Goal: Task Accomplishment & Management: Use online tool/utility

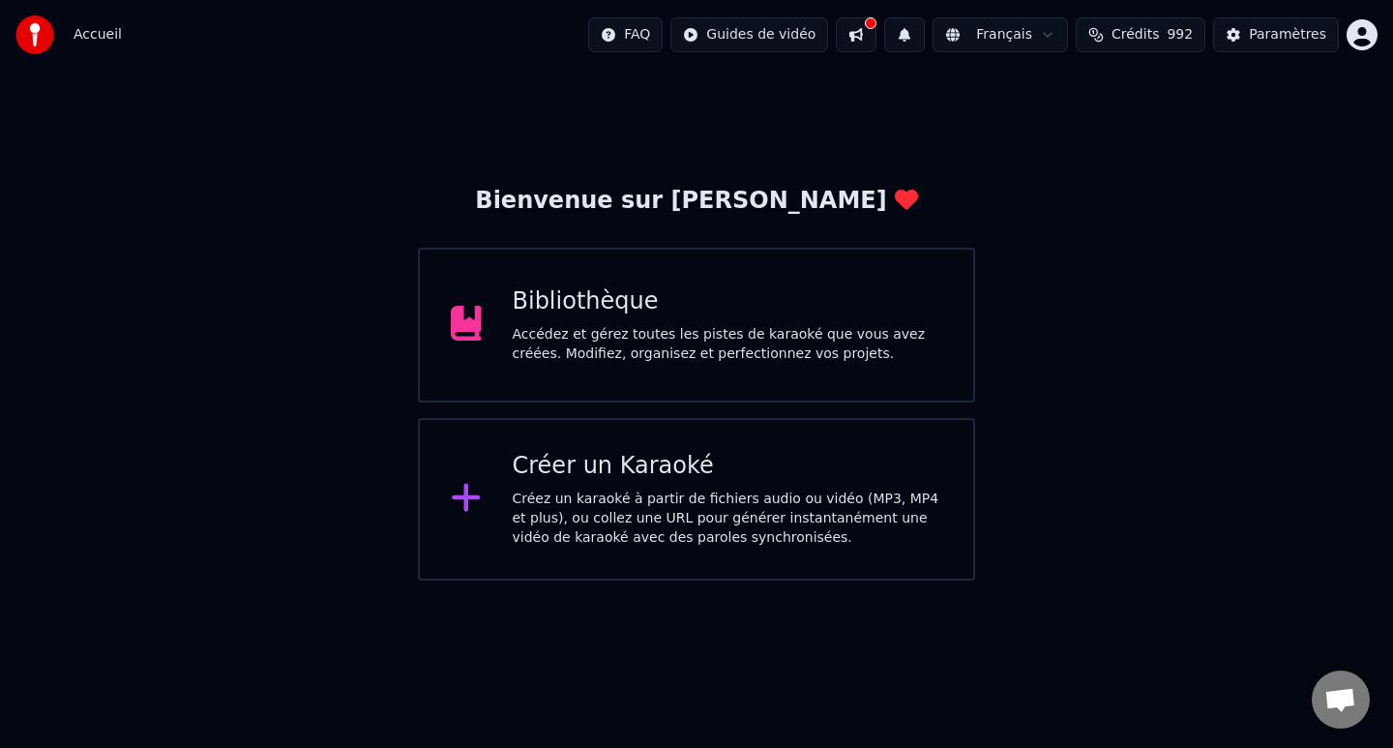
click at [497, 480] on div "Créer un Karaoké Créez un karaoké à partir de fichiers audio ou vidéo (MP3, MP4…" at bounding box center [696, 499] width 557 height 162
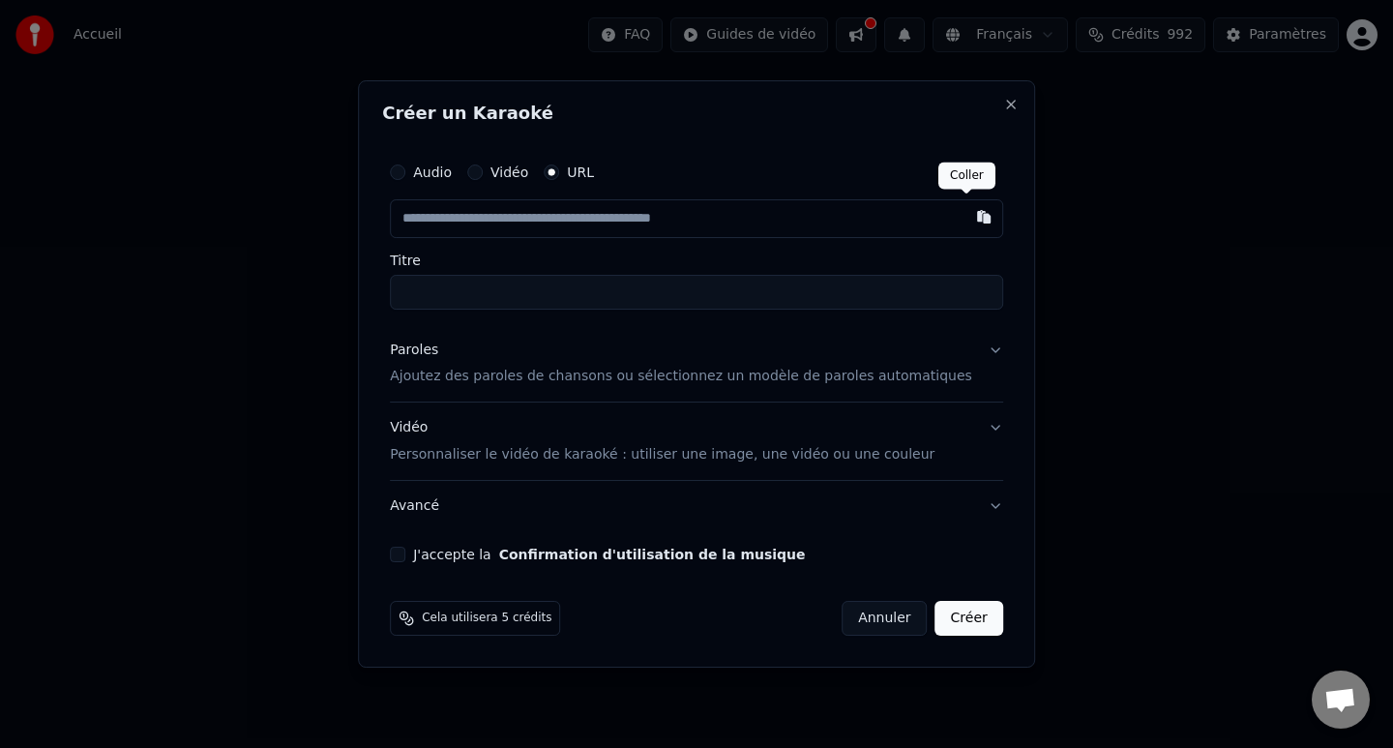
click at [968, 218] on button "button" at bounding box center [983, 216] width 39 height 35
type input "**********"
click at [982, 348] on button "Paroles Ajoutez des paroles de chansons ou sélectionnez un modèle de paroles au…" at bounding box center [696, 363] width 613 height 77
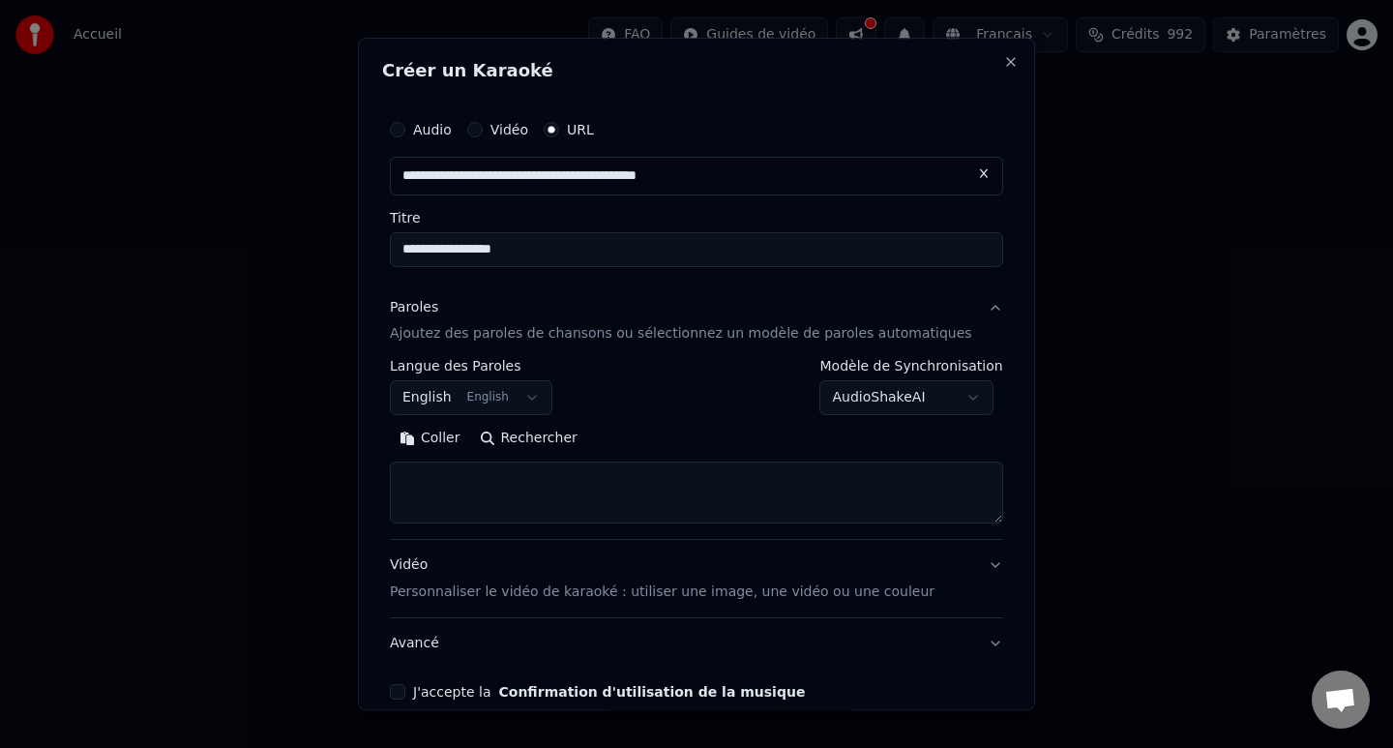
click at [955, 399] on body "**********" at bounding box center [696, 290] width 1393 height 580
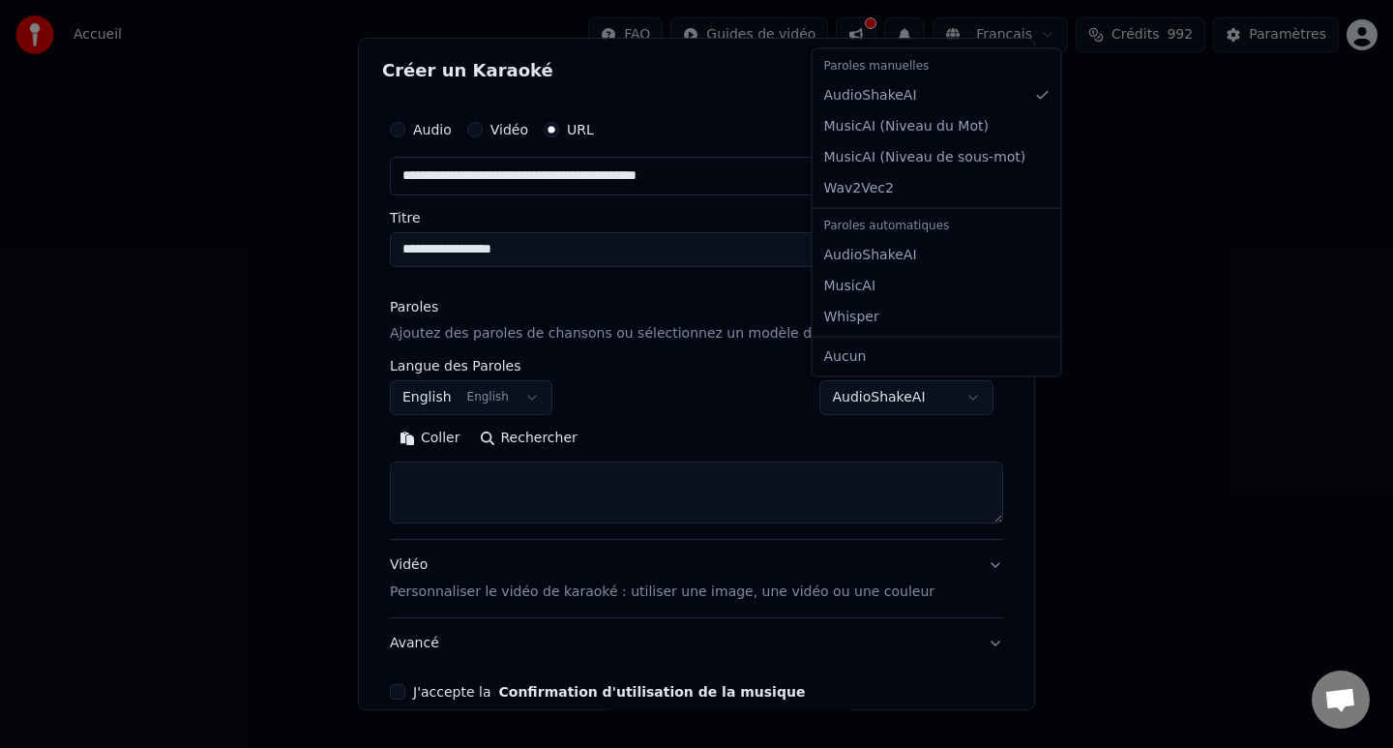
select select "**********"
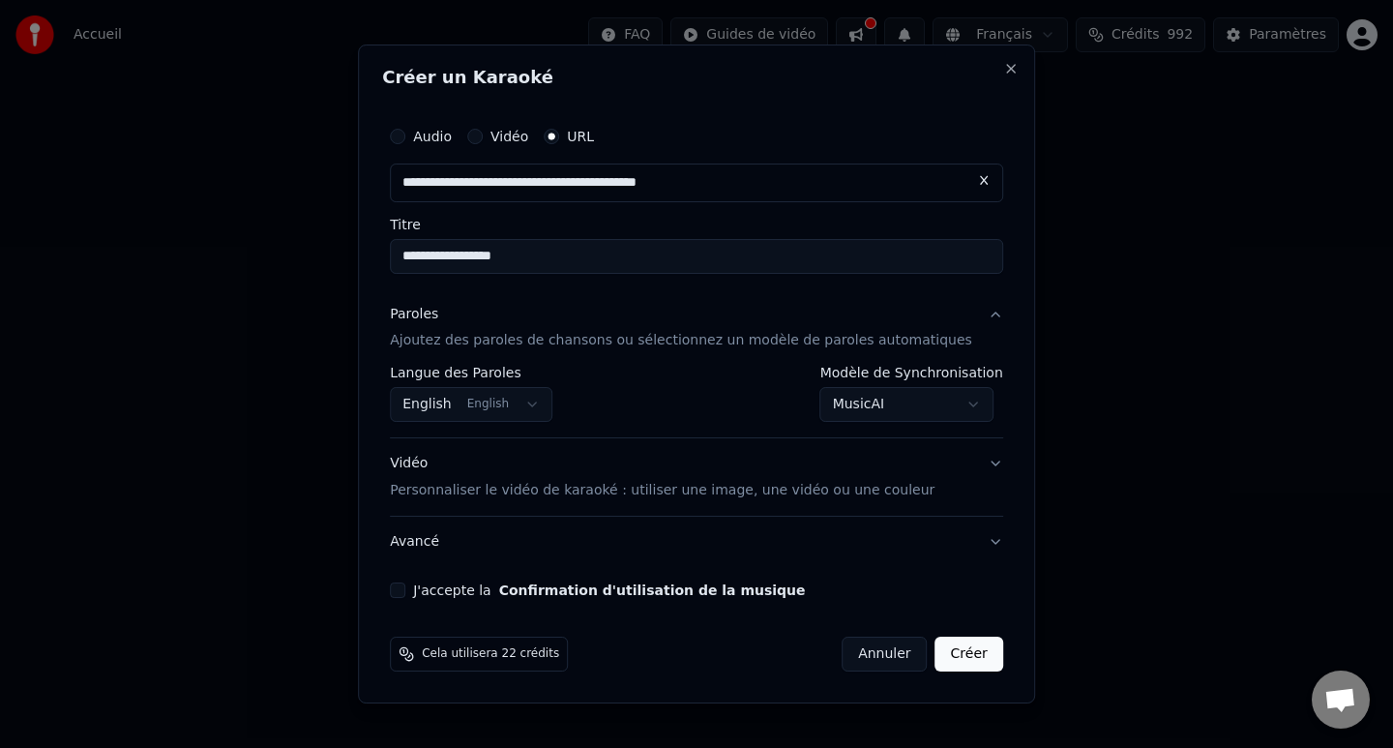
click at [426, 579] on div "**********" at bounding box center [696, 357] width 629 height 497
click at [405, 592] on button "J'accepte la Confirmation d'utilisation de la musique" at bounding box center [397, 589] width 15 height 15
click at [963, 650] on button "Créer" at bounding box center [969, 653] width 68 height 35
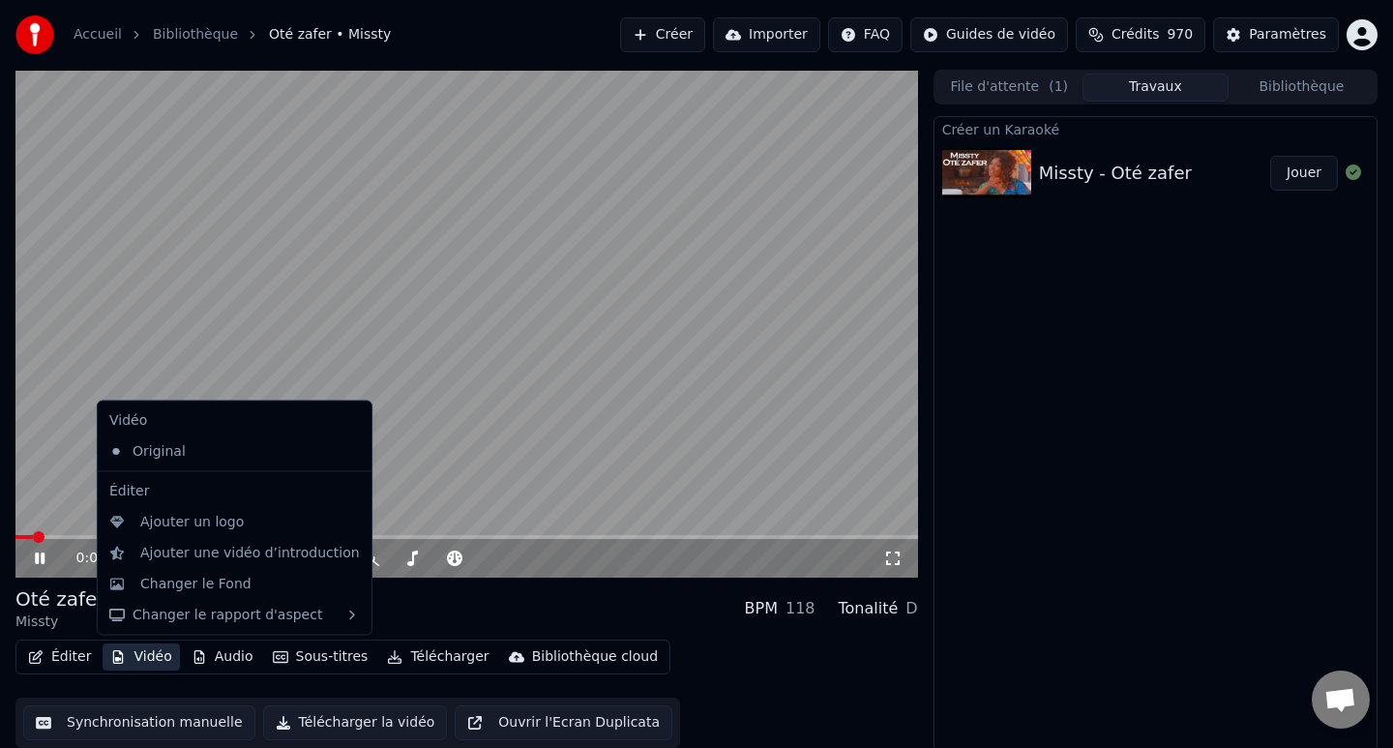
click at [134, 660] on button "Vidéo" at bounding box center [141, 656] width 76 height 27
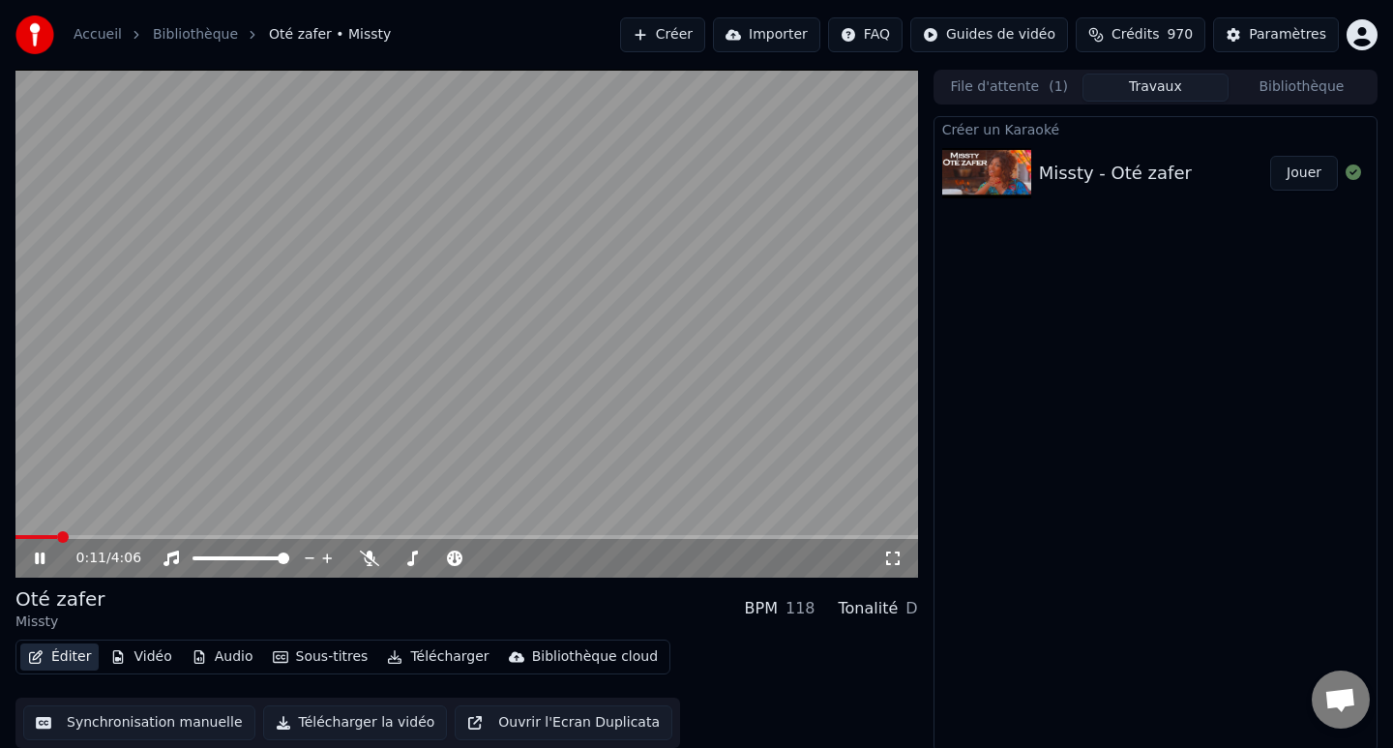
click at [56, 654] on button "Éditer" at bounding box center [59, 656] width 78 height 27
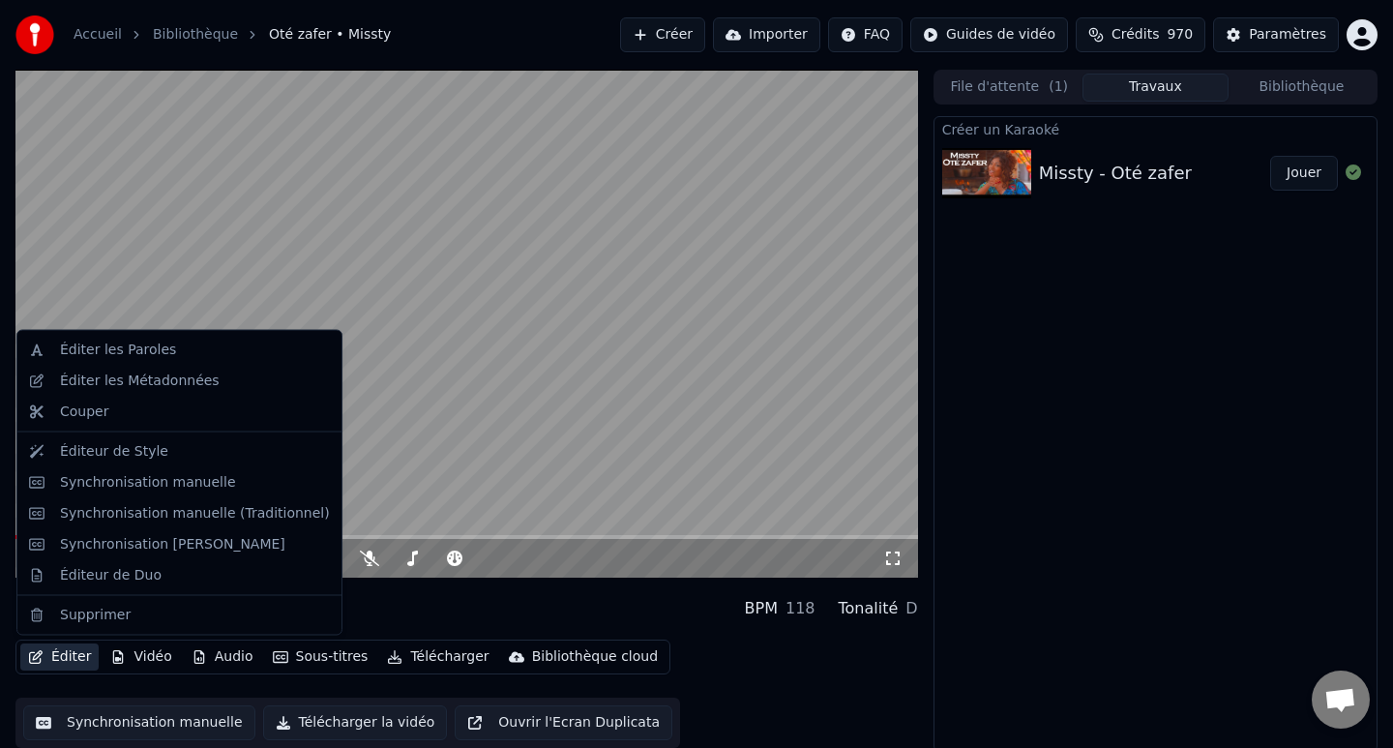
click at [56, 654] on button "Éditer" at bounding box center [59, 656] width 78 height 27
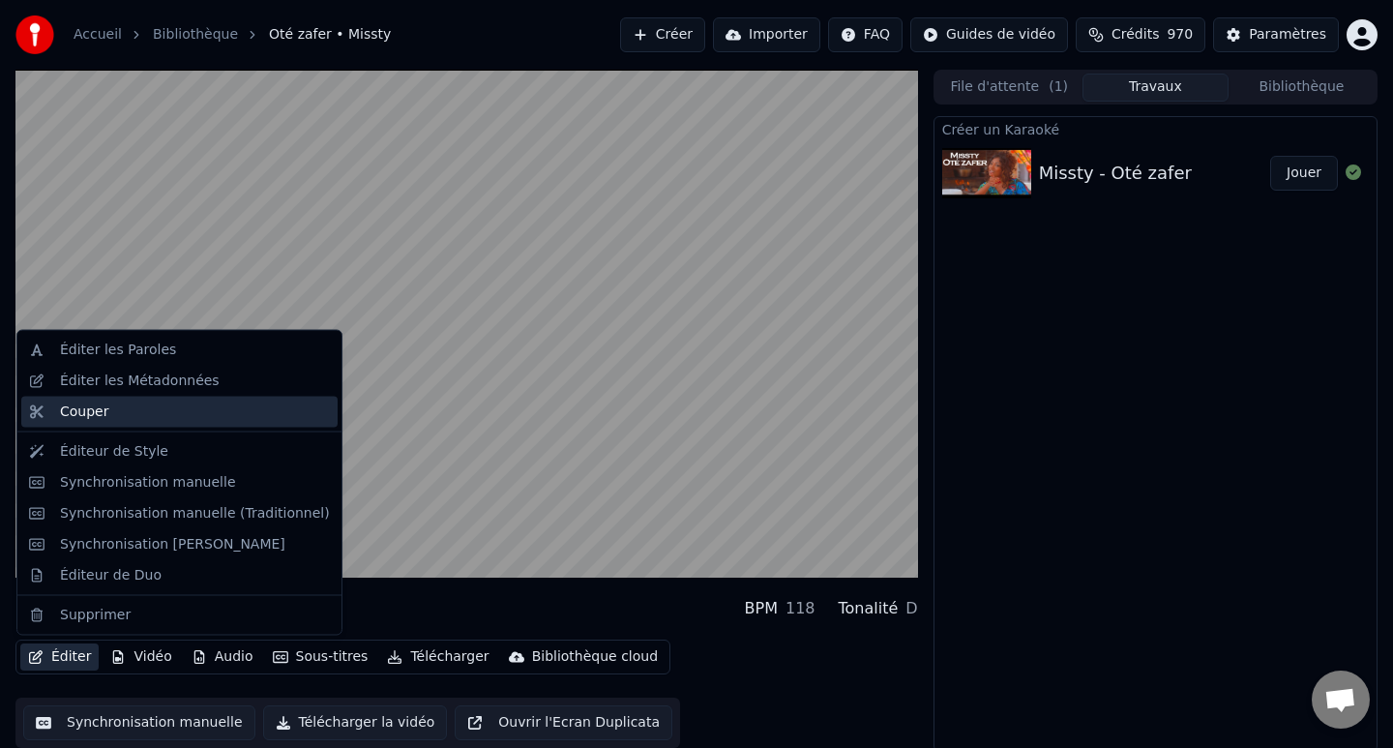
click at [128, 412] on div "Couper" at bounding box center [195, 410] width 270 height 19
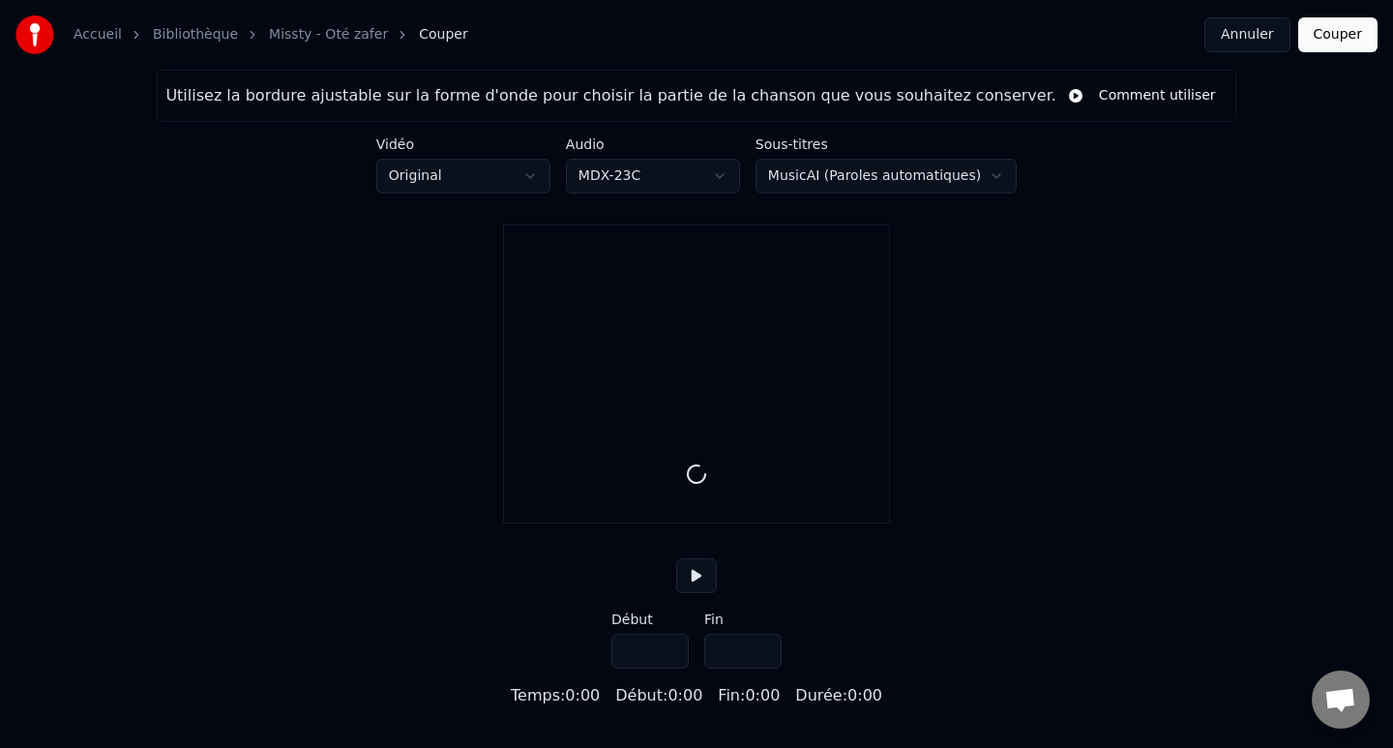
type input "*****"
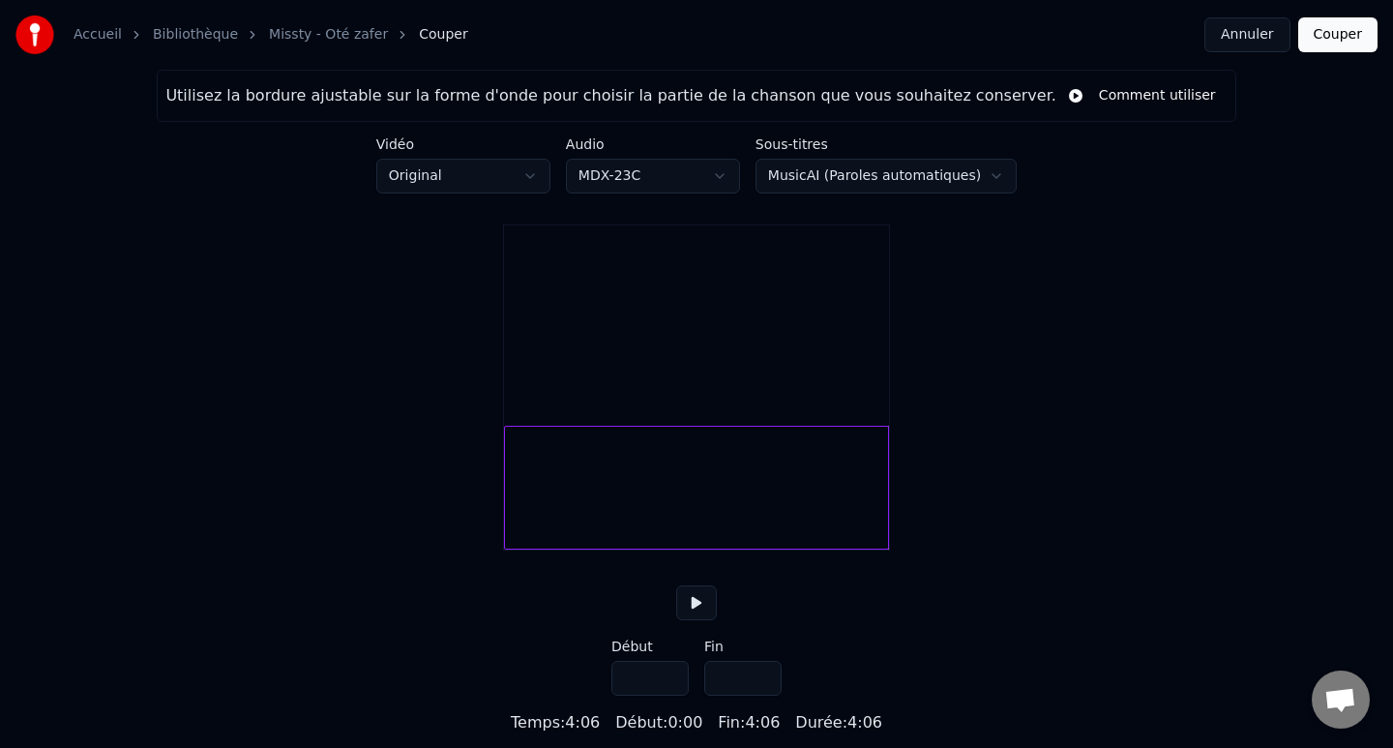
click at [465, 534] on div "Utilisez la bordure ajustable sur la forme d'onde pour choisir la partie de la …" at bounding box center [696, 402] width 1393 height 664
click at [701, 620] on button at bounding box center [696, 602] width 41 height 35
click at [516, 539] on div at bounding box center [519, 487] width 6 height 122
click at [693, 620] on button at bounding box center [696, 602] width 41 height 35
click at [668, 693] on input "***" at bounding box center [649, 677] width 77 height 35
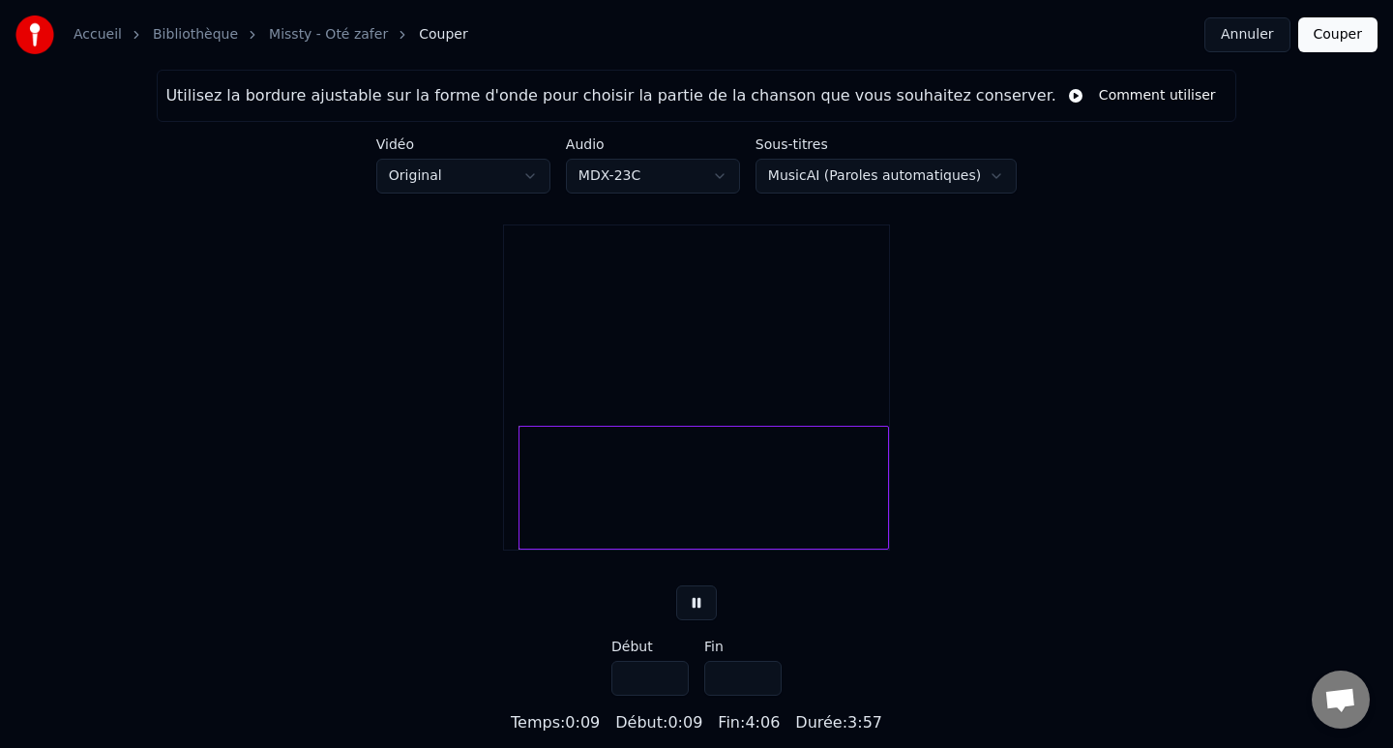
click at [668, 693] on input "***" at bounding box center [649, 677] width 77 height 35
click at [668, 693] on input "****" at bounding box center [649, 677] width 77 height 35
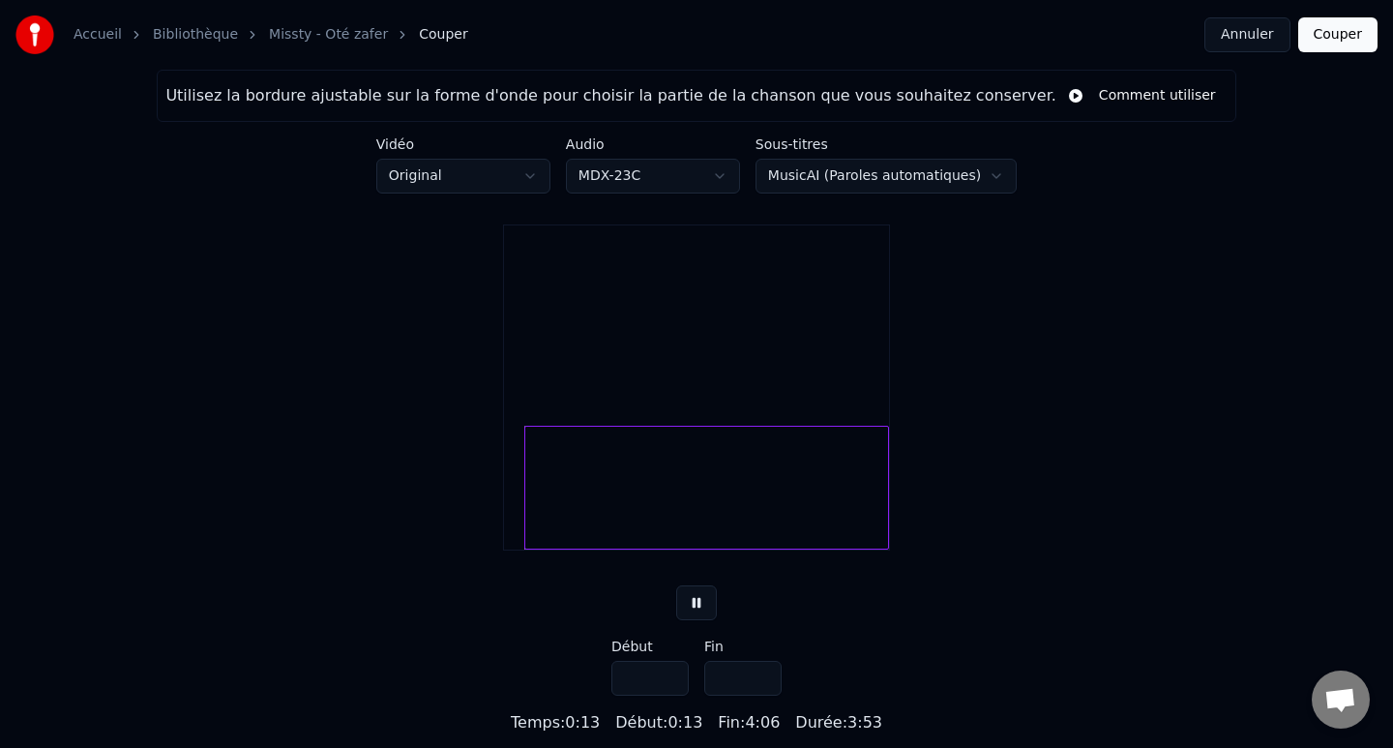
click at [668, 693] on input "****" at bounding box center [649, 677] width 77 height 35
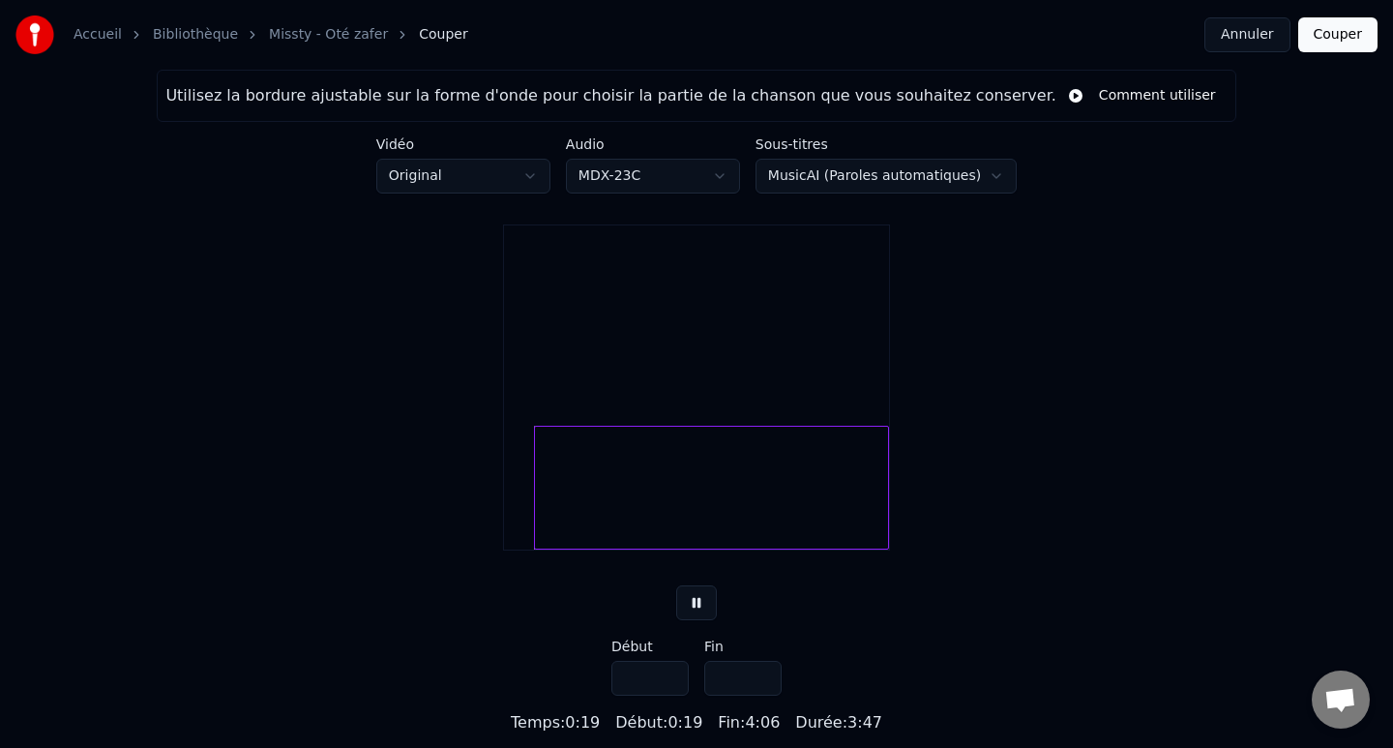
click at [668, 693] on input "****" at bounding box center [649, 677] width 77 height 35
click at [669, 695] on input "****" at bounding box center [649, 677] width 77 height 35
click at [670, 695] on input "****" at bounding box center [649, 677] width 77 height 35
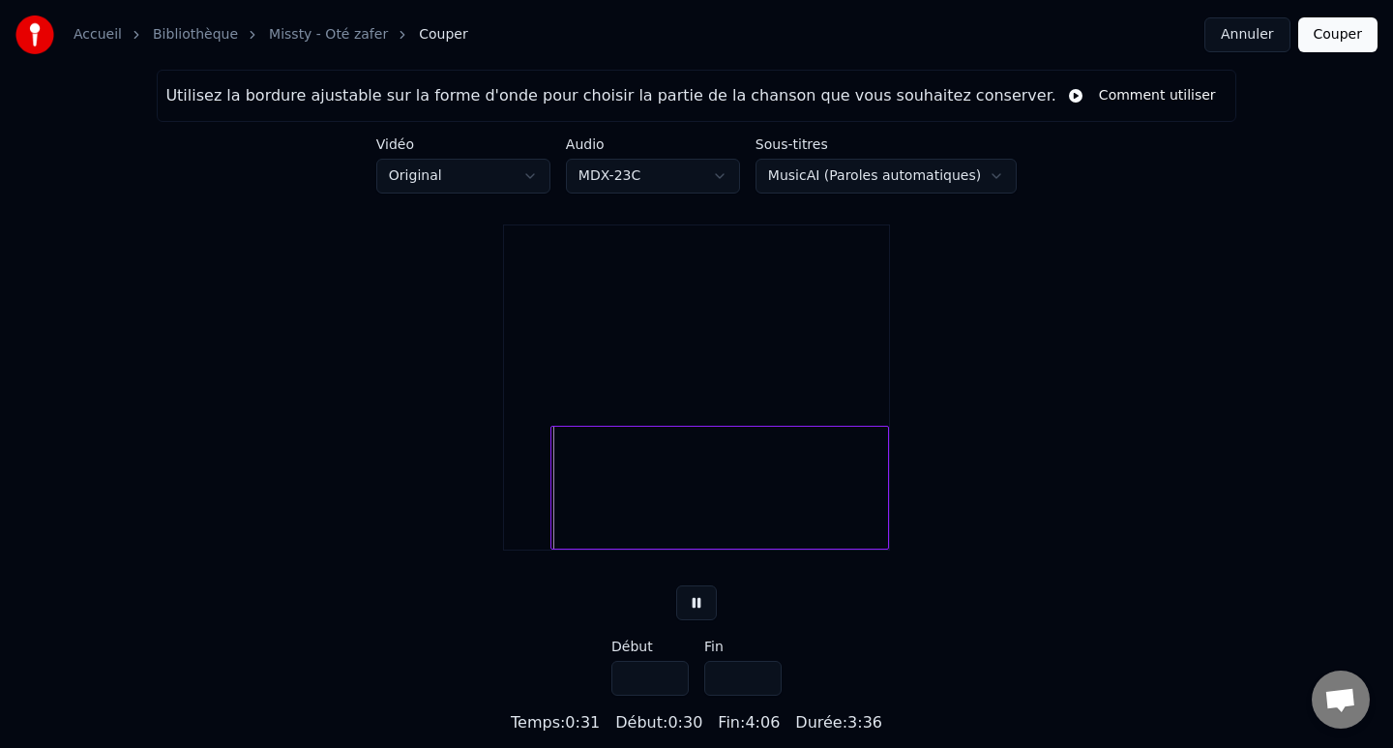
type input "****"
click at [668, 694] on input "****" at bounding box center [649, 677] width 77 height 35
click at [756, 695] on input "*****" at bounding box center [742, 677] width 77 height 35
click at [761, 695] on input "*****" at bounding box center [742, 677] width 77 height 35
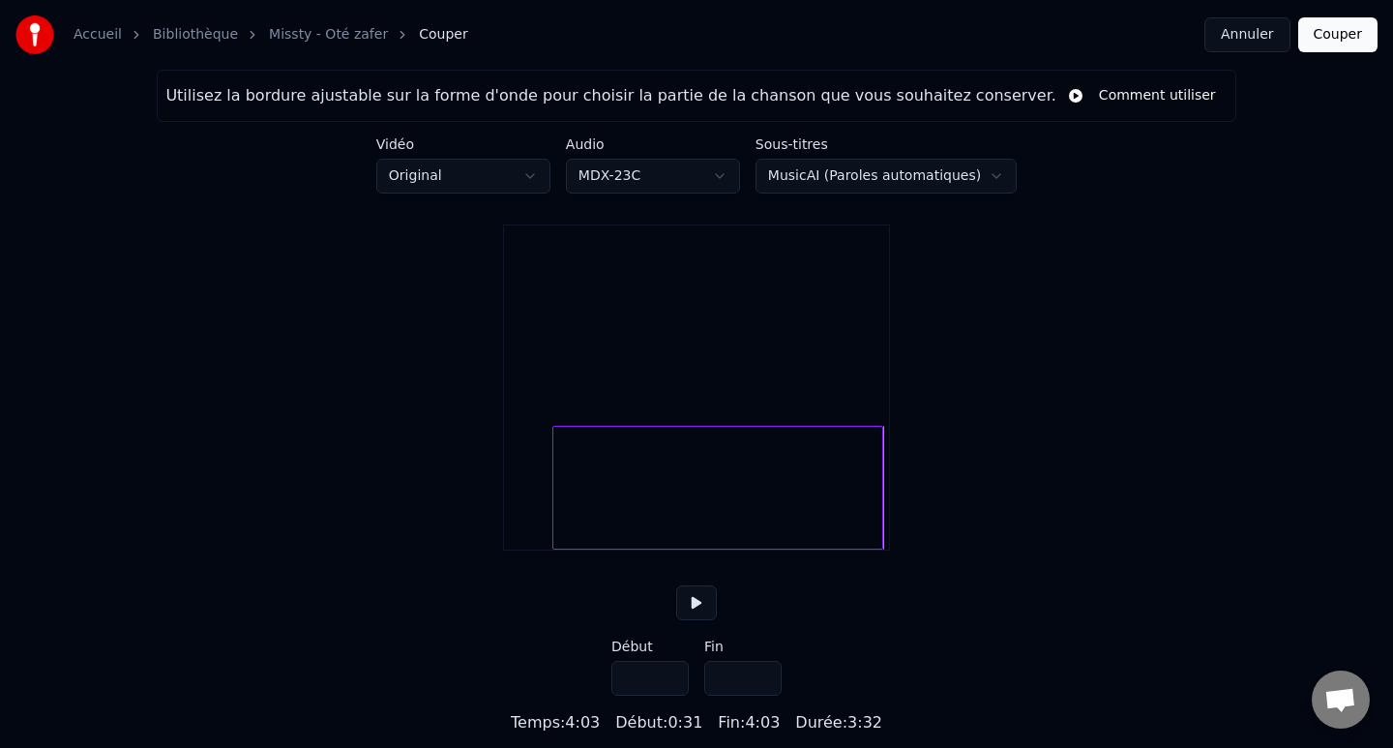
click at [761, 695] on input "*****" at bounding box center [742, 677] width 77 height 35
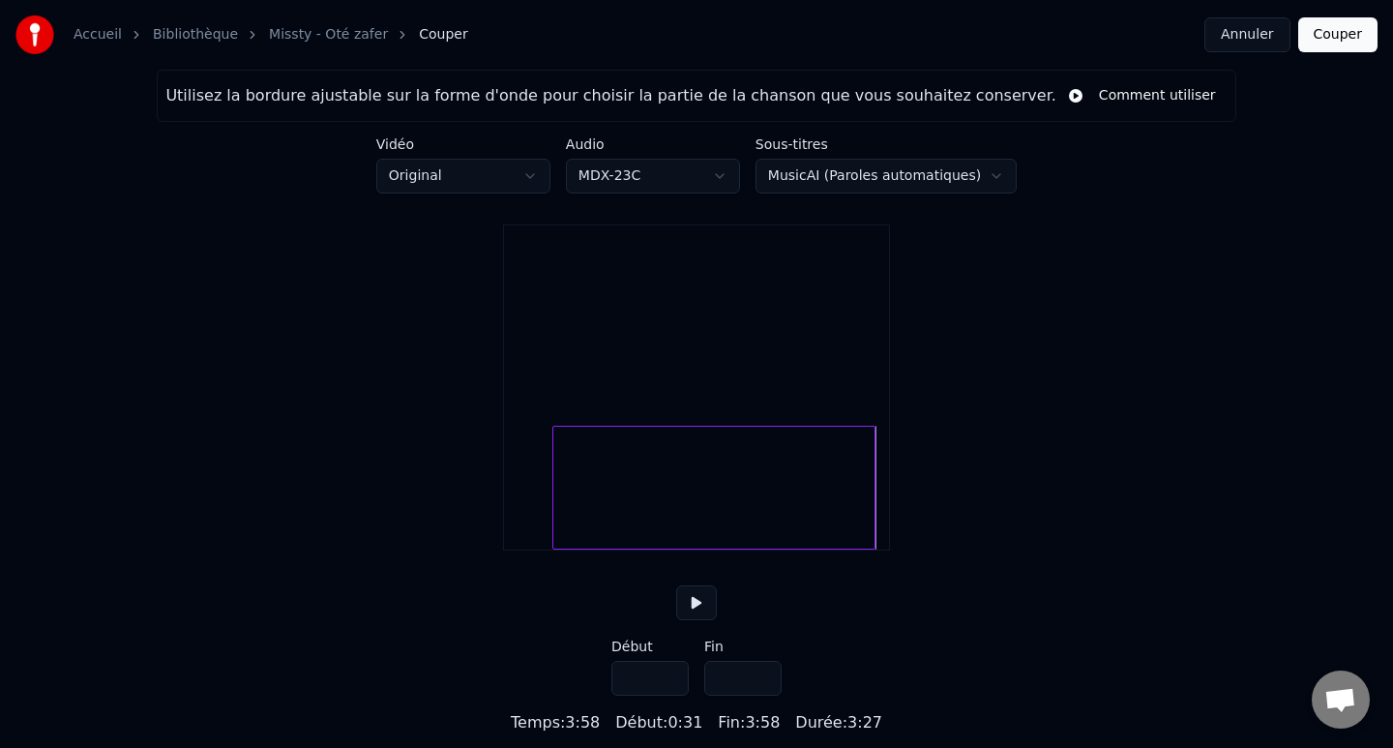
click at [761, 695] on input "*****" at bounding box center [742, 677] width 77 height 35
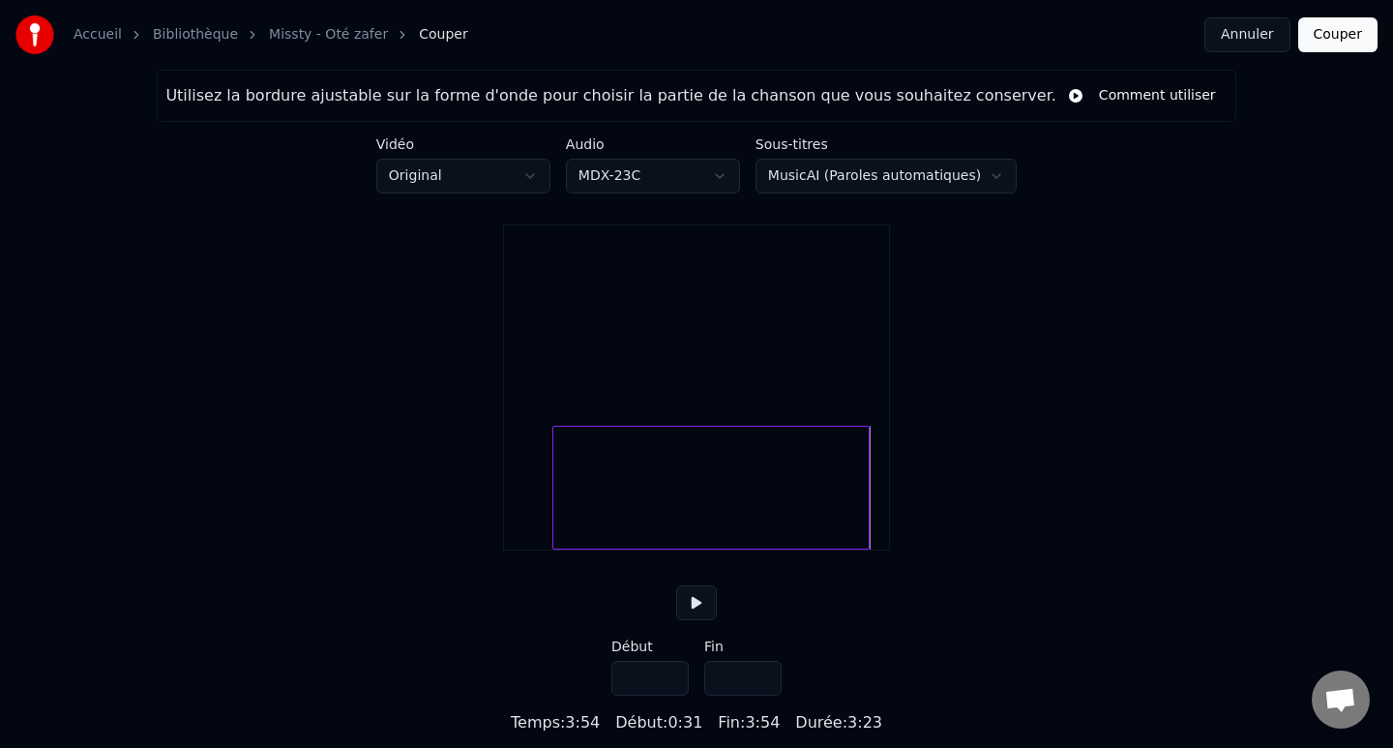
click at [761, 695] on input "*****" at bounding box center [742, 677] width 77 height 35
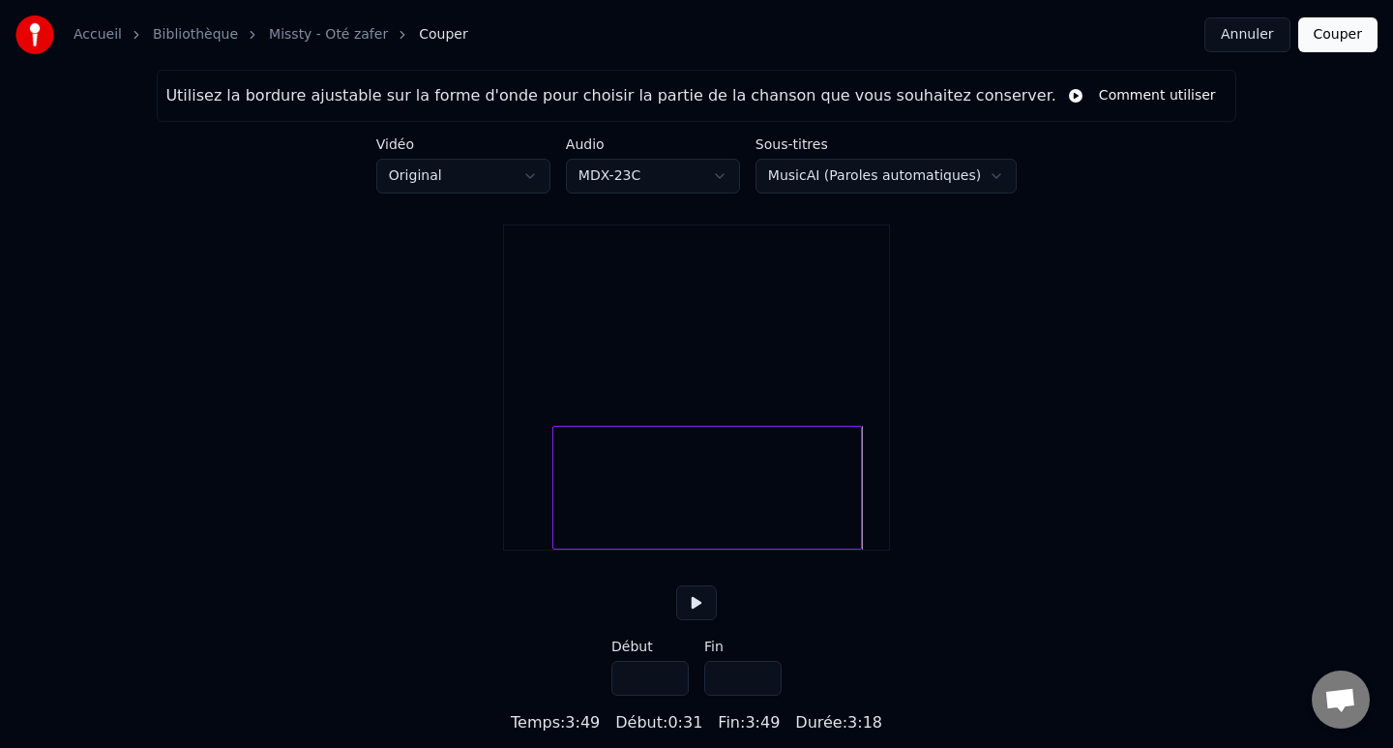
click at [761, 695] on input "*****" at bounding box center [742, 677] width 77 height 35
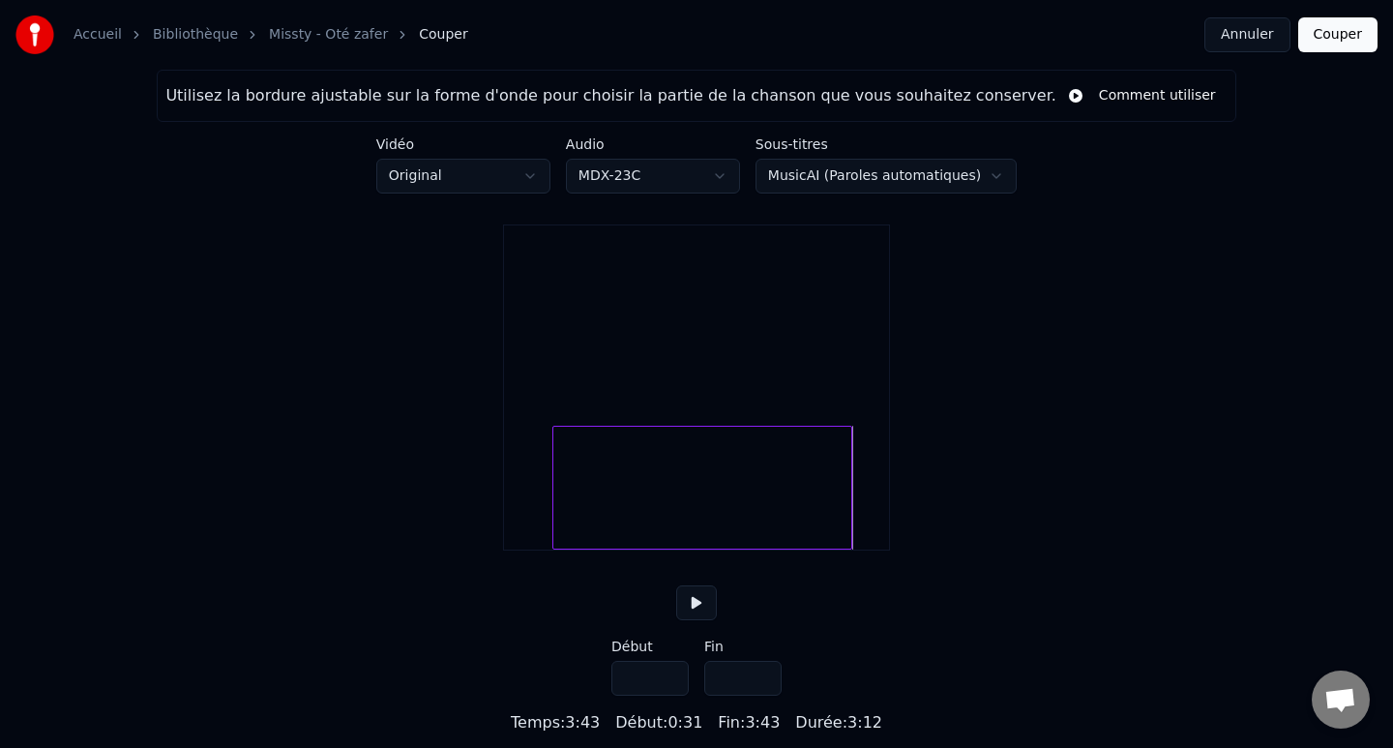
click at [761, 695] on input "*****" at bounding box center [742, 677] width 77 height 35
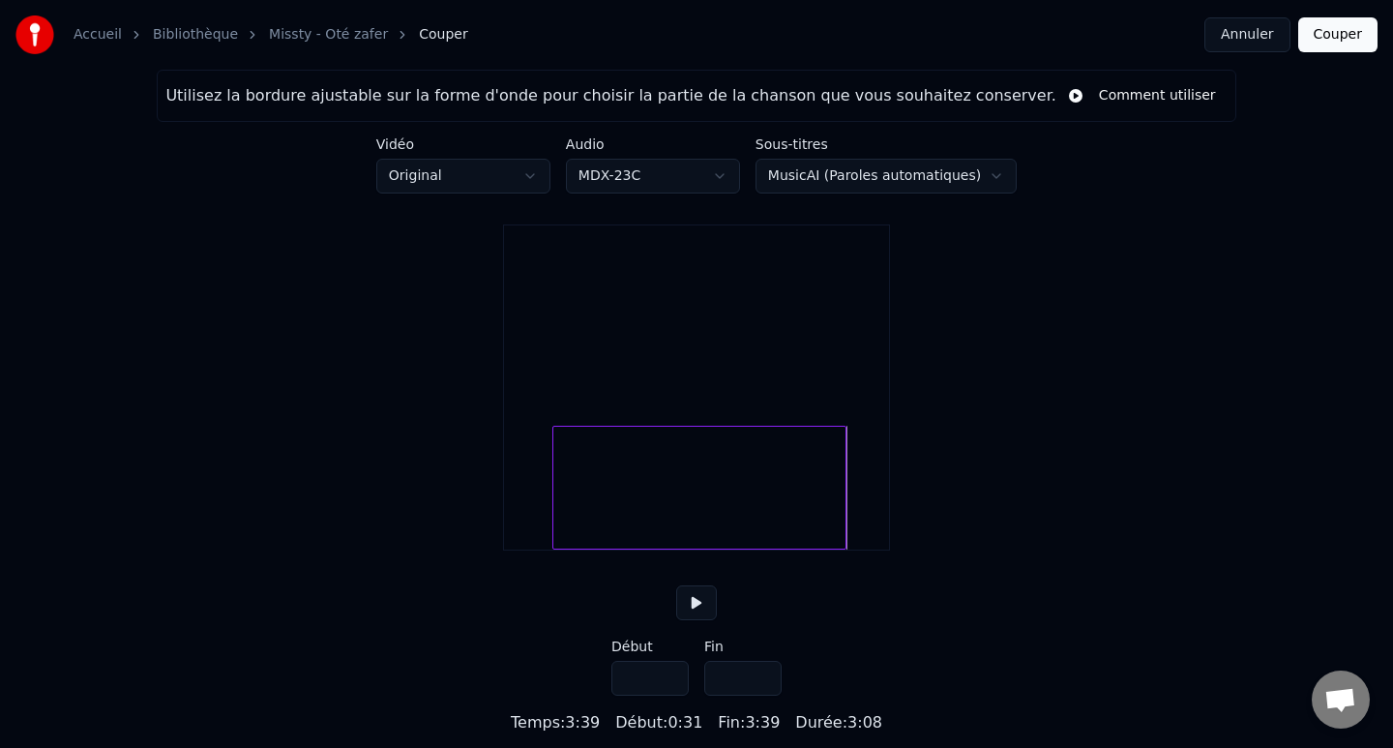
click at [761, 695] on input "*****" at bounding box center [742, 677] width 77 height 35
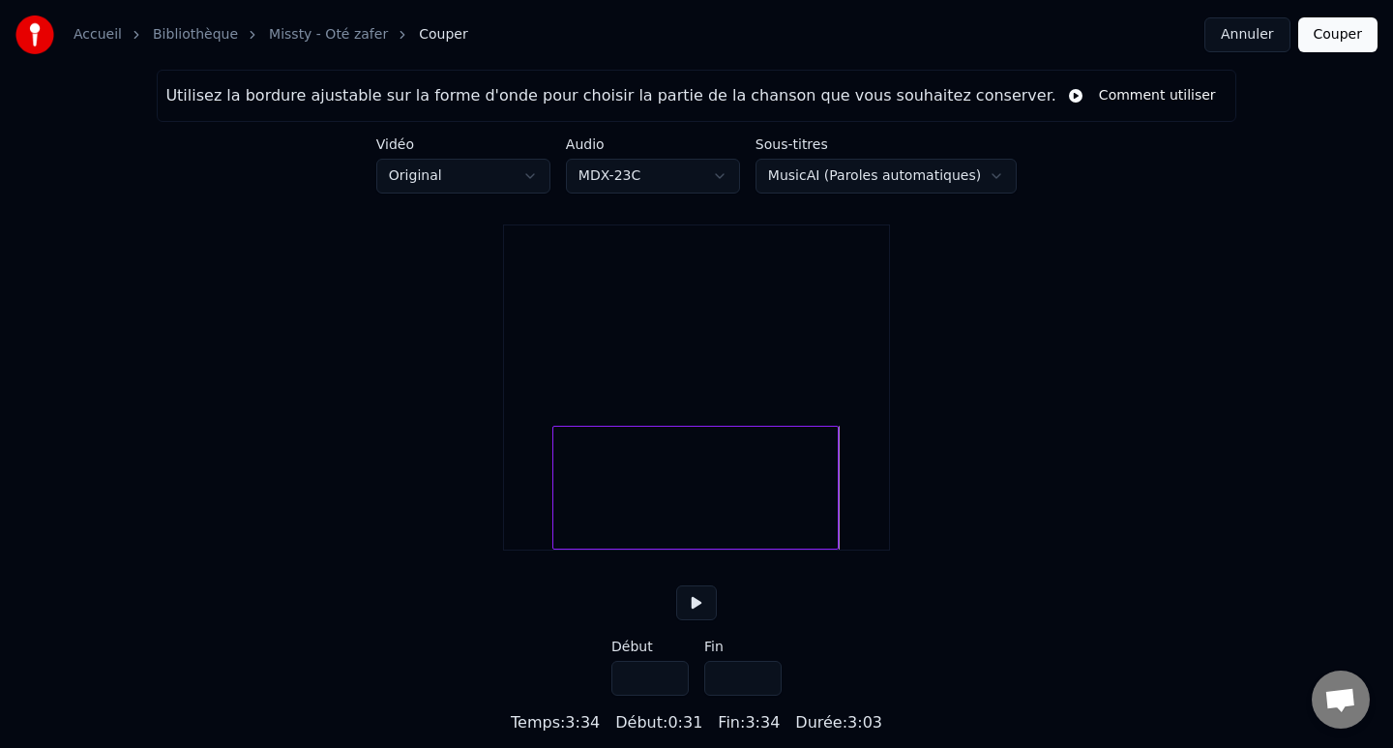
click at [762, 695] on input "*****" at bounding box center [742, 677] width 77 height 35
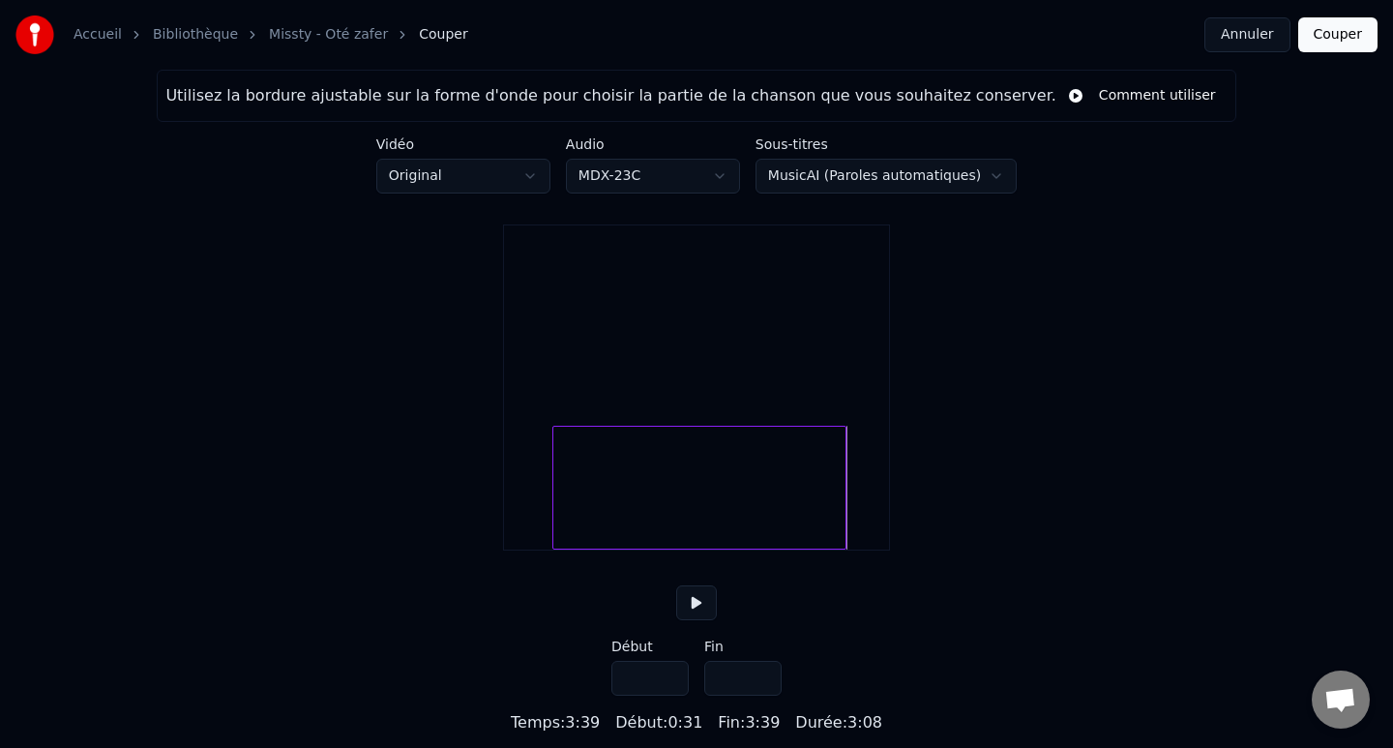
click at [762, 695] on input "*****" at bounding box center [742, 677] width 77 height 35
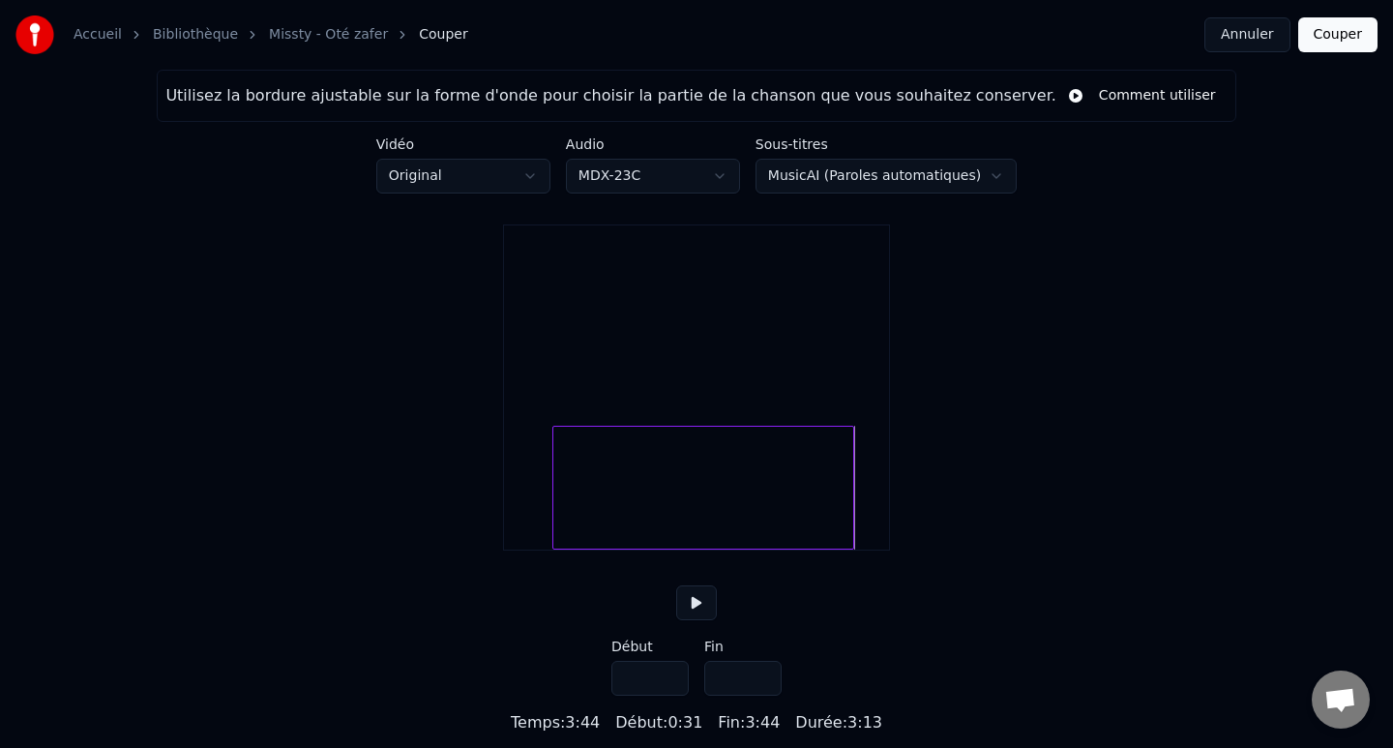
click at [762, 695] on input "*****" at bounding box center [742, 677] width 77 height 35
type input "*****"
click at [762, 695] on input "*****" at bounding box center [742, 677] width 77 height 35
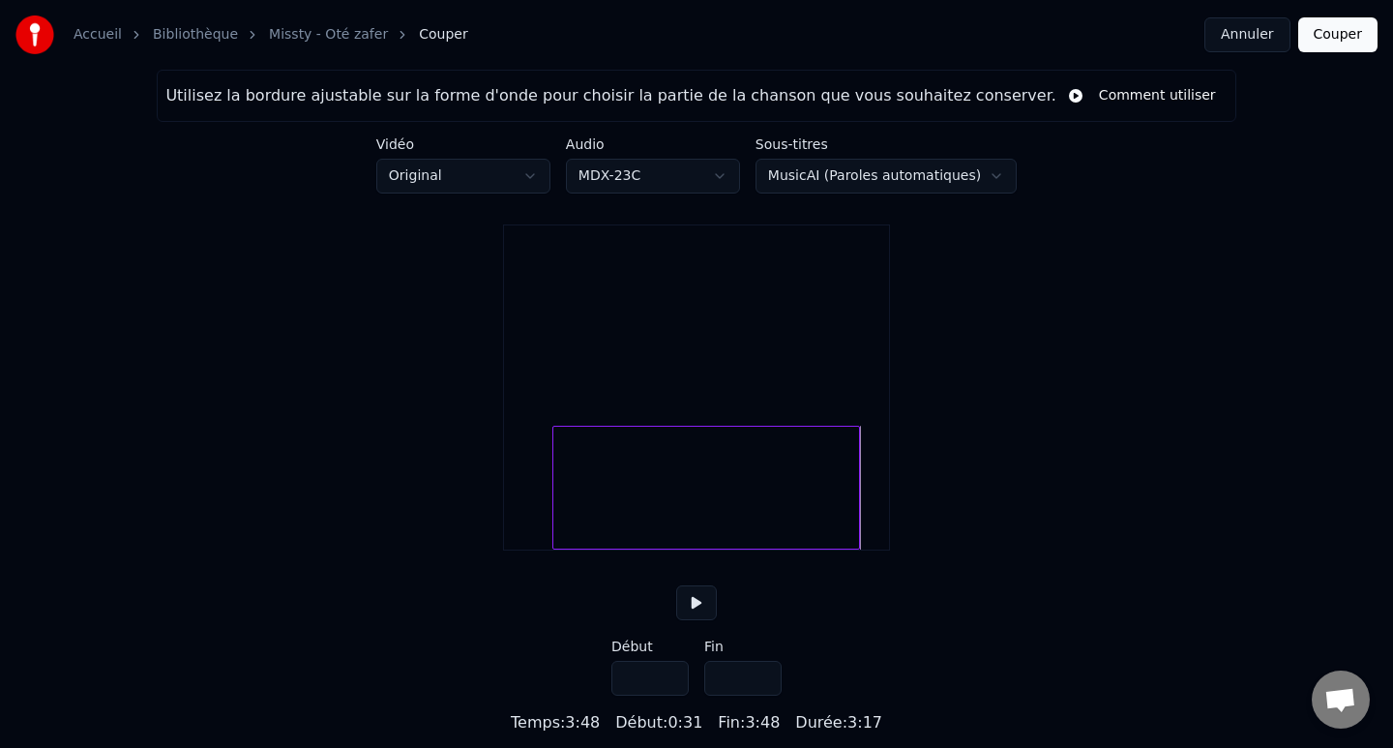
click at [697, 620] on button at bounding box center [696, 602] width 41 height 35
click at [1334, 38] on button "Couper" at bounding box center [1337, 34] width 79 height 35
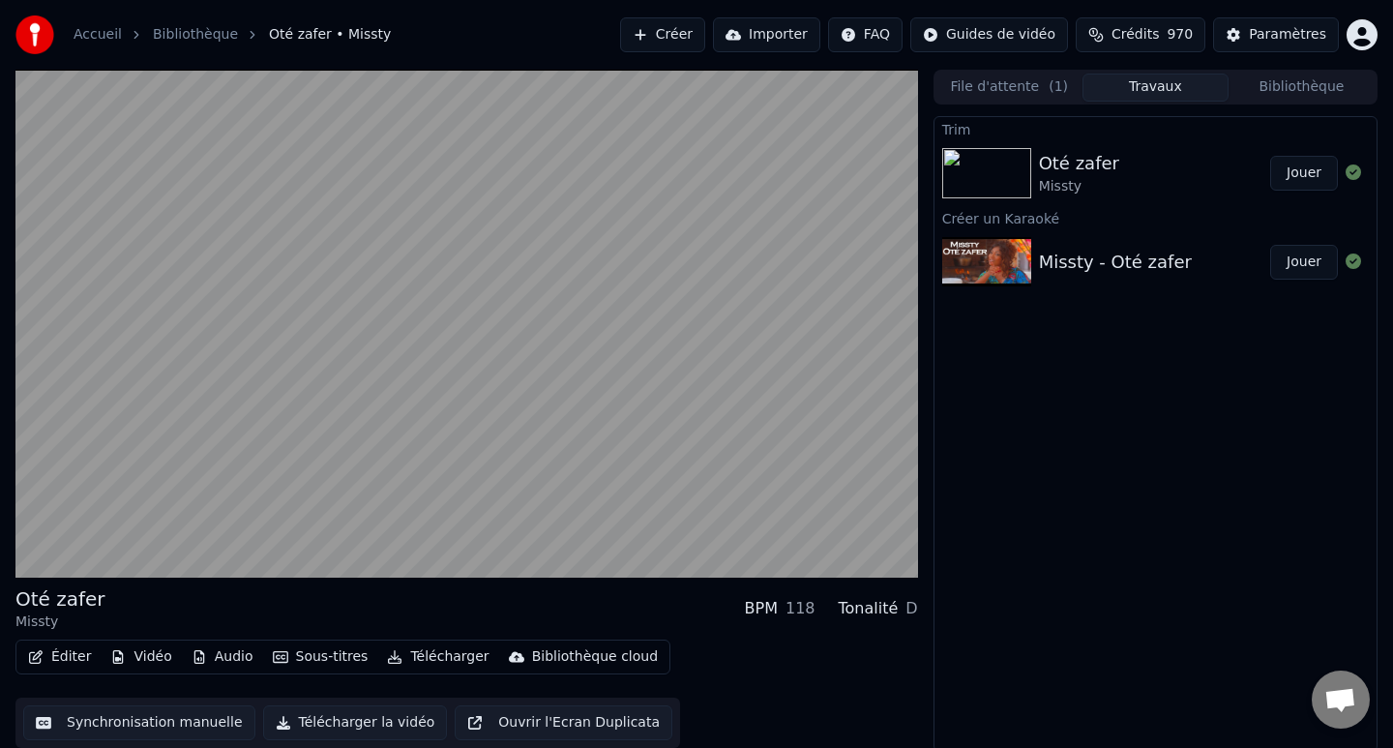
scroll to position [4, 0]
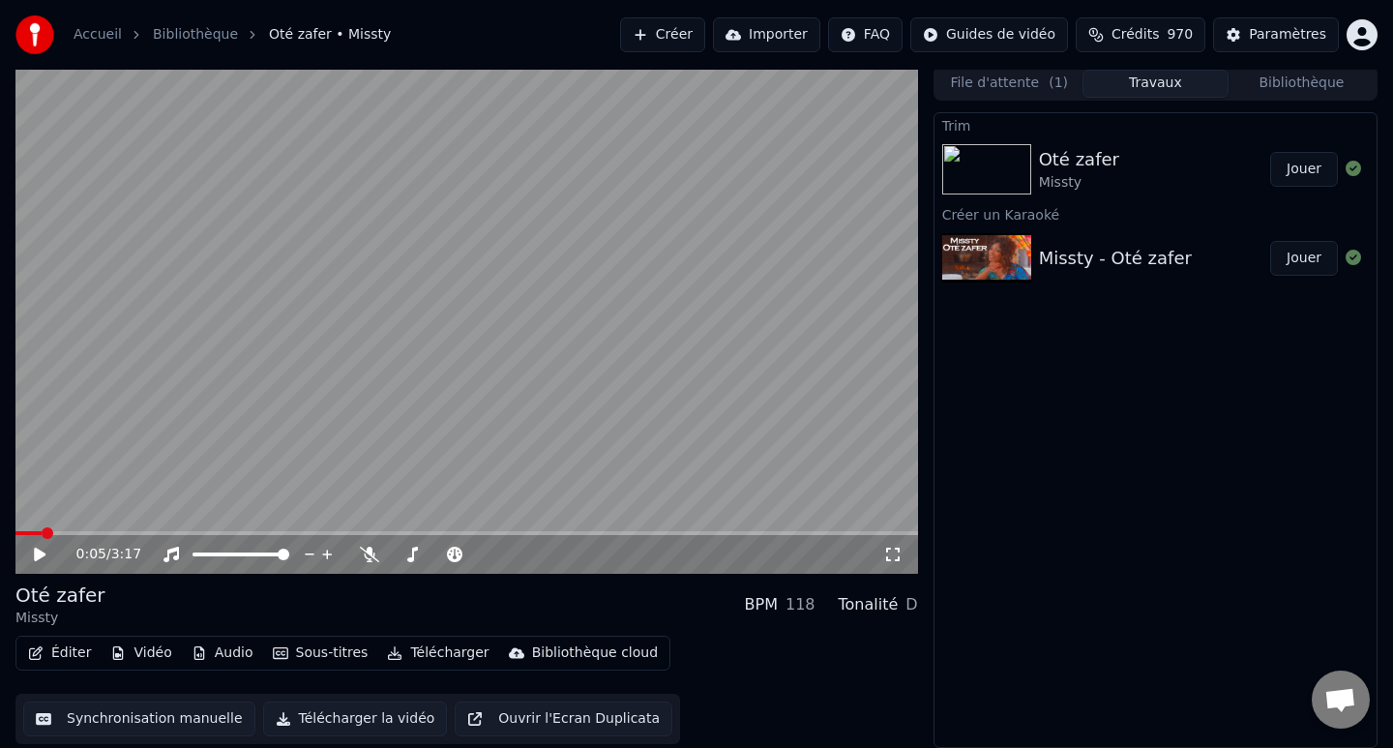
click at [1180, 173] on div "Oté zafer Missty" at bounding box center [1154, 169] width 231 height 46
click at [29, 561] on div "0:05 / 3:17" at bounding box center [466, 553] width 887 height 19
click at [38, 560] on icon at bounding box center [53, 553] width 45 height 15
click at [378, 555] on div "0:03 / 3:17" at bounding box center [479, 553] width 806 height 19
click at [379, 555] on div at bounding box center [457, 553] width 156 height 19
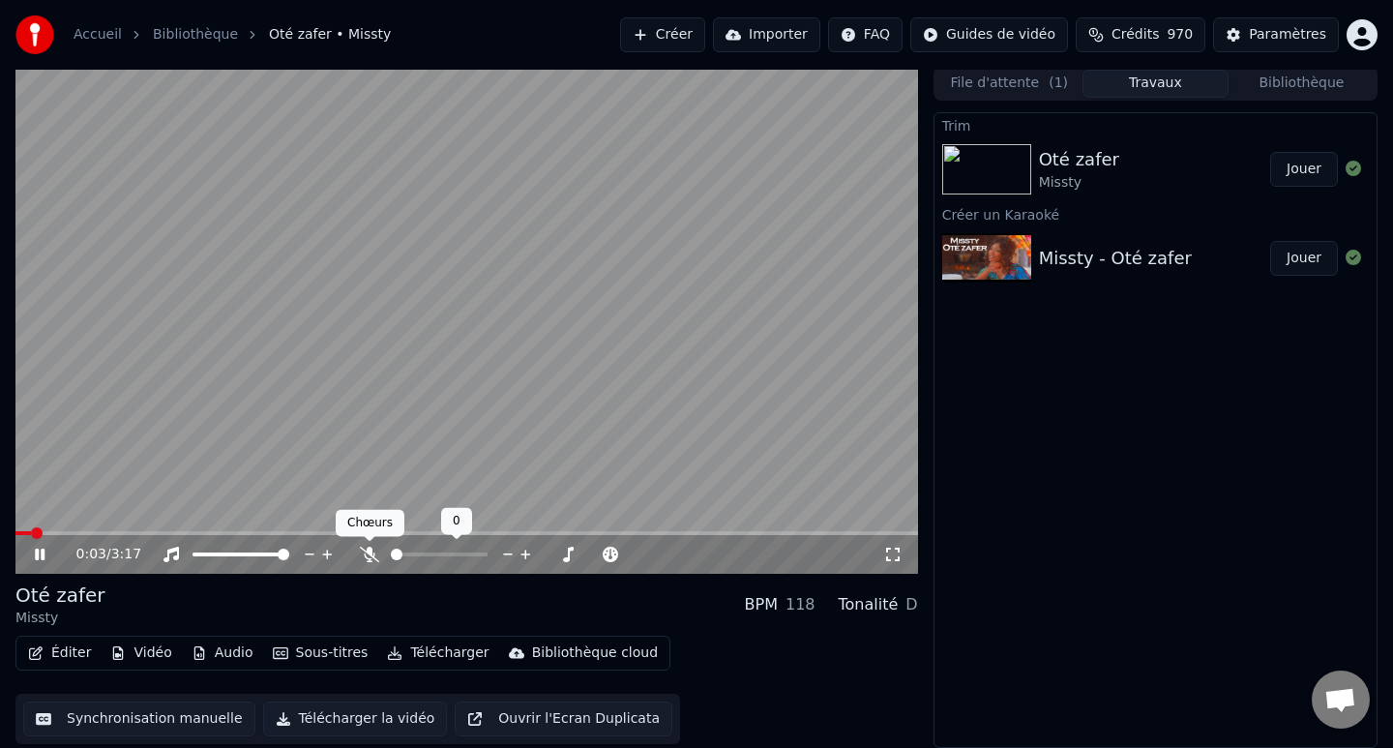
click at [368, 554] on icon at bounding box center [369, 553] width 19 height 15
click at [902, 562] on div "0:11 / 3:17" at bounding box center [466, 553] width 887 height 19
click at [901, 561] on icon at bounding box center [892, 553] width 19 height 15
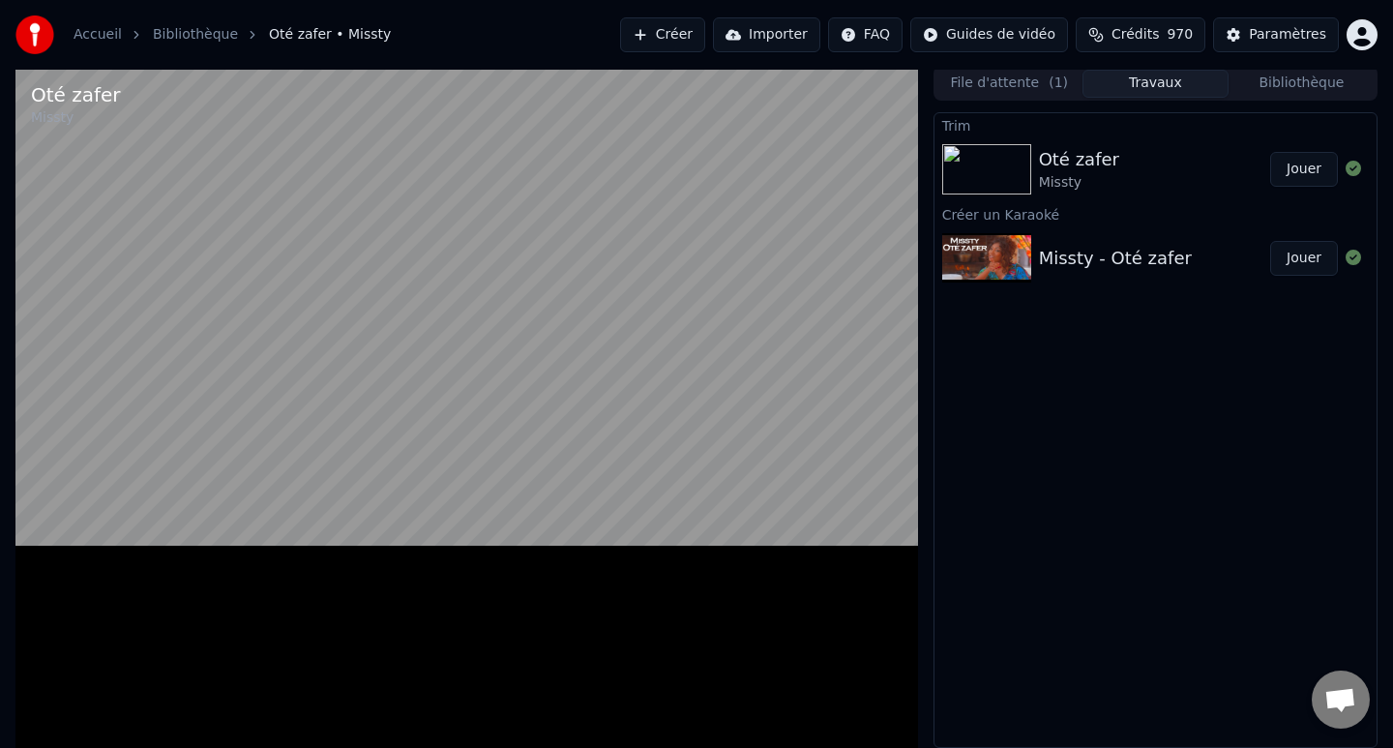
scroll to position [0, 0]
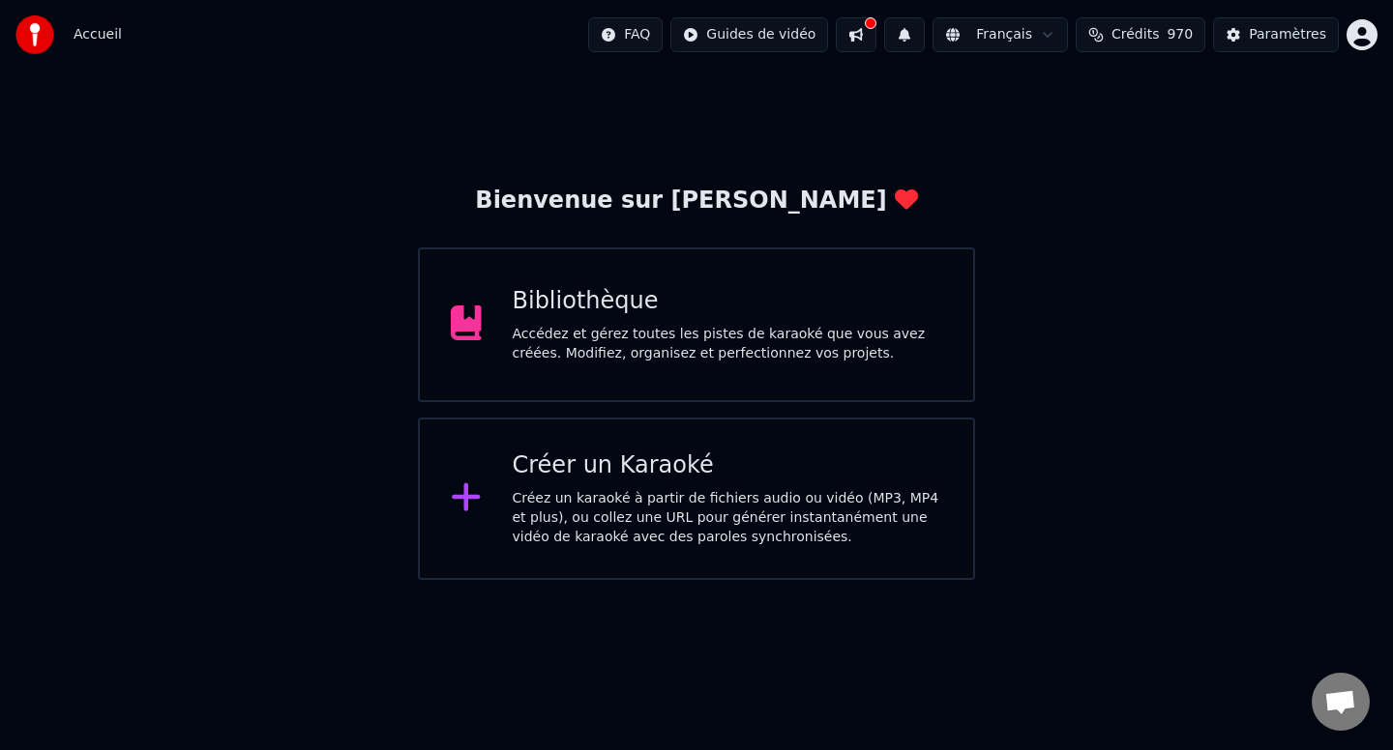
click at [717, 344] on div "Accédez et gérez toutes les pistes de karaoké que vous avez créées. Modifiez, o…" at bounding box center [728, 344] width 430 height 39
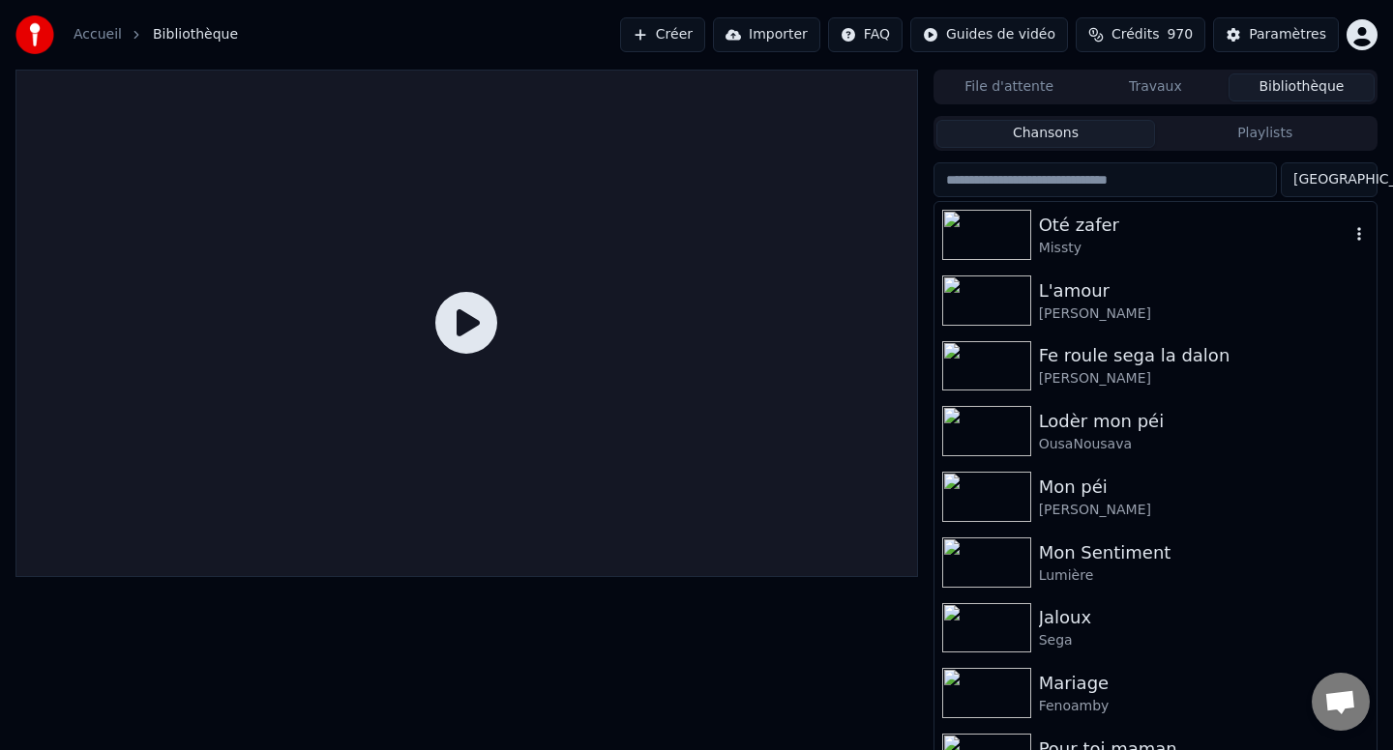
click at [1008, 229] on img at bounding box center [986, 235] width 89 height 50
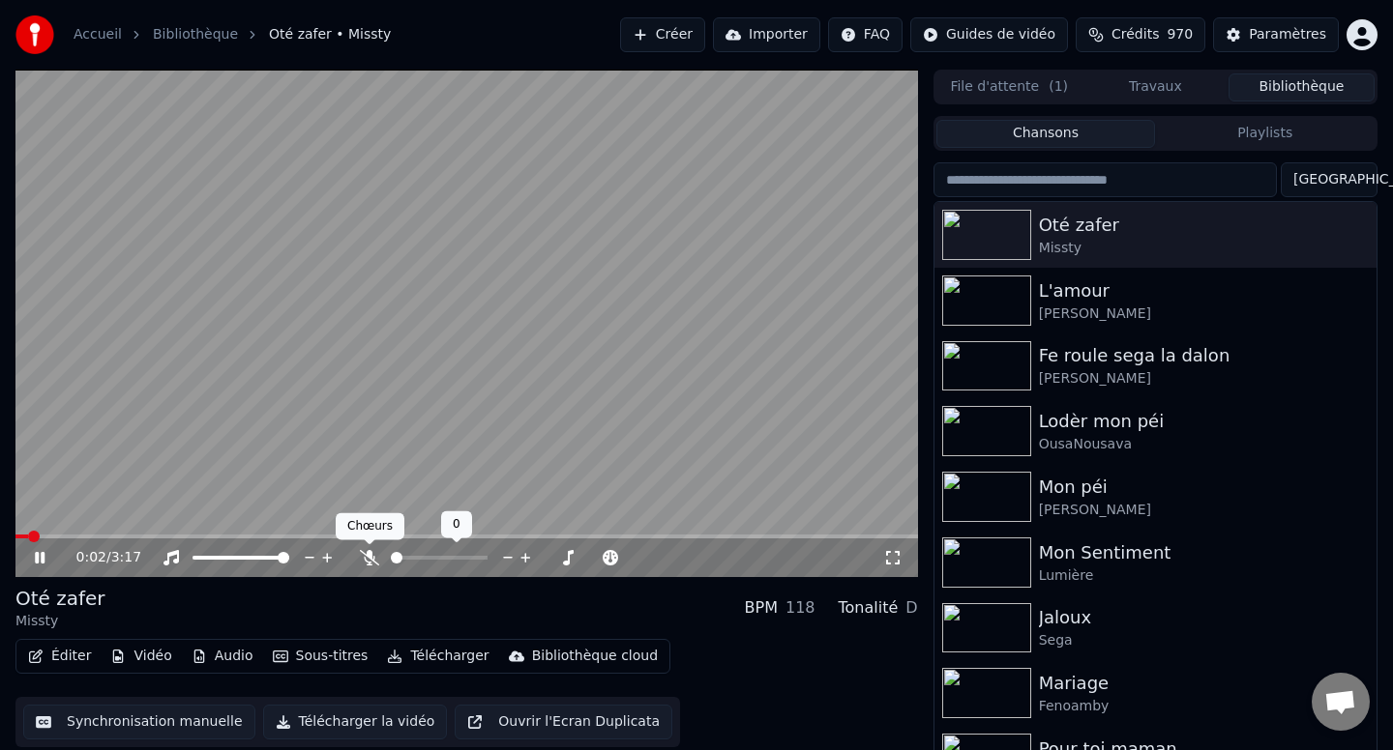
click at [377, 558] on icon at bounding box center [369, 557] width 19 height 15
click at [894, 557] on icon at bounding box center [892, 557] width 19 height 15
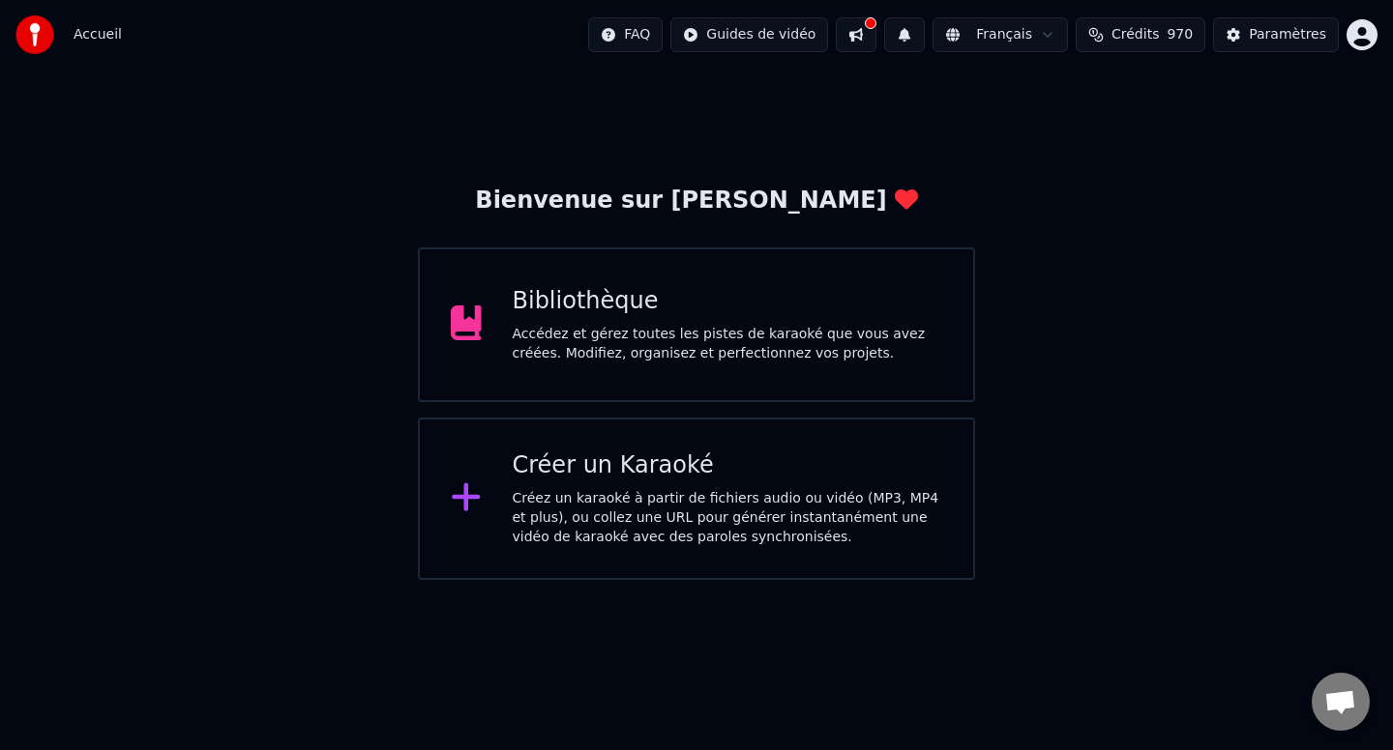
click at [718, 289] on div "Bibliothèque" at bounding box center [728, 301] width 430 height 31
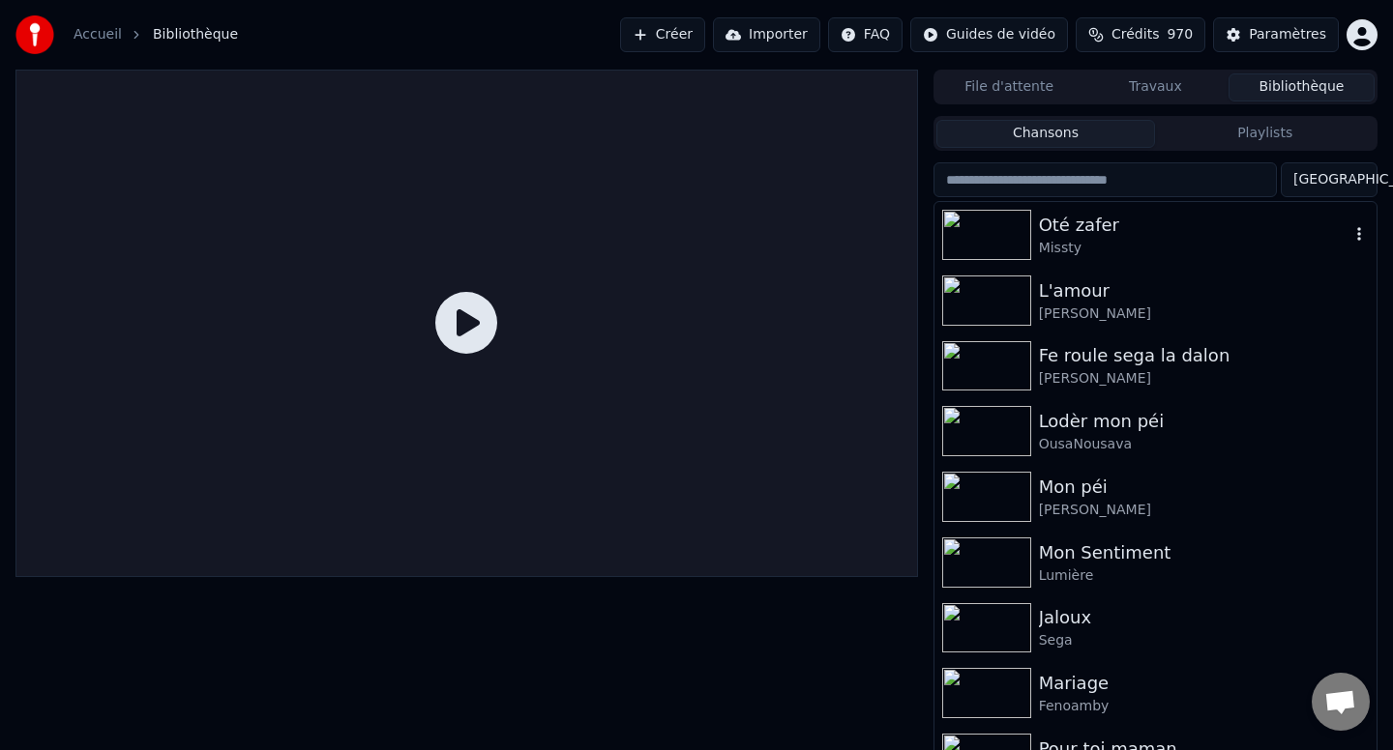
click at [991, 212] on img at bounding box center [986, 235] width 89 height 50
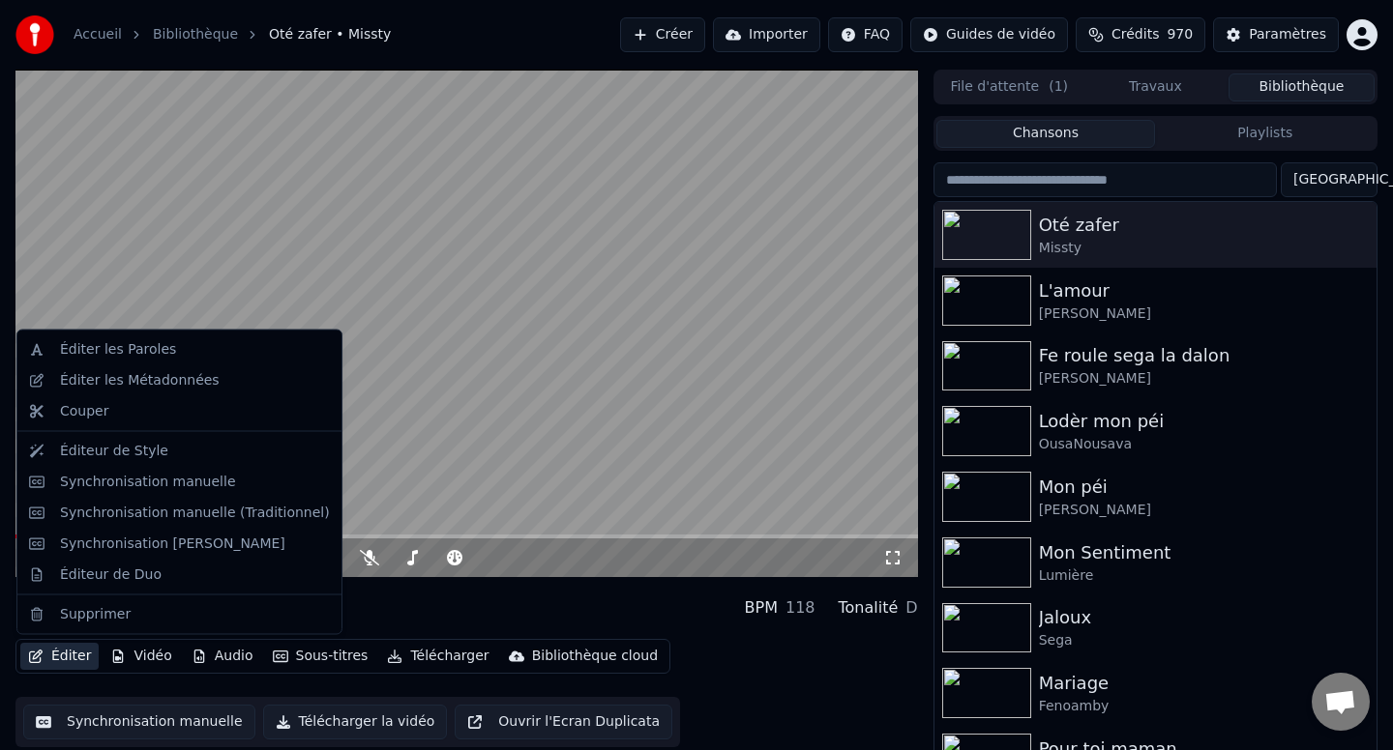
click at [78, 658] on button "Éditer" at bounding box center [59, 656] width 78 height 27
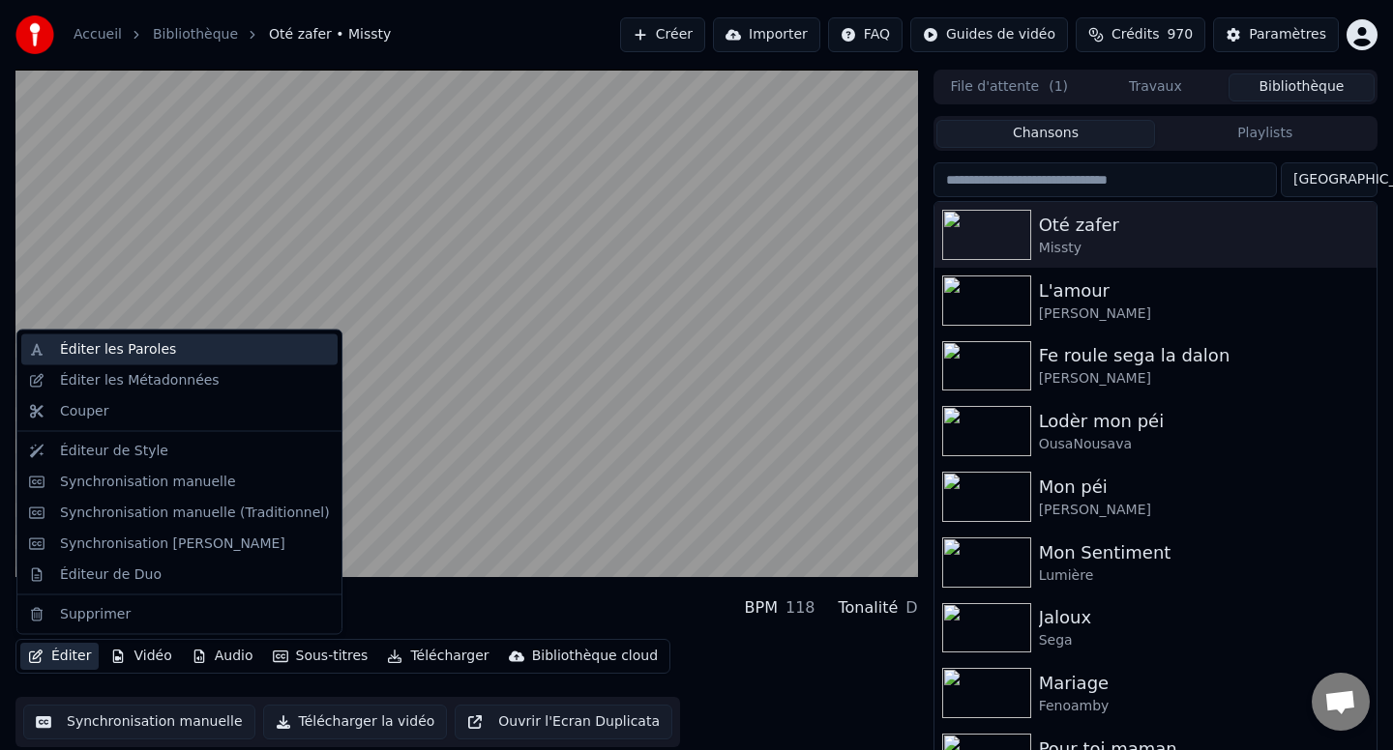
click at [158, 346] on div "Éditer les Paroles" at bounding box center [118, 349] width 116 height 19
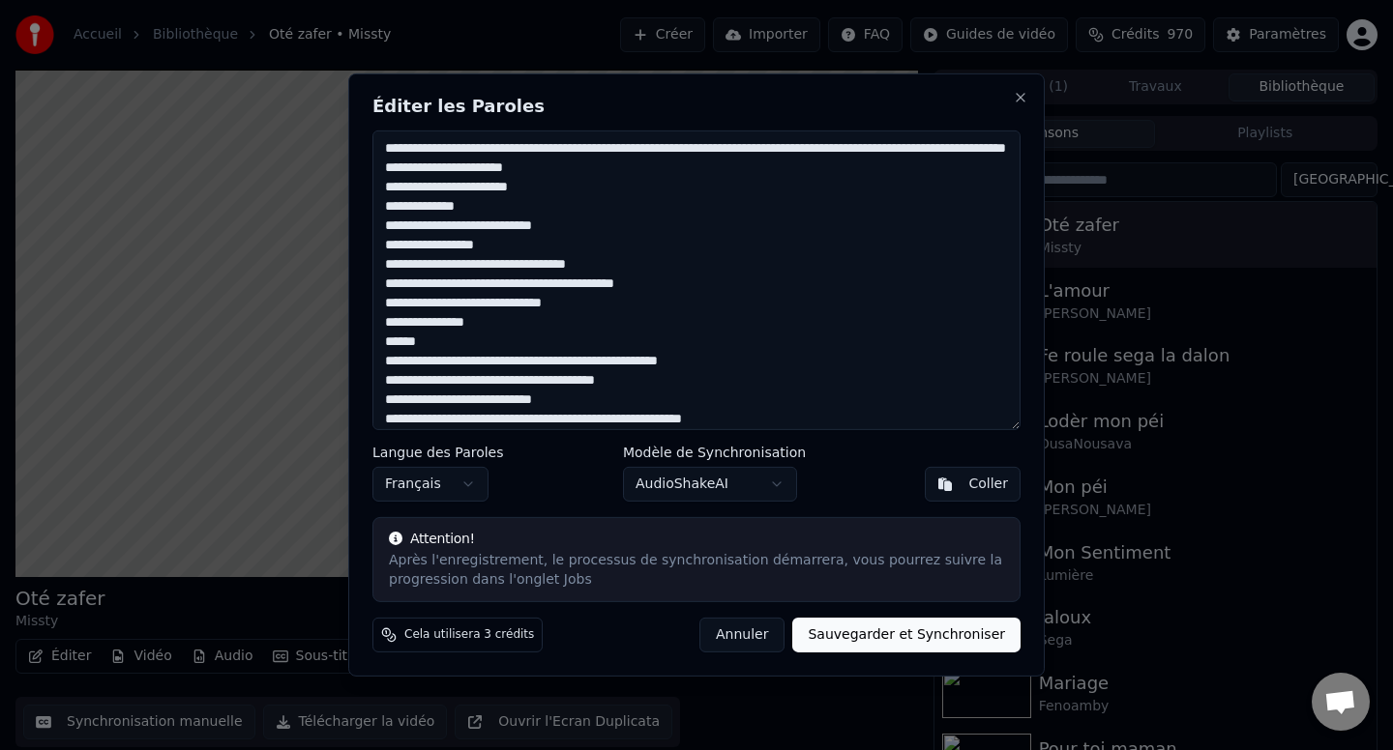
click at [493, 201] on textarea at bounding box center [696, 281] width 648 height 300
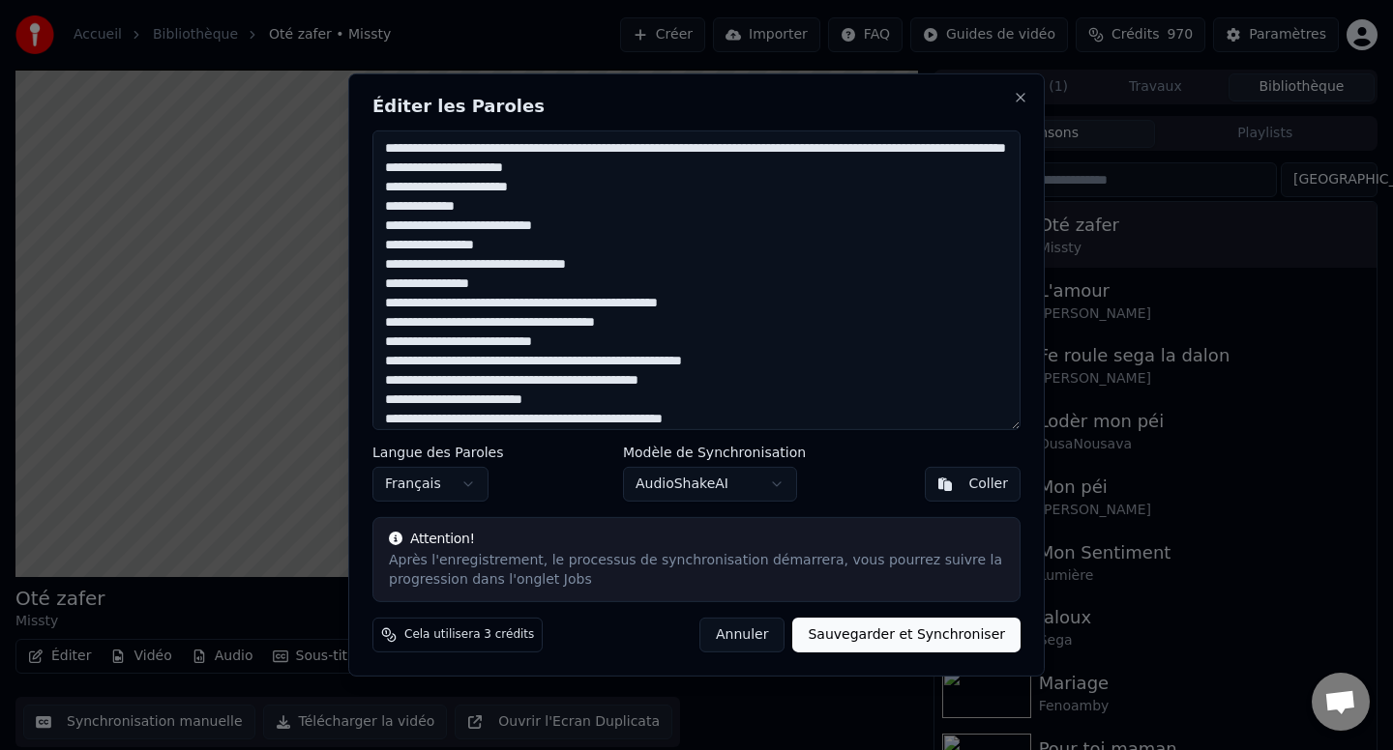
drag, startPoint x: 510, startPoint y: 304, endPoint x: 358, endPoint y: 152, distance: 214.7
click at [358, 151] on div "Éditer les Paroles Langue des Paroles Français Modèle de Synchronisation AudioS…" at bounding box center [696, 374] width 696 height 603
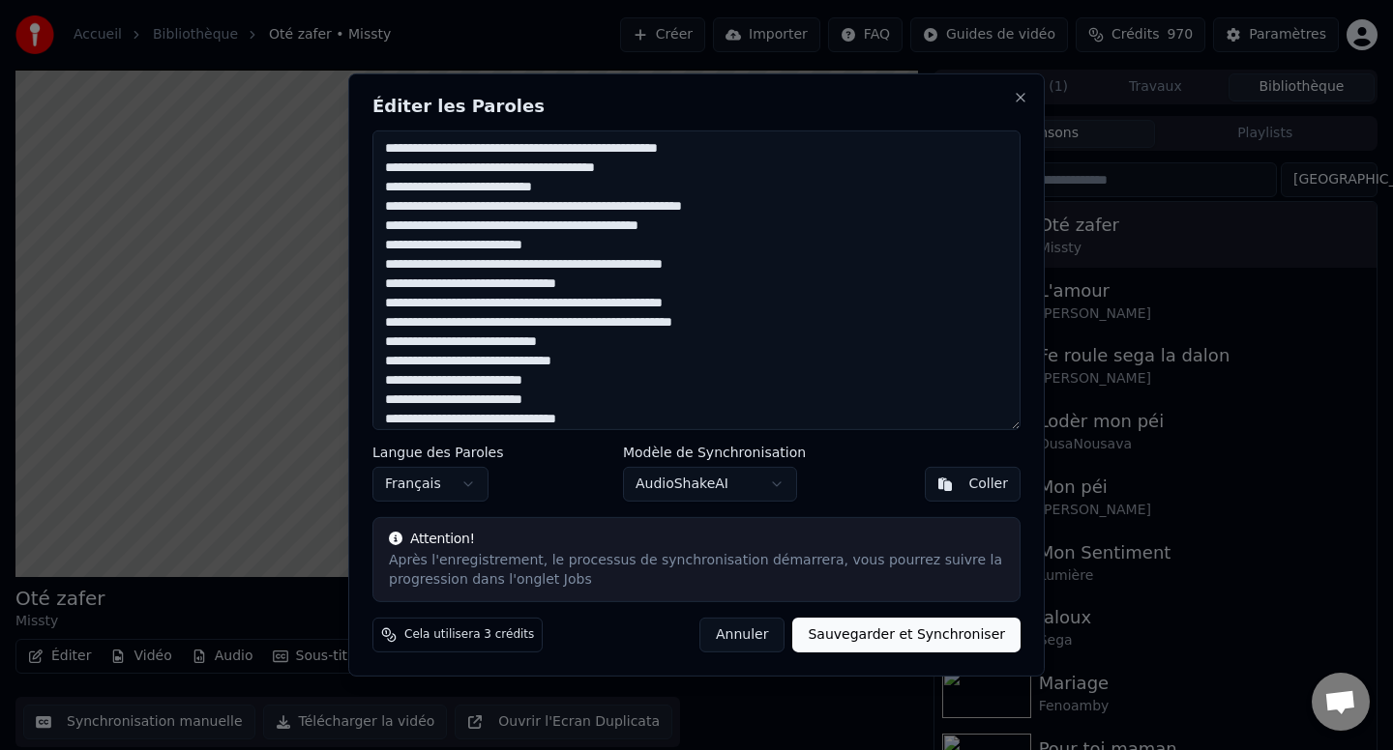
type textarea "**********"
click at [874, 639] on button "Sauvegarder et Synchroniser" at bounding box center [906, 635] width 228 height 35
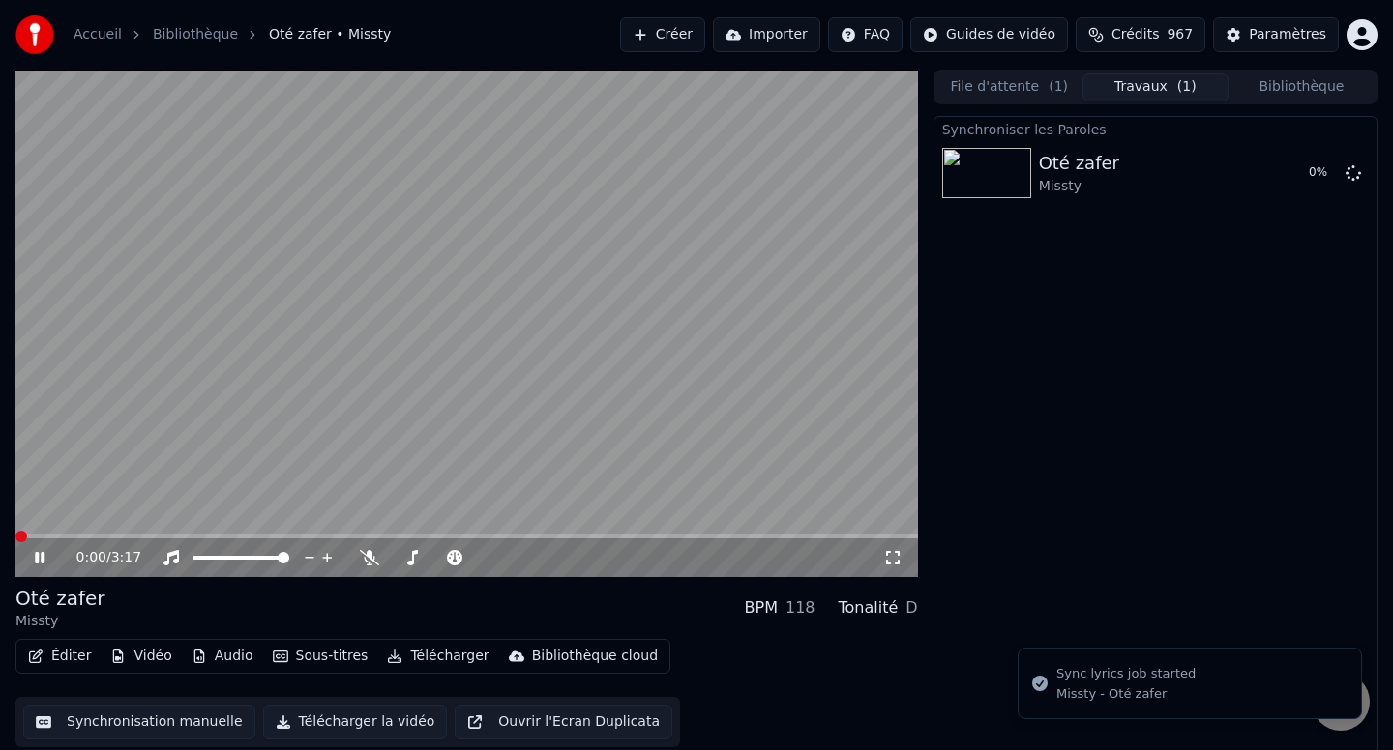
click at [15, 535] on span at bounding box center [466, 537] width 902 height 4
click at [185, 392] on video at bounding box center [466, 324] width 902 height 508
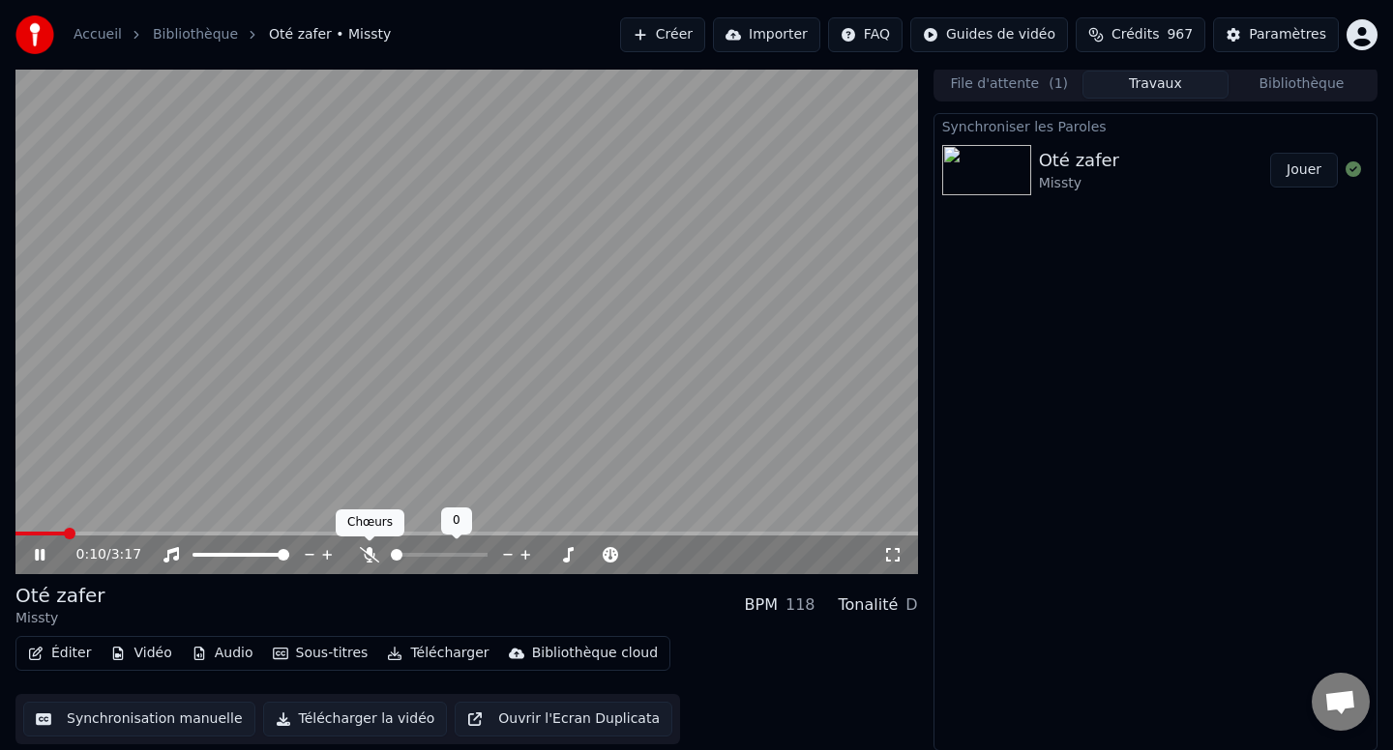
click at [370, 561] on icon at bounding box center [369, 554] width 19 height 15
click at [391, 338] on video at bounding box center [466, 321] width 902 height 508
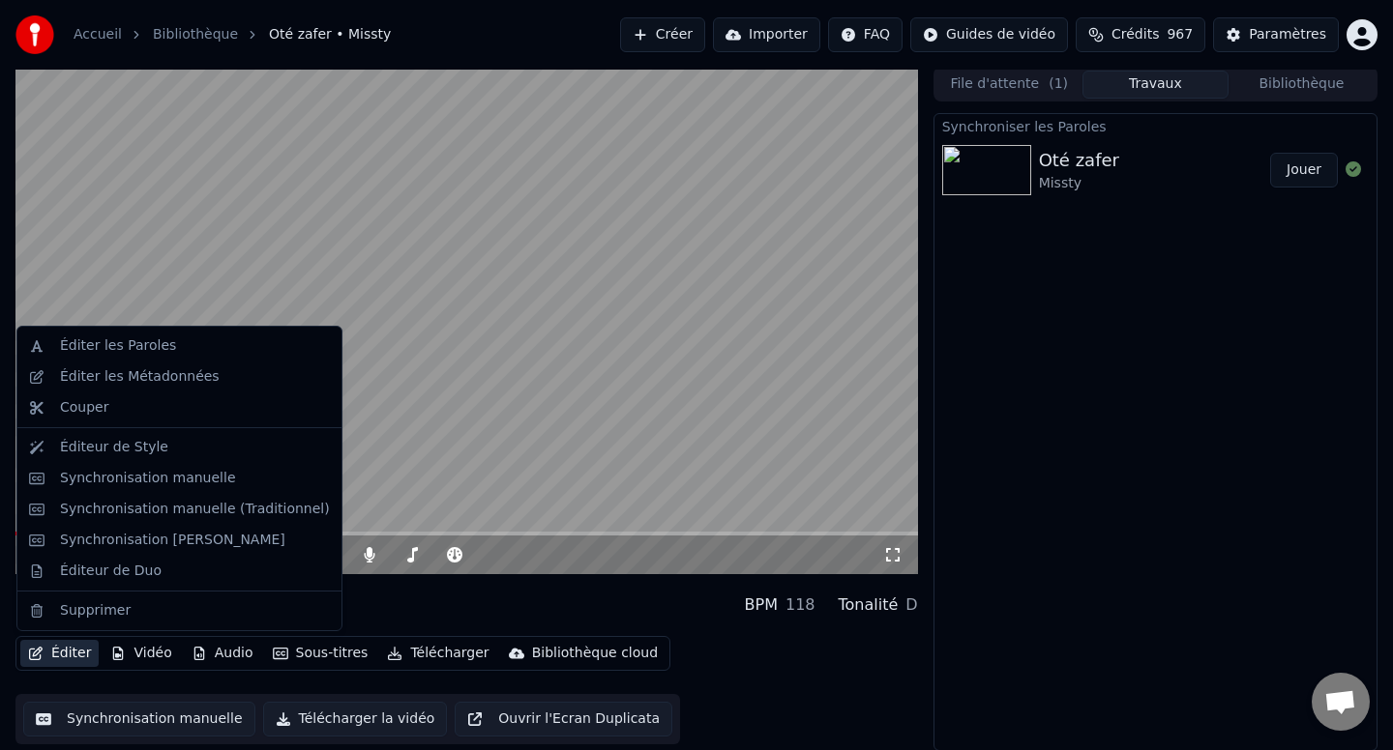
click at [75, 657] on button "Éditer" at bounding box center [59, 653] width 78 height 27
click at [149, 477] on div "Synchronisation manuelle" at bounding box center [148, 478] width 176 height 19
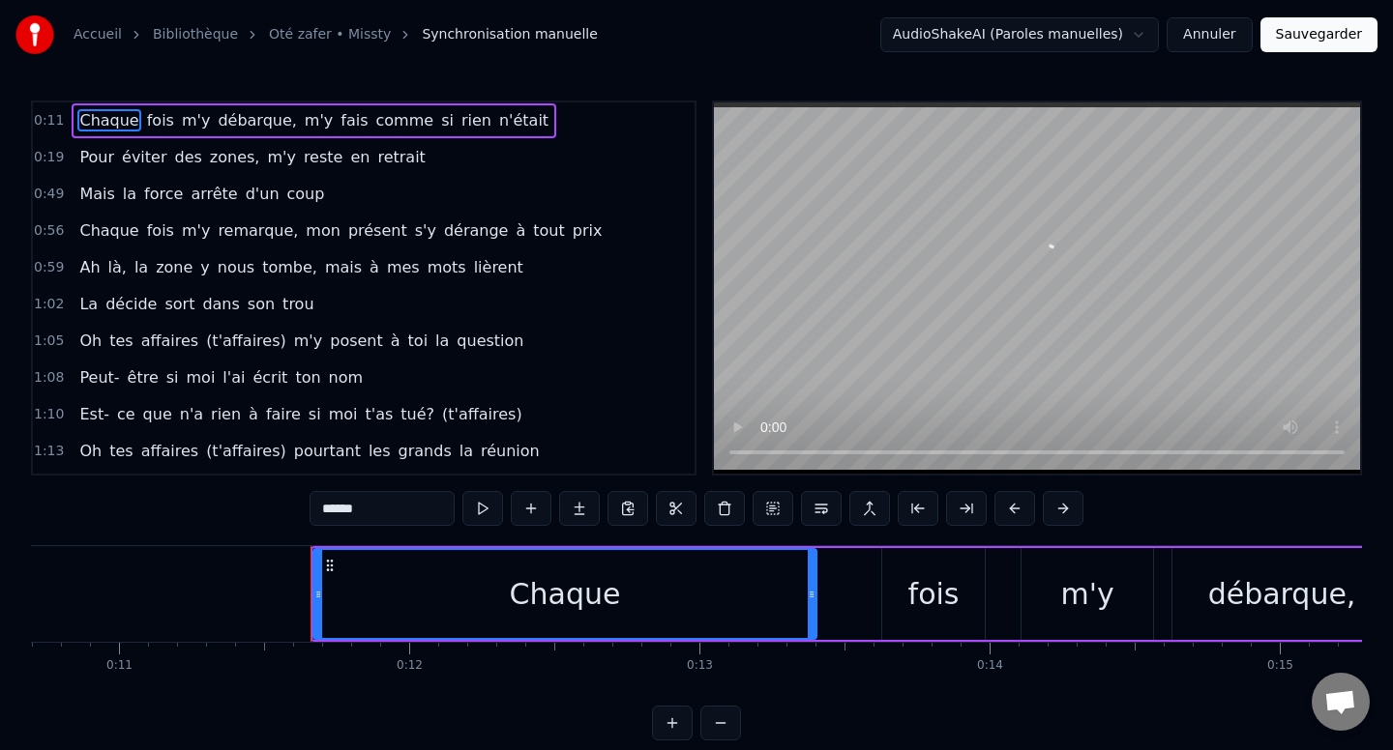
scroll to position [0, 3286]
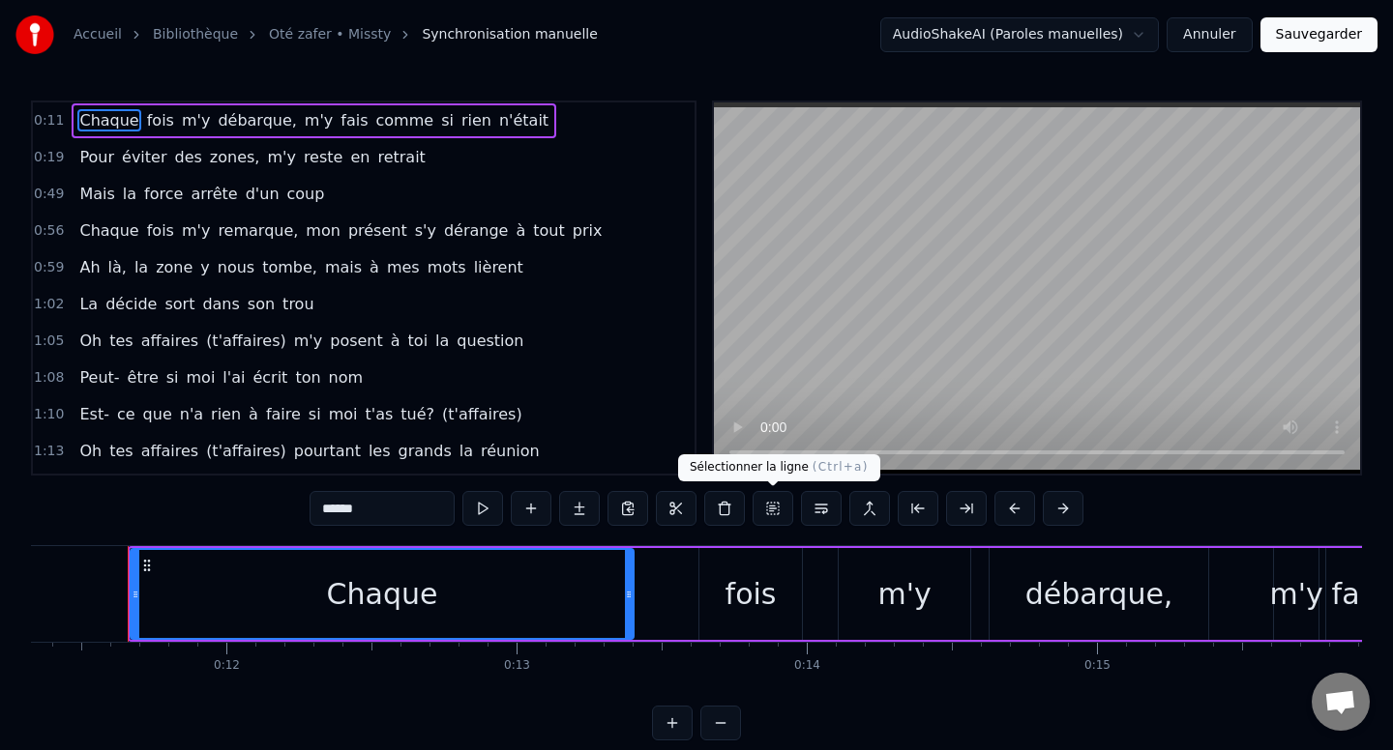
click at [777, 497] on button at bounding box center [772, 508] width 41 height 35
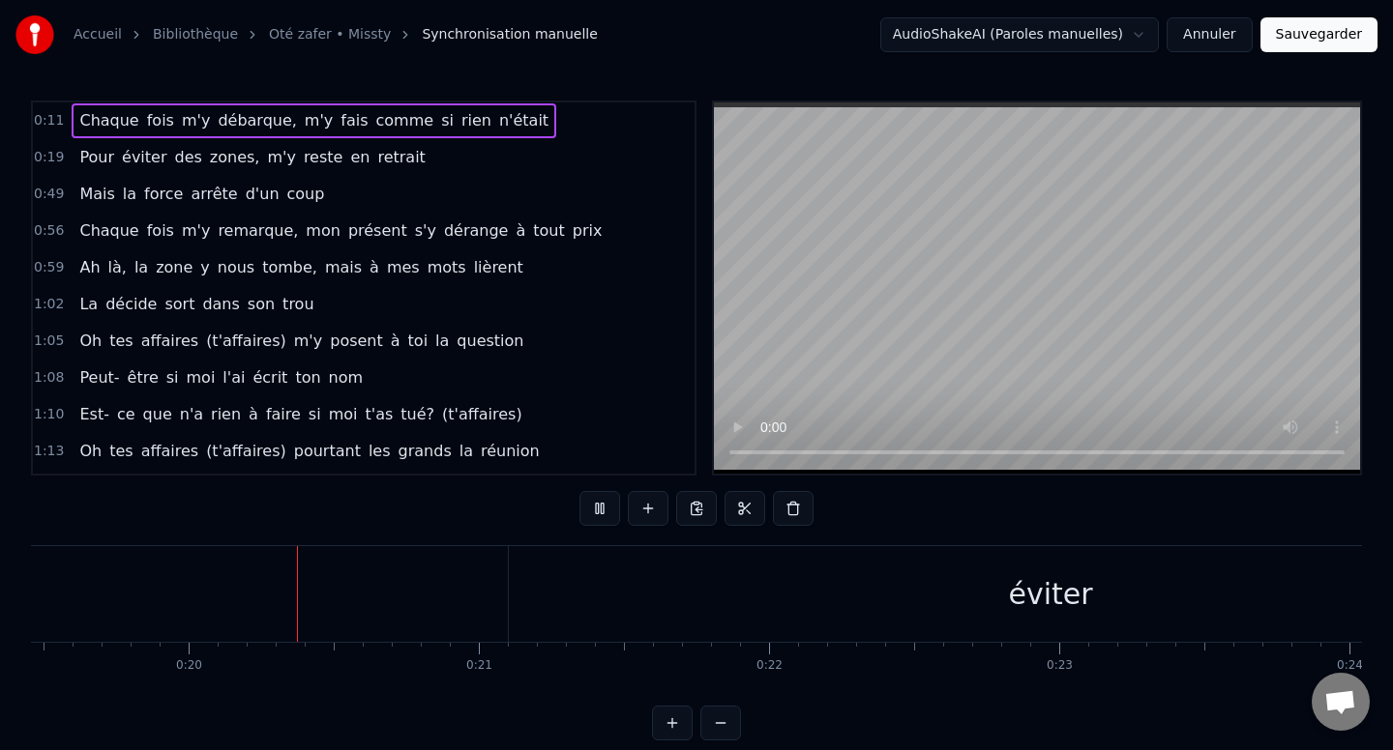
scroll to position [0, 5656]
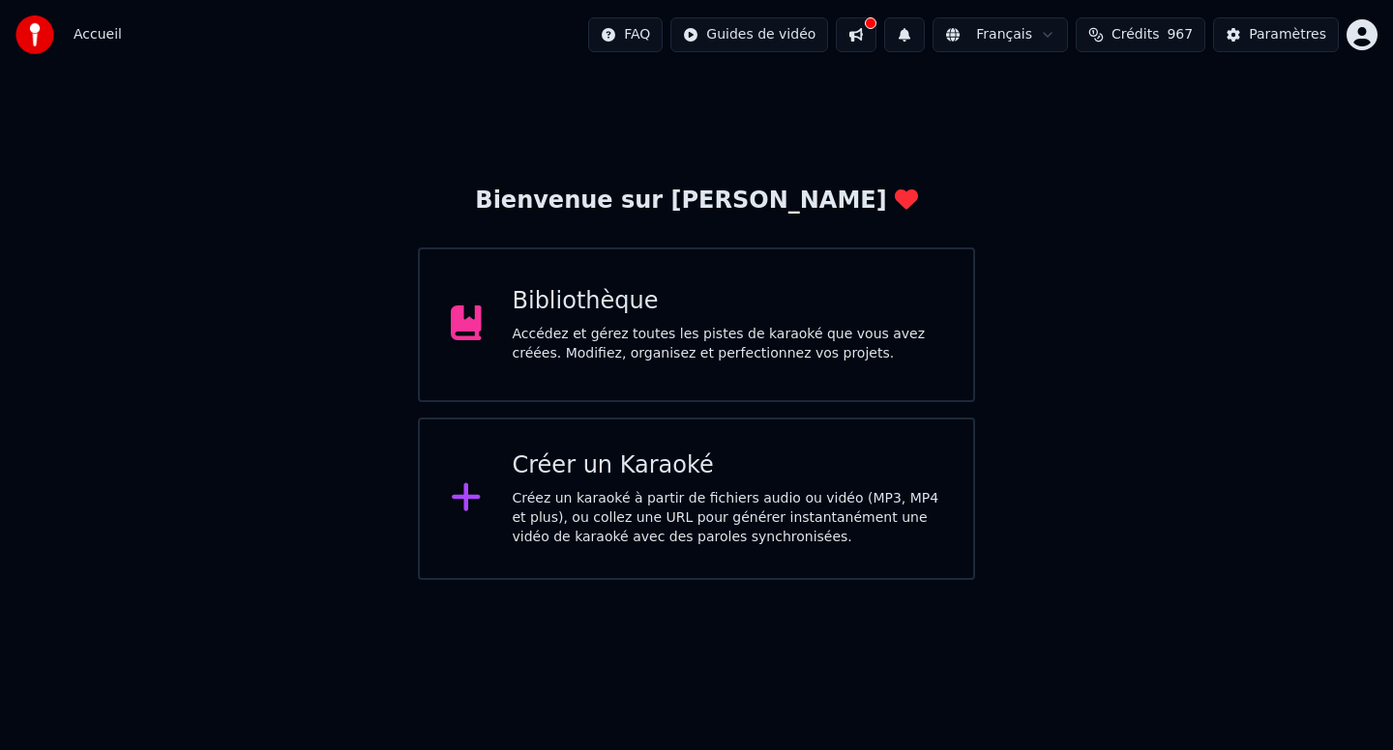
click at [849, 299] on div "Bibliothèque" at bounding box center [728, 301] width 430 height 31
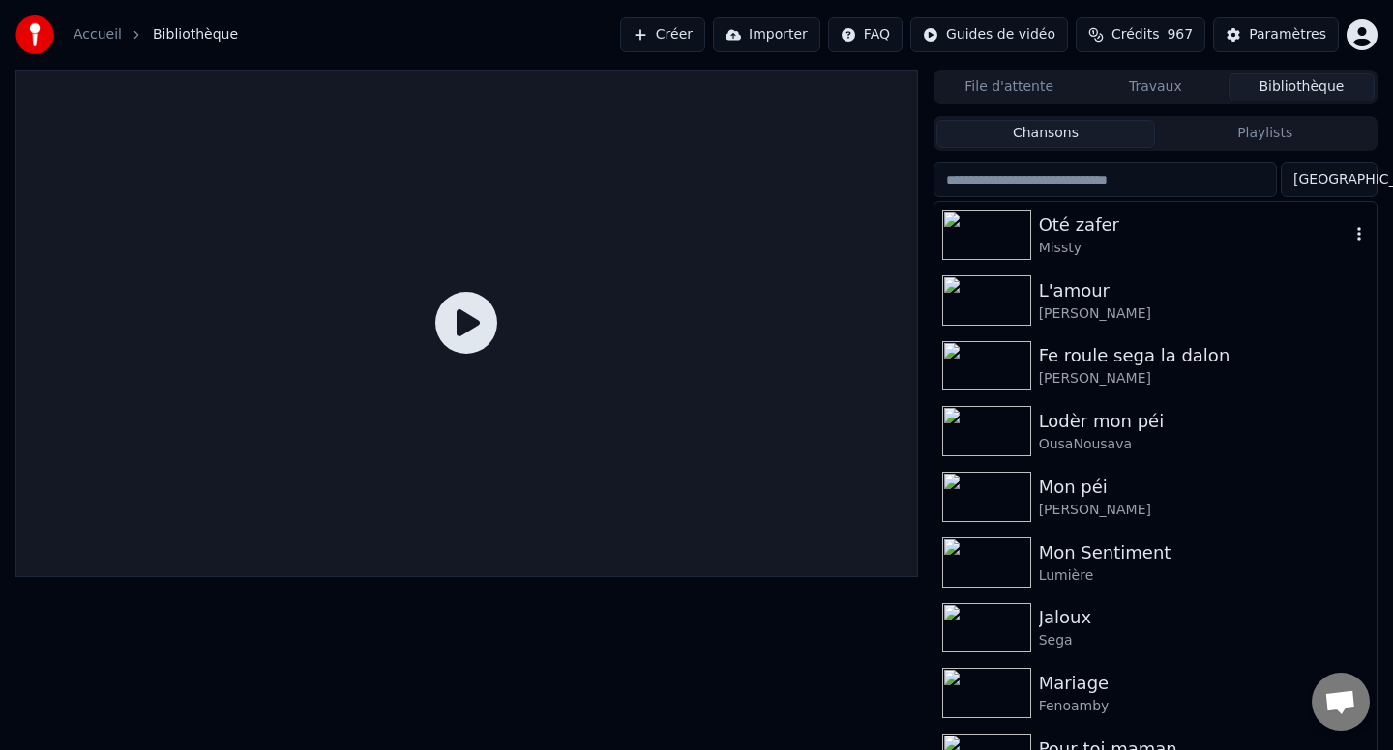
click at [994, 240] on img at bounding box center [986, 235] width 89 height 50
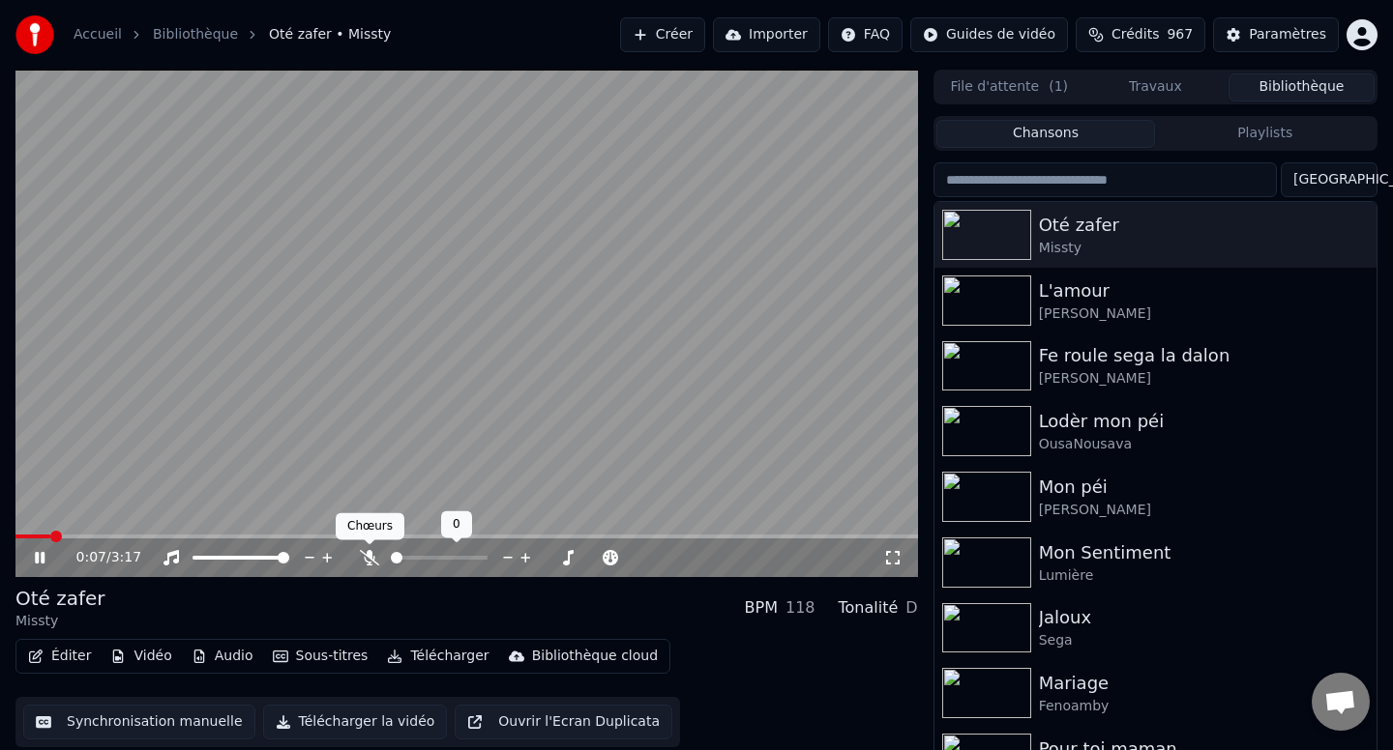
click at [366, 563] on icon at bounding box center [369, 557] width 19 height 15
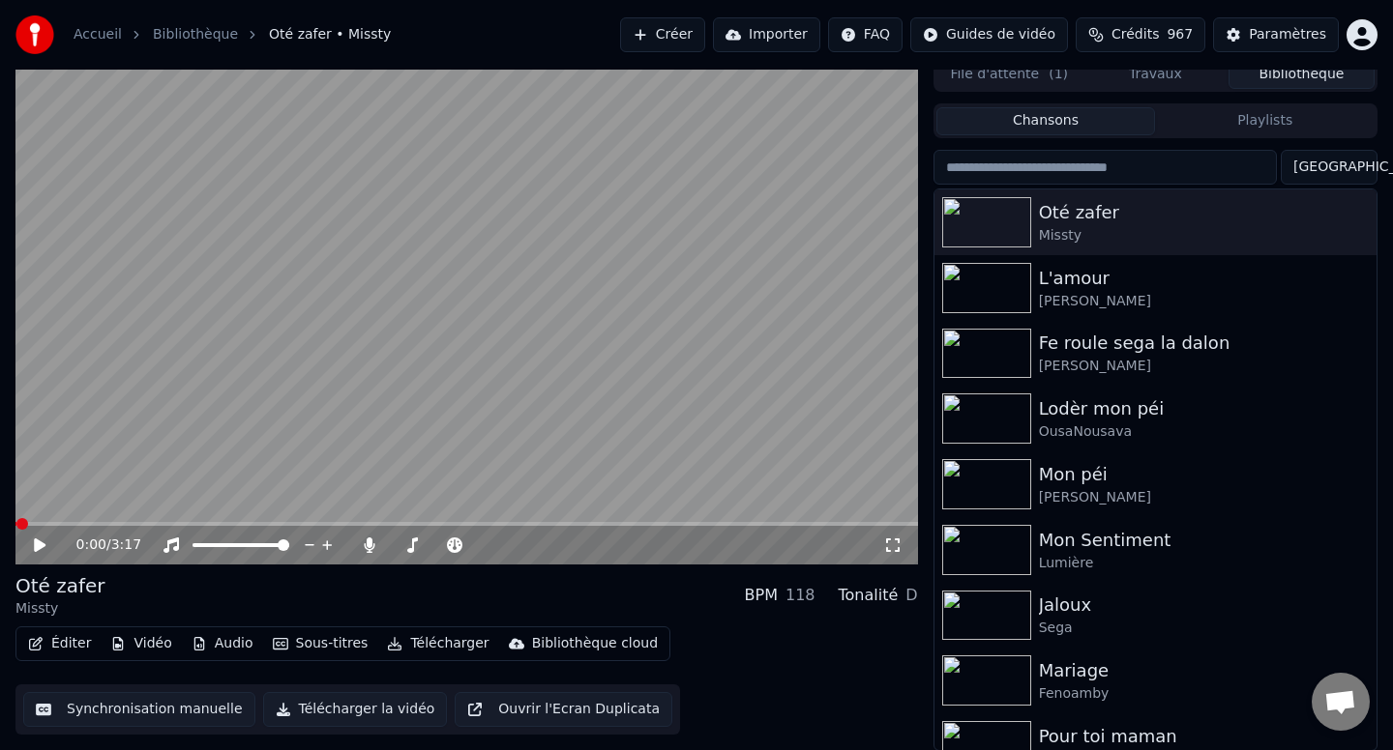
scroll to position [14, 0]
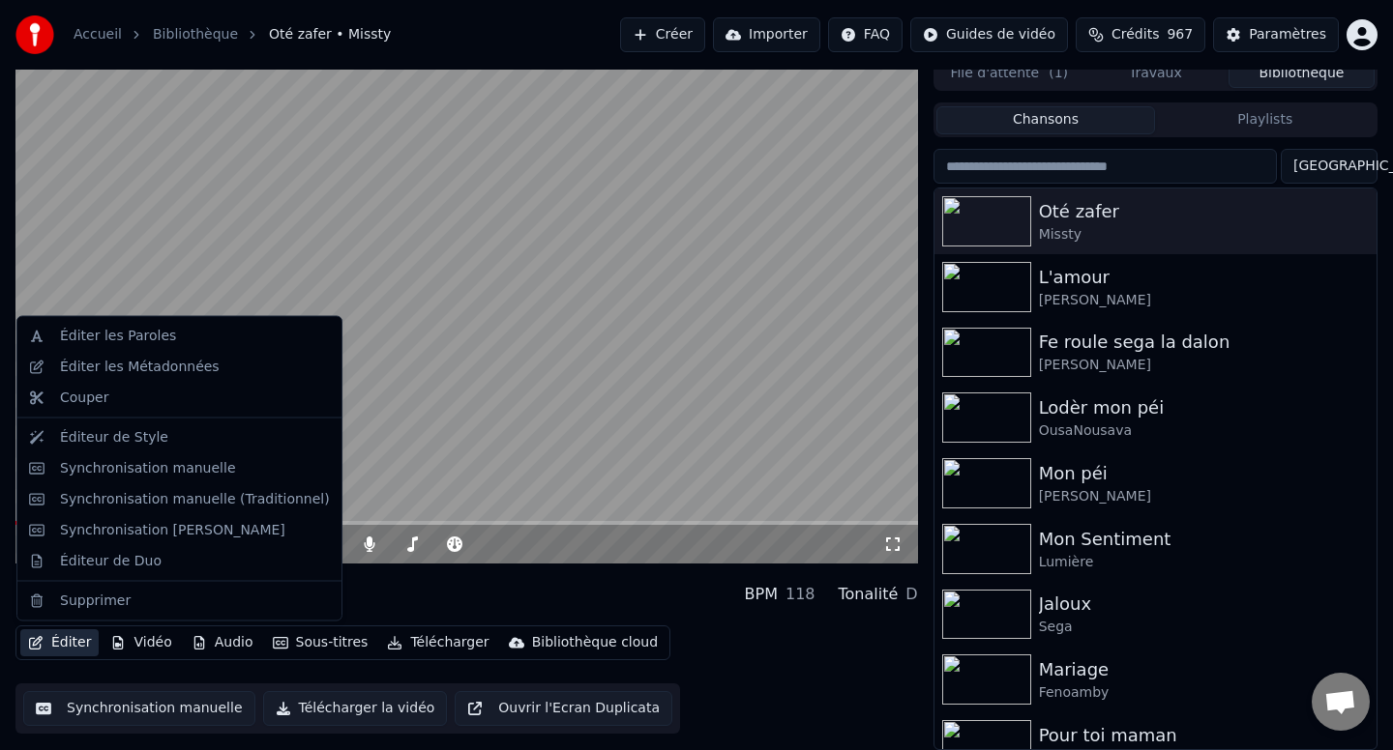
click at [62, 645] on button "Éditer" at bounding box center [59, 643] width 78 height 27
click at [138, 523] on div "Synchronisation [PERSON_NAME]" at bounding box center [172, 529] width 225 height 19
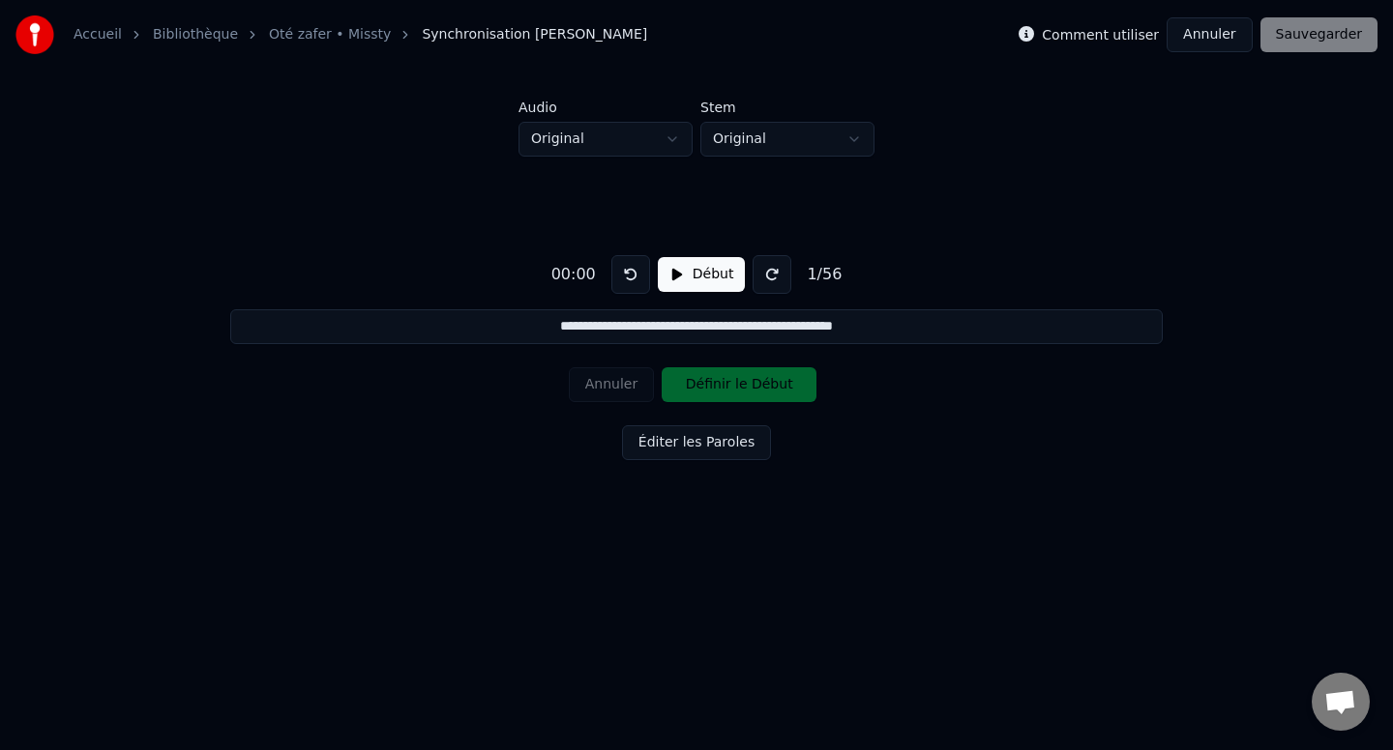
click at [609, 144] on html "**********" at bounding box center [696, 291] width 1393 height 582
click at [421, 146] on html "**********" at bounding box center [696, 291] width 1393 height 582
click at [616, 321] on input "**********" at bounding box center [695, 326] width 931 height 35
type input "**********"
click at [704, 441] on button "Éditer les Paroles" at bounding box center [696, 442] width 149 height 35
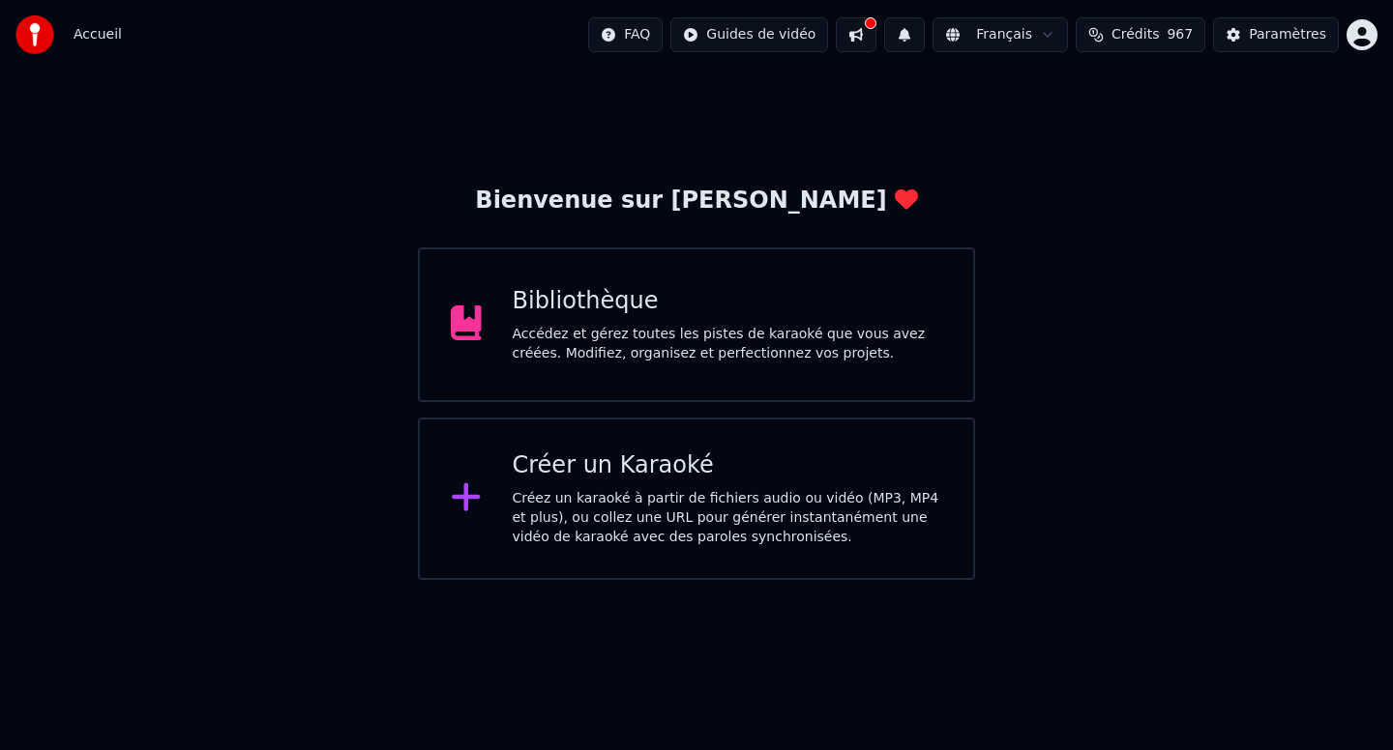
click at [579, 330] on div "Accédez et gérez toutes les pistes de karaoké que vous avez créées. Modifiez, o…" at bounding box center [728, 344] width 430 height 39
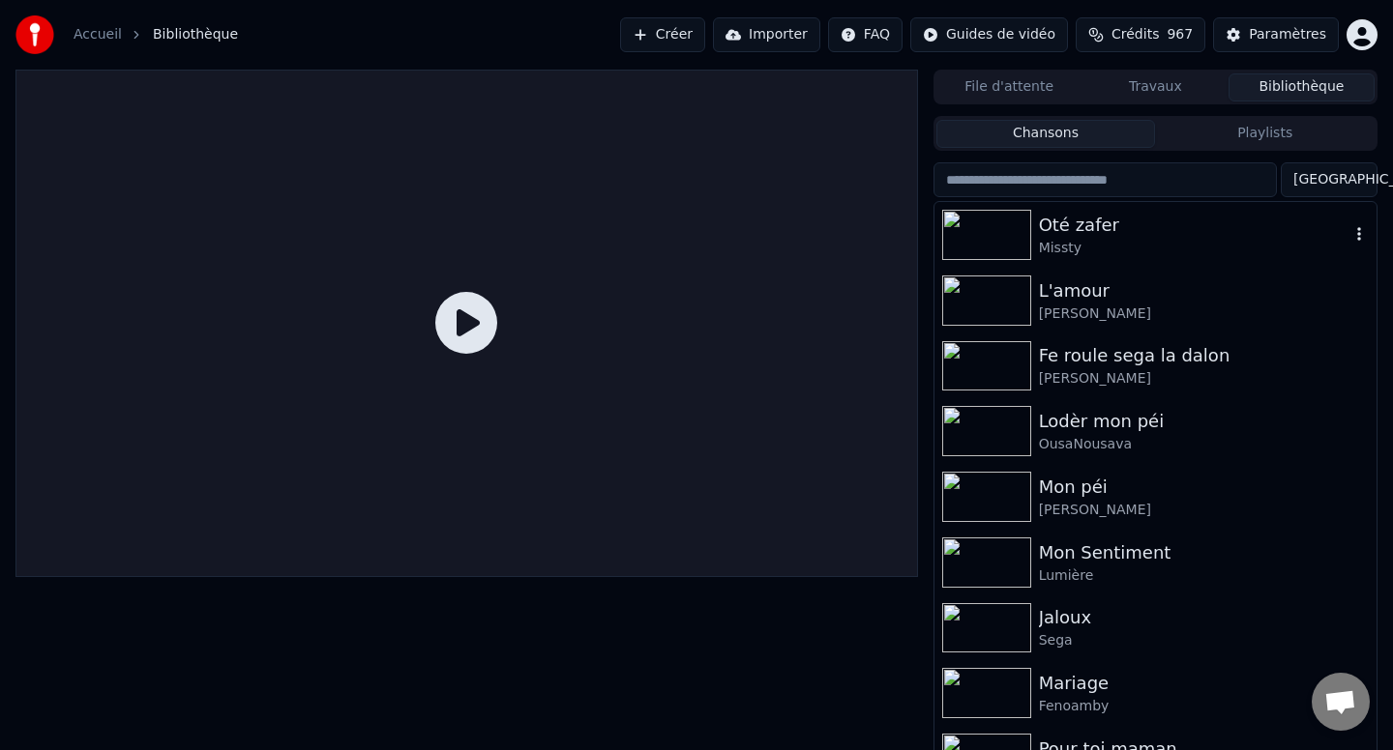
click at [964, 227] on img at bounding box center [986, 235] width 89 height 50
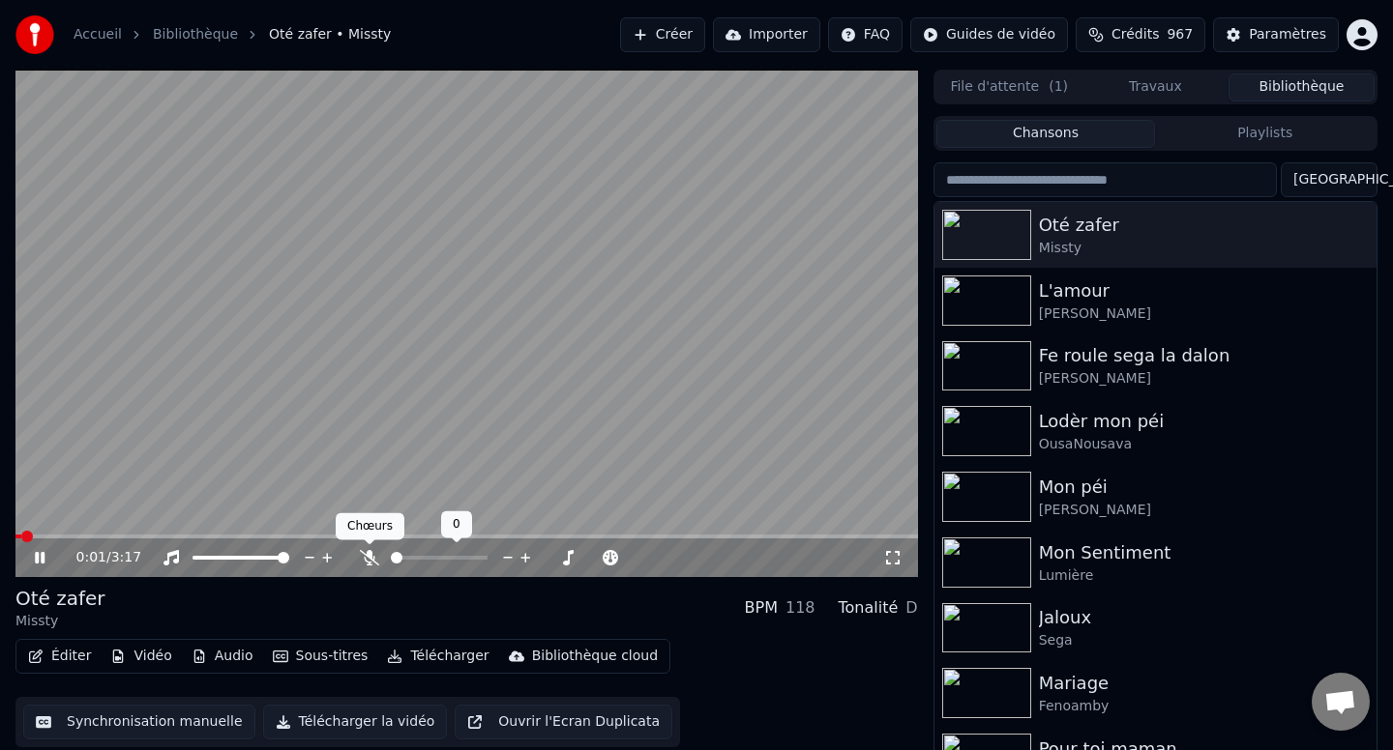
click at [366, 564] on icon at bounding box center [369, 557] width 19 height 15
click at [158, 727] on button "Synchronisation manuelle" at bounding box center [139, 722] width 232 height 35
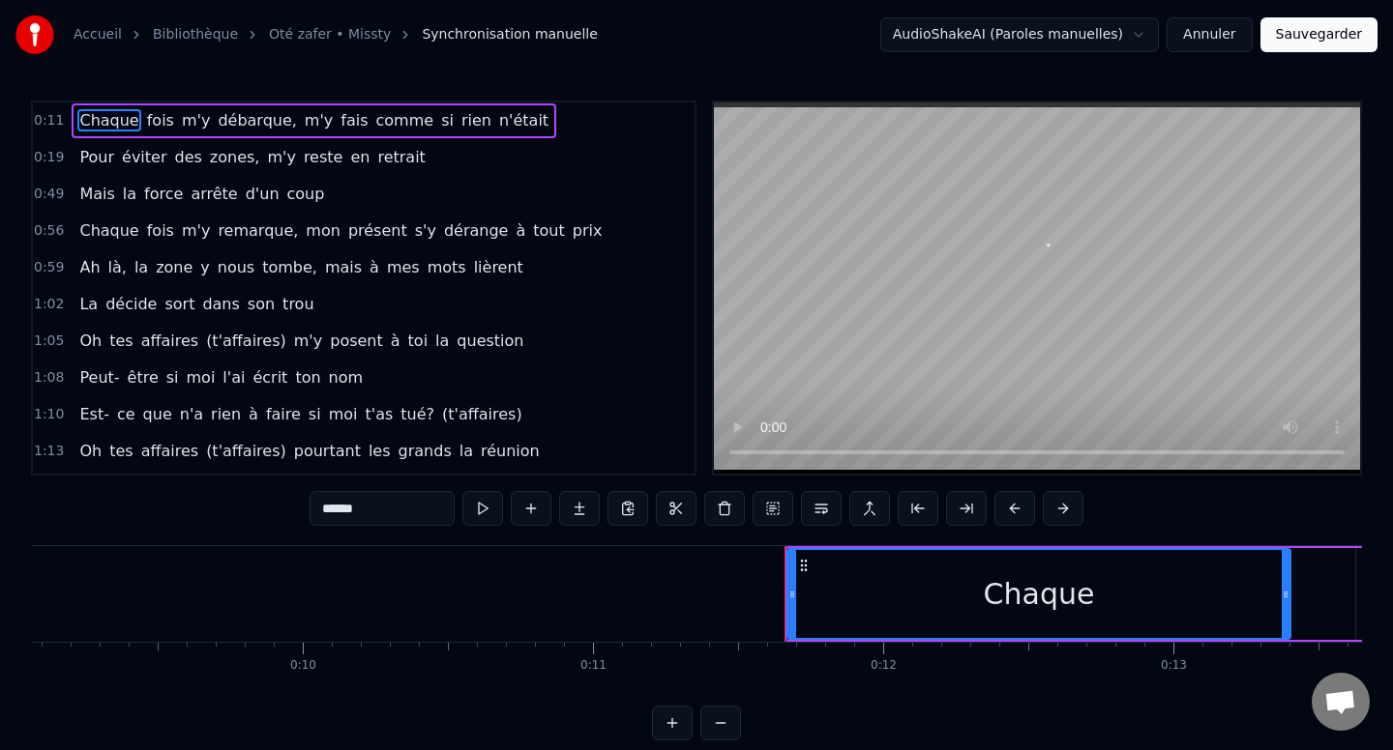
scroll to position [0, 3286]
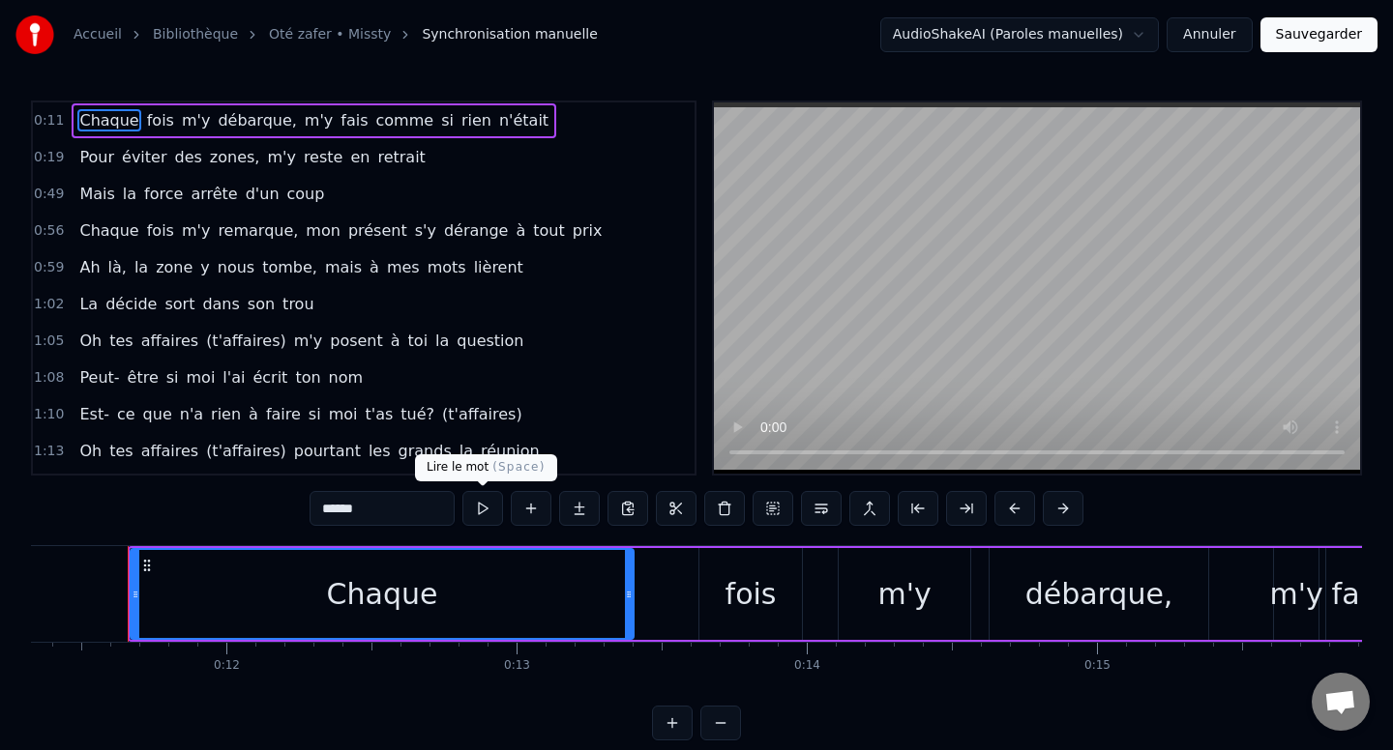
click at [482, 513] on button at bounding box center [482, 508] width 41 height 35
click at [497, 509] on button at bounding box center [482, 508] width 41 height 35
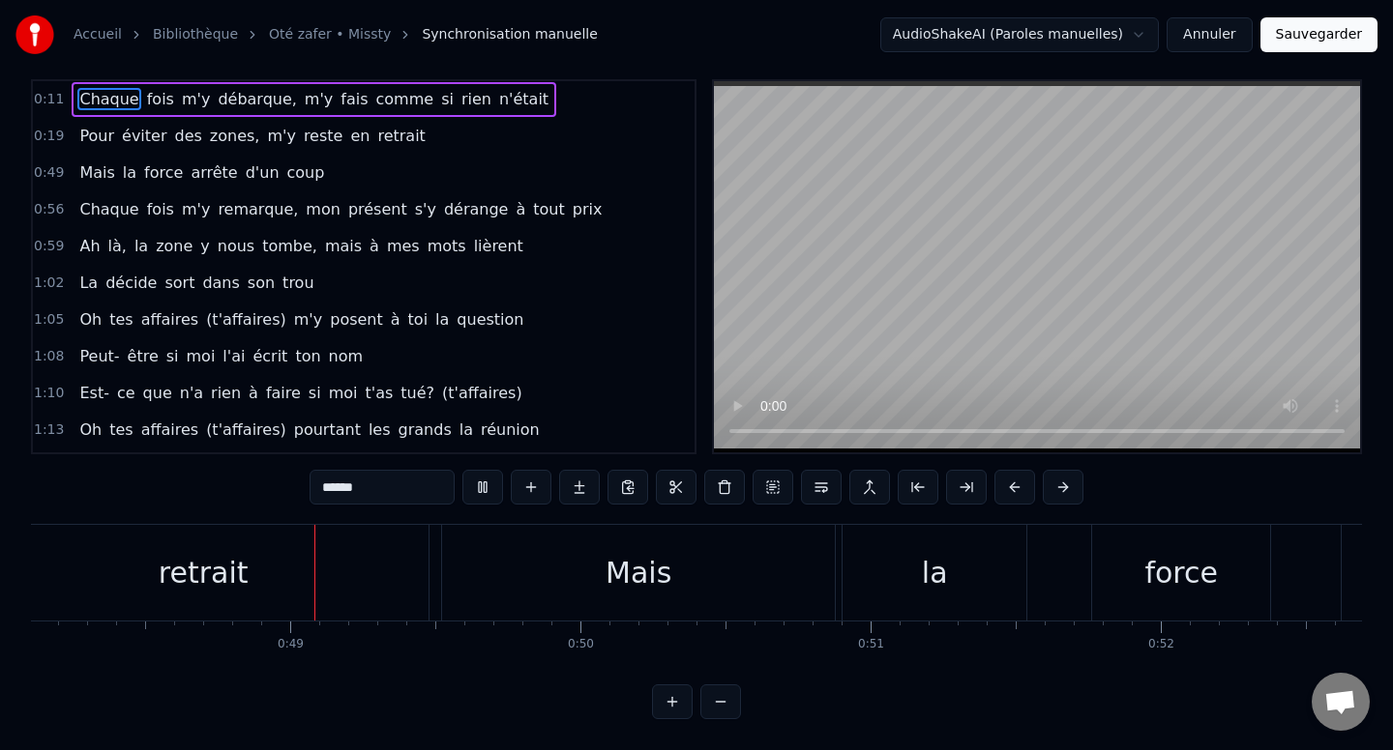
scroll to position [0, 13968]
click at [51, 106] on span "0:11" at bounding box center [49, 99] width 30 height 19
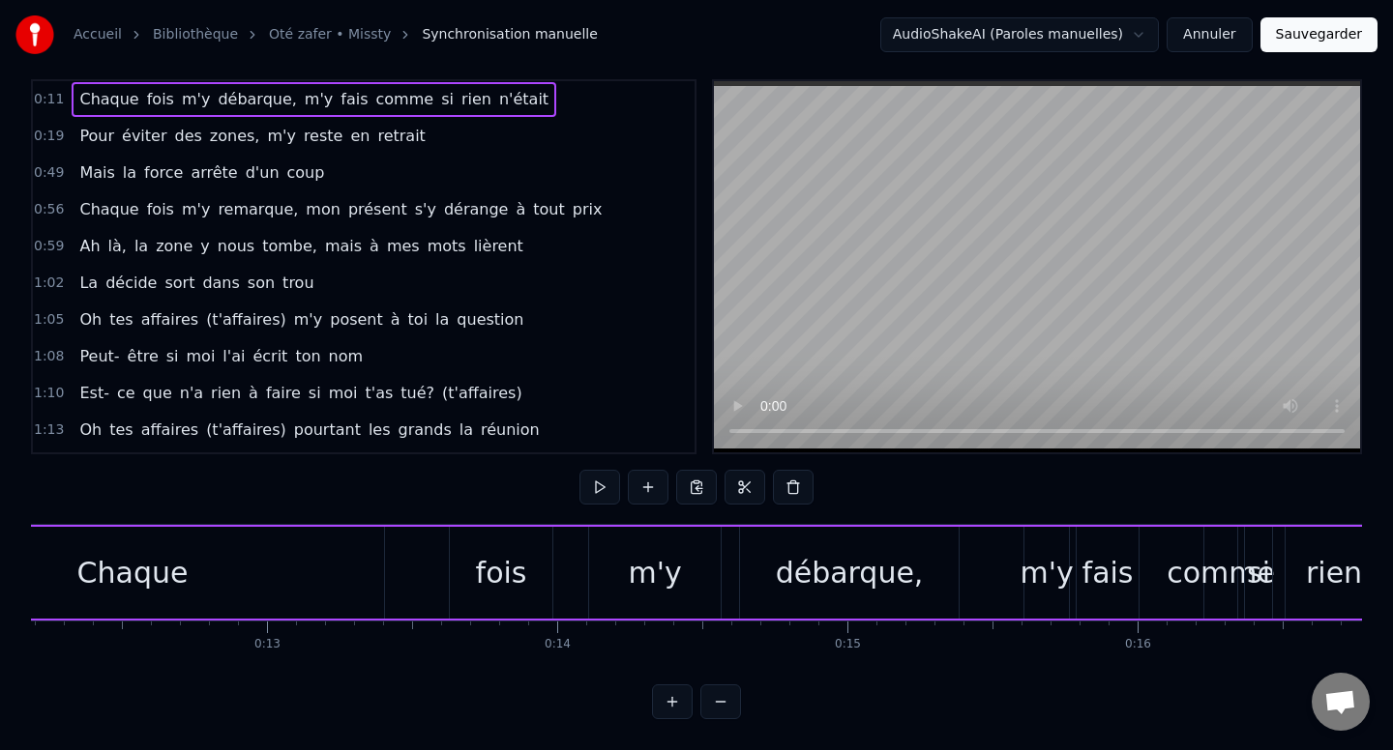
scroll to position [0, 3286]
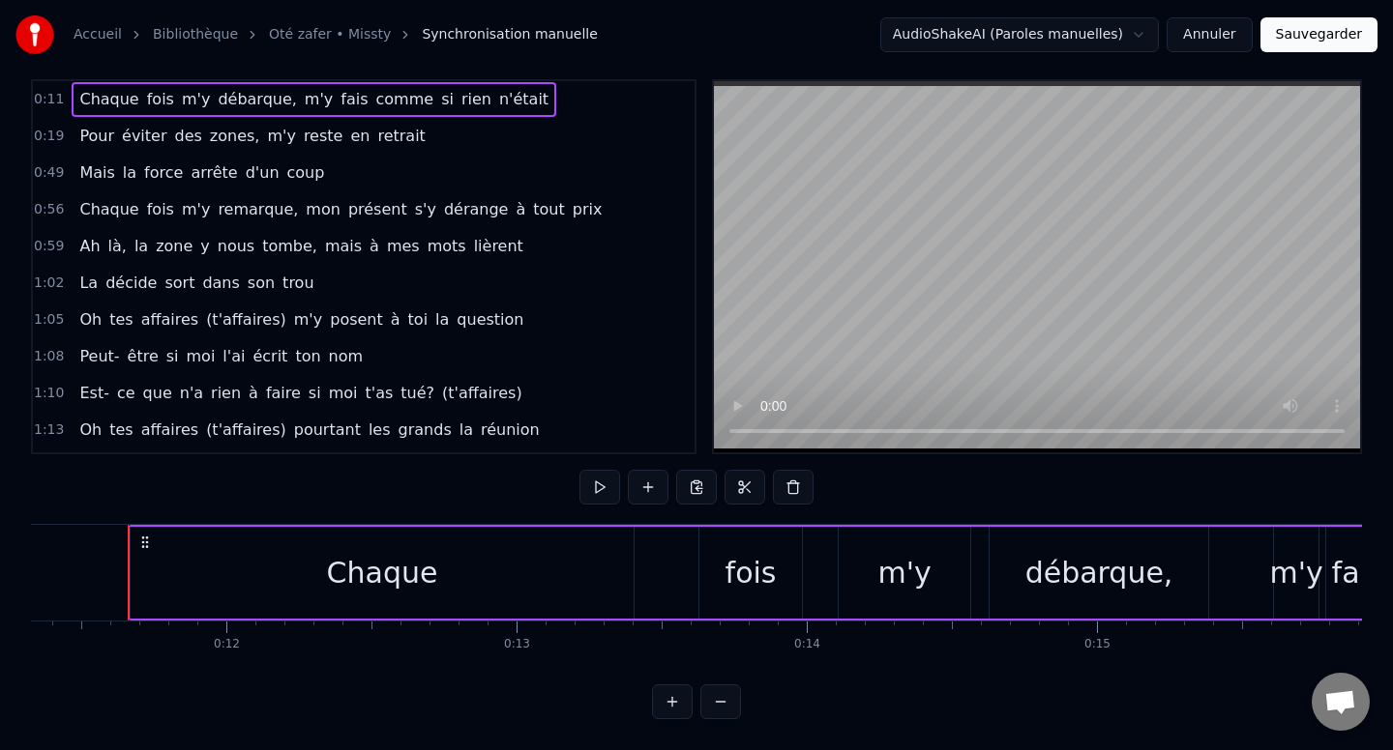
click at [54, 101] on span "0:11" at bounding box center [49, 99] width 30 height 19
drag, startPoint x: 190, startPoint y: 555, endPoint x: 540, endPoint y: 616, distance: 355.3
click at [551, 620] on div "Chaque fois m'y débarque, m'y fais comme si rien n'était" at bounding box center [1191, 573] width 2127 height 96
click at [1222, 45] on button "Annuler" at bounding box center [1208, 34] width 85 height 35
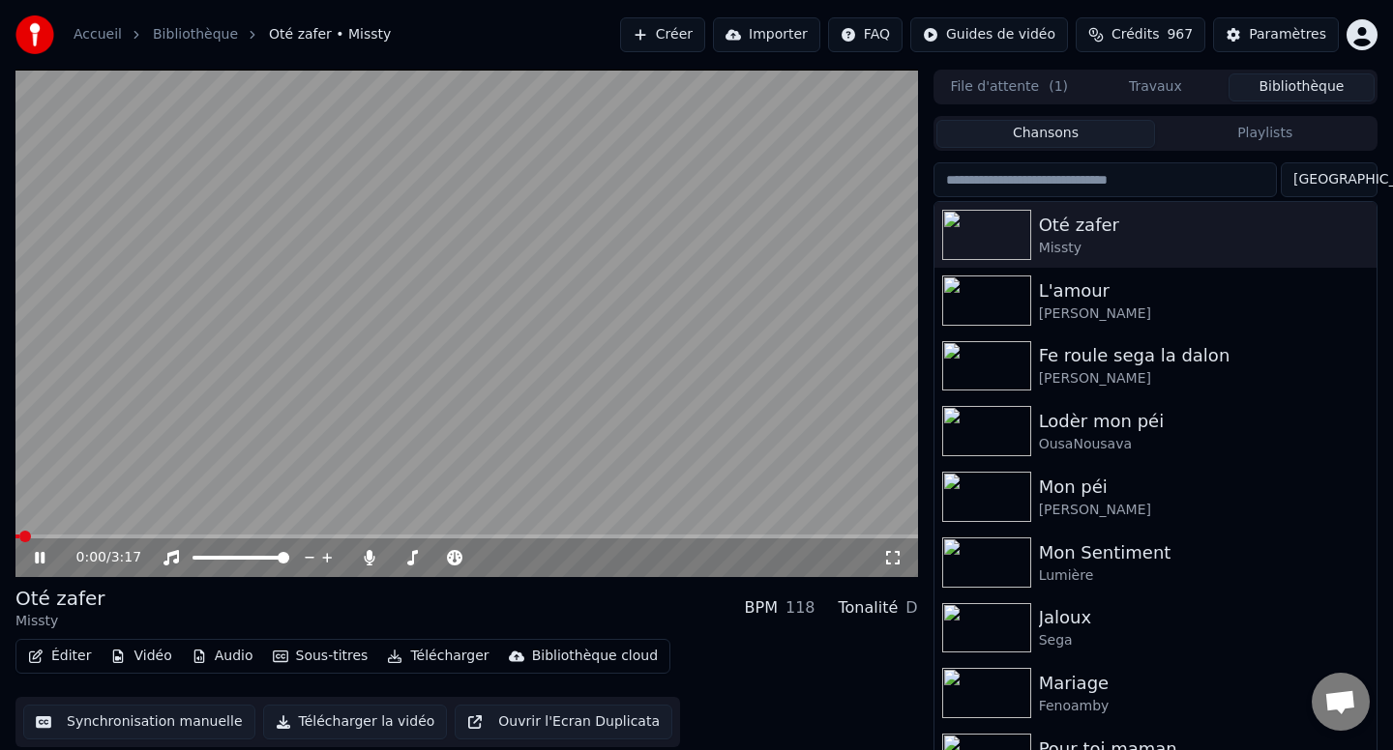
click at [152, 389] on video at bounding box center [466, 324] width 902 height 508
click at [69, 656] on button "Éditer" at bounding box center [59, 656] width 78 height 27
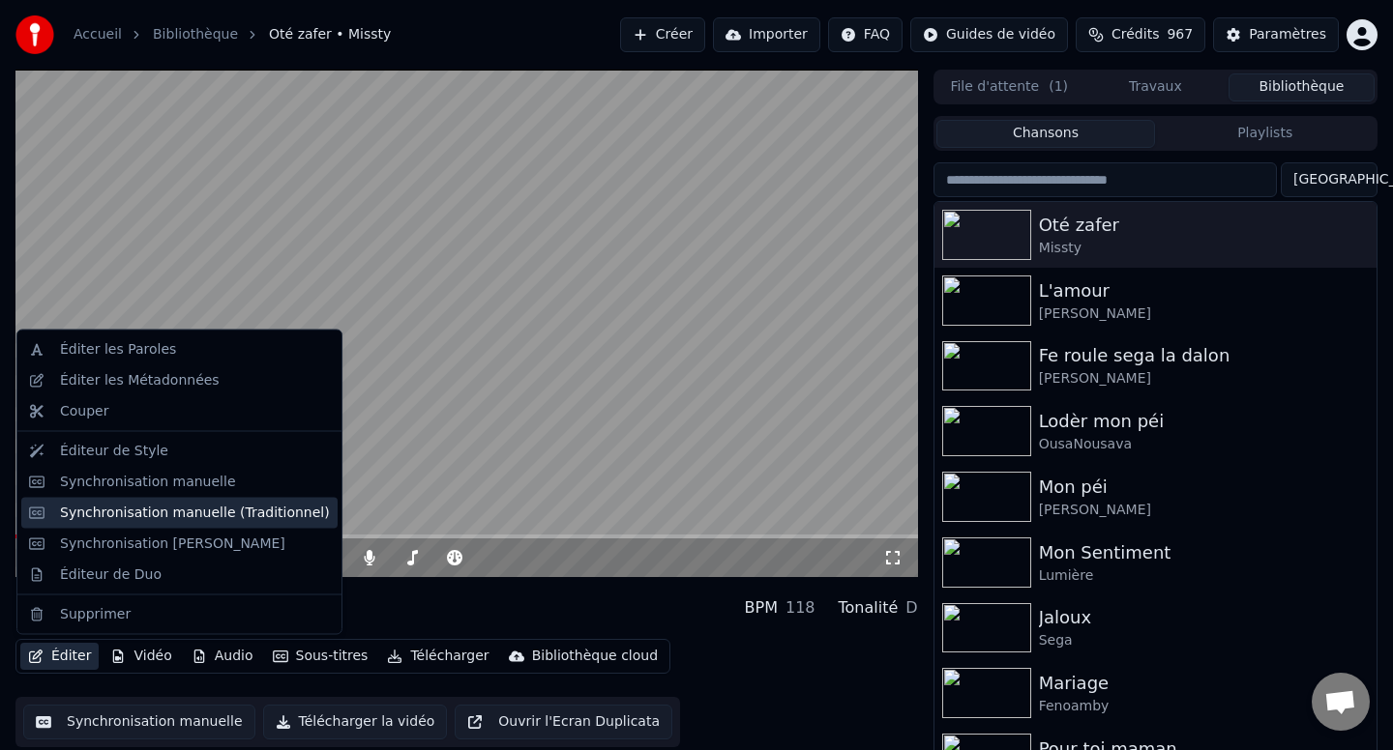
click at [132, 511] on div "Synchronisation manuelle (Traditionnel)" at bounding box center [195, 512] width 270 height 19
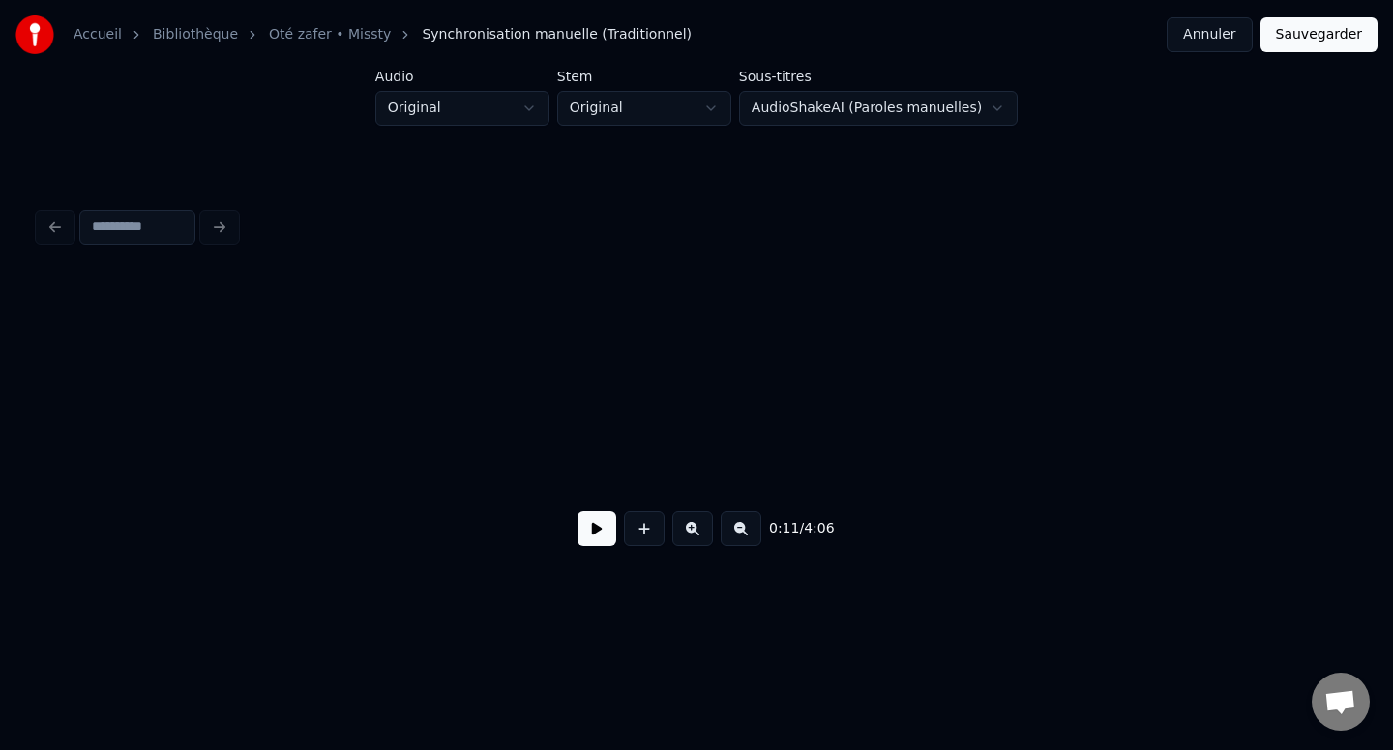
scroll to position [0, 2255]
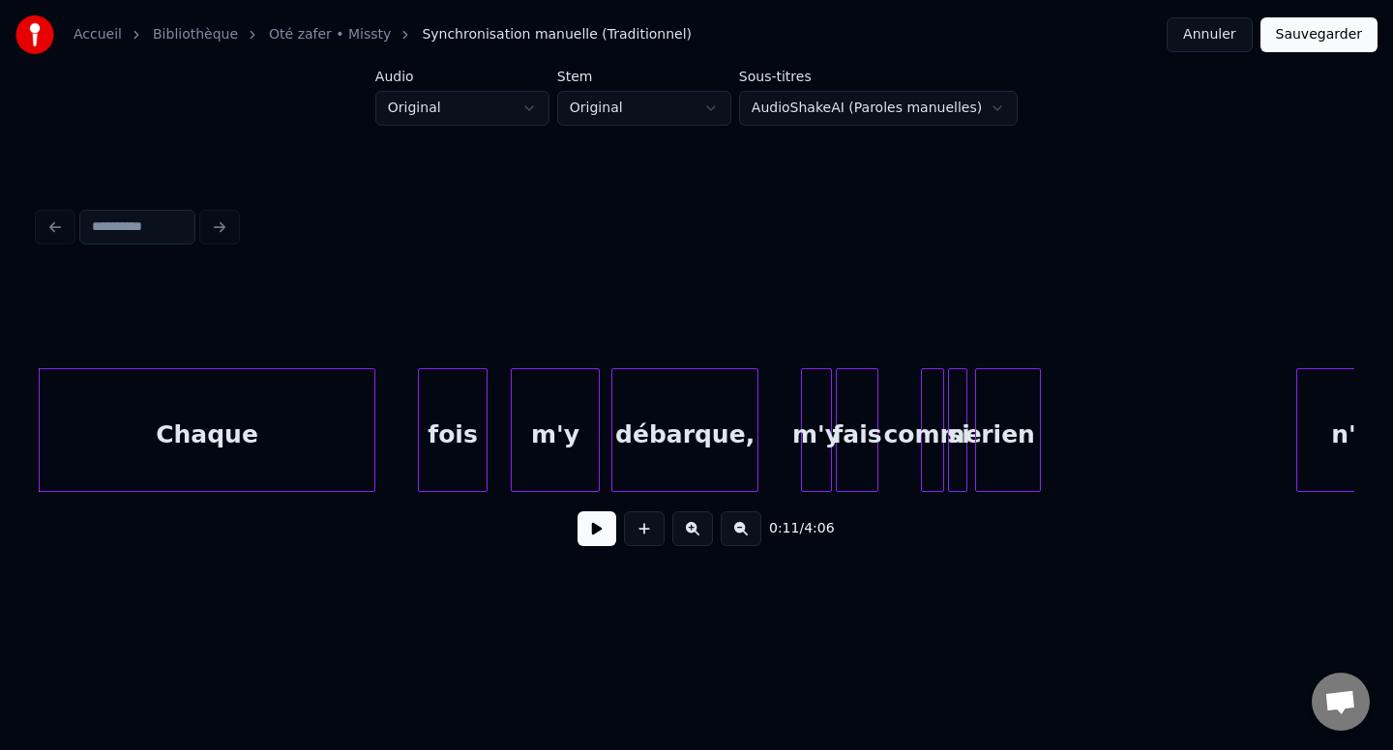
click at [225, 458] on div "Chaque" at bounding box center [207, 435] width 335 height 132
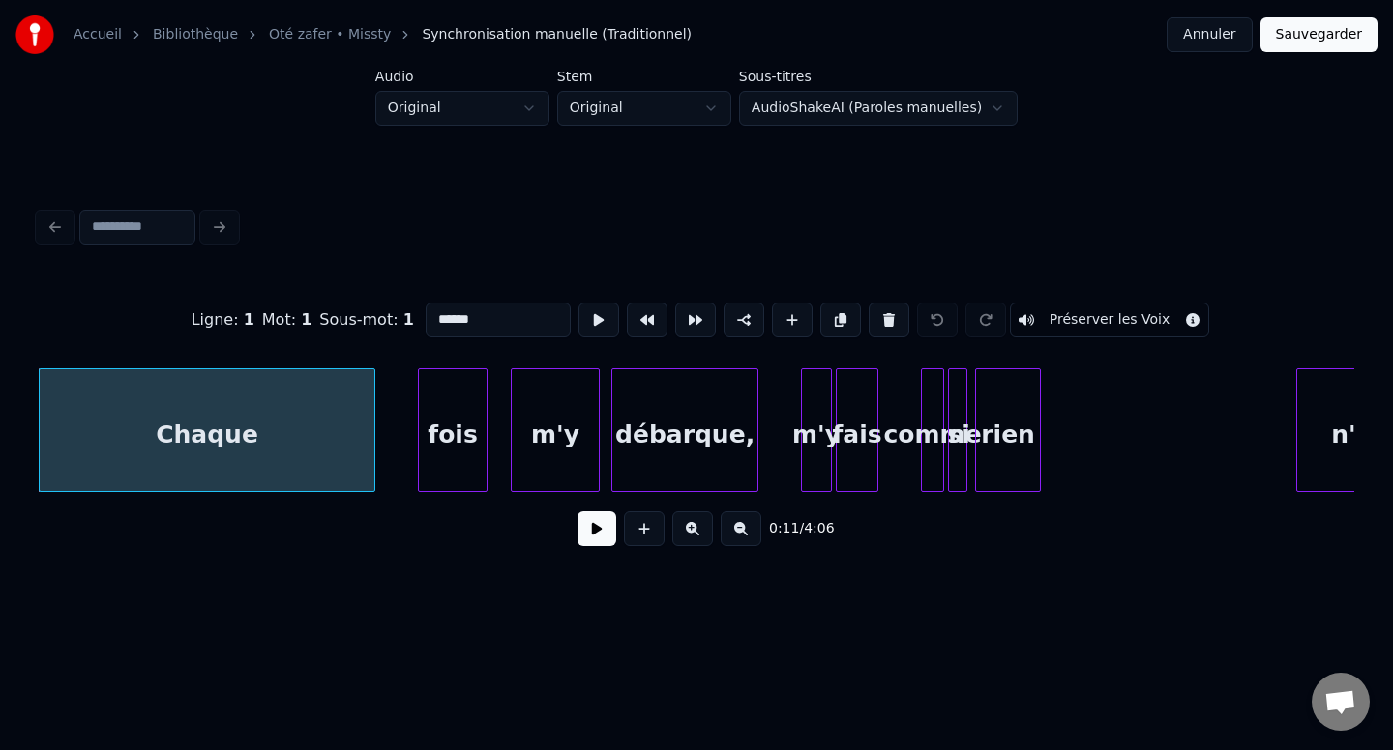
click at [1189, 29] on button "Annuler" at bounding box center [1208, 34] width 85 height 35
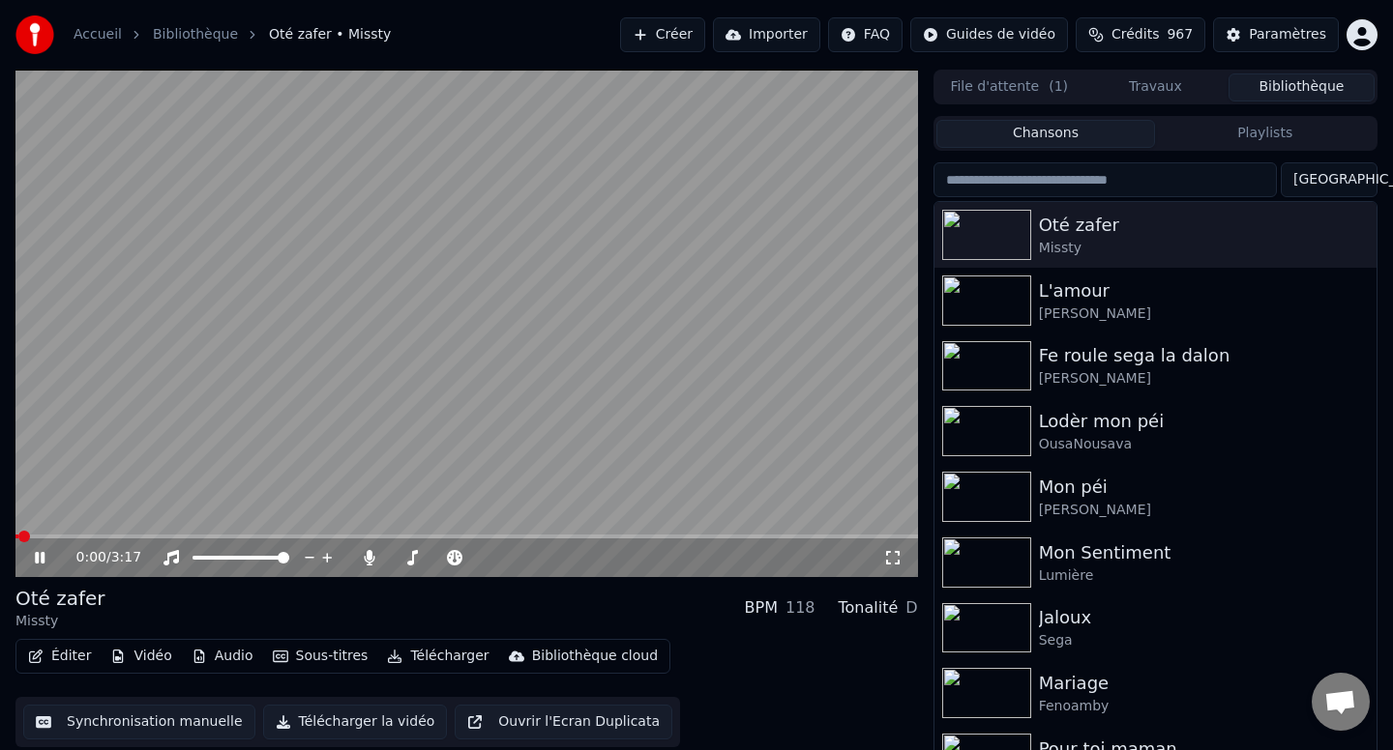
click at [274, 369] on video at bounding box center [466, 324] width 902 height 508
click at [65, 660] on button "Éditer" at bounding box center [59, 656] width 78 height 27
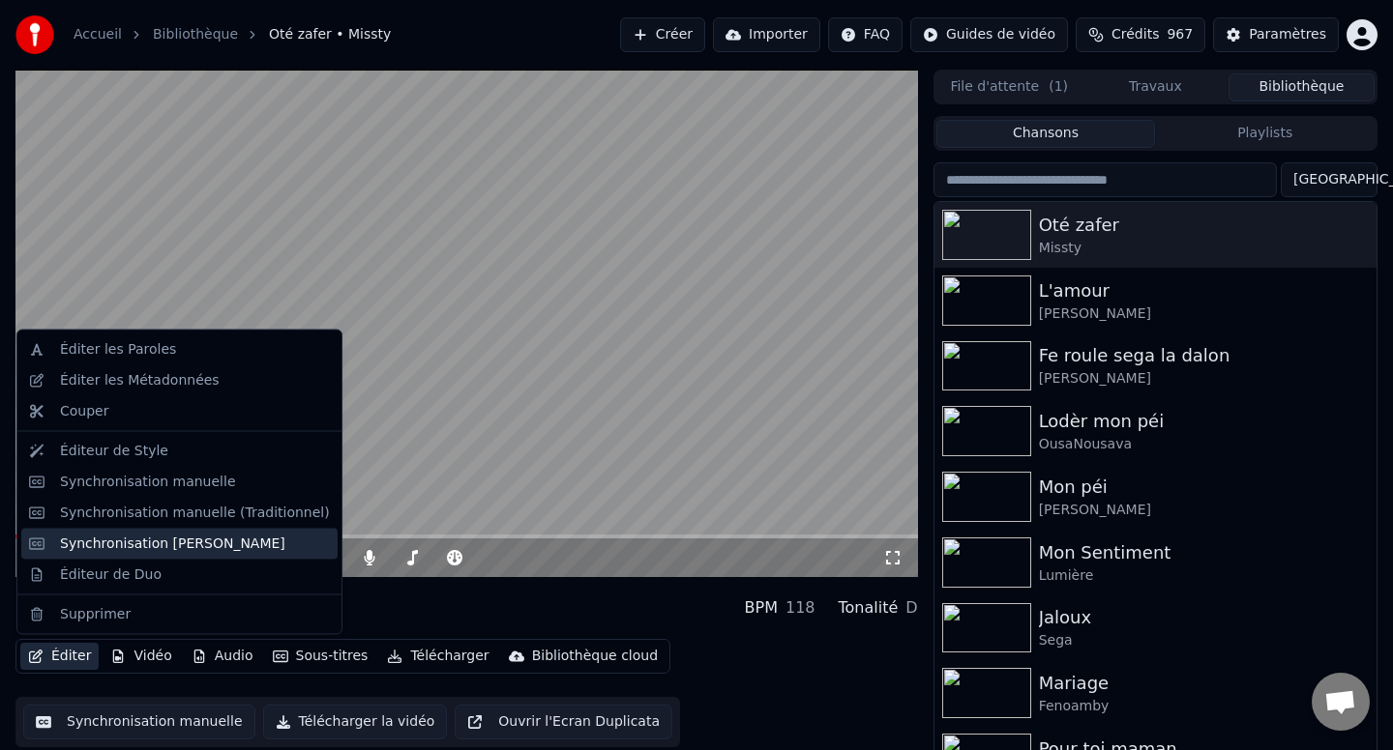
click at [148, 543] on div "Synchronisation [PERSON_NAME]" at bounding box center [172, 543] width 225 height 19
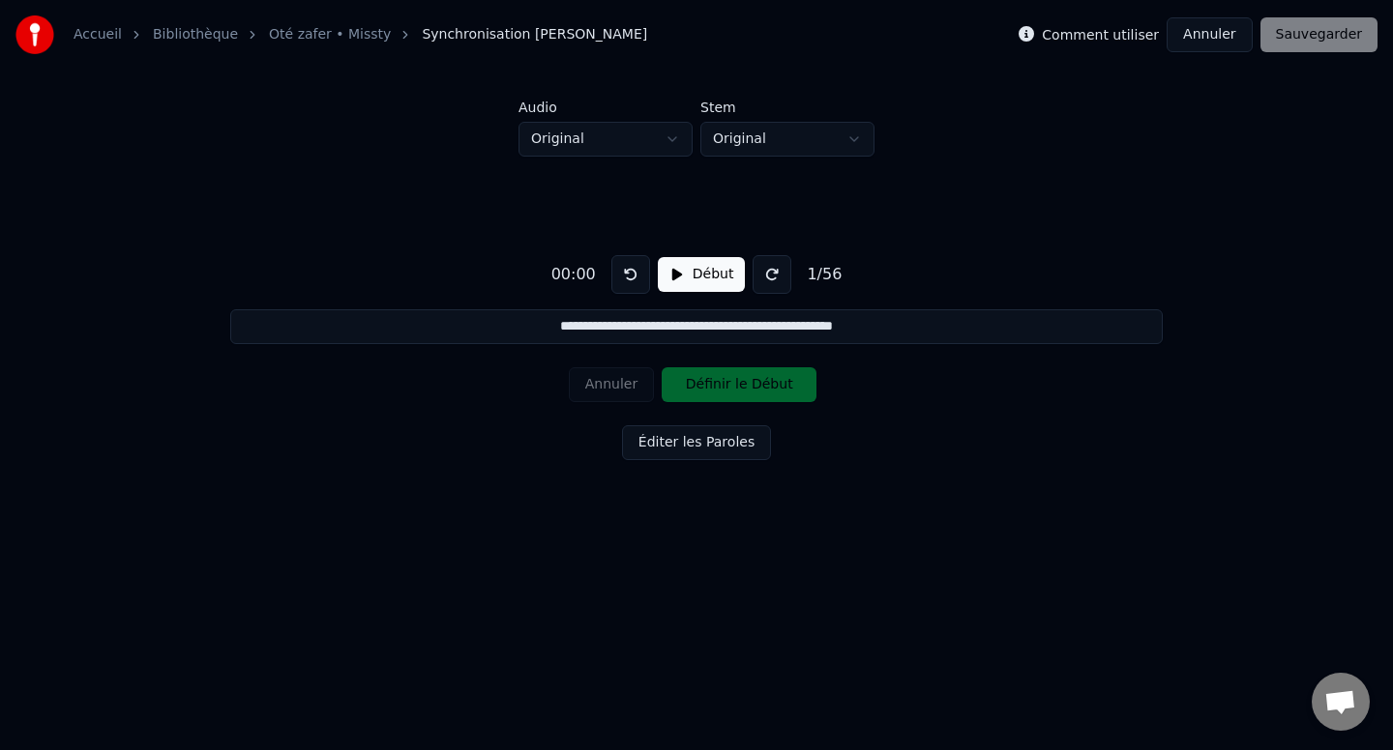
click at [590, 273] on div "00:00" at bounding box center [573, 274] width 60 height 23
click at [674, 279] on button "Début" at bounding box center [702, 274] width 88 height 35
click at [674, 279] on button "Pause" at bounding box center [701, 274] width 86 height 35
click at [674, 279] on button "Début" at bounding box center [702, 274] width 88 height 35
click at [674, 279] on button "Pause" at bounding box center [701, 274] width 86 height 35
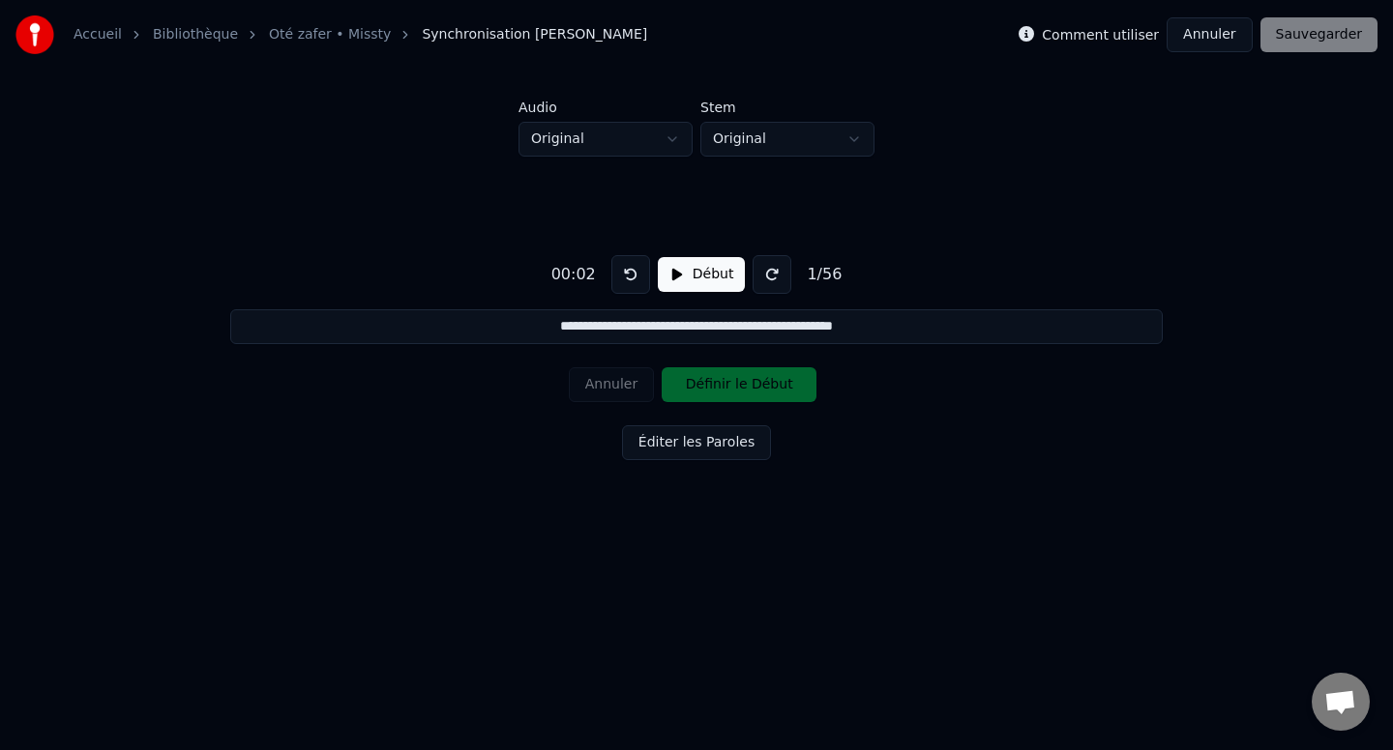
click at [685, 261] on button "Début" at bounding box center [702, 274] width 88 height 35
click at [694, 377] on button "Définir le Début" at bounding box center [738, 384] width 155 height 35
click at [637, 395] on button "Annuler" at bounding box center [611, 384] width 85 height 35
click at [768, 275] on button at bounding box center [771, 274] width 39 height 39
click at [642, 140] on html "**********" at bounding box center [696, 291] width 1393 height 582
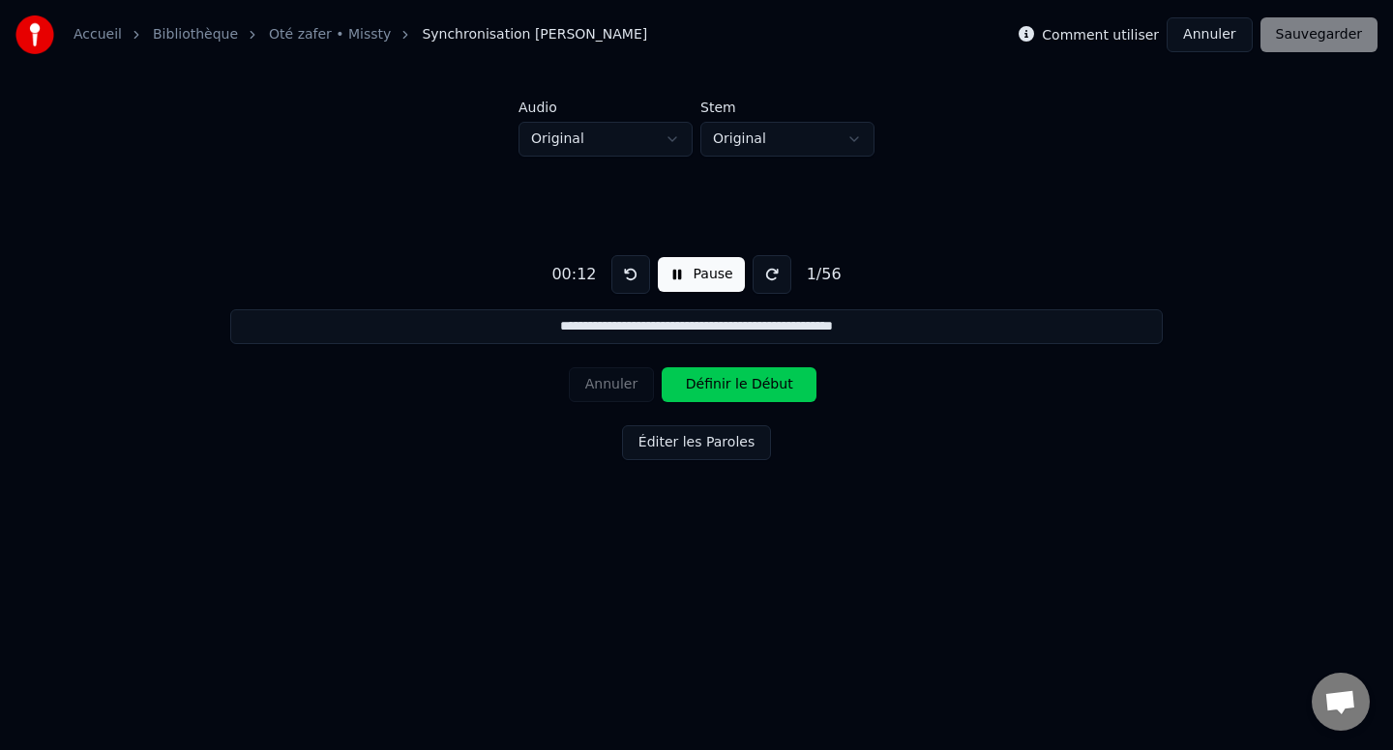
click at [423, 160] on html "**********" at bounding box center [696, 291] width 1393 height 582
click at [674, 279] on button "Pause" at bounding box center [701, 274] width 86 height 35
click at [569, 275] on div "00:20" at bounding box center [573, 274] width 60 height 23
click at [680, 280] on button "Début" at bounding box center [702, 274] width 88 height 35
click at [672, 275] on button "Pause" at bounding box center [701, 274] width 86 height 35
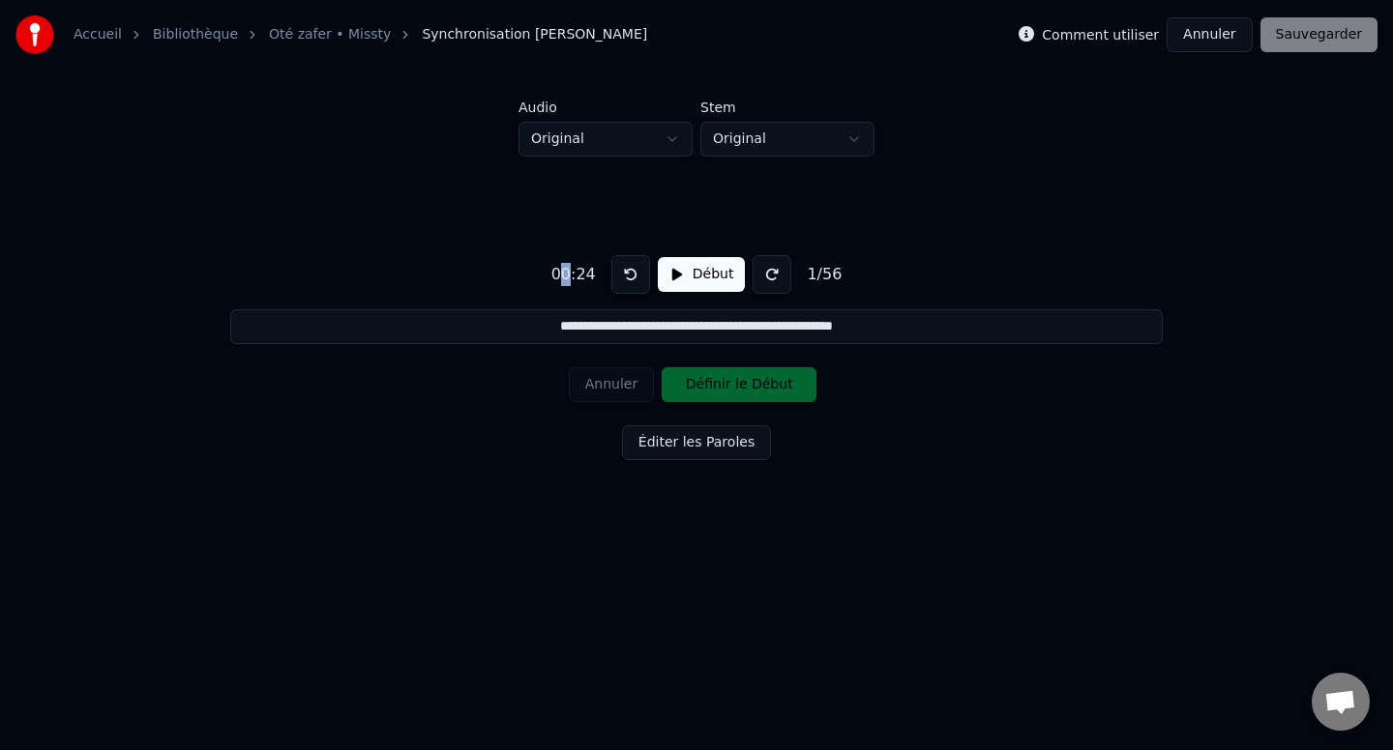
click at [1222, 43] on button "Annuler" at bounding box center [1208, 34] width 85 height 35
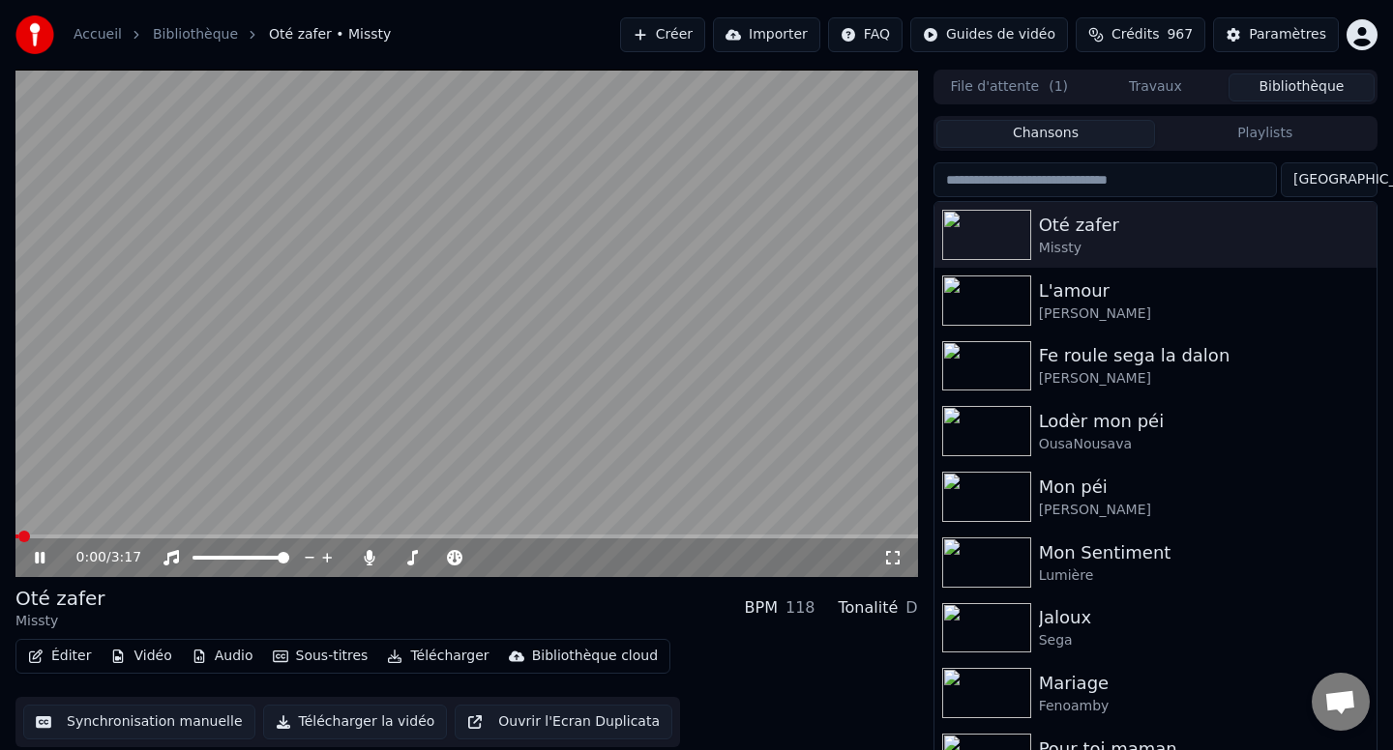
click at [631, 276] on video at bounding box center [466, 324] width 902 height 508
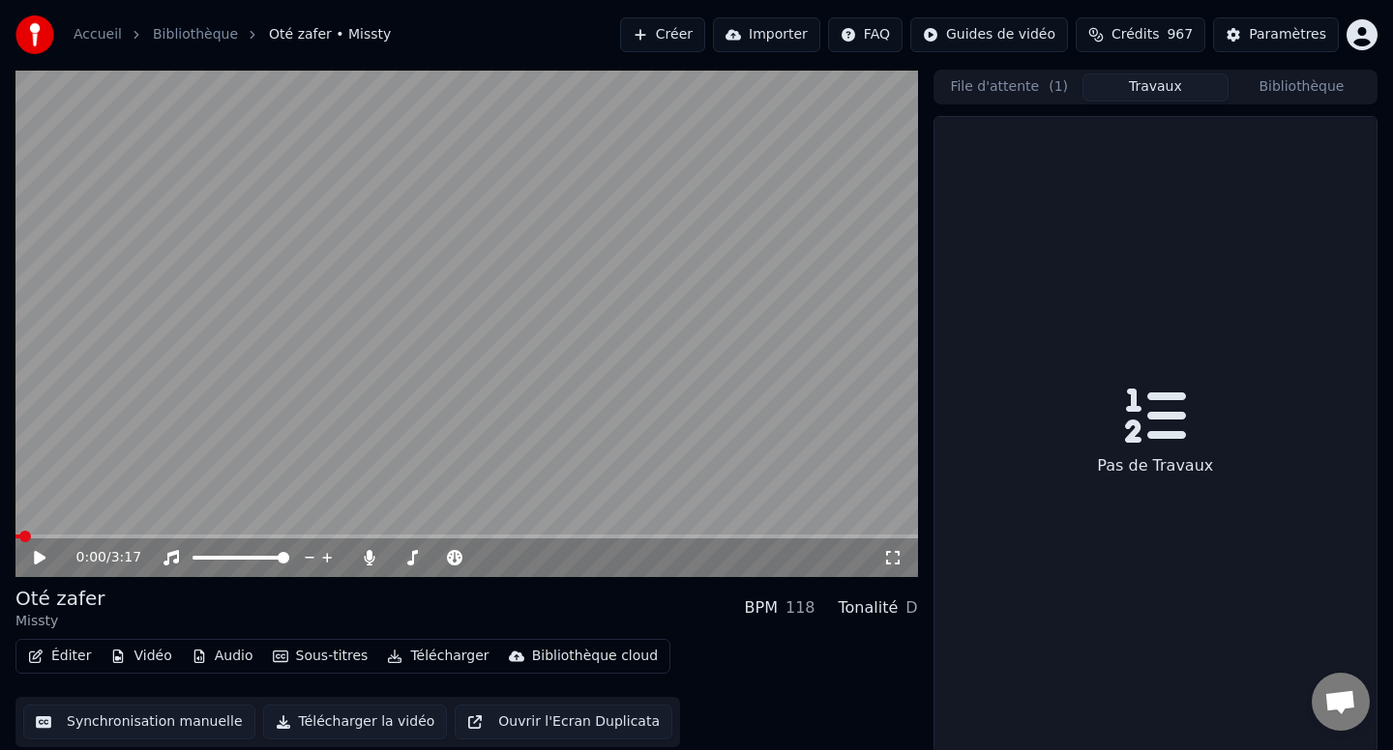
click at [1108, 88] on button "Travaux" at bounding box center [1155, 87] width 146 height 28
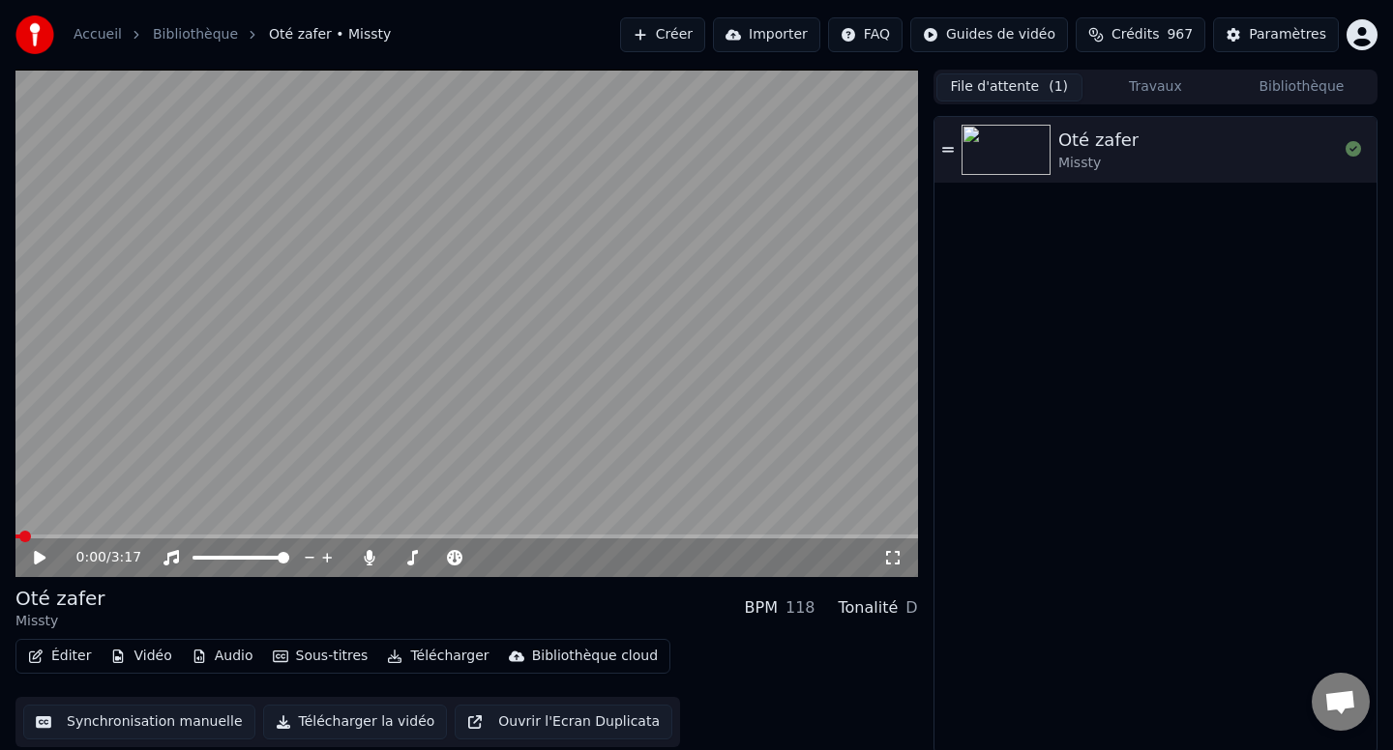
click at [1014, 84] on button "File d'attente ( 1 )" at bounding box center [1009, 87] width 146 height 28
click at [1142, 91] on button "Travaux" at bounding box center [1155, 87] width 146 height 28
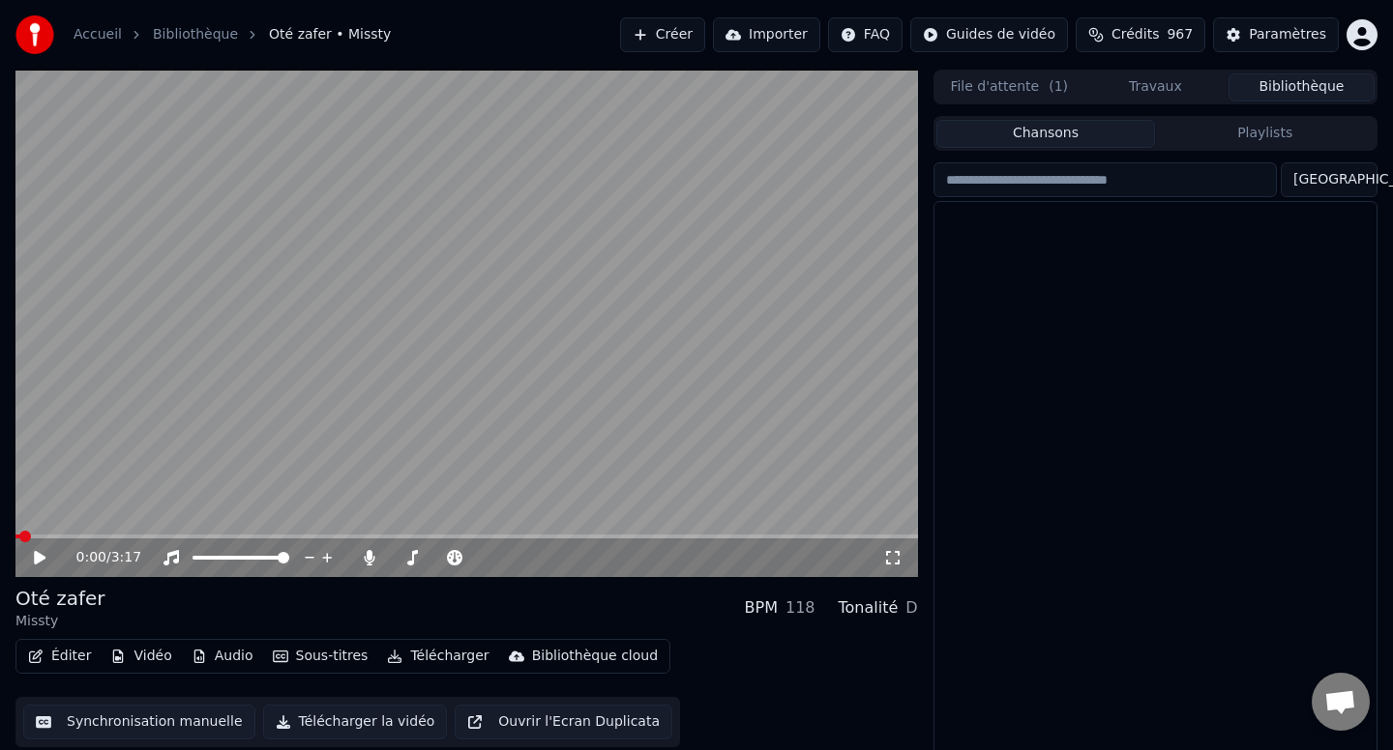
click at [1262, 95] on button "Bibliothèque" at bounding box center [1301, 87] width 146 height 28
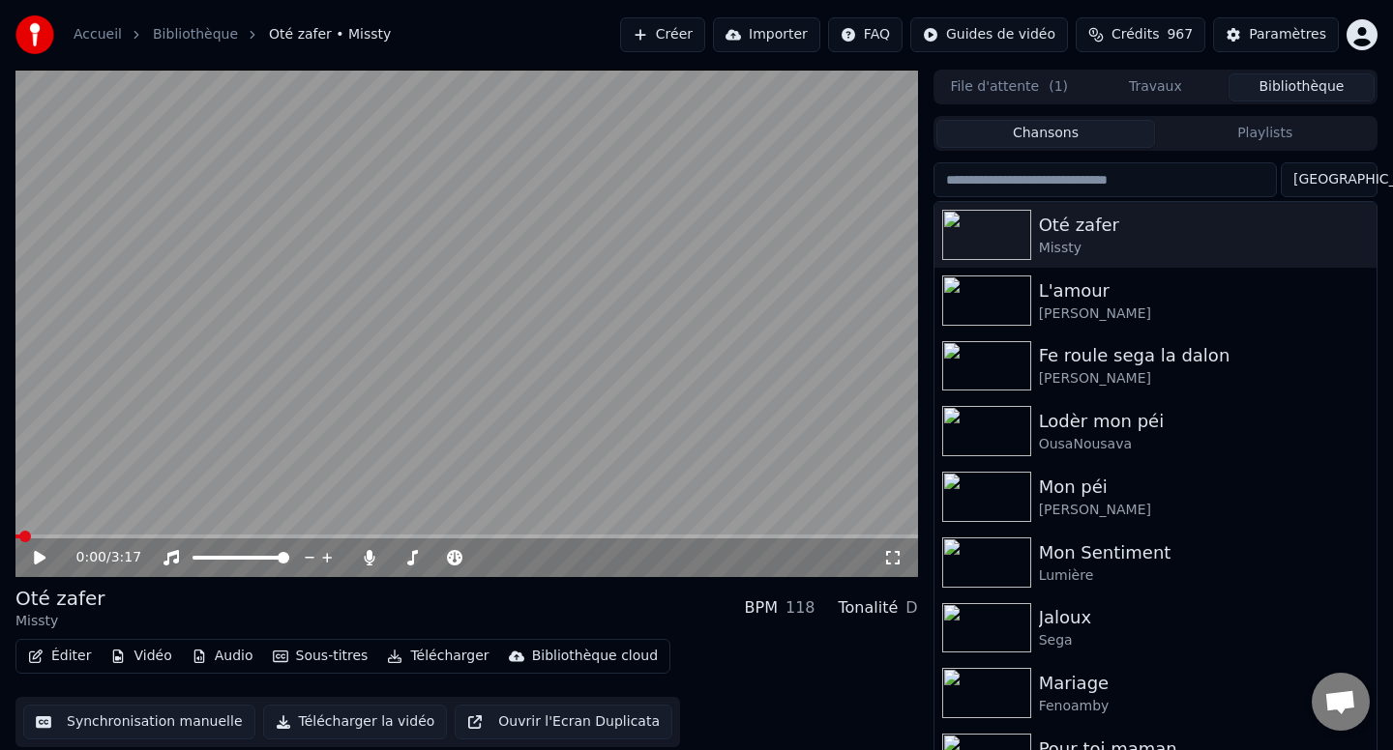
click at [78, 657] on button "Éditer" at bounding box center [59, 656] width 78 height 27
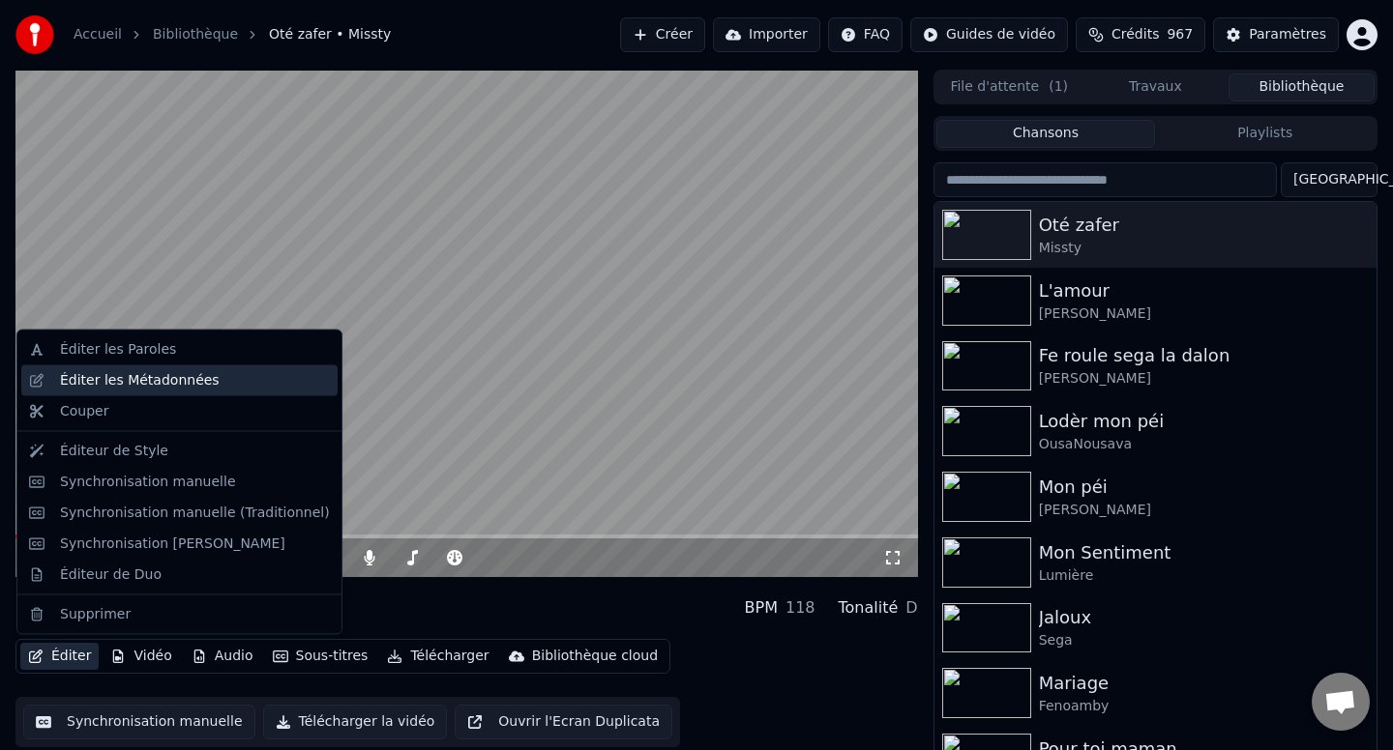
click at [138, 383] on div "Éditer les Métadonnées" at bounding box center [140, 379] width 160 height 19
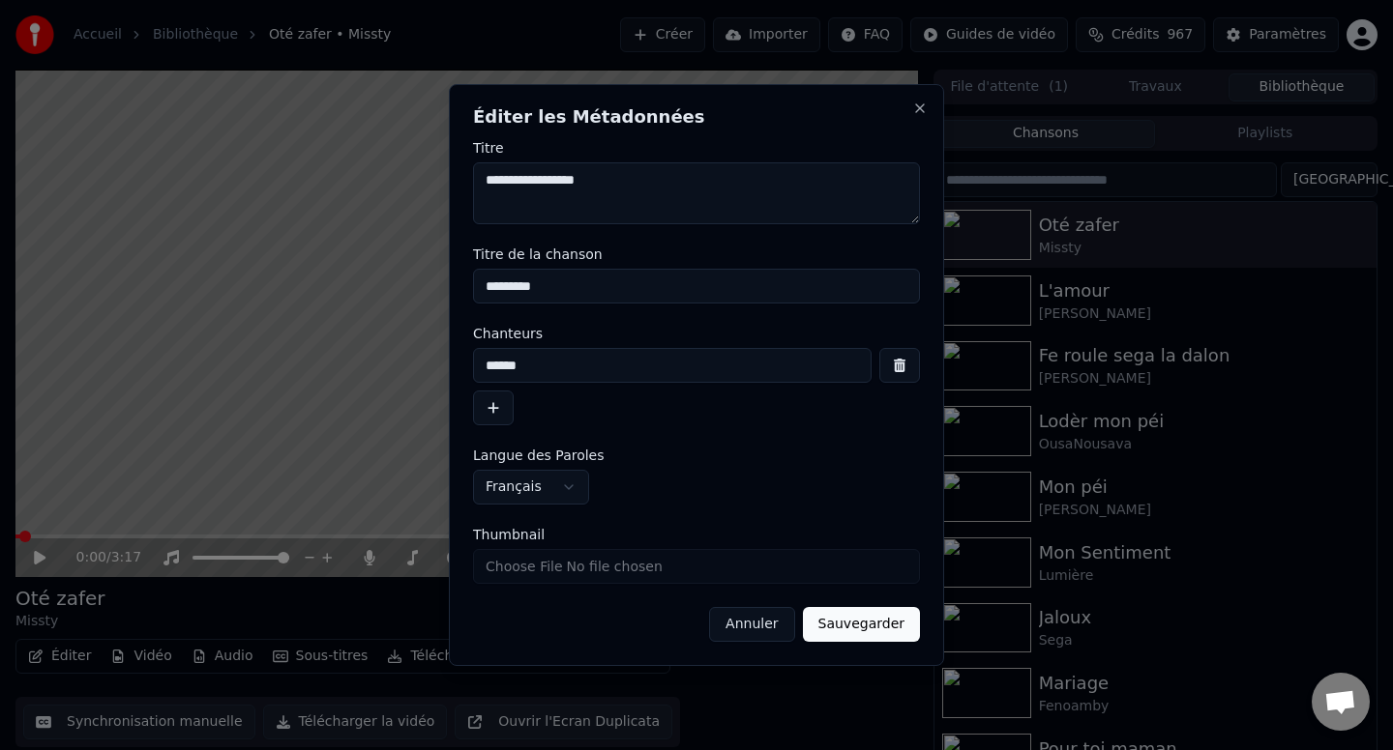
click at [763, 630] on button "Annuler" at bounding box center [751, 624] width 85 height 35
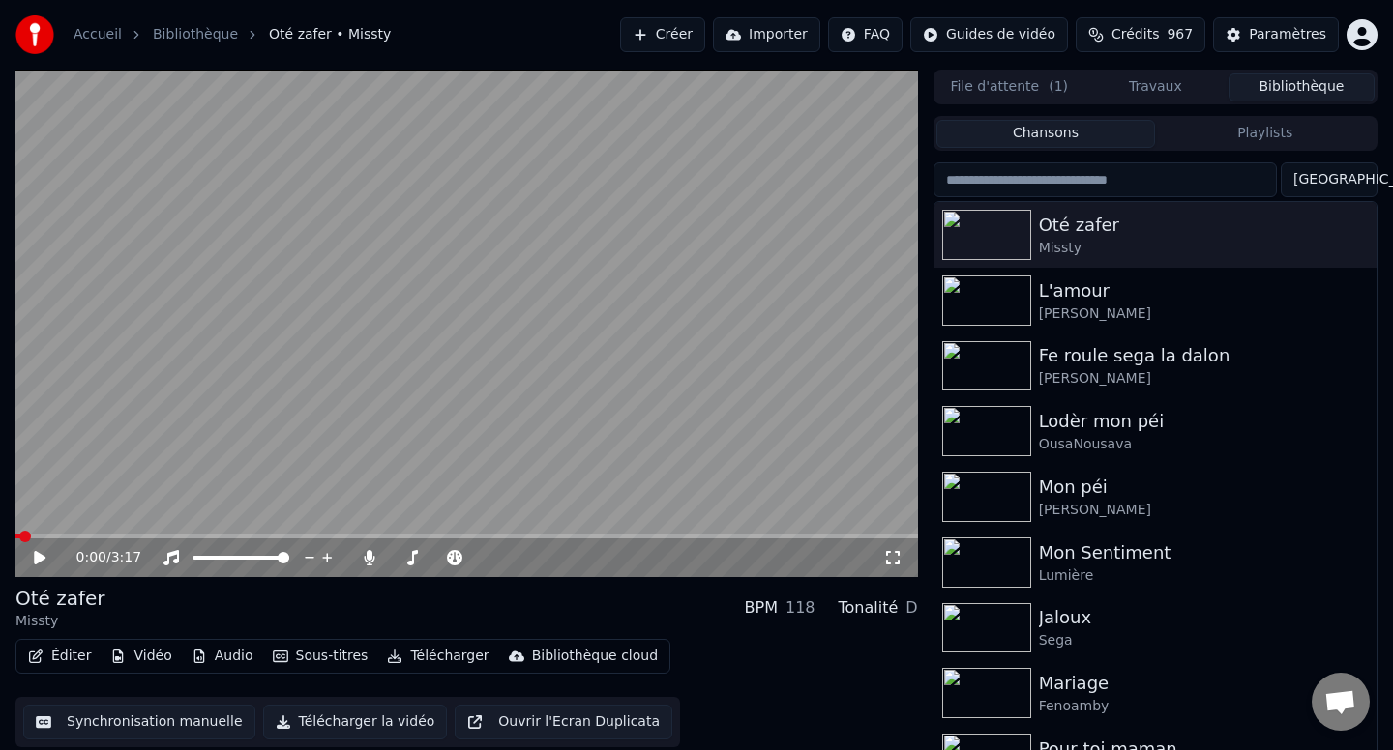
click at [40, 657] on icon "button" at bounding box center [35, 657] width 15 height 14
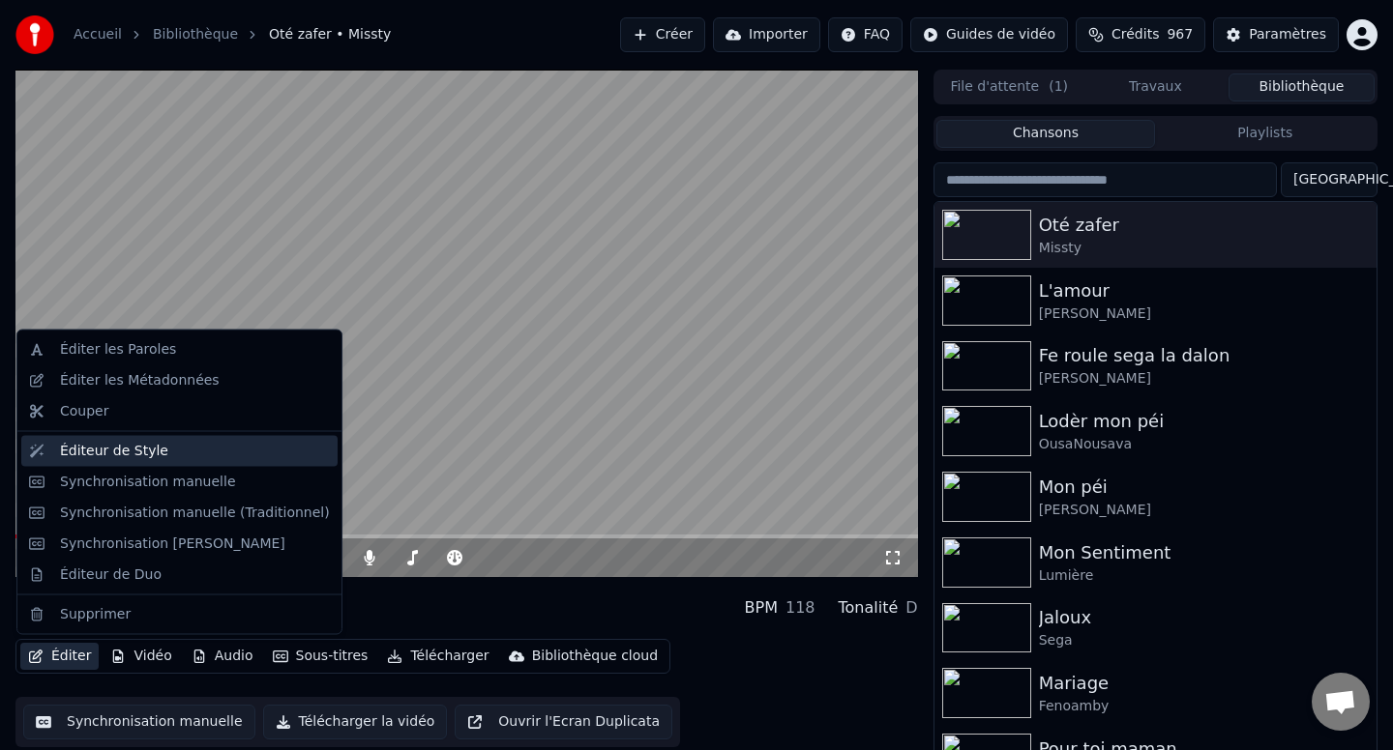
click at [129, 458] on div "Éditeur de Style" at bounding box center [114, 450] width 108 height 19
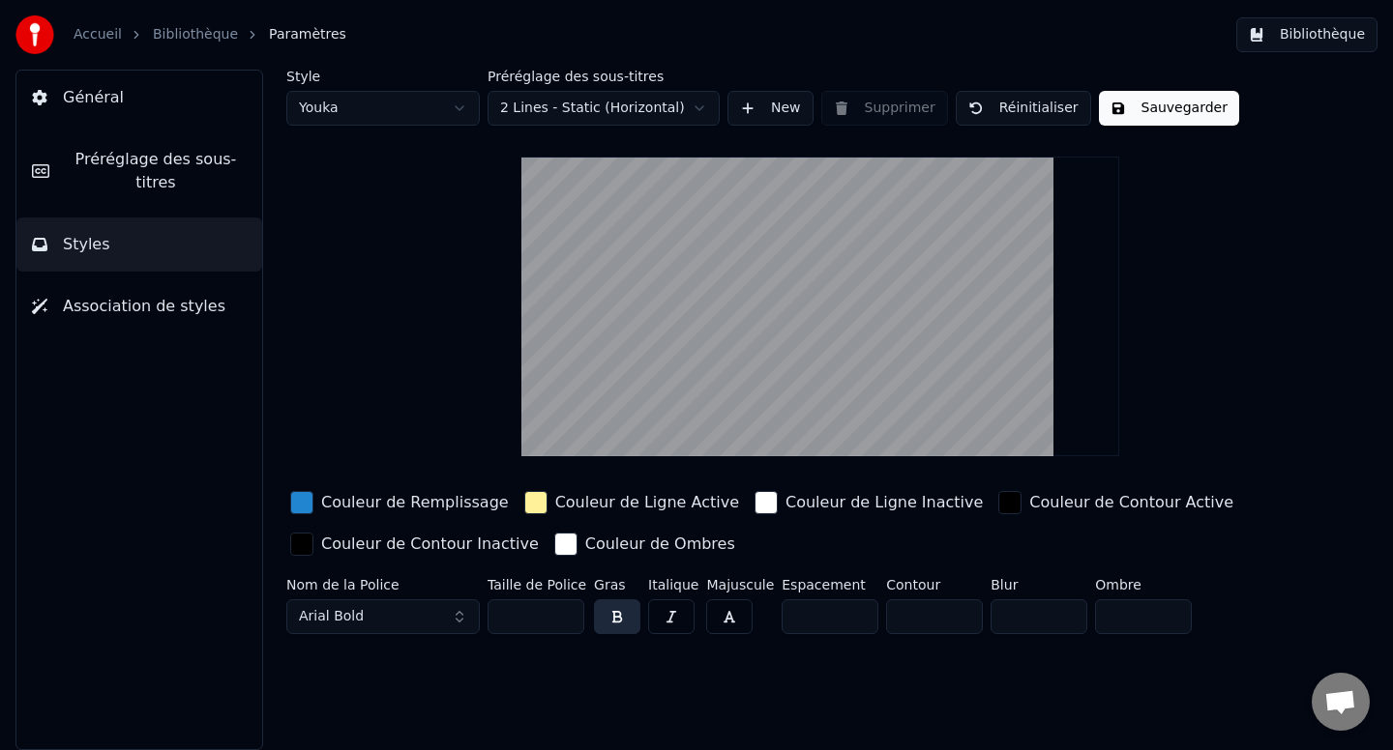
click at [198, 31] on link "Bibliothèque" at bounding box center [195, 34] width 85 height 19
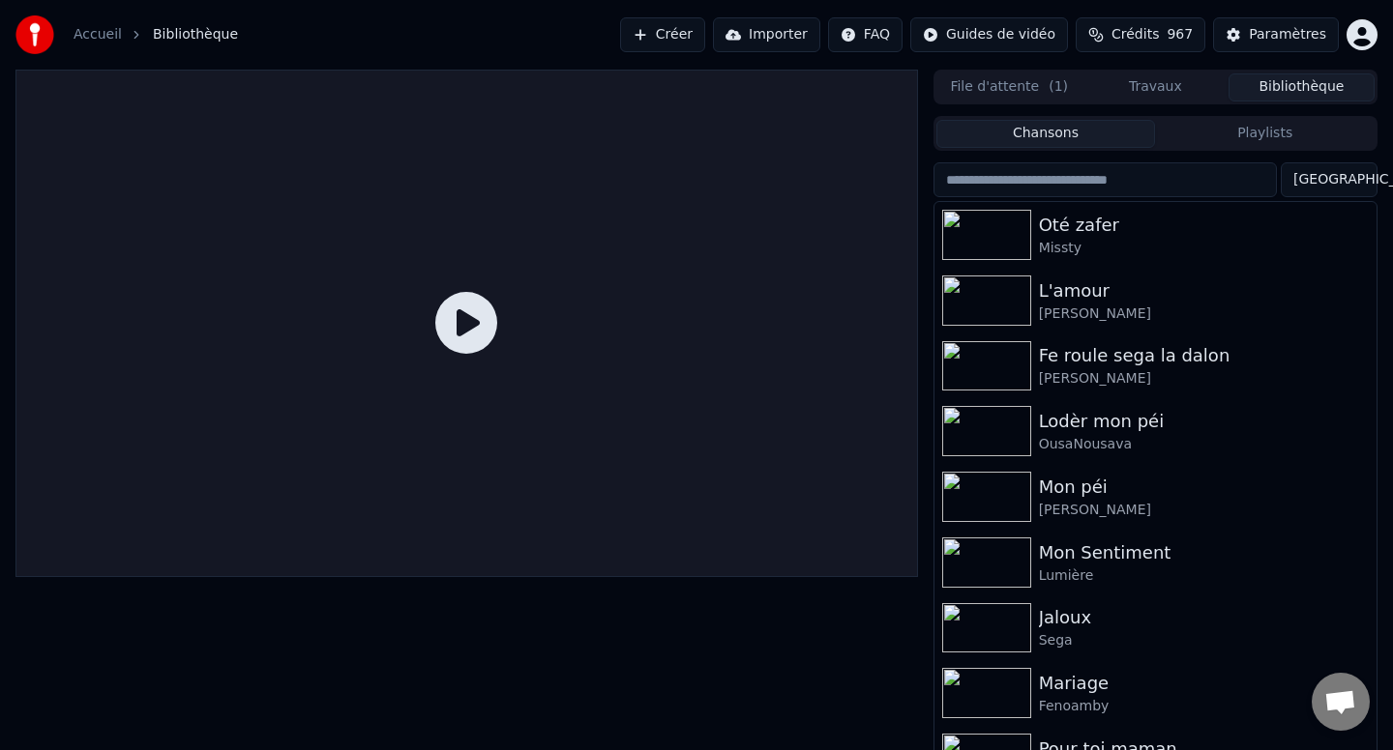
click at [532, 352] on div at bounding box center [466, 324] width 902 height 508
click at [490, 317] on icon at bounding box center [466, 323] width 62 height 62
click at [1082, 232] on div "Oté zafer" at bounding box center [1194, 225] width 310 height 27
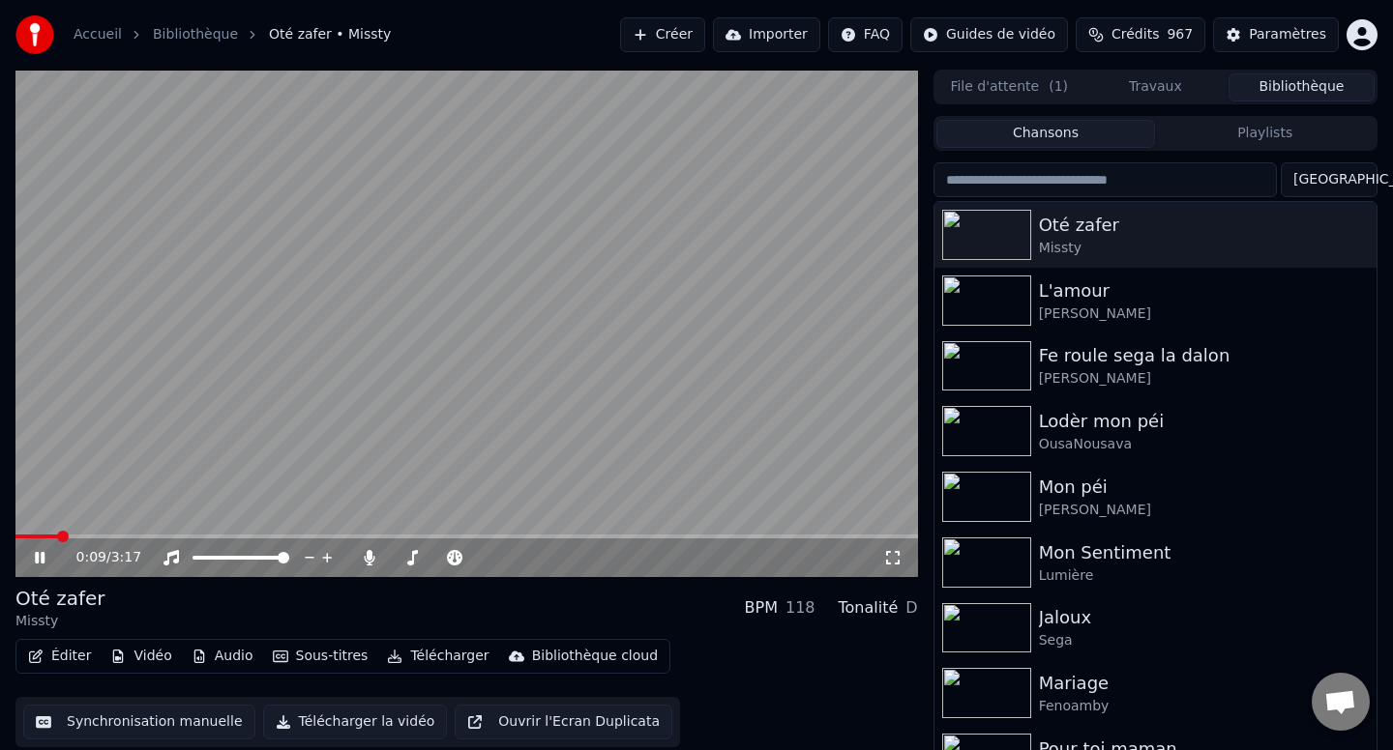
click at [281, 655] on icon "button" at bounding box center [280, 657] width 15 height 14
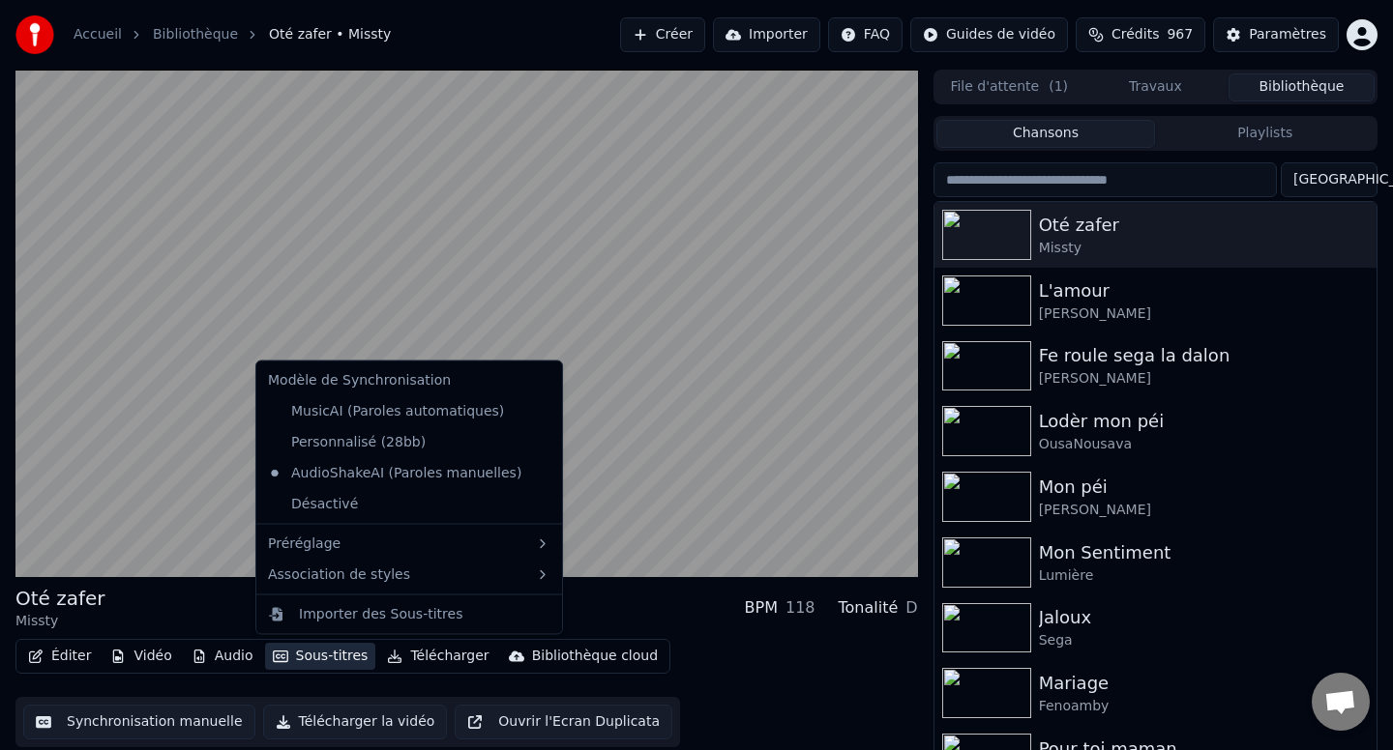
click at [313, 667] on button "Sous-titres" at bounding box center [320, 656] width 111 height 27
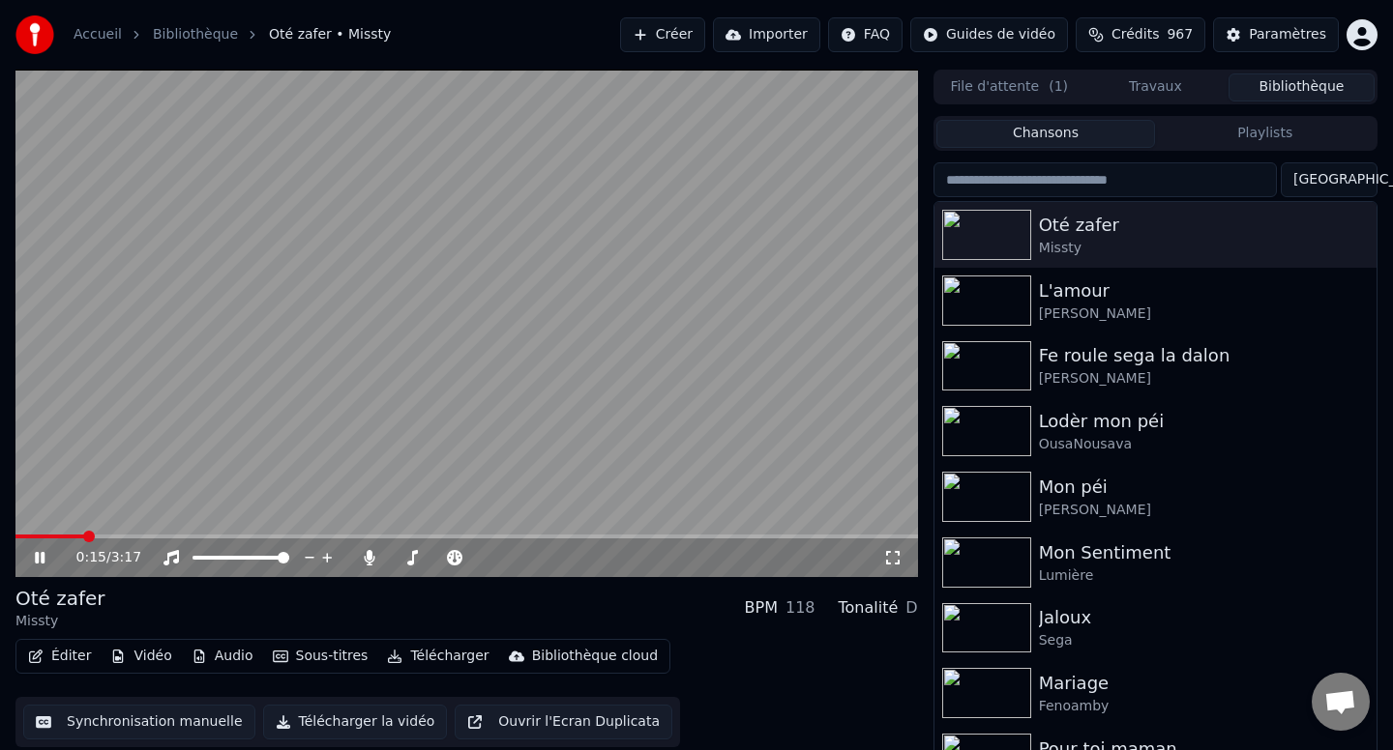
click at [291, 286] on video at bounding box center [466, 324] width 902 height 508
click at [64, 649] on button "Éditer" at bounding box center [59, 656] width 78 height 27
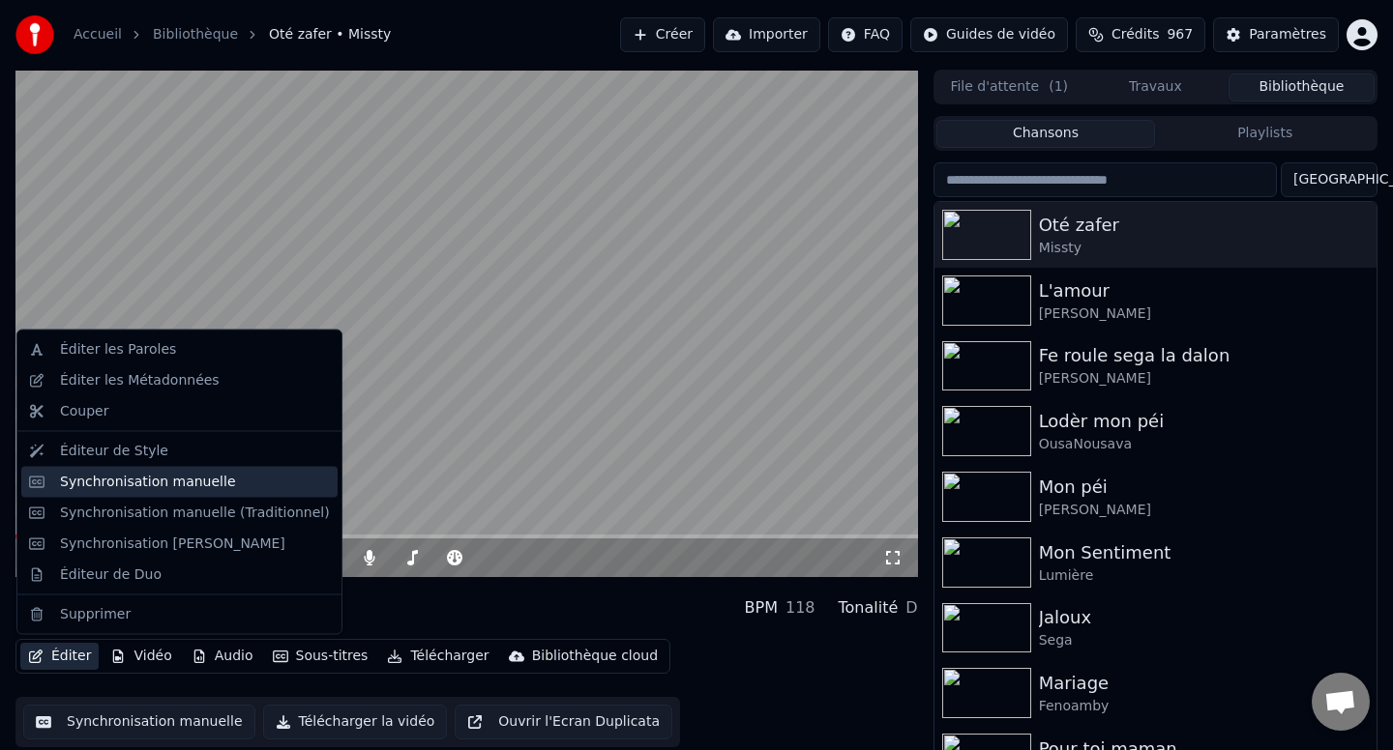
click at [132, 485] on div "Synchronisation manuelle" at bounding box center [148, 481] width 176 height 19
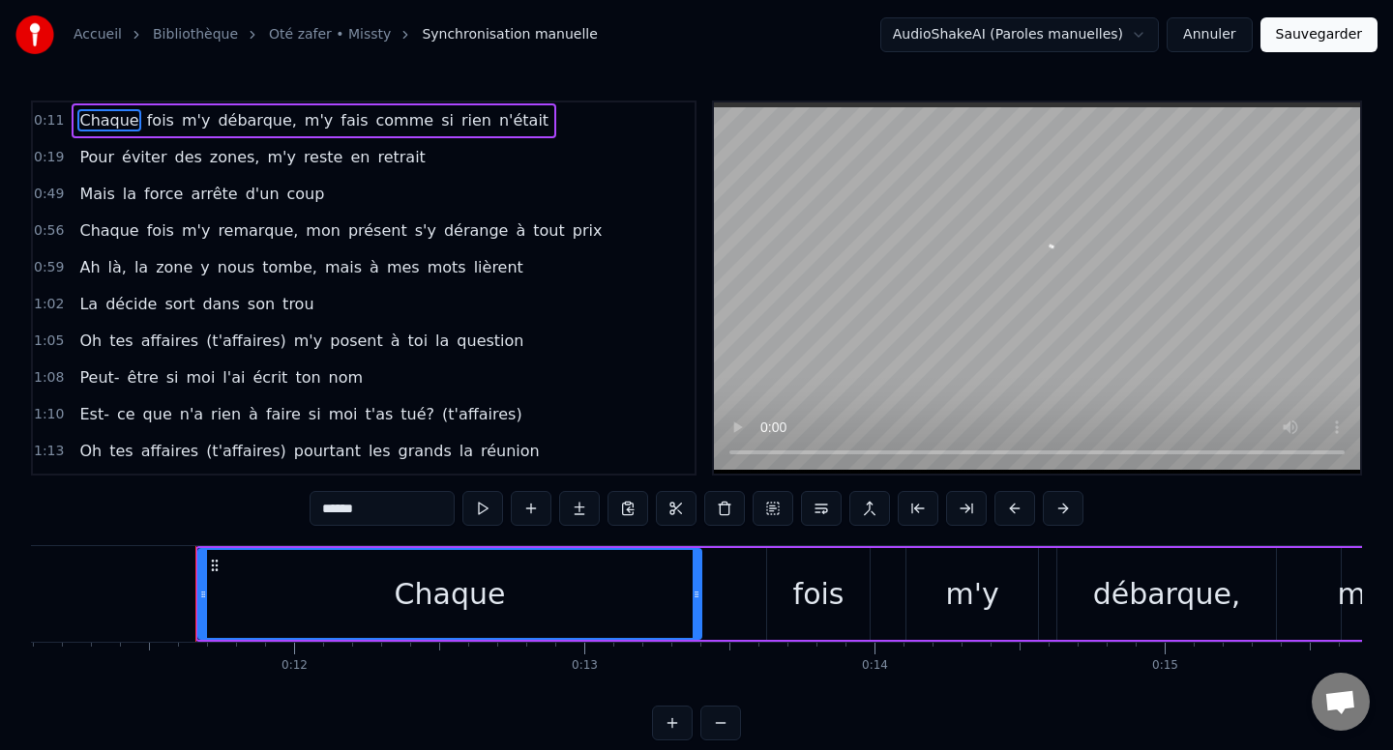
scroll to position [0, 3286]
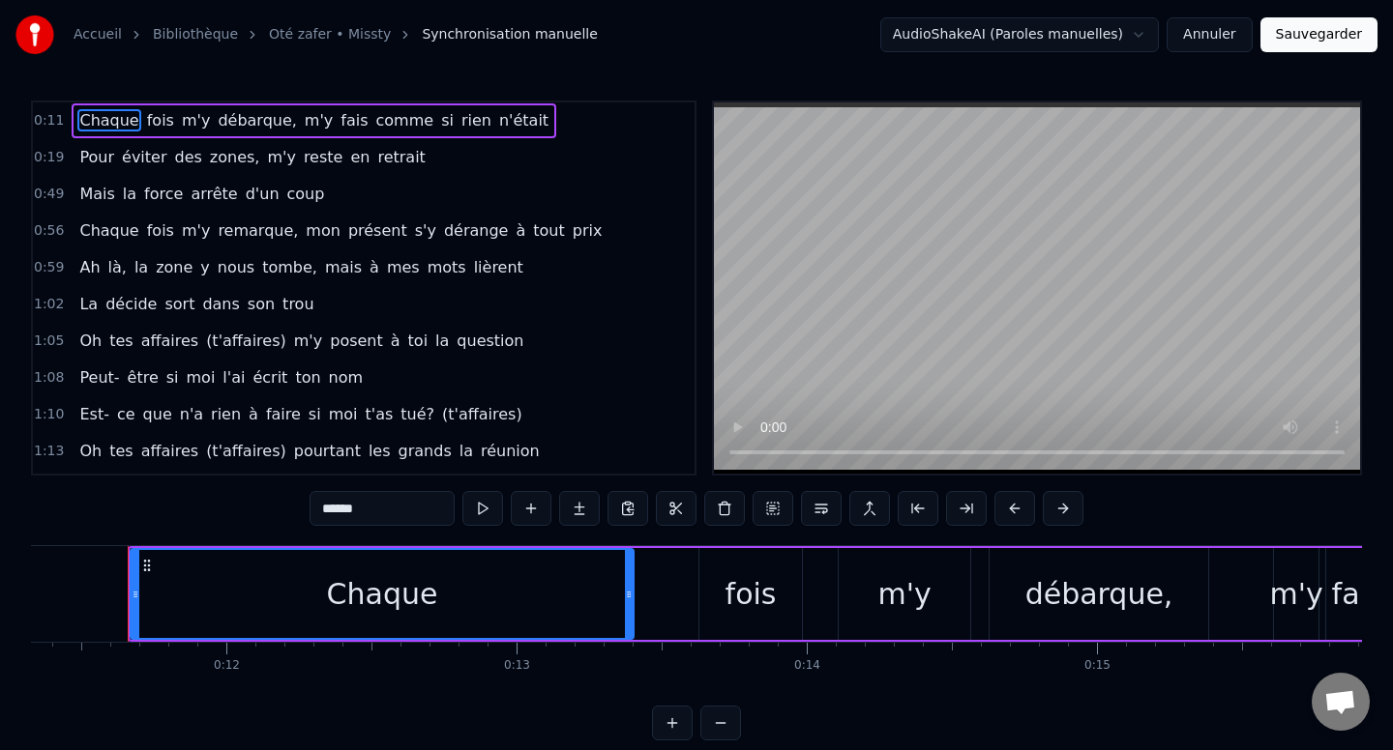
drag, startPoint x: 220, startPoint y: 669, endPoint x: 243, endPoint y: 670, distance: 22.3
drag, startPoint x: 223, startPoint y: 667, endPoint x: 203, endPoint y: 649, distance: 27.4
click at [219, 660] on div "0:12" at bounding box center [227, 666] width 26 height 15
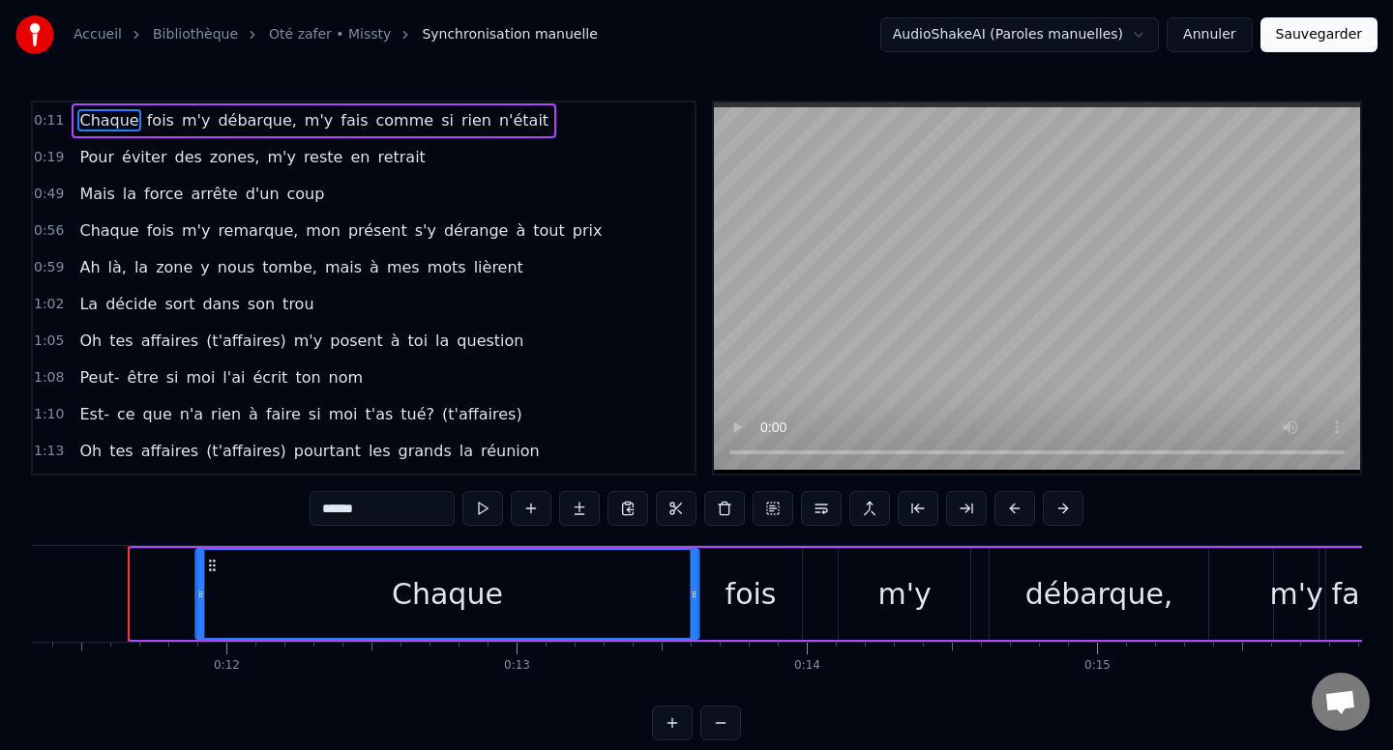
drag, startPoint x: 148, startPoint y: 568, endPoint x: 217, endPoint y: 570, distance: 68.7
click at [217, 570] on icon at bounding box center [211, 565] width 15 height 15
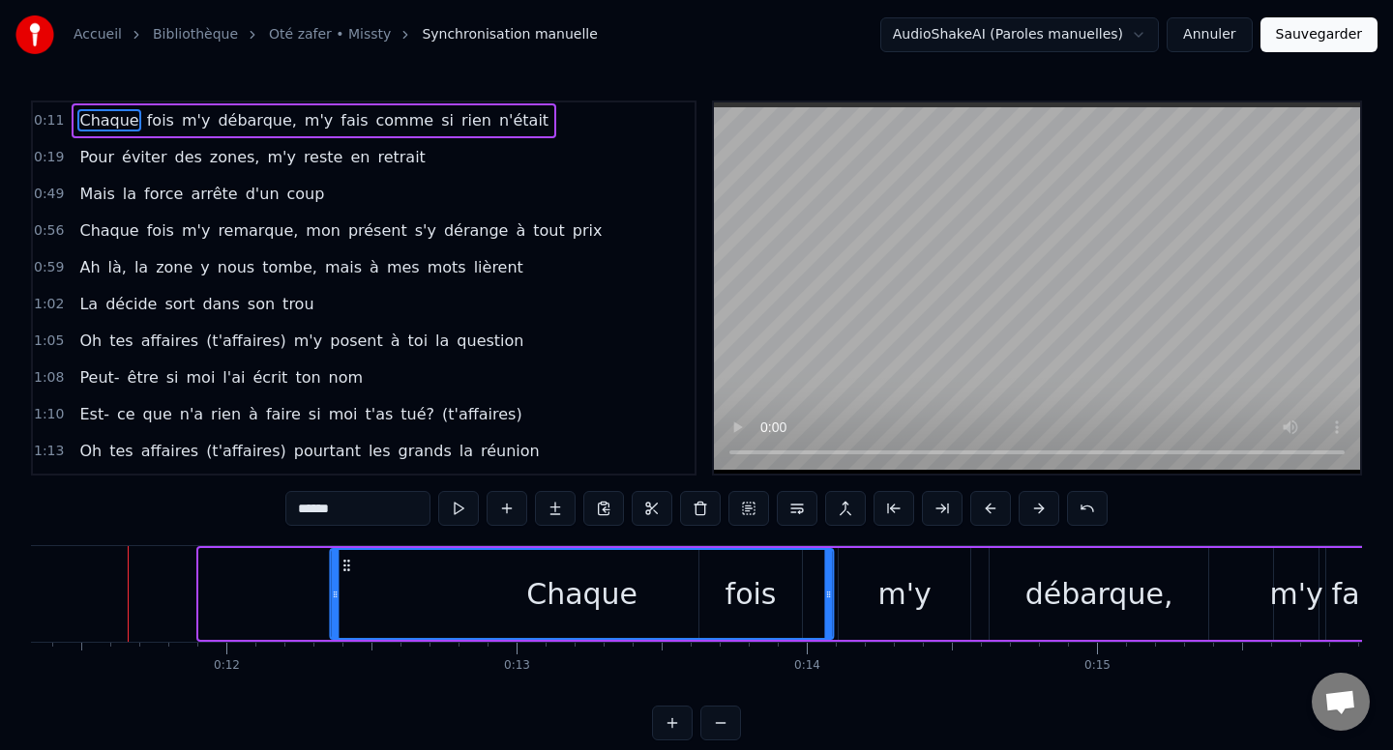
drag, startPoint x: 216, startPoint y: 568, endPoint x: 348, endPoint y: 569, distance: 132.5
click at [348, 569] on icon at bounding box center [346, 565] width 15 height 15
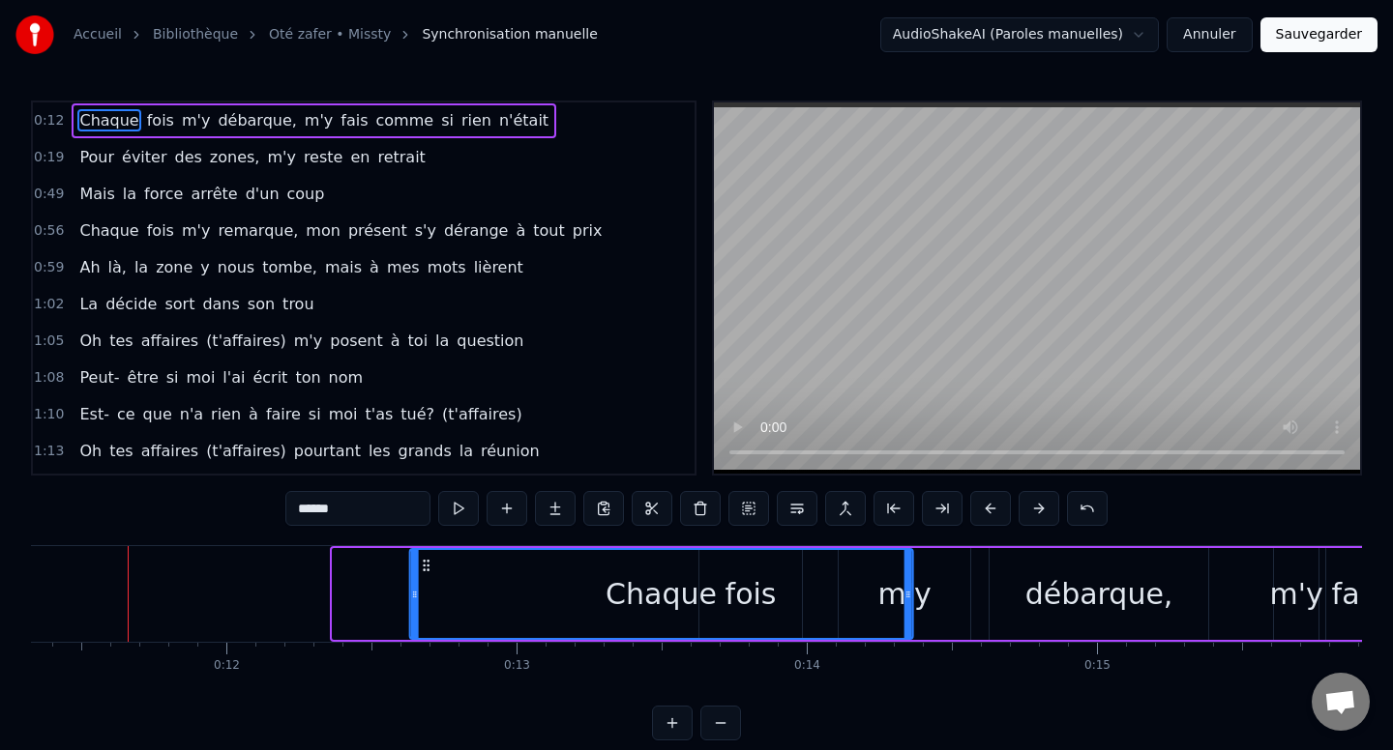
drag, startPoint x: 345, startPoint y: 571, endPoint x: 469, endPoint y: 571, distance: 123.8
click at [433, 571] on icon at bounding box center [425, 565] width 15 height 15
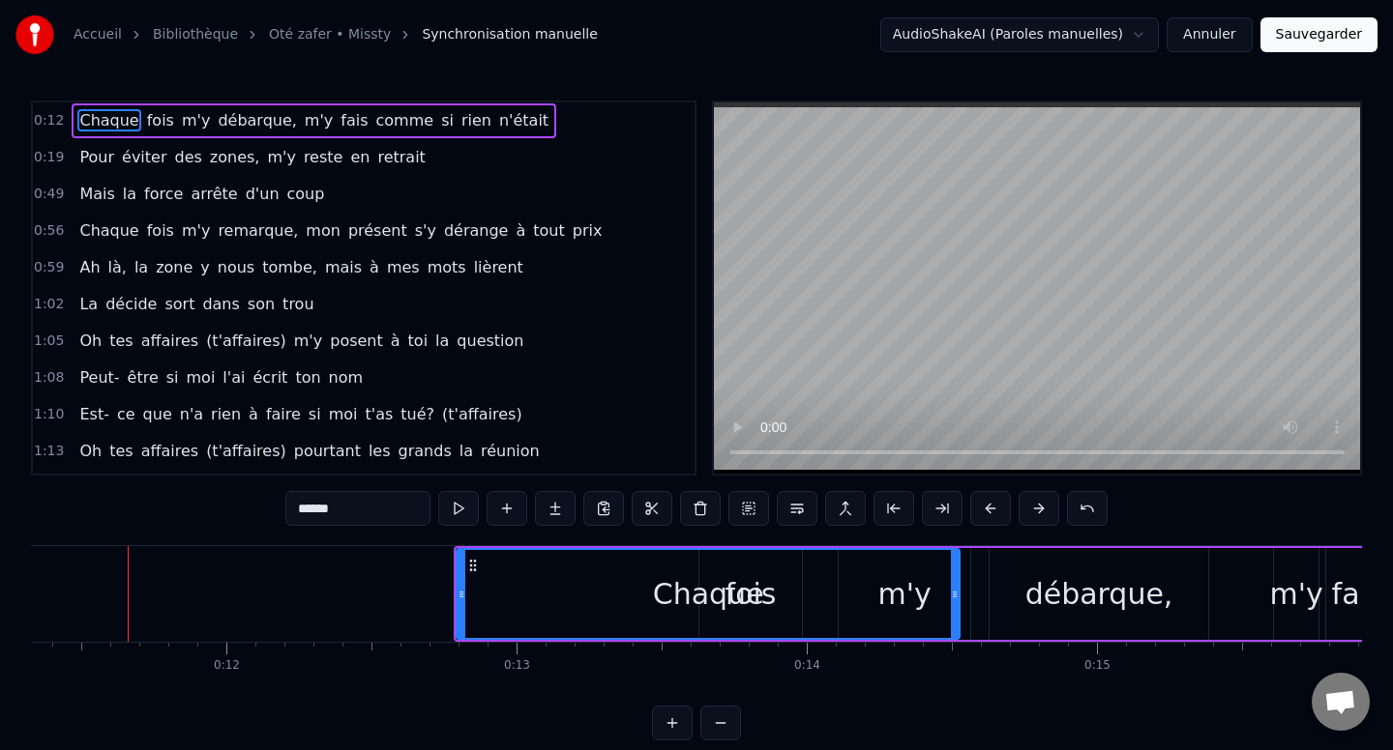
drag, startPoint x: 50, startPoint y: 116, endPoint x: 51, endPoint y: 137, distance: 21.3
click at [51, 137] on div "0:12 Chaque fois m'y débarque, m'y fais comme si rien n'était" at bounding box center [363, 121] width 661 height 37
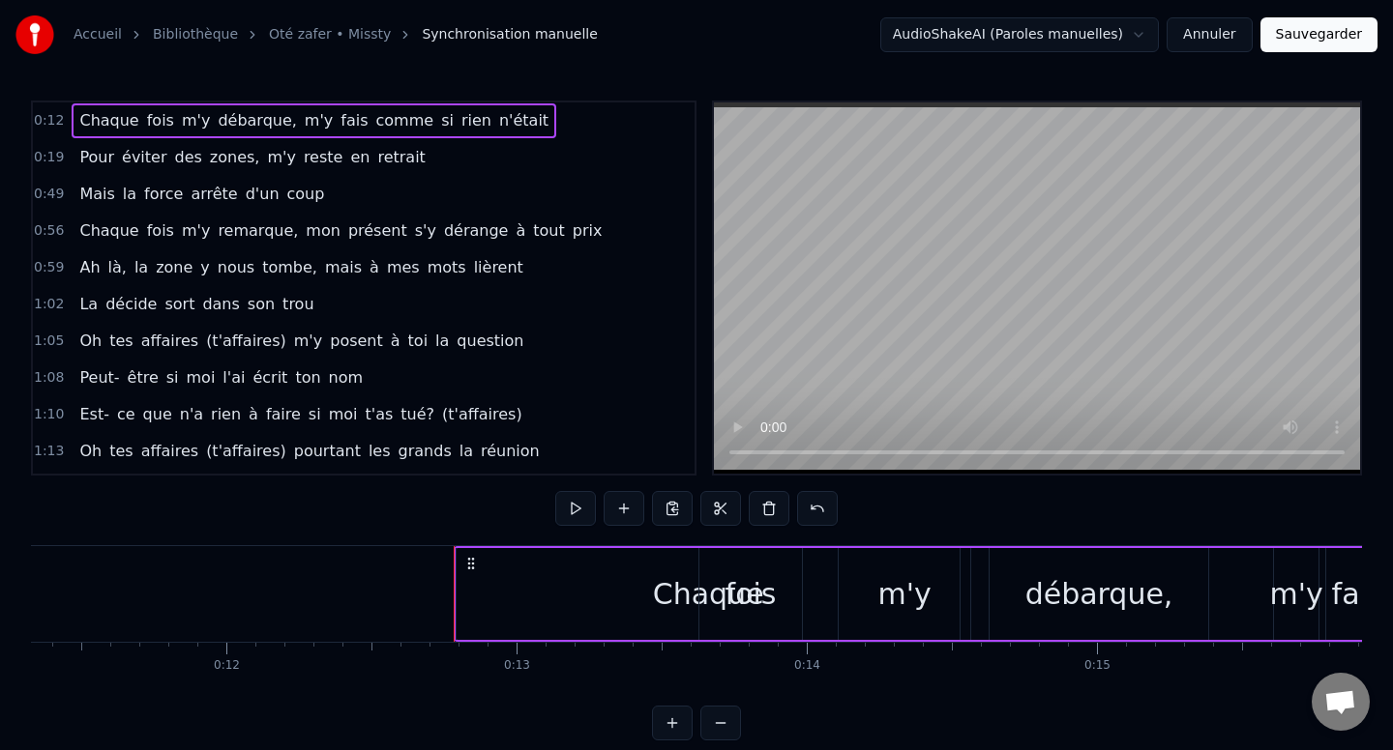
drag, startPoint x: 52, startPoint y: 124, endPoint x: 147, endPoint y: 121, distance: 94.8
click at [147, 121] on div "0:12 Chaque fois m'y débarque, m'y fais comme si rien n'était" at bounding box center [363, 121] width 661 height 37
click at [1239, 27] on button "Annuler" at bounding box center [1208, 34] width 85 height 35
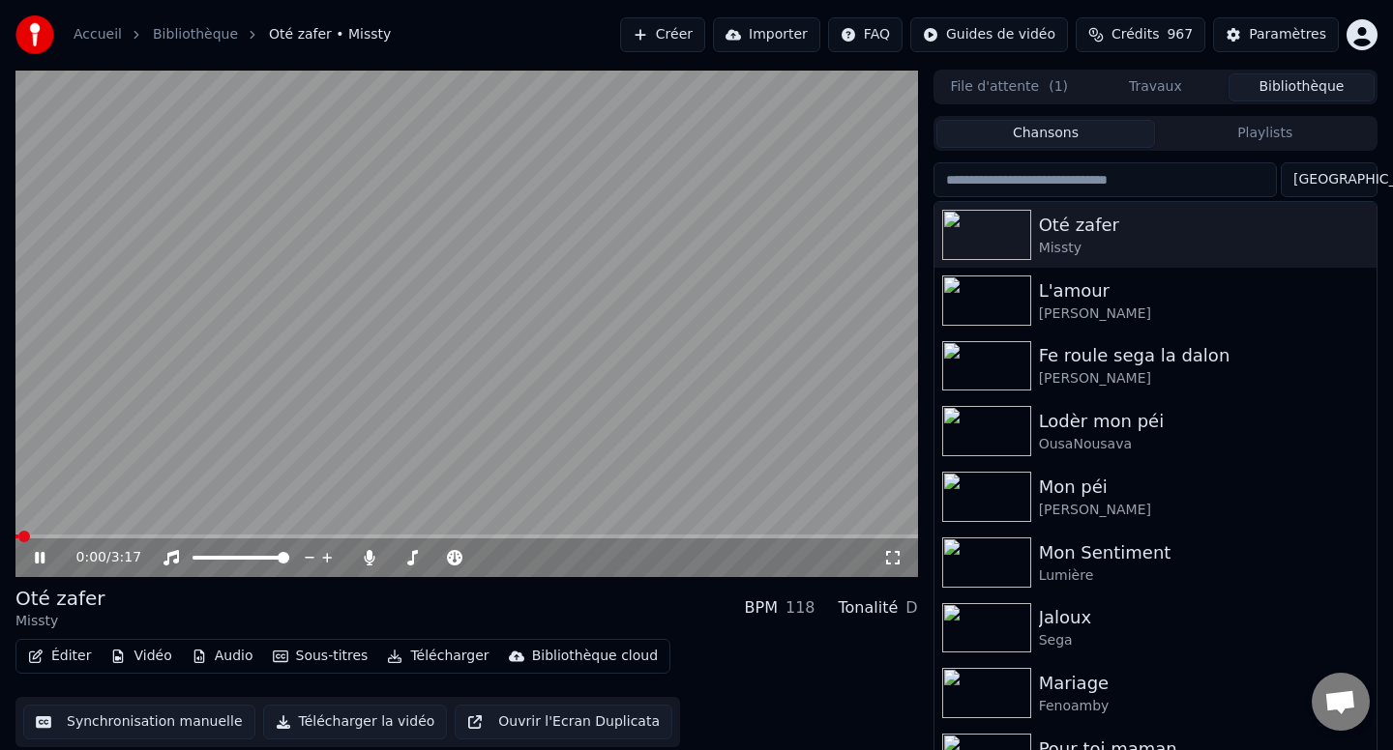
click at [141, 416] on video at bounding box center [466, 324] width 902 height 508
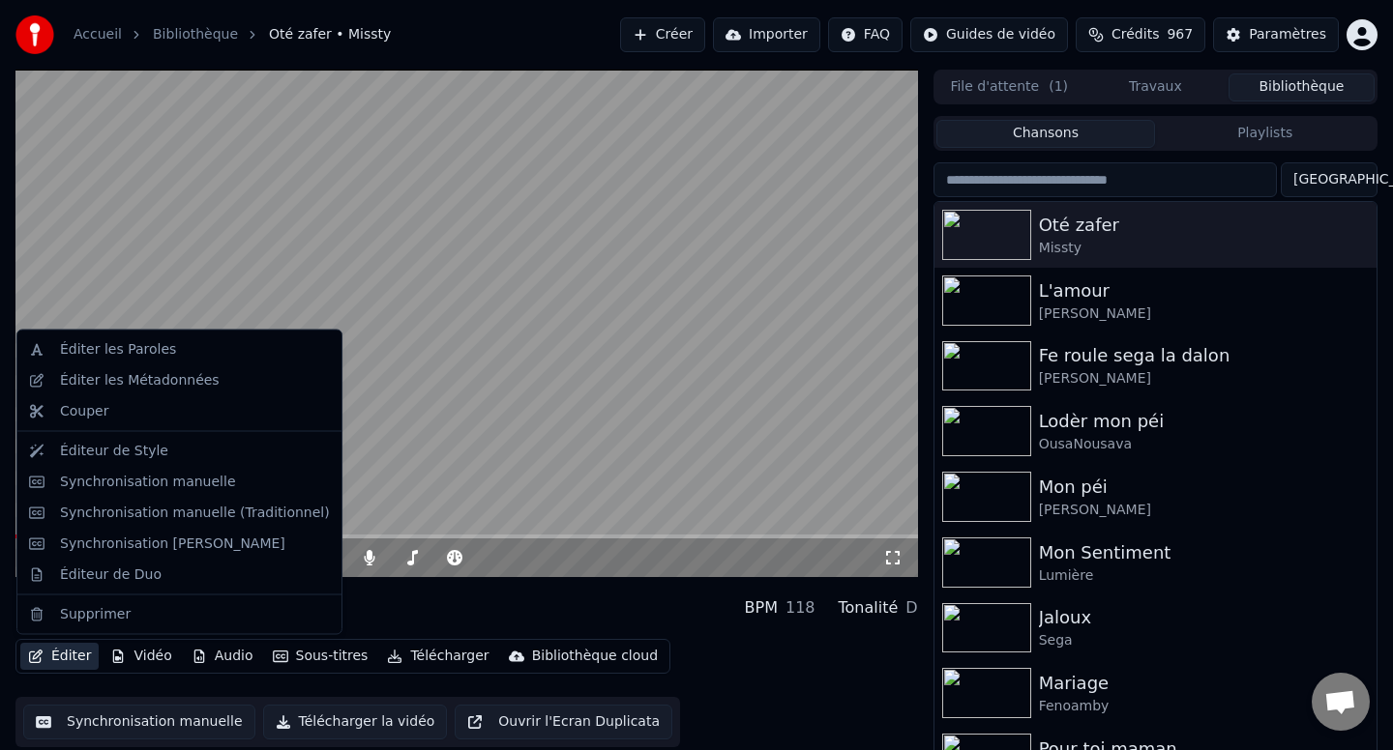
click at [68, 658] on button "Éditer" at bounding box center [59, 656] width 78 height 27
click at [121, 486] on div "Synchronisation manuelle" at bounding box center [148, 481] width 176 height 19
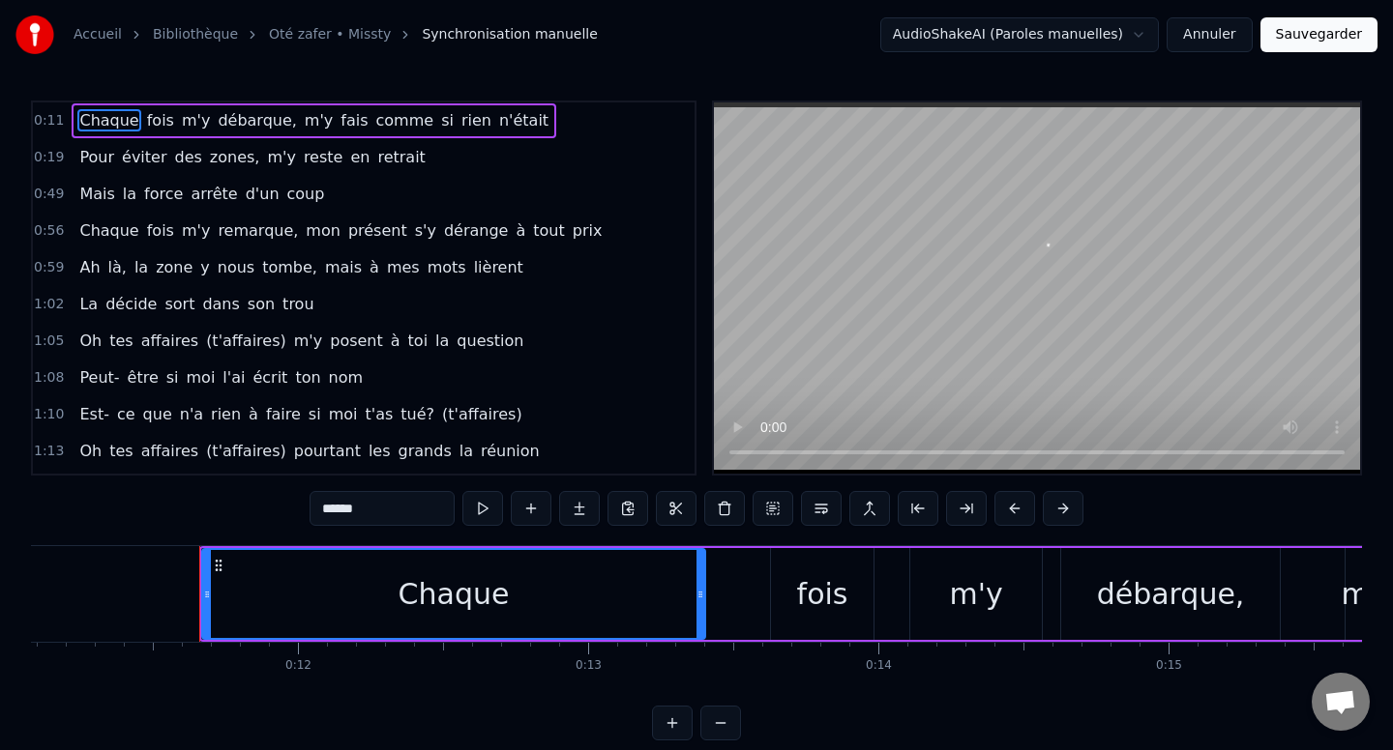
scroll to position [0, 3286]
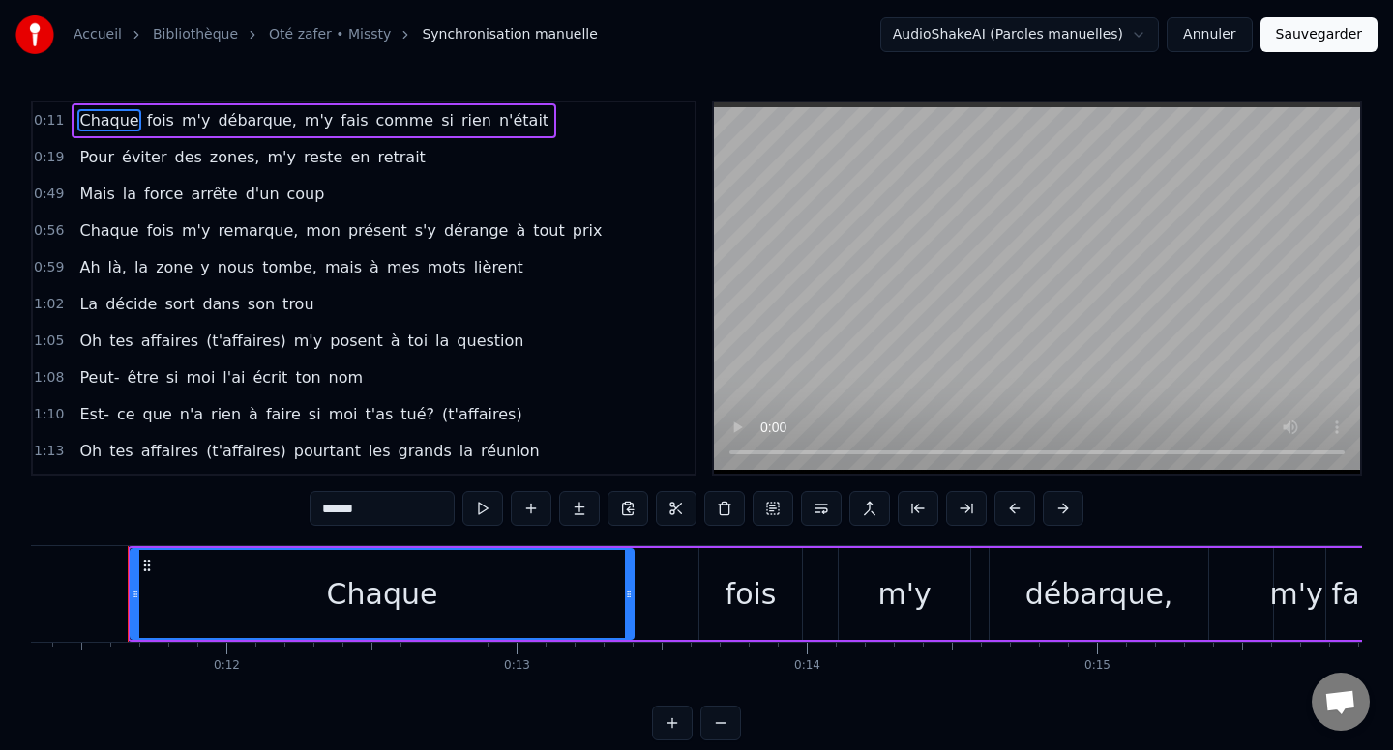
click at [223, 668] on div "0:12" at bounding box center [227, 666] width 26 height 15
click at [144, 566] on circle at bounding box center [144, 565] width 1 height 1
click at [145, 566] on circle at bounding box center [144, 565] width 1 height 1
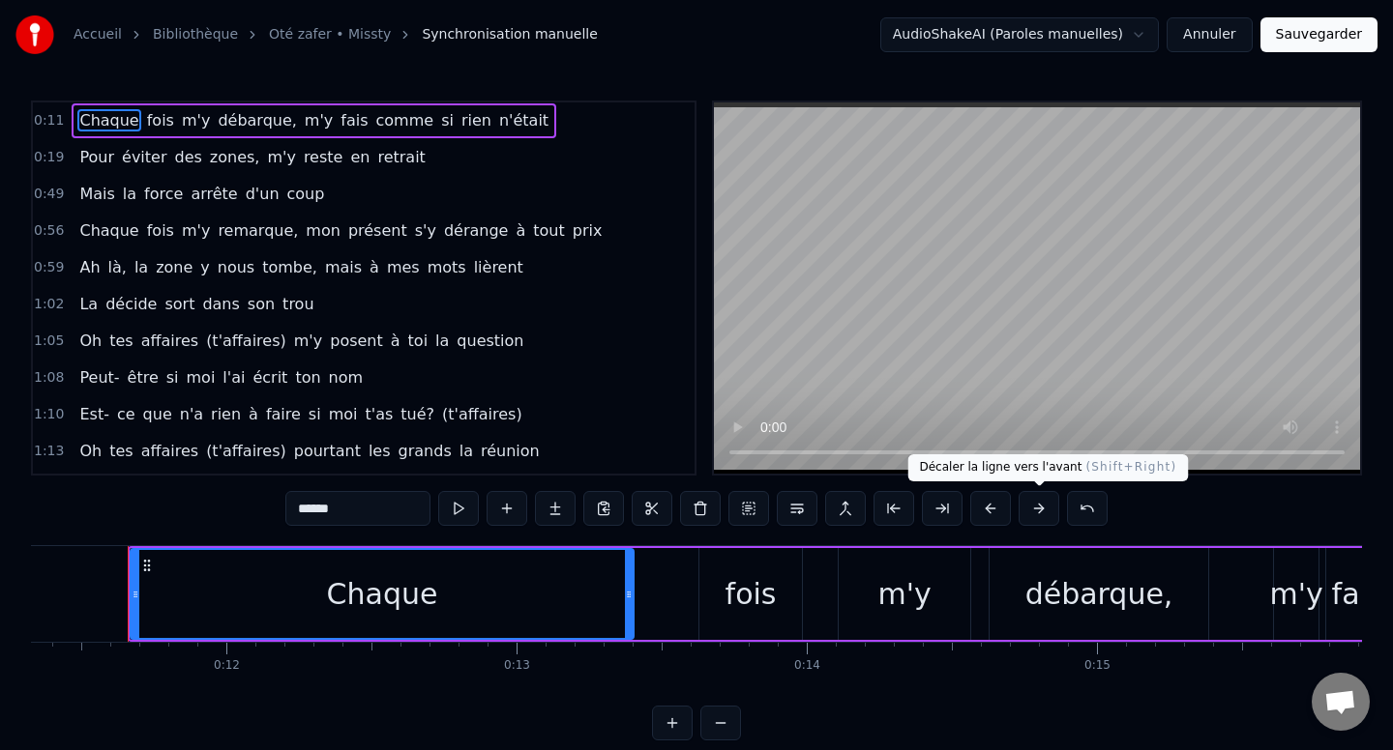
click at [1040, 513] on button at bounding box center [1038, 508] width 41 height 35
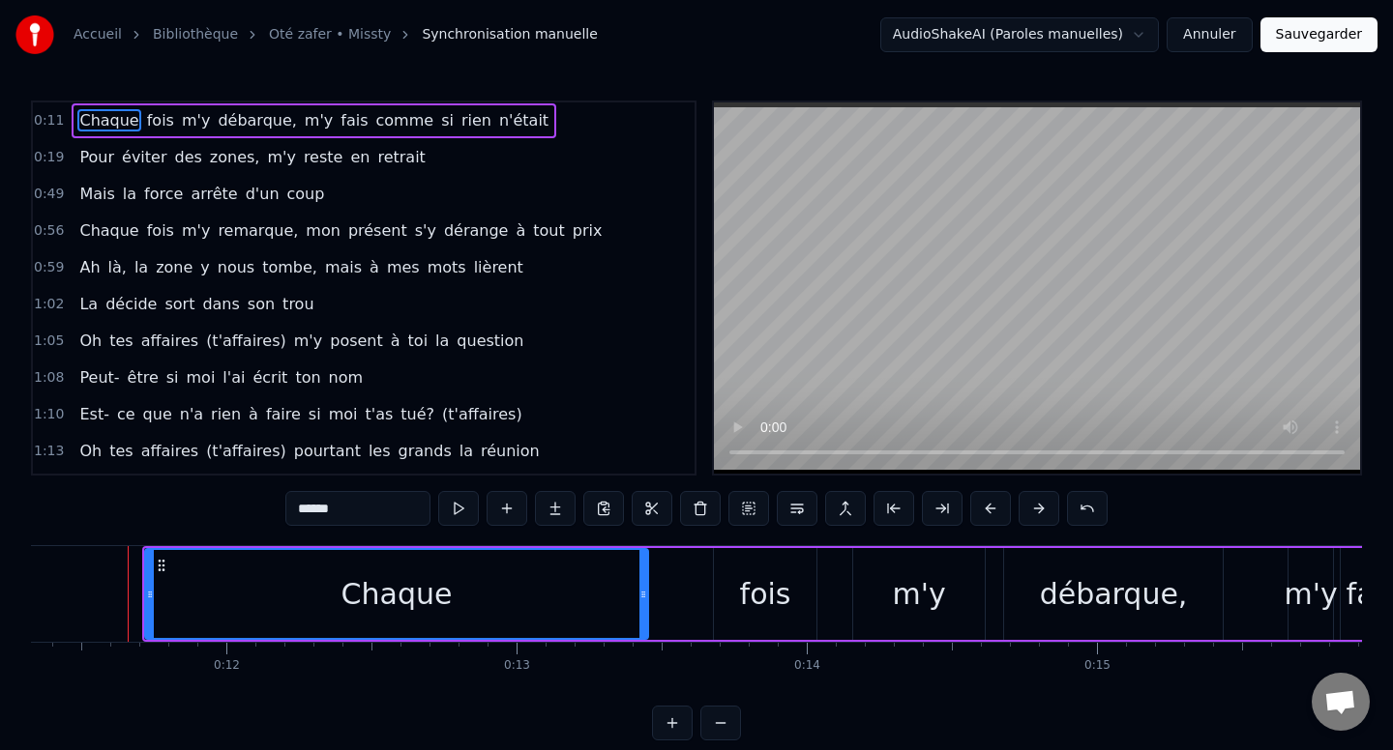
click at [1040, 513] on button at bounding box center [1038, 508] width 41 height 35
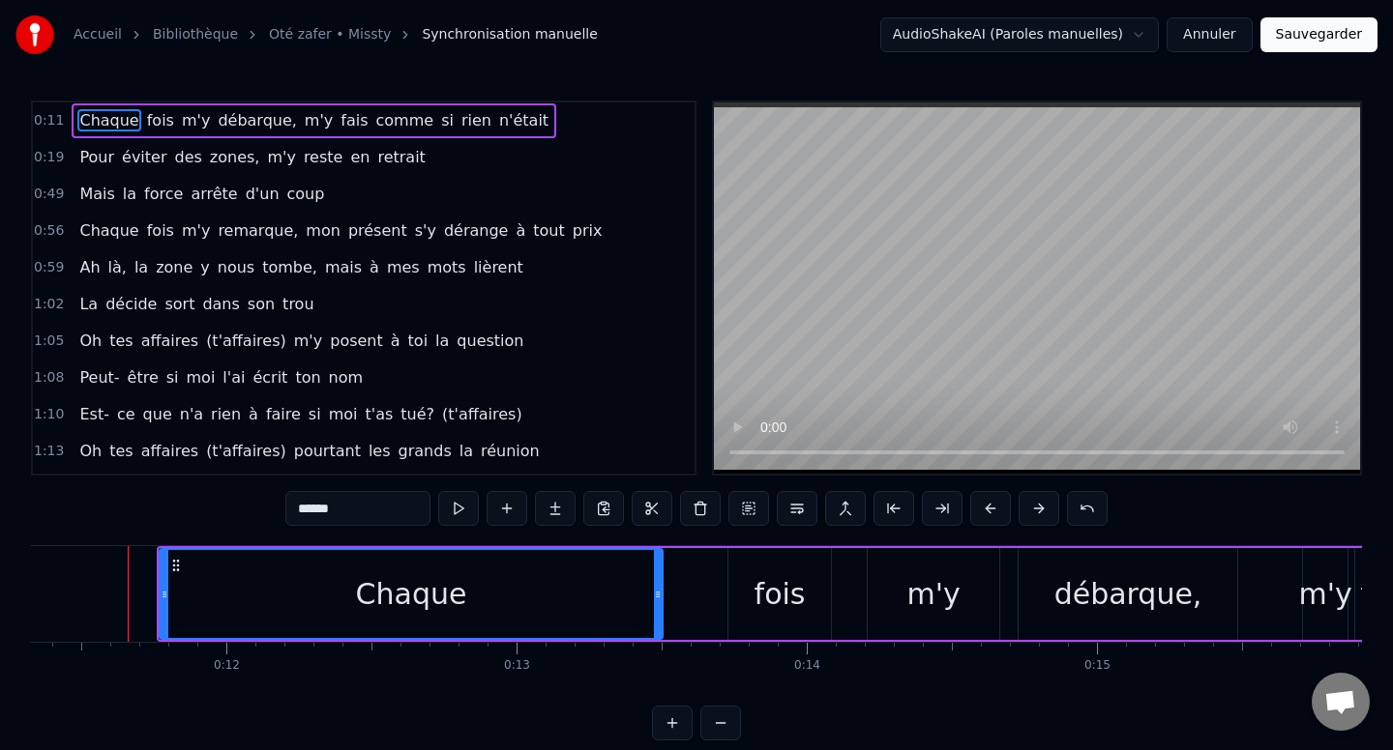
click at [1040, 513] on button at bounding box center [1038, 508] width 41 height 35
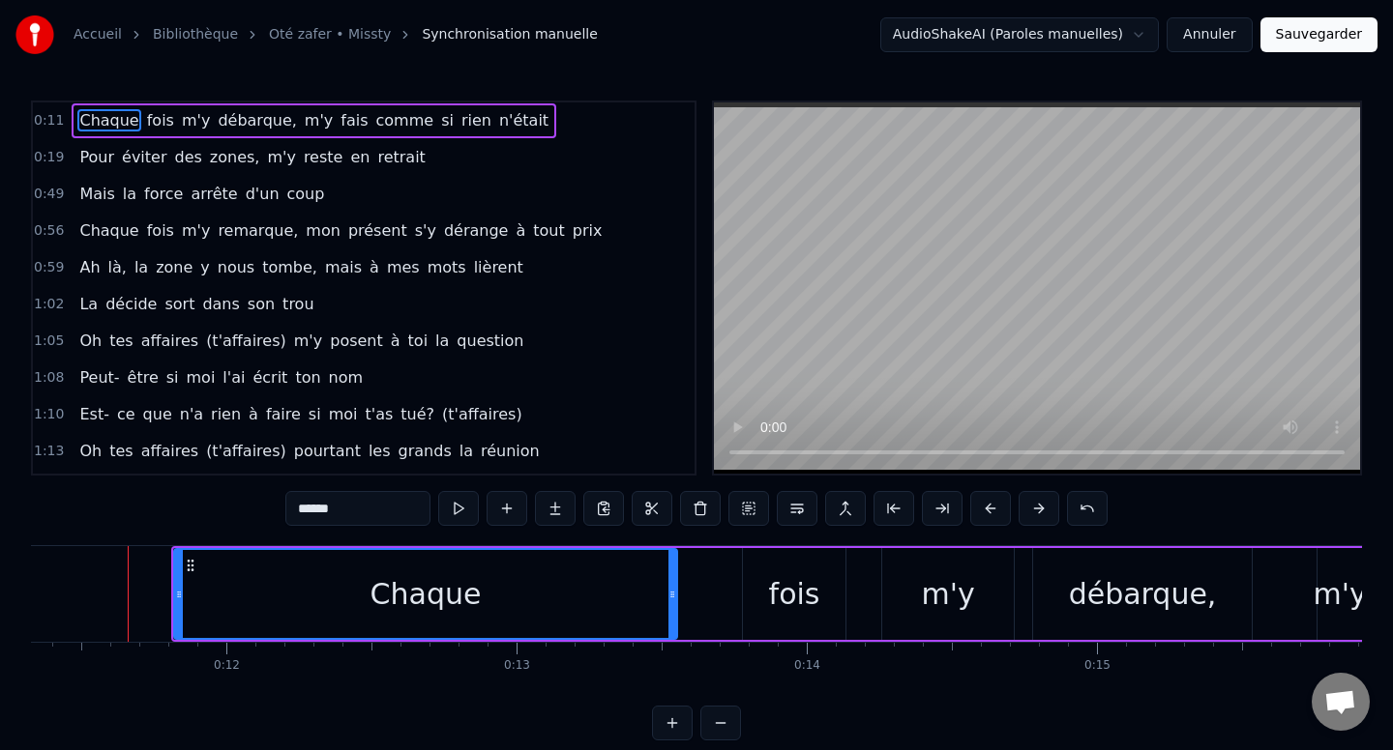
click at [1040, 513] on button at bounding box center [1038, 508] width 41 height 35
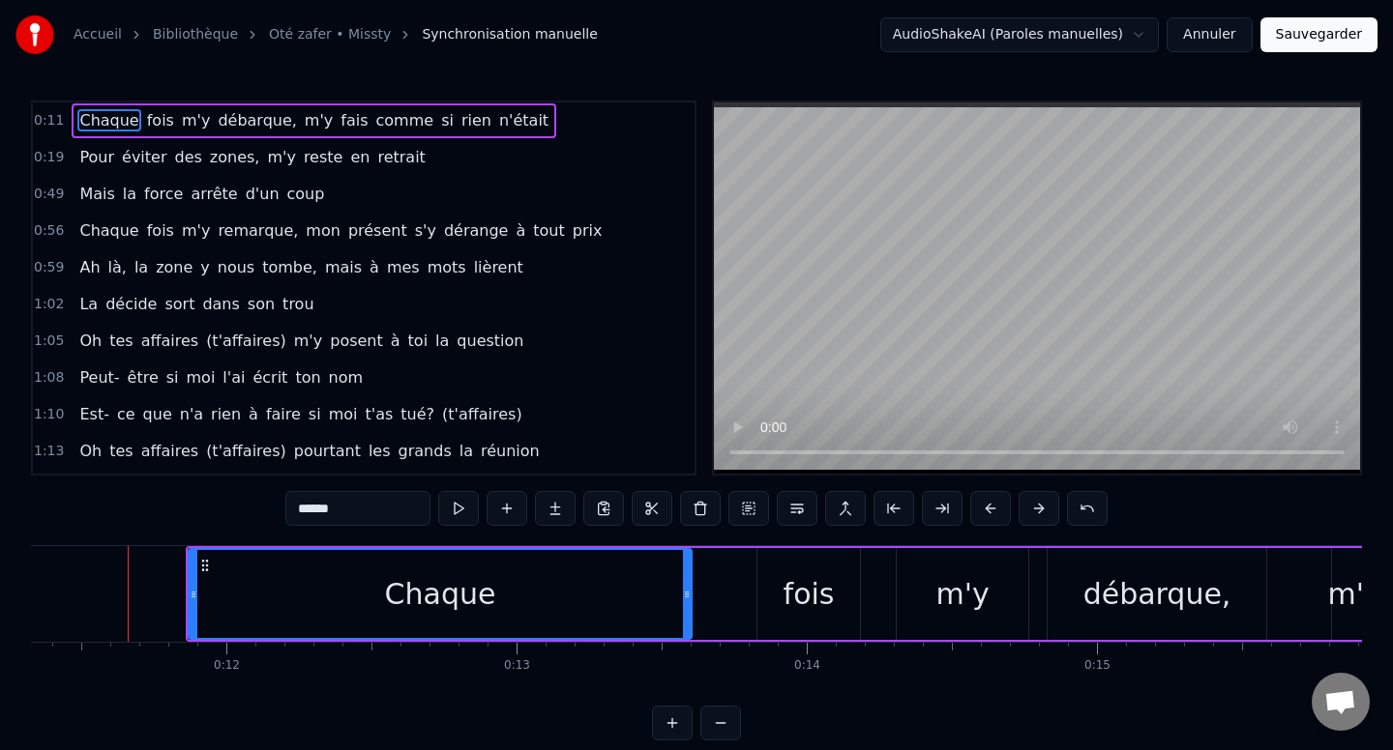
click at [1040, 513] on button at bounding box center [1038, 508] width 41 height 35
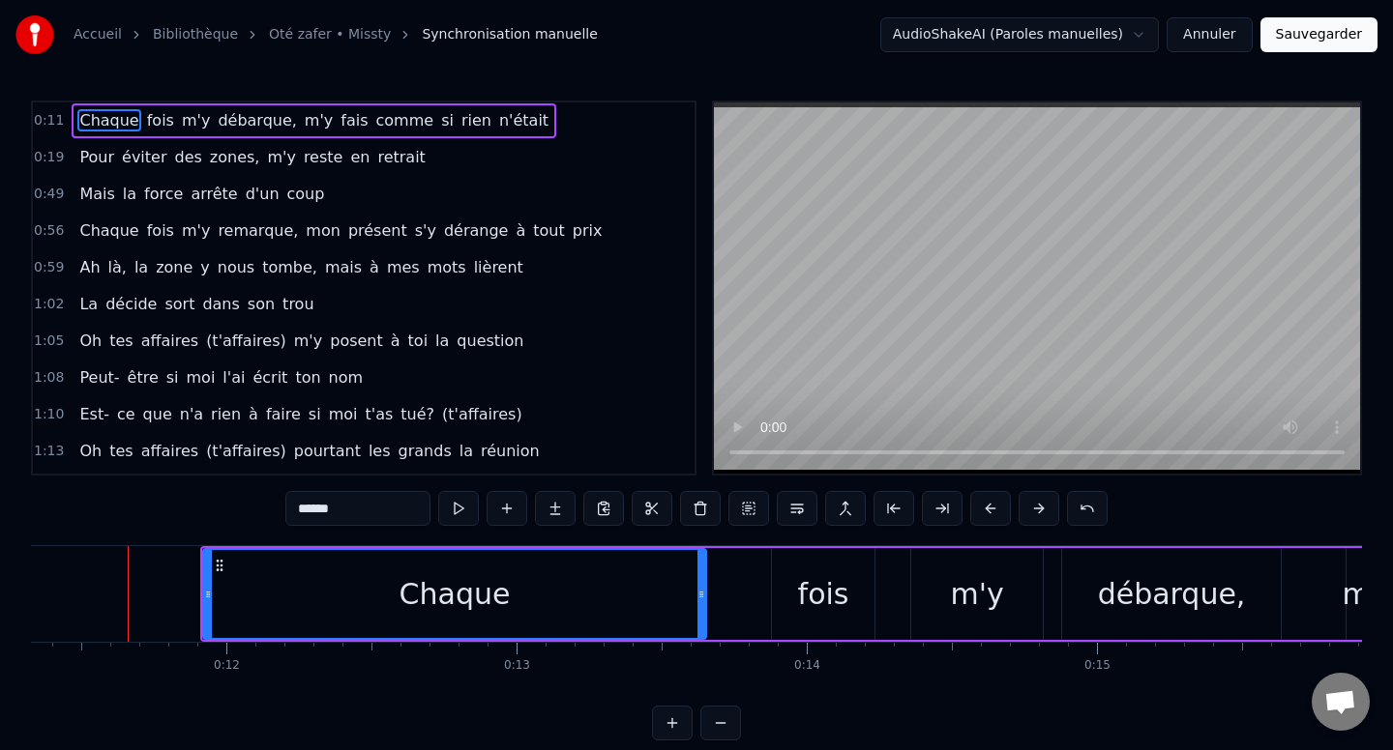
click at [1040, 513] on button at bounding box center [1038, 508] width 41 height 35
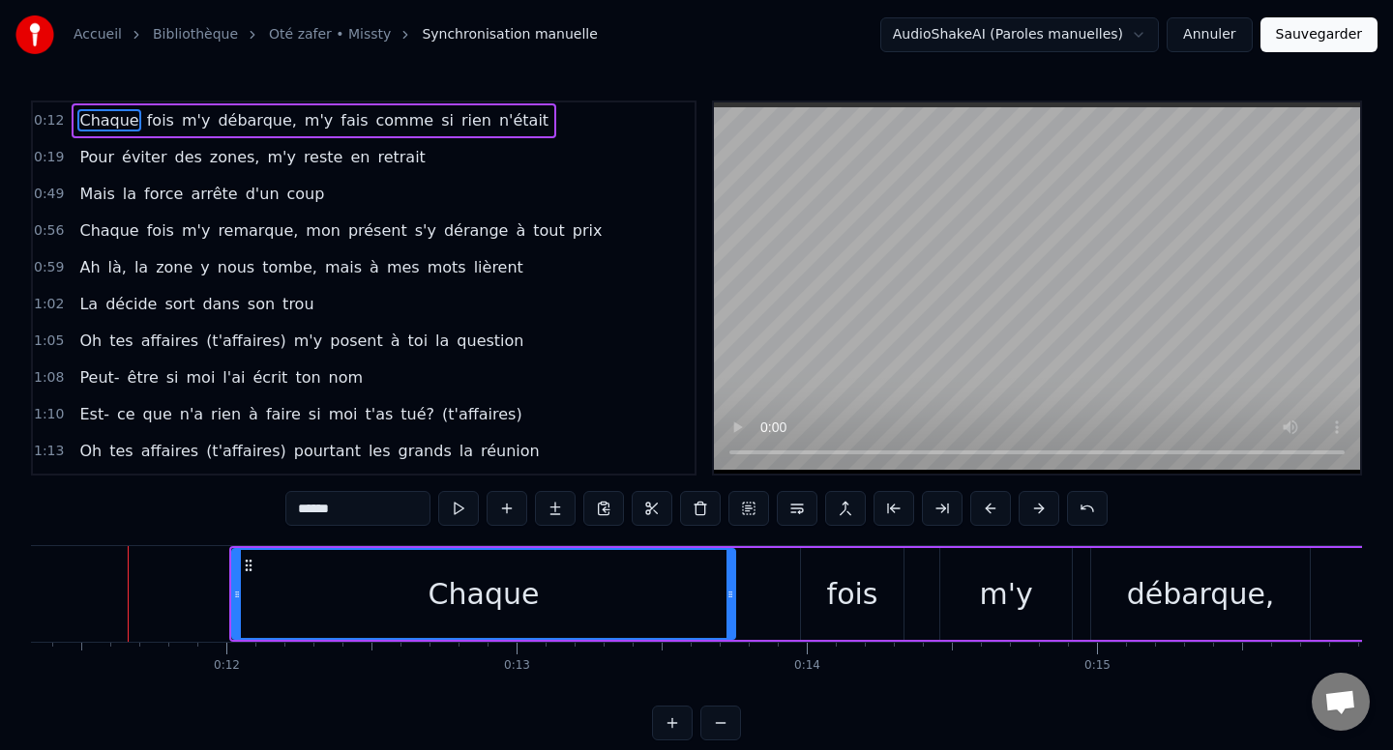
click at [1040, 513] on button at bounding box center [1038, 508] width 41 height 35
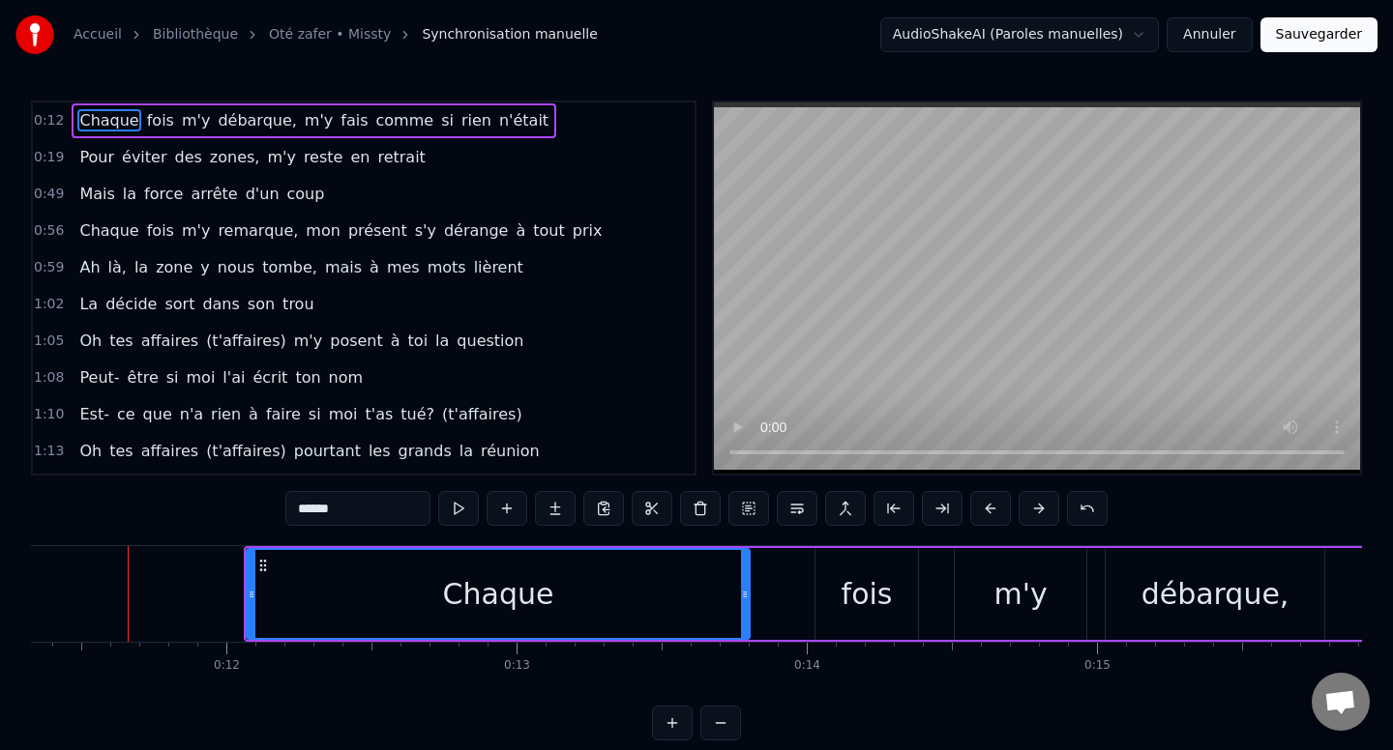
click at [1040, 513] on button at bounding box center [1038, 508] width 41 height 35
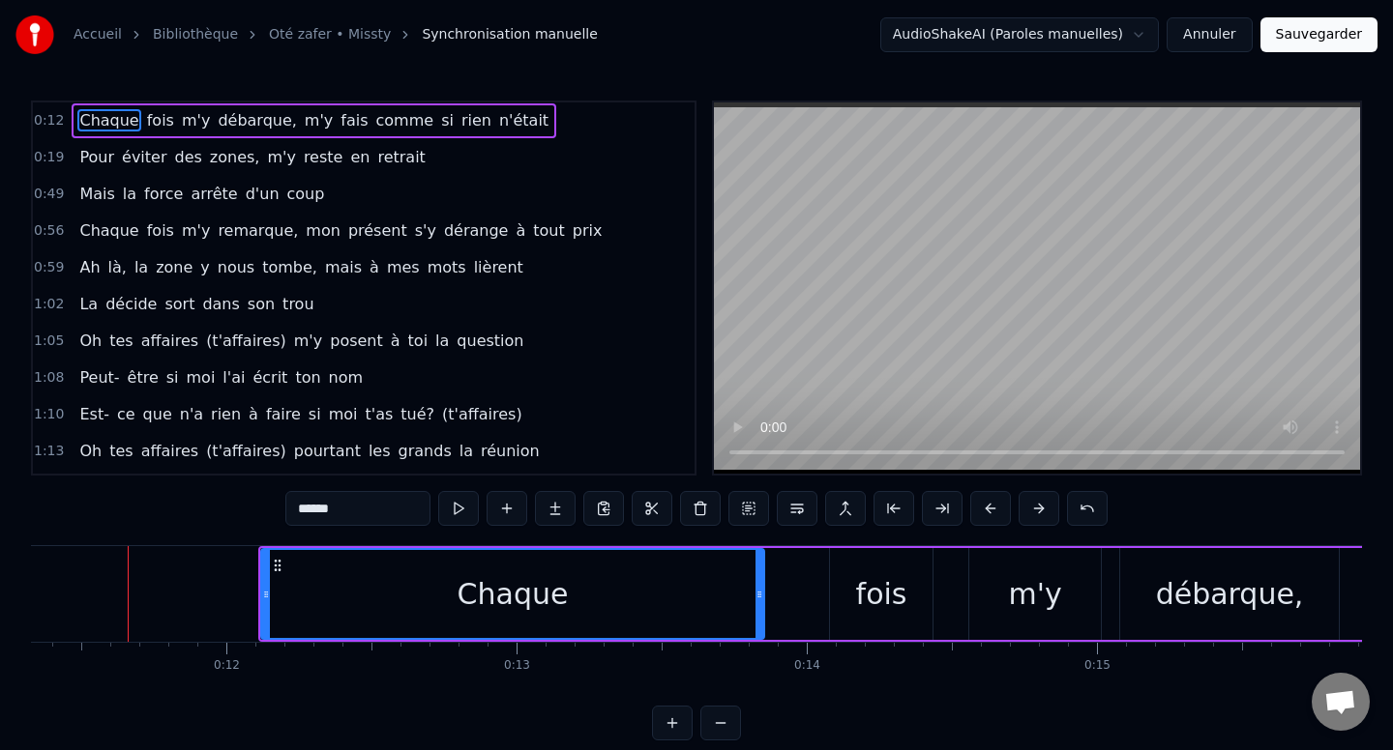
click at [1040, 513] on button at bounding box center [1038, 508] width 41 height 35
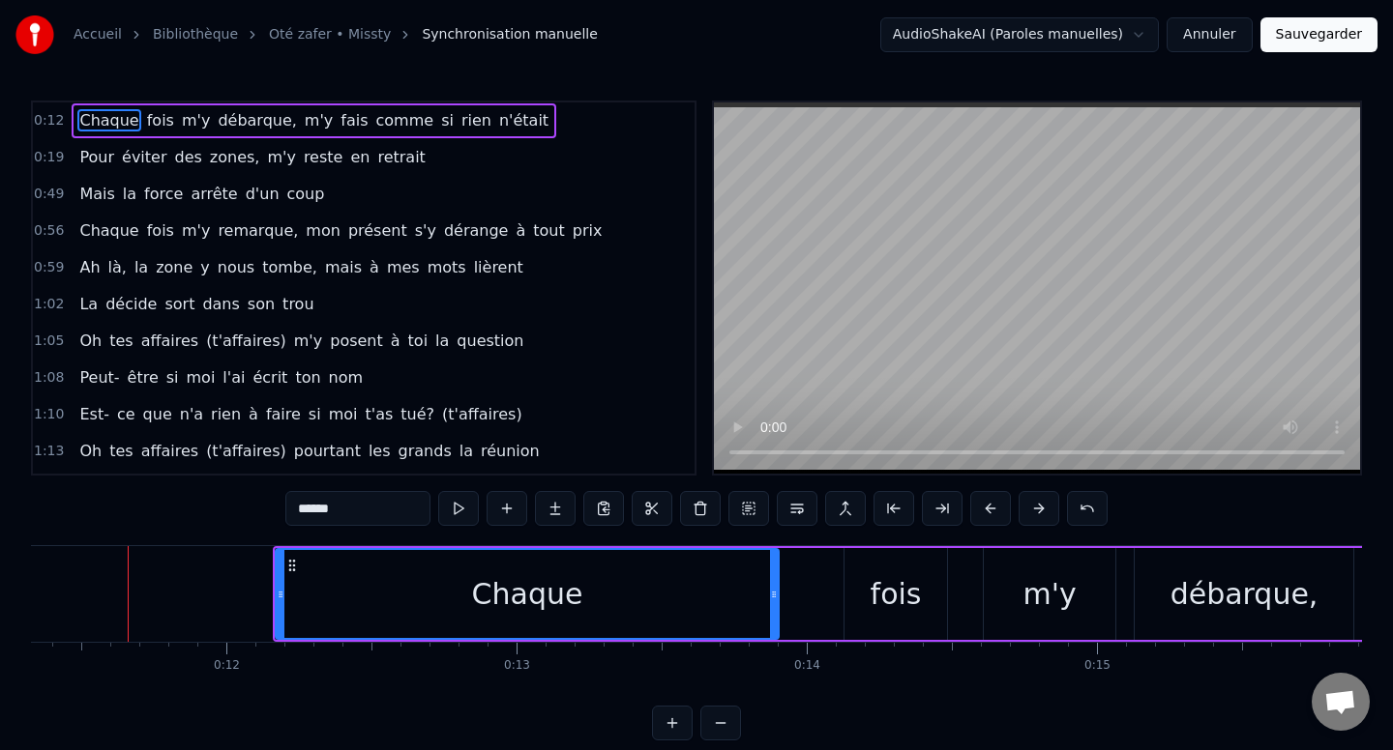
click at [1040, 513] on button at bounding box center [1038, 508] width 41 height 35
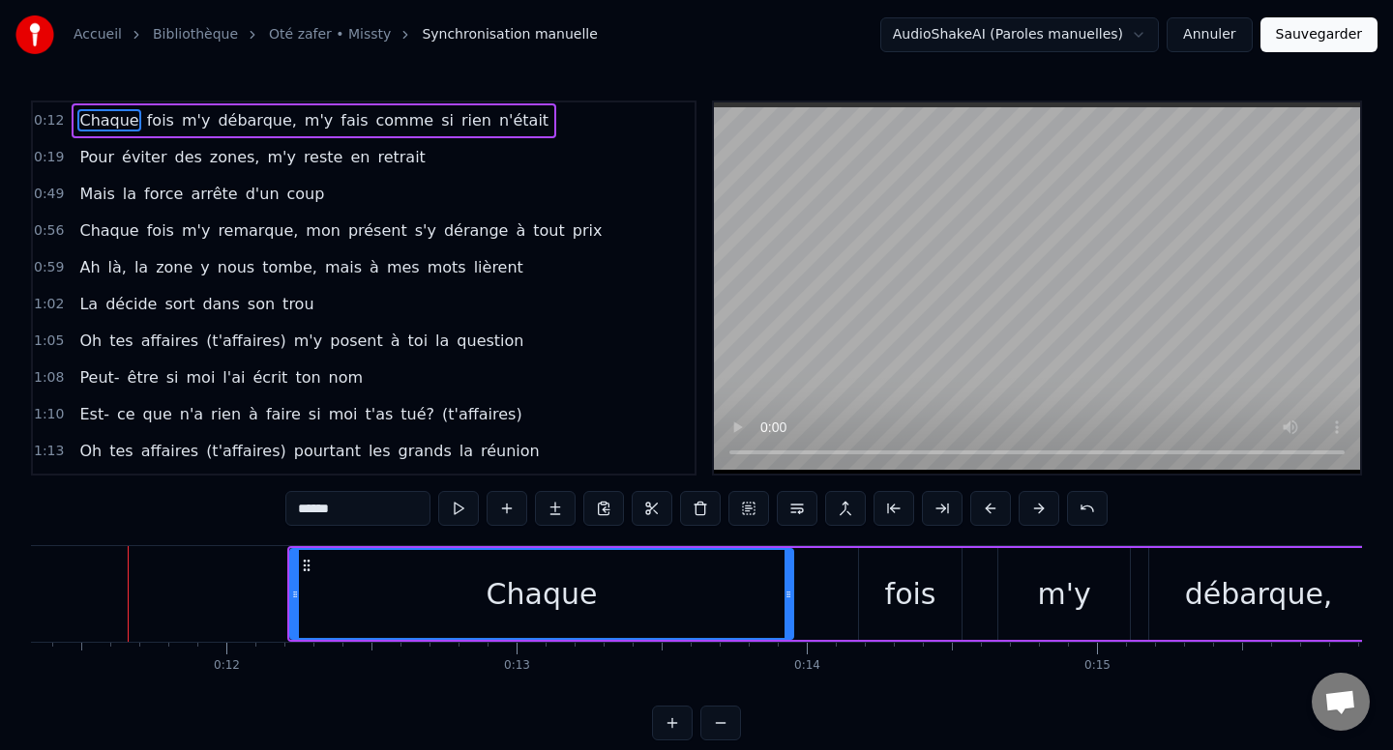
click at [1040, 513] on button at bounding box center [1038, 508] width 41 height 35
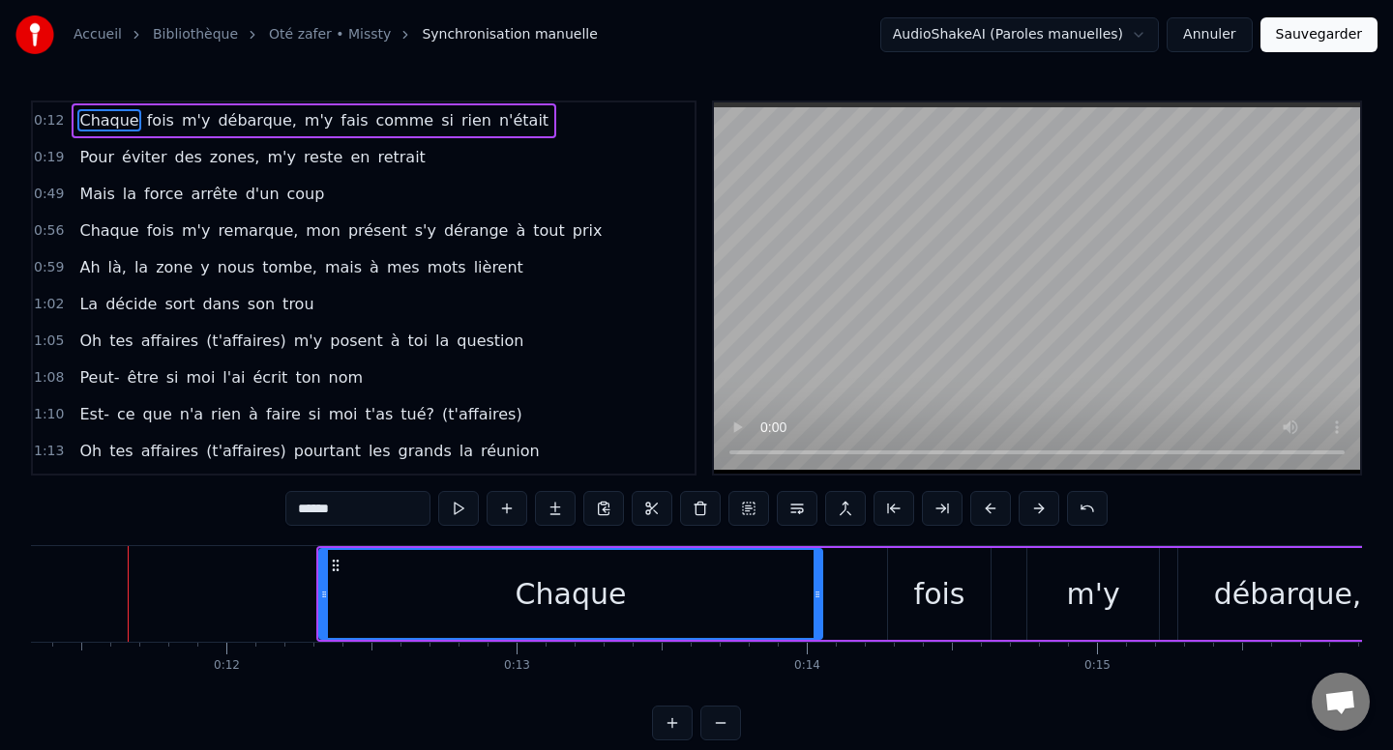
click at [1040, 513] on button at bounding box center [1038, 508] width 41 height 35
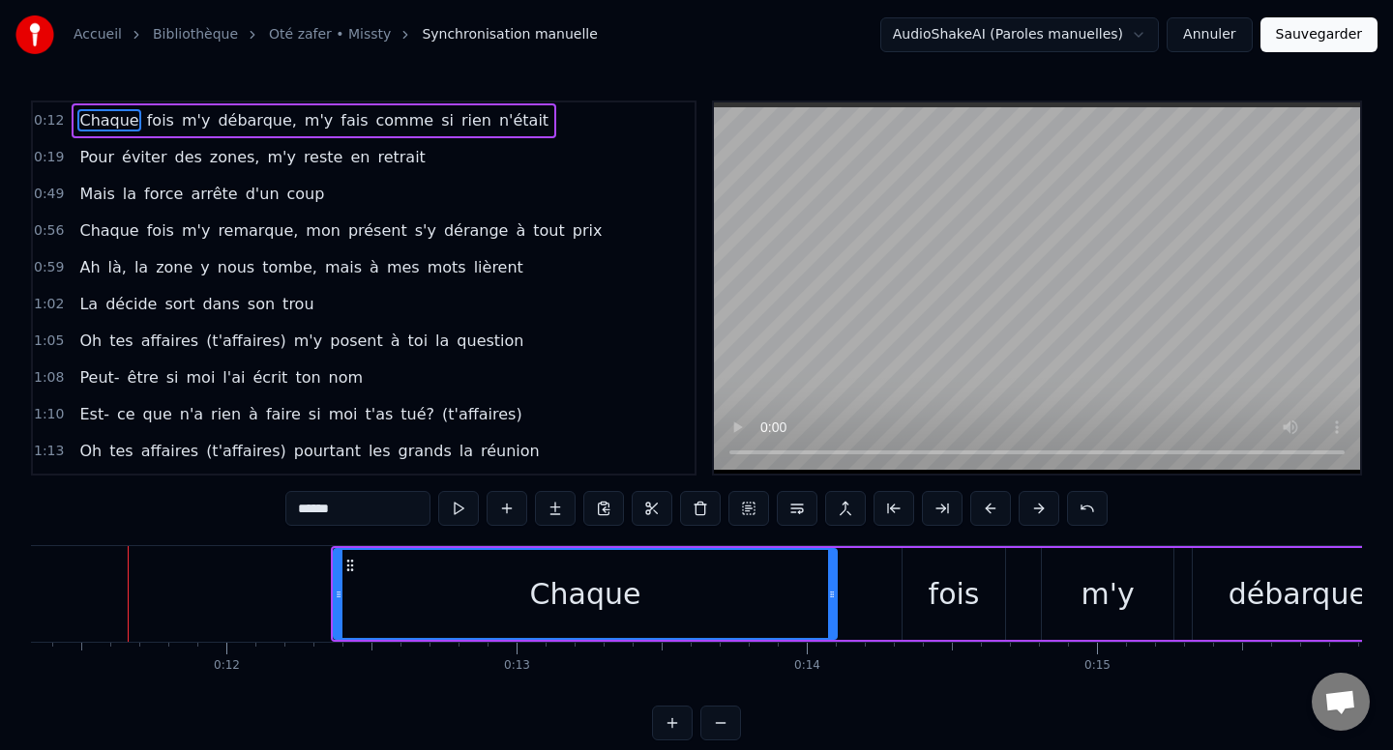
click at [1040, 513] on button at bounding box center [1038, 508] width 41 height 35
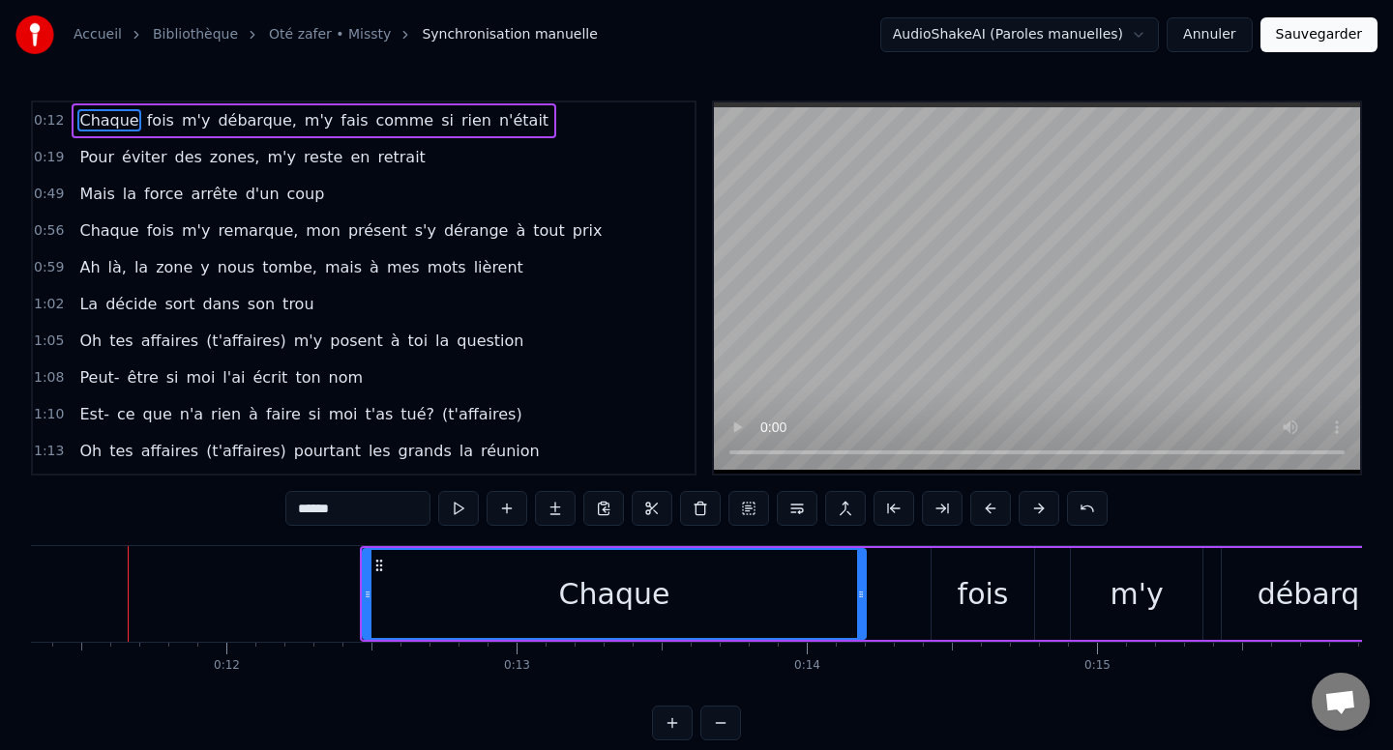
click at [1040, 513] on button at bounding box center [1038, 508] width 41 height 35
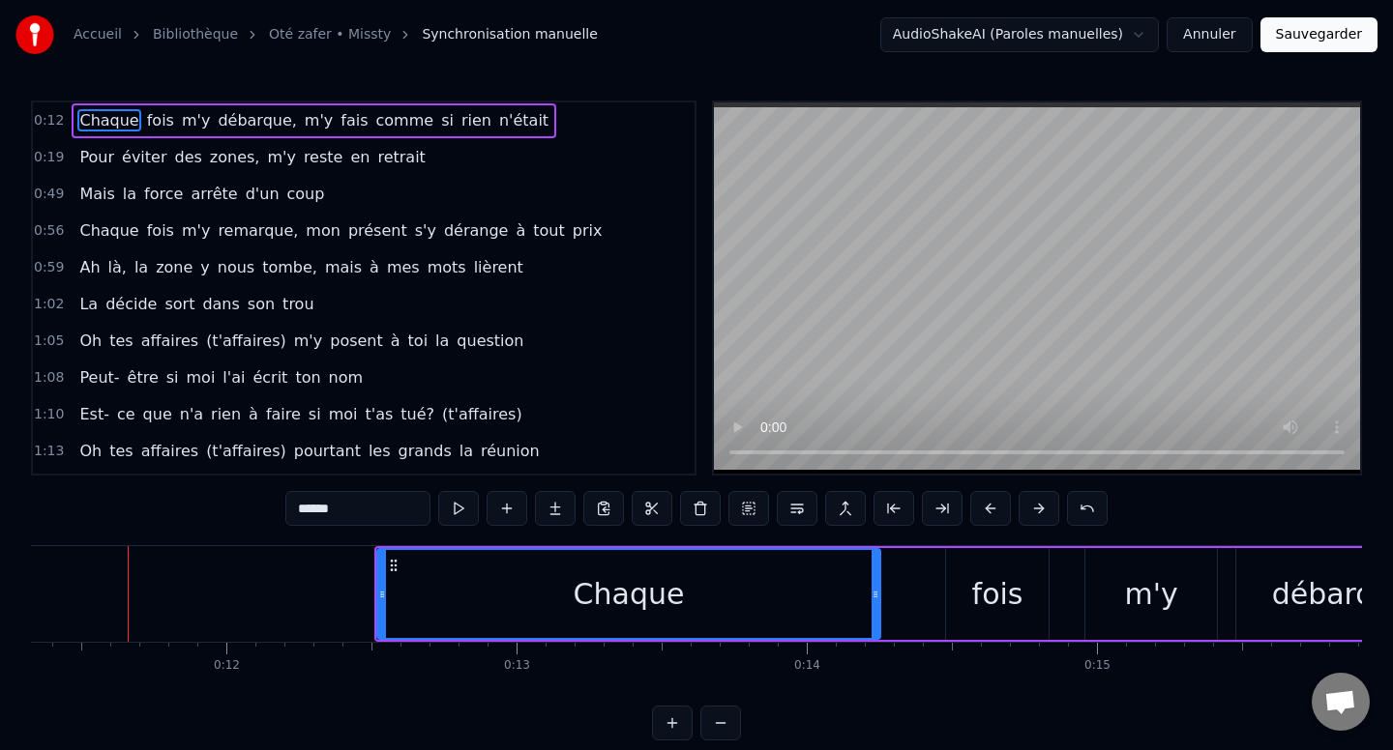
click at [1040, 513] on button at bounding box center [1038, 508] width 41 height 35
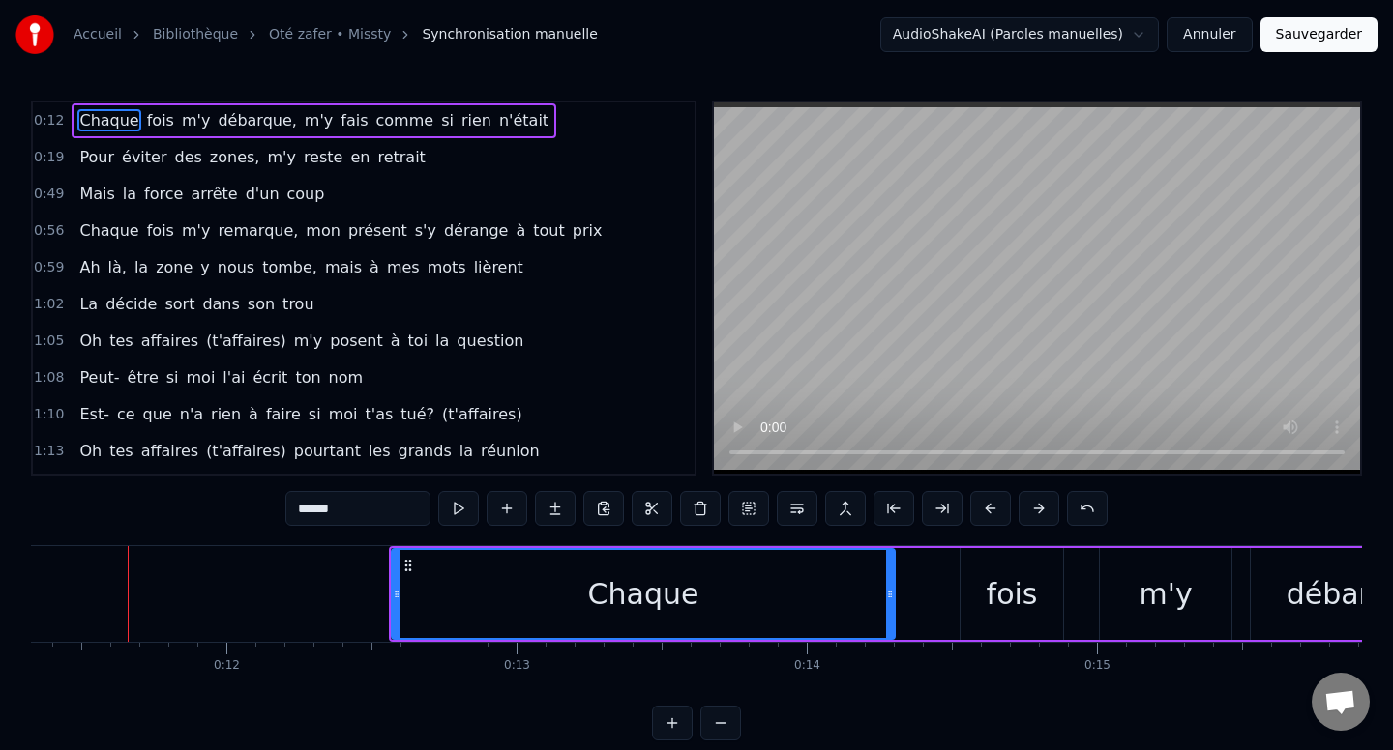
click at [1040, 513] on button at bounding box center [1038, 508] width 41 height 35
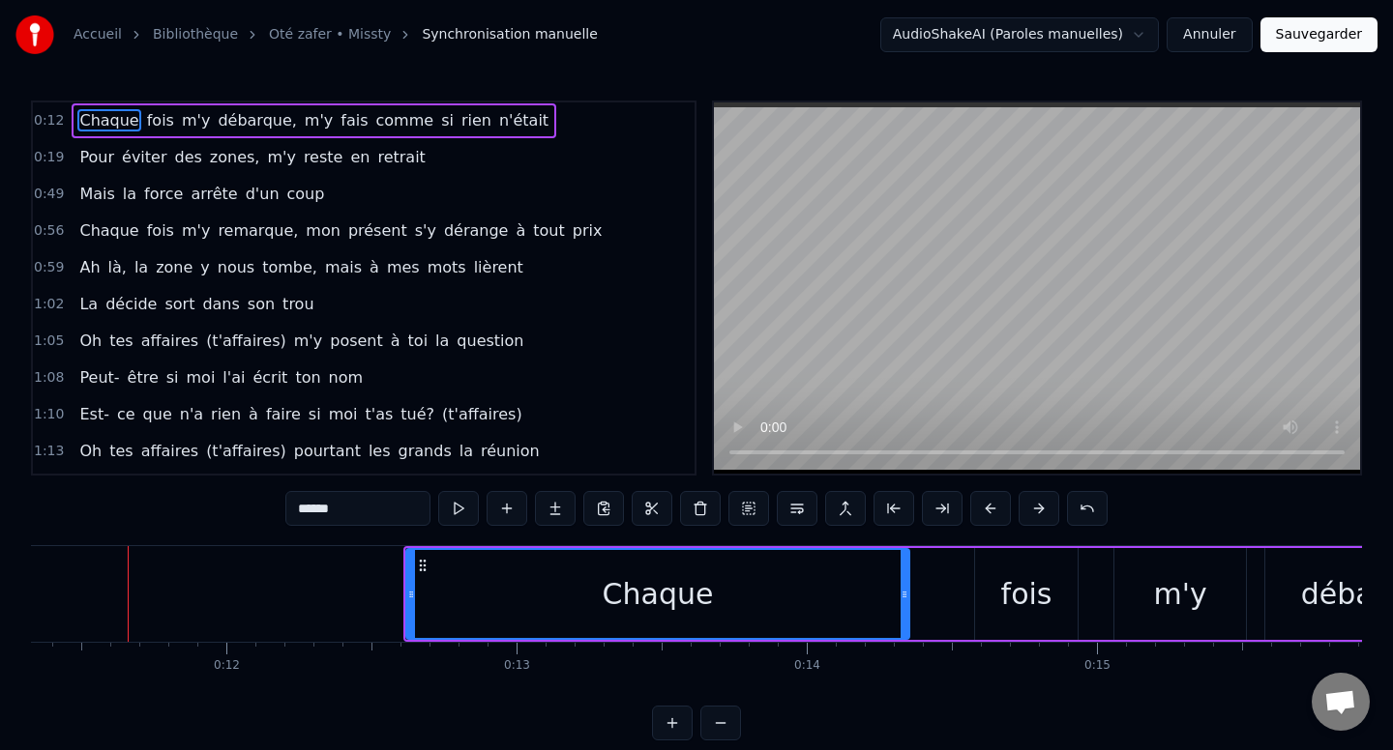
click at [1040, 513] on button at bounding box center [1038, 508] width 41 height 35
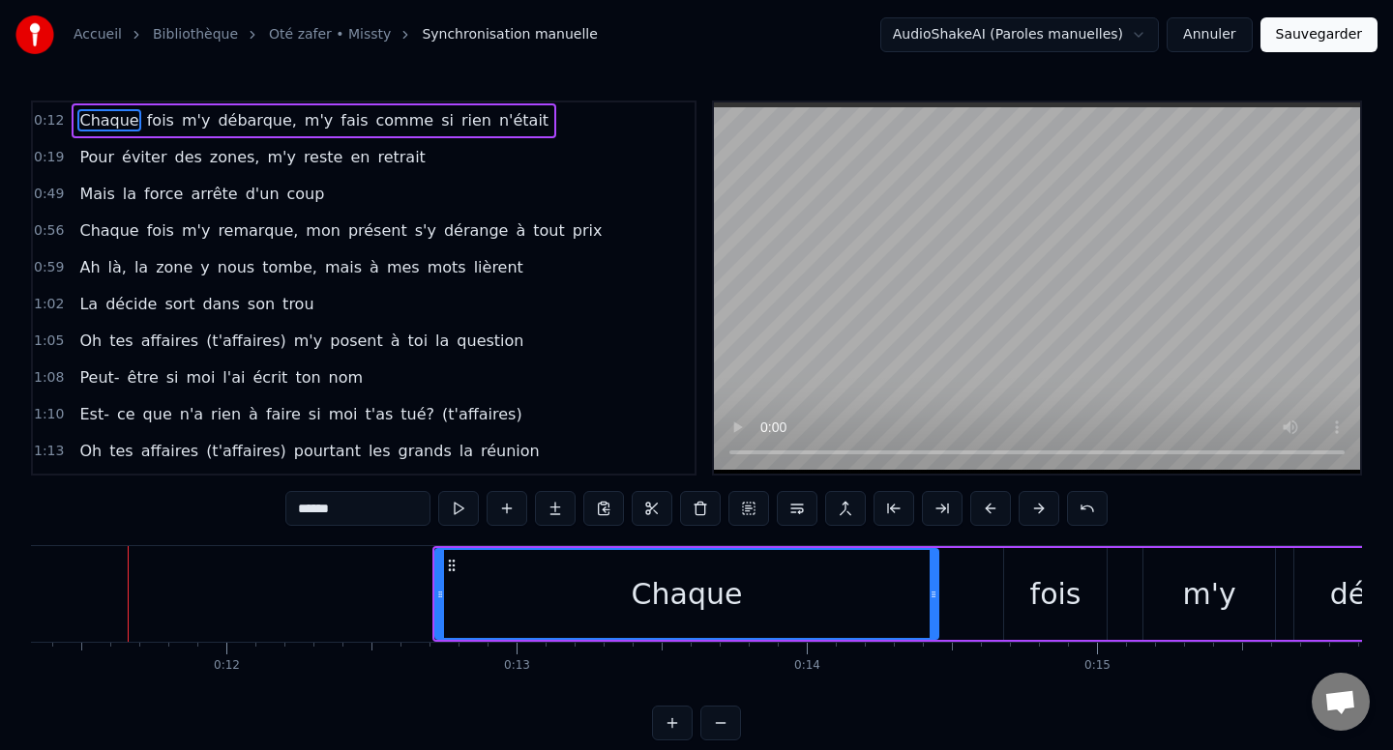
click at [1040, 513] on button at bounding box center [1038, 508] width 41 height 35
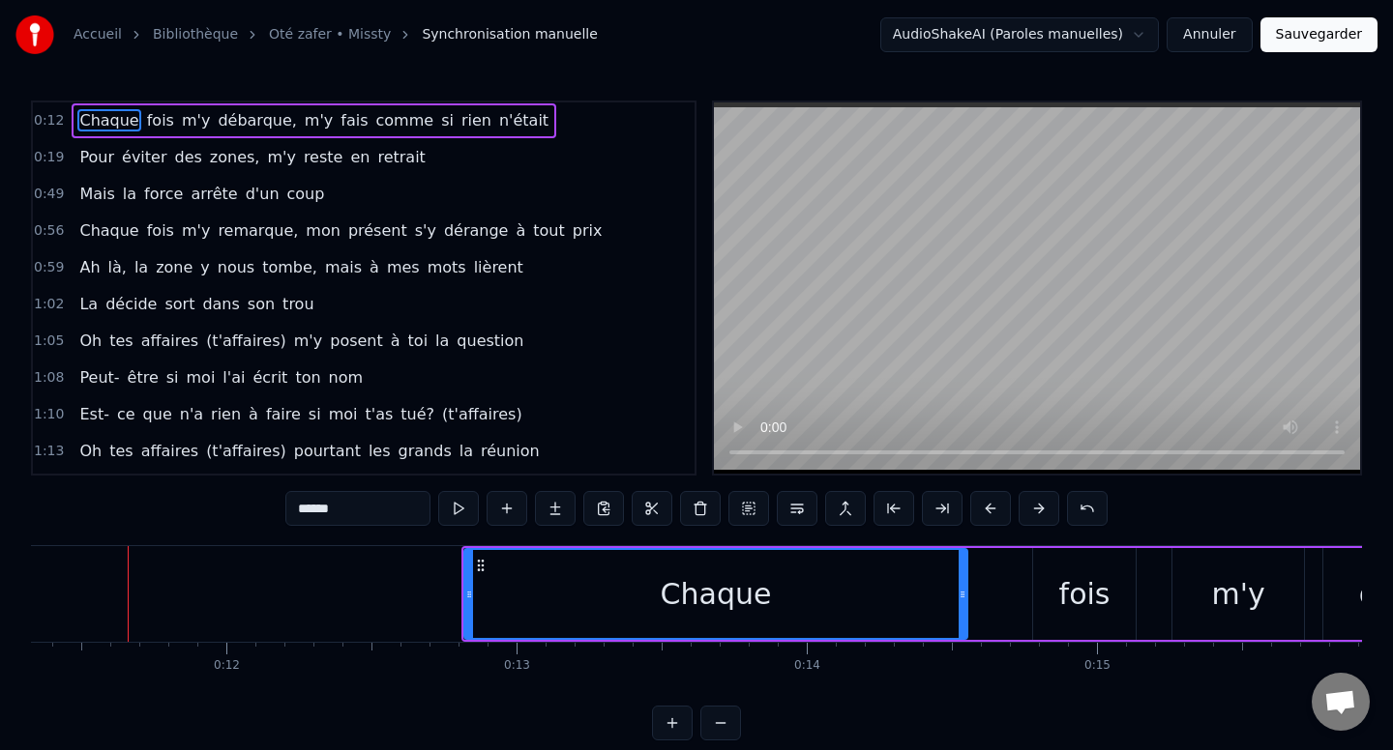
click at [1040, 513] on button at bounding box center [1038, 508] width 41 height 35
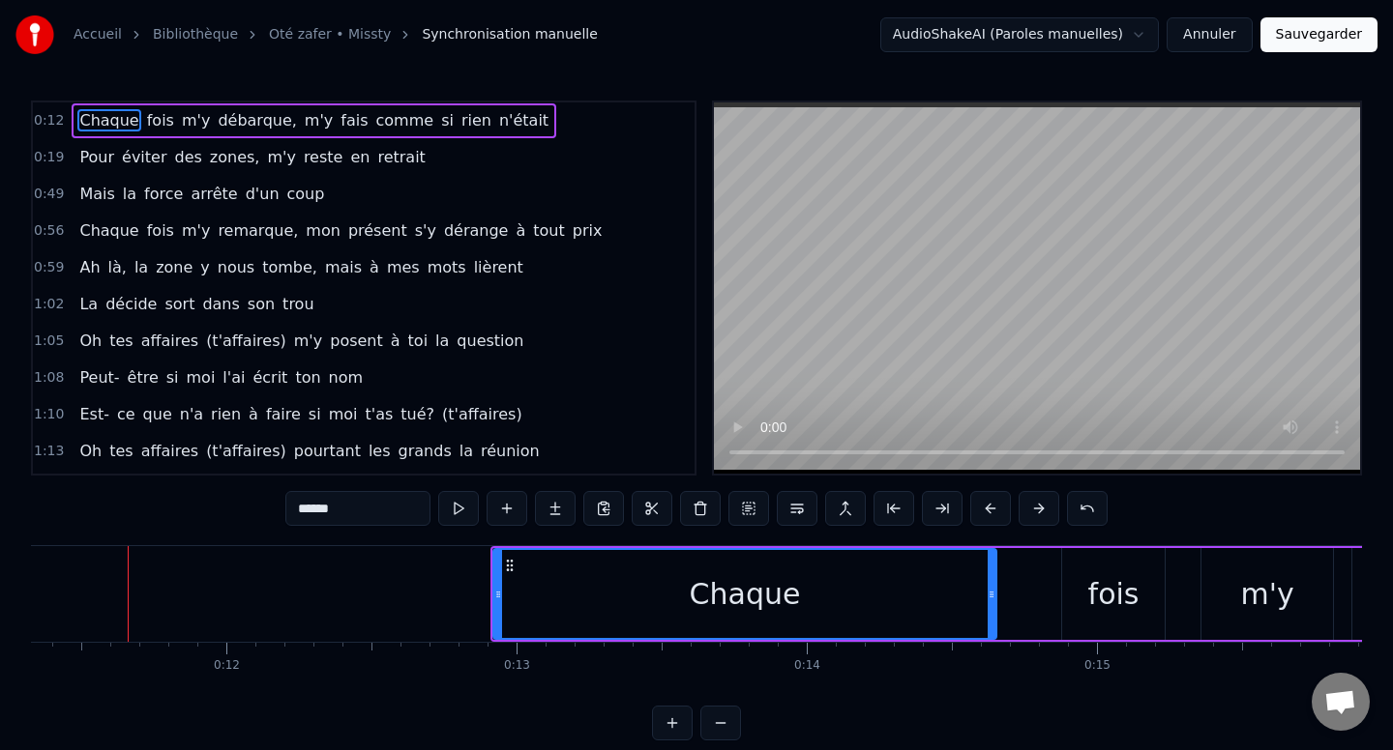
click at [1040, 513] on button at bounding box center [1038, 508] width 41 height 35
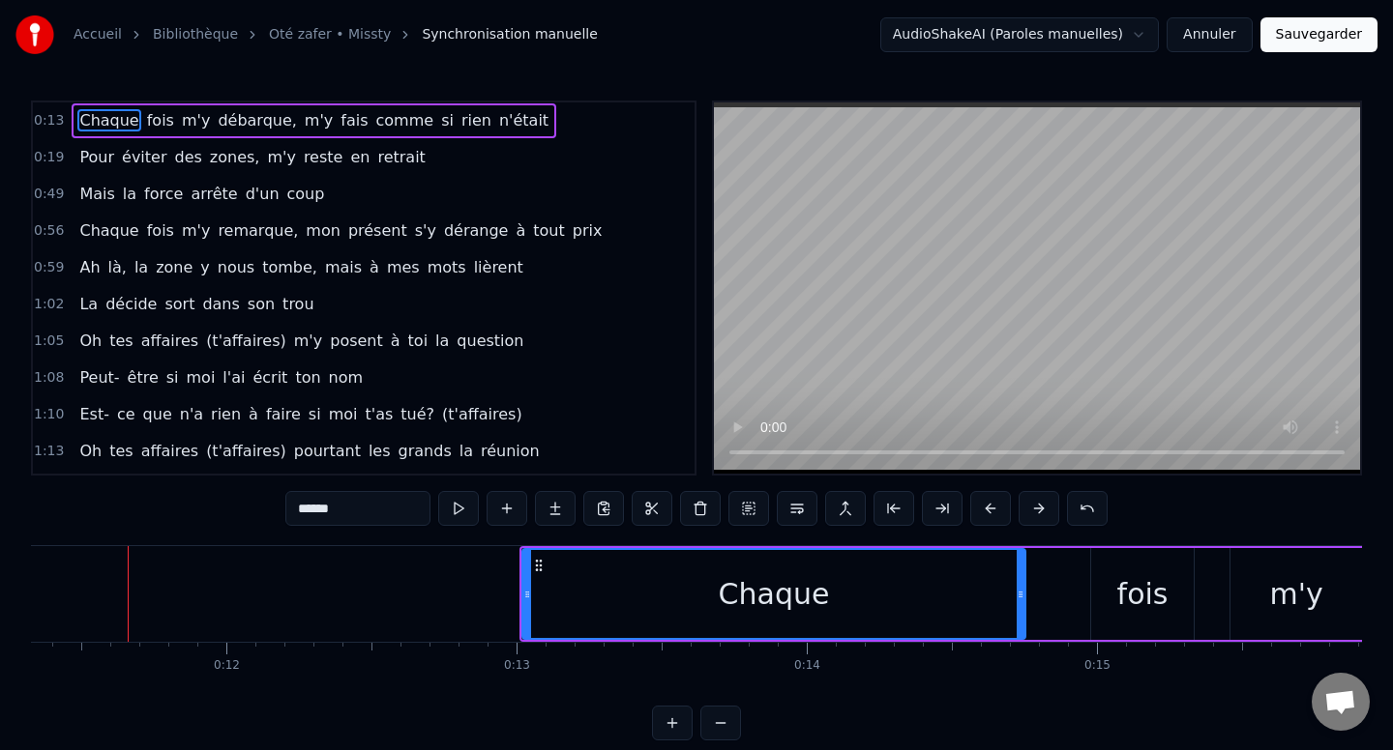
click at [1040, 513] on button at bounding box center [1038, 508] width 41 height 35
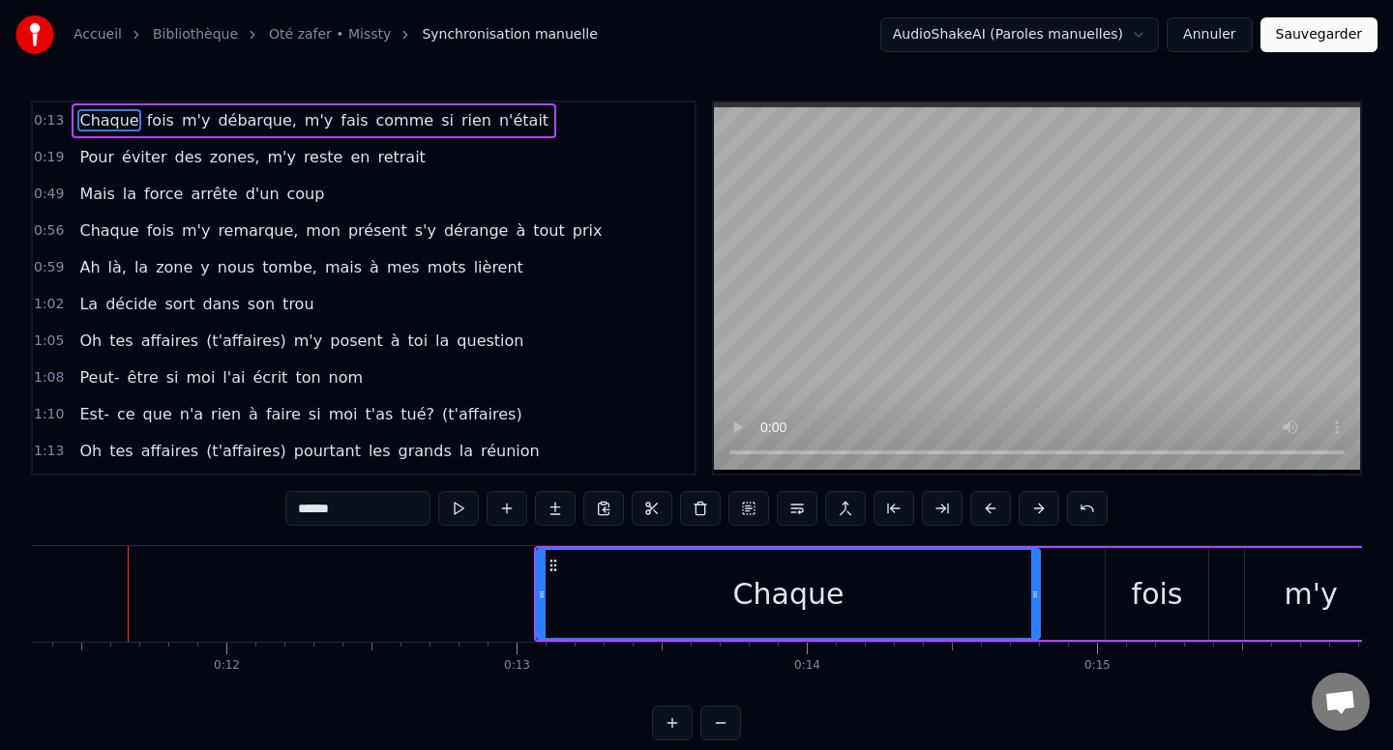
click at [1040, 513] on button at bounding box center [1038, 508] width 41 height 35
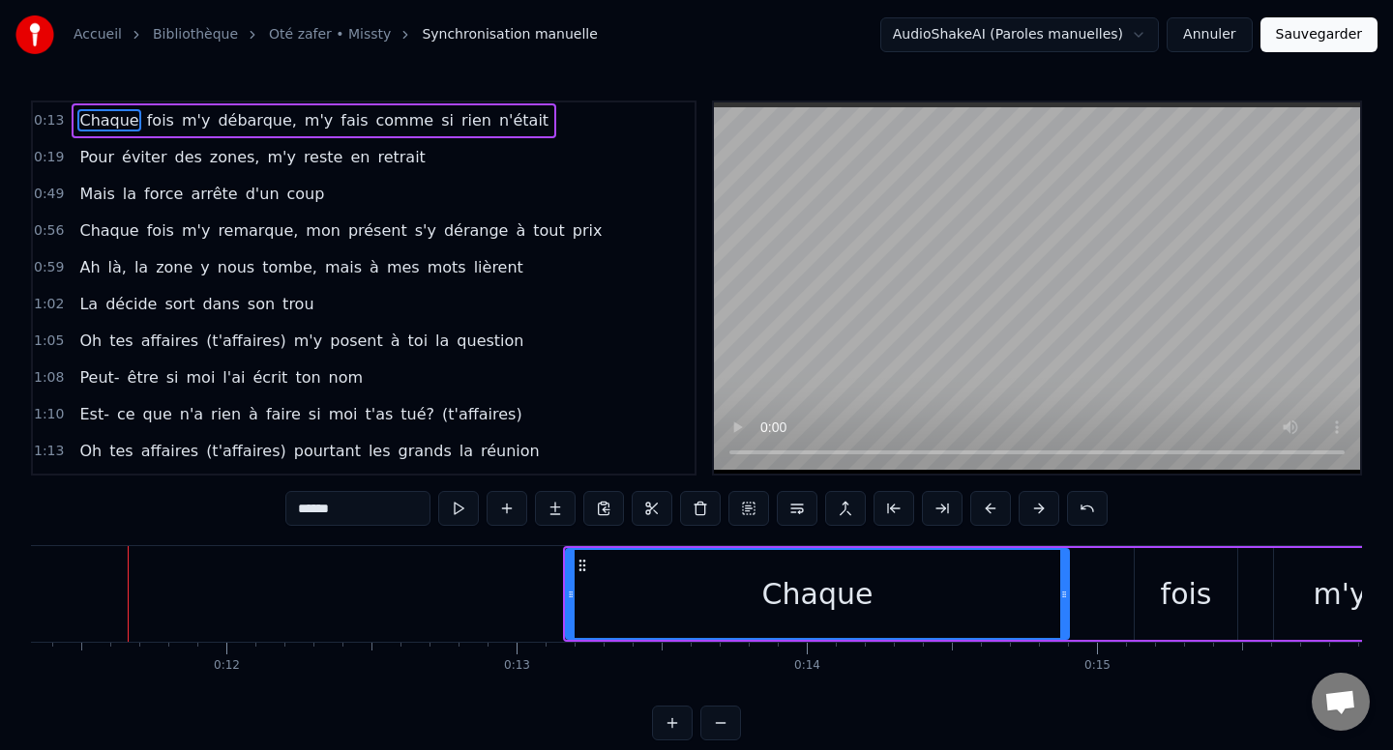
click at [1040, 513] on button at bounding box center [1038, 508] width 41 height 35
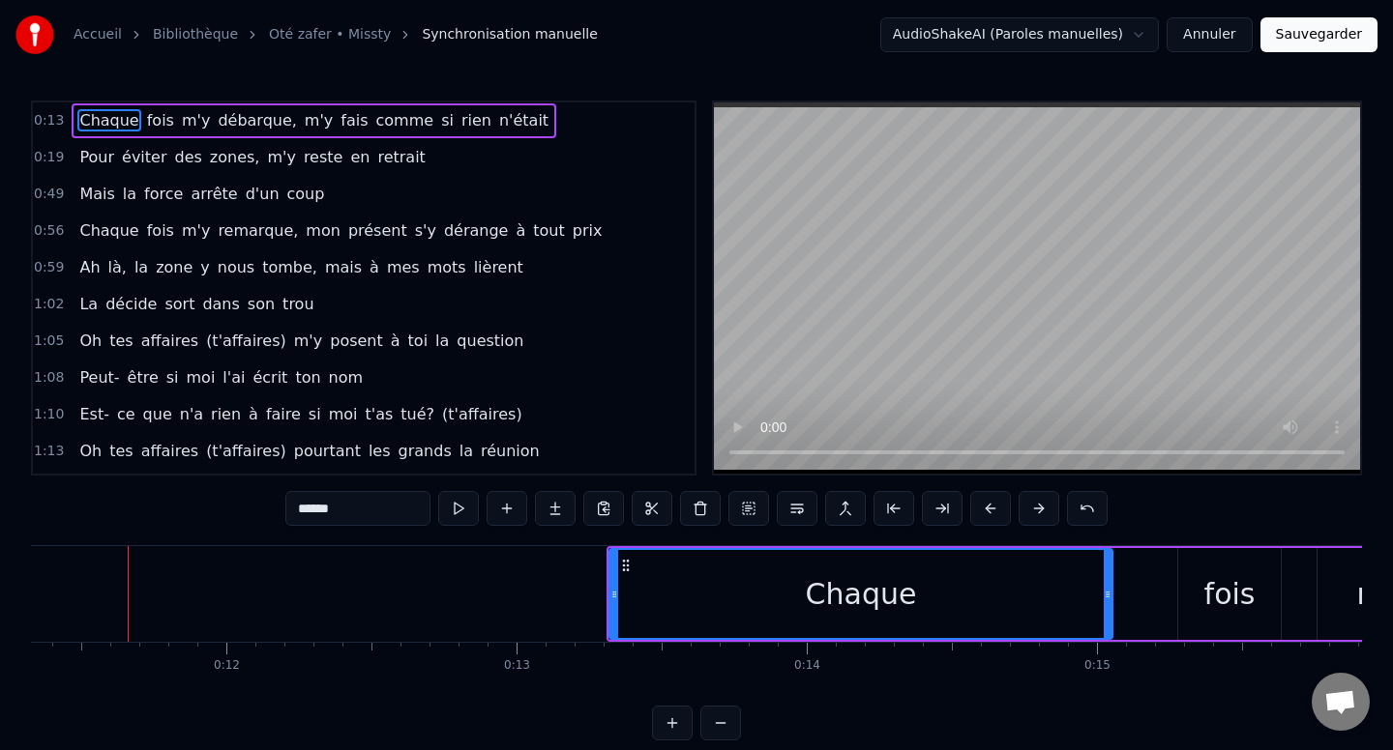
click at [1040, 513] on button at bounding box center [1038, 508] width 41 height 35
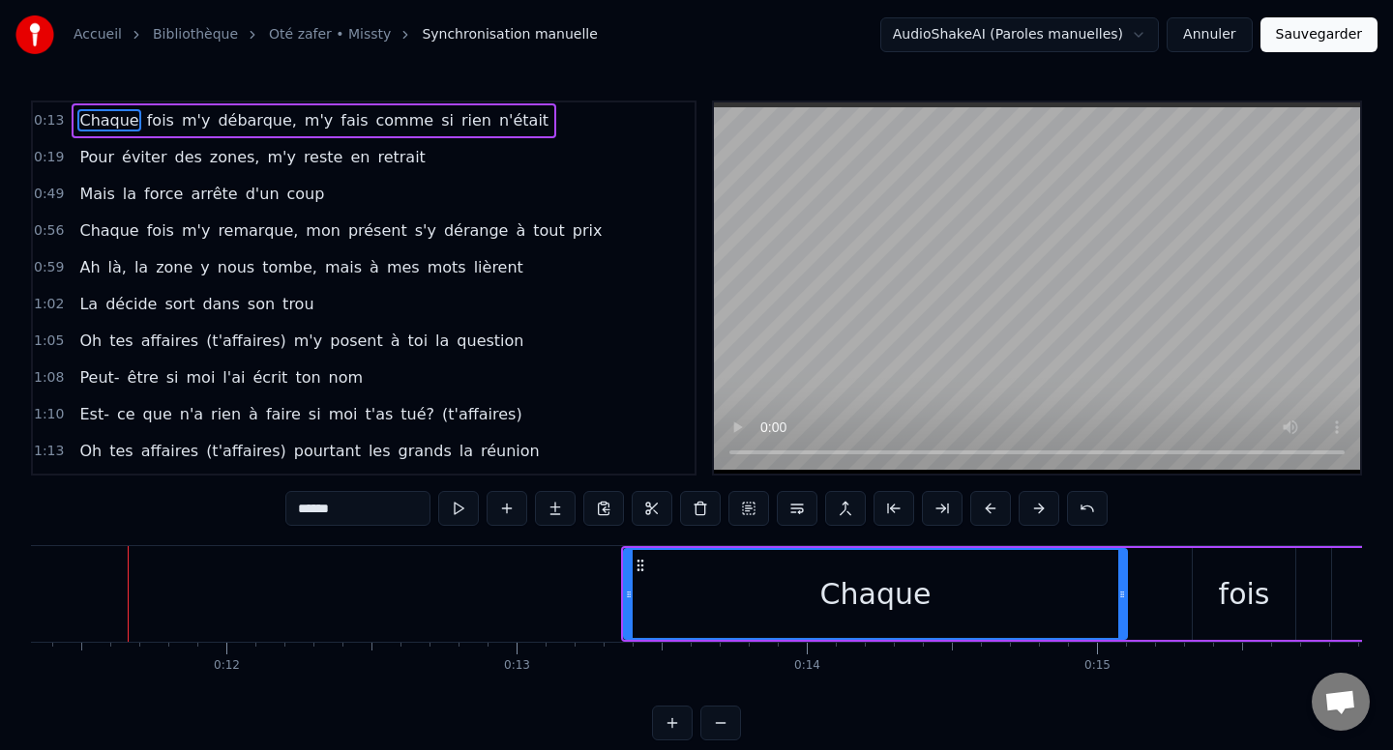
click at [1040, 513] on button at bounding box center [1038, 508] width 41 height 35
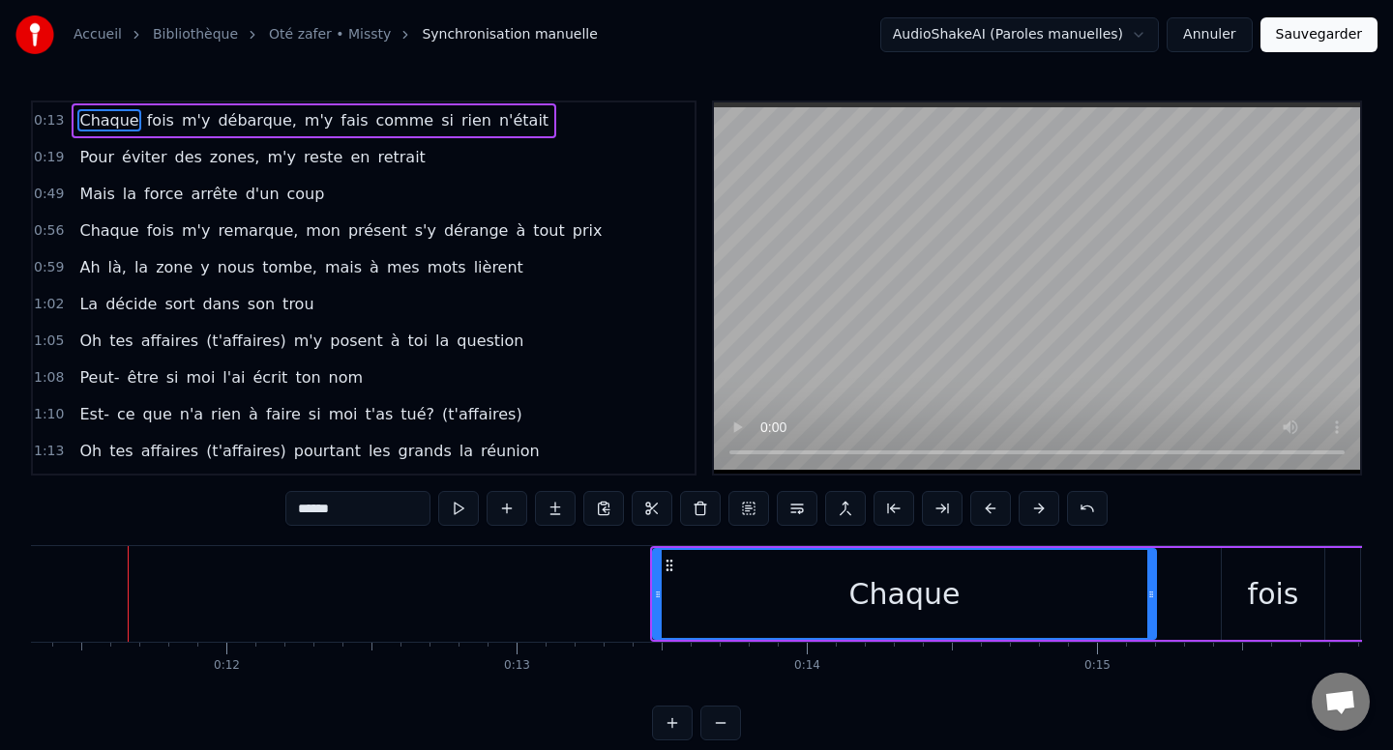
click at [1040, 513] on button at bounding box center [1038, 508] width 41 height 35
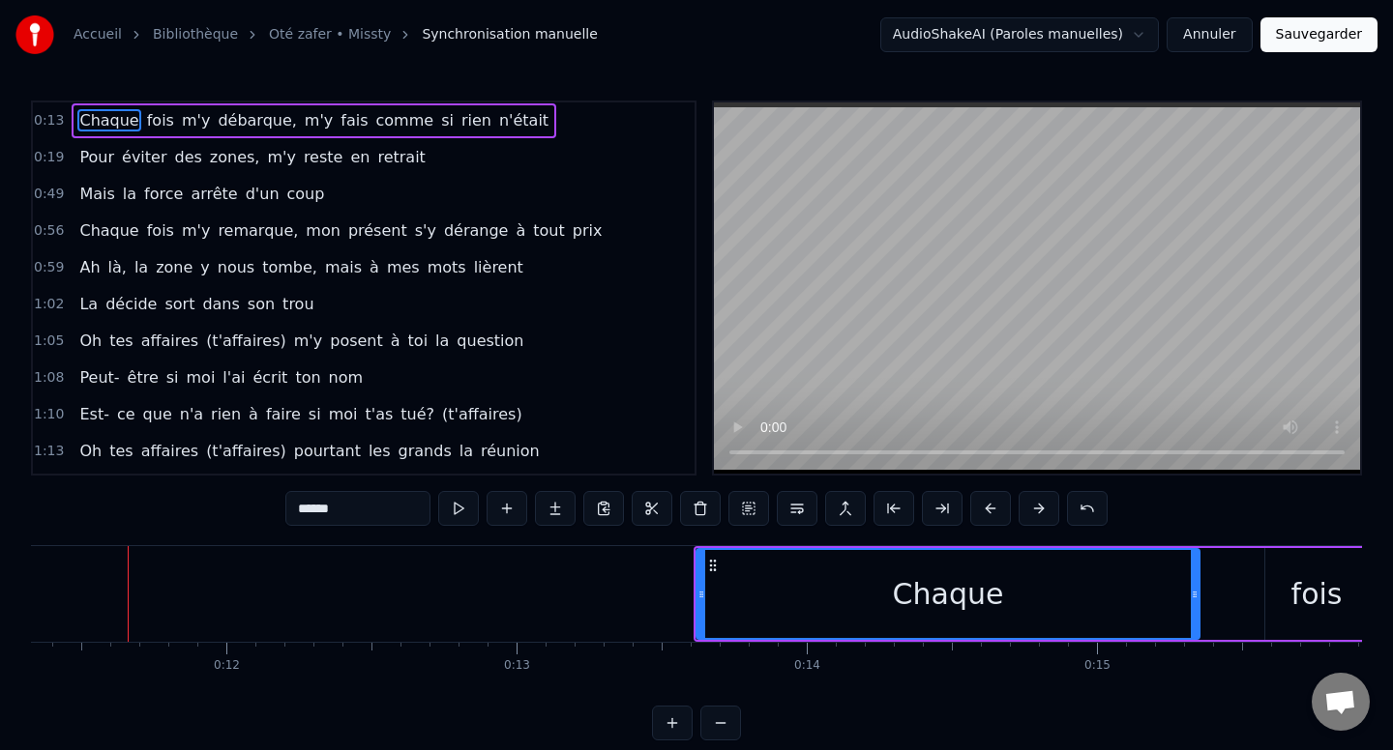
click at [1040, 513] on button at bounding box center [1038, 508] width 41 height 35
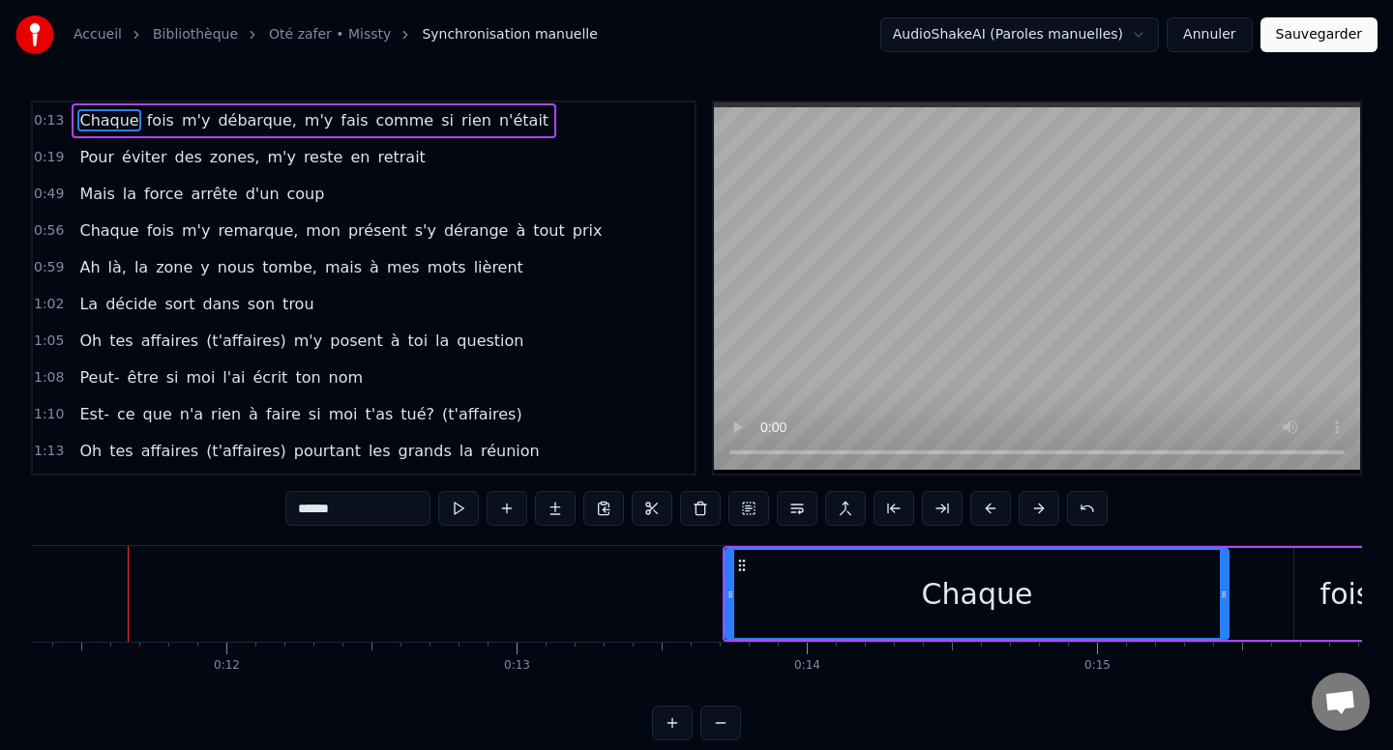
click at [1040, 513] on button at bounding box center [1038, 508] width 41 height 35
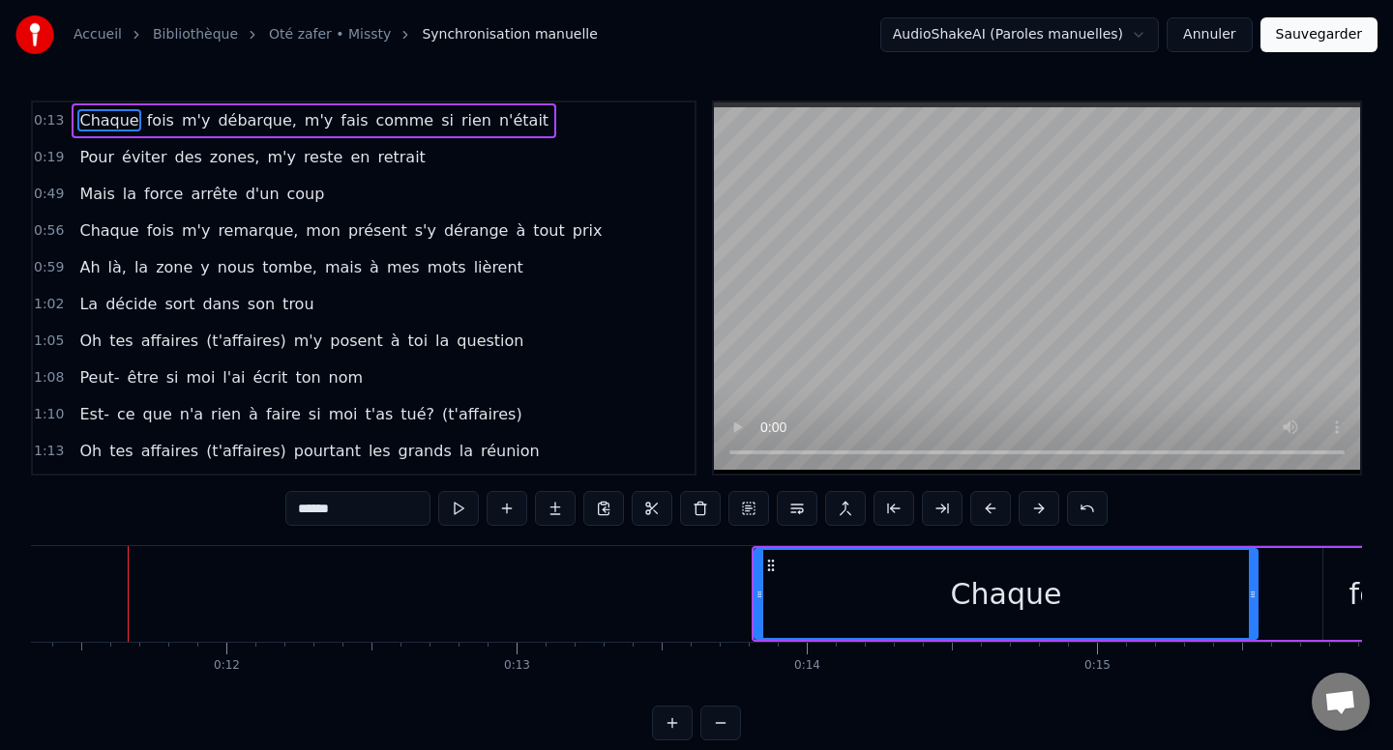
click at [1040, 513] on button at bounding box center [1038, 508] width 41 height 35
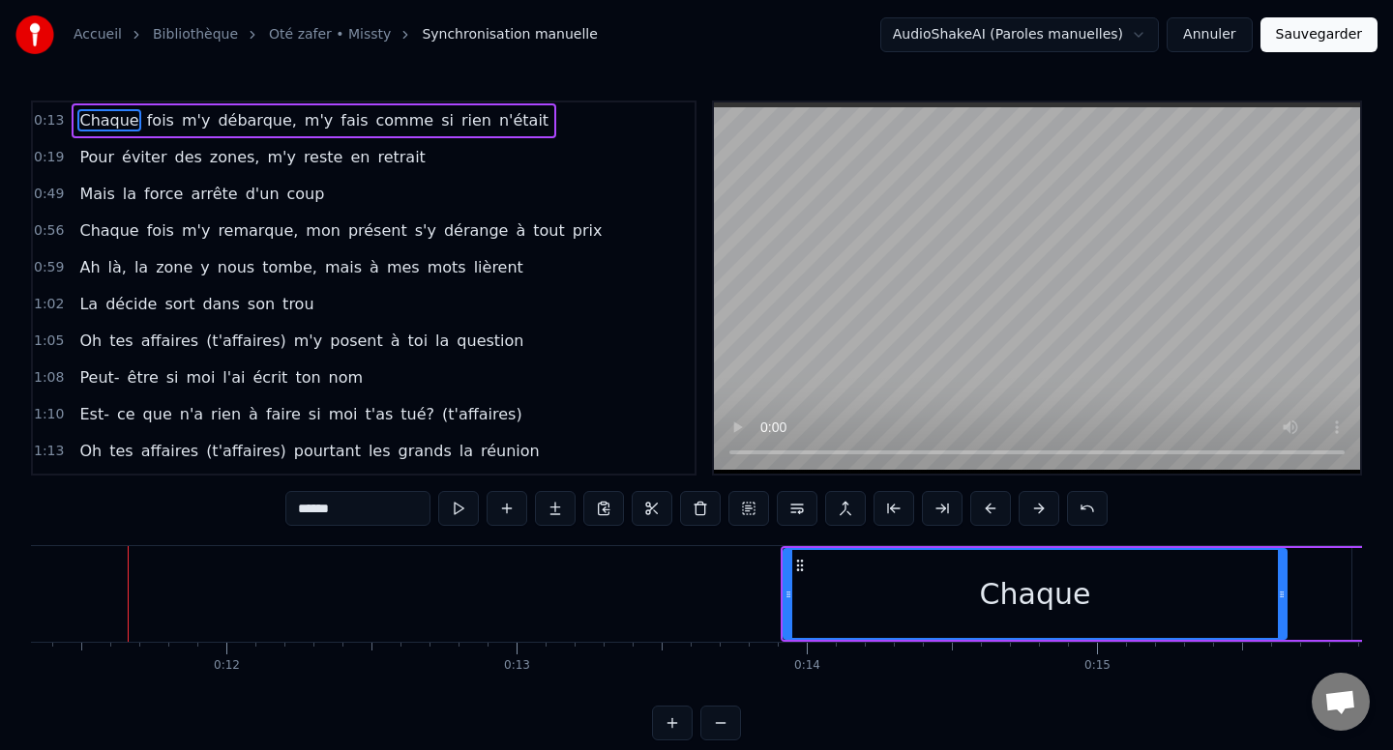
click at [1040, 513] on button at bounding box center [1038, 508] width 41 height 35
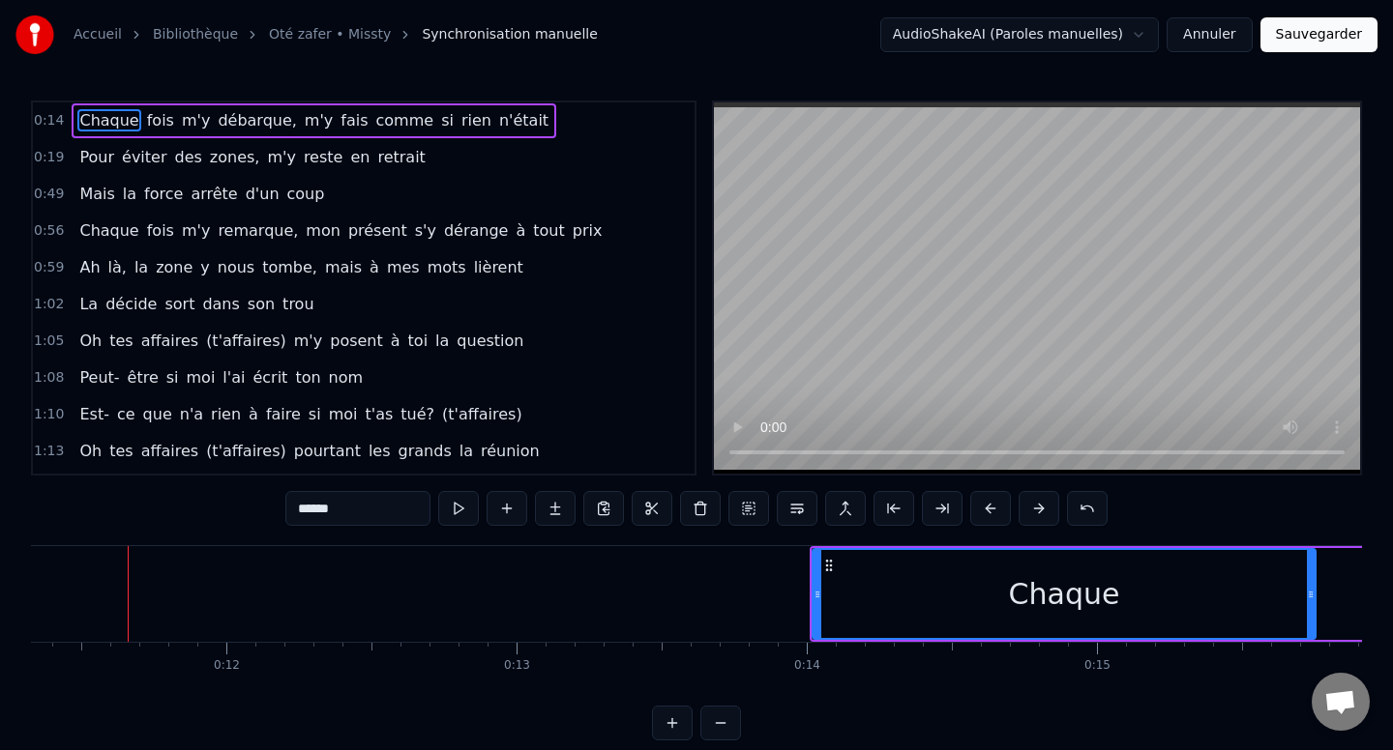
click at [1040, 513] on button at bounding box center [1038, 508] width 41 height 35
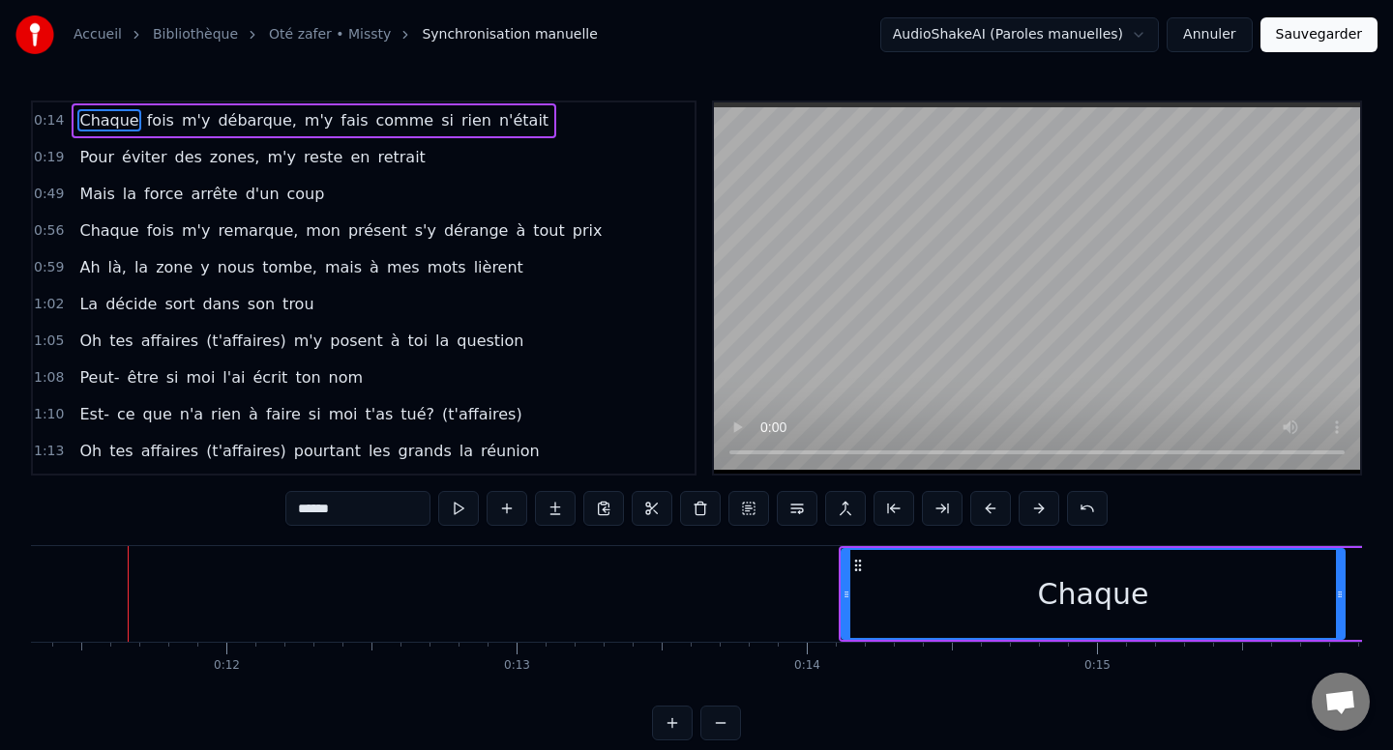
click at [1040, 513] on button at bounding box center [1038, 508] width 41 height 35
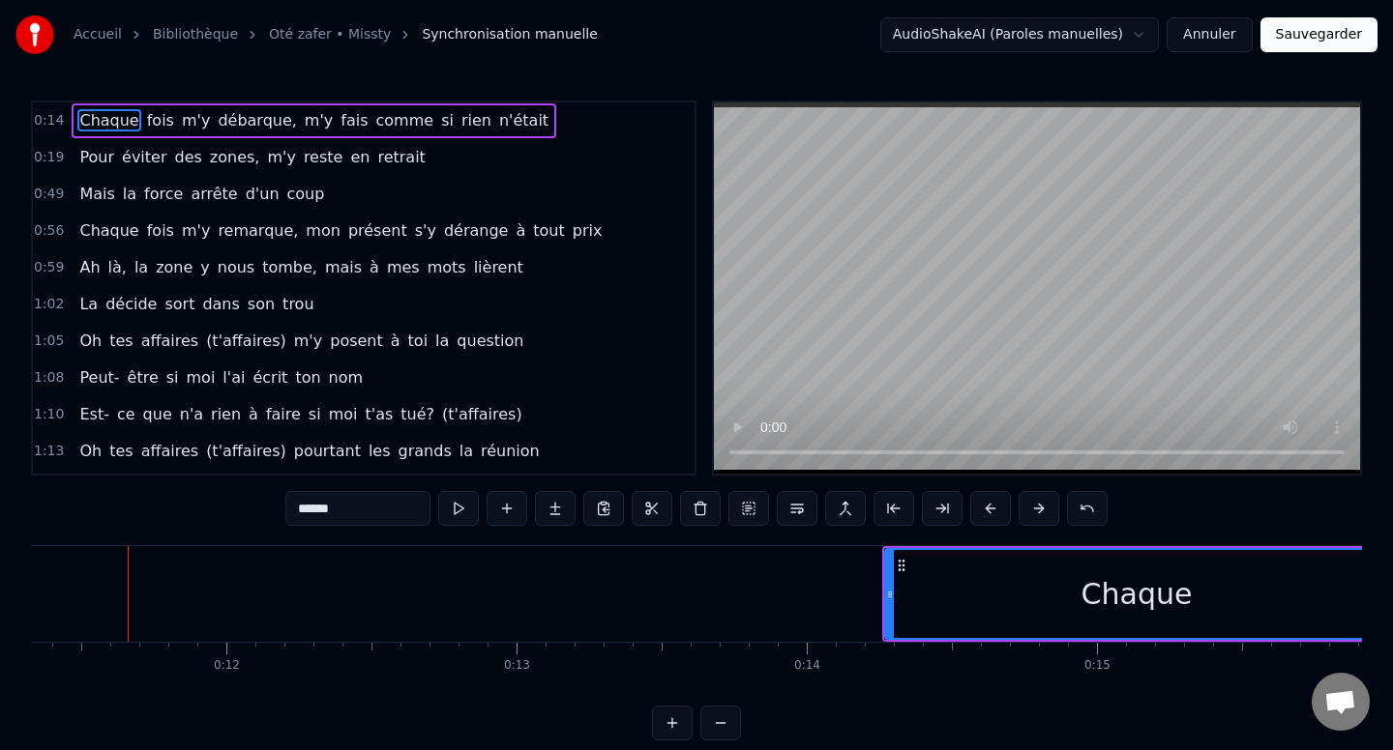
click at [1040, 513] on button at bounding box center [1038, 508] width 41 height 35
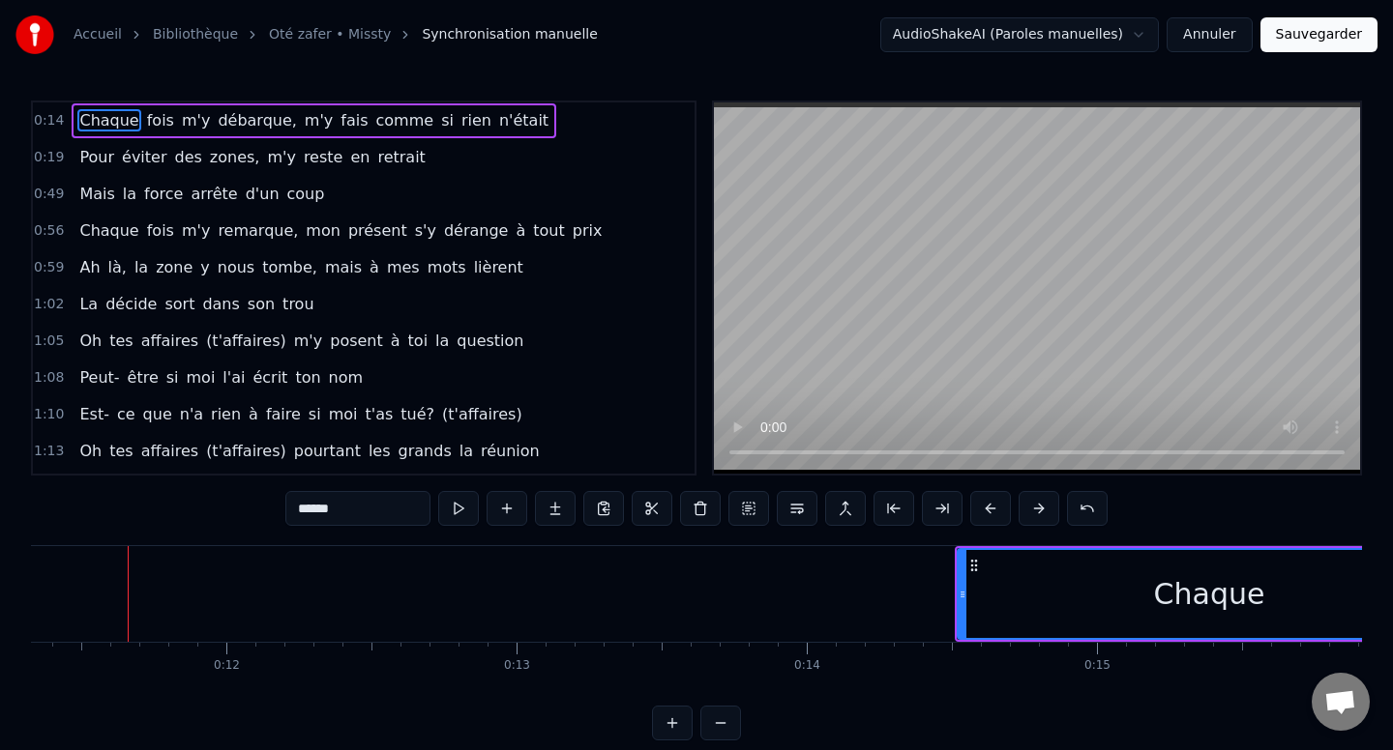
click at [1040, 513] on button at bounding box center [1038, 508] width 41 height 35
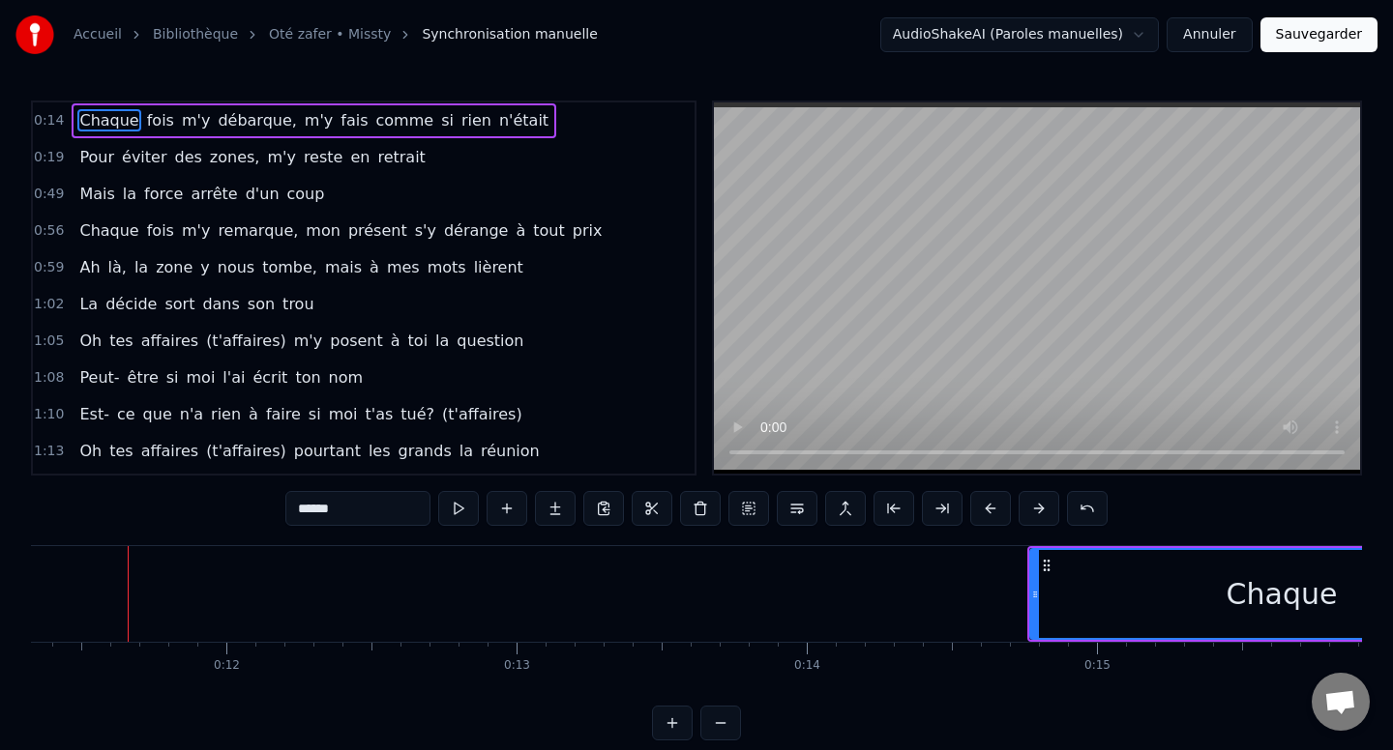
click at [1040, 513] on button at bounding box center [1038, 508] width 41 height 35
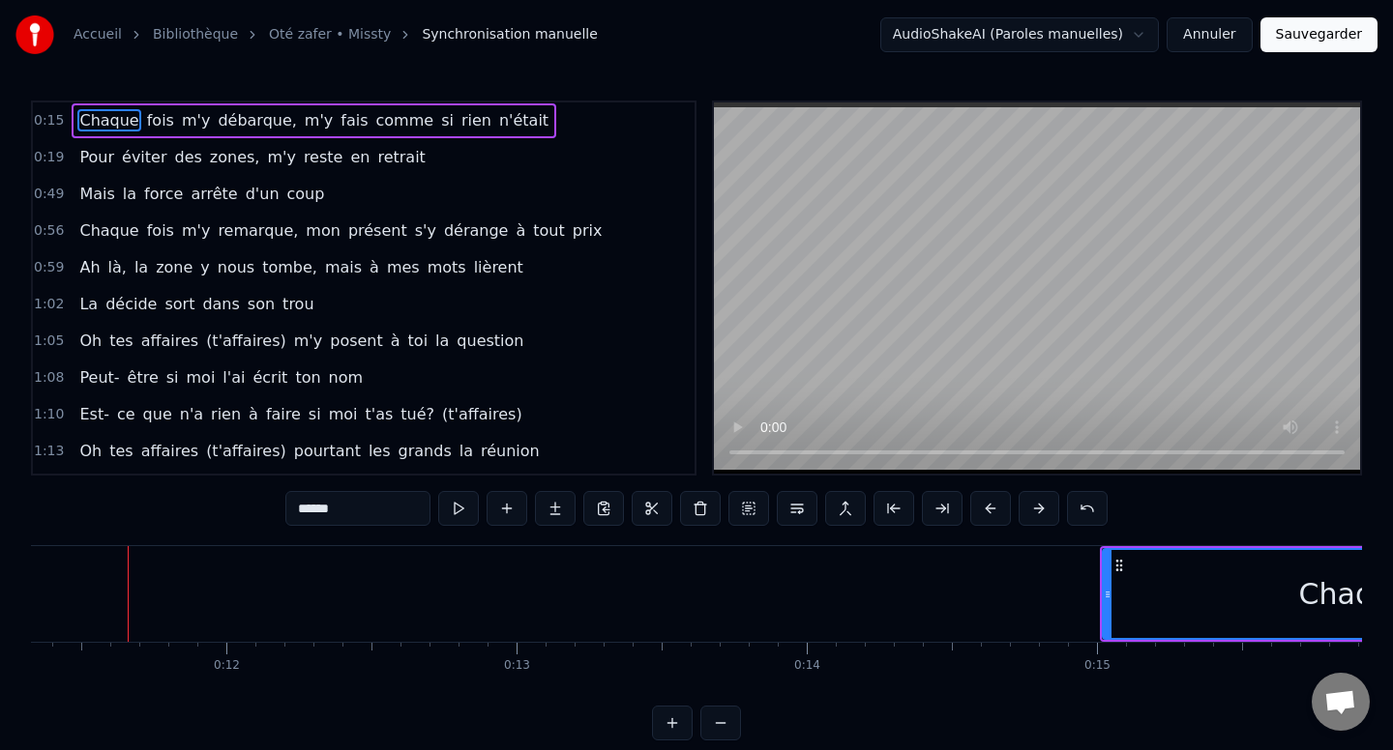
click at [1040, 513] on button at bounding box center [1038, 508] width 41 height 35
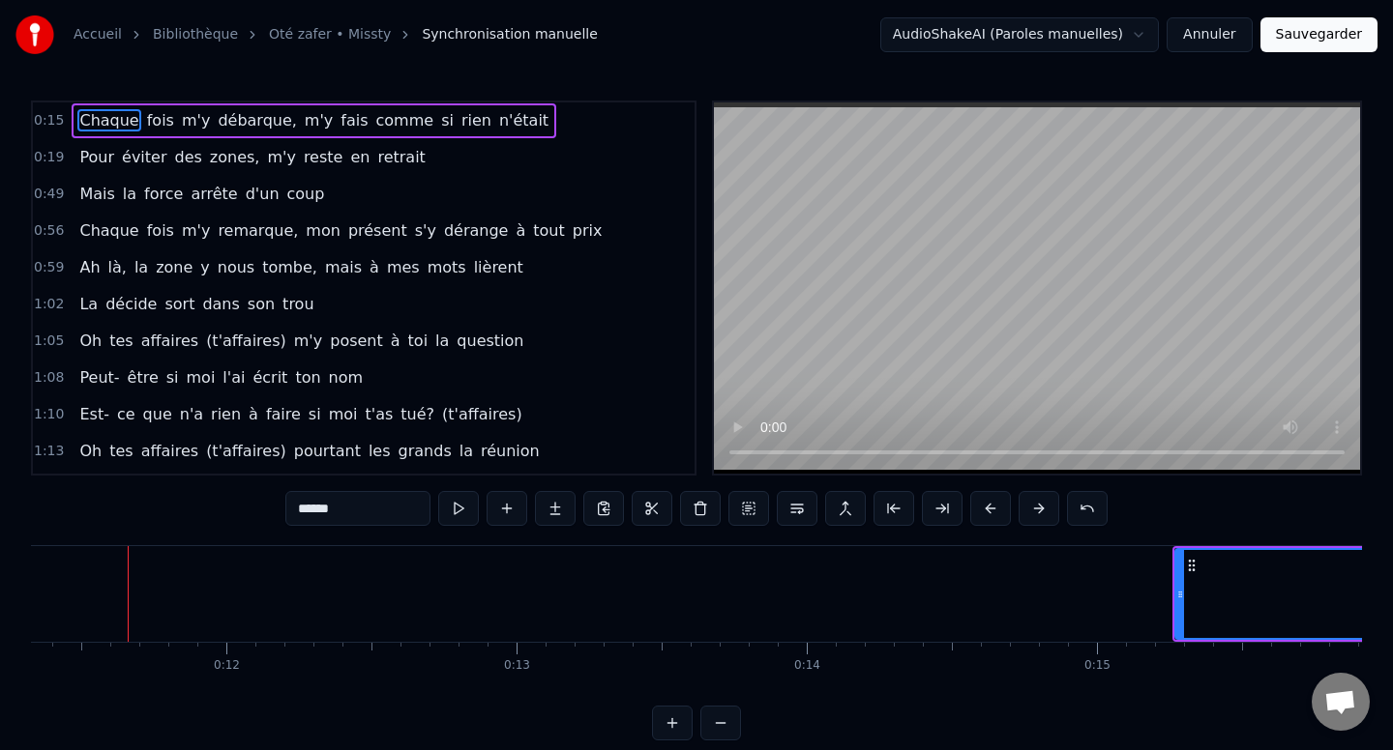
click at [1040, 513] on button at bounding box center [1038, 508] width 41 height 35
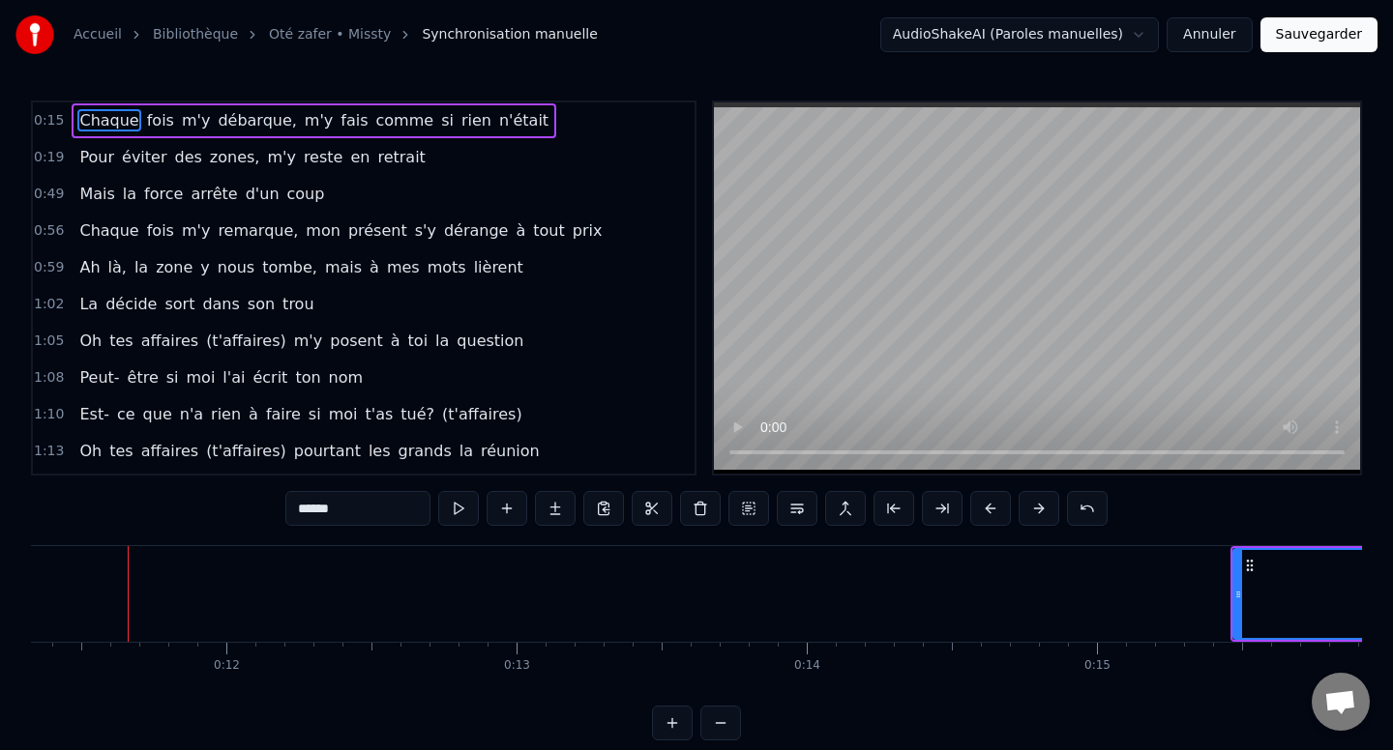
click at [1040, 513] on button at bounding box center [1038, 508] width 41 height 35
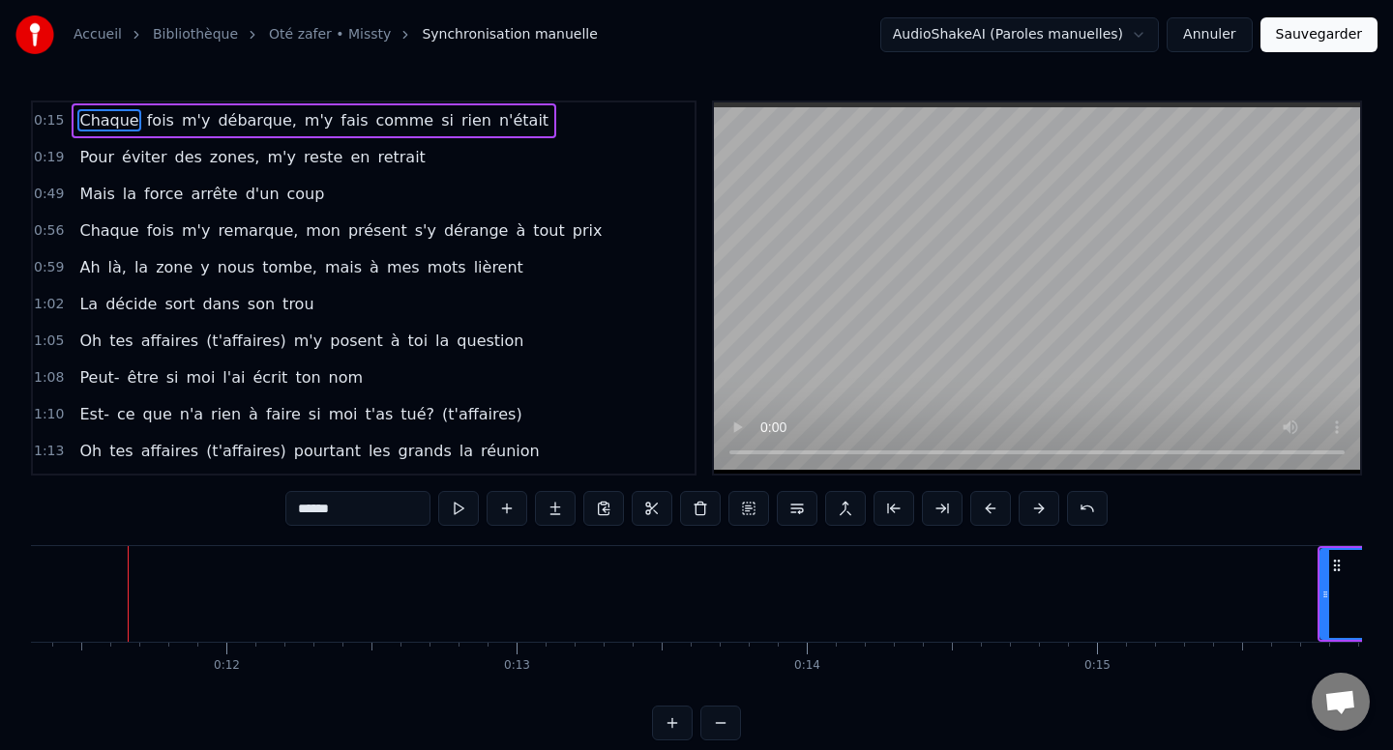
click at [1040, 513] on button at bounding box center [1038, 508] width 41 height 35
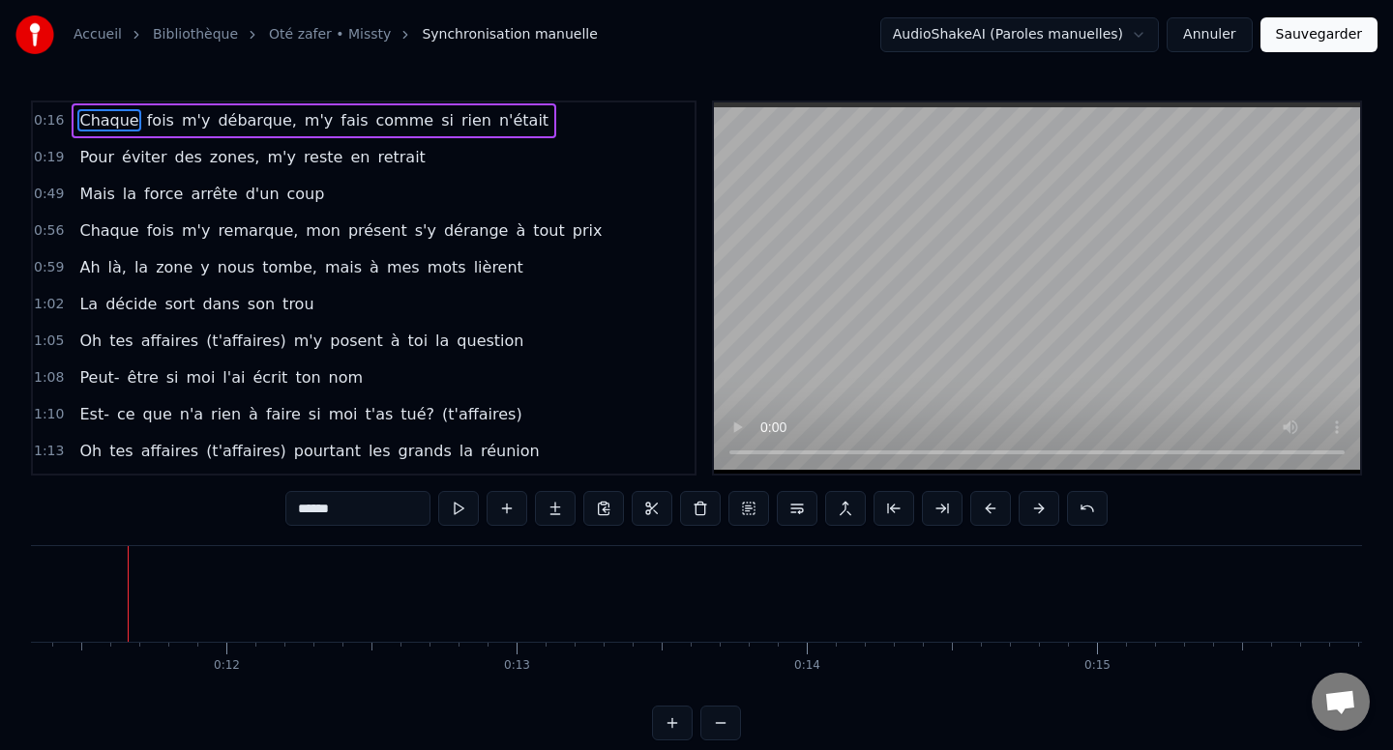
click at [1040, 513] on button at bounding box center [1038, 508] width 41 height 35
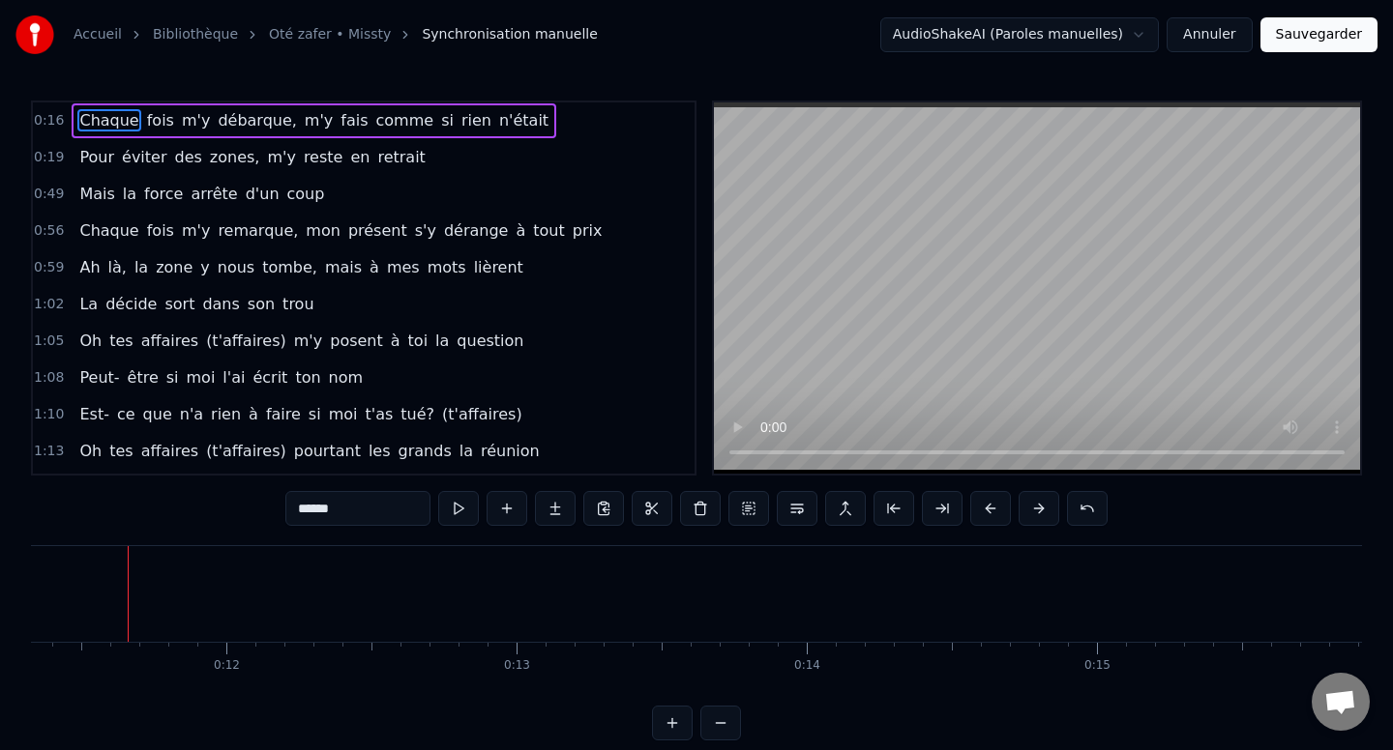
click at [1040, 513] on button at bounding box center [1038, 508] width 41 height 35
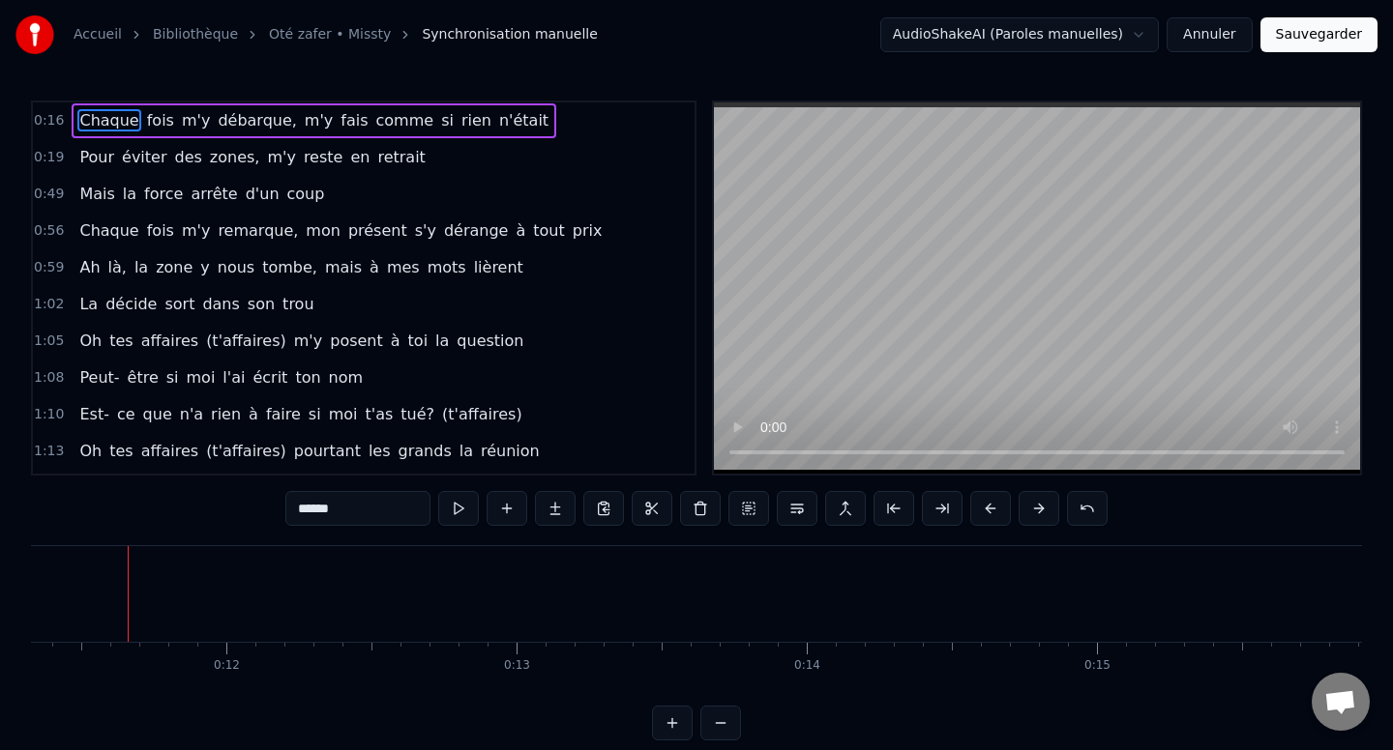
click at [1040, 513] on button at bounding box center [1038, 508] width 41 height 35
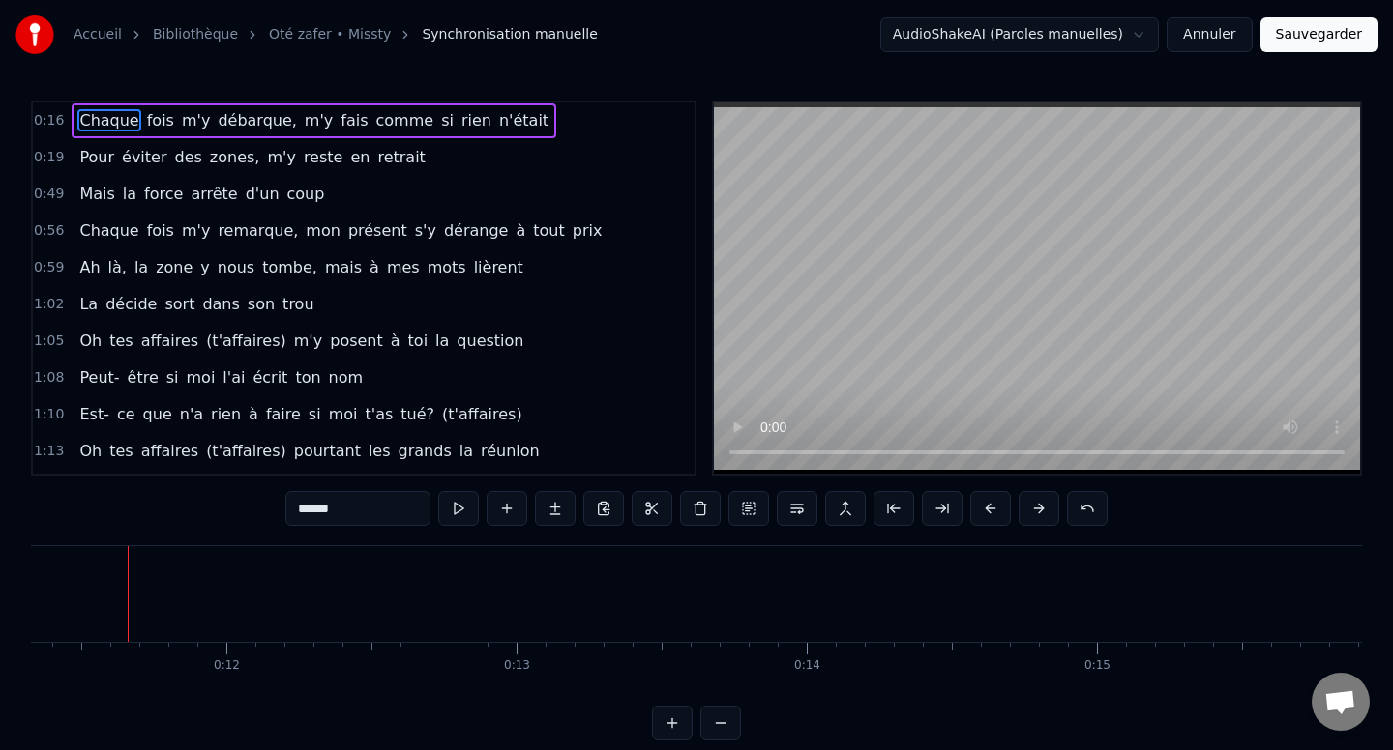
click at [1040, 513] on button at bounding box center [1038, 508] width 41 height 35
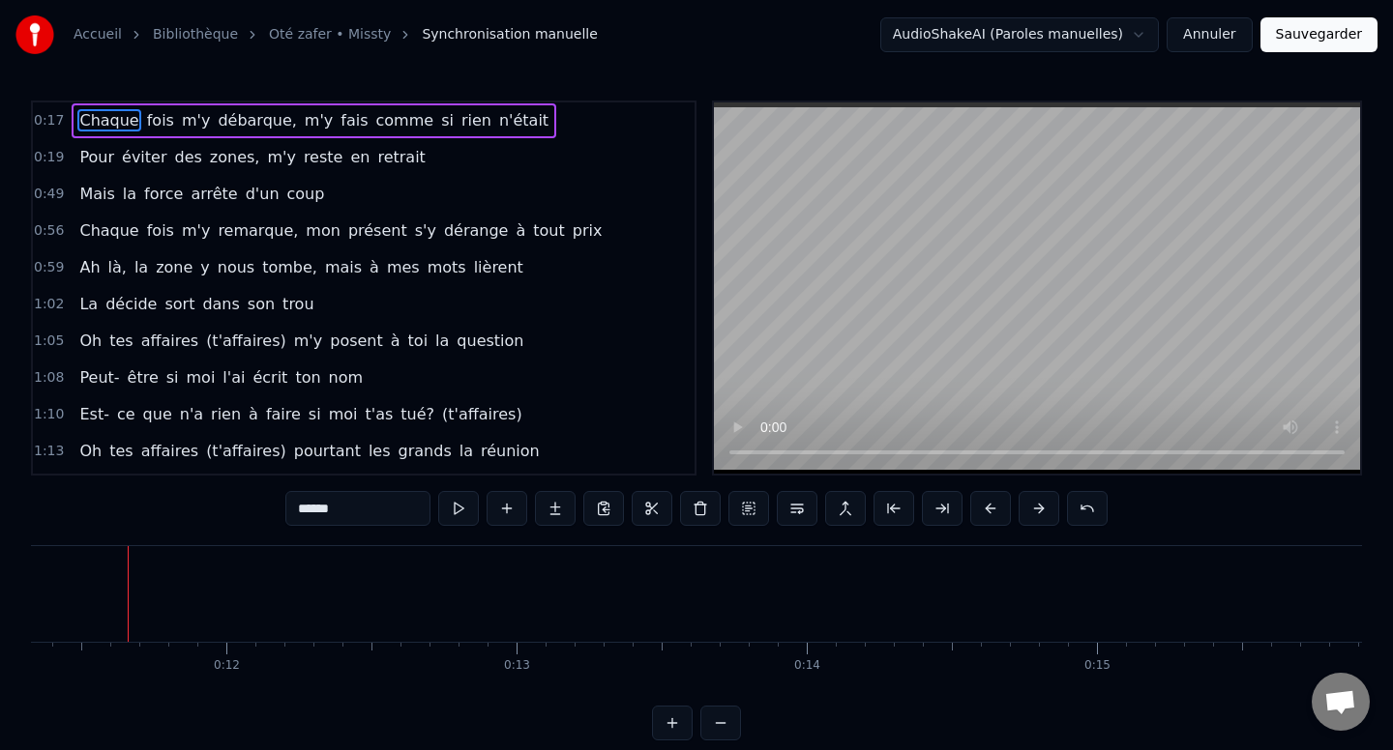
click at [1040, 513] on button at bounding box center [1038, 508] width 41 height 35
click at [466, 515] on button at bounding box center [458, 508] width 41 height 35
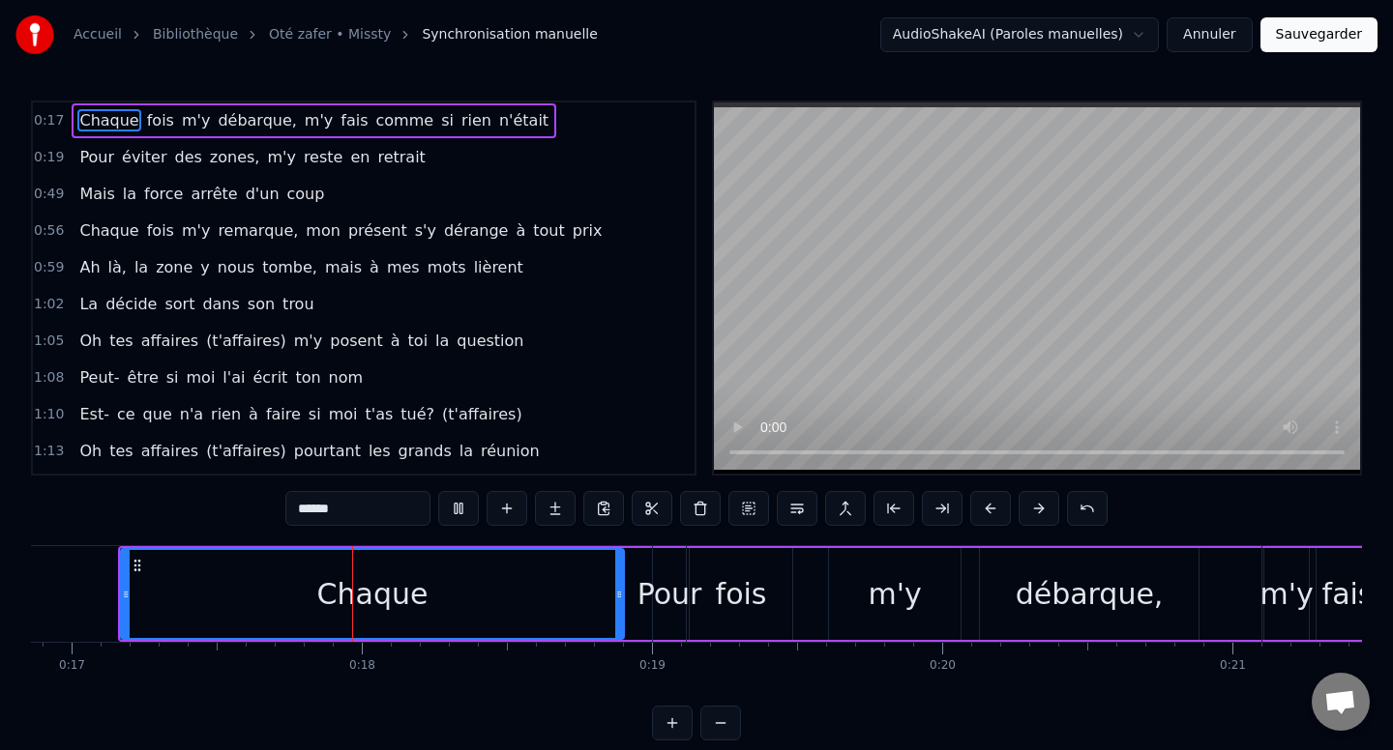
scroll to position [0, 4939]
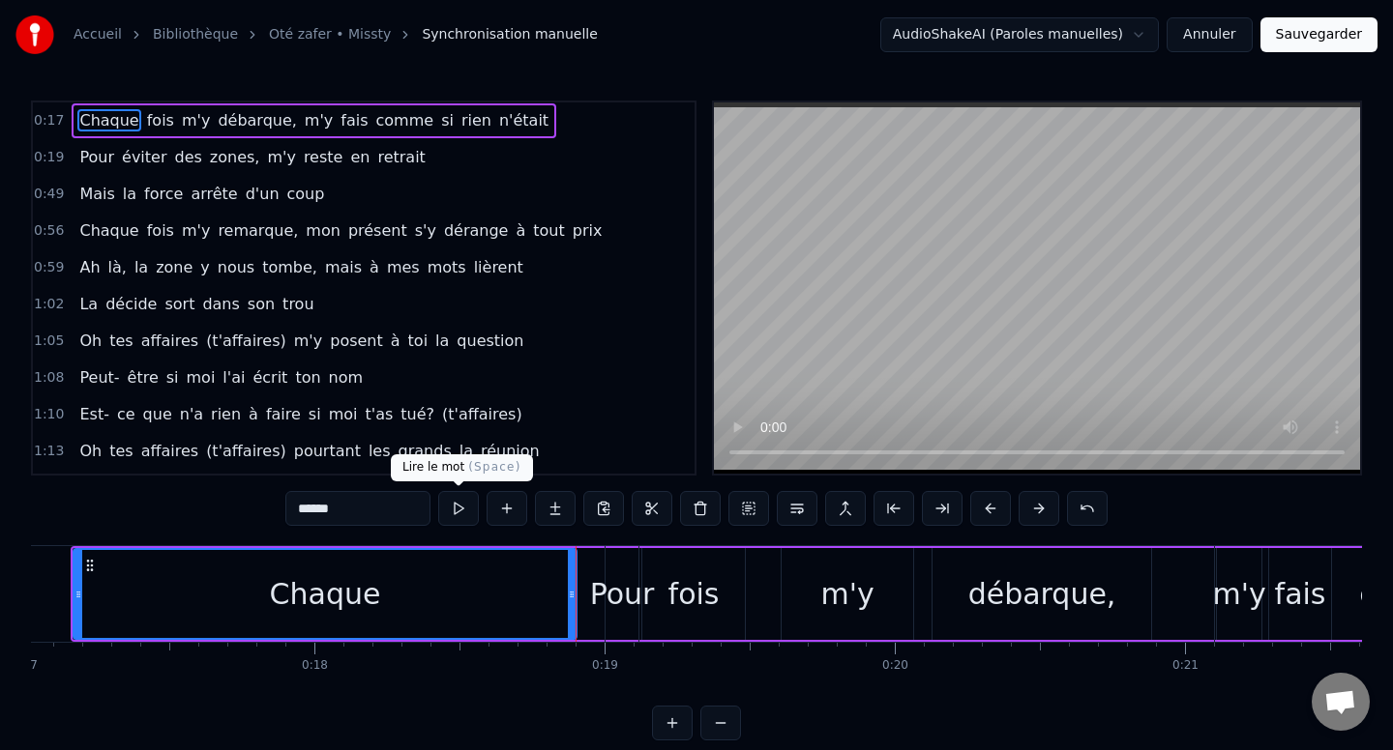
click at [454, 515] on button at bounding box center [458, 508] width 41 height 35
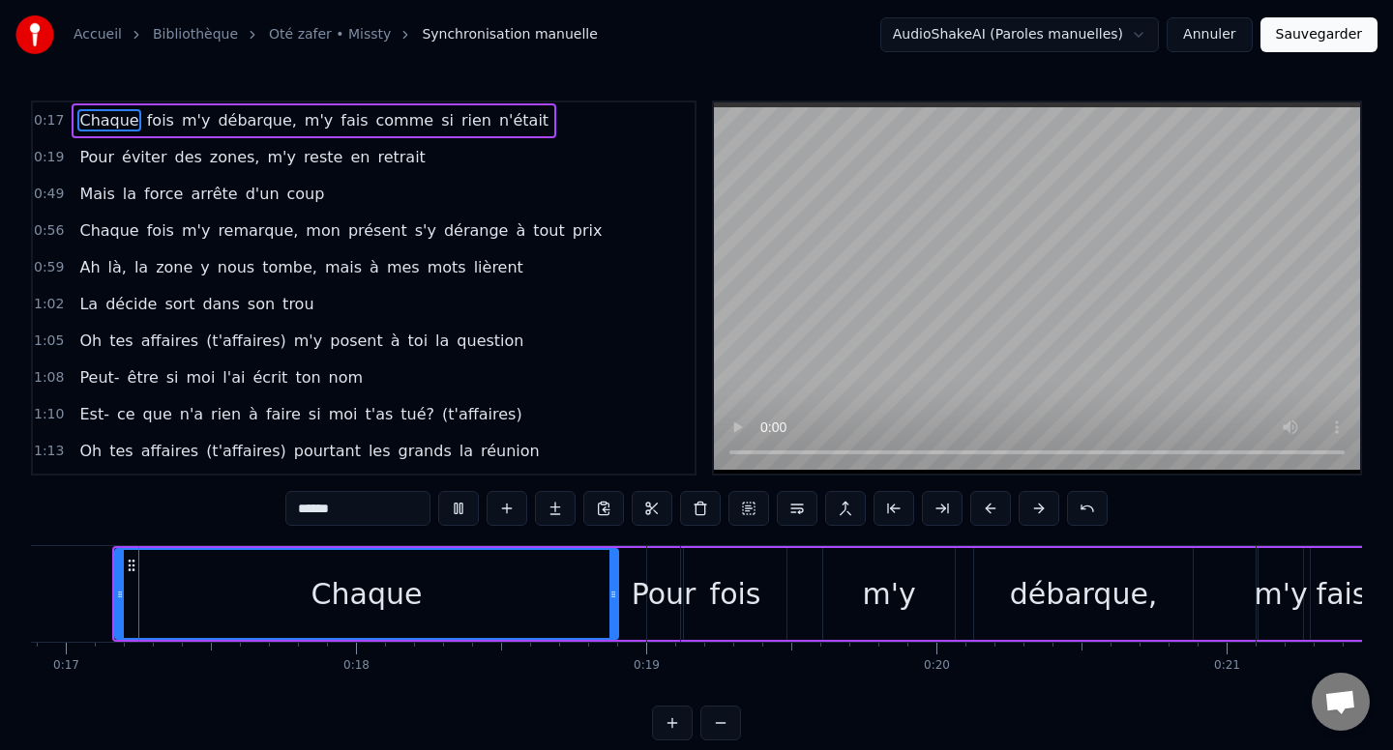
scroll to position [0, 4881]
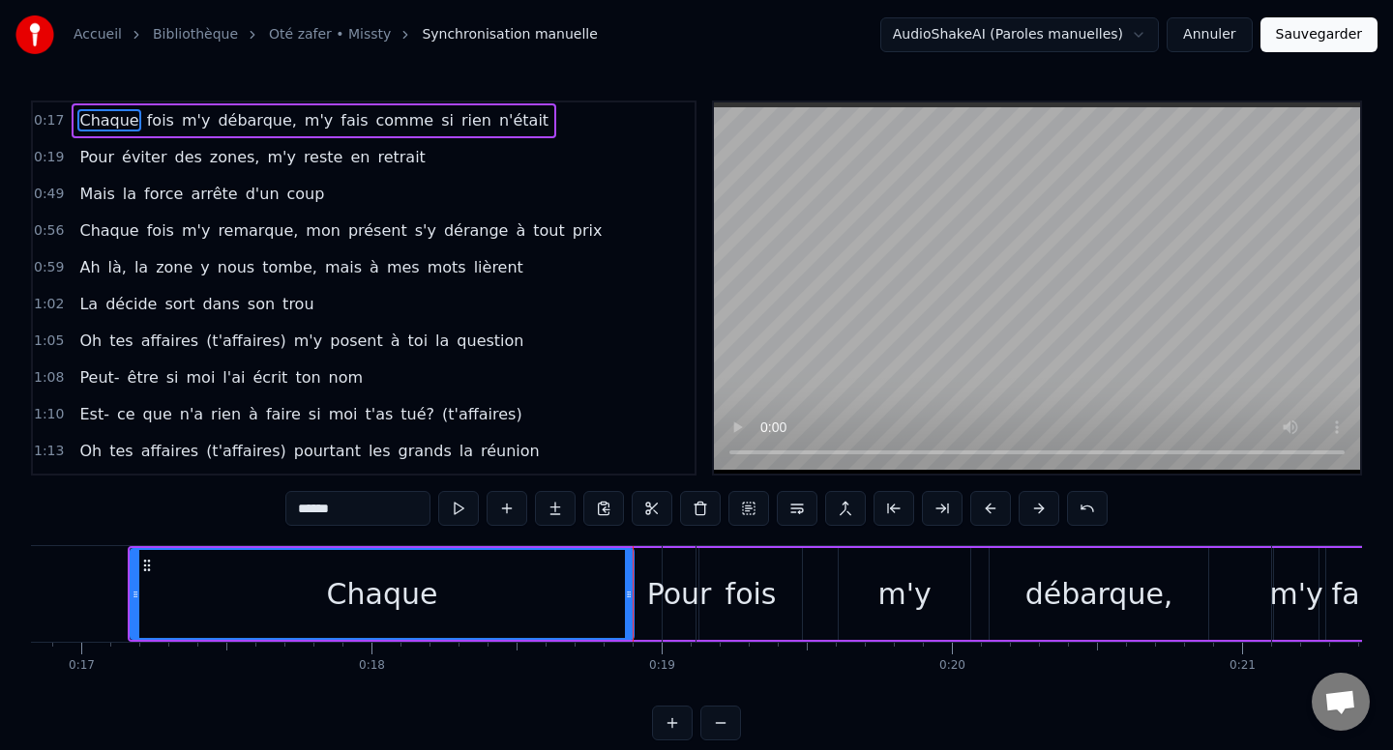
click at [1238, 27] on button "Annuler" at bounding box center [1208, 34] width 85 height 35
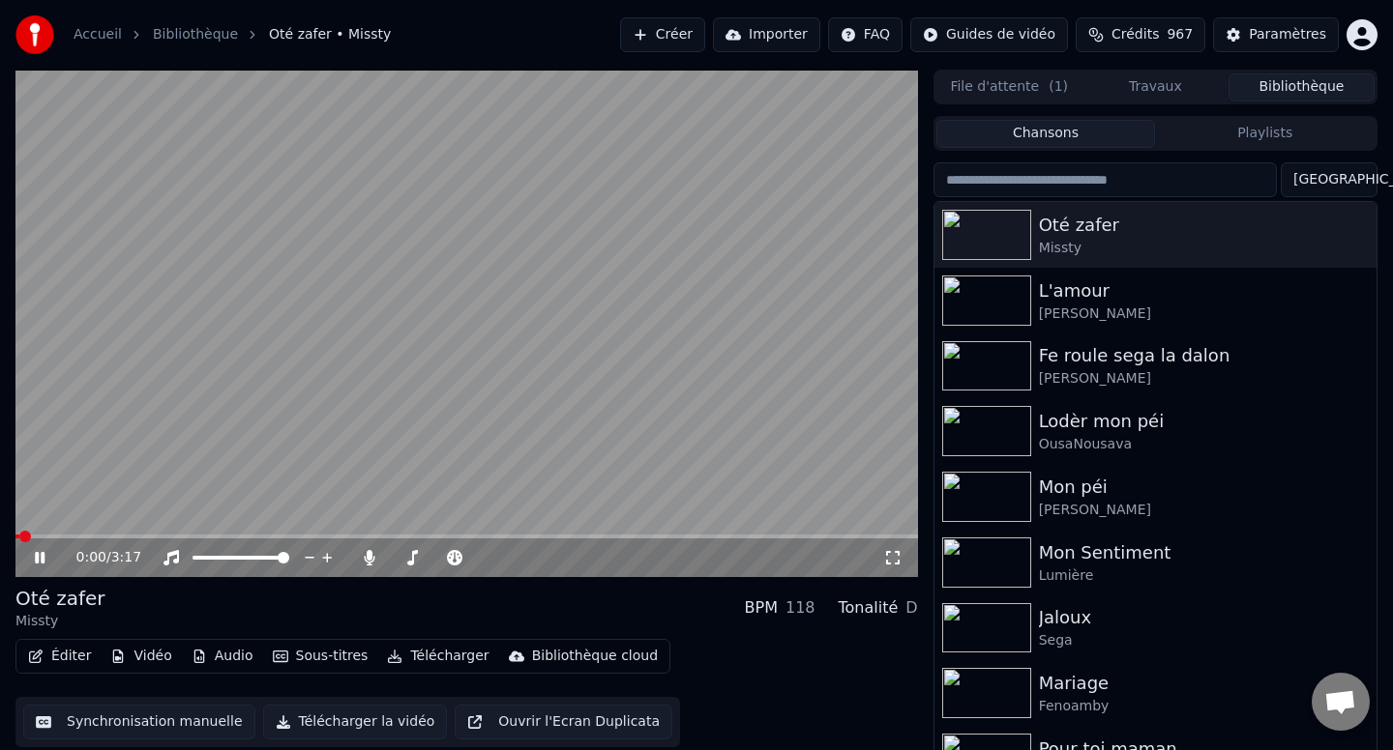
click at [820, 298] on video at bounding box center [466, 324] width 902 height 508
click at [687, 49] on button "Créer" at bounding box center [662, 34] width 85 height 35
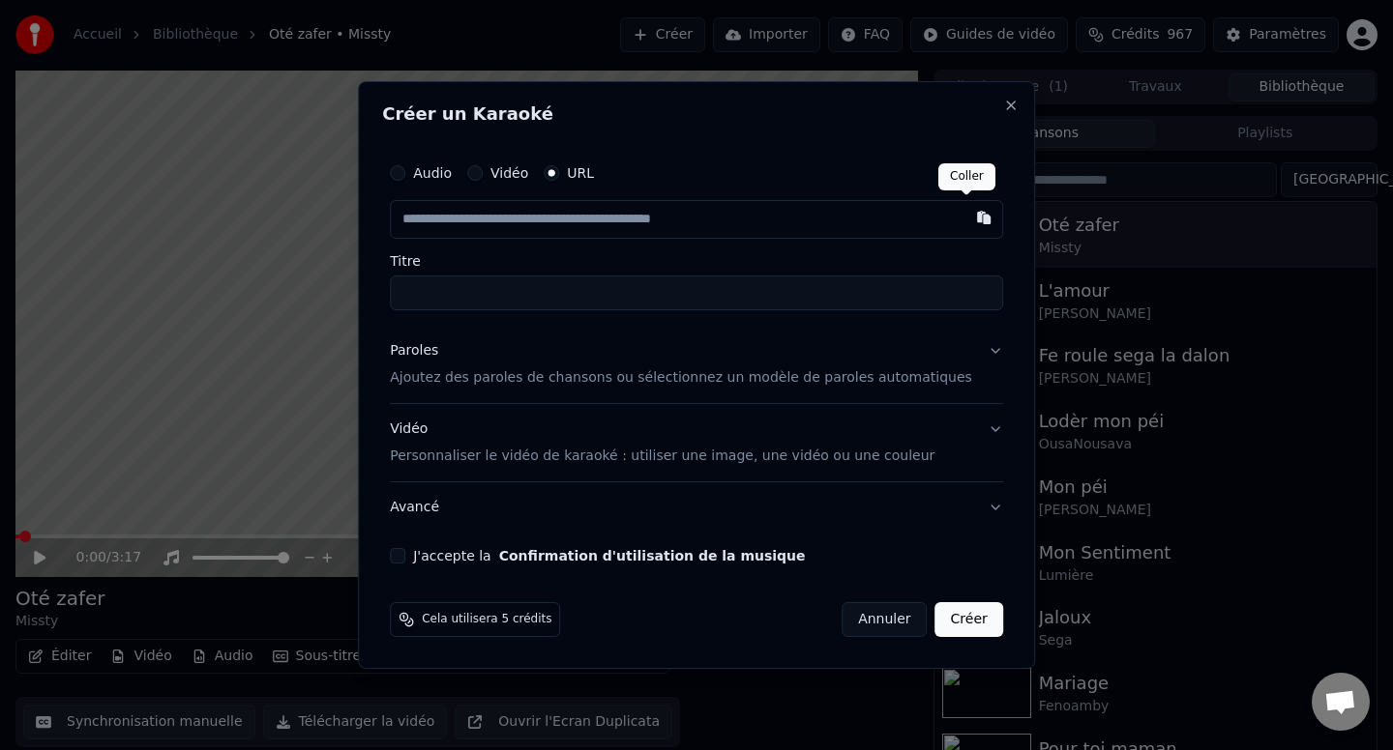
click at [964, 219] on button "button" at bounding box center [983, 217] width 39 height 35
type input "**********"
click at [1003, 106] on button "Close" at bounding box center [1010, 105] width 15 height 15
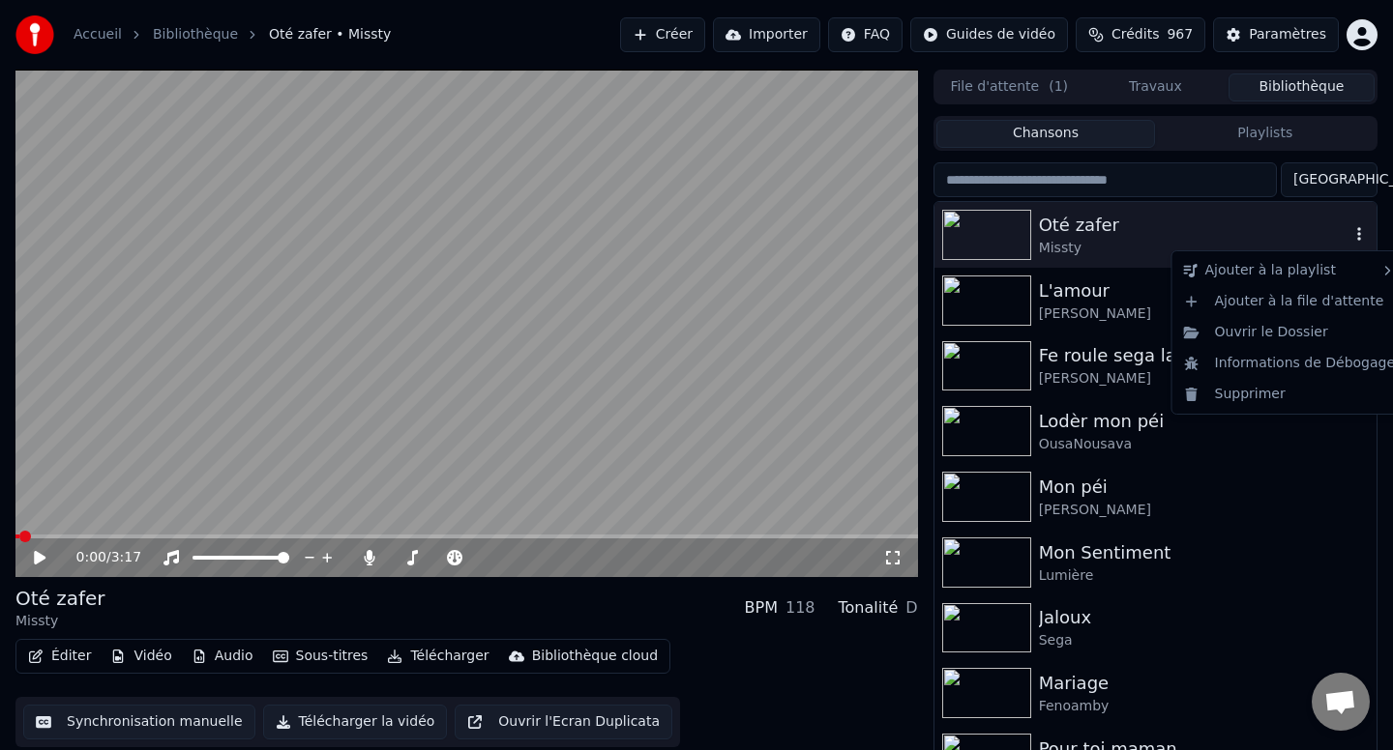
click at [1355, 238] on icon "button" at bounding box center [1358, 233] width 19 height 15
click at [1295, 399] on div "Supprimer" at bounding box center [1289, 394] width 227 height 31
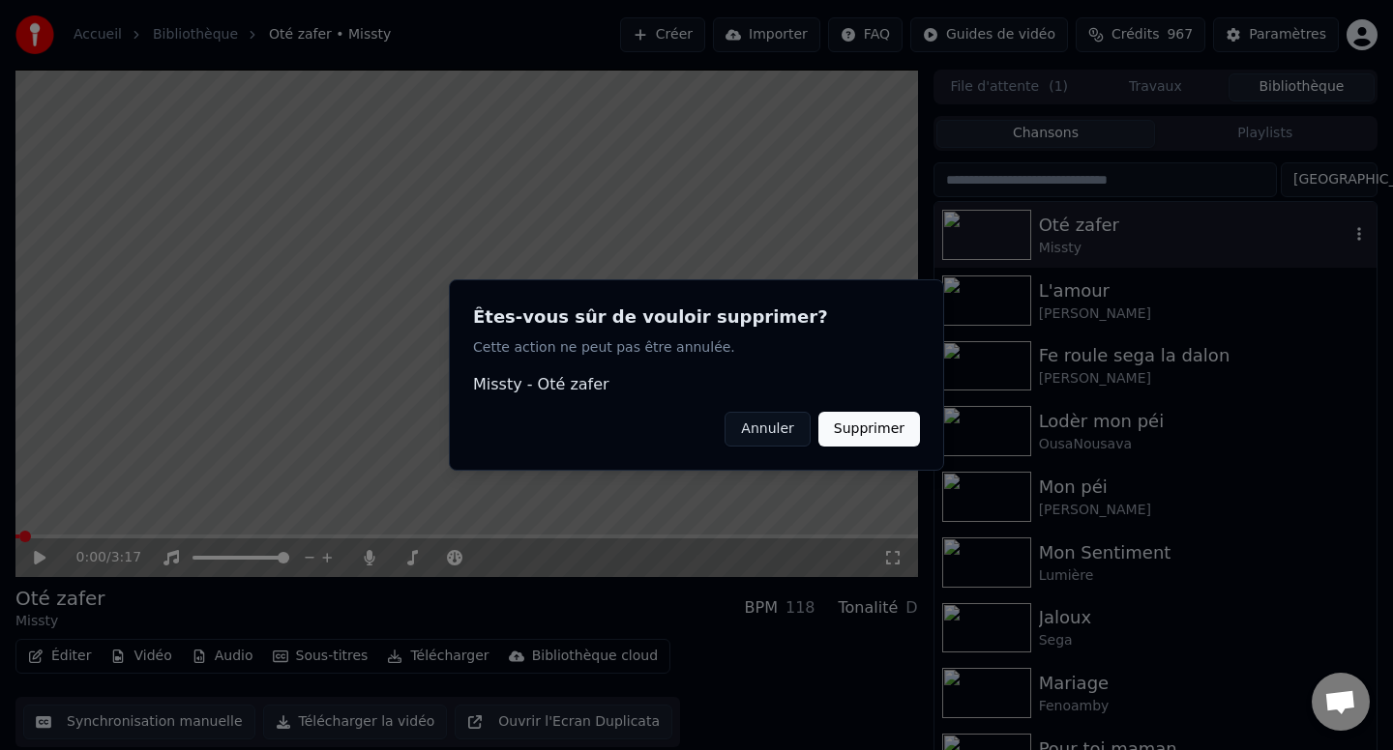
click at [882, 431] on button "Supprimer" at bounding box center [869, 429] width 102 height 35
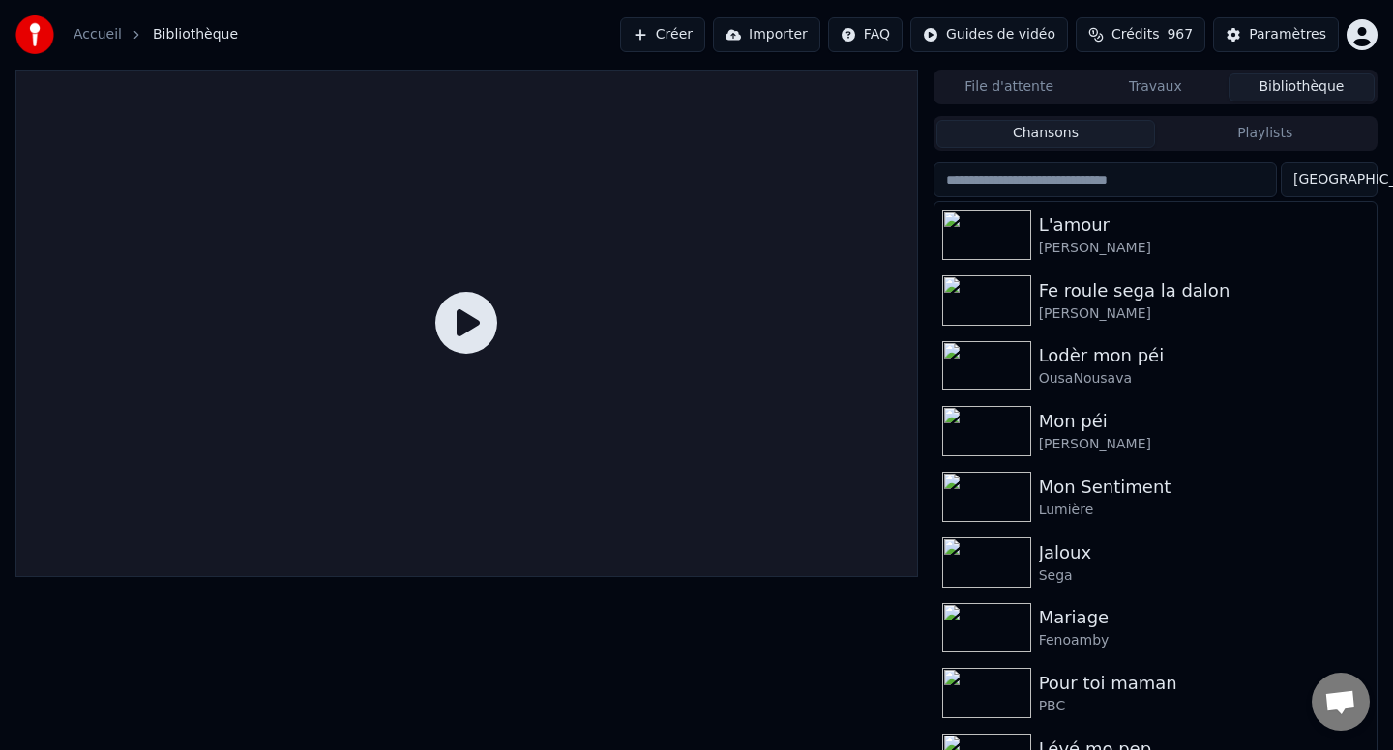
click at [678, 41] on button "Créer" at bounding box center [662, 34] width 85 height 35
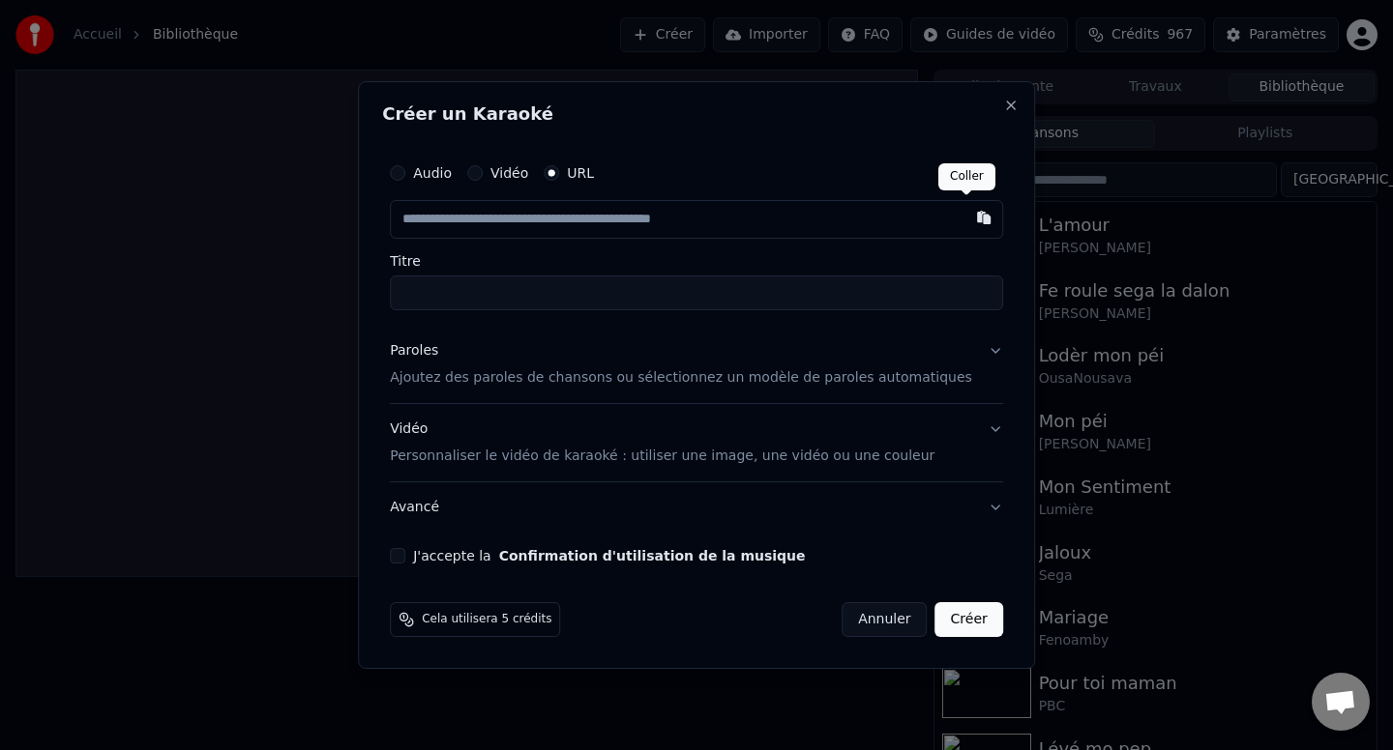
click at [966, 214] on button "button" at bounding box center [983, 217] width 39 height 35
type input "**********"
click at [405, 555] on button "J'accepte la Confirmation d'utilisation de la musique" at bounding box center [397, 555] width 15 height 15
click at [587, 442] on div "Vidéo Personnaliser le vidéo de karaoké : utiliser une image, une vidéo ou une …" at bounding box center [662, 443] width 544 height 46
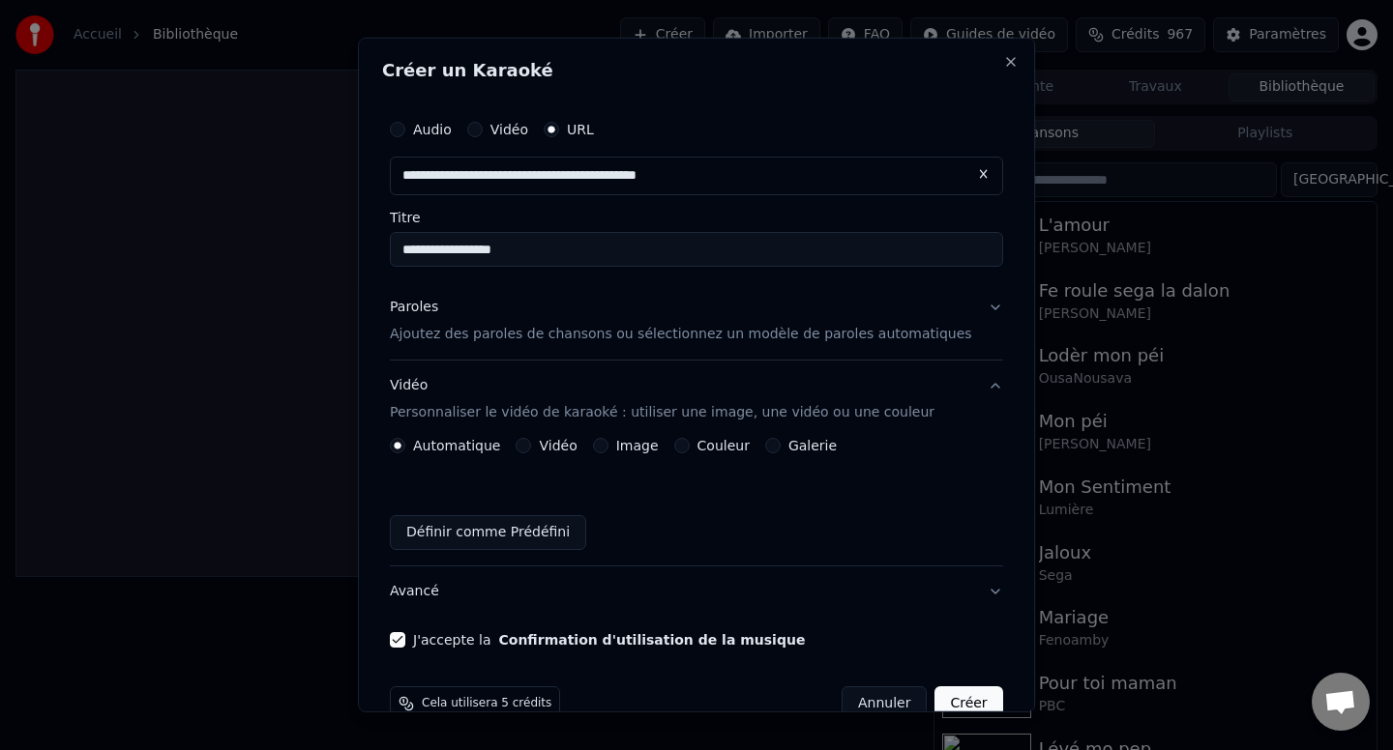
click at [972, 316] on button "Paroles Ajoutez des paroles de chansons ou sélectionnez un modèle de paroles au…" at bounding box center [696, 320] width 613 height 77
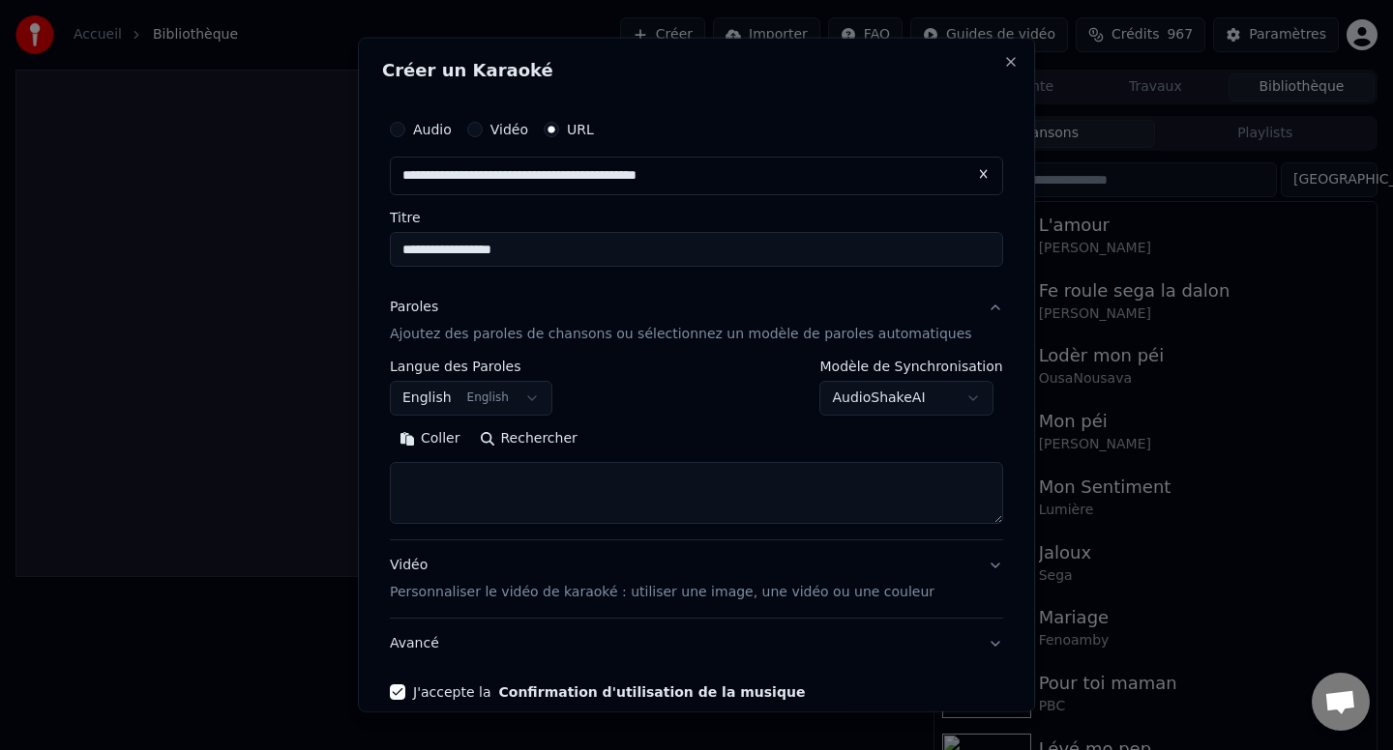
click at [950, 414] on body "**********" at bounding box center [696, 375] width 1393 height 750
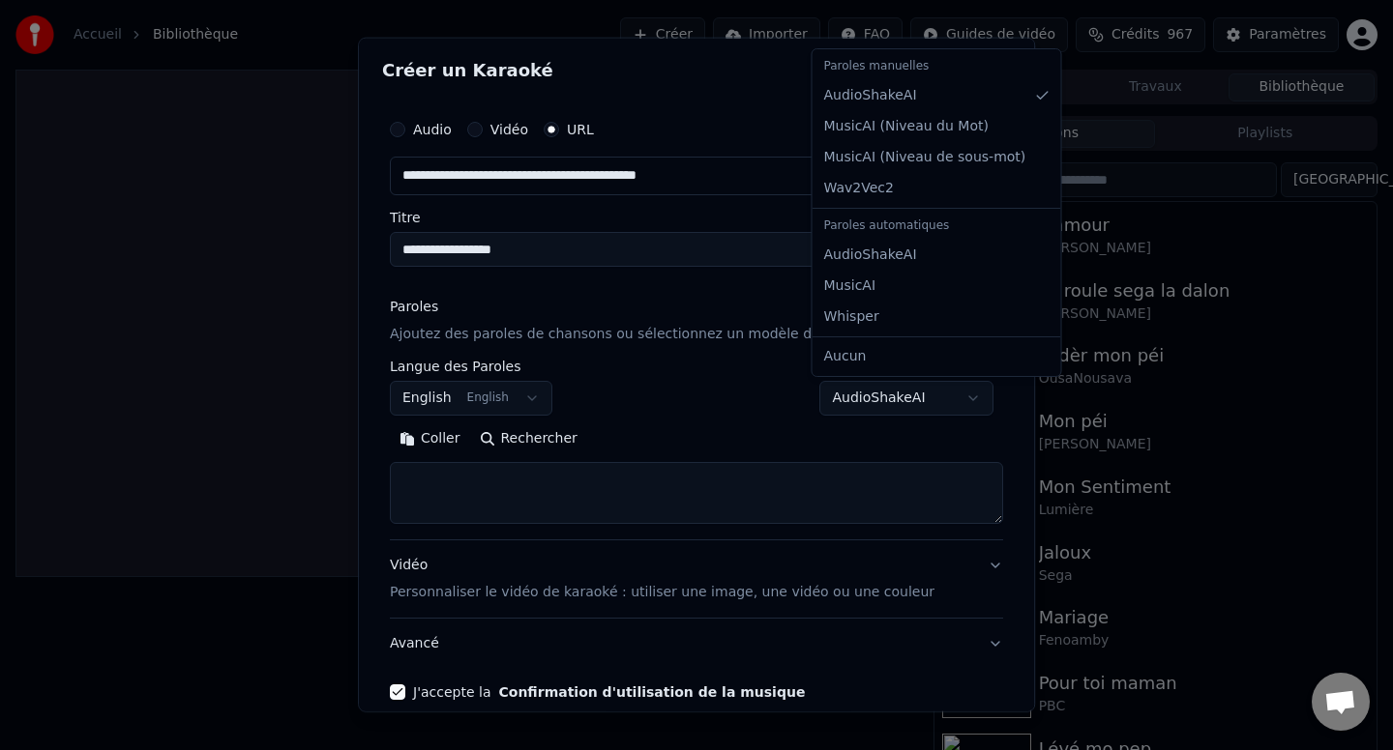
select select "**********"
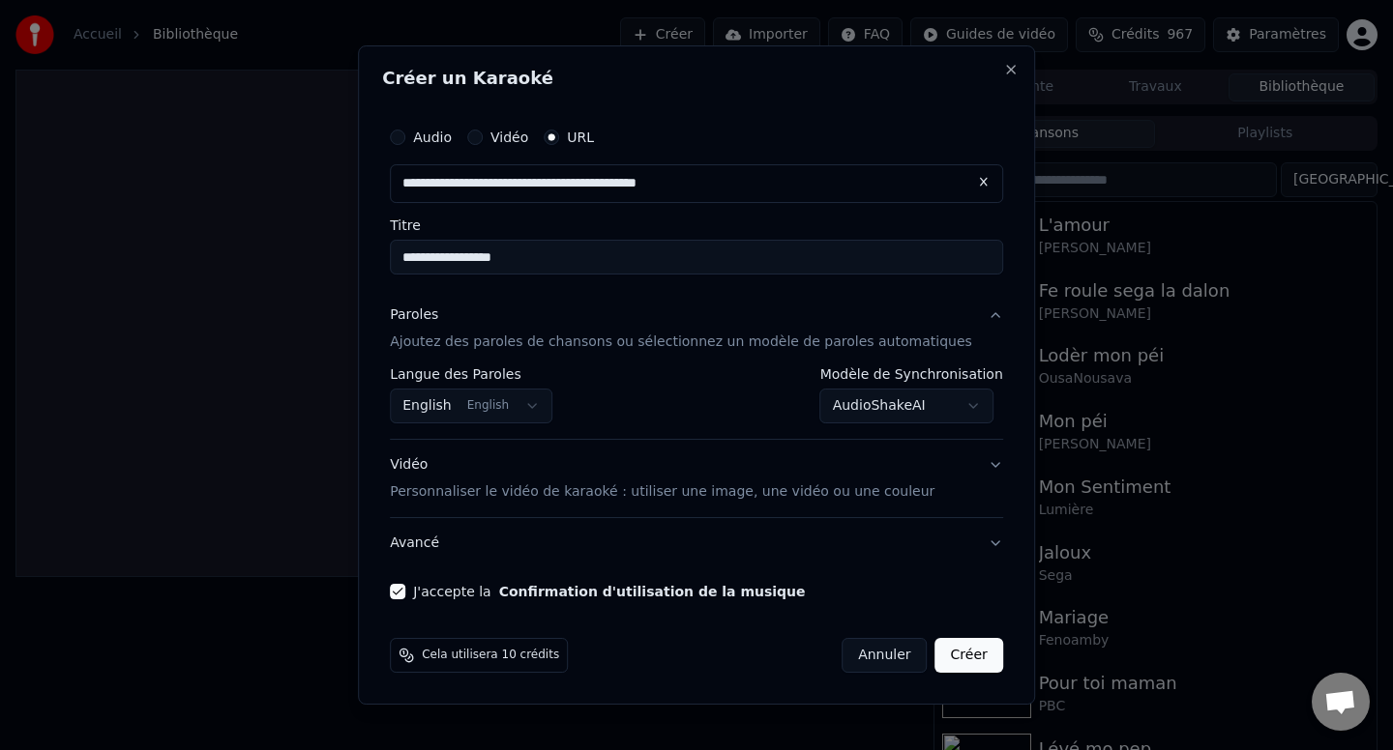
click at [941, 657] on button "Créer" at bounding box center [969, 655] width 68 height 35
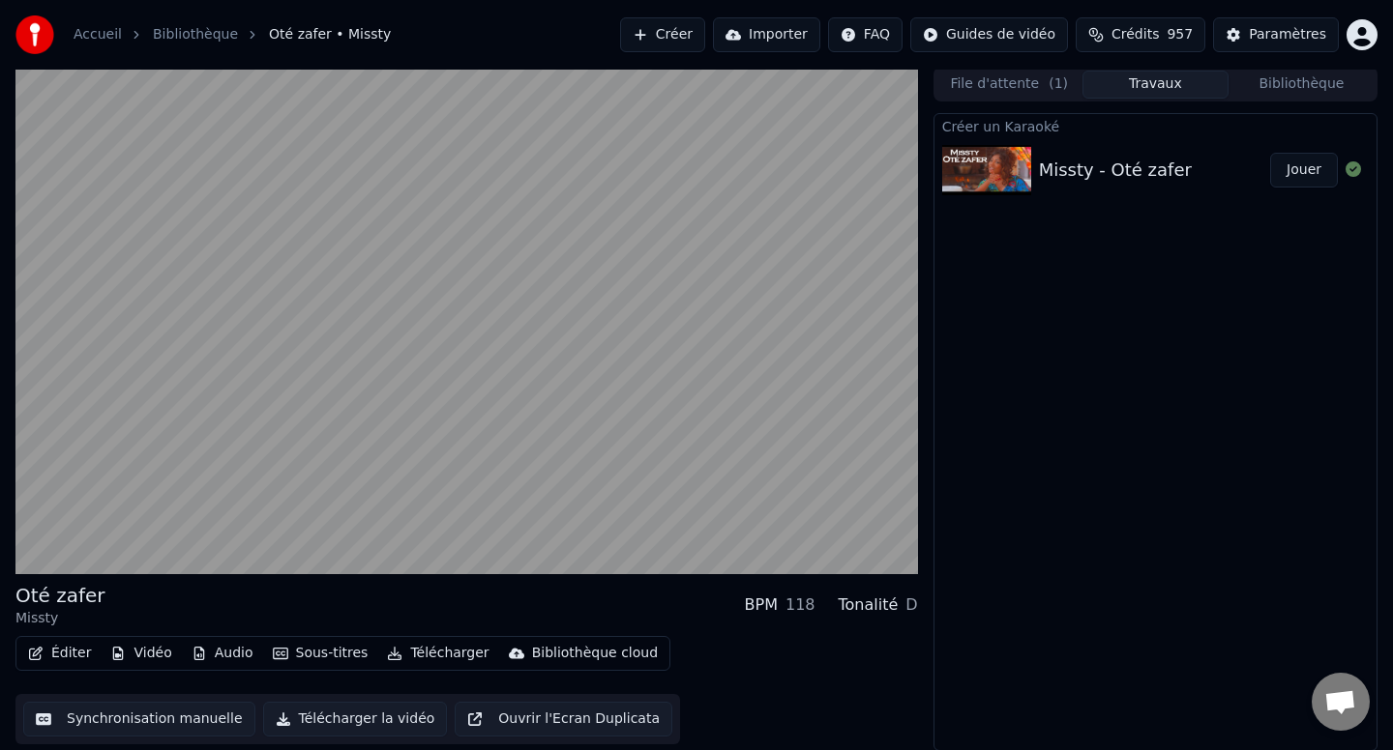
scroll to position [3, 0]
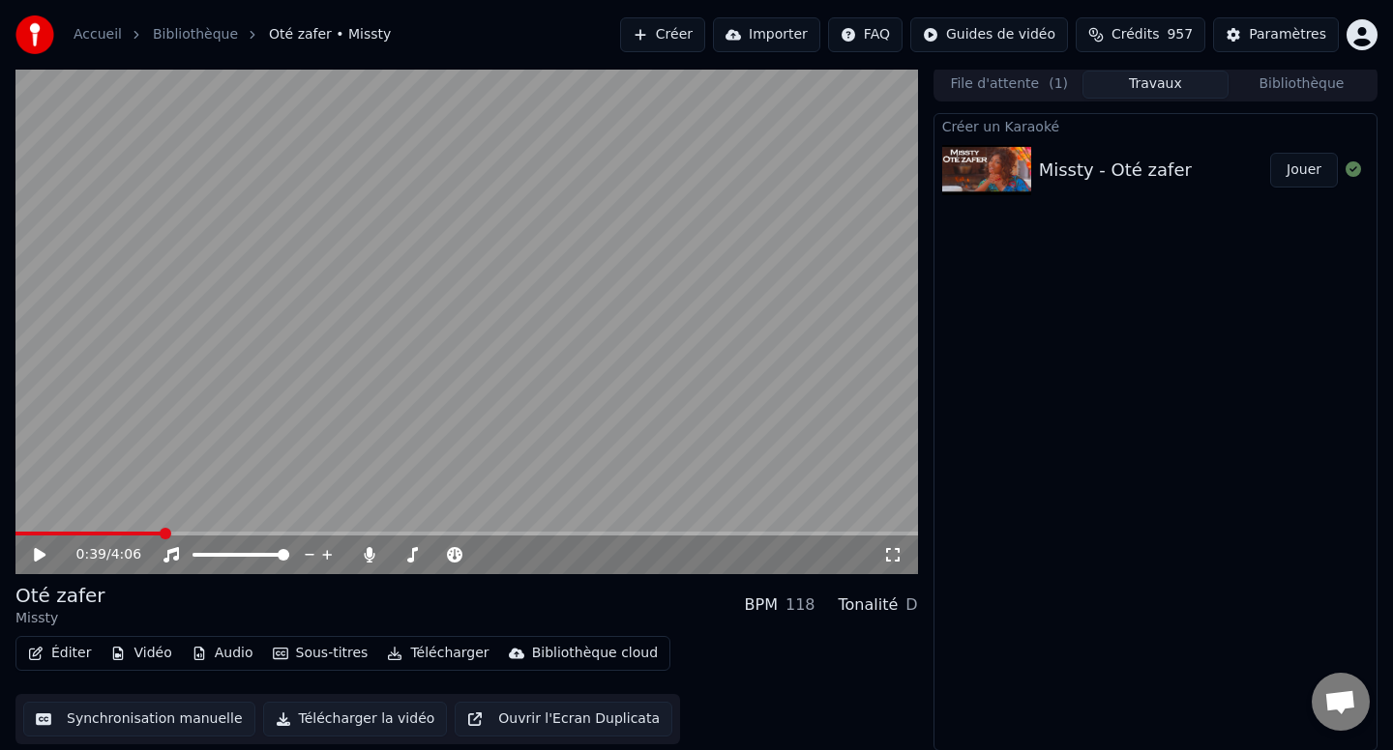
click at [79, 655] on button "Éditer" at bounding box center [59, 653] width 78 height 27
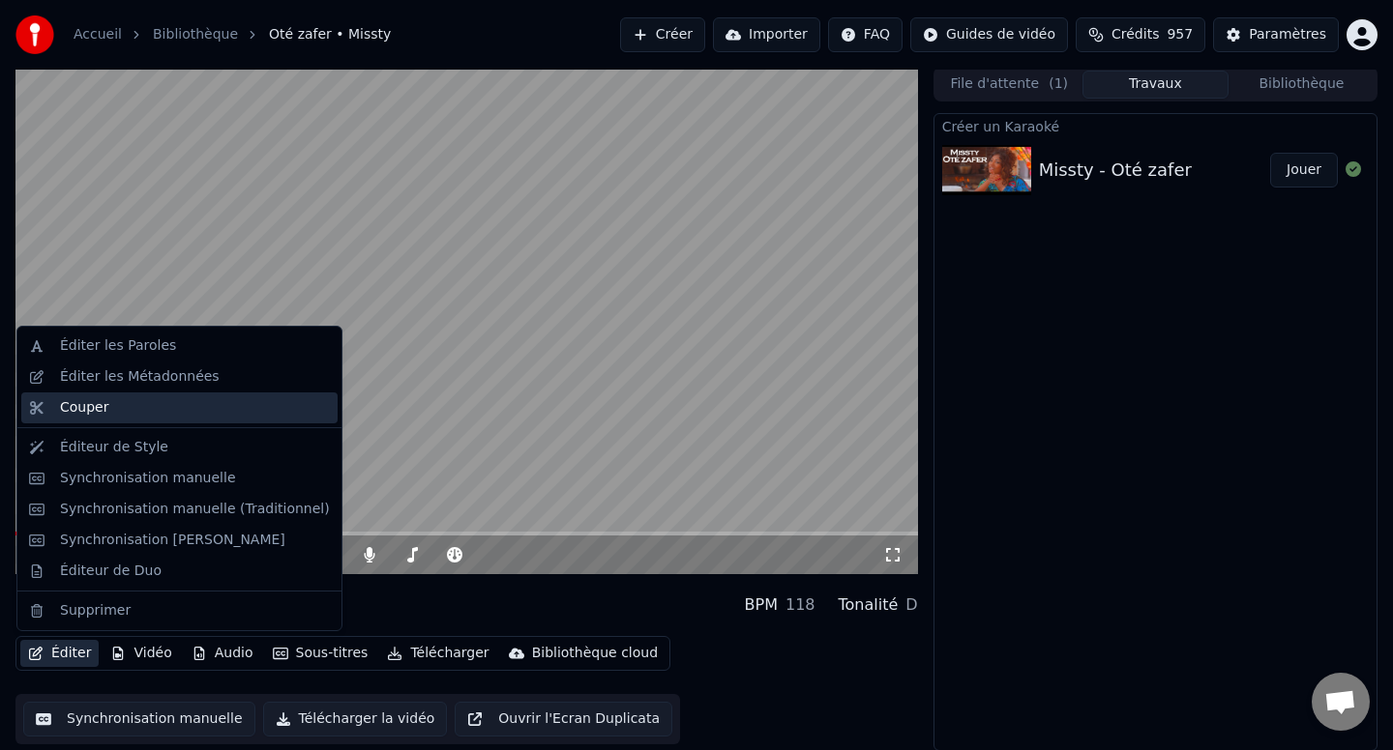
click at [151, 407] on div "Couper" at bounding box center [195, 407] width 270 height 19
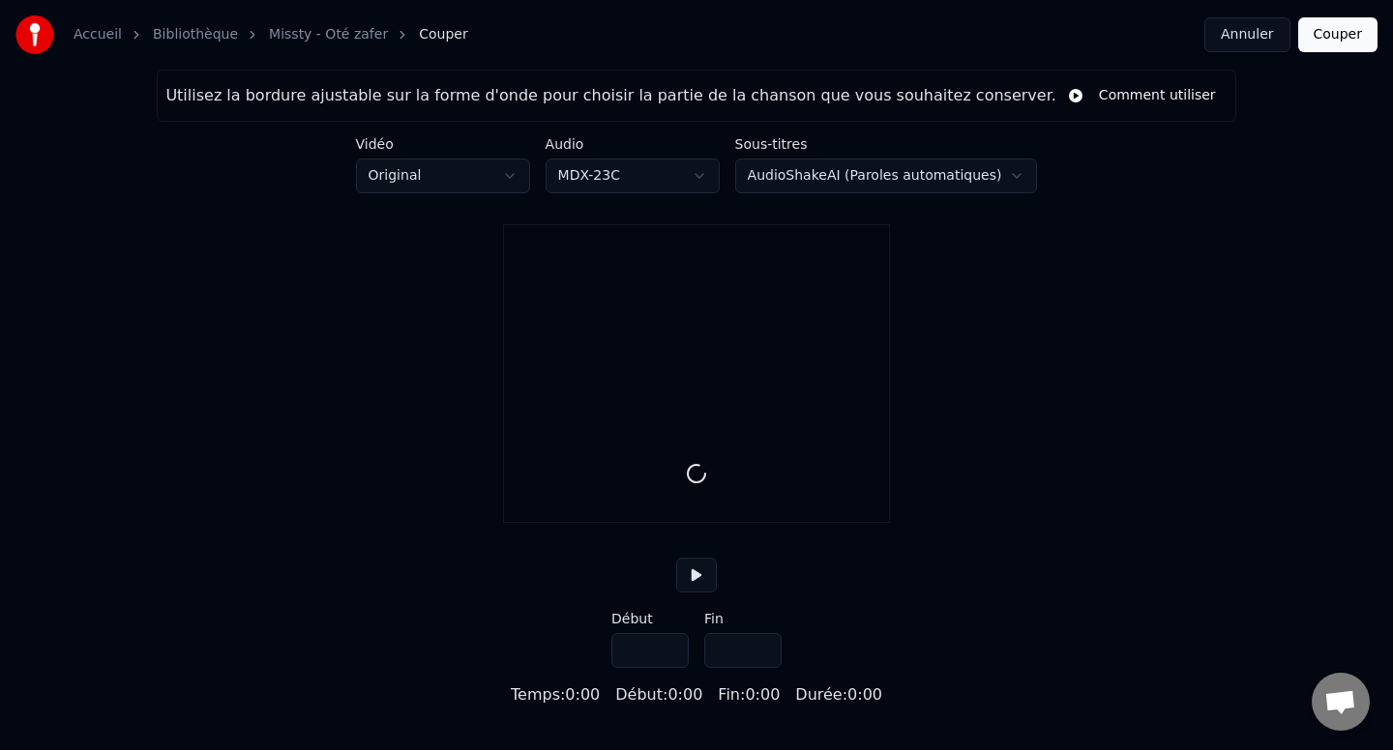
type input "*****"
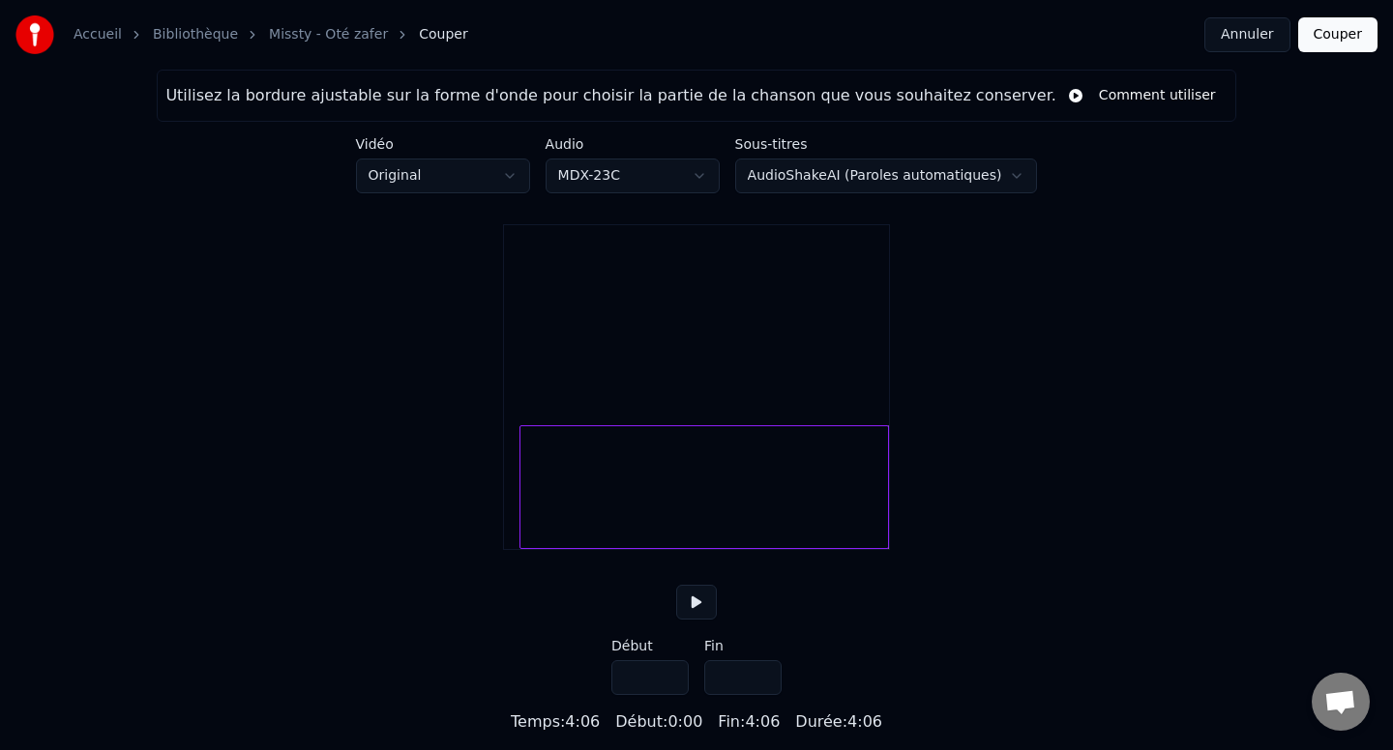
click at [520, 521] on div at bounding box center [523, 487] width 6 height 122
click at [538, 524] on div at bounding box center [541, 487] width 6 height 122
click at [670, 695] on input "****" at bounding box center [649, 677] width 77 height 35
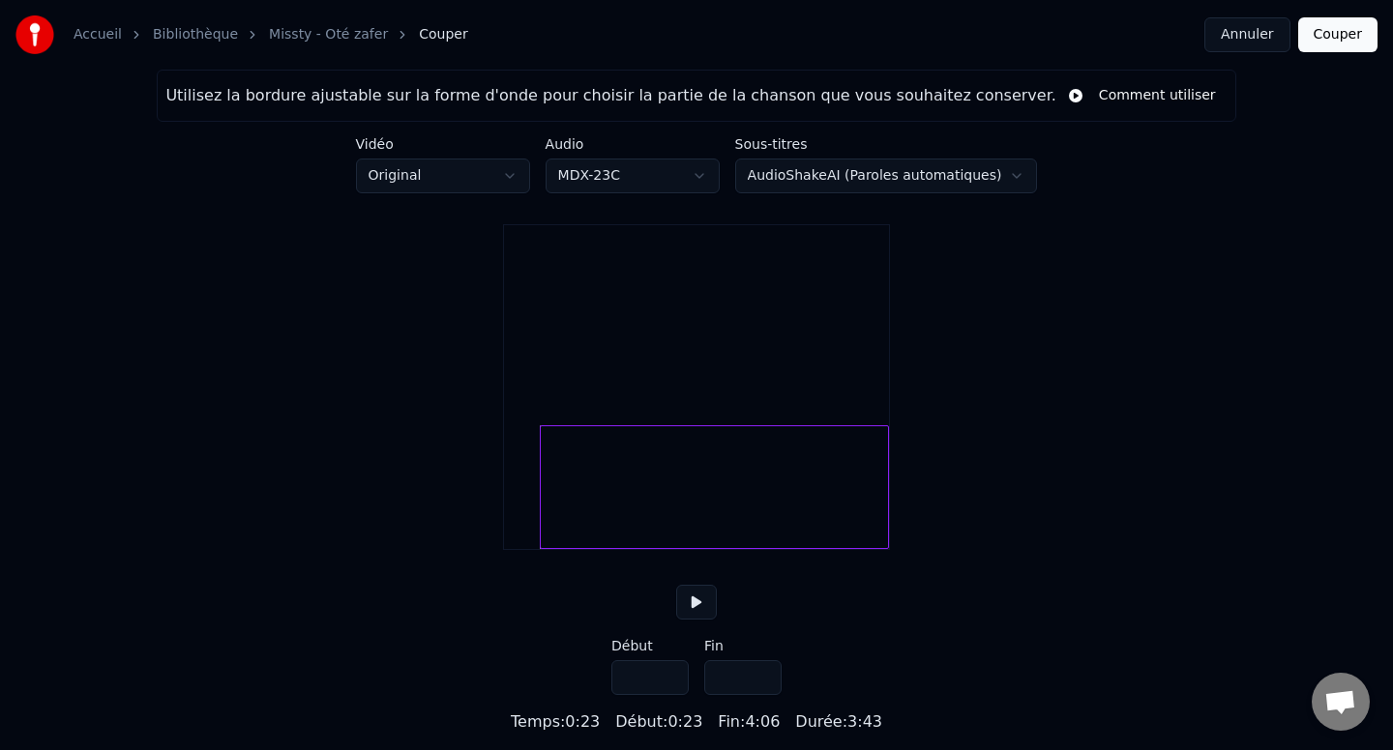
click at [670, 695] on input "****" at bounding box center [649, 677] width 77 height 35
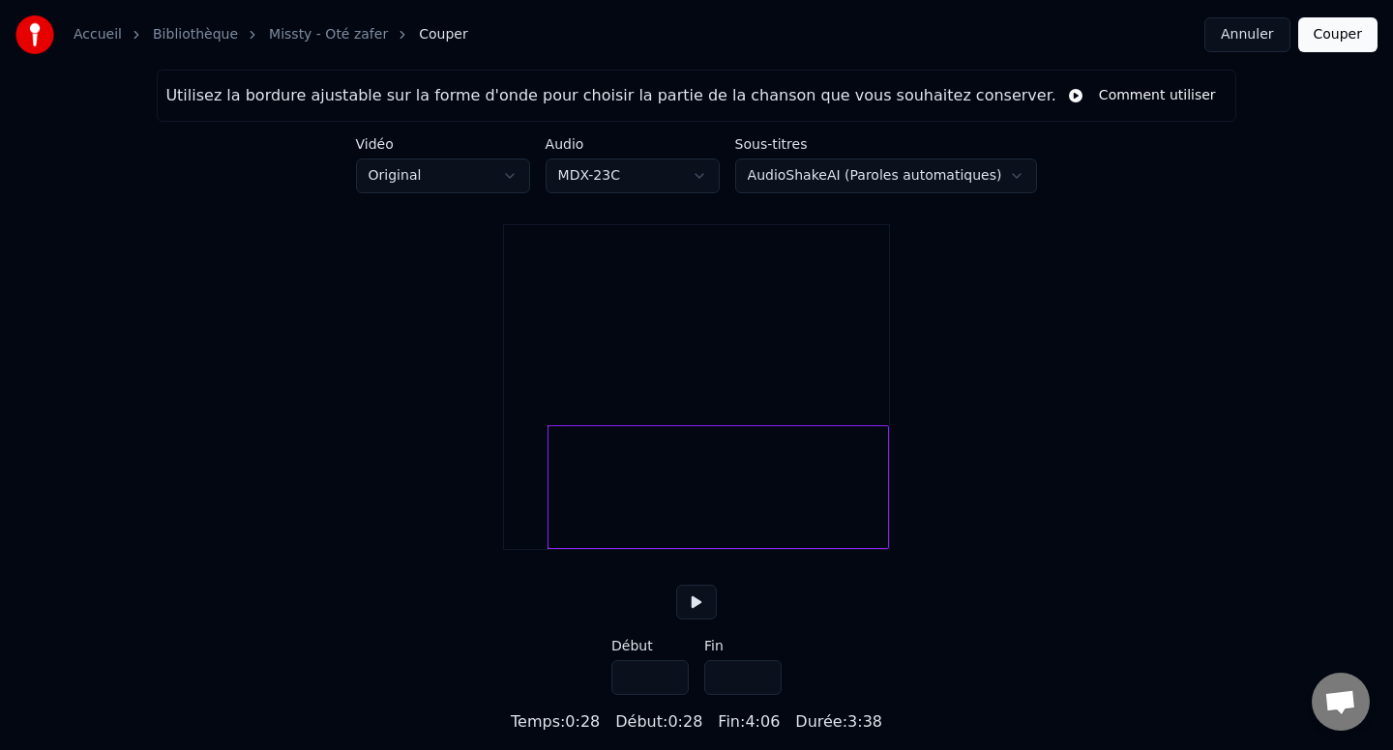
click at [670, 695] on input "****" at bounding box center [649, 677] width 77 height 35
type input "****"
click at [670, 695] on input "****" at bounding box center [649, 677] width 77 height 35
click at [695, 620] on button at bounding box center [696, 602] width 41 height 35
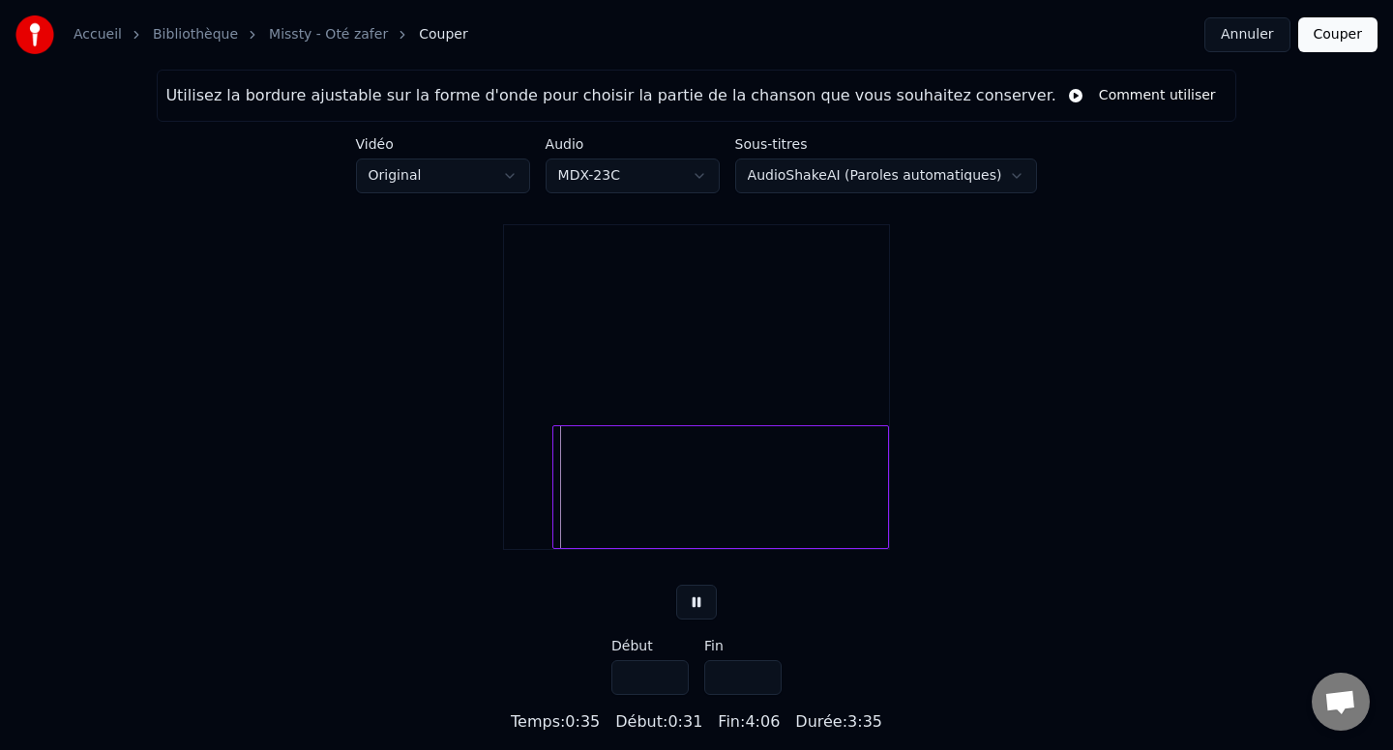
click at [693, 620] on button at bounding box center [696, 602] width 41 height 35
click at [763, 695] on input "*****" at bounding box center [742, 677] width 77 height 35
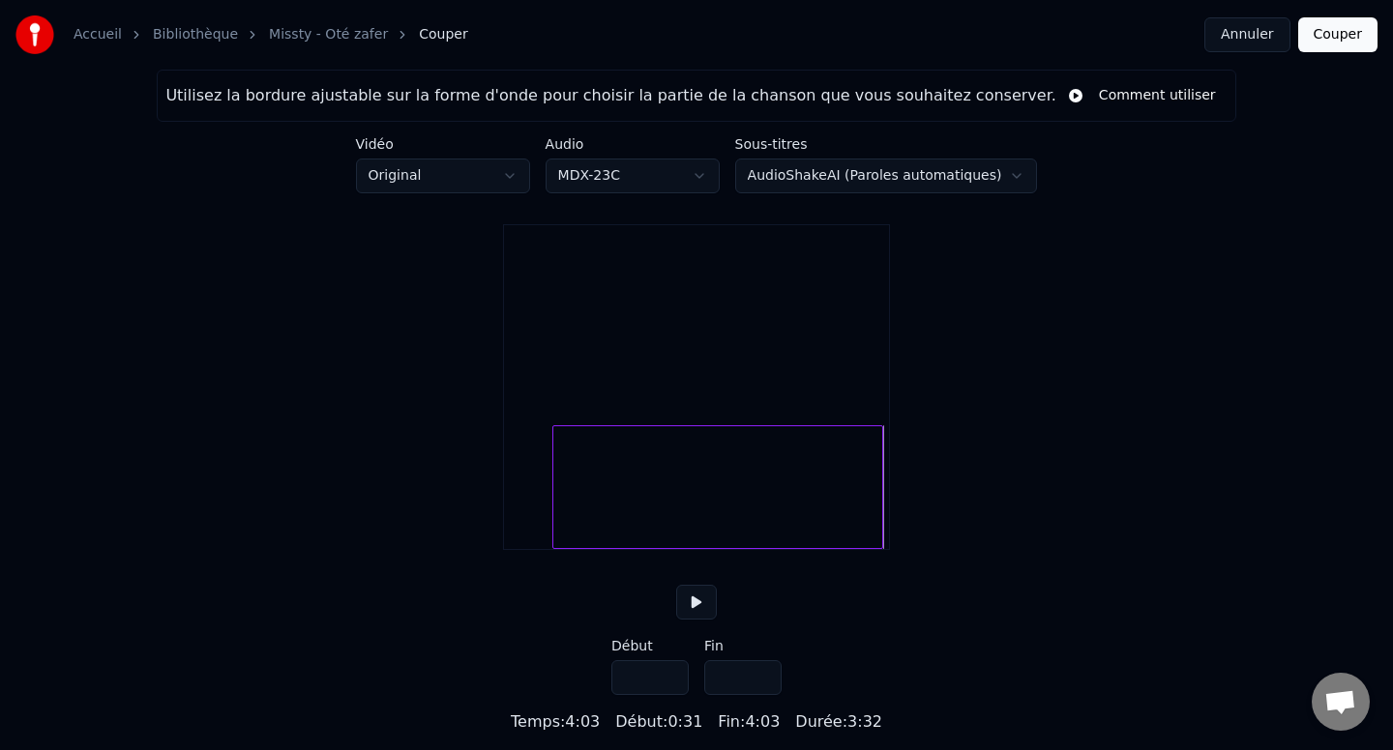
click at [763, 695] on input "*****" at bounding box center [742, 677] width 77 height 35
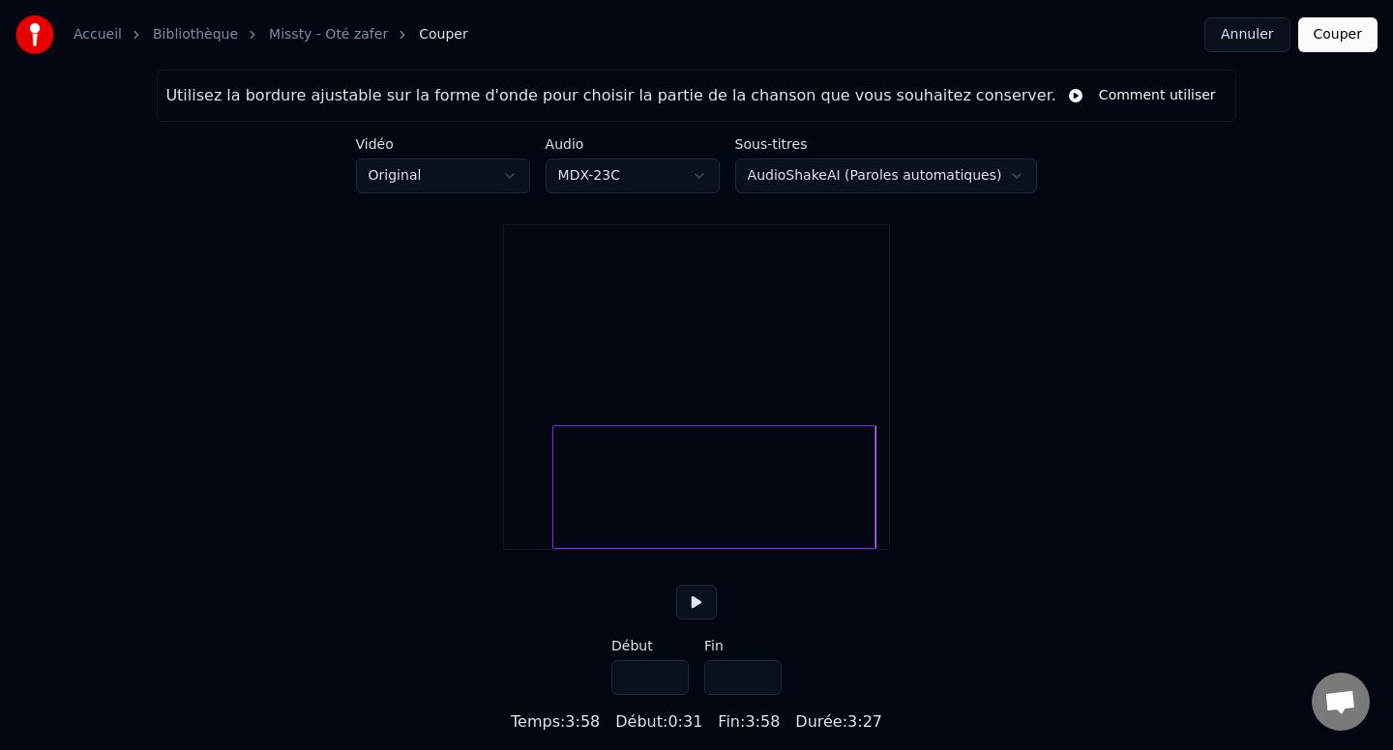
click at [763, 695] on input "*****" at bounding box center [742, 677] width 77 height 35
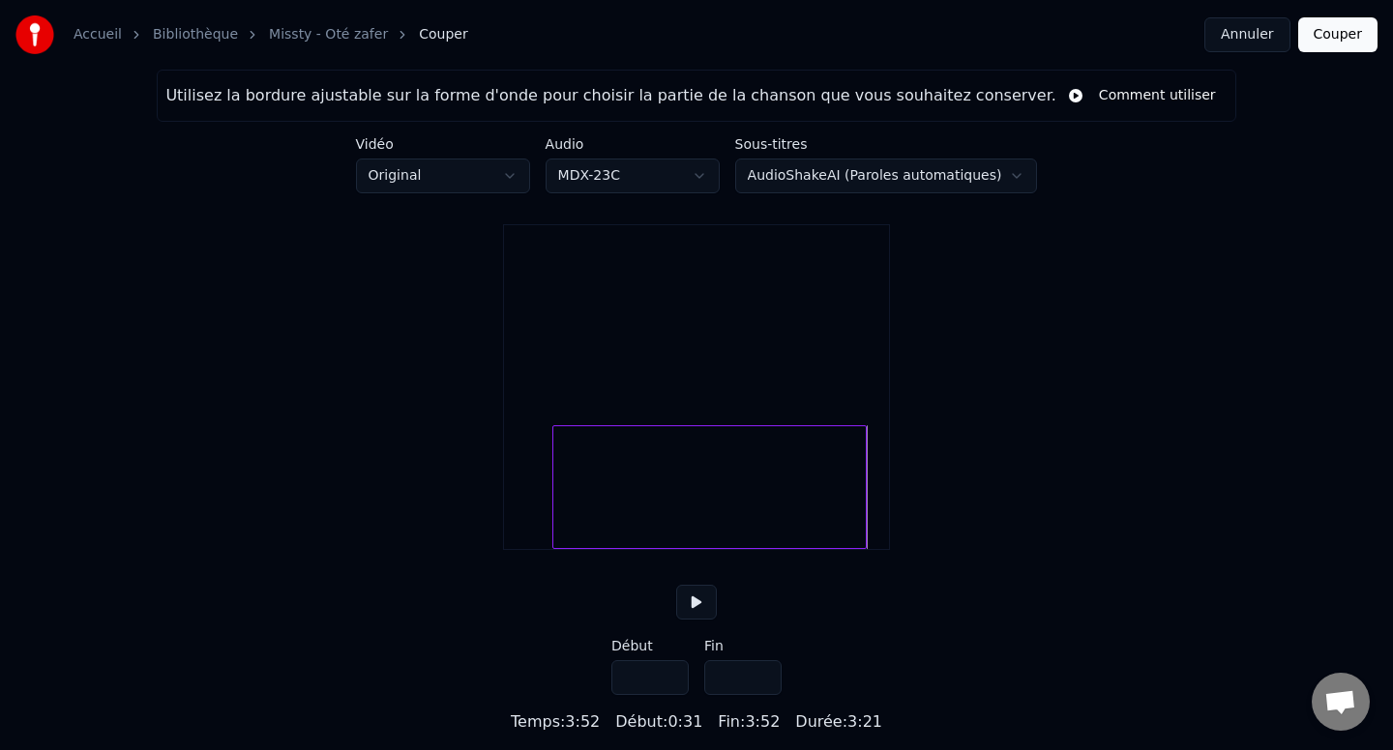
click at [763, 695] on input "*****" at bounding box center [742, 677] width 77 height 35
type input "*****"
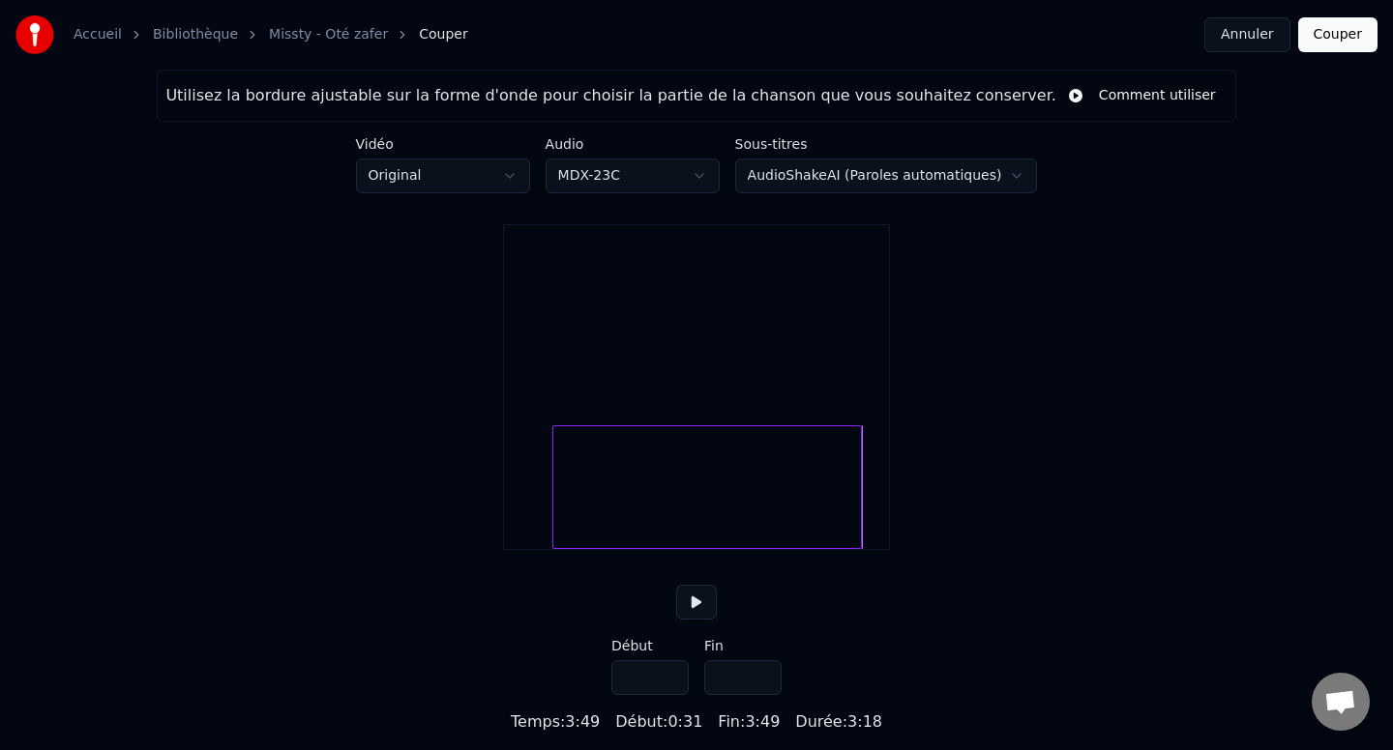
click at [763, 695] on input "*****" at bounding box center [742, 677] width 77 height 35
click at [1310, 38] on button "Couper" at bounding box center [1337, 34] width 79 height 35
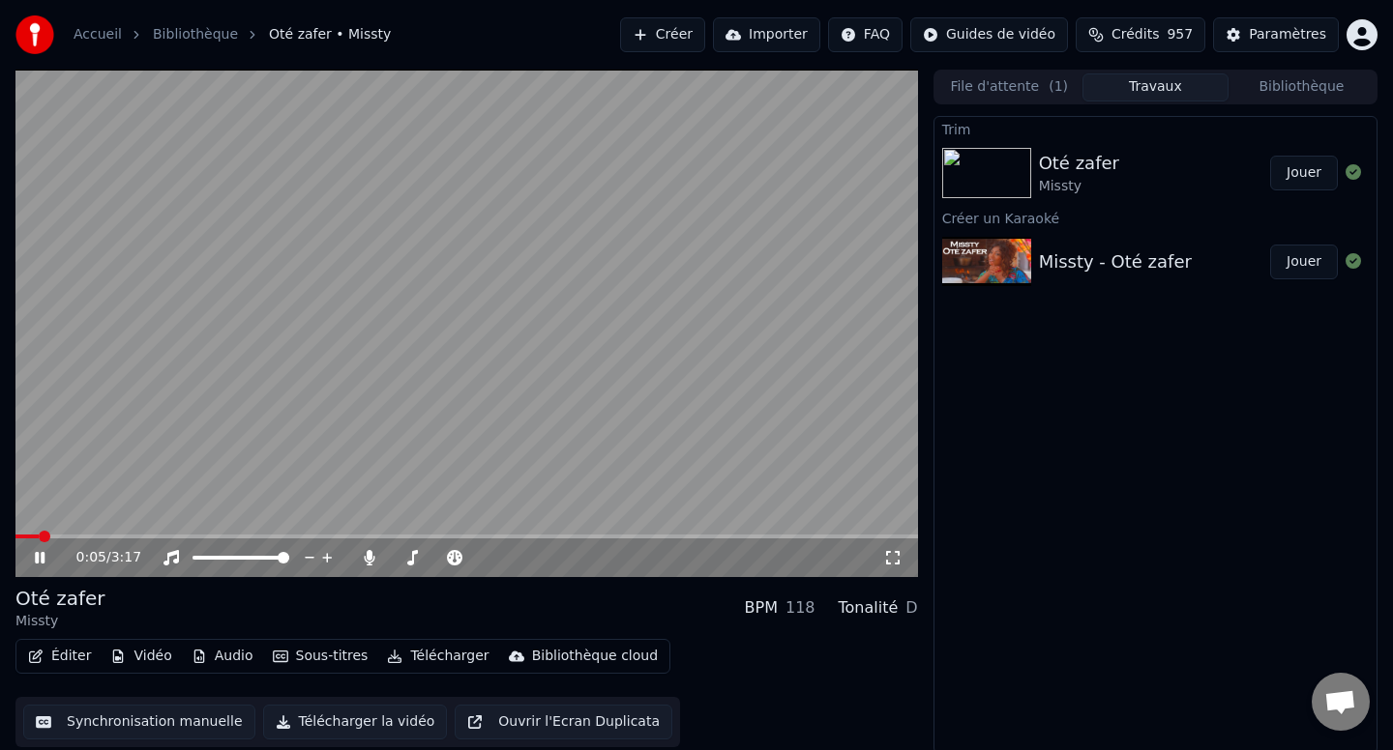
click at [495, 351] on video at bounding box center [466, 324] width 902 height 508
click at [311, 414] on video at bounding box center [466, 324] width 902 height 508
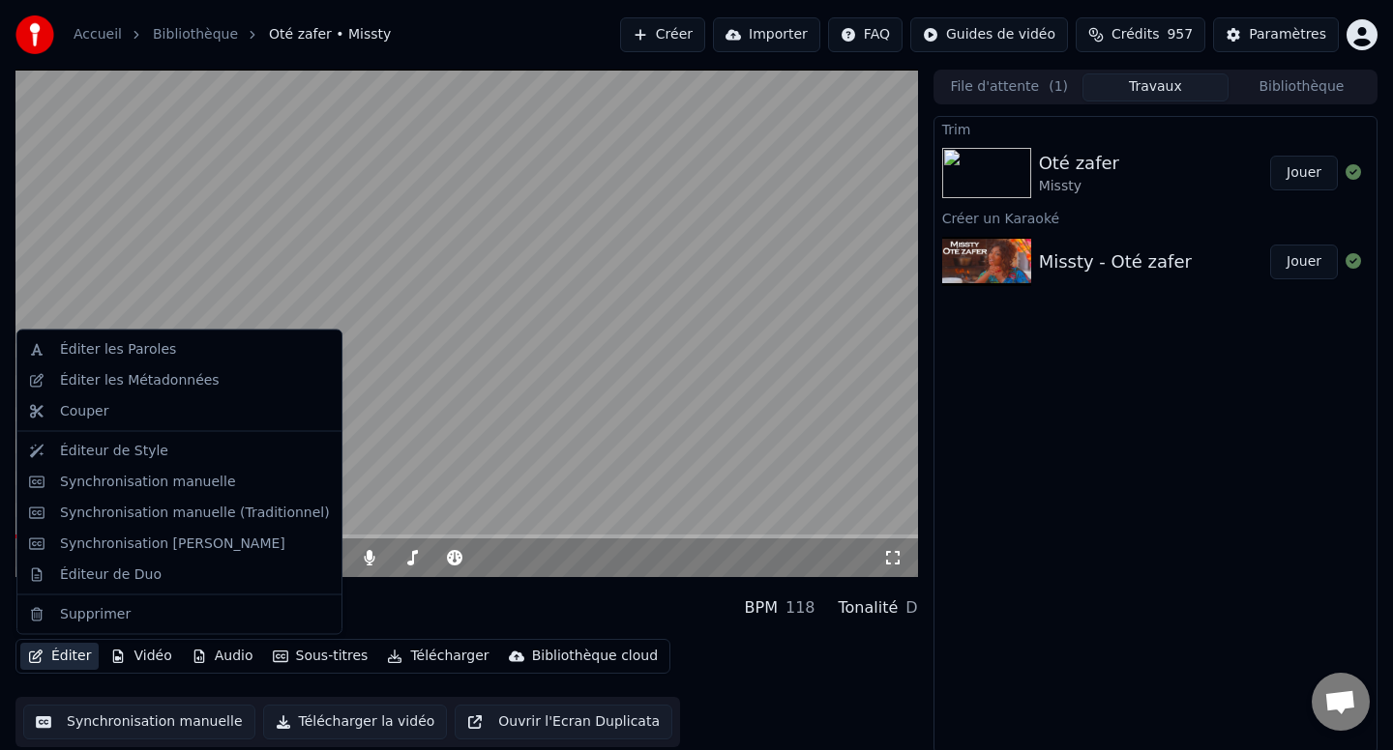
click at [51, 649] on button "Éditer" at bounding box center [59, 656] width 78 height 27
click at [9, 562] on div "0:05 / 3:17 Oté zafer Missty BPM 118 Tonalité D Éditer Vidéo Audio Sous-titres …" at bounding box center [696, 412] width 1393 height 685
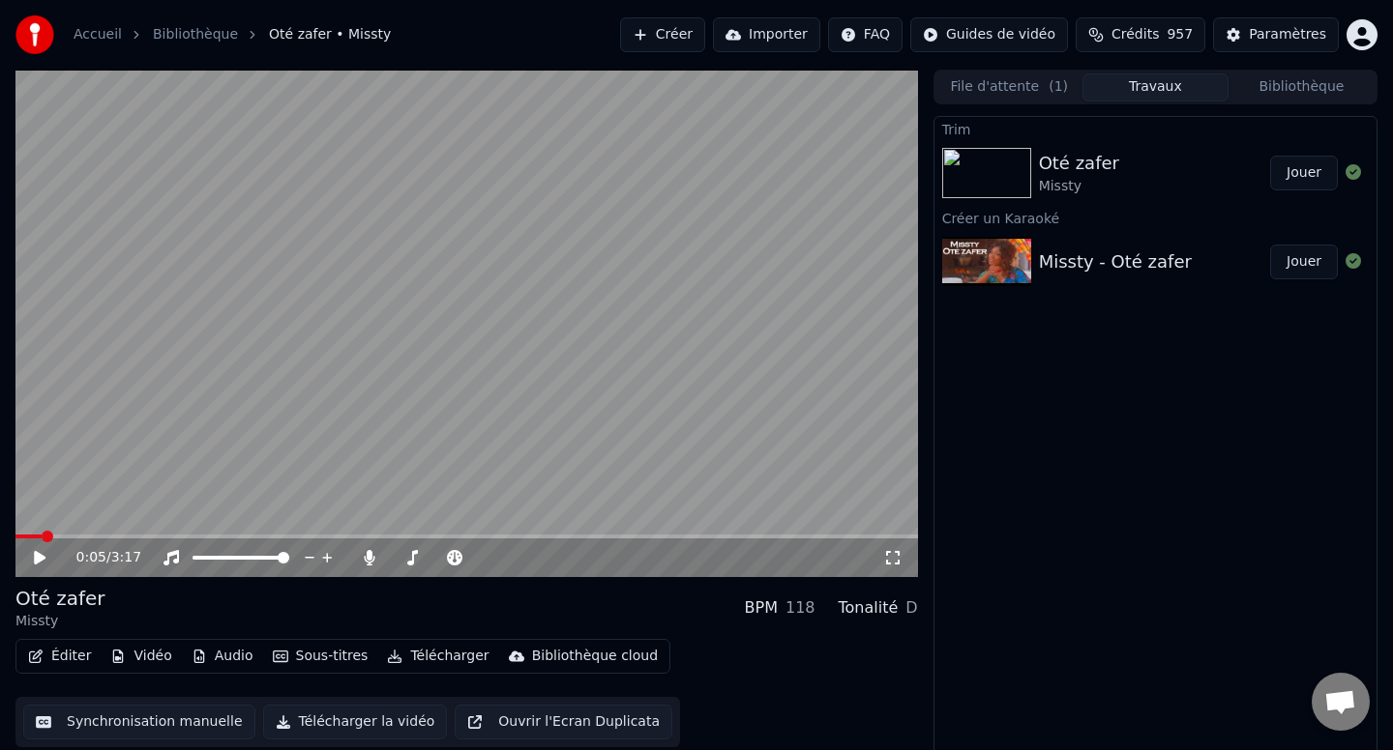
click at [50, 657] on button "Éditer" at bounding box center [59, 656] width 78 height 27
click at [5, 565] on div "0:05 / 3:17 Oté zafer Missty BPM 118 Tonalité D Éditer Vidéo Audio Sous-titres …" at bounding box center [696, 412] width 1393 height 685
click at [36, 561] on icon at bounding box center [40, 558] width 12 height 14
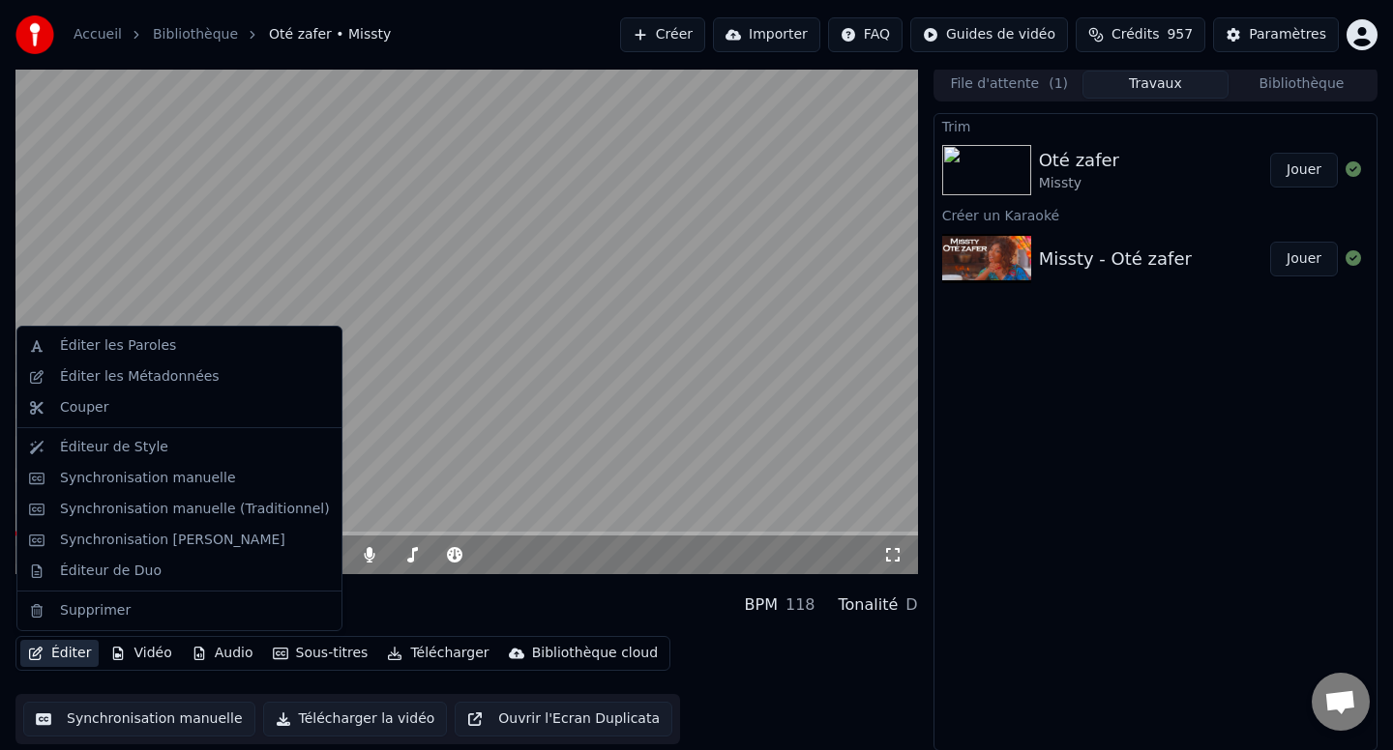
click at [56, 658] on button "Éditer" at bounding box center [59, 653] width 78 height 27
click at [179, 352] on div "Éditer les Paroles" at bounding box center [195, 346] width 270 height 19
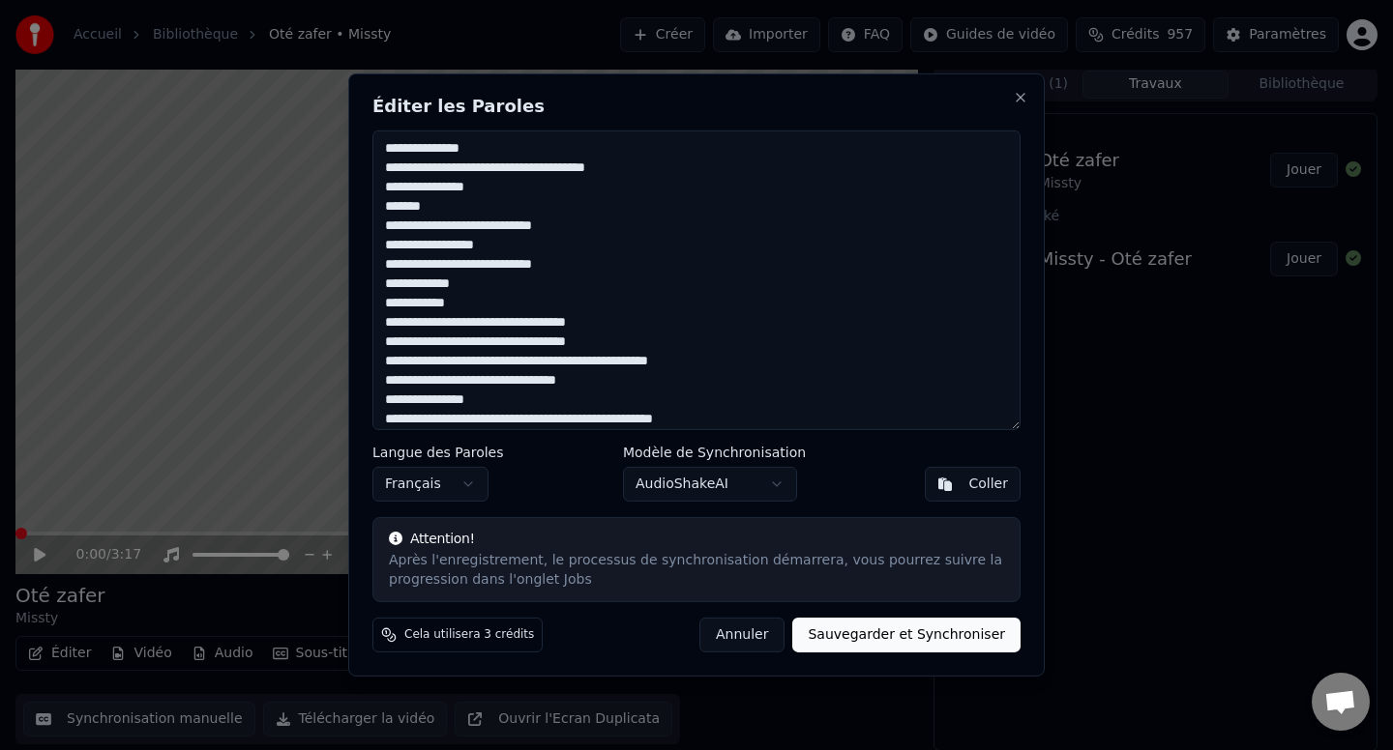
click at [387, 415] on textarea at bounding box center [696, 281] width 648 height 300
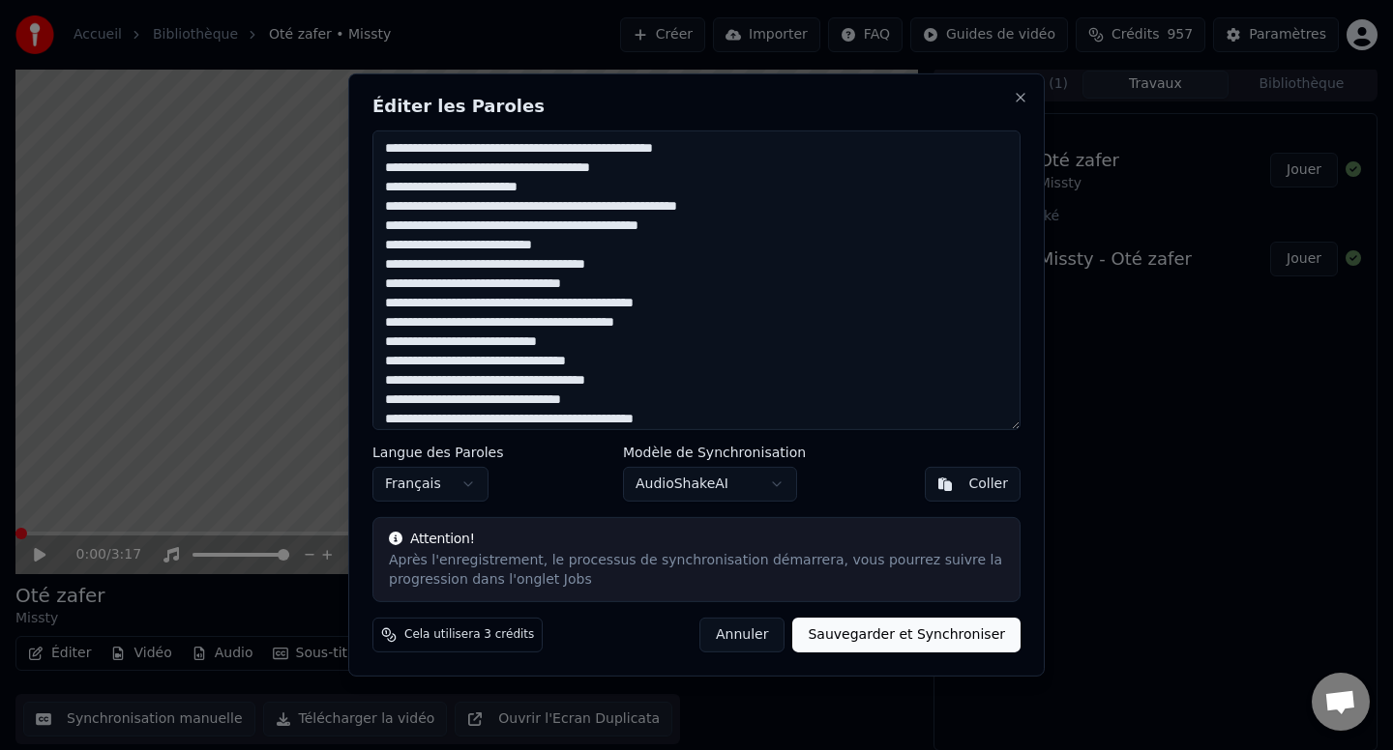
type textarea "**********"
click at [884, 637] on button "Sauvegarder et Synchroniser" at bounding box center [906, 635] width 228 height 35
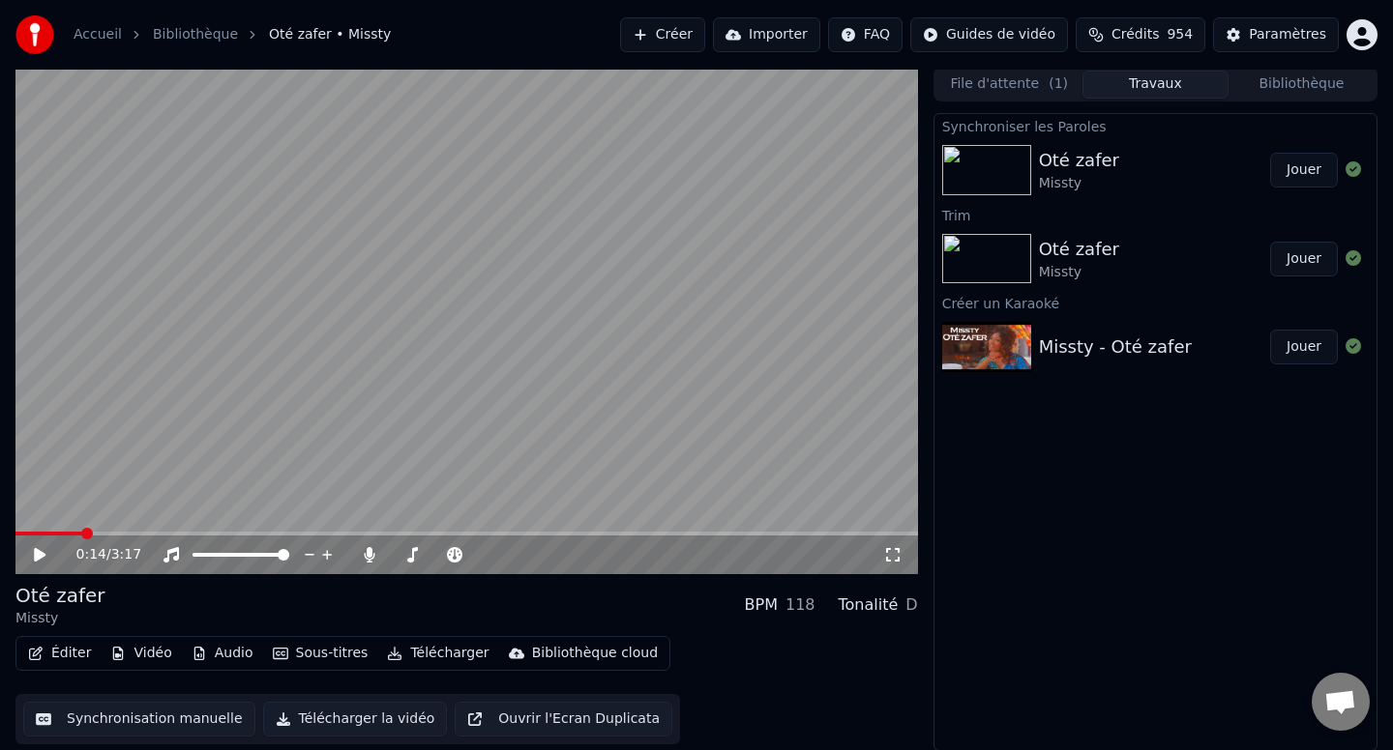
click at [98, 720] on button "Synchronisation manuelle" at bounding box center [139, 719] width 232 height 35
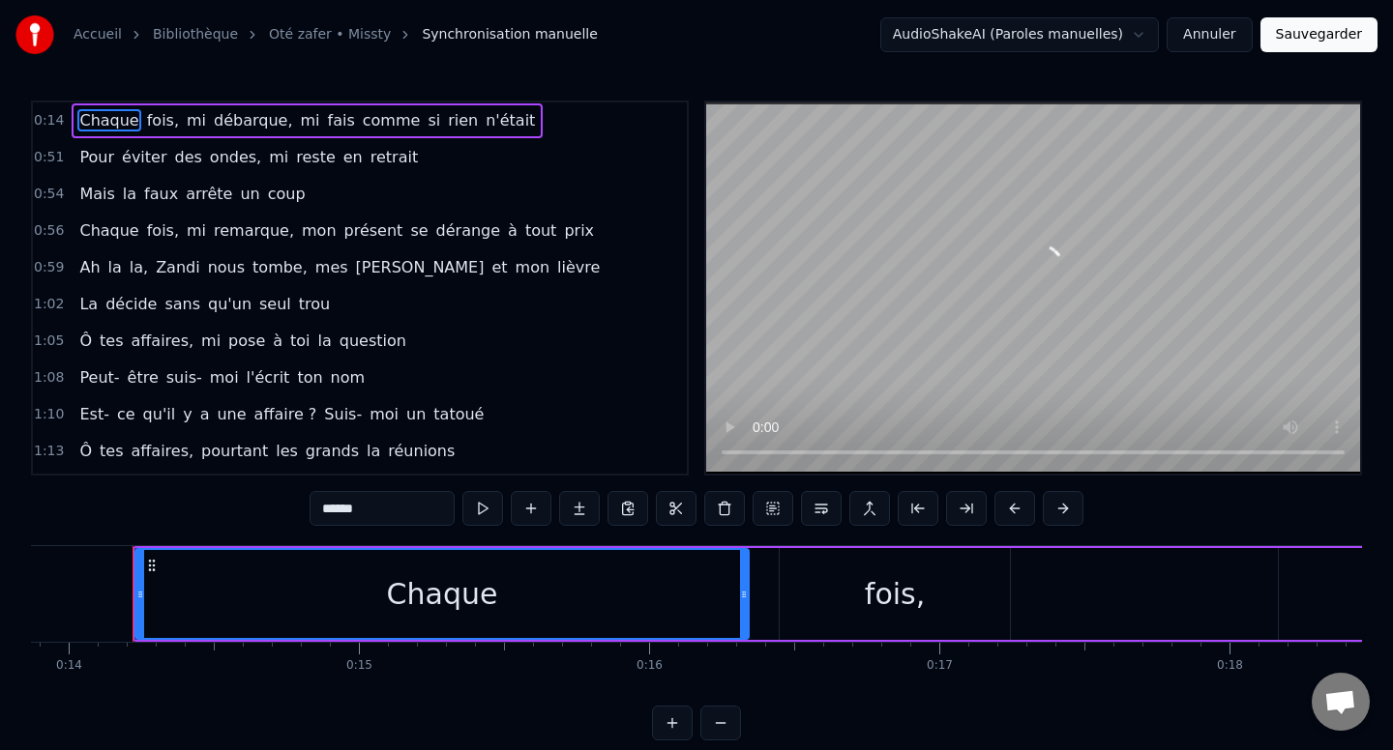
scroll to position [0, 4029]
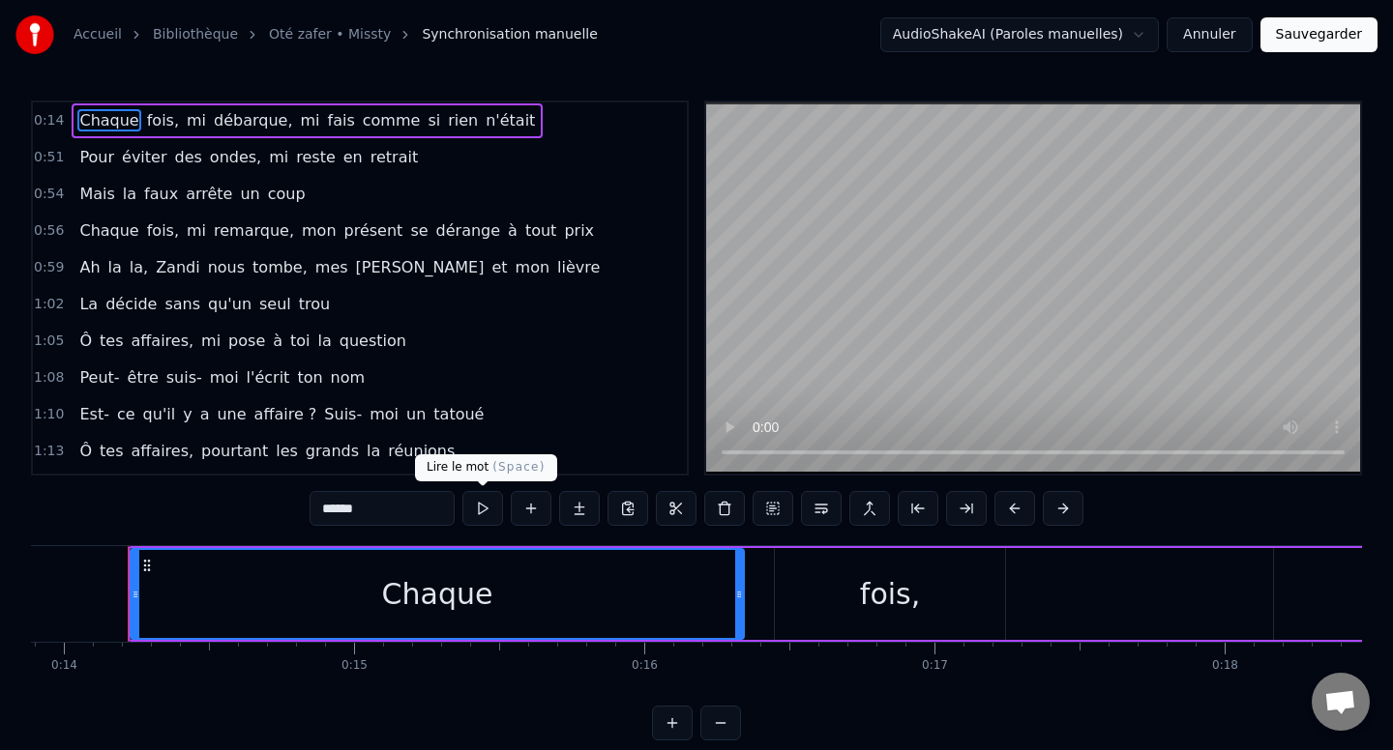
click at [471, 505] on button at bounding box center [482, 508] width 41 height 35
click at [471, 503] on button at bounding box center [482, 508] width 41 height 35
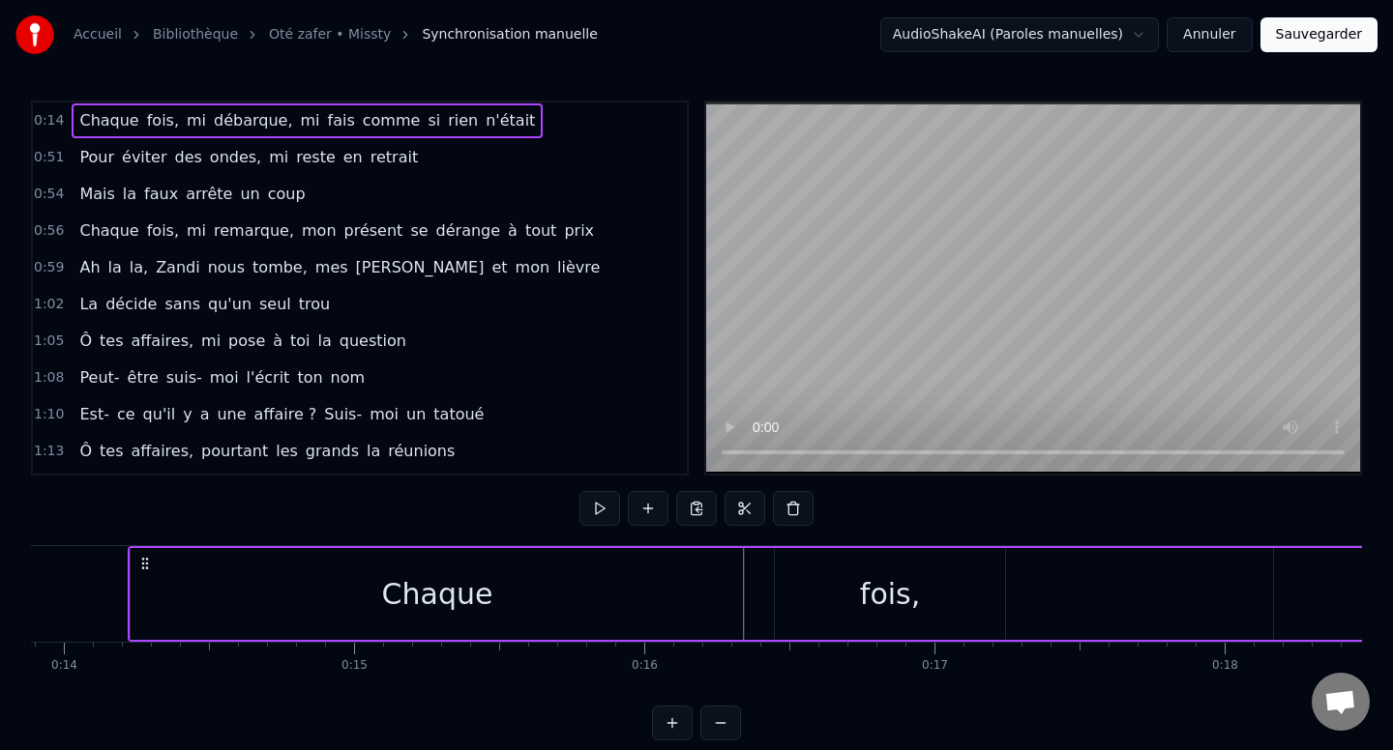
click at [454, 619] on div "Chaque" at bounding box center [437, 594] width 613 height 92
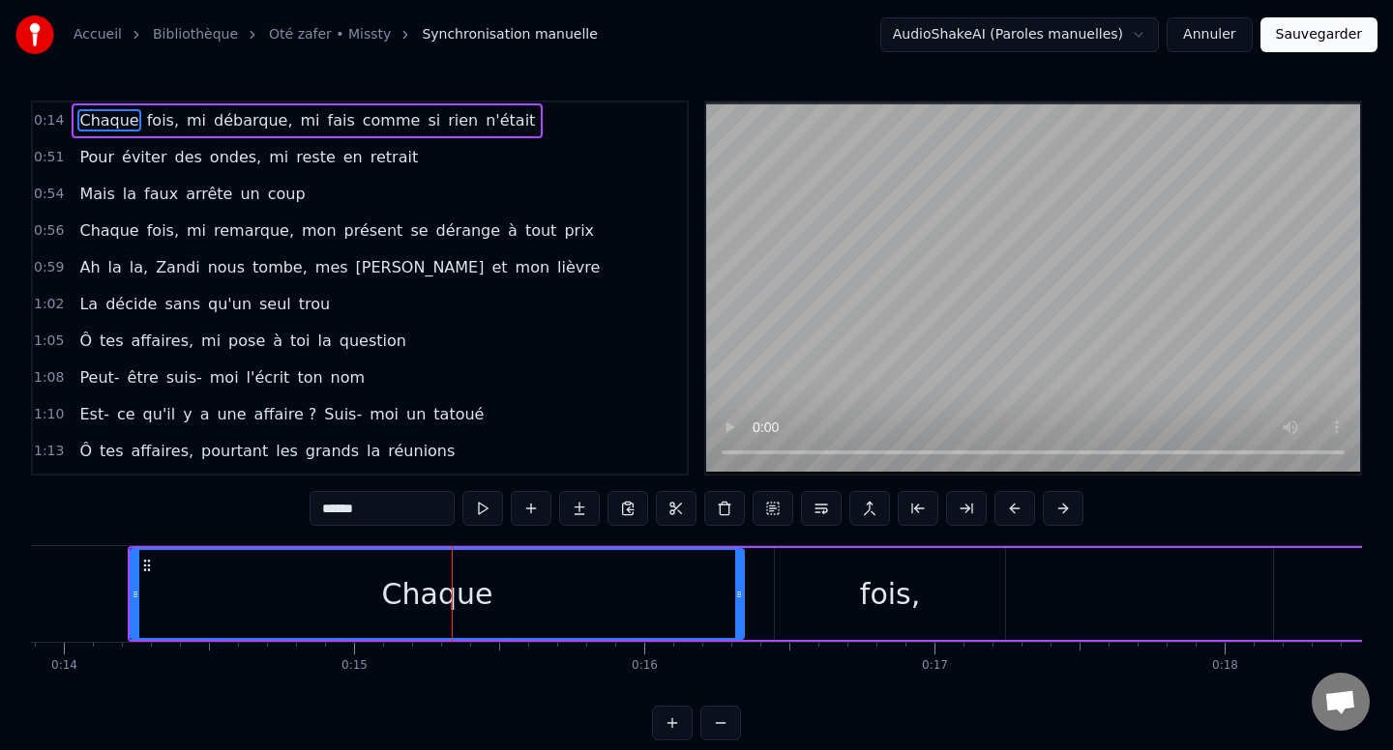
click at [135, 590] on icon at bounding box center [136, 594] width 8 height 15
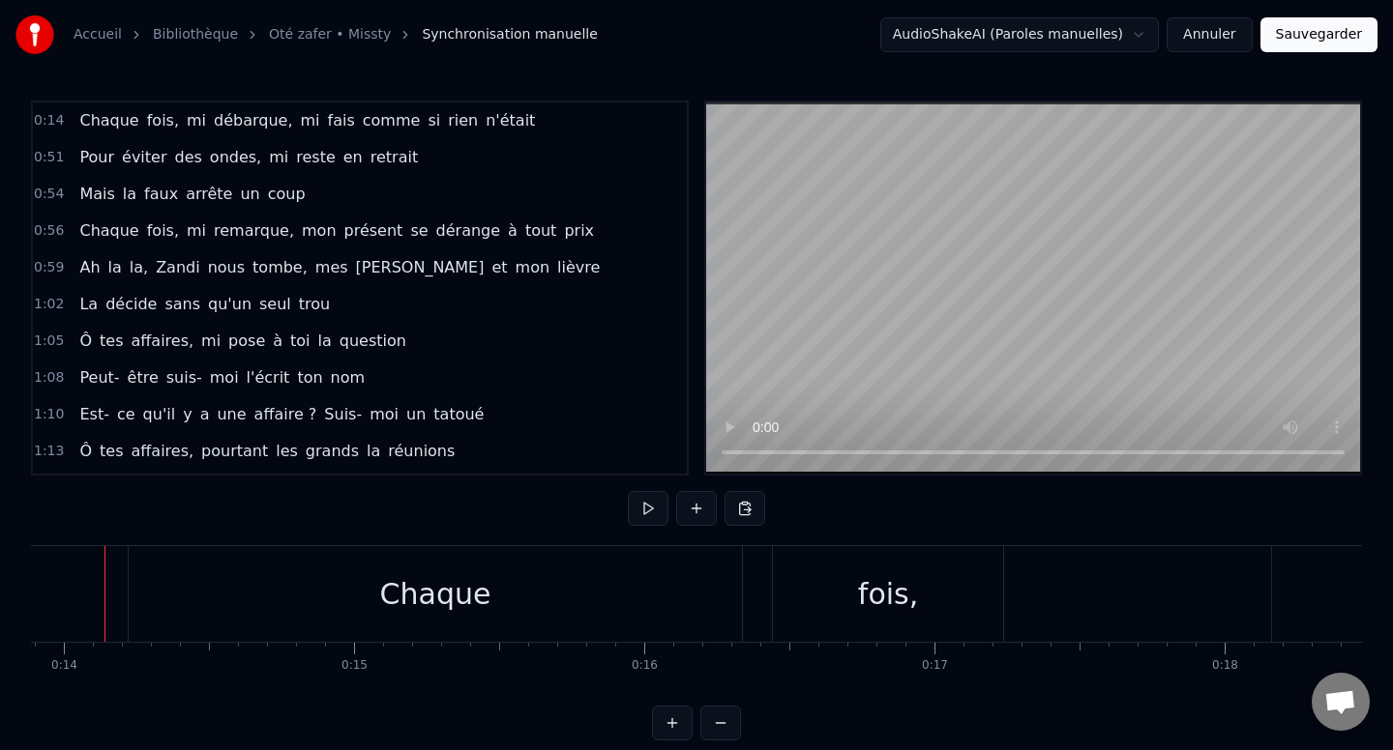
scroll to position [0, 4005]
click at [205, 582] on div "Chaque" at bounding box center [458, 594] width 613 height 96
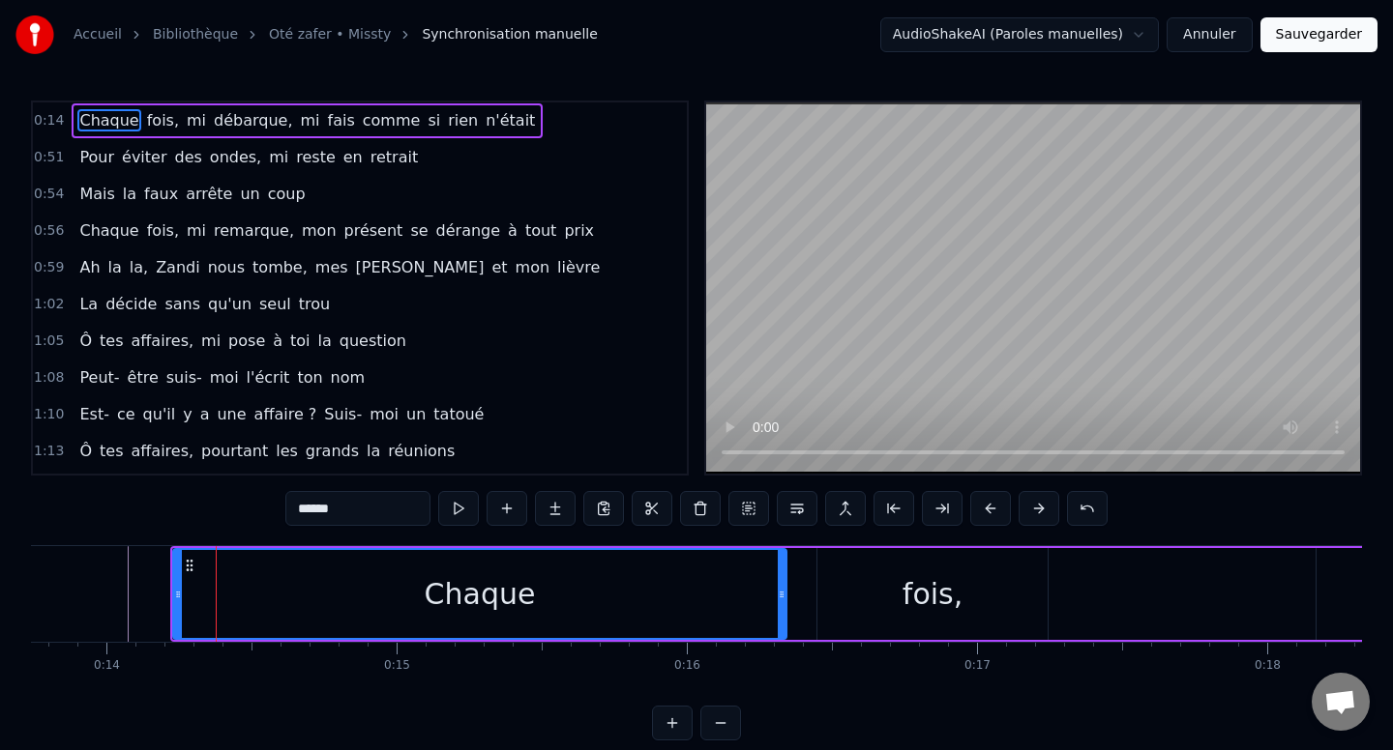
click at [228, 512] on div "0:14 Chaque fois, mi débarque, mi fais comme si rien n'était 0:51 Pour éviter d…" at bounding box center [696, 421] width 1331 height 640
click at [118, 531] on div "0:14 Chaque fois, mi débarque, mi fais comme si rien n'était 0:51 Pour éviter d…" at bounding box center [696, 421] width 1331 height 640
drag, startPoint x: 28, startPoint y: 117, endPoint x: 243, endPoint y: 248, distance: 251.3
click at [192, 255] on div "Accueil Bibliothèque Oté zafer • Missty Synchronisation manuelle AudioShakeAI (…" at bounding box center [696, 370] width 1393 height 741
drag, startPoint x: 457, startPoint y: 125, endPoint x: 512, endPoint y: 149, distance: 59.3
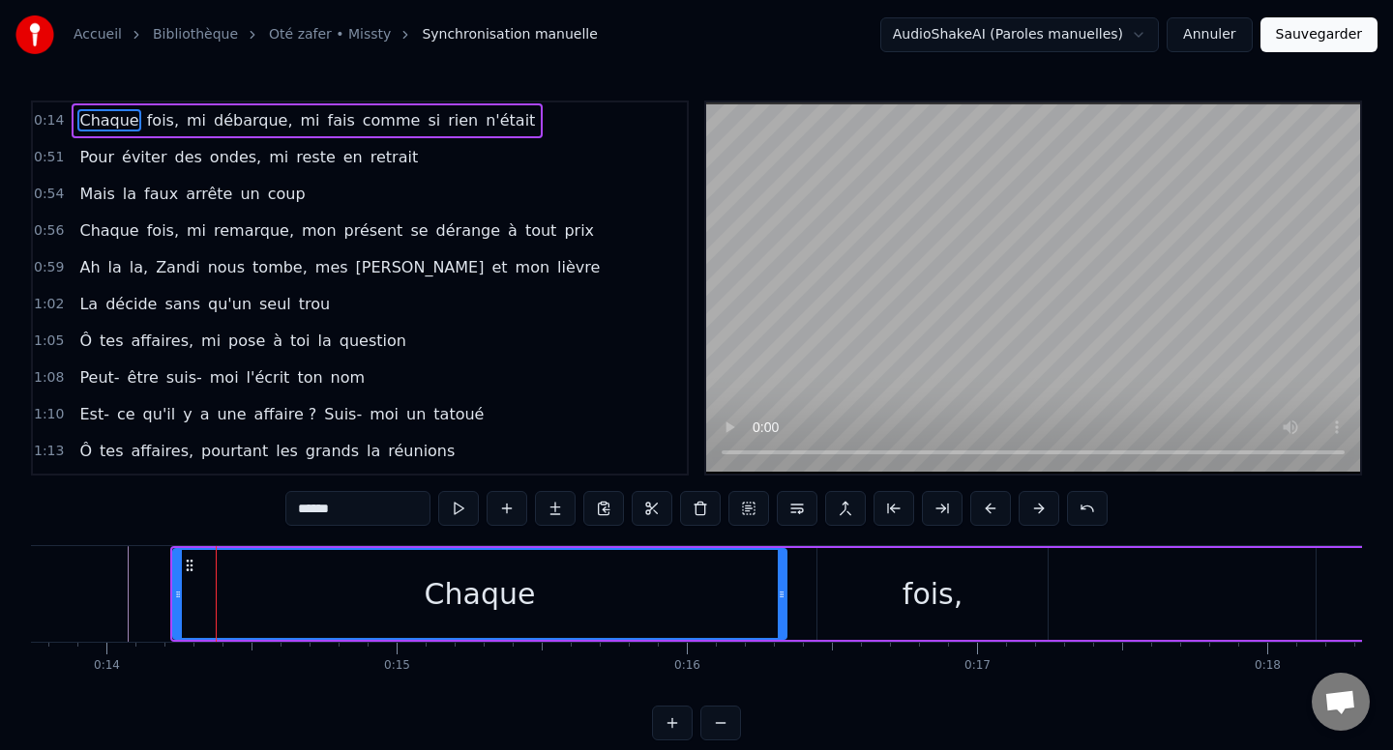
click at [497, 159] on div "0:14 Chaque fois, mi débarque, mi fais comme si rien n'était 0:51 Pour éviter d…" at bounding box center [360, 288] width 658 height 375
drag, startPoint x: 528, startPoint y: 126, endPoint x: 184, endPoint y: 146, distance: 344.9
click at [184, 146] on div "0:14 Chaque fois, mi débarque, mi fais comme si rien n'était 0:51 Pour éviter d…" at bounding box center [360, 288] width 658 height 375
drag, startPoint x: 73, startPoint y: 136, endPoint x: 202, endPoint y: 458, distance: 347.1
click at [204, 467] on div "0:14 Chaque fois, mi débarque, mi fais comme si rien n'était 0:51 Pour éviter d…" at bounding box center [360, 288] width 658 height 375
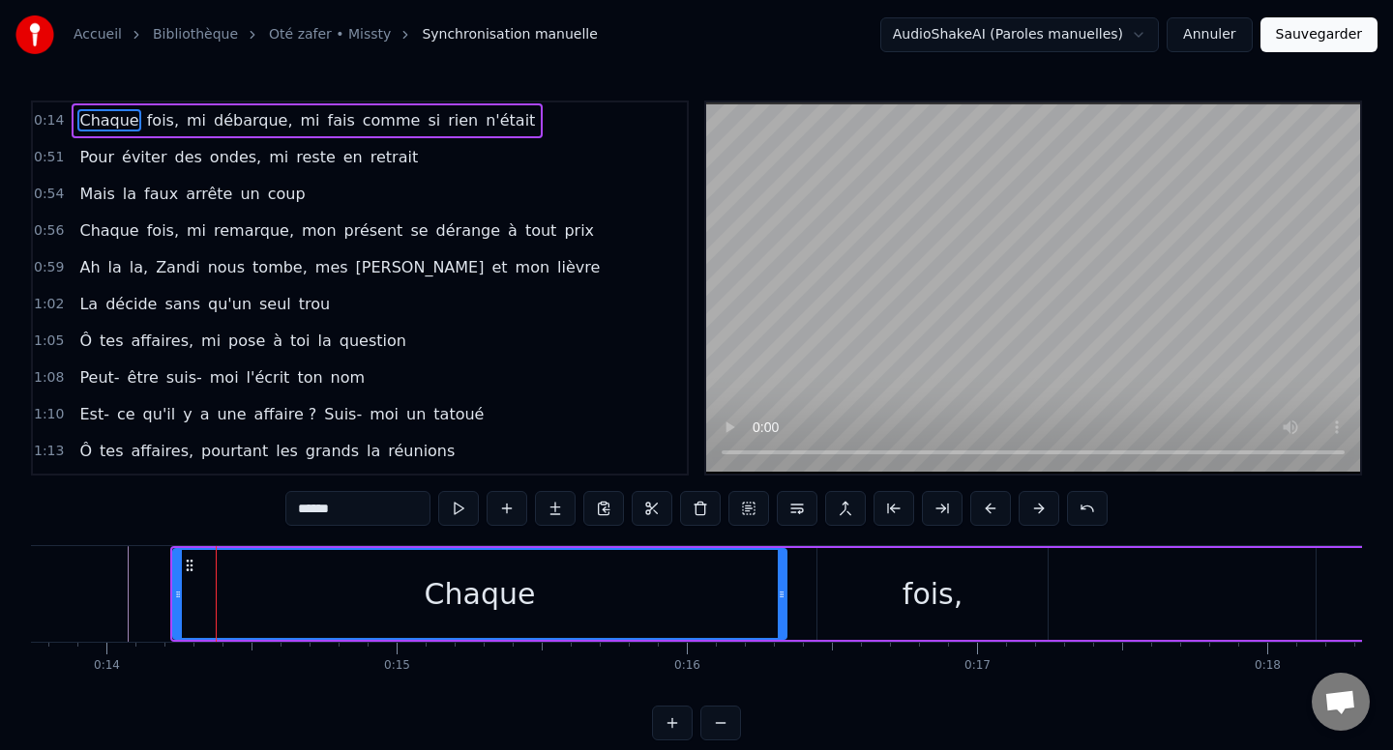
click at [43, 121] on span "0:14" at bounding box center [49, 120] width 30 height 19
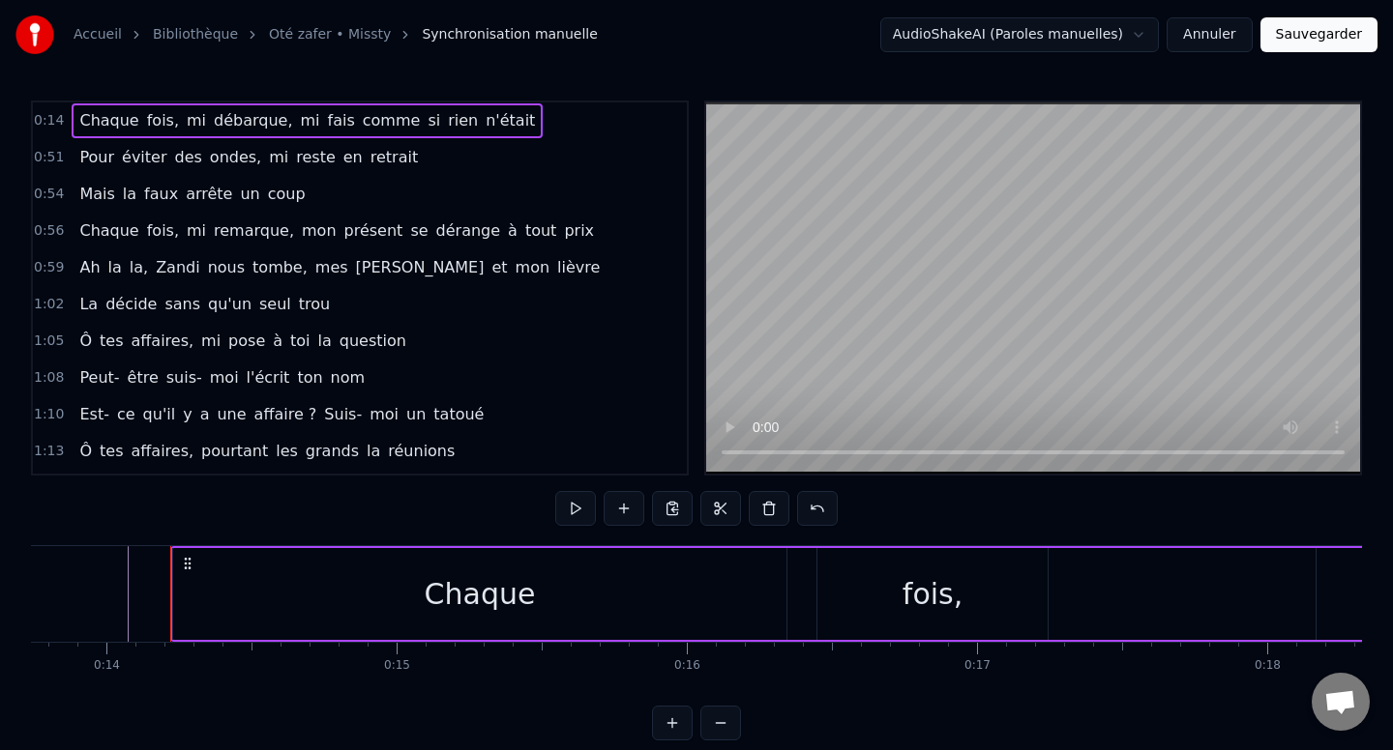
click at [46, 121] on span "0:14" at bounding box center [49, 120] width 30 height 19
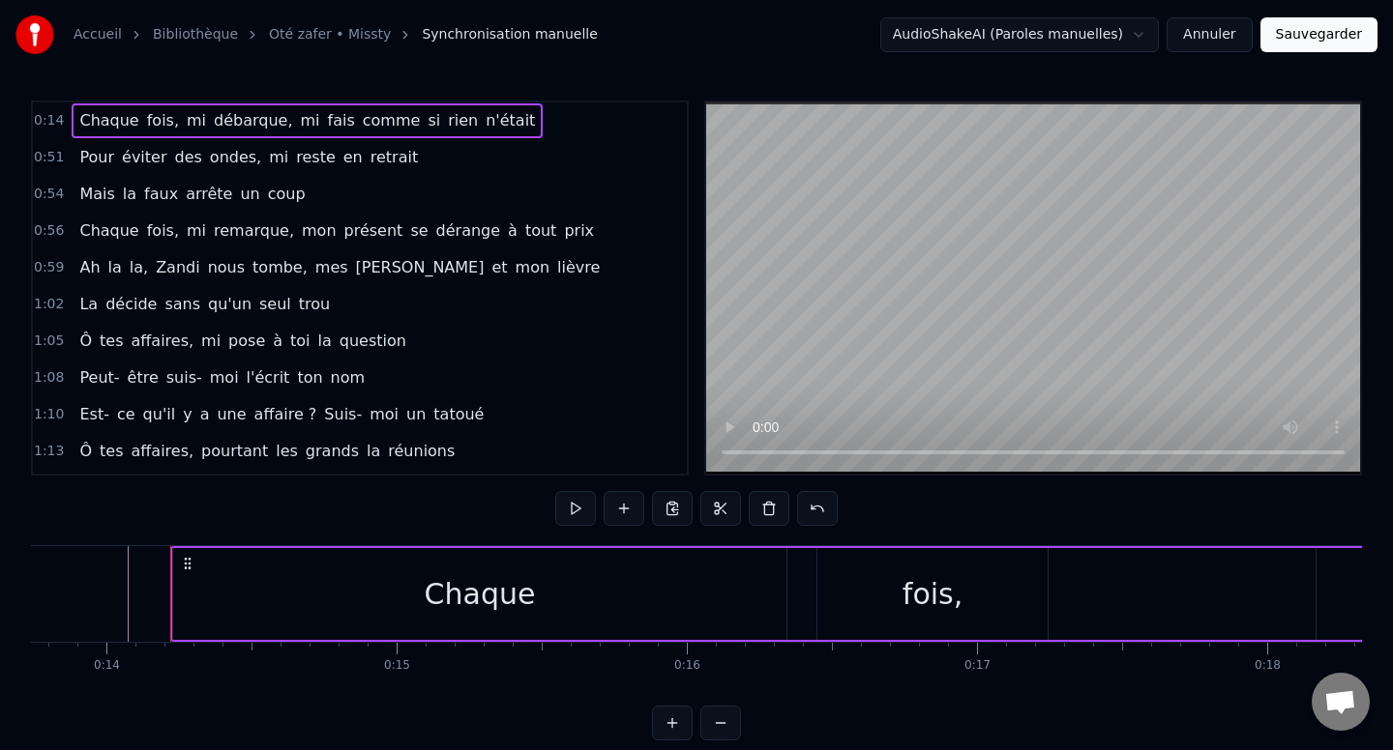
click at [47, 121] on span "0:14" at bounding box center [49, 120] width 30 height 19
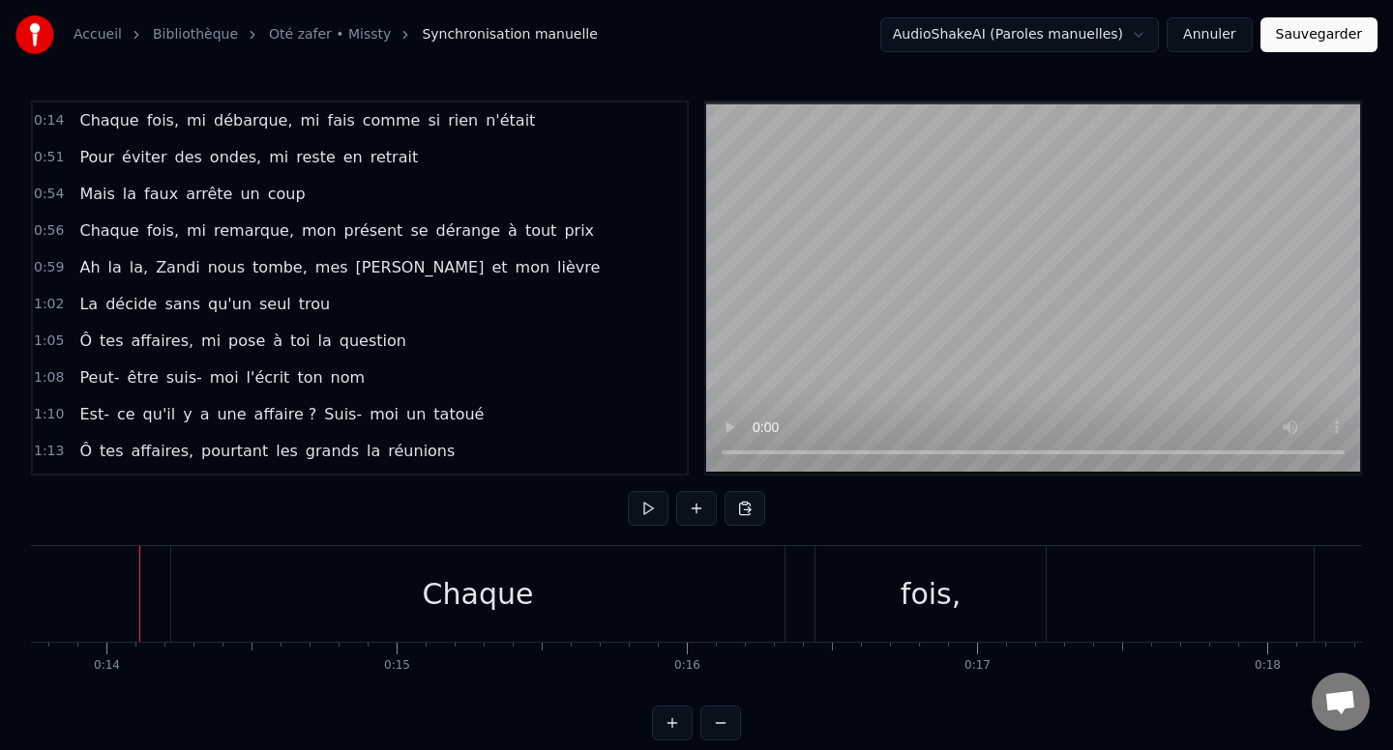
click at [86, 588] on div at bounding box center [86, 594] width 1 height 96
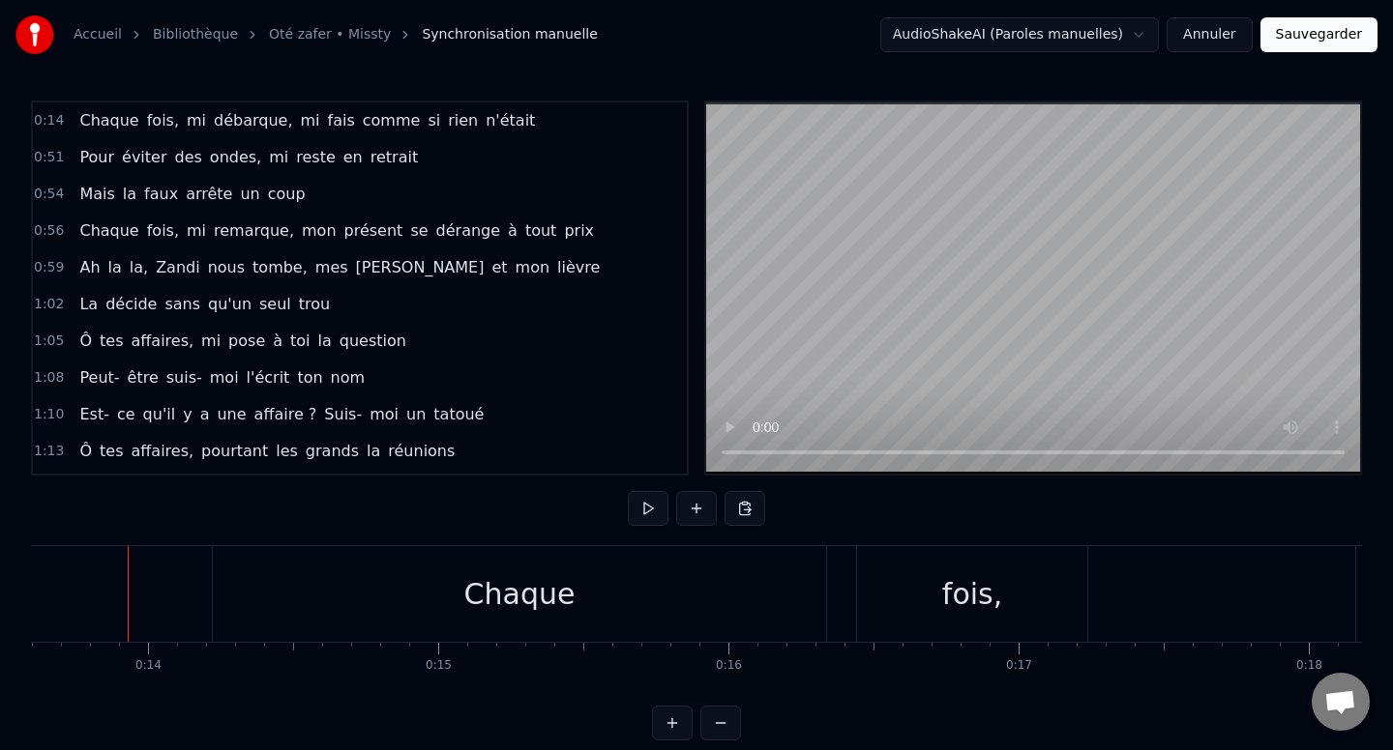
drag, startPoint x: 86, startPoint y: 588, endPoint x: 278, endPoint y: 632, distance: 196.6
drag, startPoint x: 172, startPoint y: 597, endPoint x: 77, endPoint y: 597, distance: 94.8
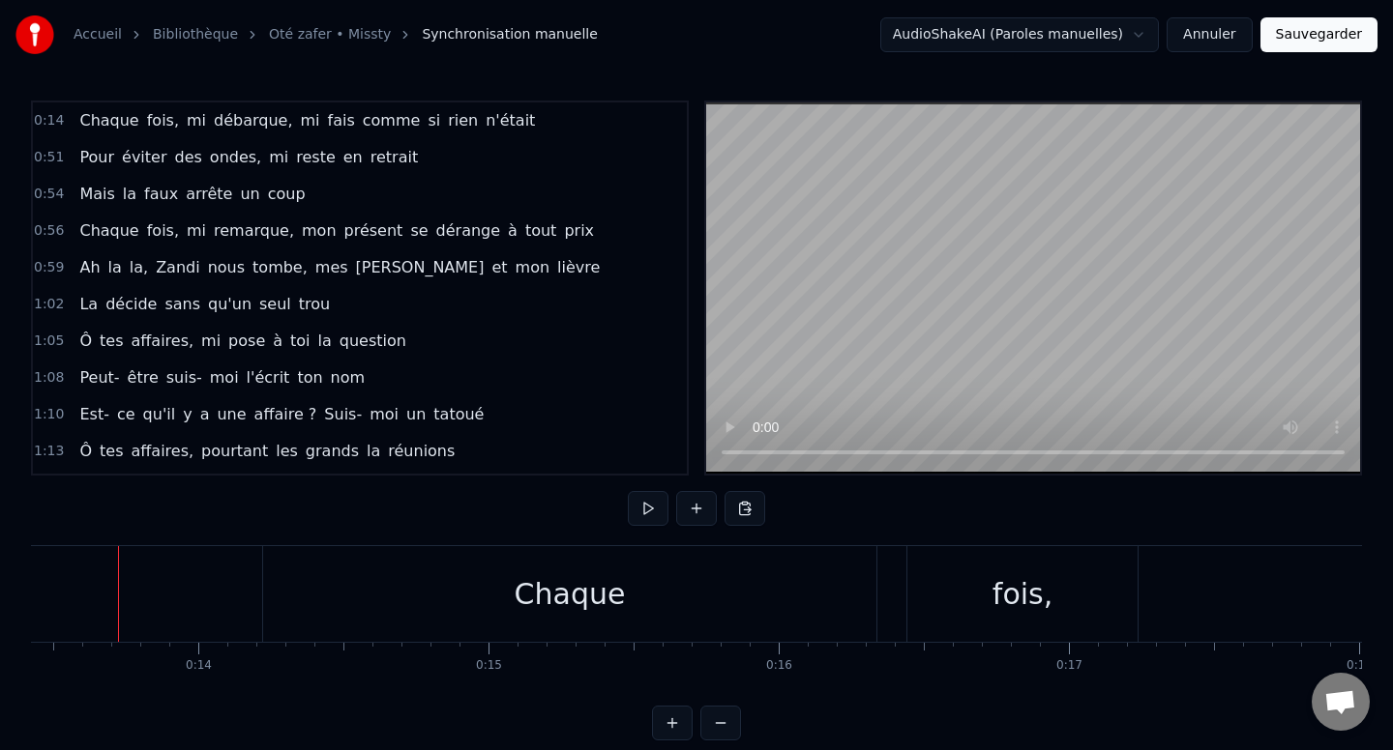
scroll to position [0, 3884]
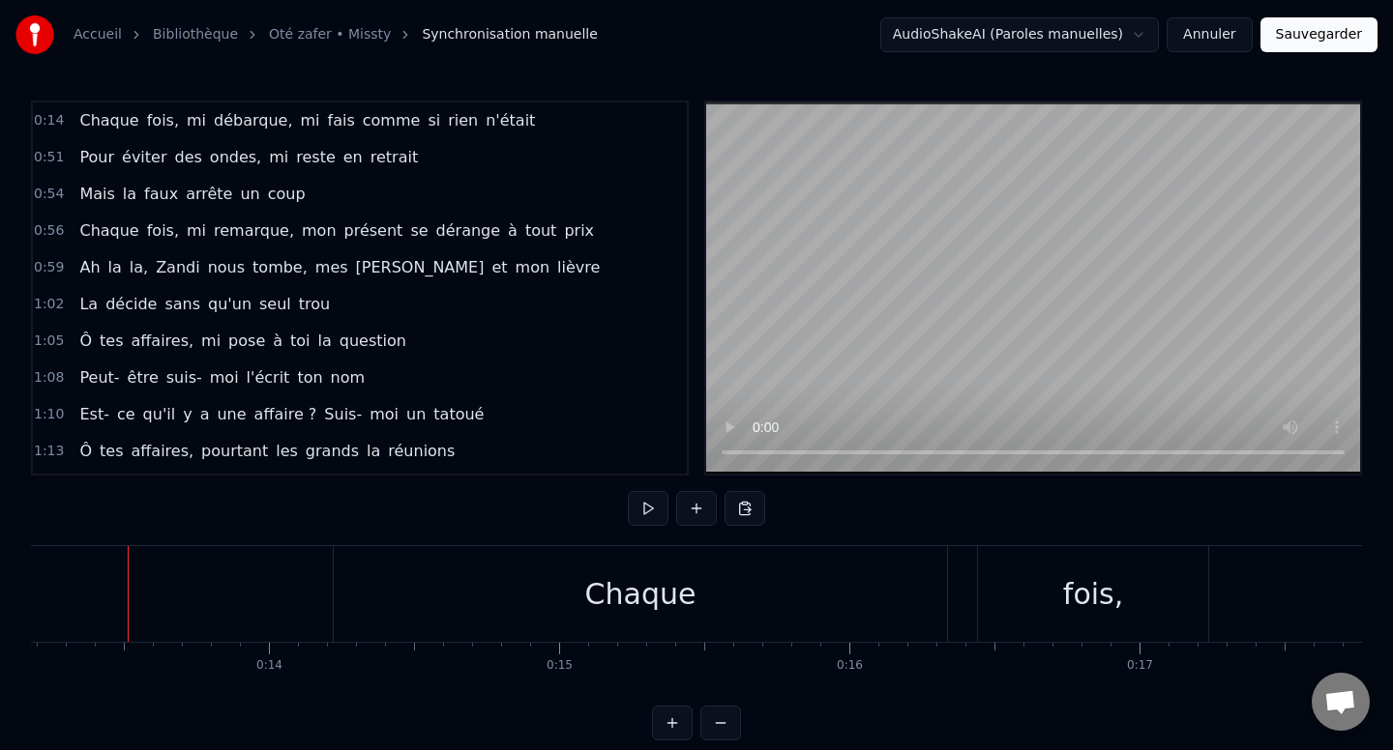
drag, startPoint x: 304, startPoint y: 647, endPoint x: 220, endPoint y: 646, distance: 83.2
click at [316, 521] on div "0:14 Chaque fois, mi débarque, mi fais comme si rien n'était 0:51 Pour éviter d…" at bounding box center [696, 421] width 1331 height 640
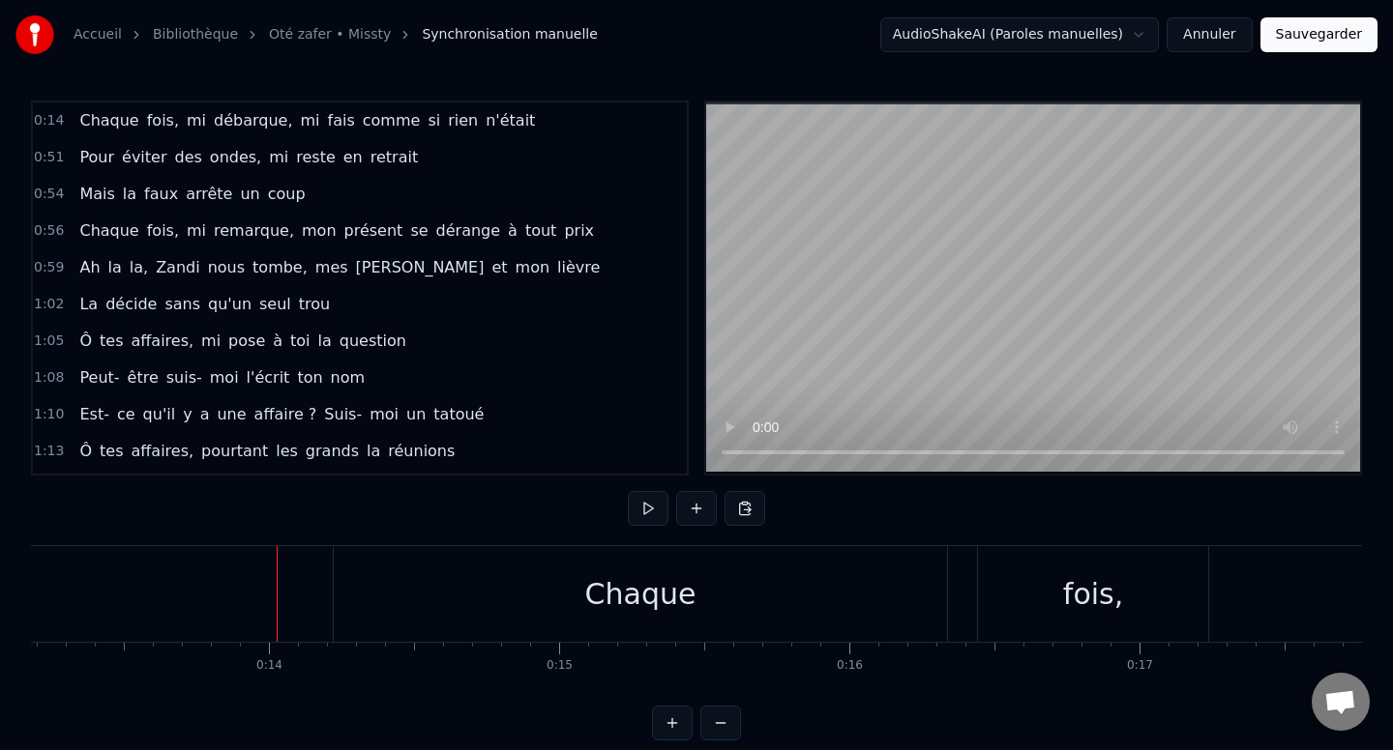
click at [307, 46] on div "Accueil Bibliothèque Oté zafer • Missty Synchronisation manuelle" at bounding box center [306, 34] width 582 height 39
click at [308, 30] on link "Oté zafer • Missty" at bounding box center [330, 34] width 122 height 19
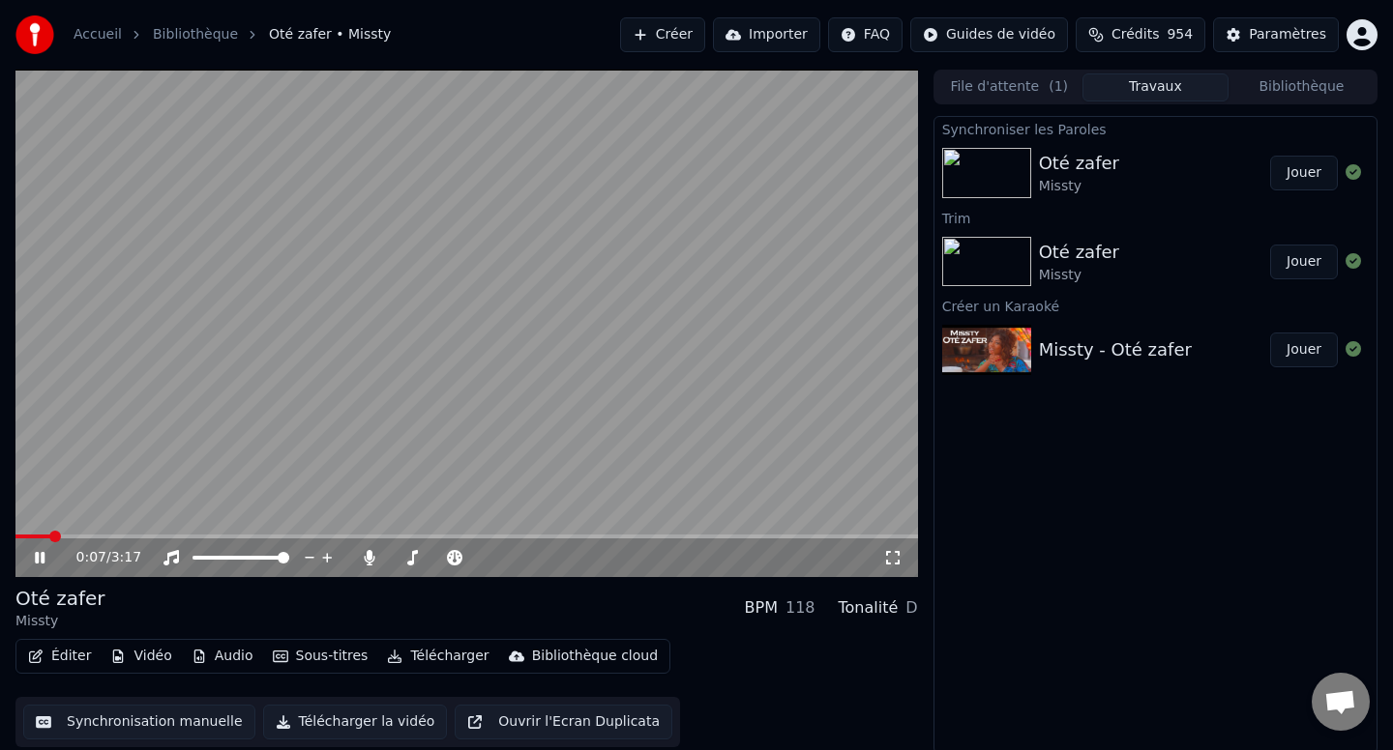
scroll to position [3, 0]
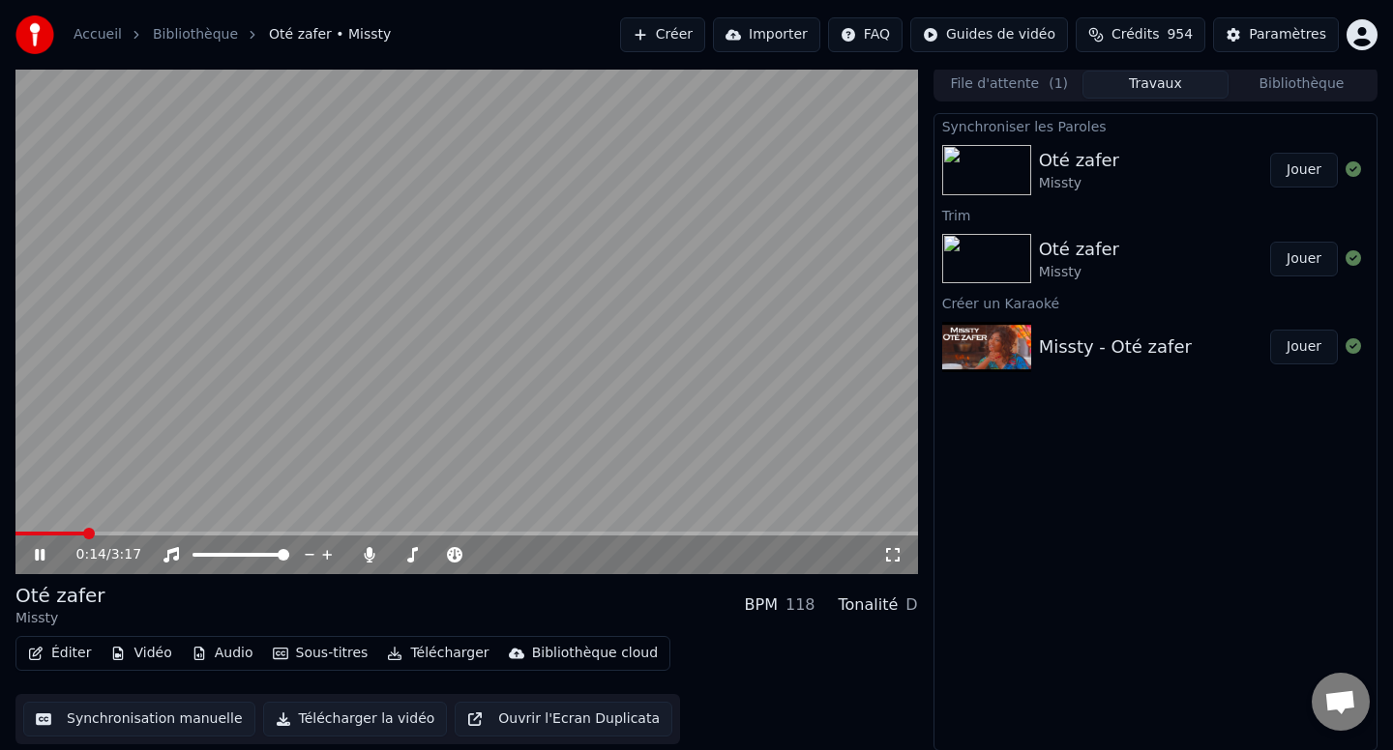
click at [533, 317] on video at bounding box center [466, 321] width 902 height 508
click at [301, 649] on button "Sous-titres" at bounding box center [320, 653] width 111 height 27
click at [55, 582] on div "Oté zafer" at bounding box center [60, 595] width 90 height 27
click at [162, 681] on div "Éditer Vidéo Audio Sous-titres Télécharger Bibliothèque cloud Synchronisation m…" at bounding box center [466, 690] width 902 height 108
click at [871, 663] on div "Éditer Vidéo Audio Sous-titres Télécharger Bibliothèque cloud Synchronisation m…" at bounding box center [466, 690] width 902 height 108
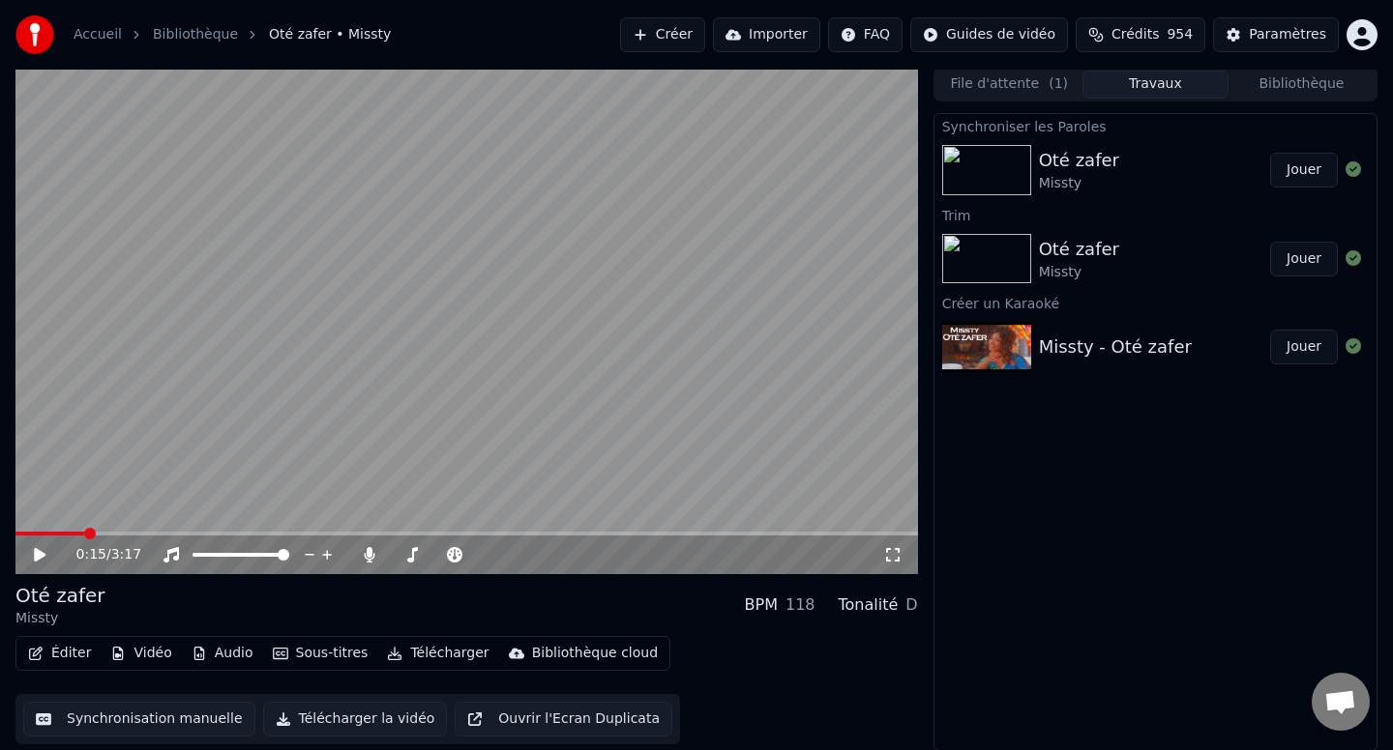
click at [1019, 622] on div "Synchroniser les Paroles Oté zafer Missty Jouer Trim Oté zafer Missty Jouer Cré…" at bounding box center [1155, 432] width 444 height 638
click at [159, 708] on button "Synchronisation manuelle" at bounding box center [139, 719] width 232 height 35
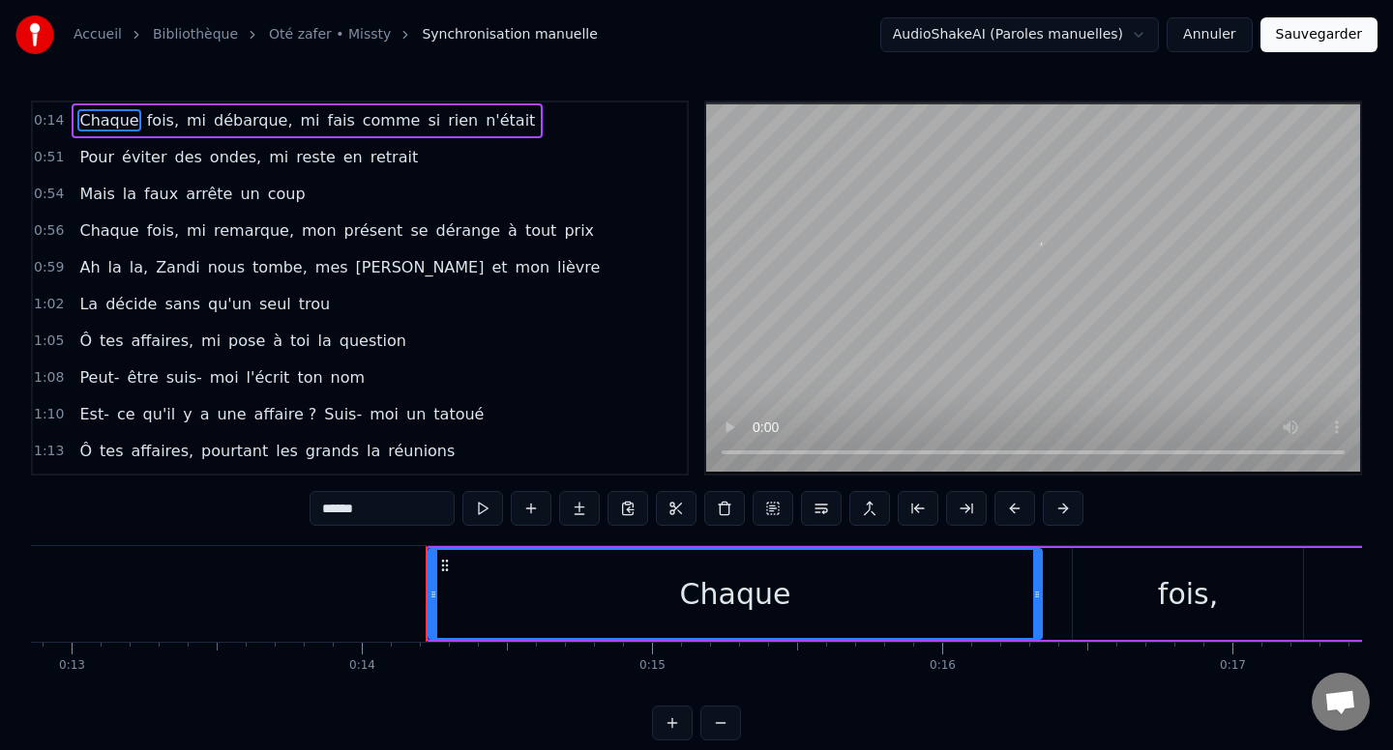
scroll to position [0, 4029]
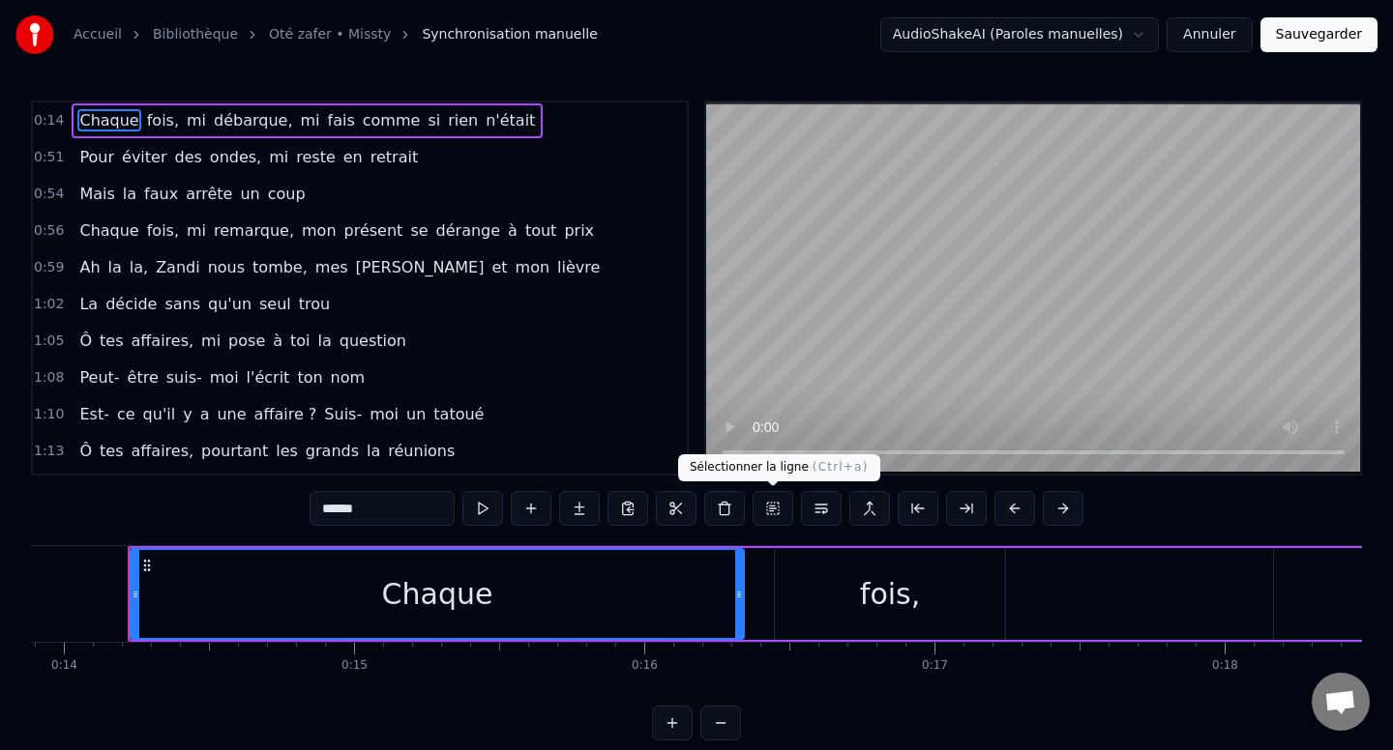
click at [777, 501] on button at bounding box center [772, 508] width 41 height 35
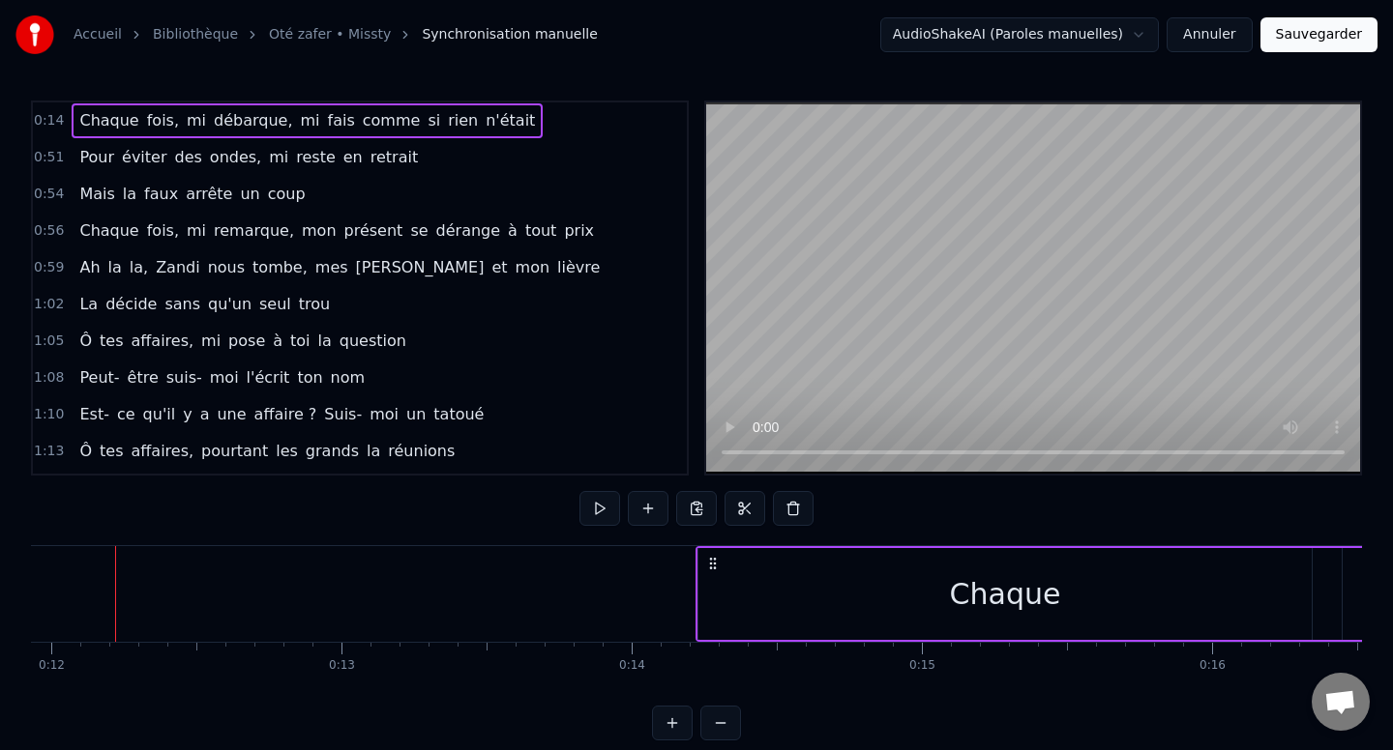
scroll to position [0, 3448]
drag, startPoint x: 720, startPoint y: 550, endPoint x: 743, endPoint y: 562, distance: 25.1
click at [777, 551] on div "Chaque" at bounding box center [1017, 594] width 613 height 92
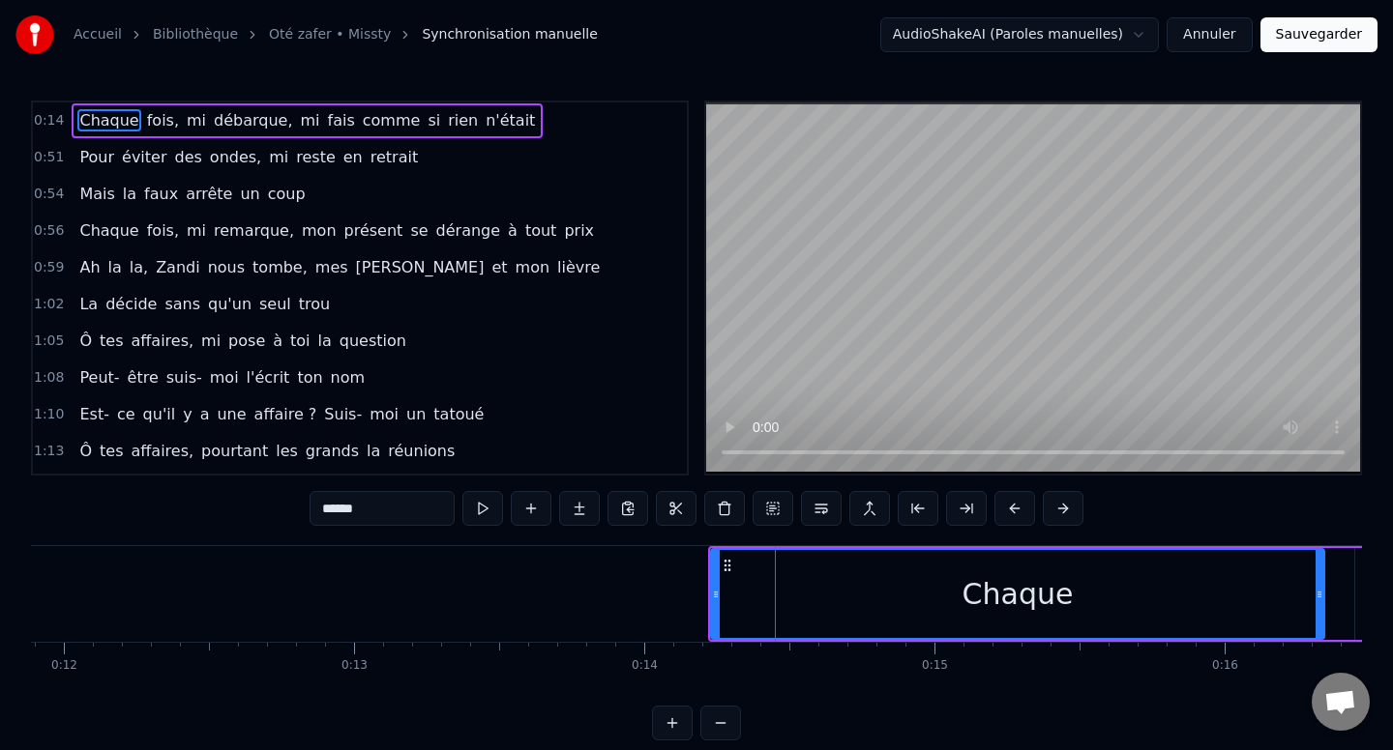
drag, startPoint x: 765, startPoint y: 583, endPoint x: 776, endPoint y: 613, distance: 31.8
click at [776, 613] on div "Chaque" at bounding box center [1017, 594] width 611 height 88
drag, startPoint x: 769, startPoint y: 598, endPoint x: 811, endPoint y: 584, distance: 44.7
click at [845, 593] on div "Chaque" at bounding box center [1017, 594] width 611 height 88
drag, startPoint x: 811, startPoint y: 584, endPoint x: 859, endPoint y: 585, distance: 47.4
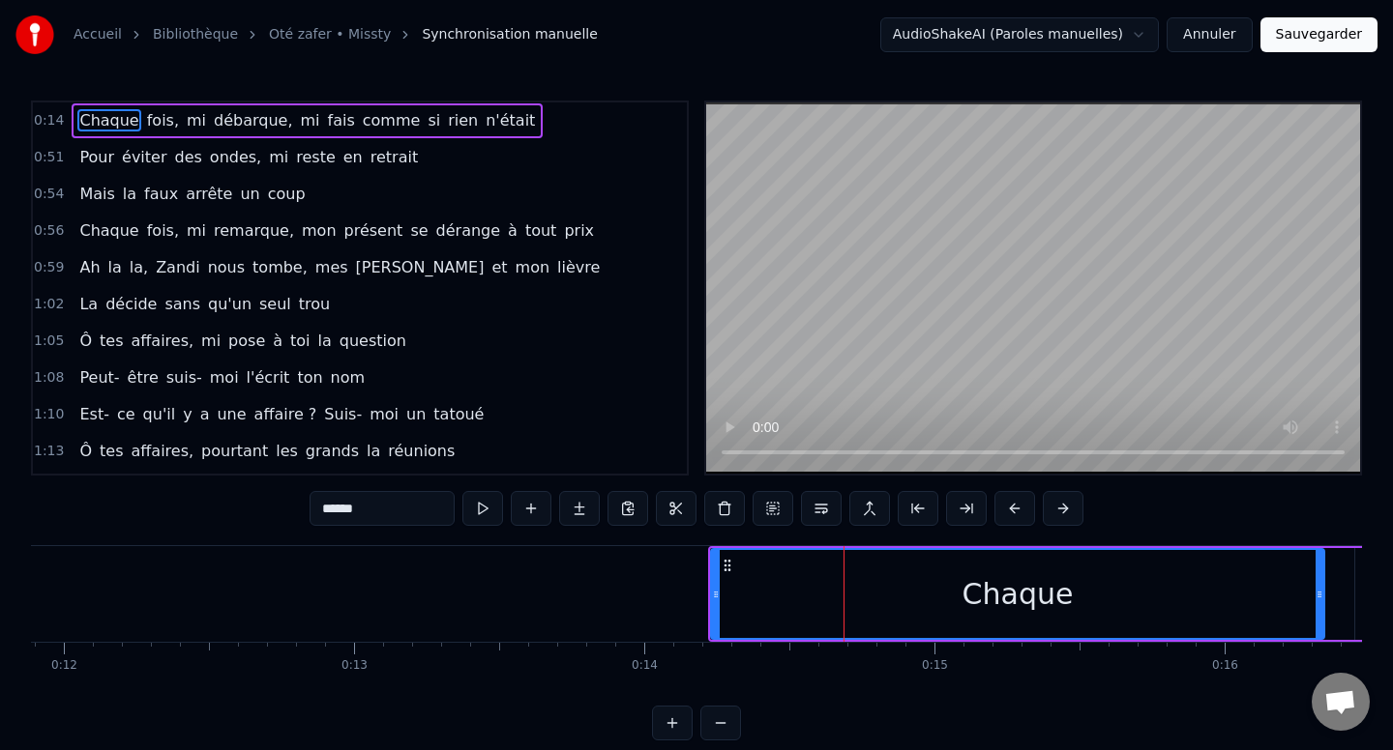
click at [859, 585] on div "Chaque" at bounding box center [1017, 594] width 611 height 88
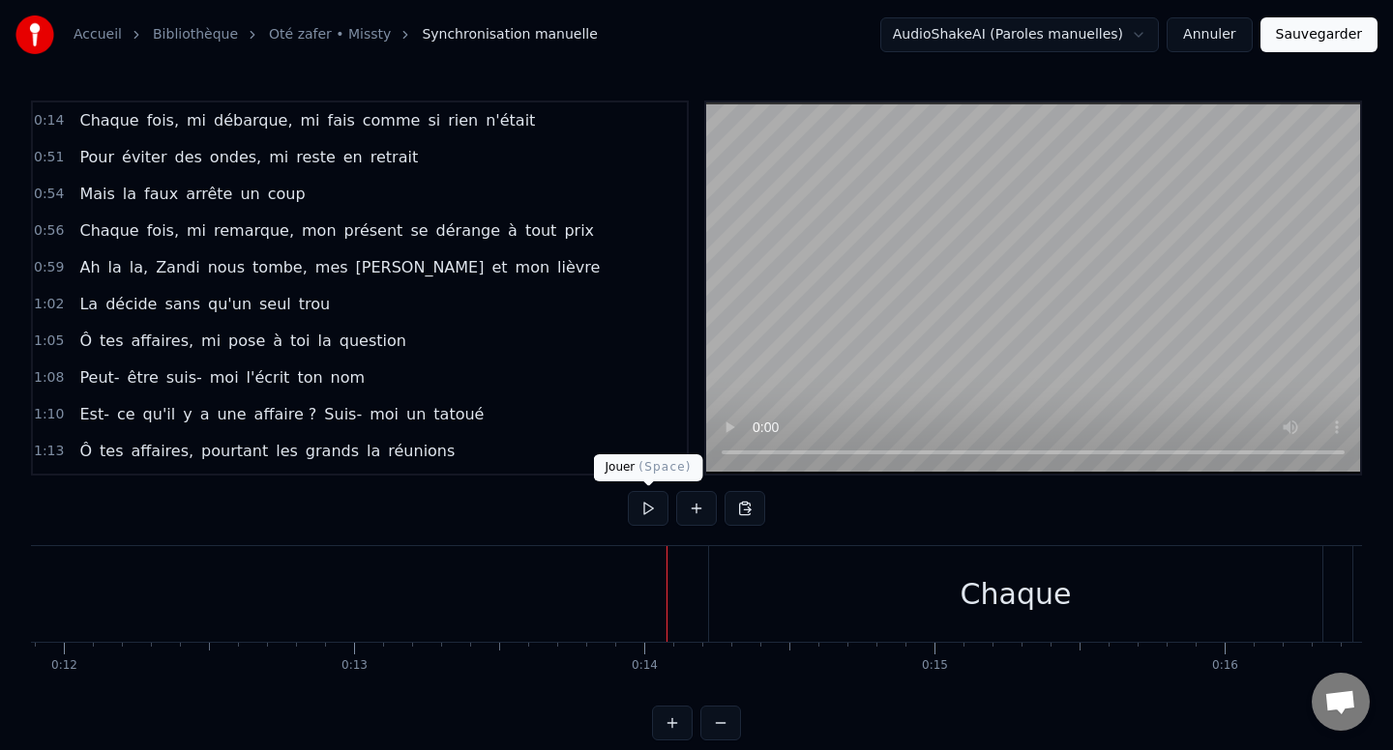
click at [647, 519] on button at bounding box center [648, 508] width 41 height 35
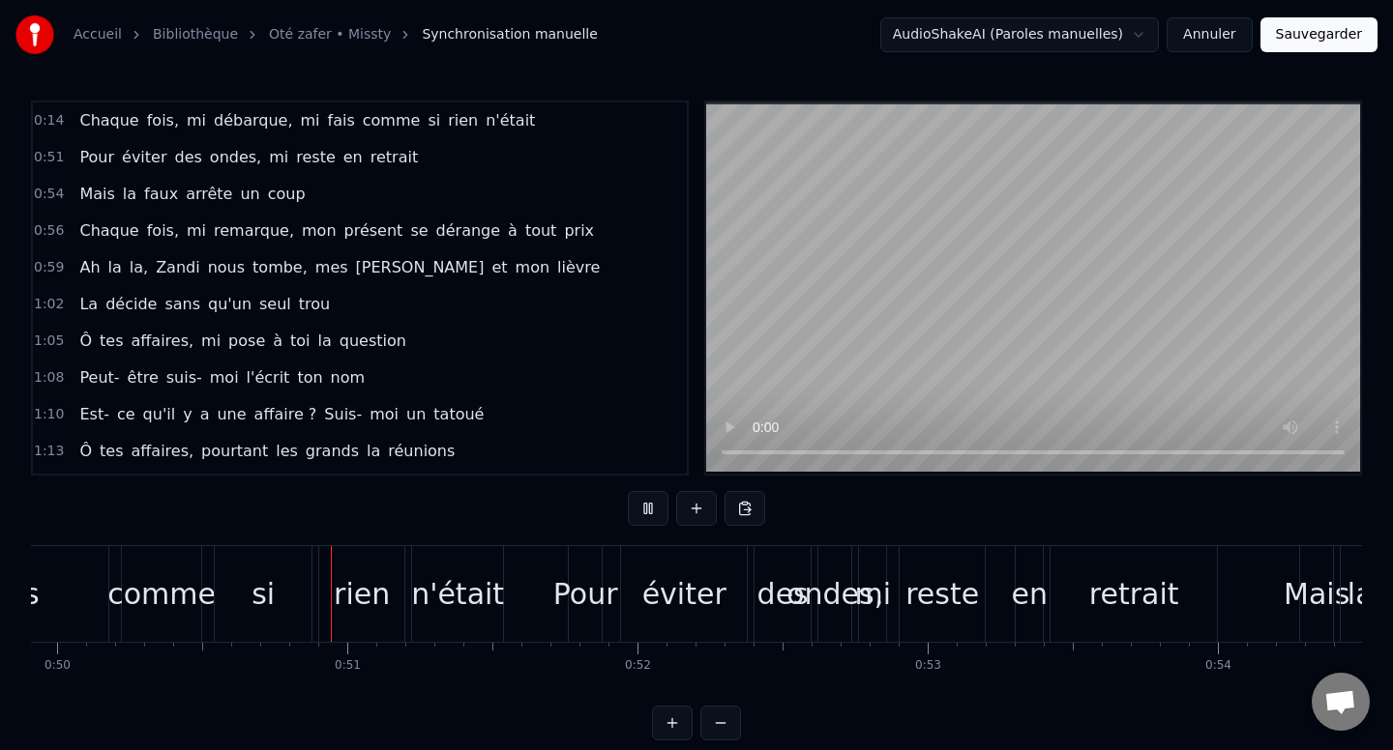
scroll to position [0, 14484]
click at [642, 510] on button at bounding box center [648, 508] width 41 height 35
click at [44, 121] on span "0:14" at bounding box center [49, 120] width 30 height 19
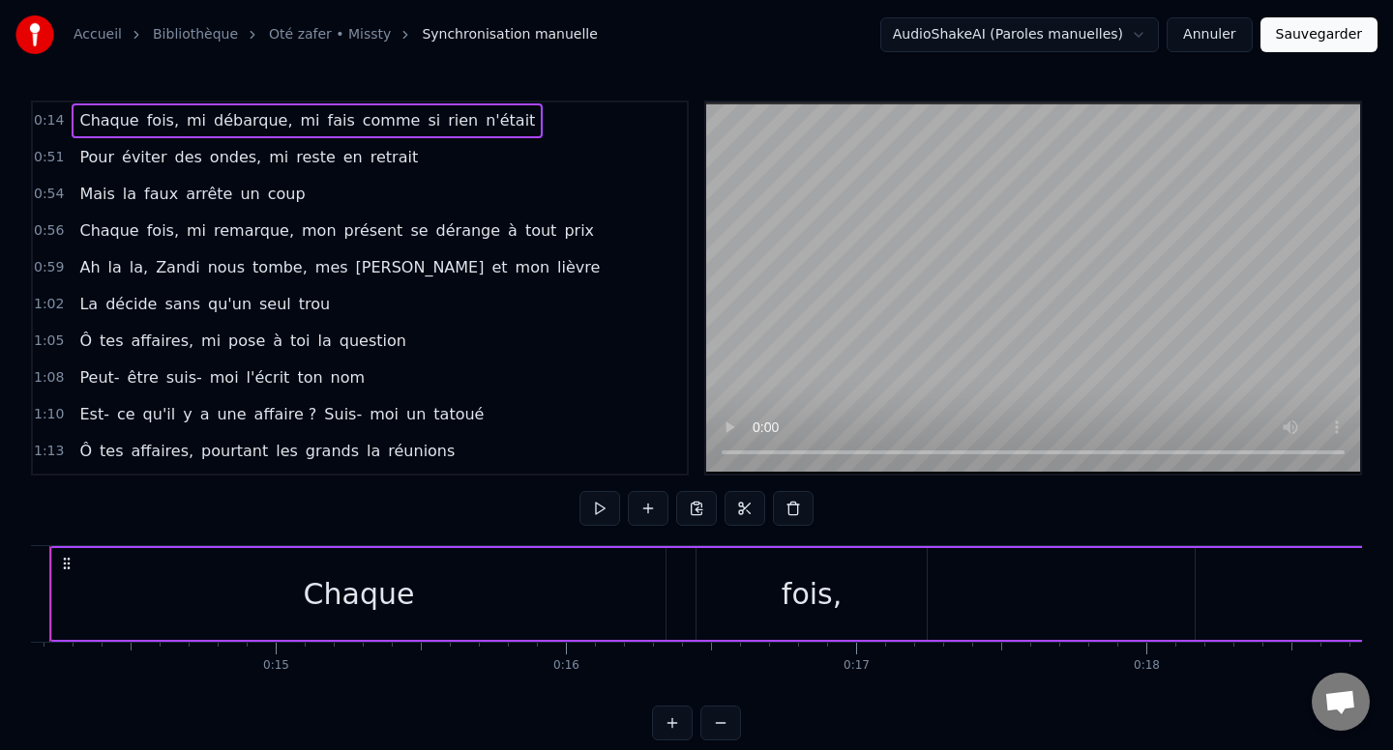
scroll to position [0, 4029]
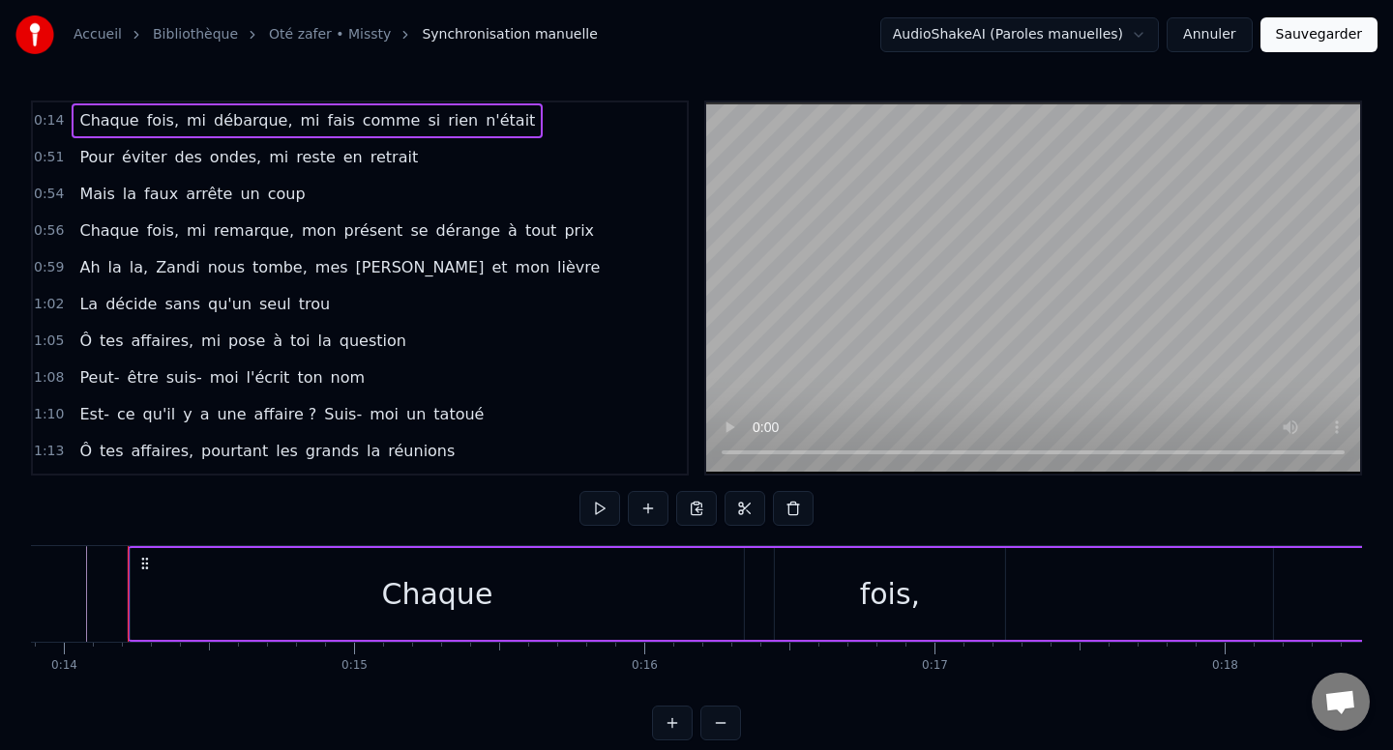
click at [148, 563] on icon at bounding box center [144, 563] width 15 height 15
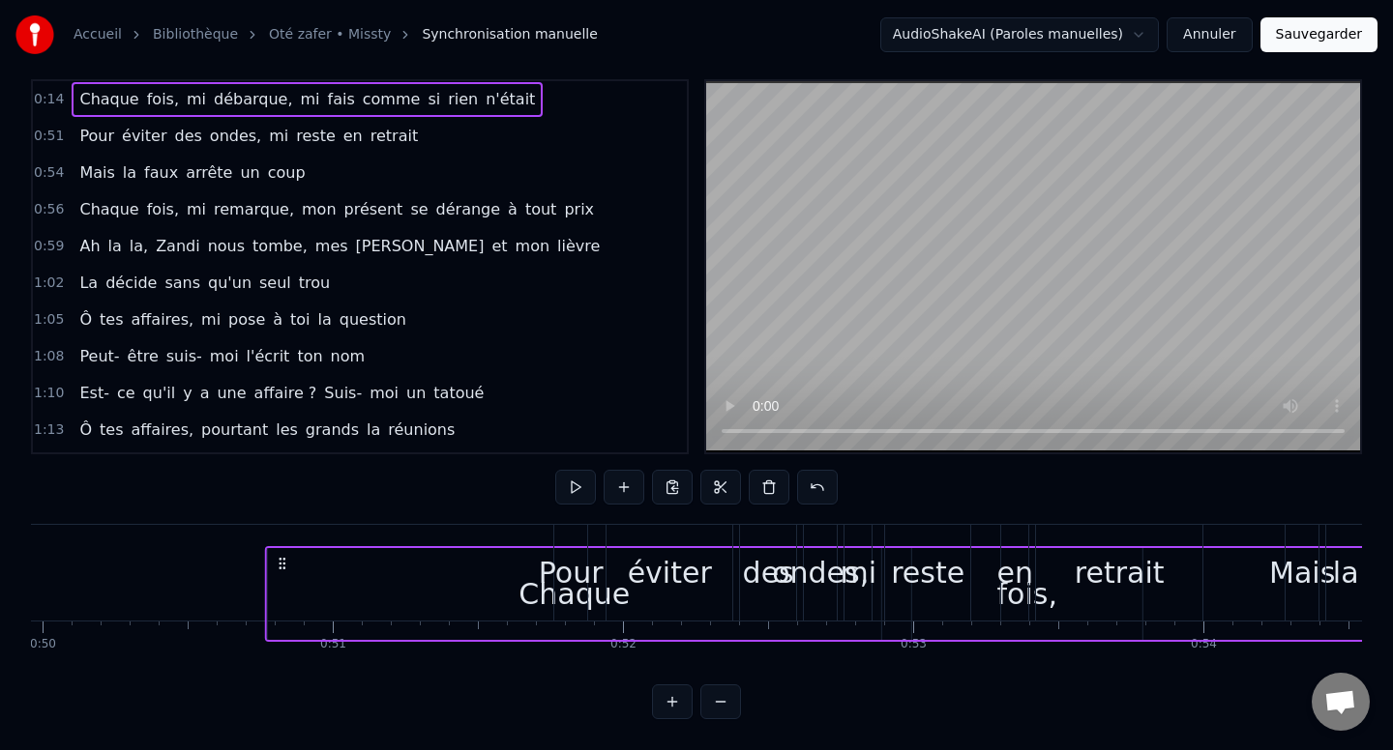
scroll to position [0, 14494]
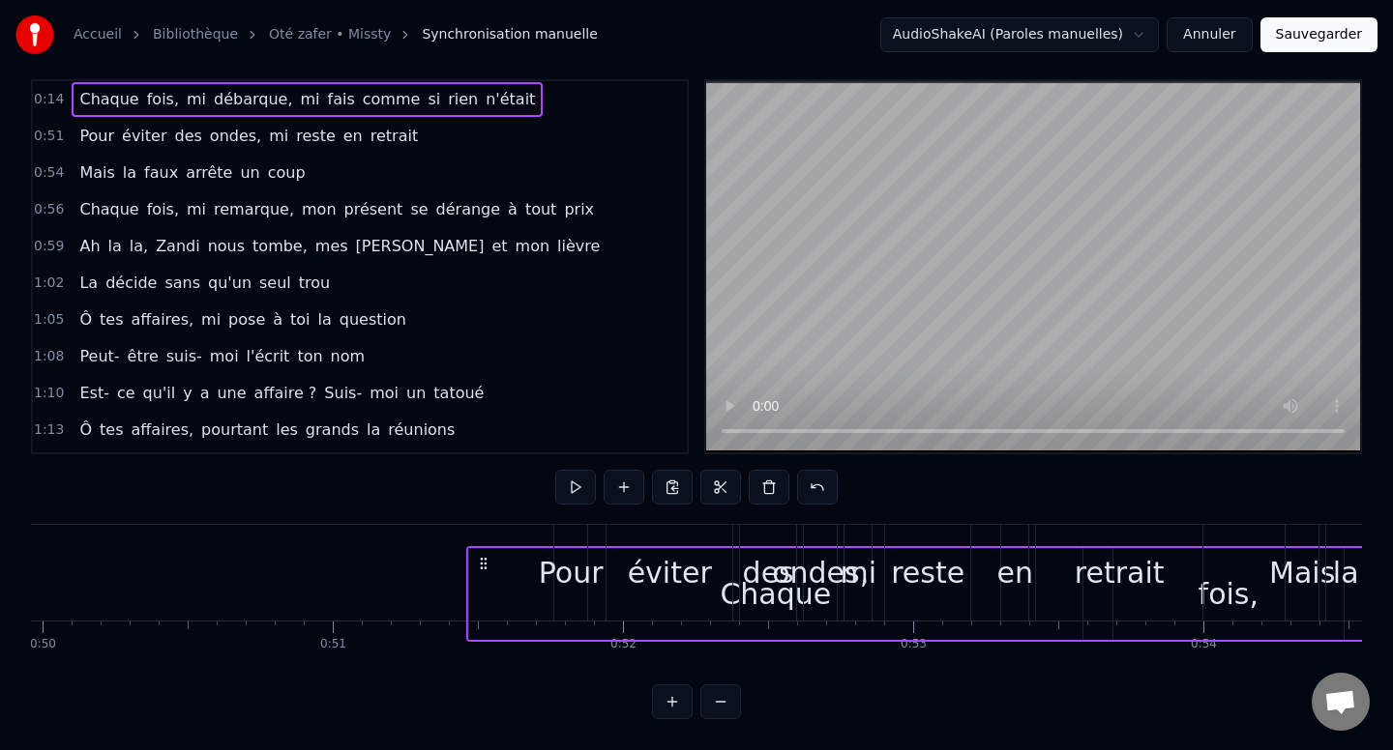
drag, startPoint x: 148, startPoint y: 563, endPoint x: 481, endPoint y: 622, distance: 337.8
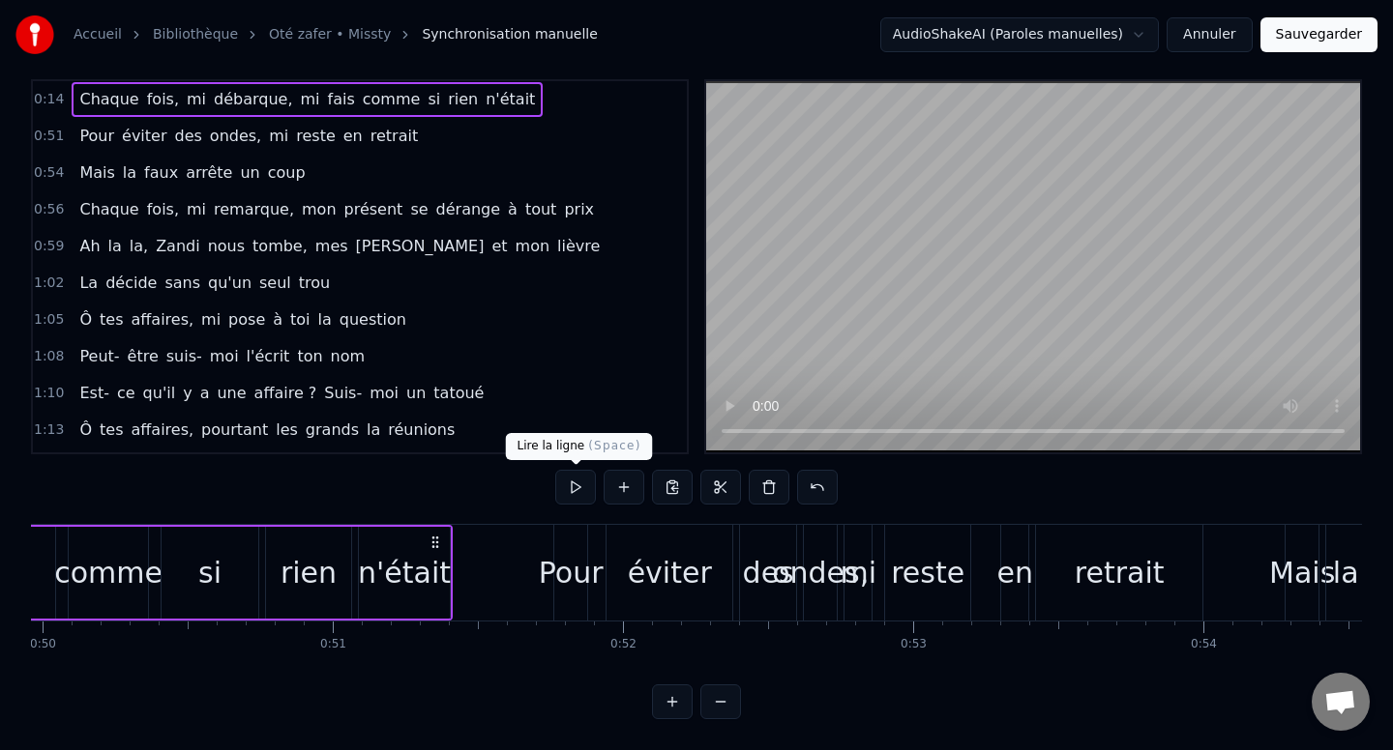
click at [585, 499] on button at bounding box center [575, 487] width 41 height 35
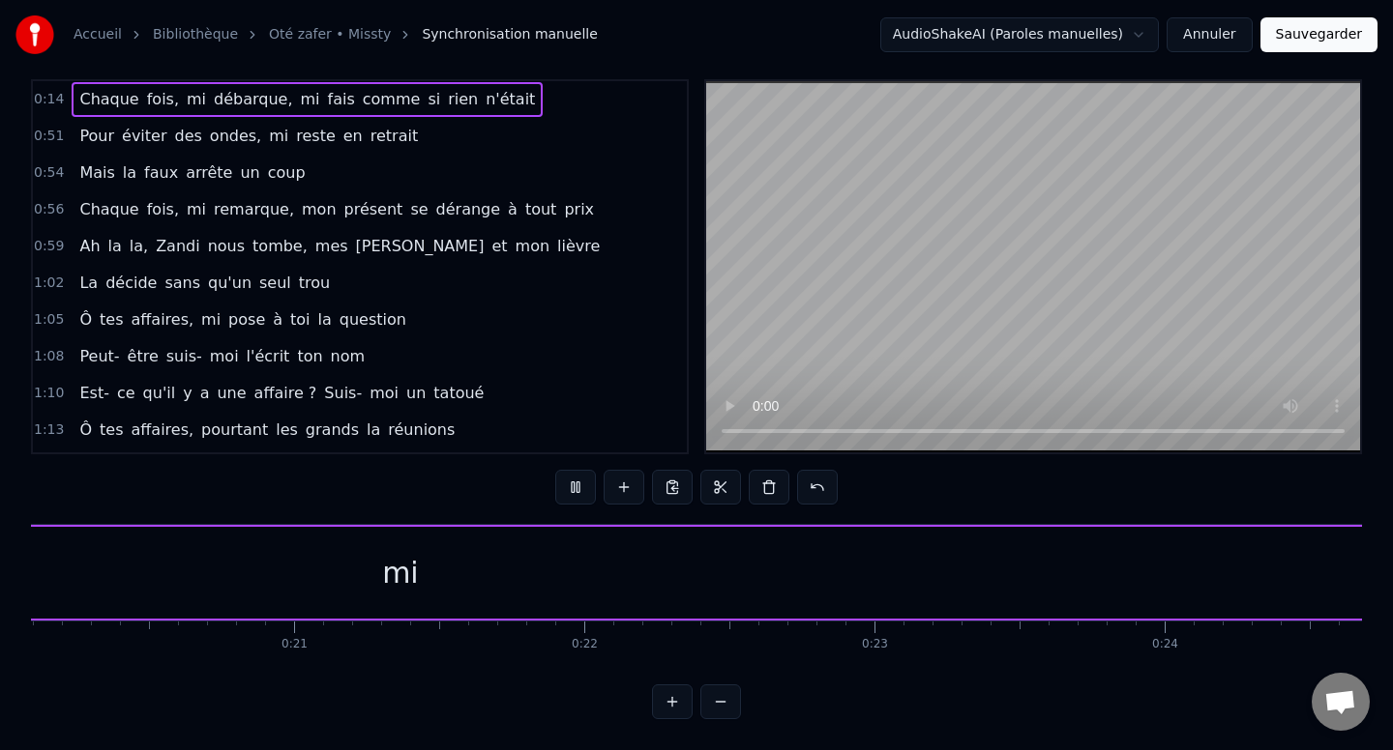
click at [585, 499] on button at bounding box center [575, 487] width 41 height 35
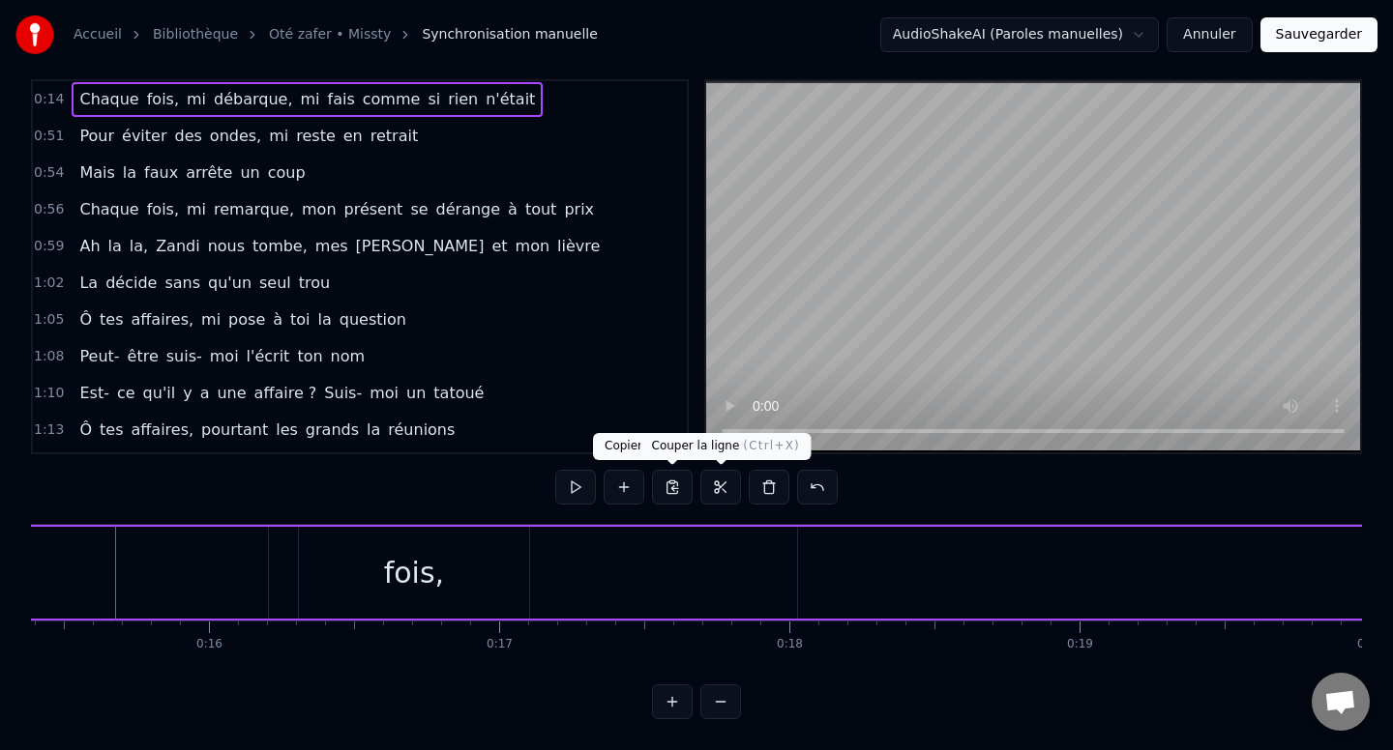
scroll to position [0, 4451]
click at [719, 492] on button at bounding box center [720, 487] width 41 height 35
click at [718, 490] on button at bounding box center [720, 487] width 41 height 35
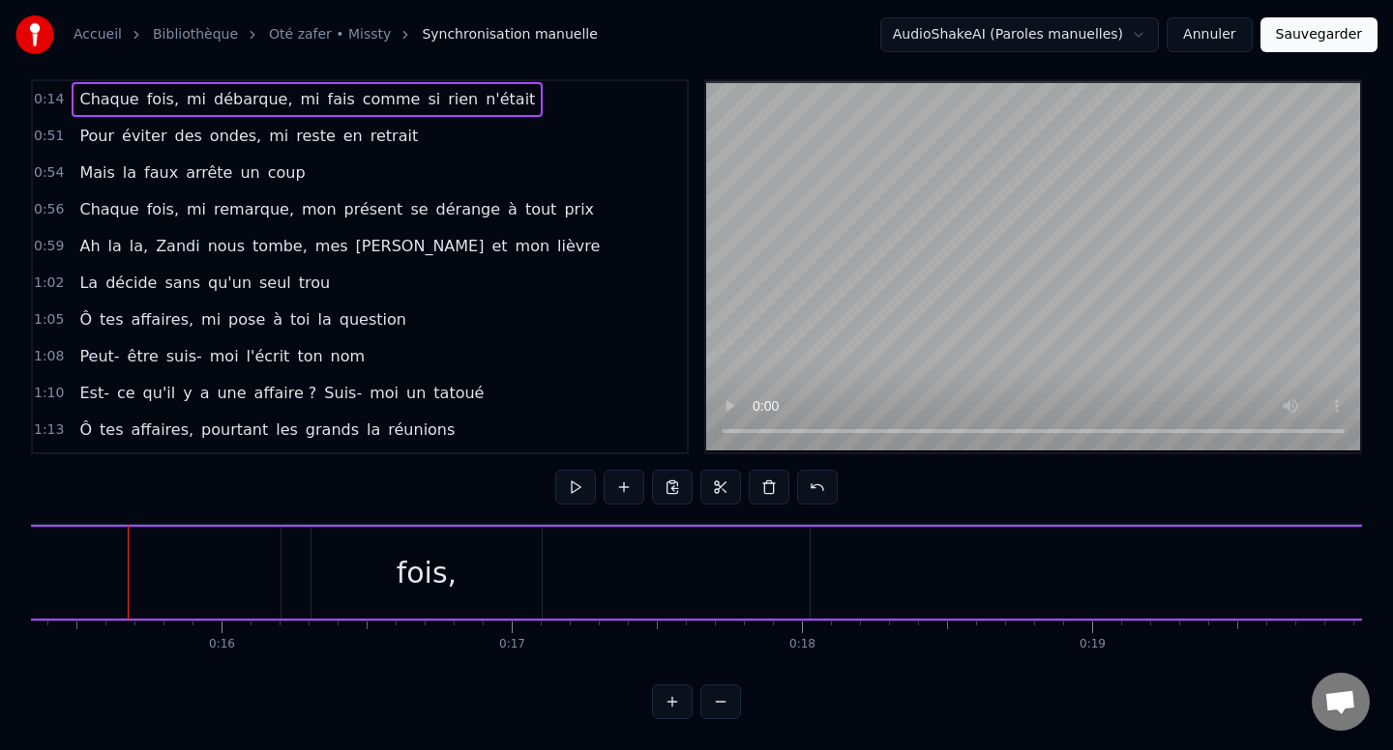
click at [129, 101] on span "Chaque" at bounding box center [108, 99] width 63 height 22
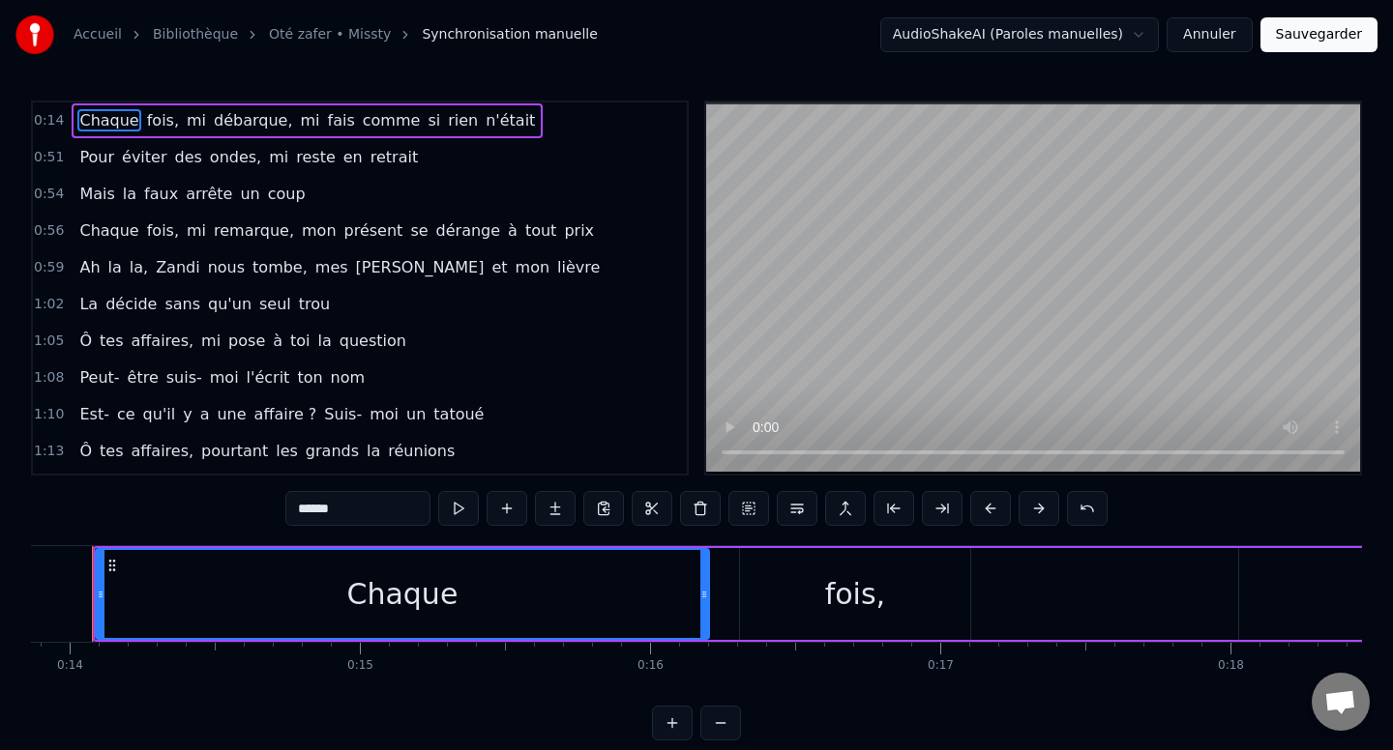
scroll to position [0, 3988]
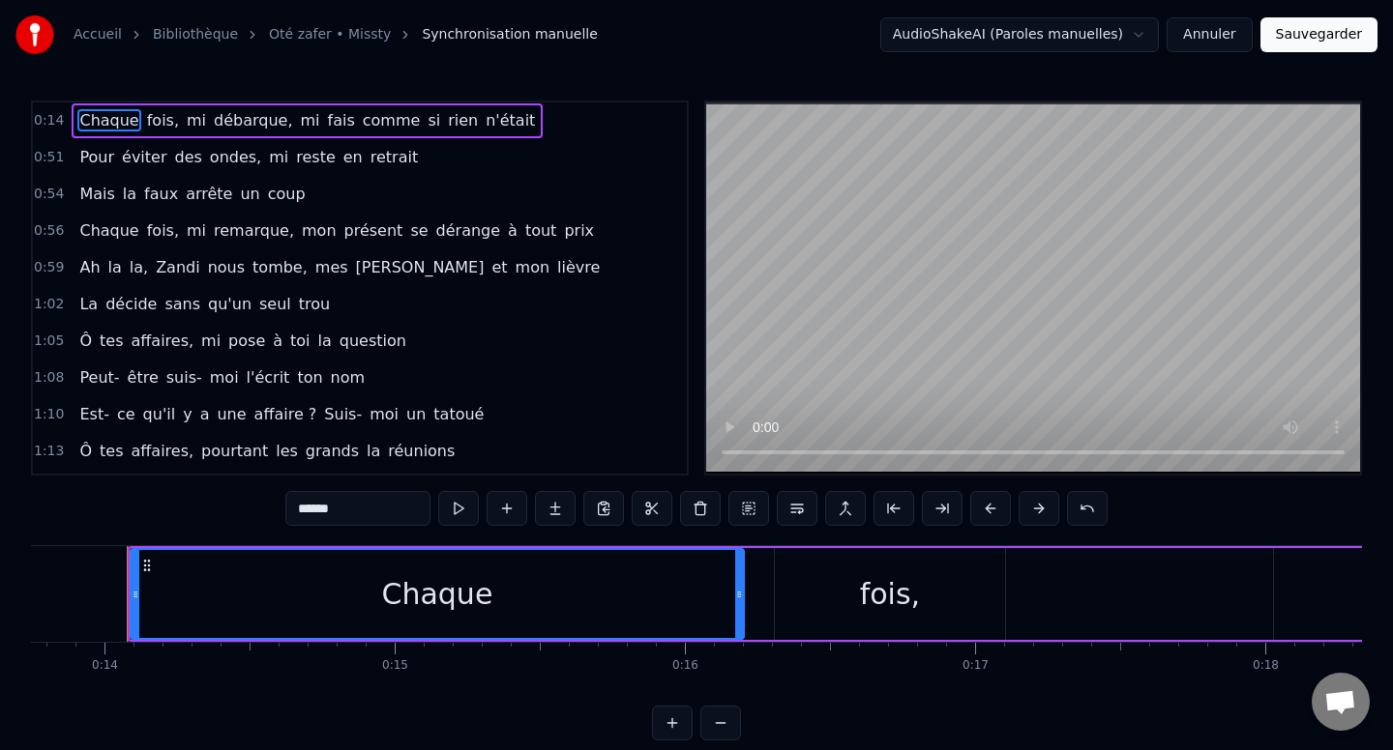
click at [193, 105] on div "Chaque fois, mi débarque, mi fais comme si rien n'était" at bounding box center [307, 120] width 471 height 35
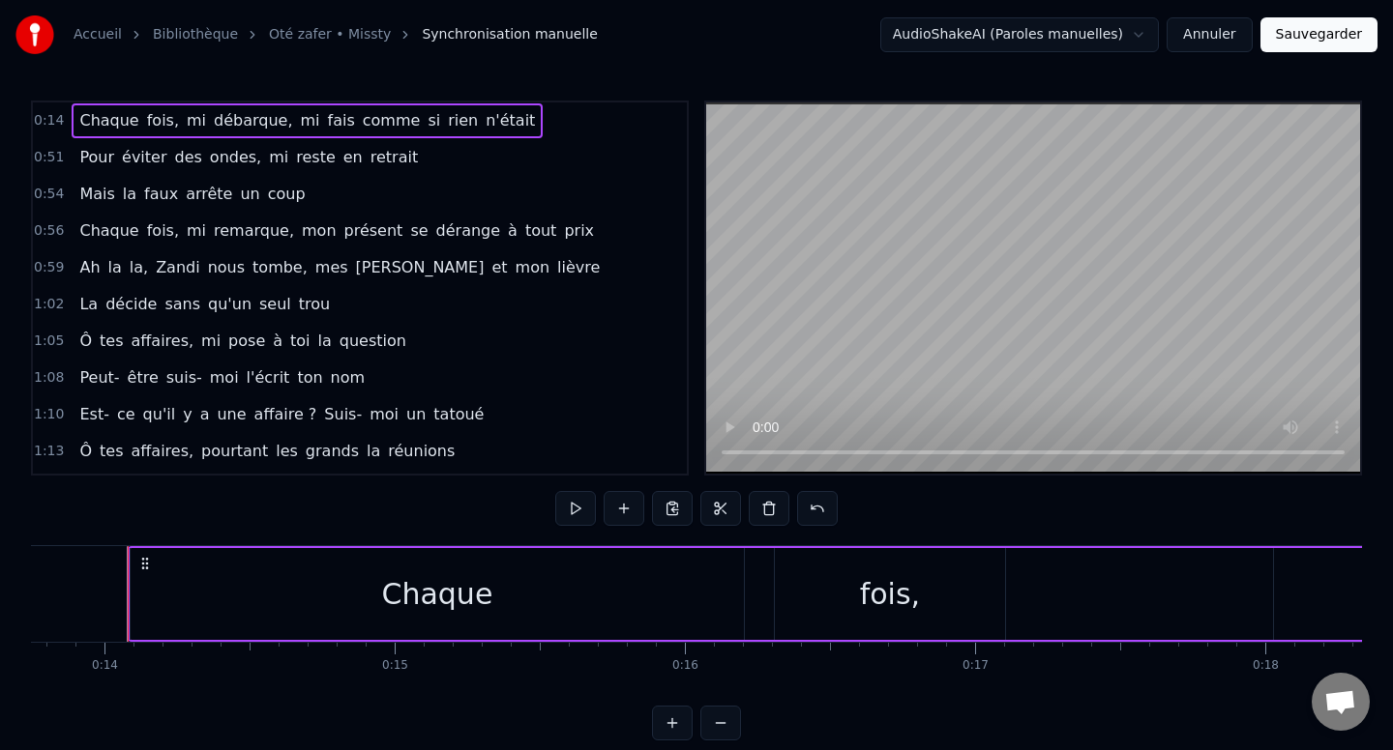
click at [193, 105] on div "Chaque fois, mi débarque, mi fais comme si rien n'était" at bounding box center [307, 120] width 471 height 35
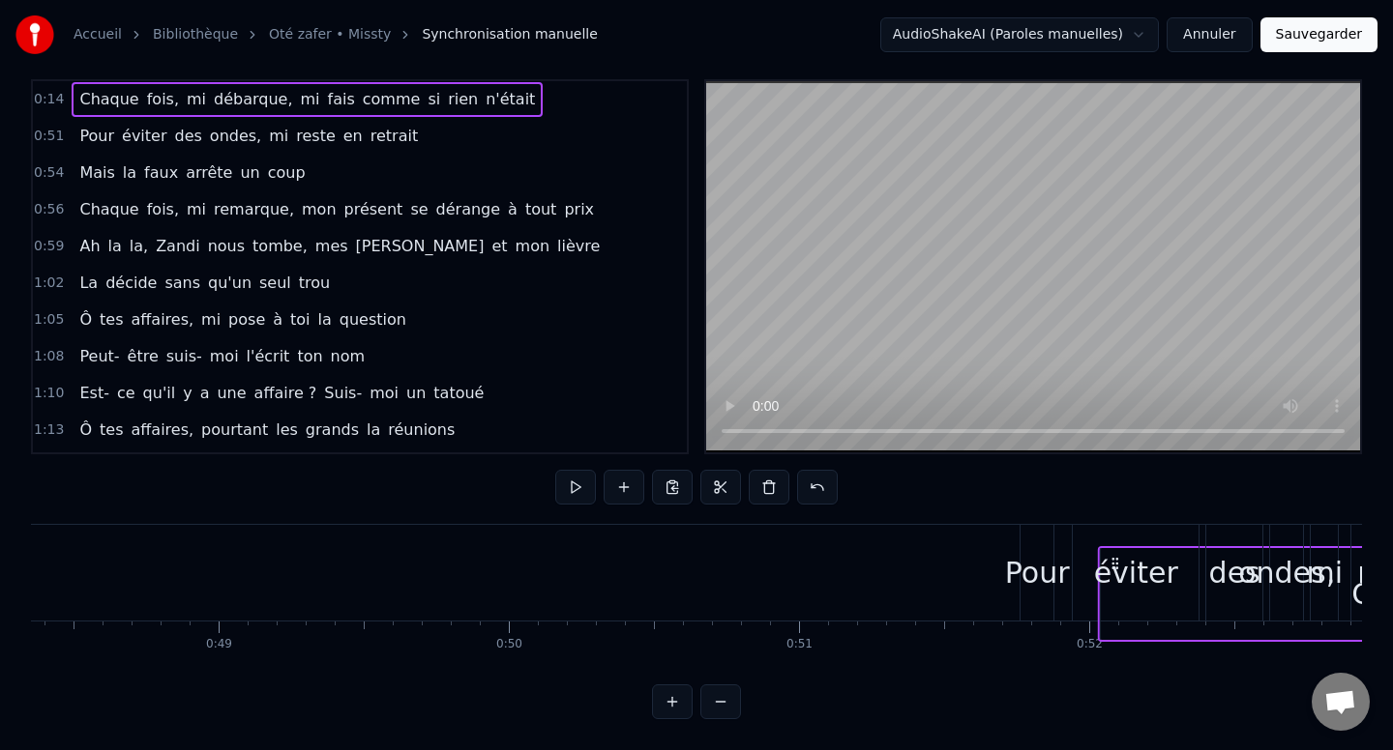
scroll to position [0, 14030]
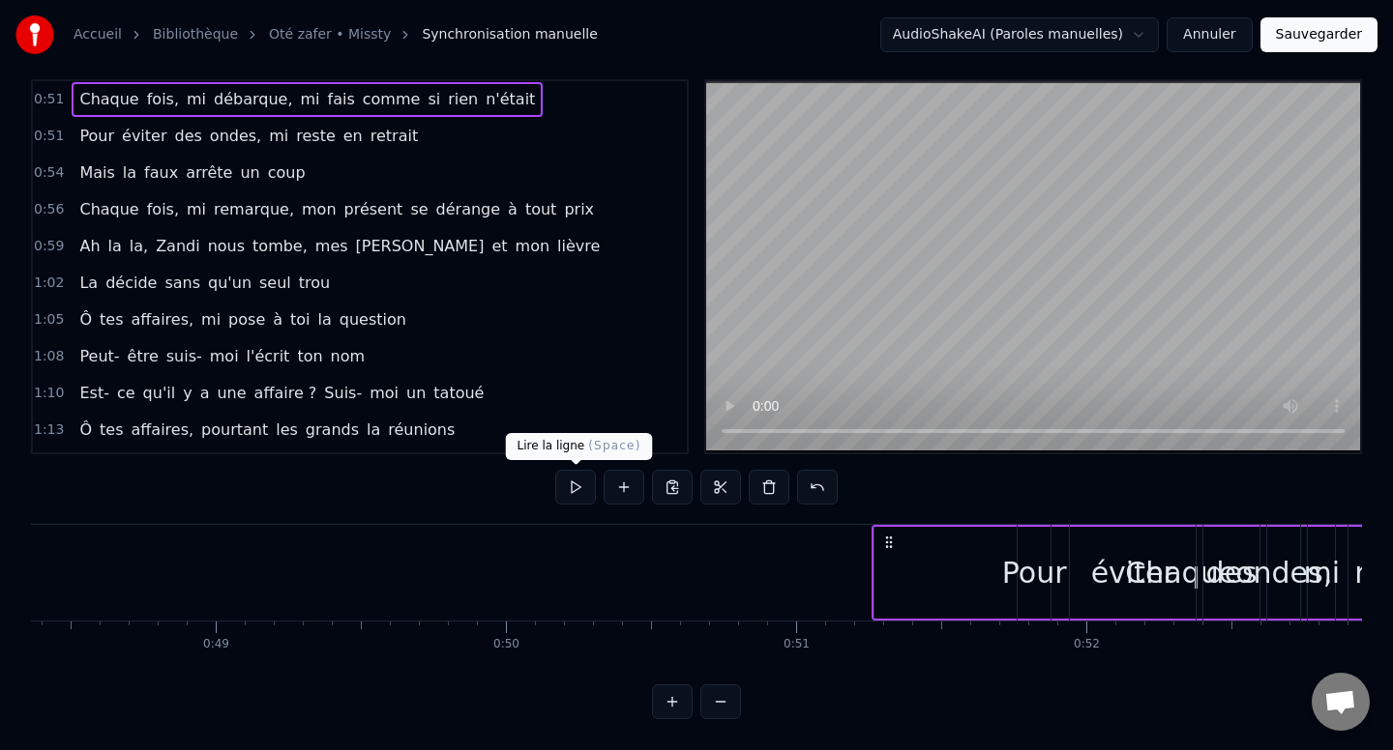
click at [576, 494] on button at bounding box center [575, 487] width 41 height 35
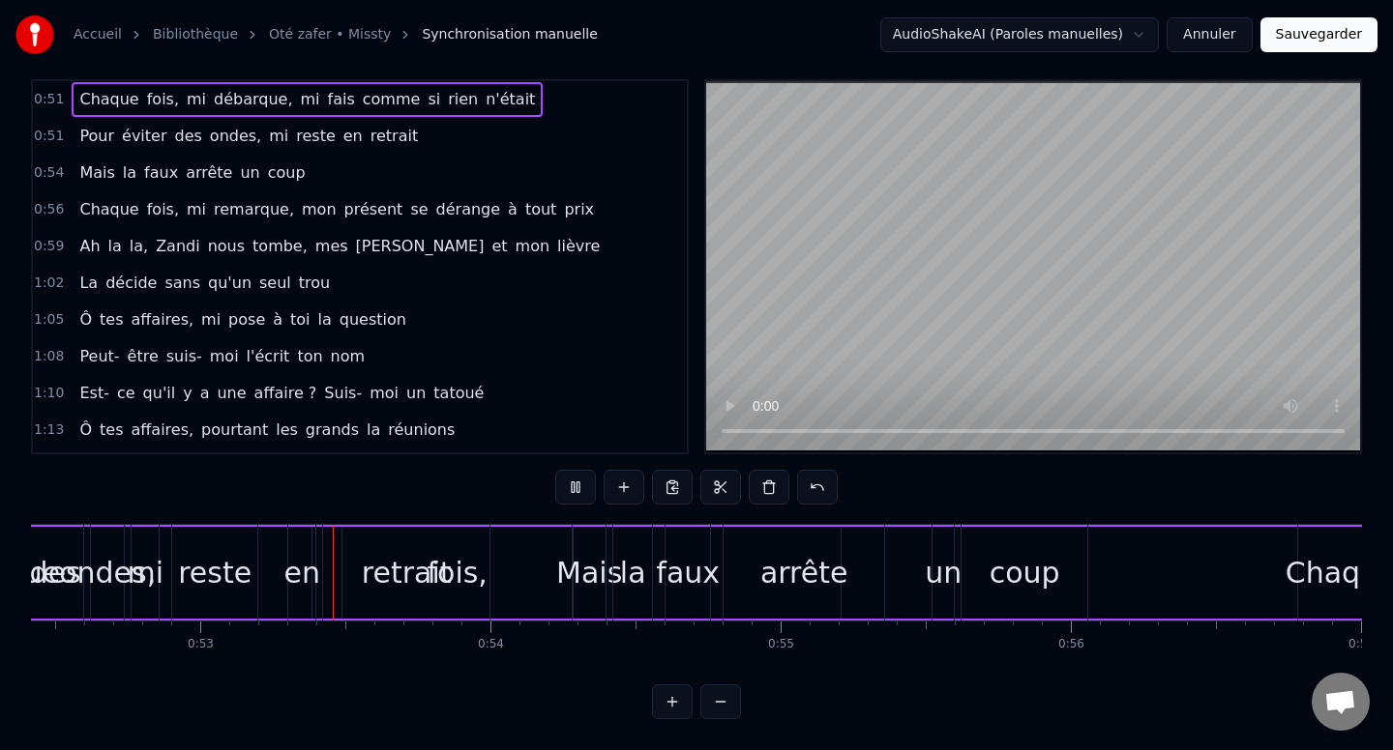
scroll to position [0, 15218]
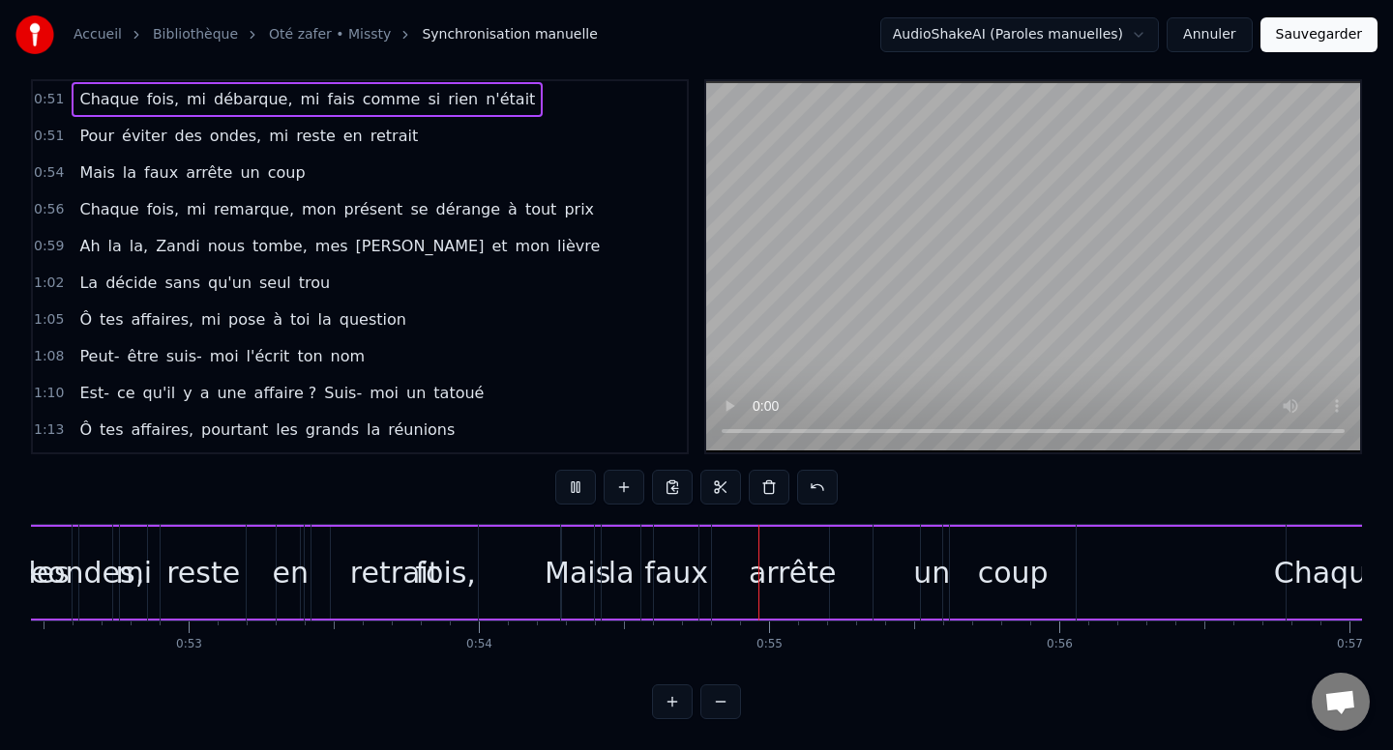
click at [576, 494] on button at bounding box center [575, 487] width 41 height 35
click at [73, 124] on div "Pour éviter des ondes, mi reste en retrait" at bounding box center [249, 136] width 354 height 35
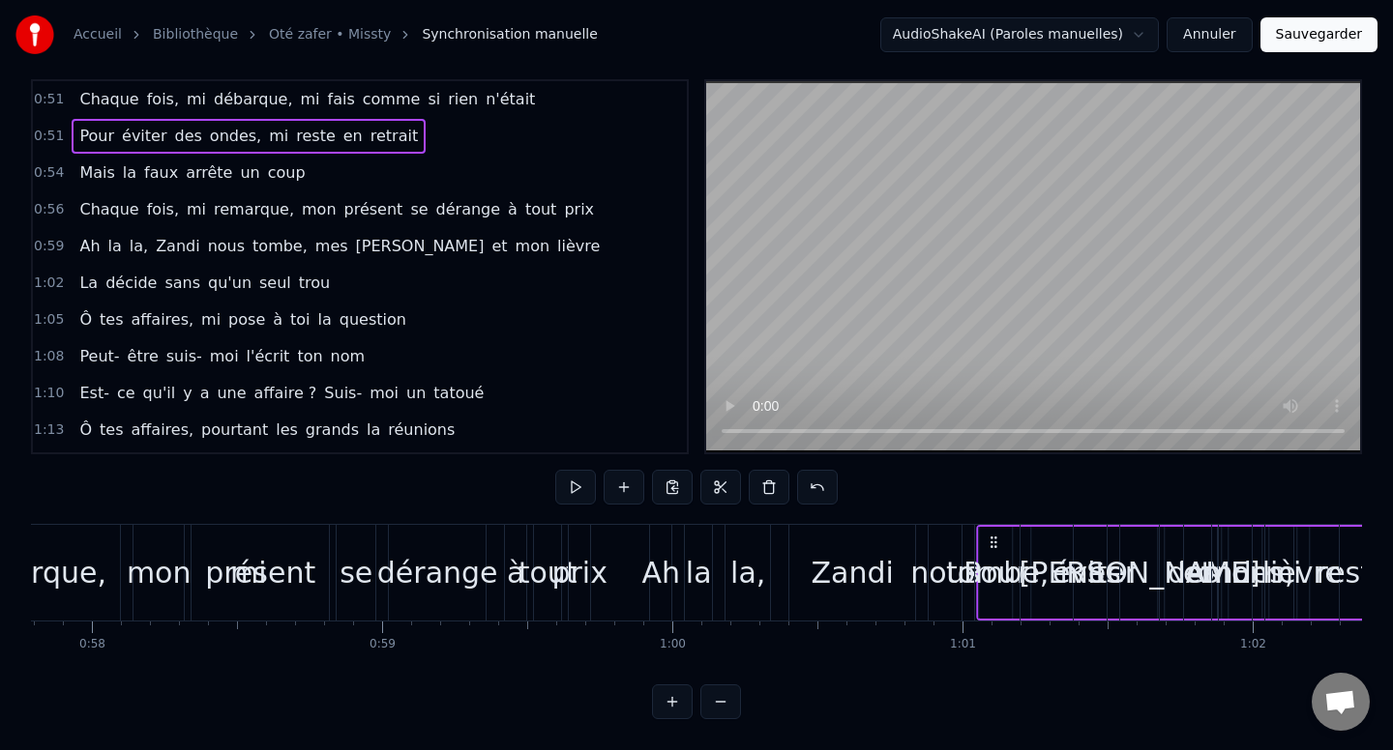
scroll to position [0, 16766]
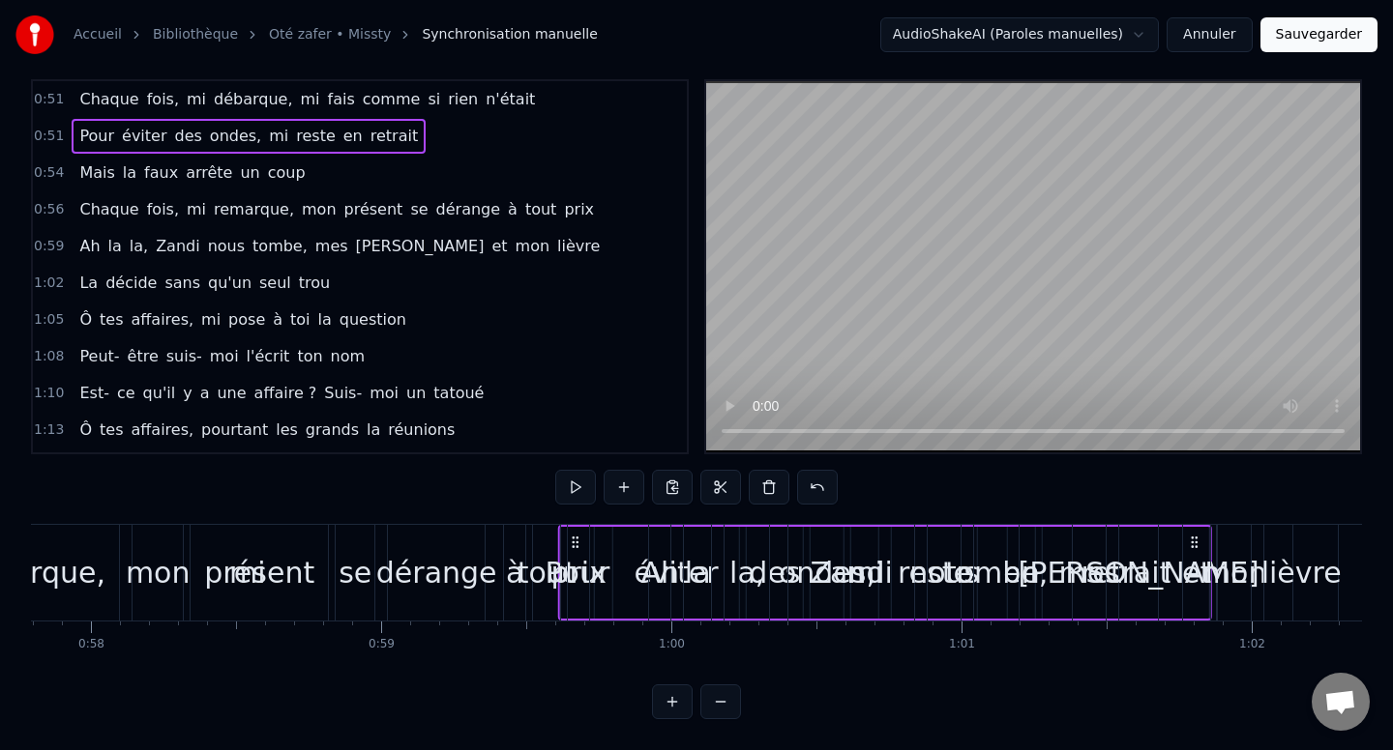
drag, startPoint x: 142, startPoint y: 541, endPoint x: 572, endPoint y: 612, distance: 436.2
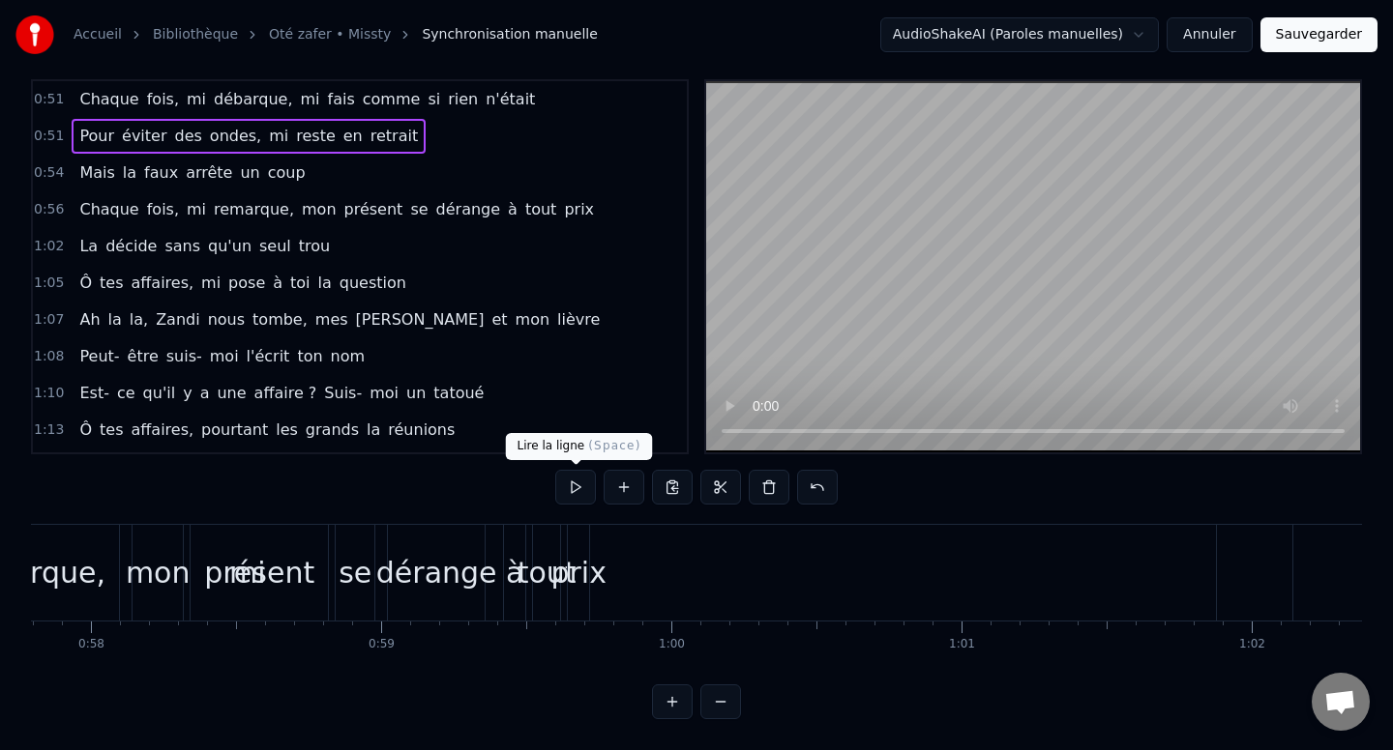
click at [590, 486] on button at bounding box center [575, 487] width 41 height 35
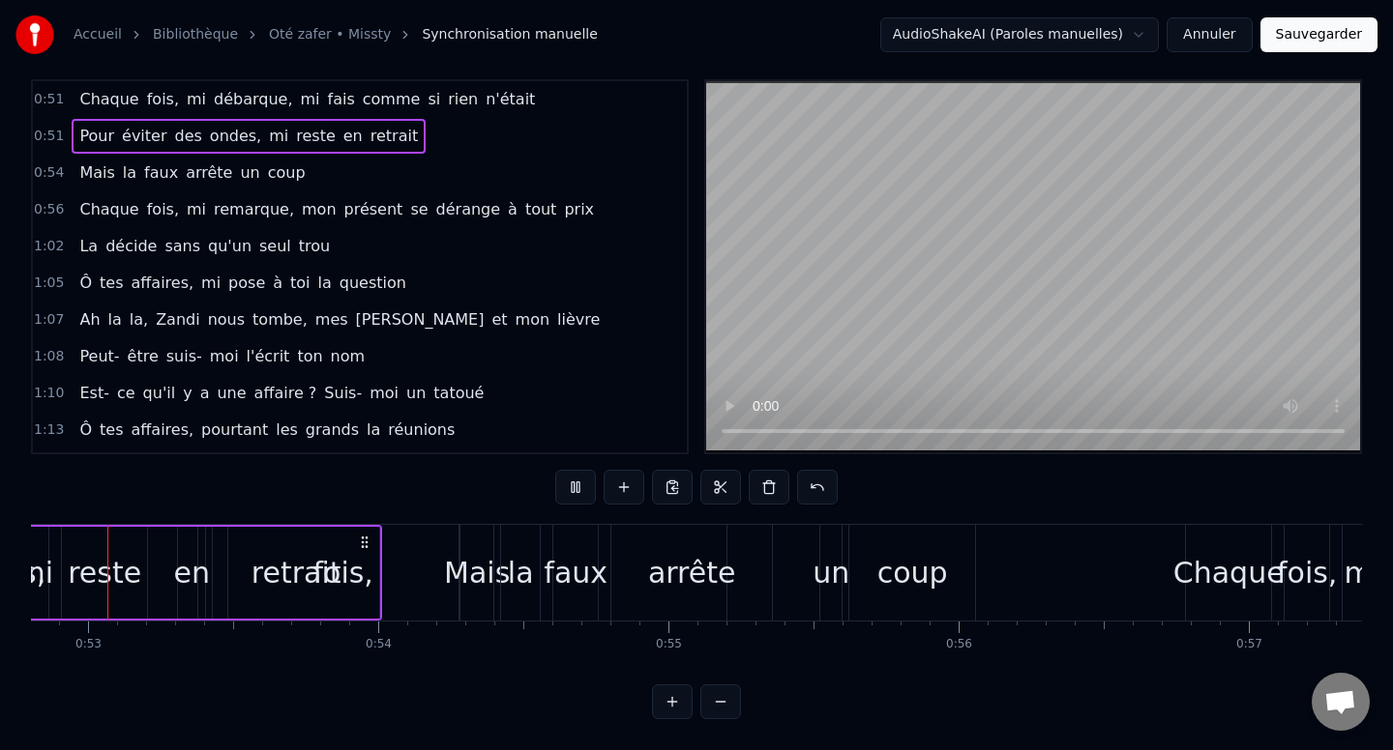
scroll to position [0, 15277]
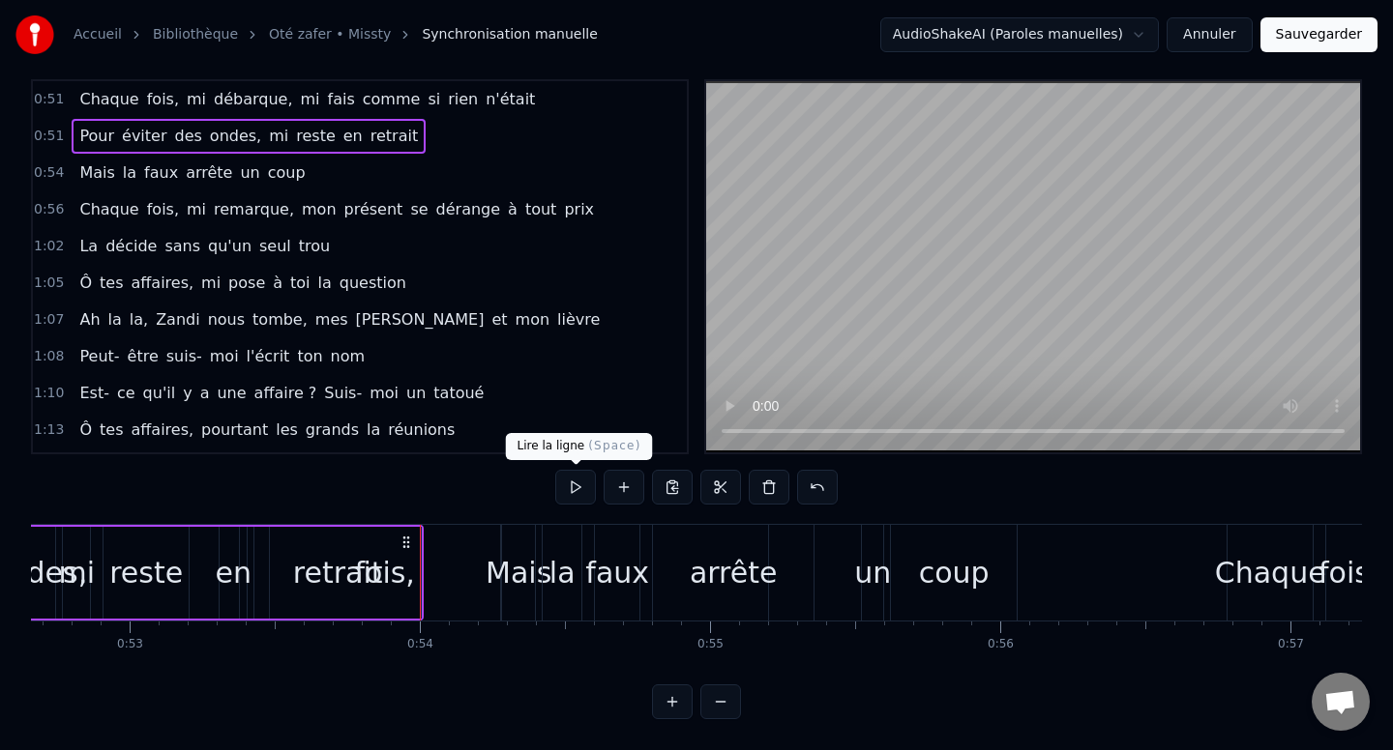
click at [580, 495] on button at bounding box center [575, 487] width 41 height 35
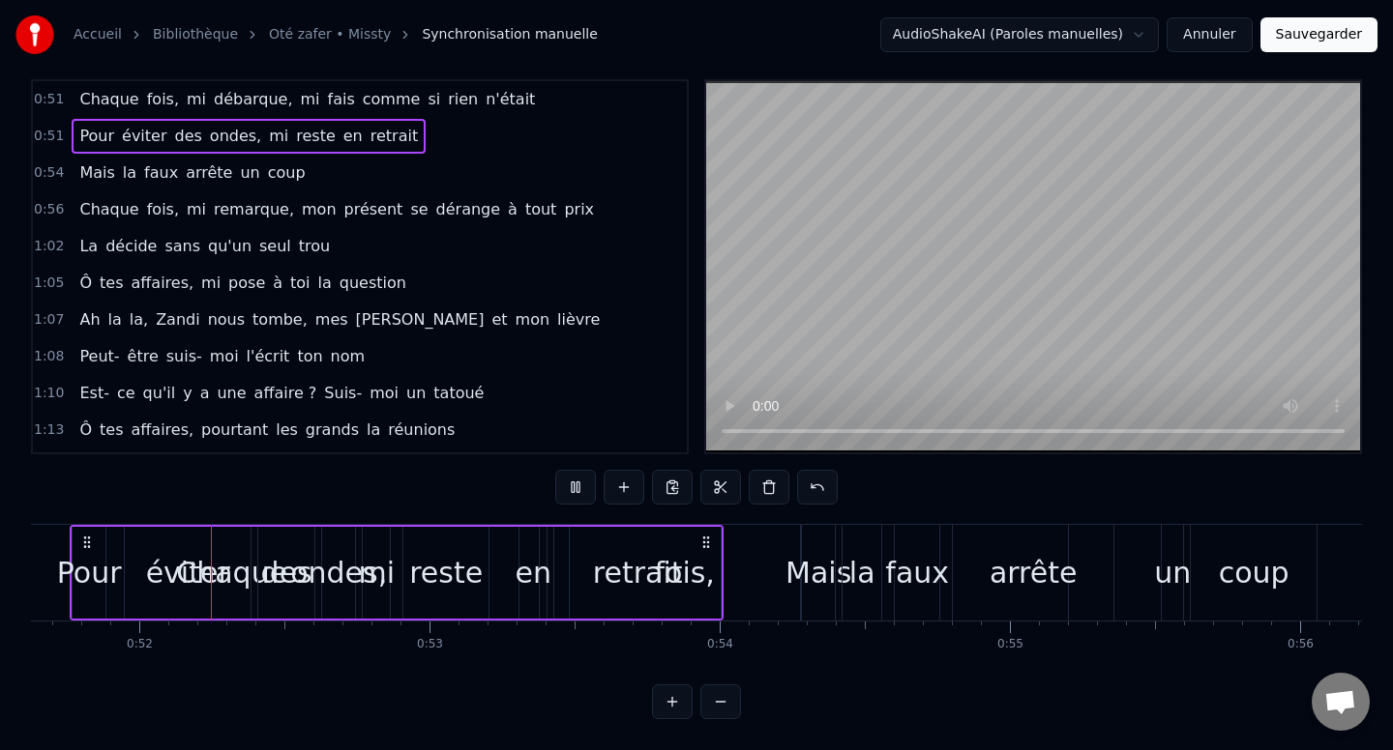
scroll to position [0, 14976]
click at [109, 579] on div "Pour" at bounding box center [90, 573] width 65 height 44
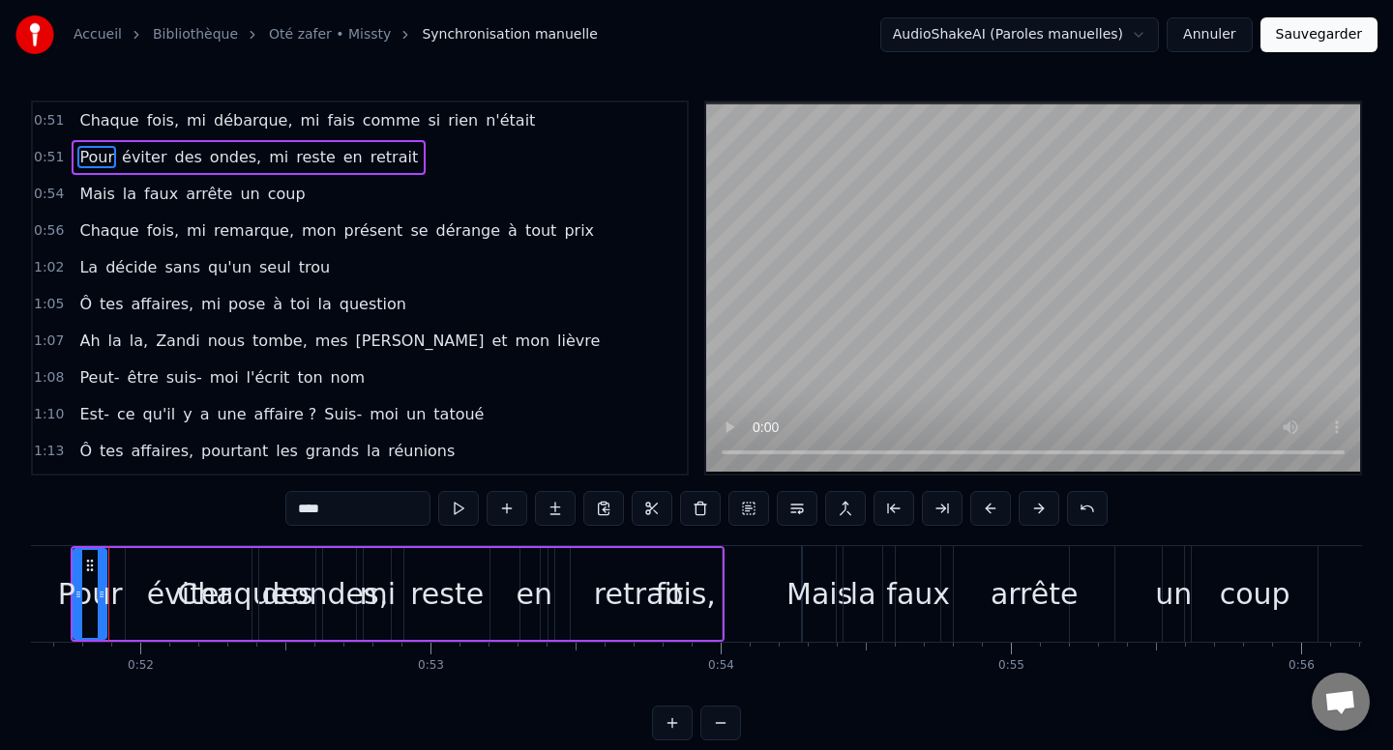
scroll to position [0, 14956]
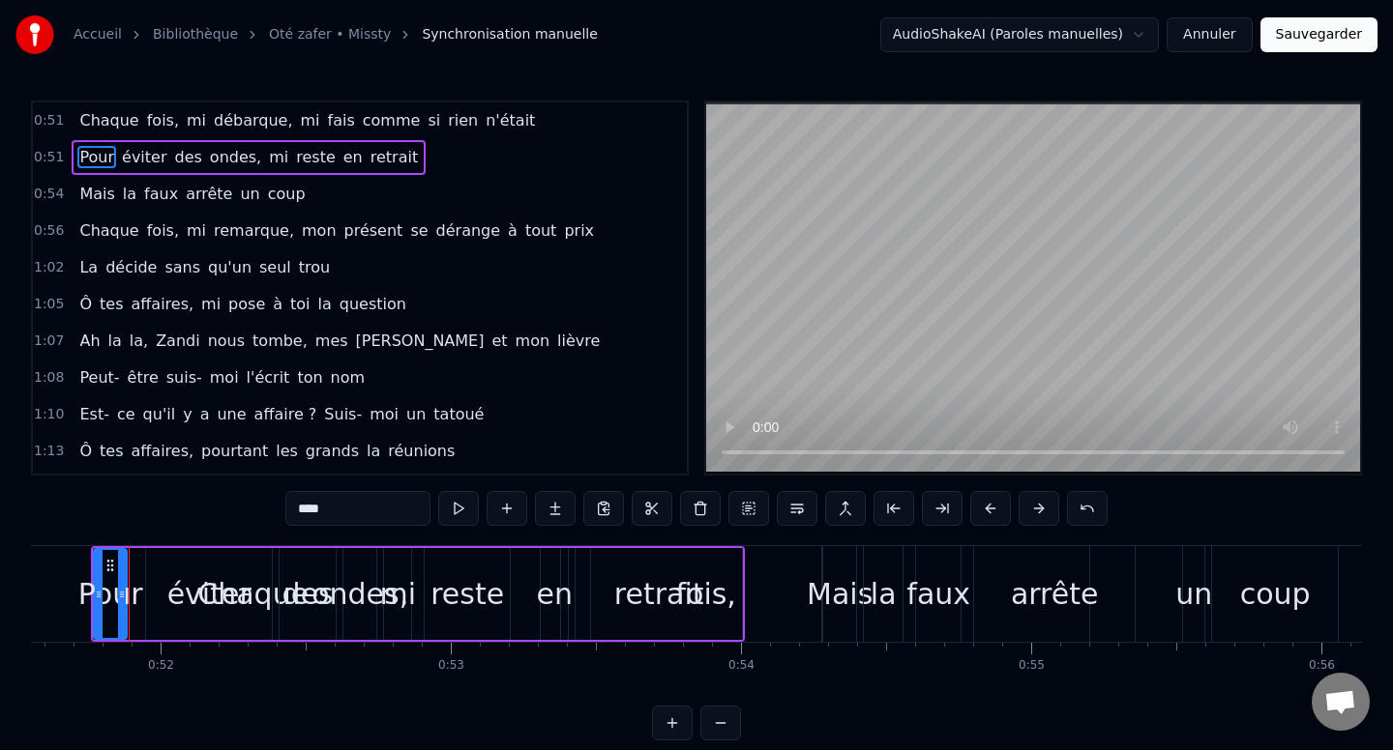
click at [167, 142] on div "Pour éviter des ondes, mi reste en retrait" at bounding box center [249, 157] width 354 height 35
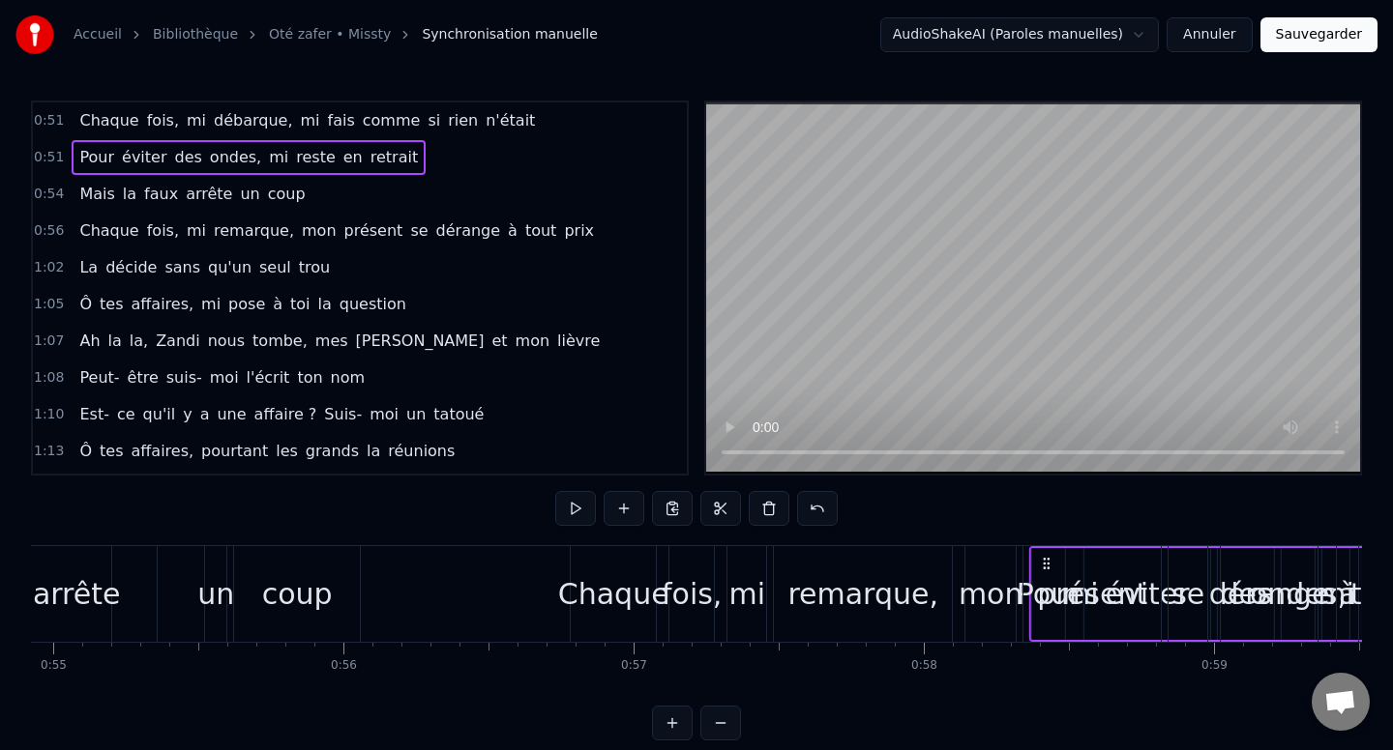
scroll to position [0, 15948]
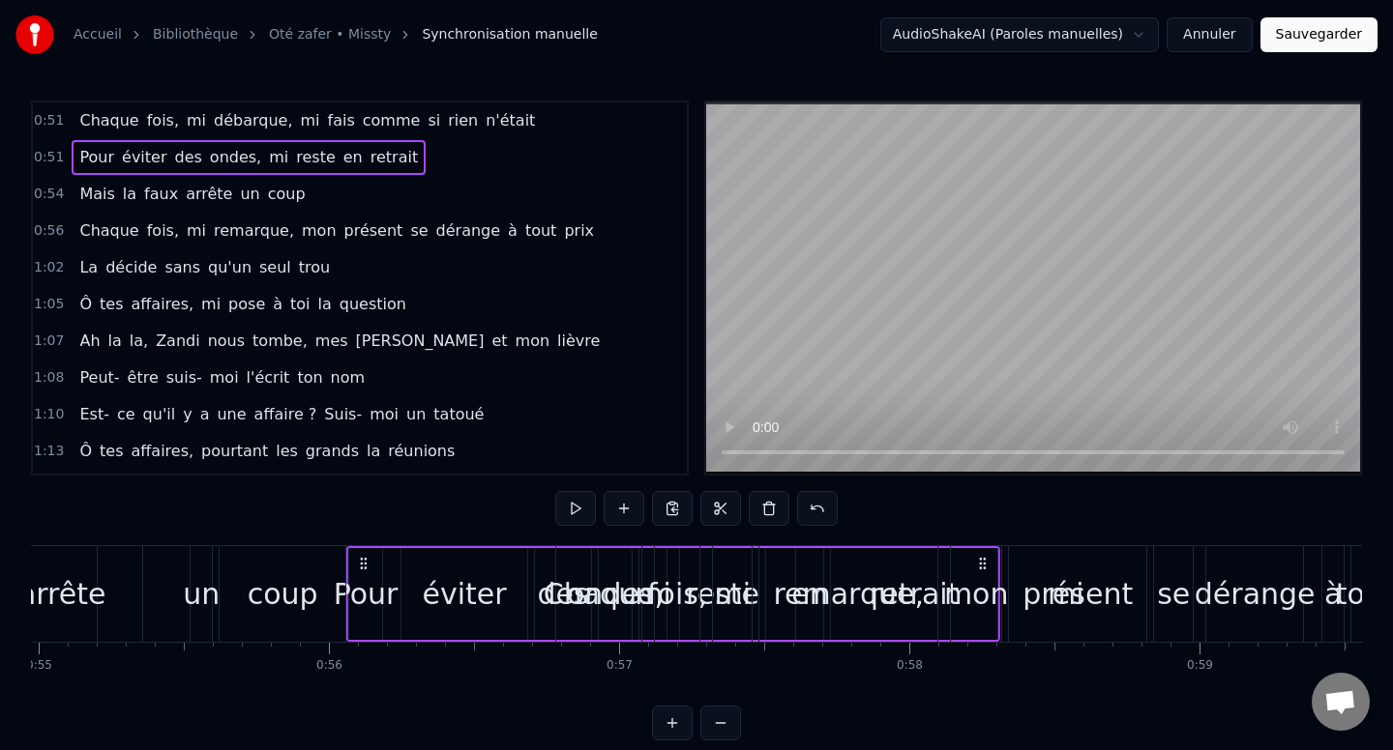
drag, startPoint x: 151, startPoint y: 556, endPoint x: 369, endPoint y: 590, distance: 221.2
click at [369, 590] on div "Pour éviter des ondes, mi reste en retrait" at bounding box center [673, 594] width 654 height 96
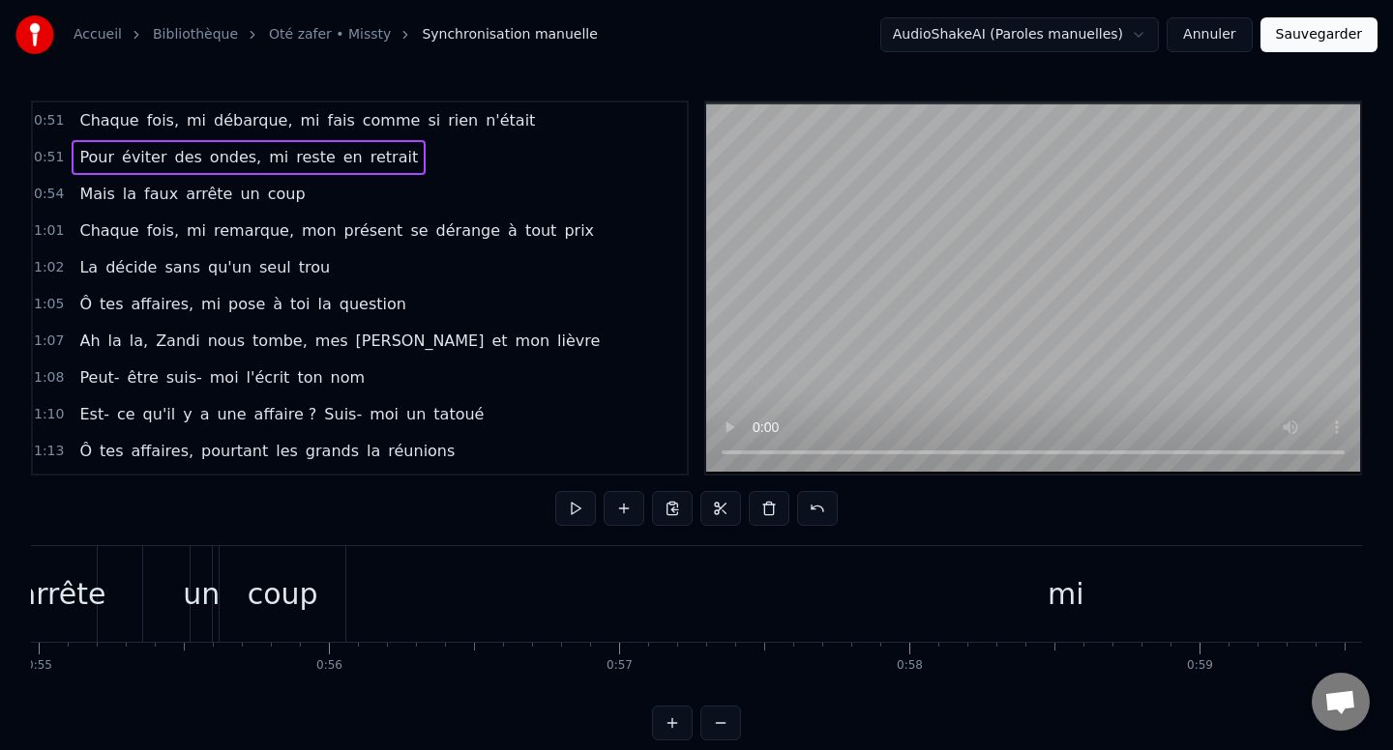
click at [1196, 43] on button "Annuler" at bounding box center [1208, 34] width 85 height 35
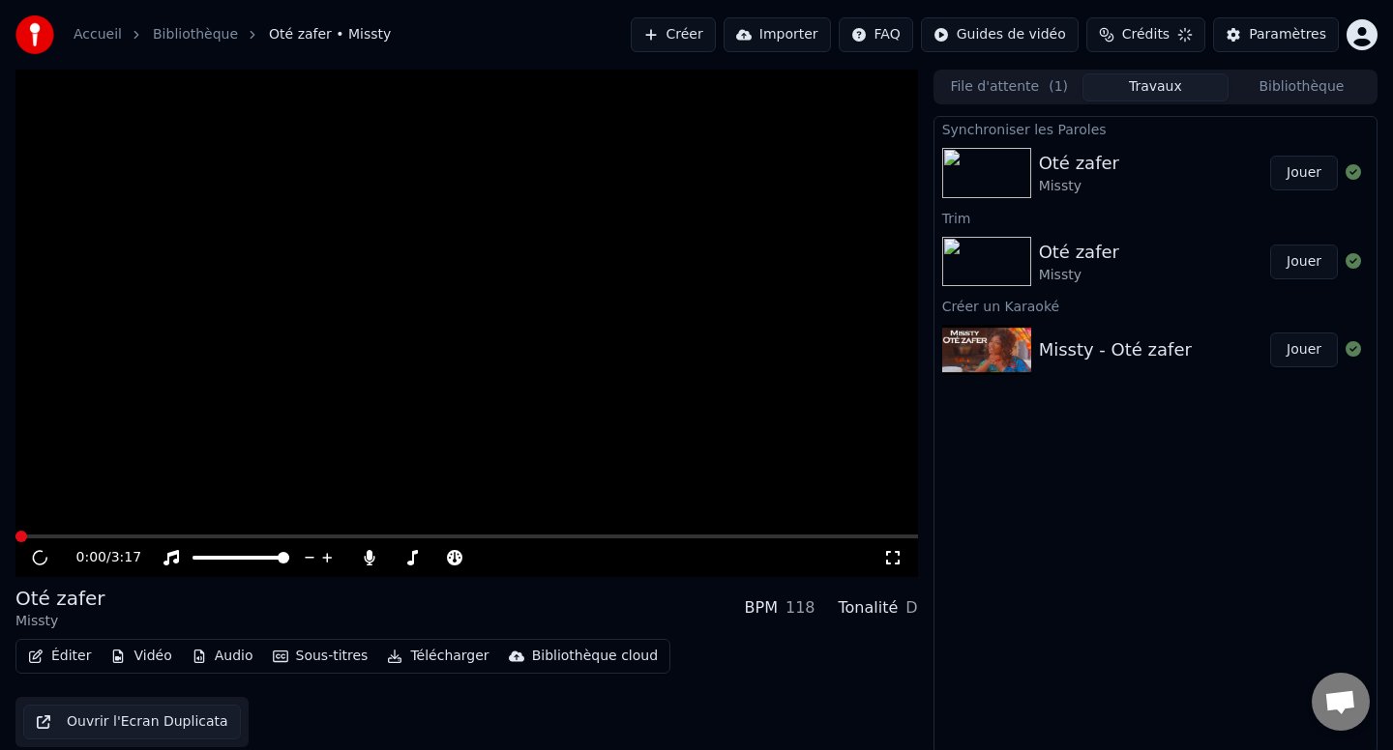
scroll to position [3, 0]
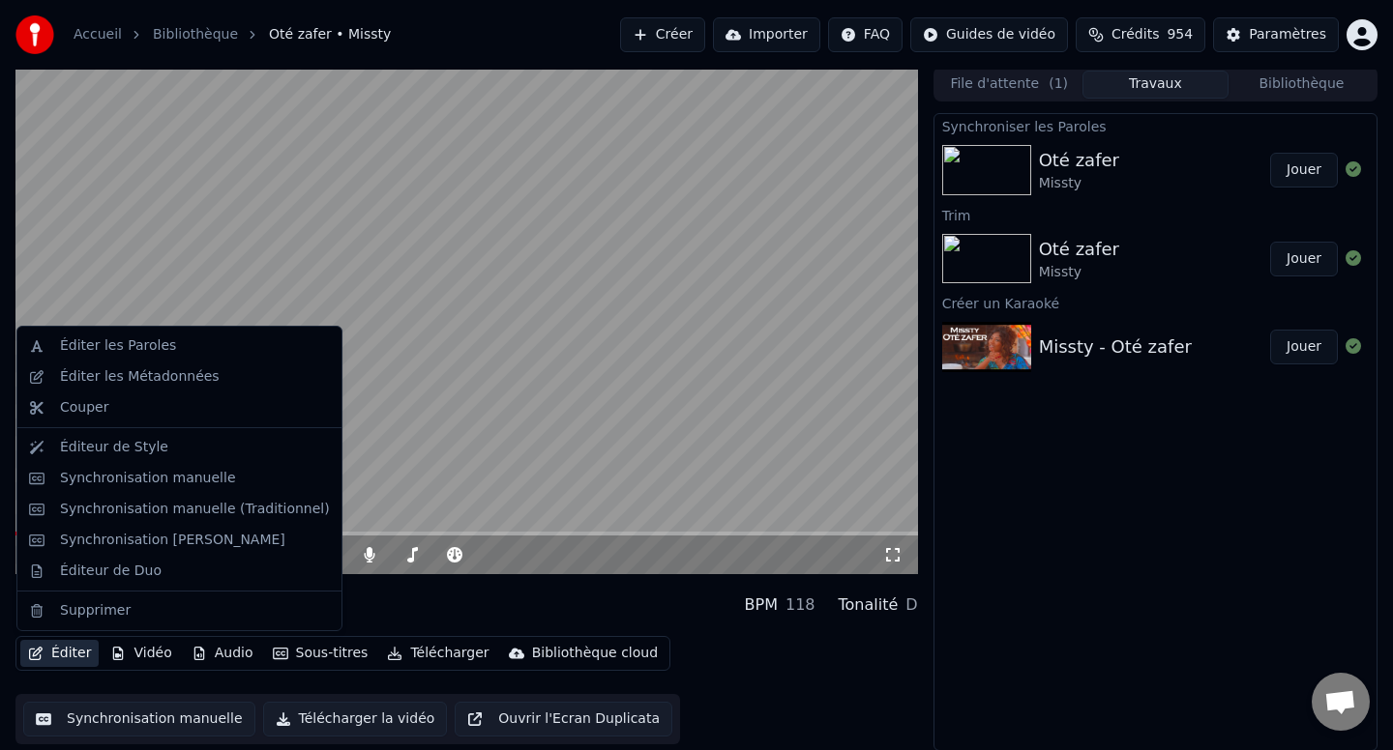
click at [65, 661] on button "Éditer" at bounding box center [59, 653] width 78 height 27
click at [167, 510] on div "Synchronisation manuelle (Traditionnel)" at bounding box center [195, 509] width 270 height 19
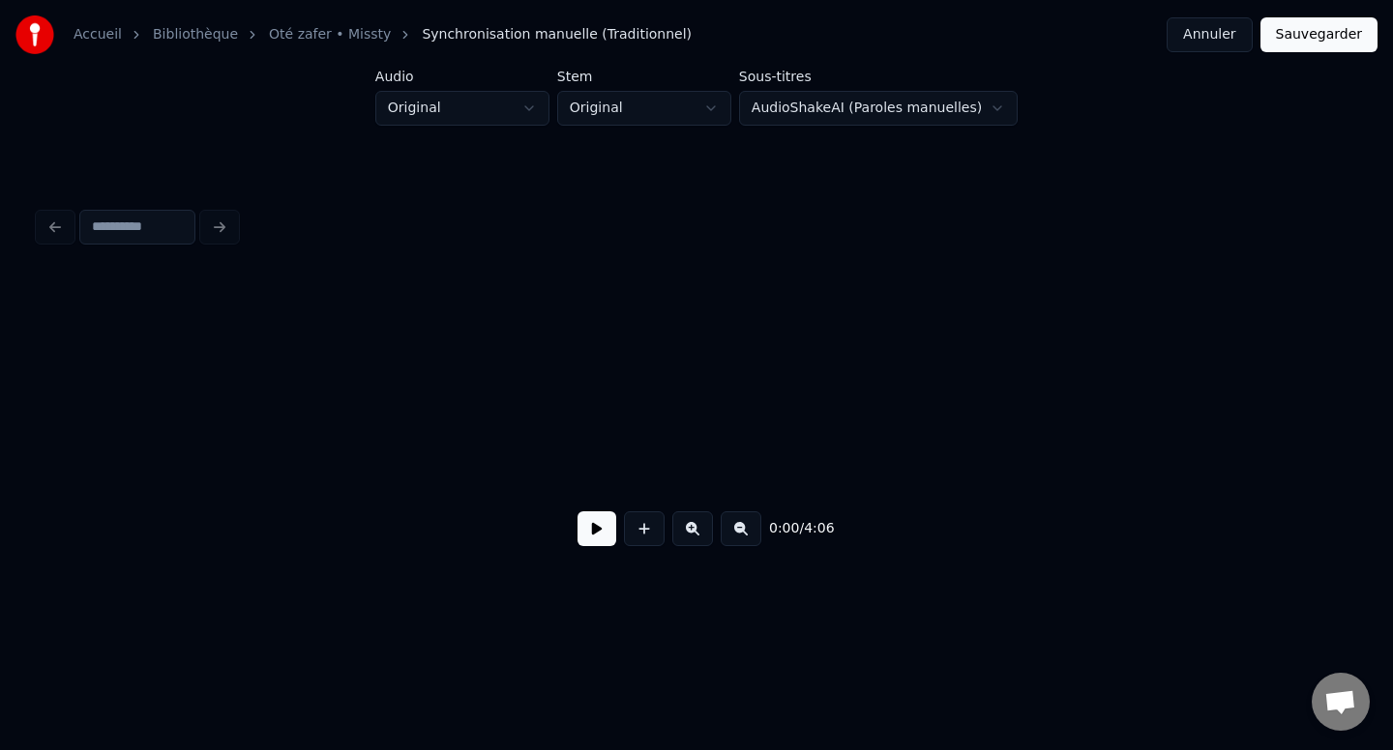
scroll to position [0, 2750]
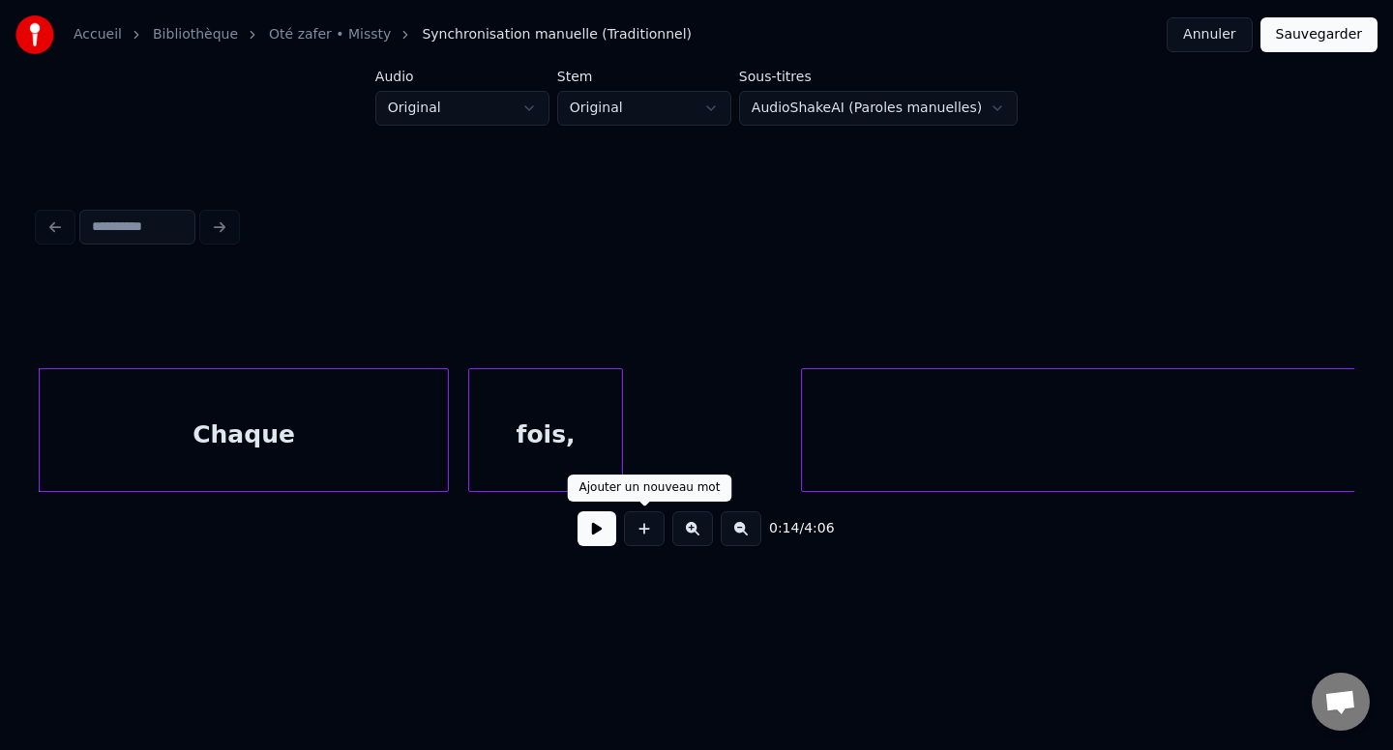
click at [602, 531] on button at bounding box center [596, 529] width 39 height 35
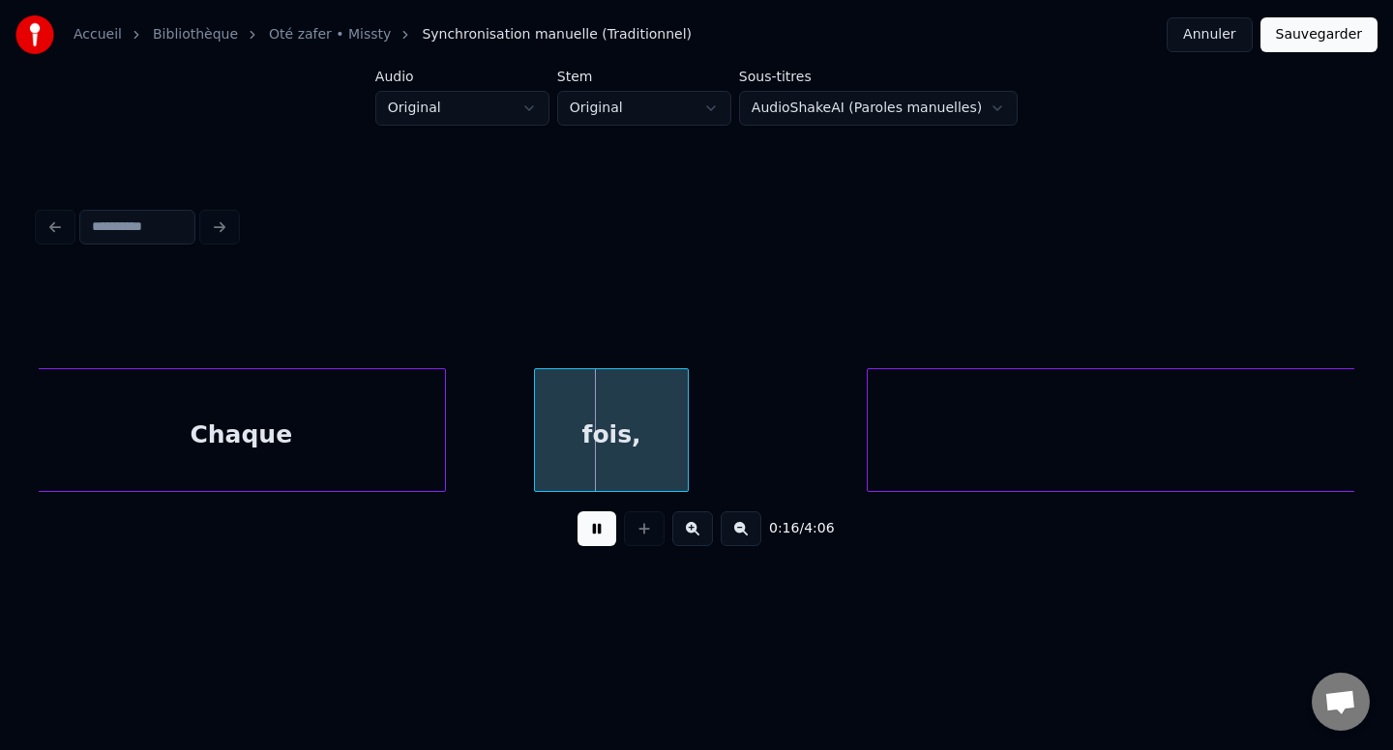
scroll to position [0, 2680]
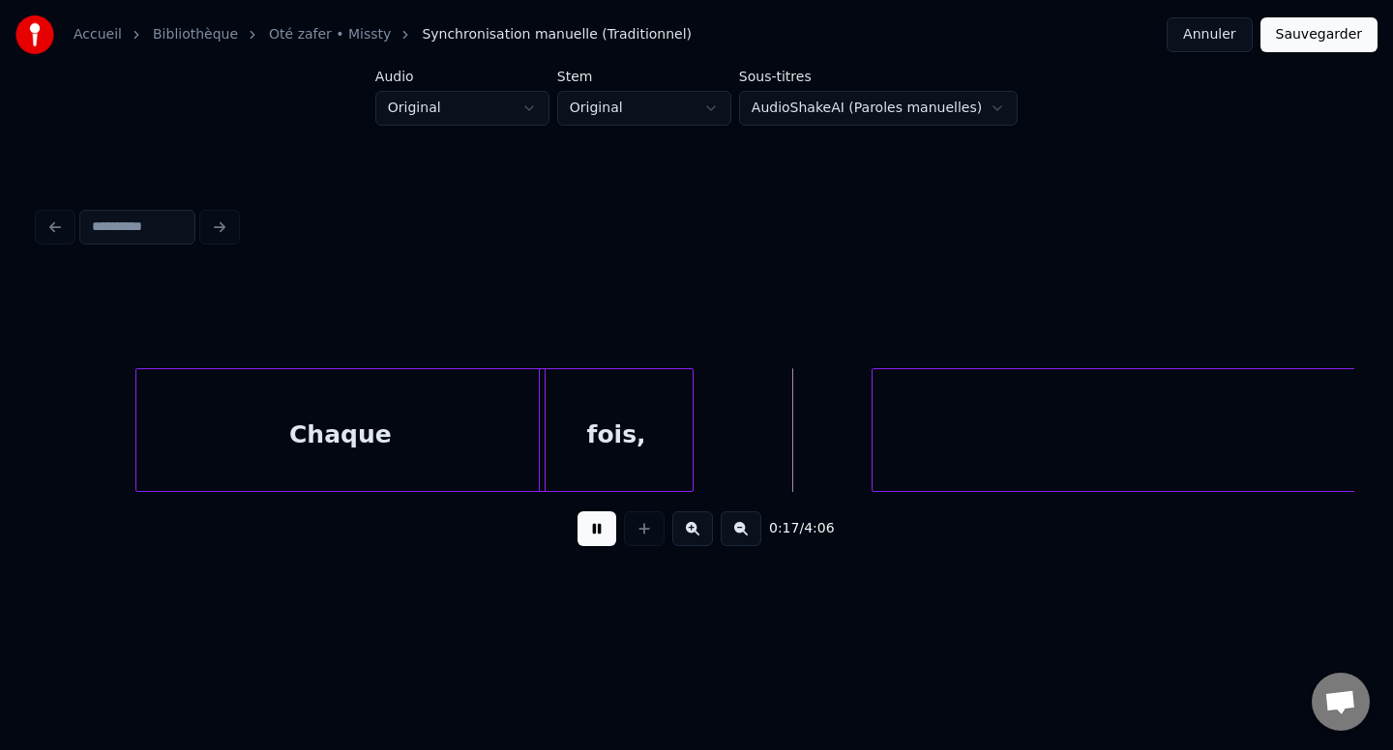
click at [314, 427] on div "Chaque" at bounding box center [340, 435] width 408 height 132
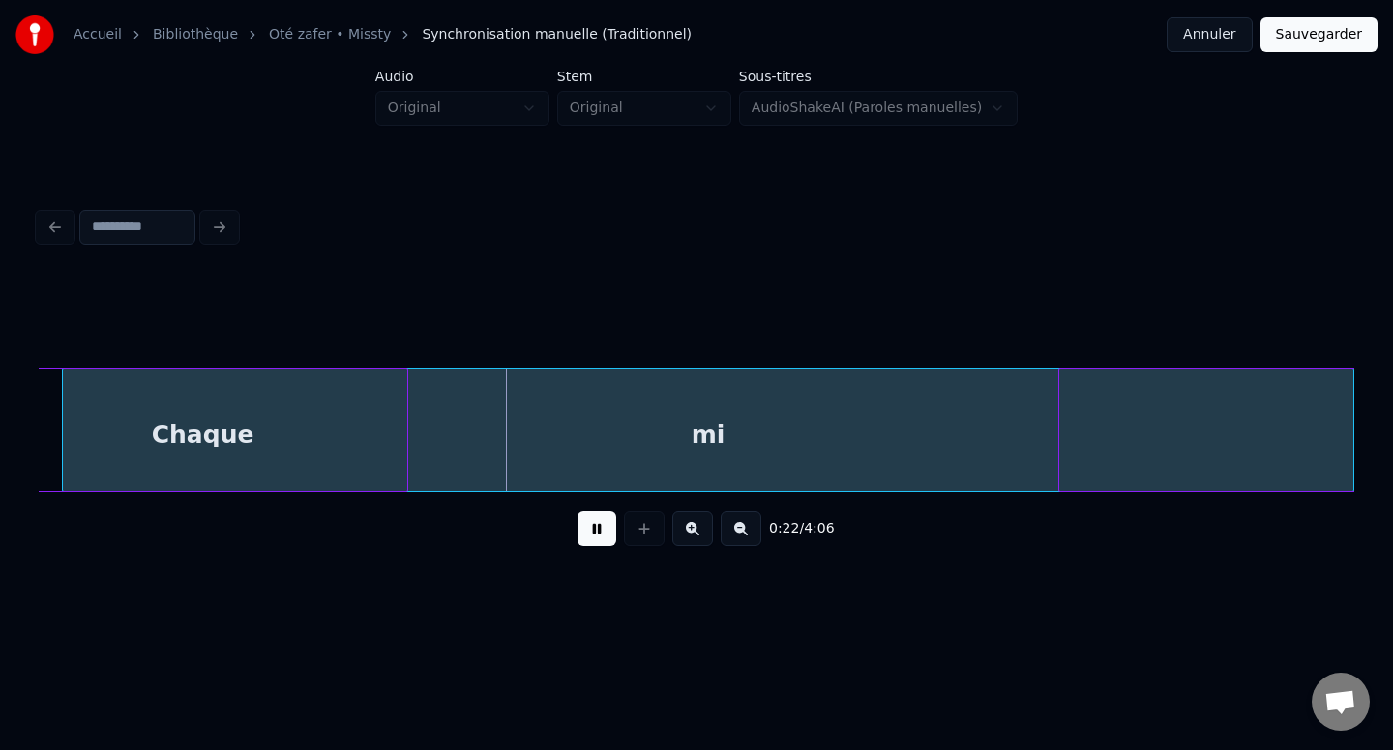
scroll to position [0, 3845]
click at [934, 412] on div "mi" at bounding box center [698, 435] width 1290 height 132
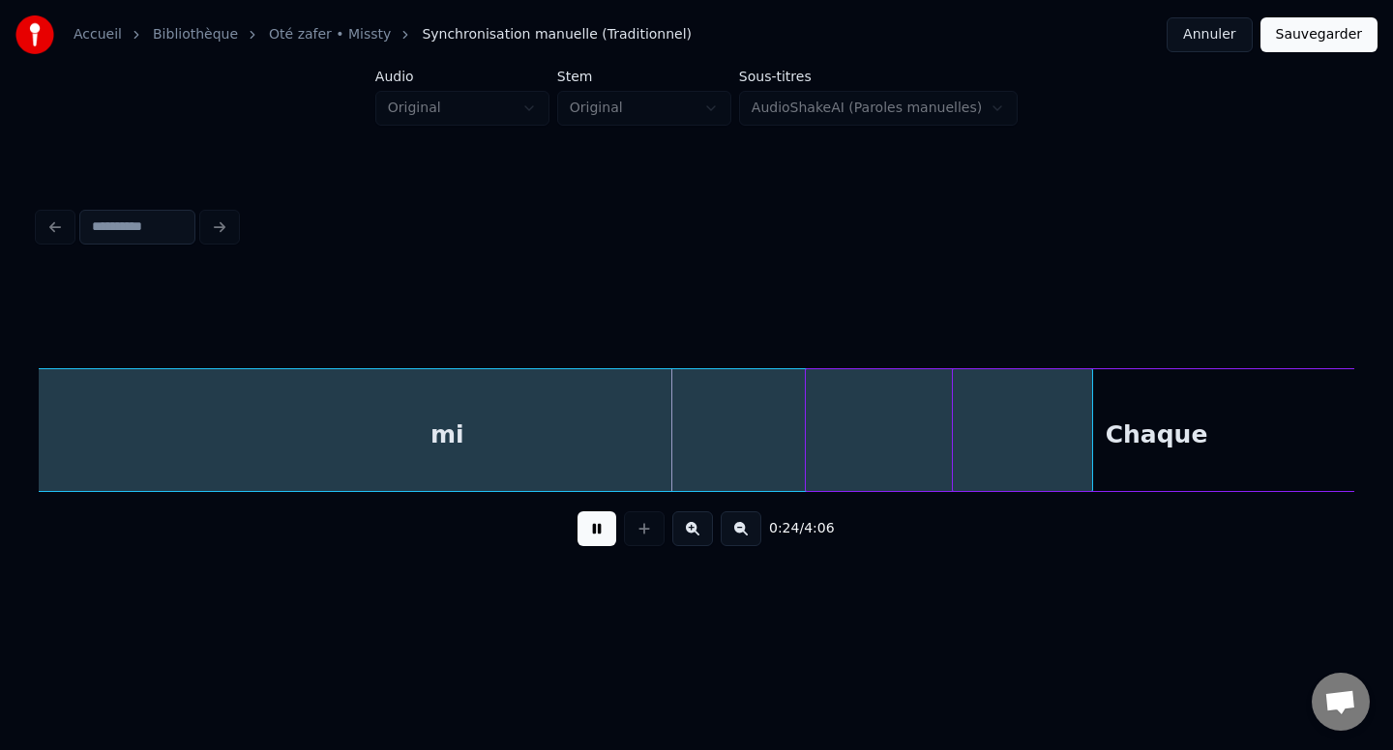
scroll to position [0, 4106]
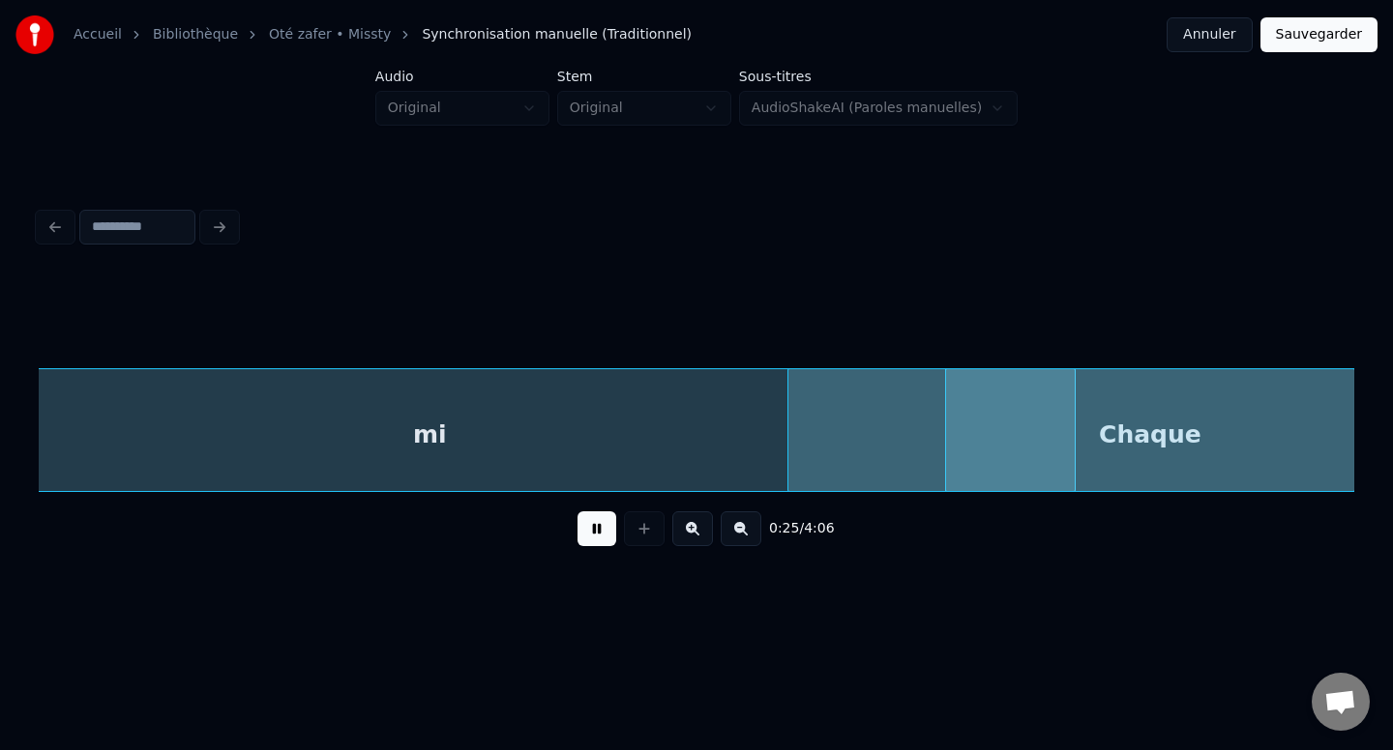
click at [1390, 431] on div "Accueil Bibliothèque Oté zafer • Missty Synchronisation manuelle (Traditionnel)…" at bounding box center [696, 303] width 1393 height 607
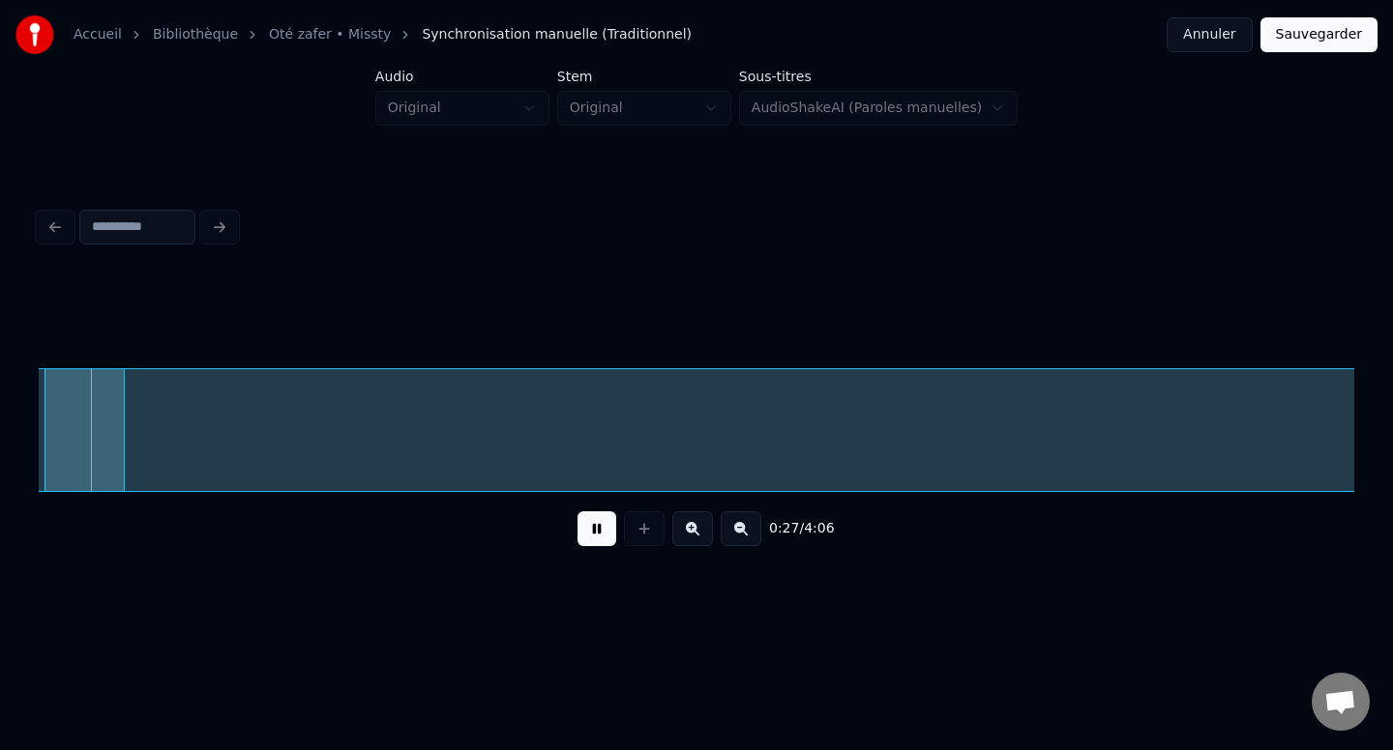
click at [1370, 400] on div "Accueil Bibliothèque Oté zafer • Missty Synchronisation manuelle (Traditionnel)…" at bounding box center [696, 303] width 1393 height 607
click at [1206, 46] on button "Annuler" at bounding box center [1208, 34] width 85 height 35
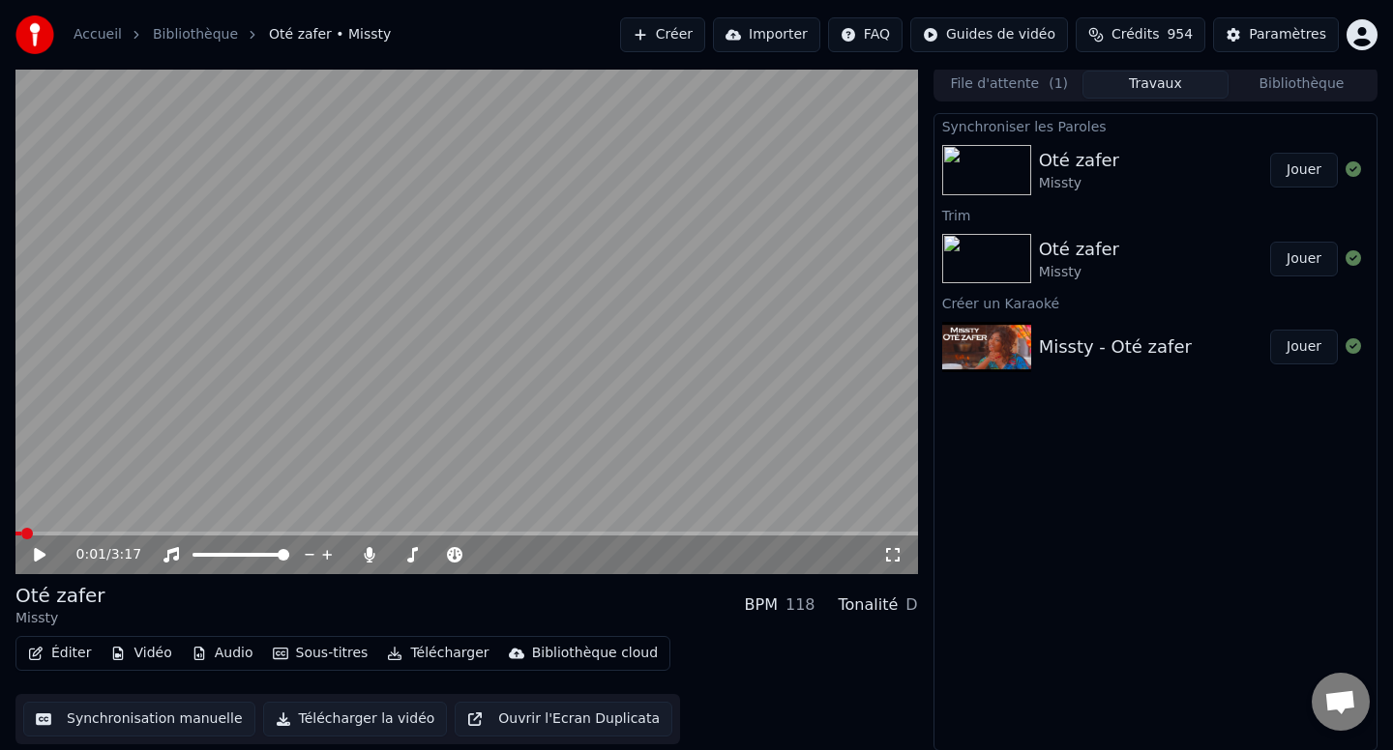
click at [81, 650] on button "Éditer" at bounding box center [59, 653] width 78 height 27
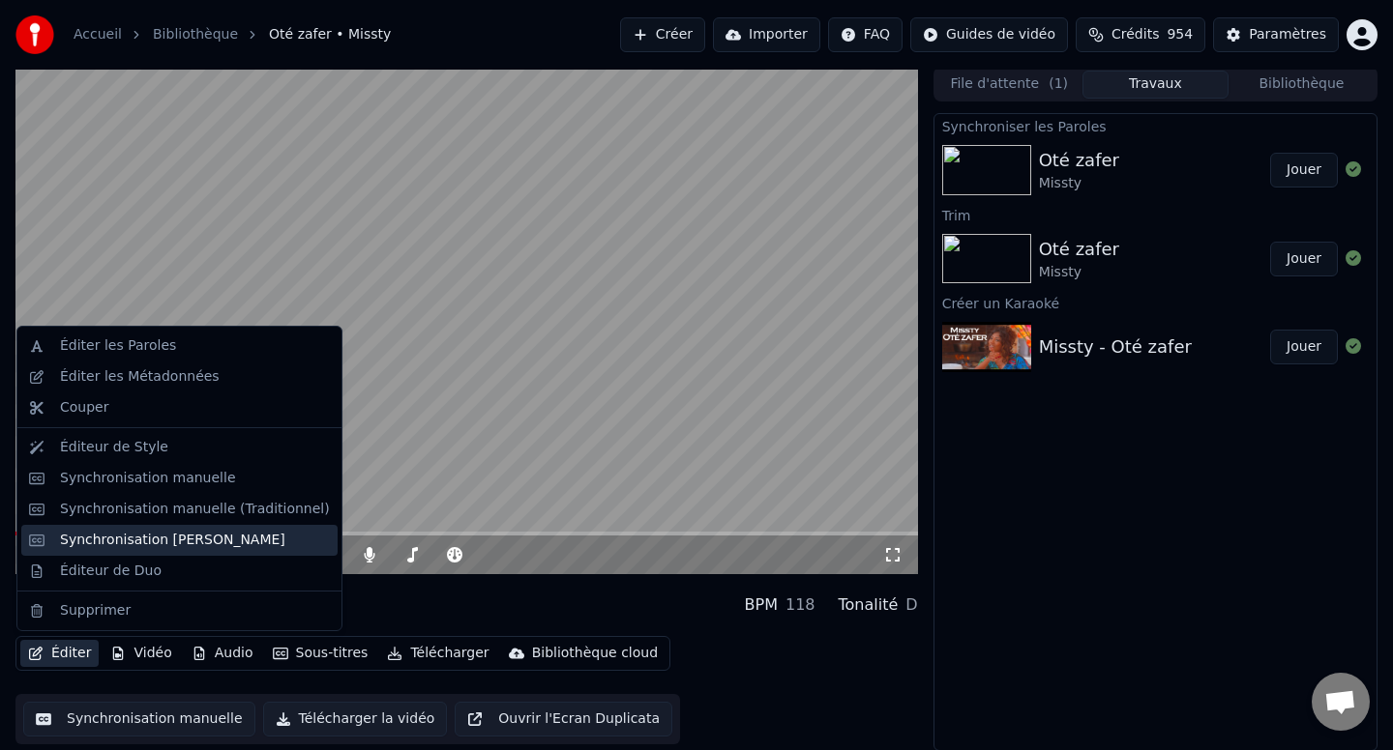
click at [153, 533] on div "Synchronisation [PERSON_NAME]" at bounding box center [172, 540] width 225 height 19
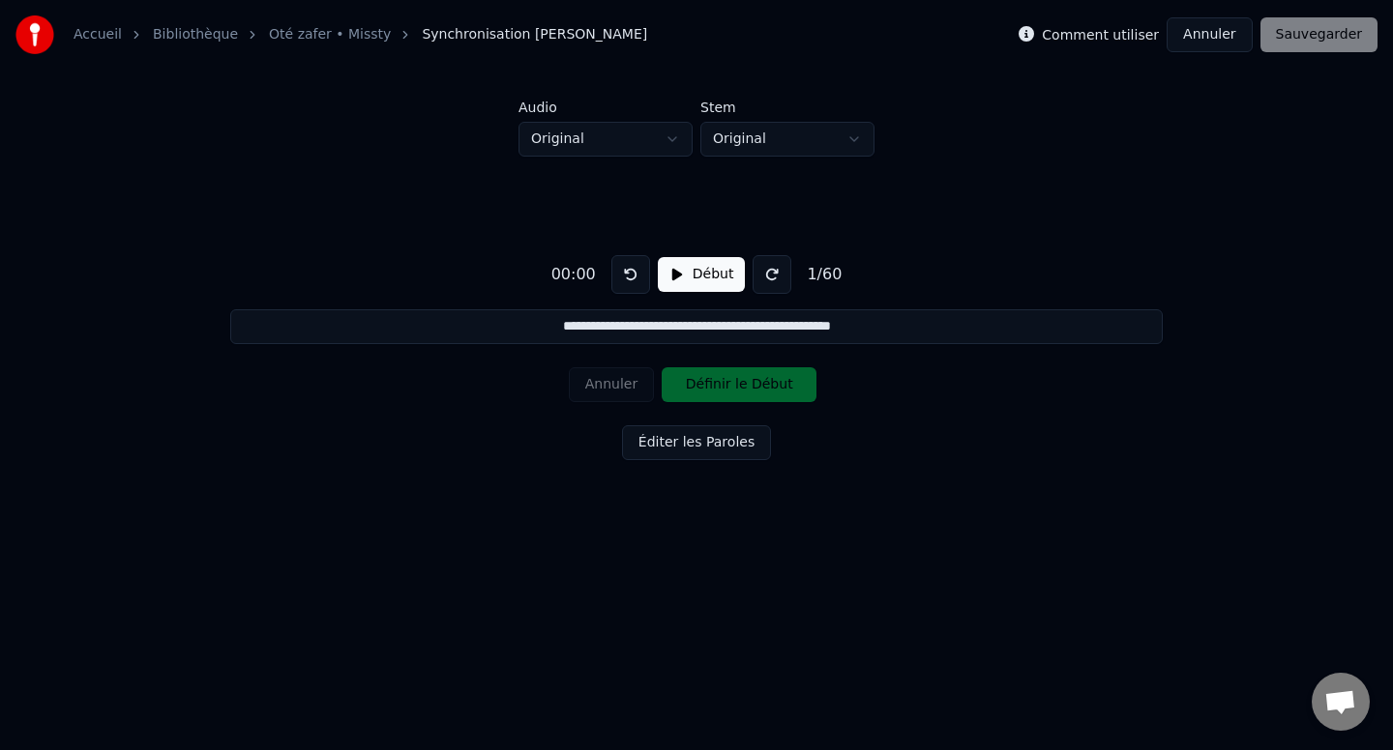
click at [594, 268] on div "00:00" at bounding box center [573, 274] width 60 height 23
click at [587, 279] on div "00:00" at bounding box center [573, 274] width 60 height 23
click at [684, 274] on button "Début" at bounding box center [702, 274] width 88 height 35
click at [774, 270] on button at bounding box center [771, 274] width 39 height 39
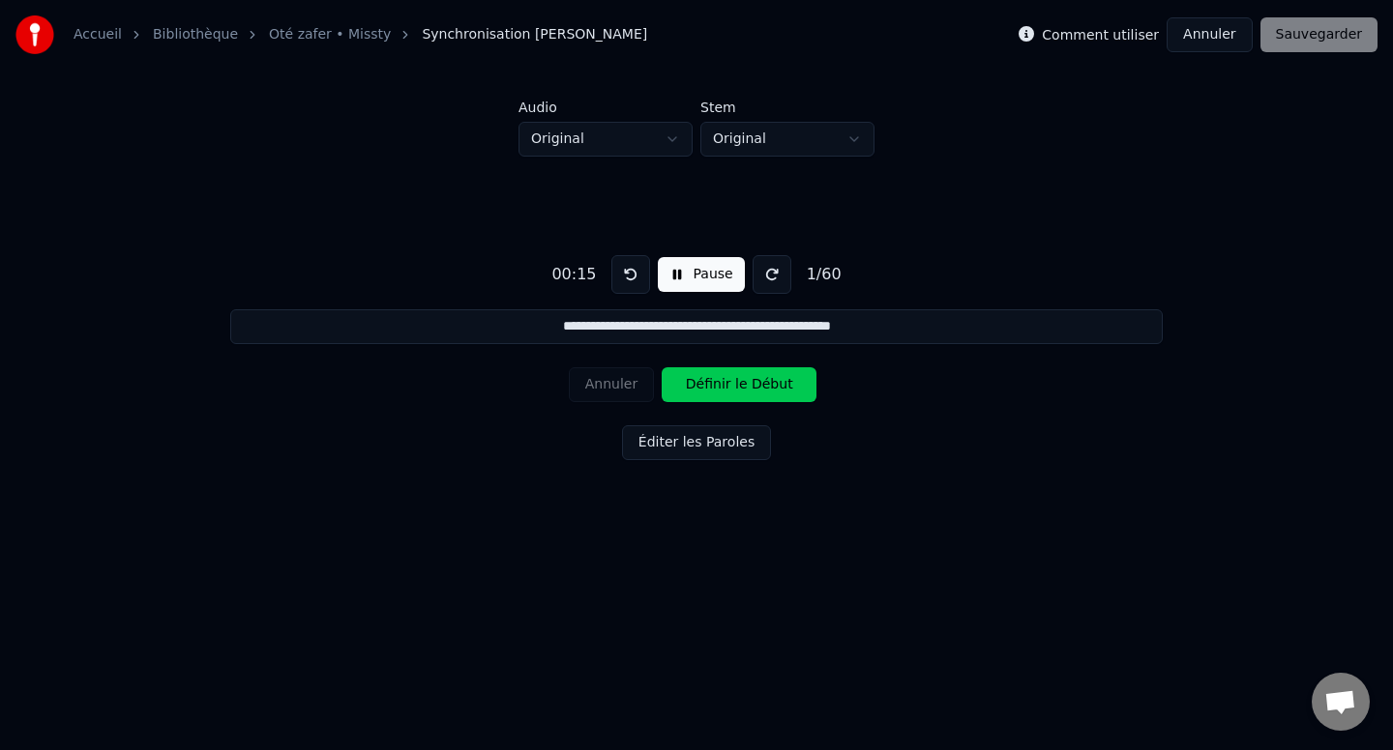
click at [774, 270] on button at bounding box center [771, 274] width 39 height 39
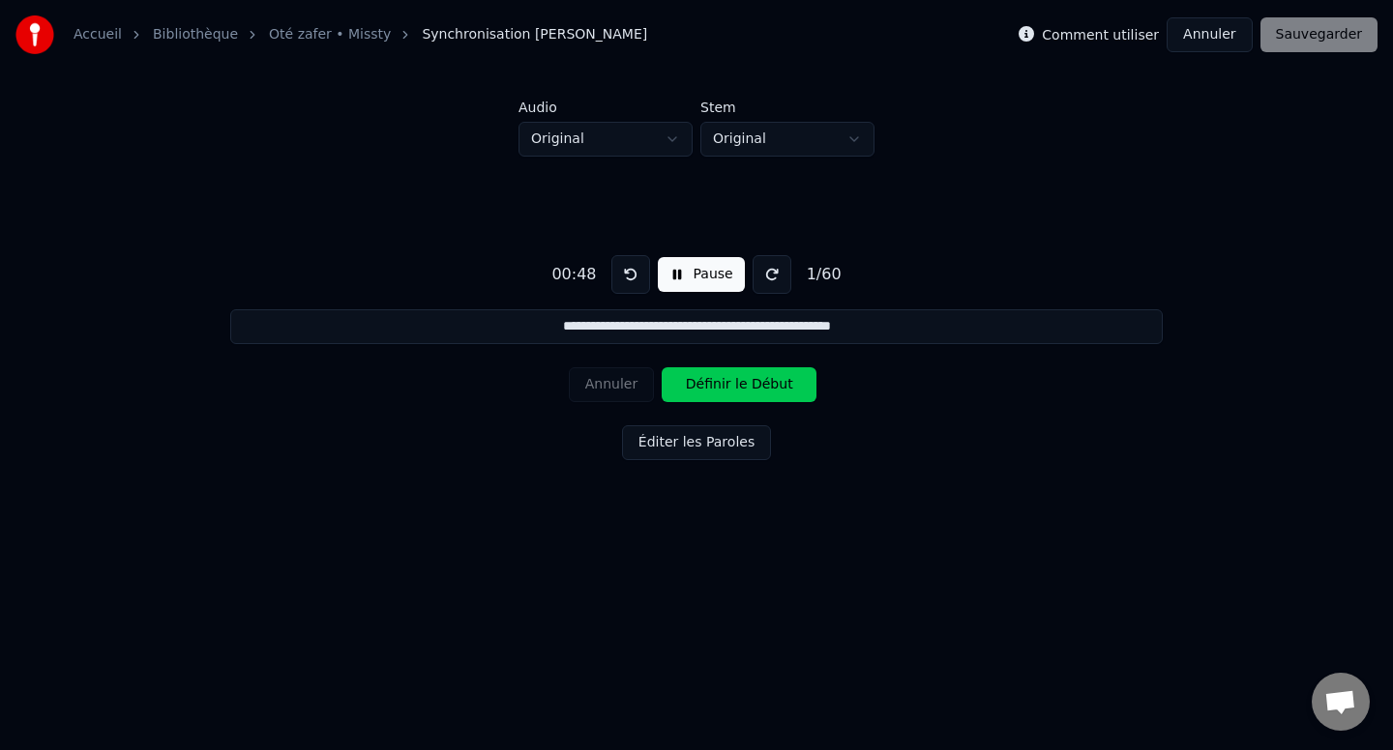
click at [701, 387] on button "Définir le Début" at bounding box center [738, 384] width 155 height 35
click at [701, 387] on button "Définir la Fin" at bounding box center [738, 384] width 155 height 35
click at [691, 389] on button "Définir le Début" at bounding box center [738, 384] width 155 height 35
click at [691, 389] on button "Définir la Fin" at bounding box center [738, 384] width 155 height 35
click at [691, 389] on button "Définir le Début" at bounding box center [738, 384] width 155 height 35
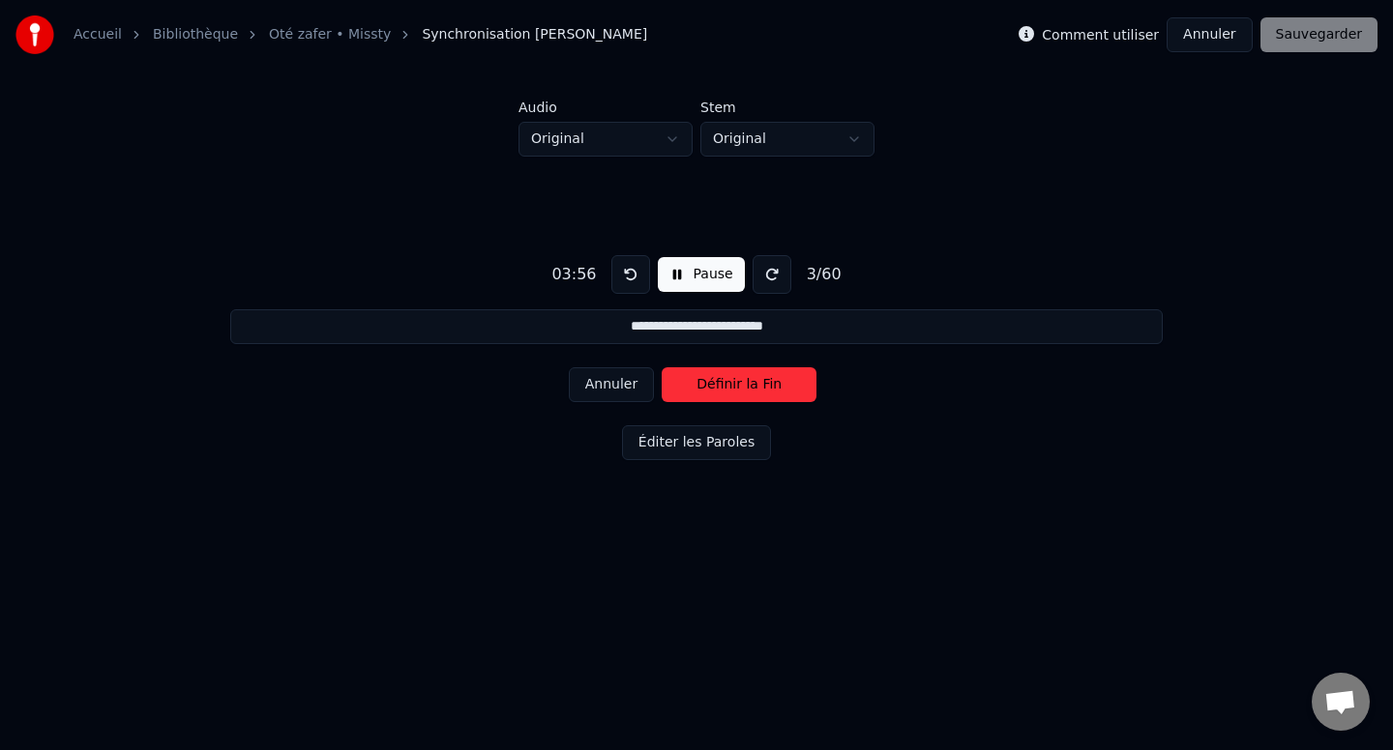
click at [602, 382] on button "Annuler" at bounding box center [611, 384] width 85 height 35
type input "**********"
click at [602, 382] on button "Annuler" at bounding box center [611, 384] width 85 height 35
click at [1200, 19] on button "Annuler" at bounding box center [1208, 34] width 85 height 35
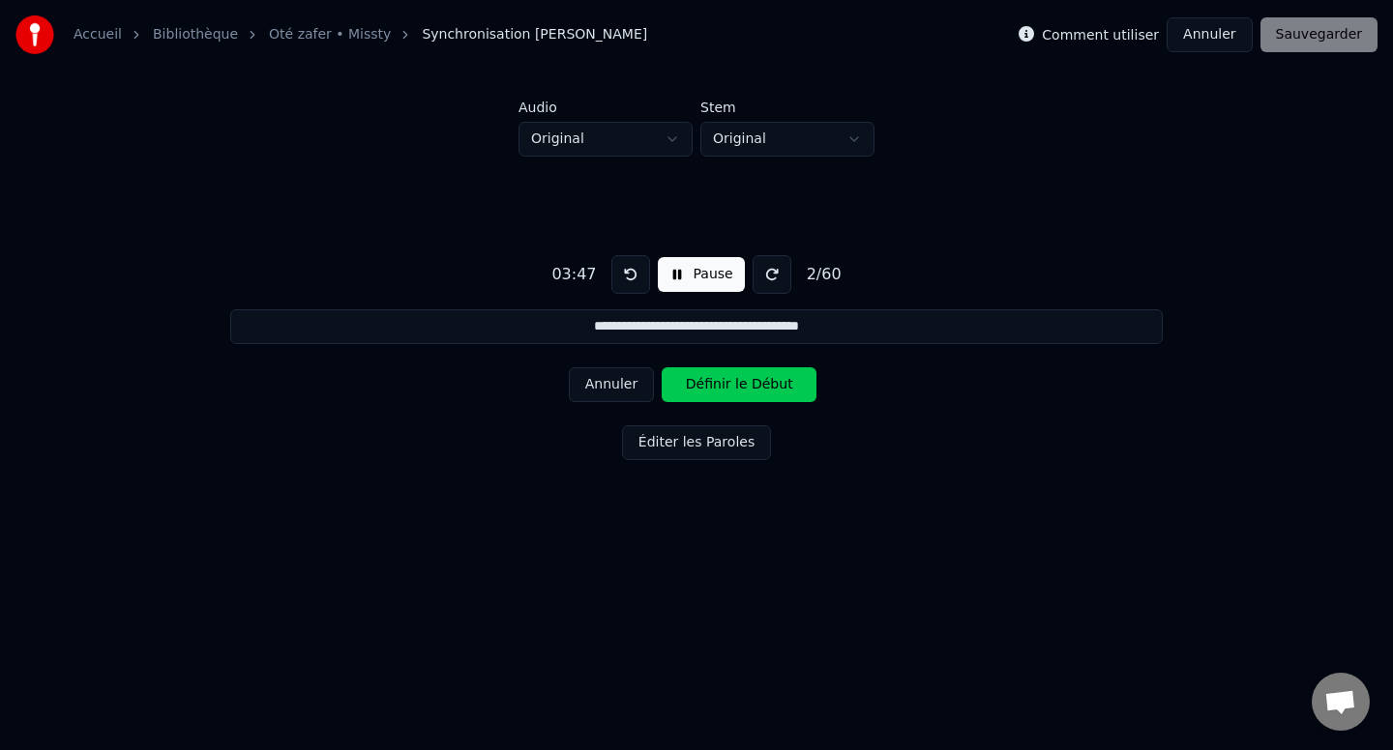
scroll to position [3, 0]
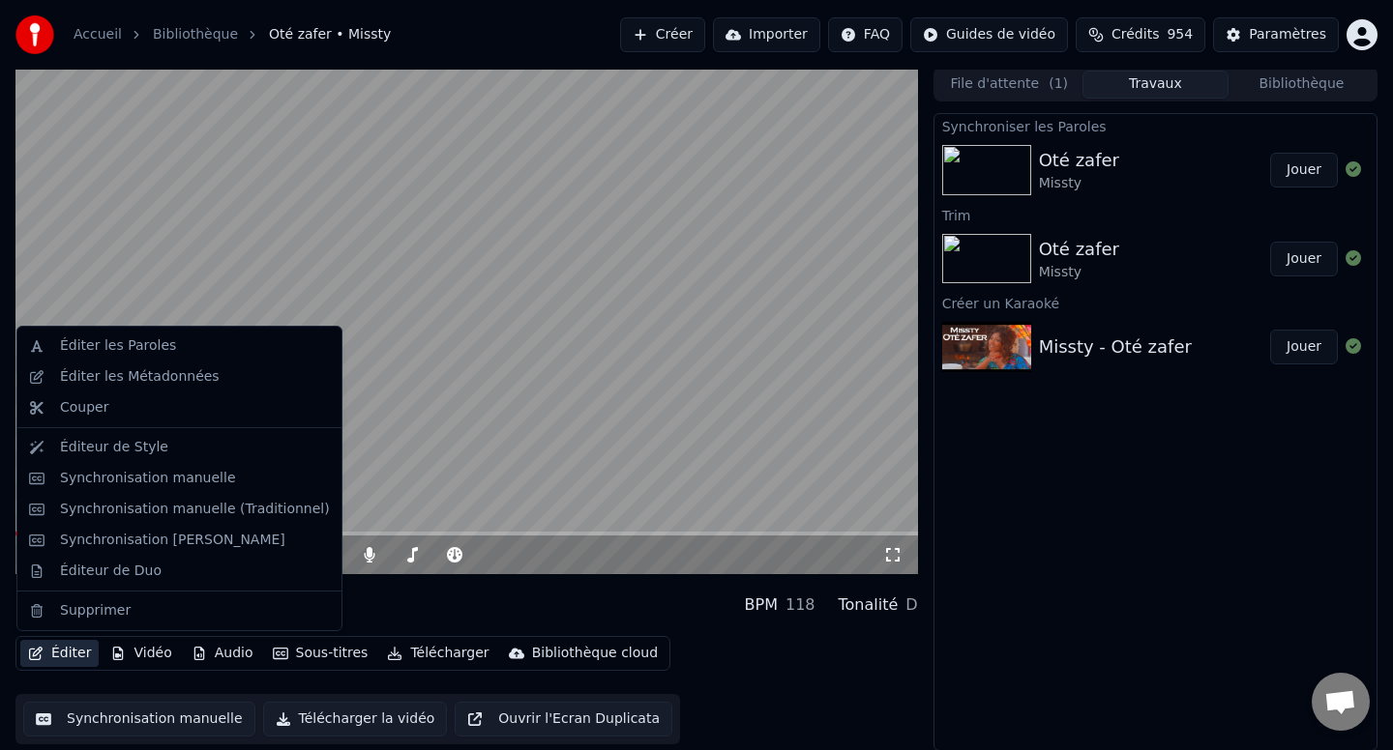
click at [82, 657] on button "Éditer" at bounding box center [59, 653] width 78 height 27
click at [173, 484] on div "Synchronisation manuelle" at bounding box center [148, 478] width 176 height 19
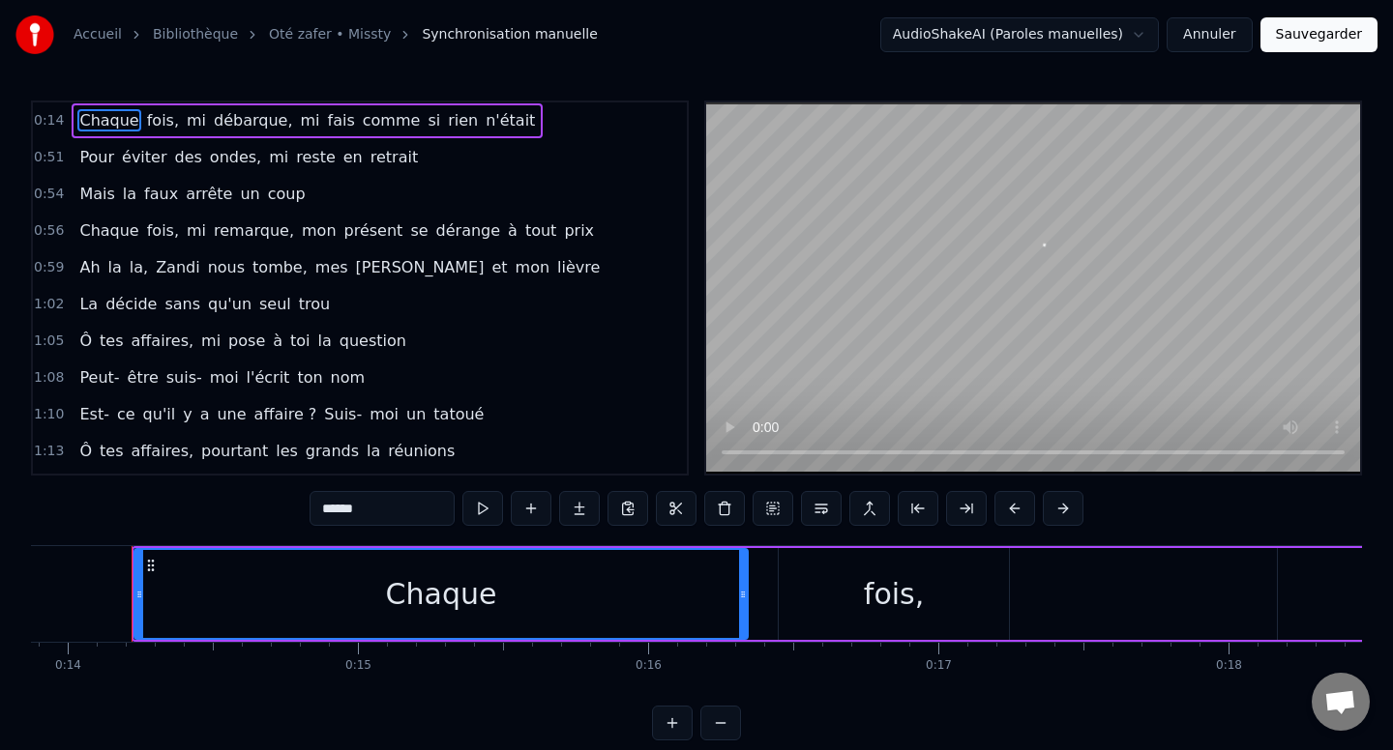
scroll to position [0, 4029]
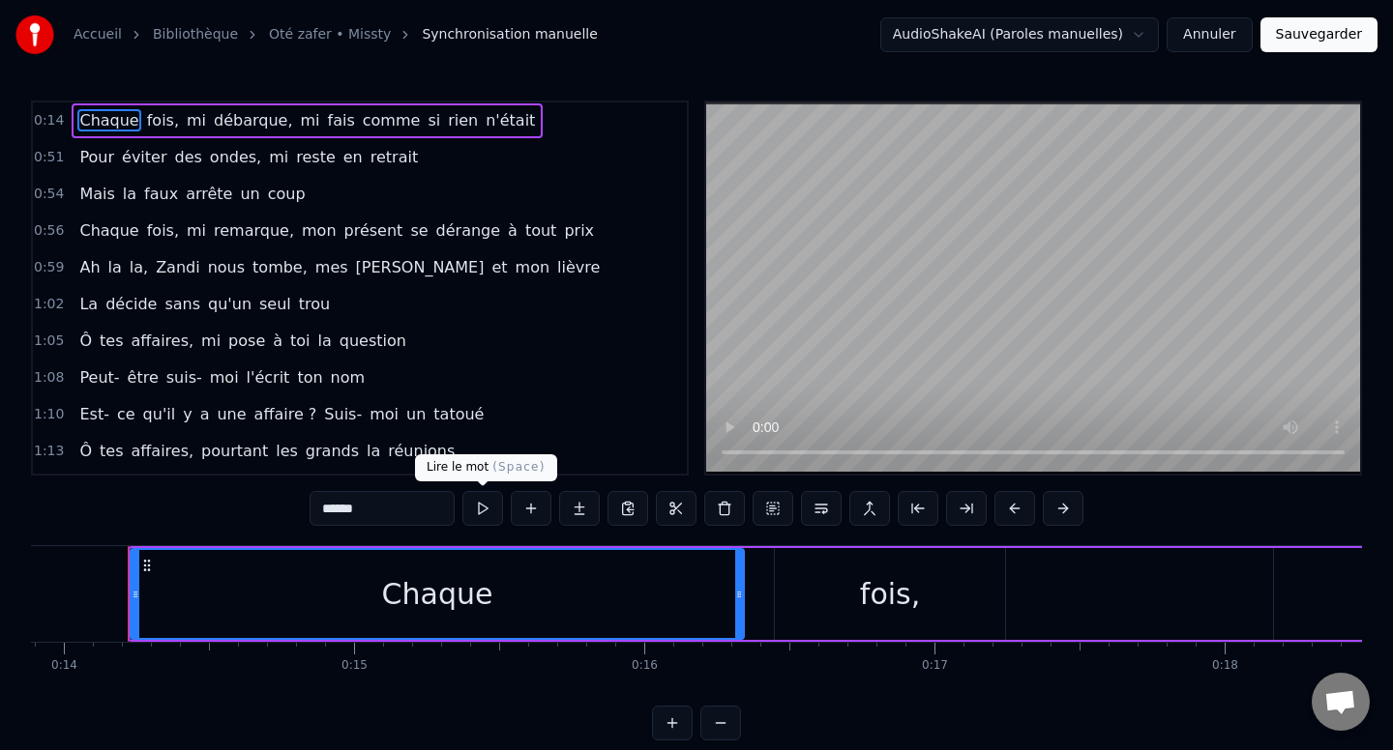
click at [476, 505] on button at bounding box center [482, 508] width 41 height 35
click at [1225, 35] on button "Annuler" at bounding box center [1208, 34] width 85 height 35
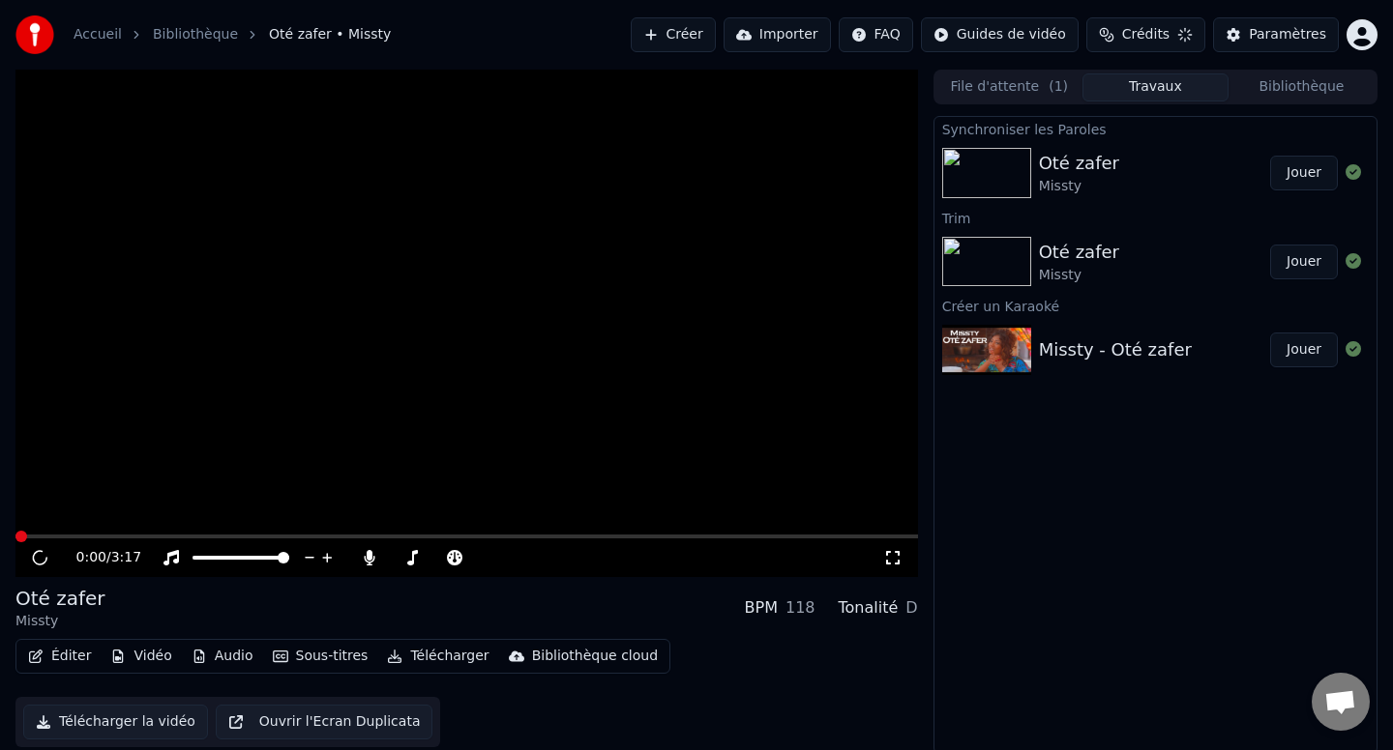
scroll to position [3, 0]
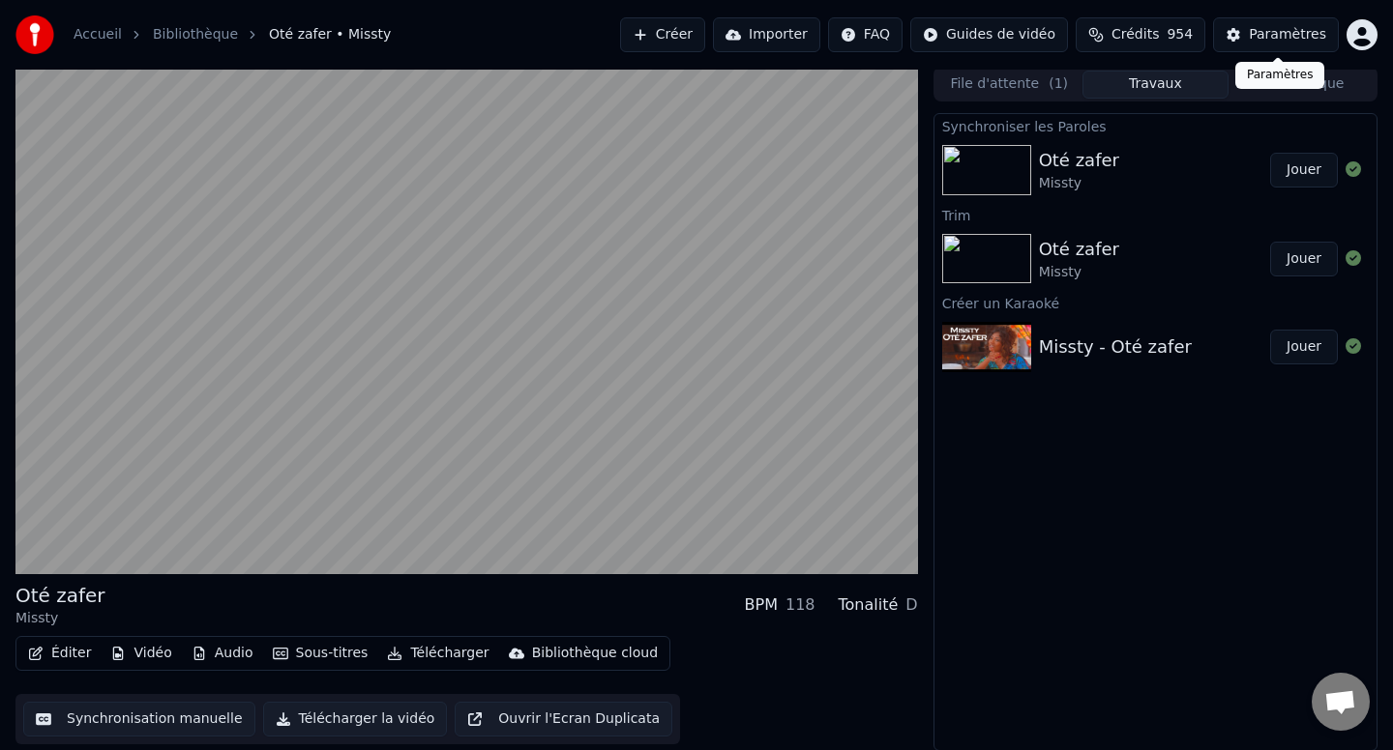
click at [1298, 88] on div "Paramètres Paramètres" at bounding box center [1279, 75] width 89 height 27
click at [1289, 83] on div "Paramètres Paramètres" at bounding box center [1279, 75] width 89 height 27
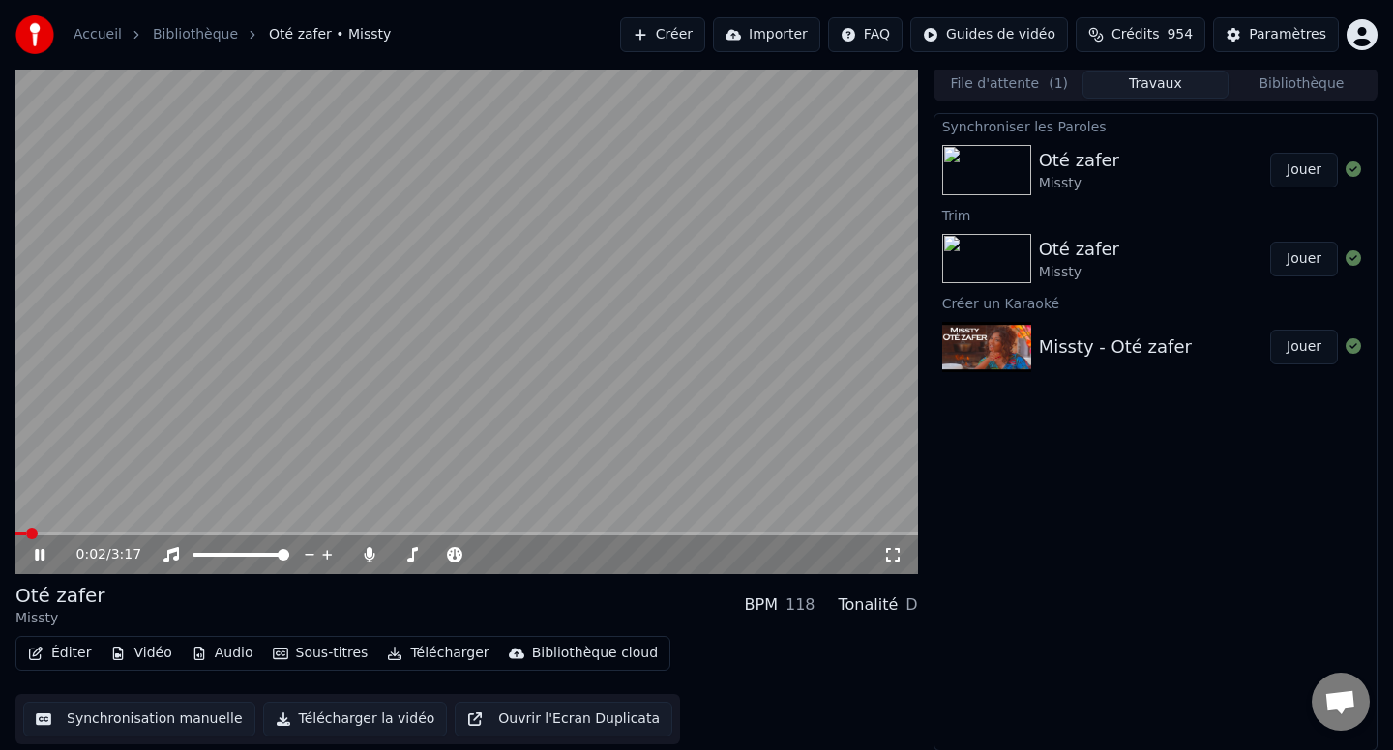
click at [699, 232] on video at bounding box center [466, 321] width 902 height 508
click at [1294, 83] on button "Bibliothèque" at bounding box center [1301, 85] width 146 height 28
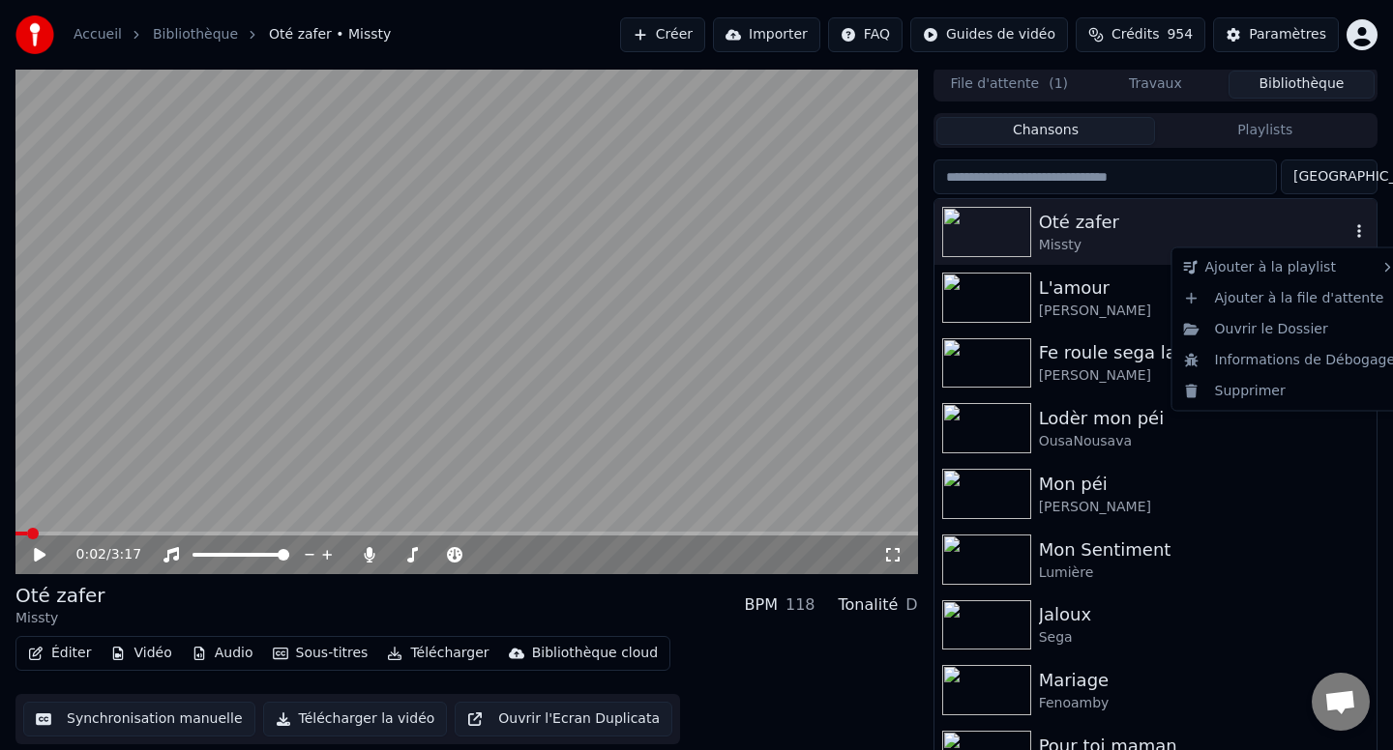
click at [1356, 234] on icon "button" at bounding box center [1358, 230] width 19 height 15
click at [1307, 388] on div "Supprimer" at bounding box center [1289, 390] width 227 height 31
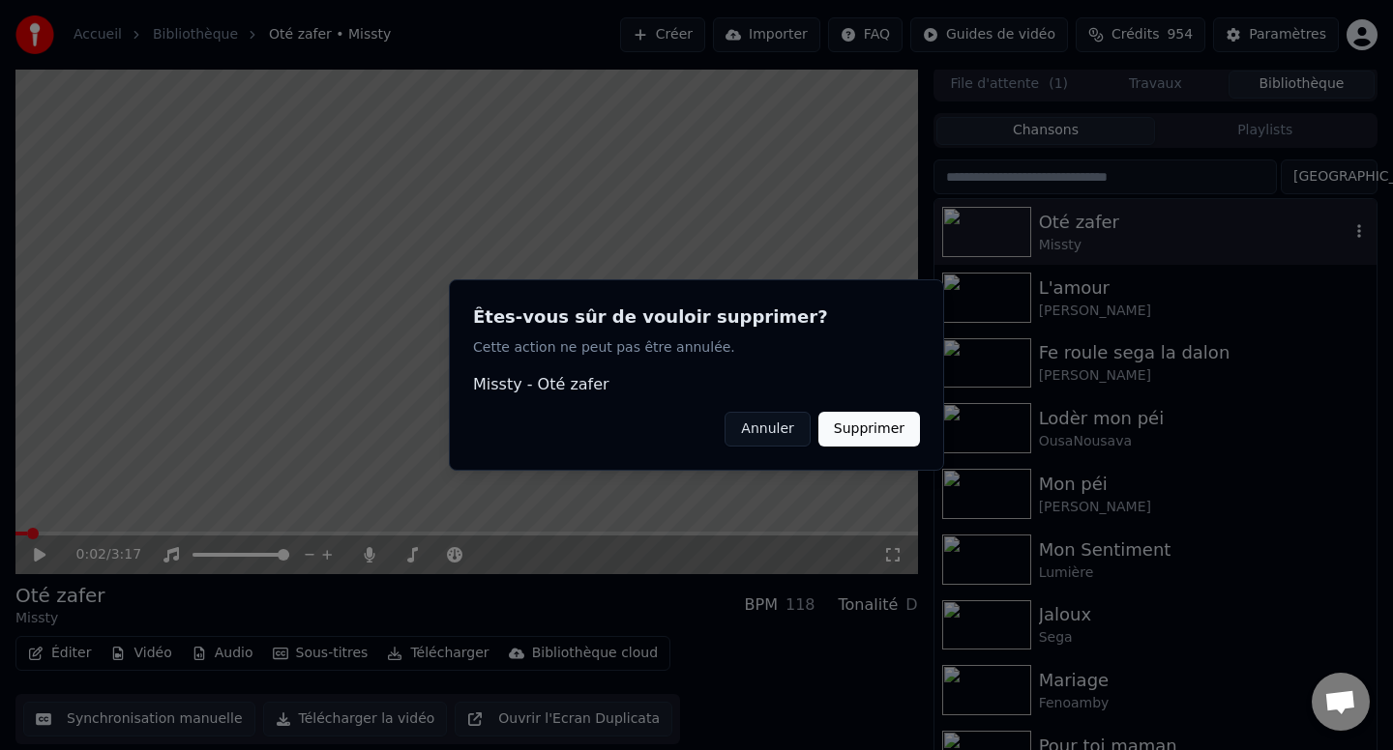
click at [847, 425] on button "Supprimer" at bounding box center [869, 429] width 102 height 35
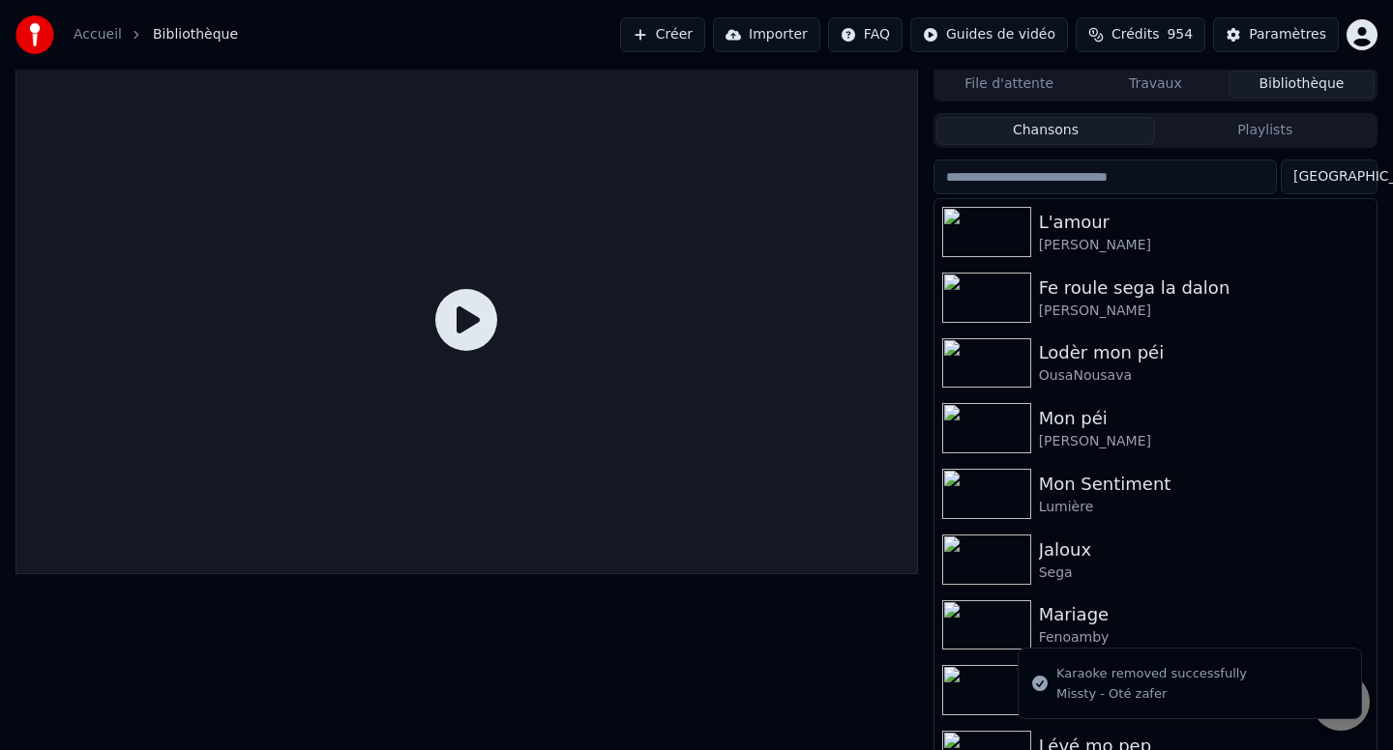
click at [679, 35] on button "Créer" at bounding box center [662, 34] width 85 height 35
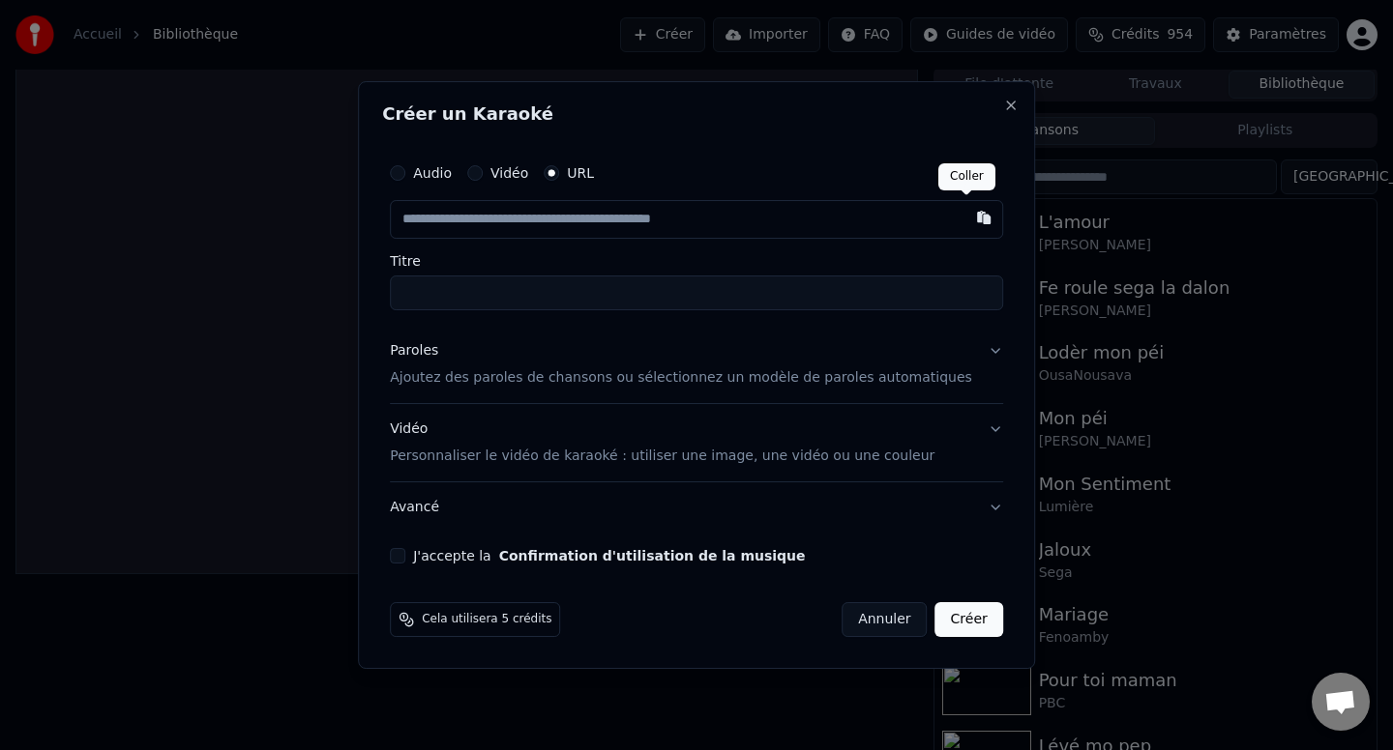
click at [964, 234] on button "button" at bounding box center [983, 217] width 39 height 35
type input "**********"
click at [980, 341] on button "Paroles Ajoutez des paroles de chansons ou sélectionnez un modèle de paroles au…" at bounding box center [696, 364] width 613 height 77
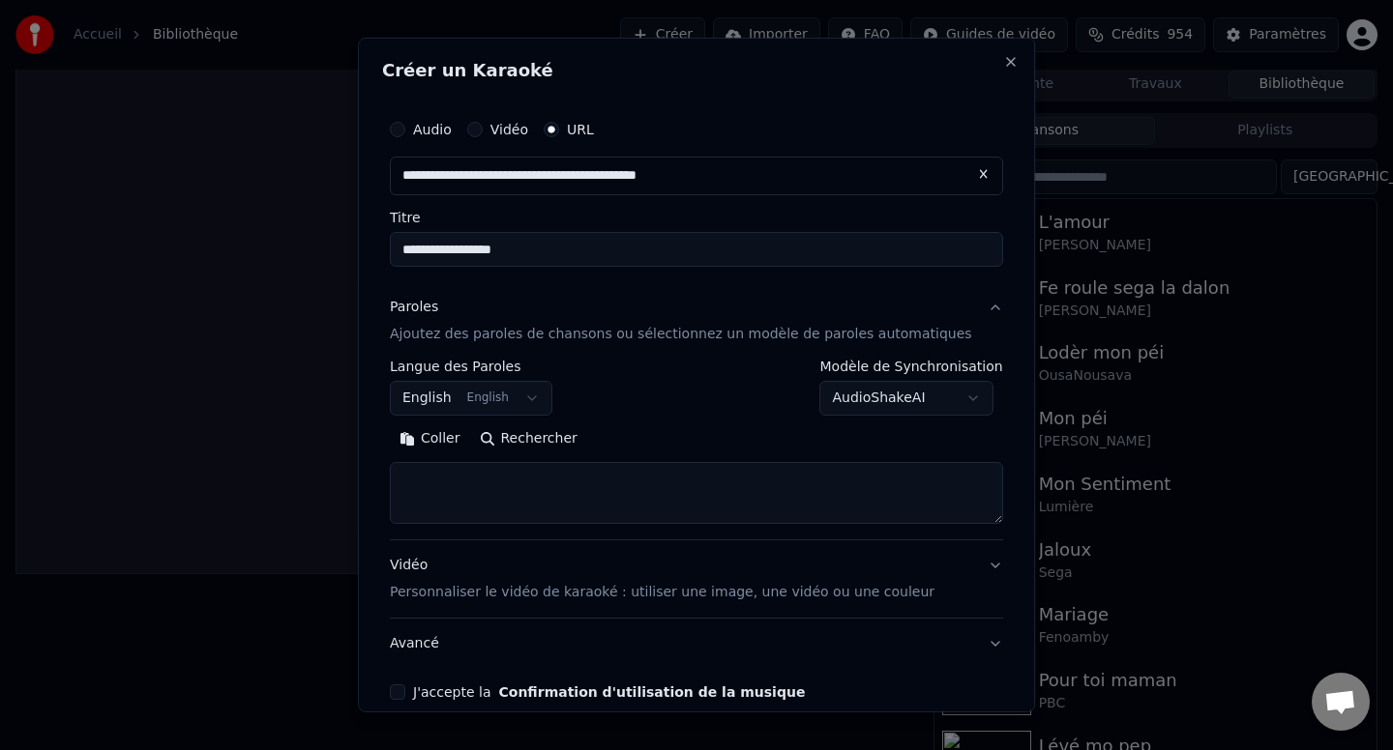
click at [915, 393] on body "**********" at bounding box center [696, 372] width 1393 height 750
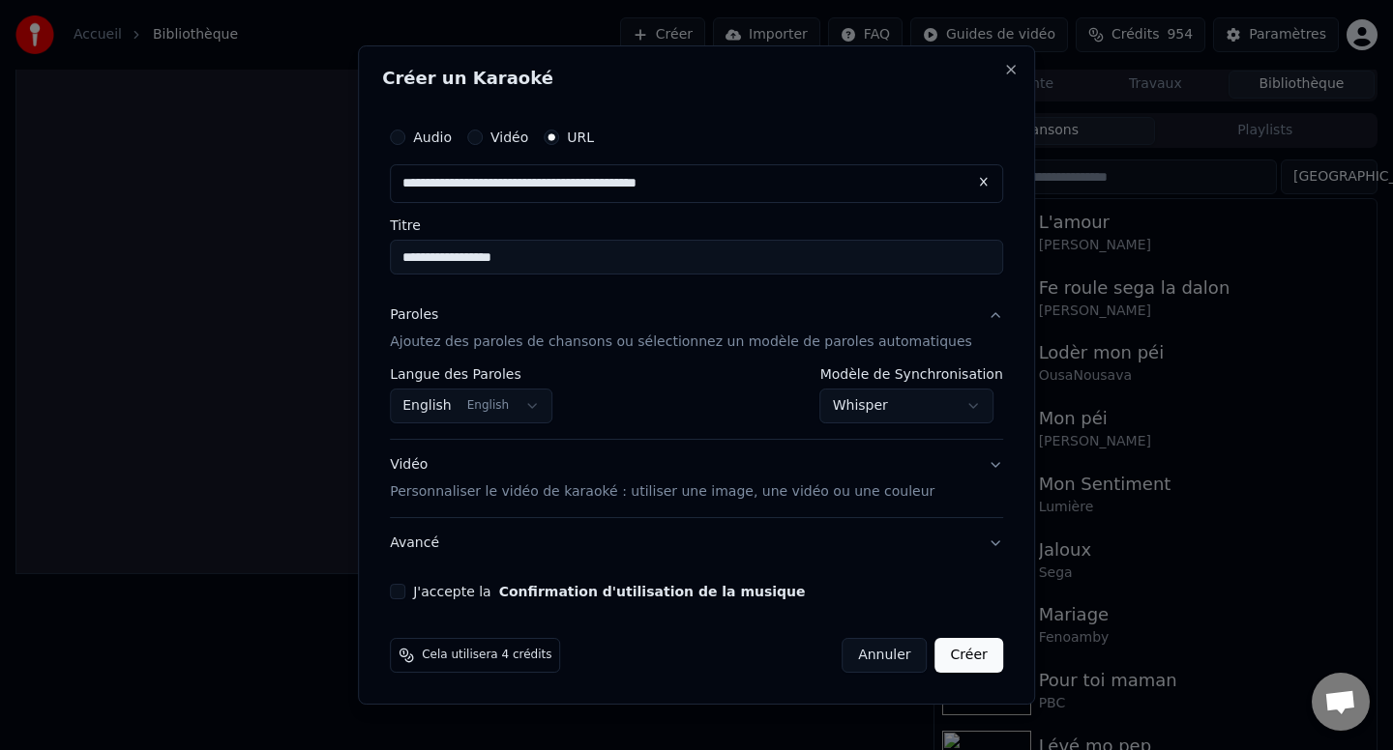
click at [499, 407] on button "English English" at bounding box center [471, 406] width 162 height 35
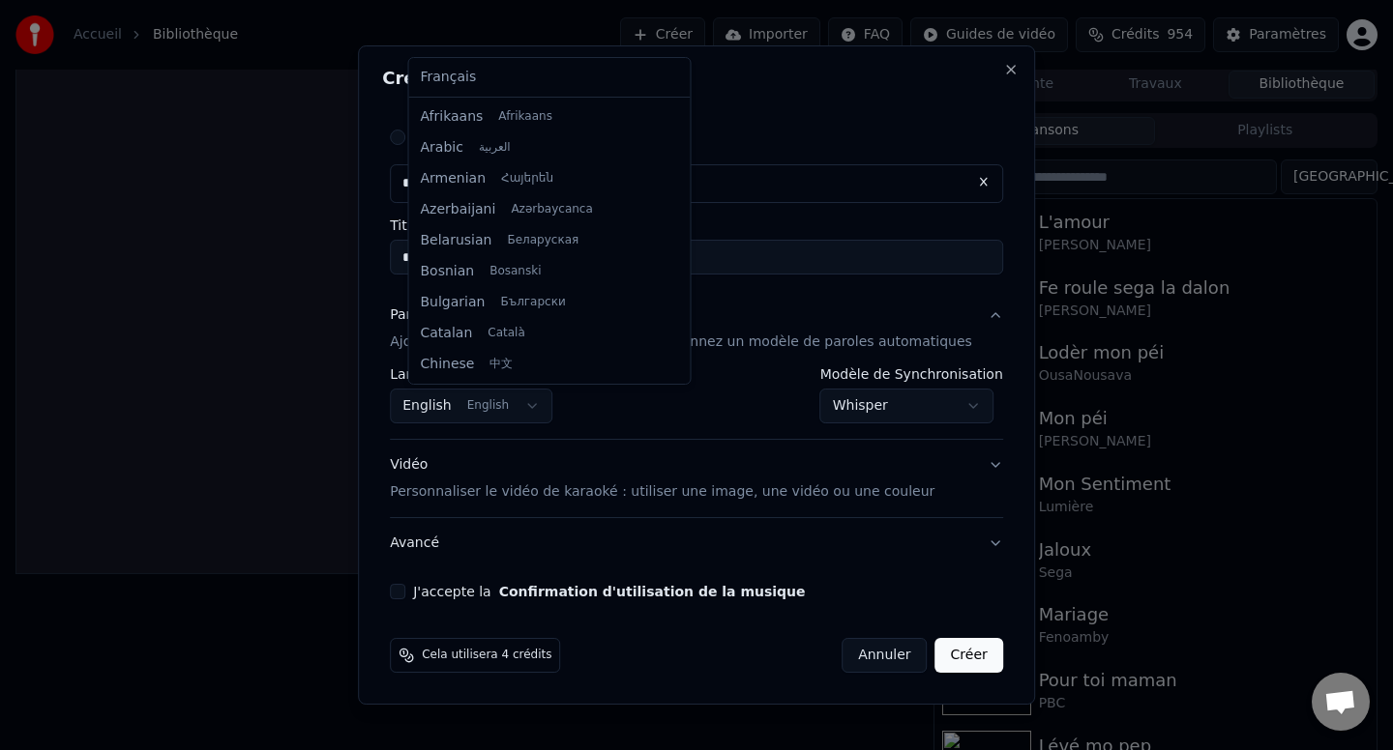
scroll to position [155, 0]
click at [636, 412] on body "**********" at bounding box center [696, 372] width 1393 height 750
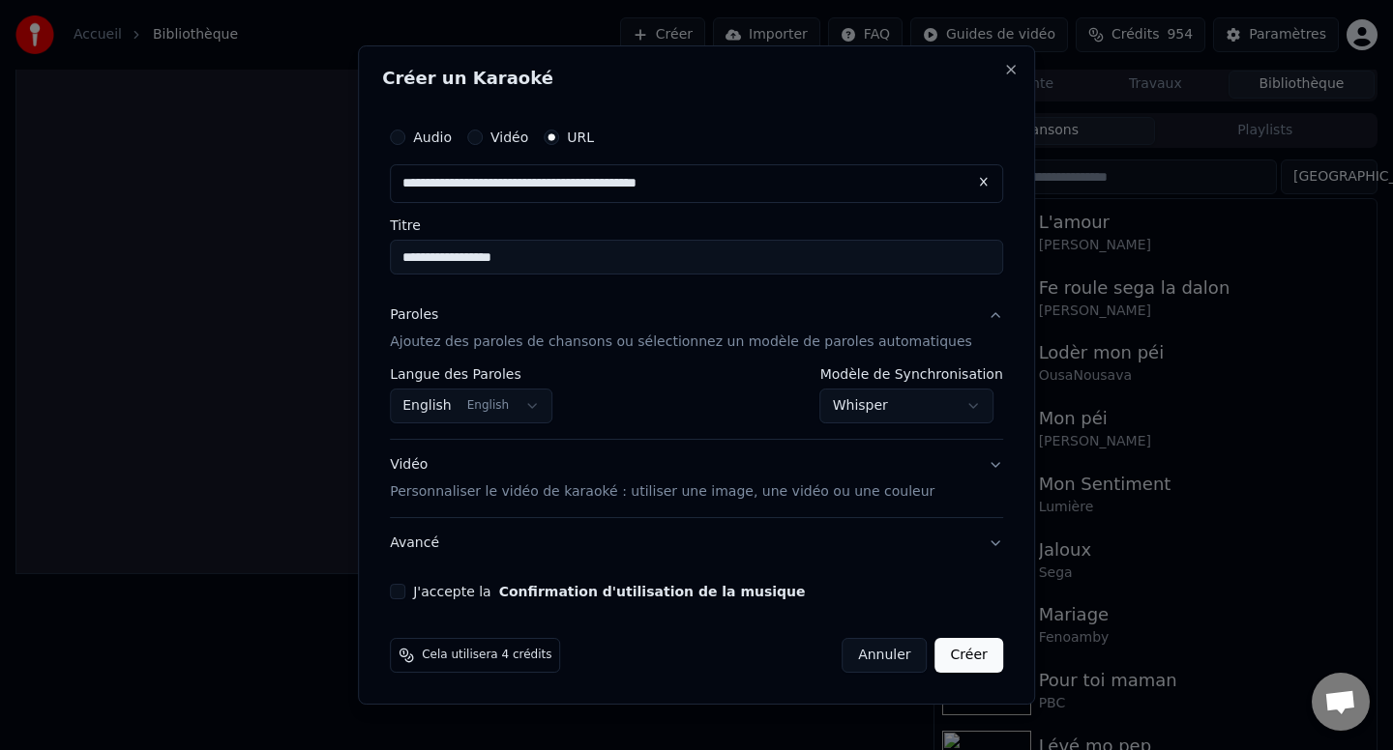
click at [405, 590] on button "J'accepte la Confirmation d'utilisation de la musique" at bounding box center [397, 591] width 15 height 15
click at [945, 659] on button "Créer" at bounding box center [969, 655] width 68 height 35
select select "**********"
select select
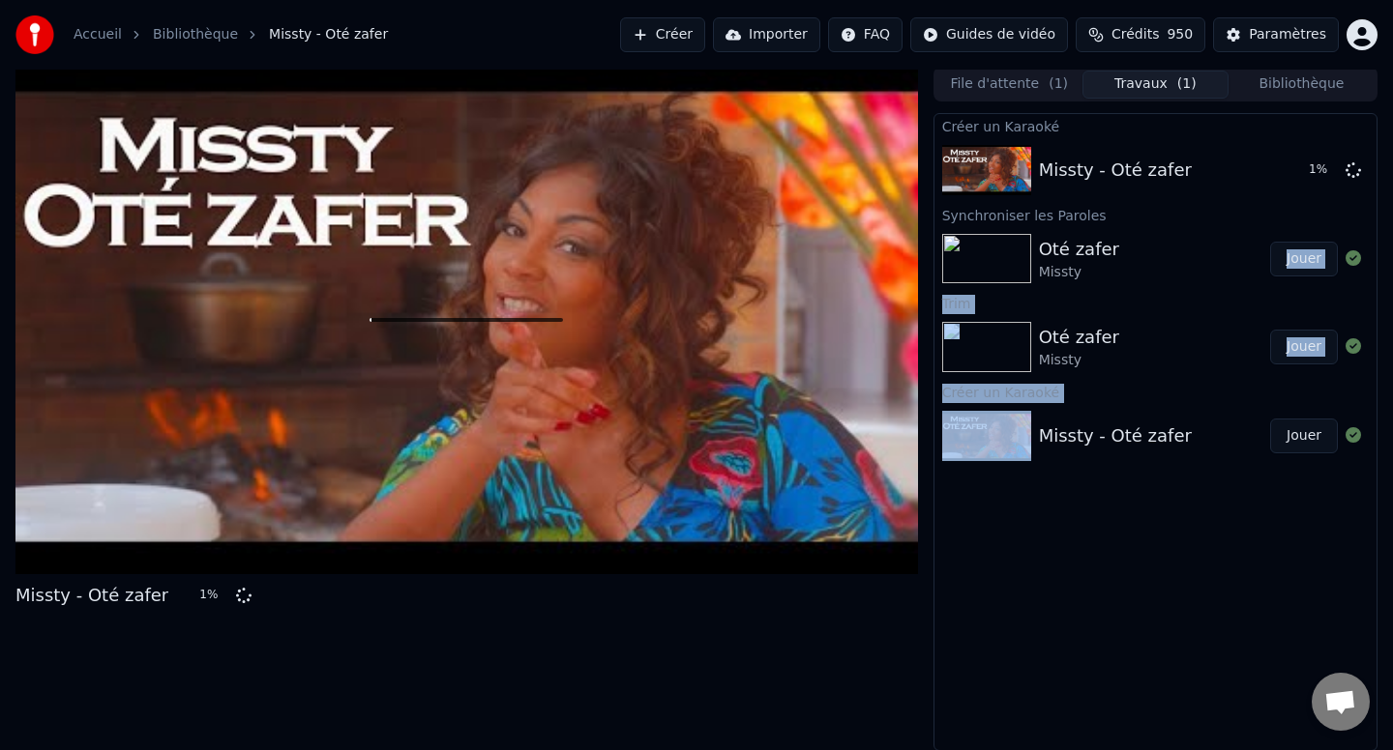
drag, startPoint x: 1185, startPoint y: 257, endPoint x: 1101, endPoint y: 486, distance: 243.8
click at [1082, 539] on div "Créer un Karaoké Missty - Oté zafer 1 % Synchroniser les Paroles Oté zafer Miss…" at bounding box center [1155, 432] width 444 height 638
click at [1037, 588] on div "Créer un Karaoké Missty - Oté zafer 1 % Synchroniser les Paroles Oté zafer Miss…" at bounding box center [1155, 432] width 444 height 638
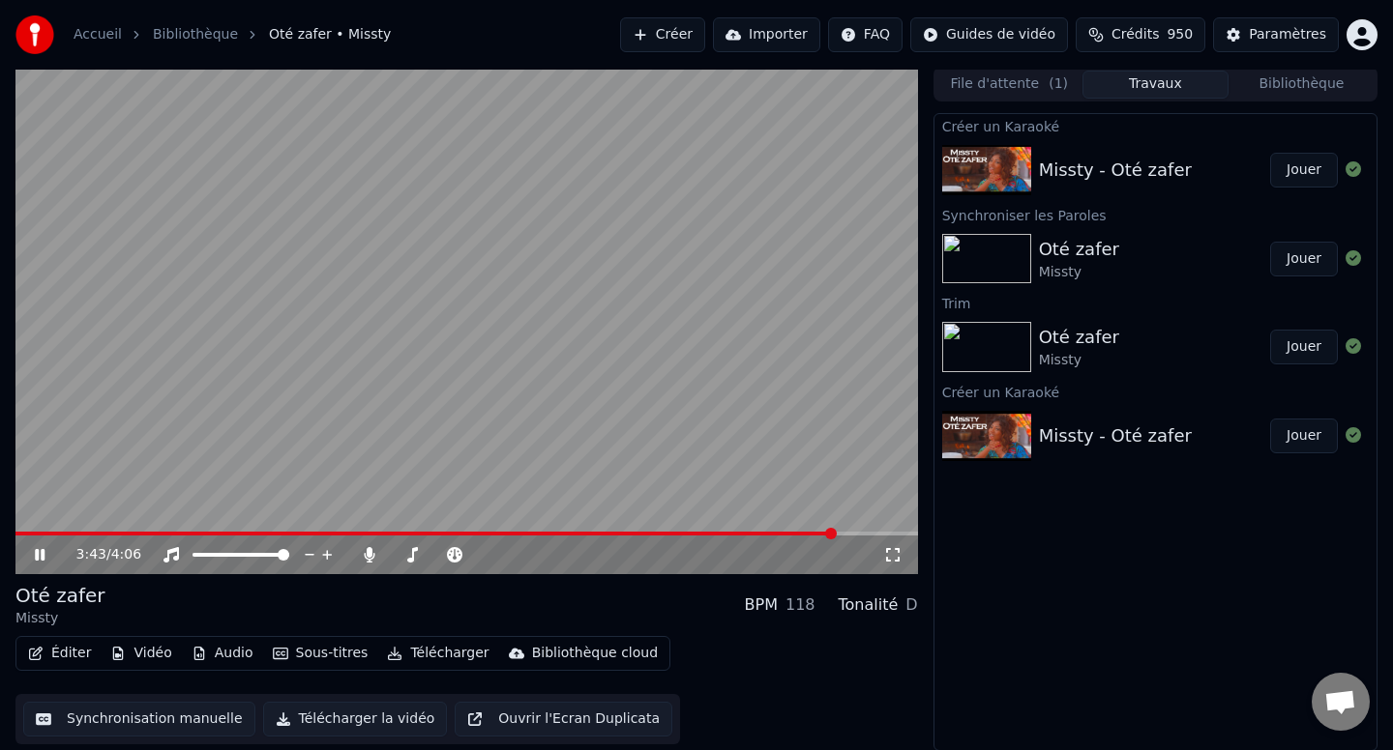
click at [69, 425] on video at bounding box center [466, 321] width 902 height 508
click at [74, 655] on button "Éditer" at bounding box center [59, 653] width 78 height 27
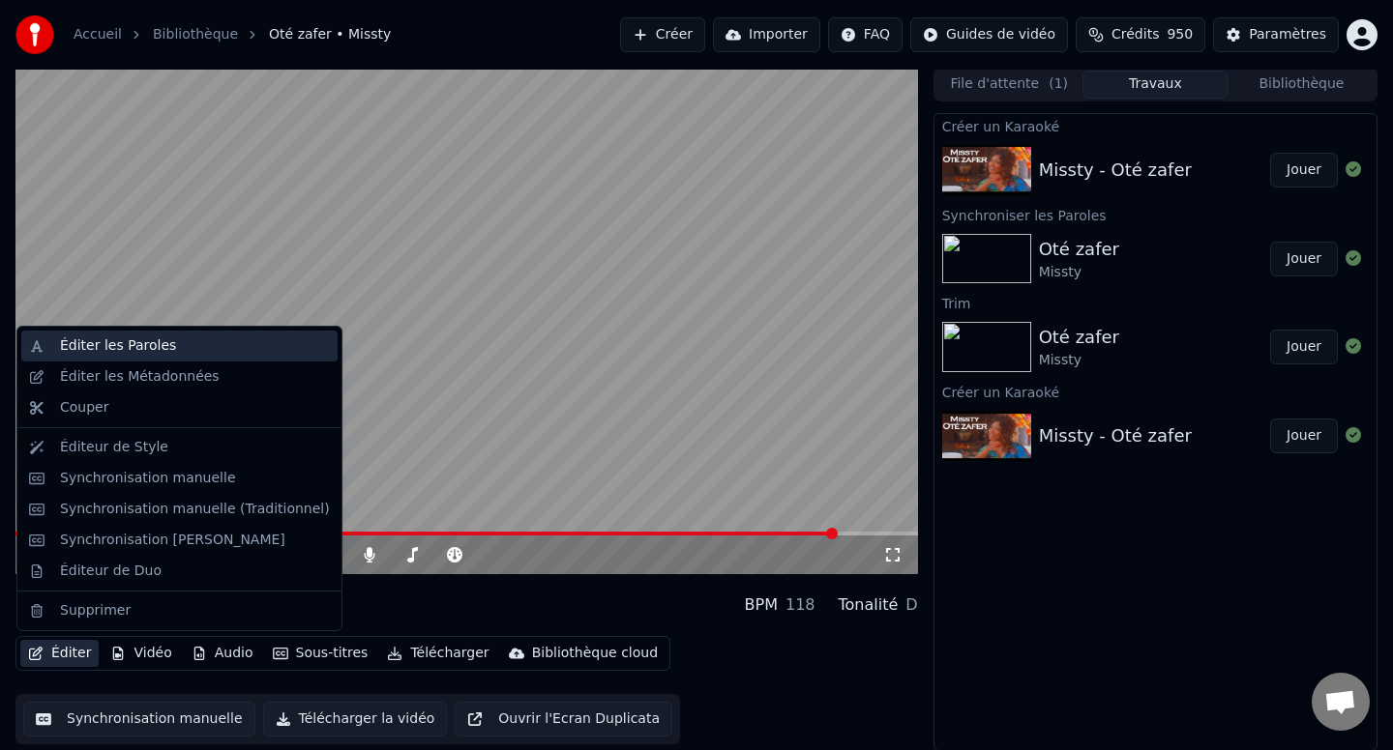
click at [162, 353] on div "Éditer les Paroles" at bounding box center [118, 346] width 116 height 19
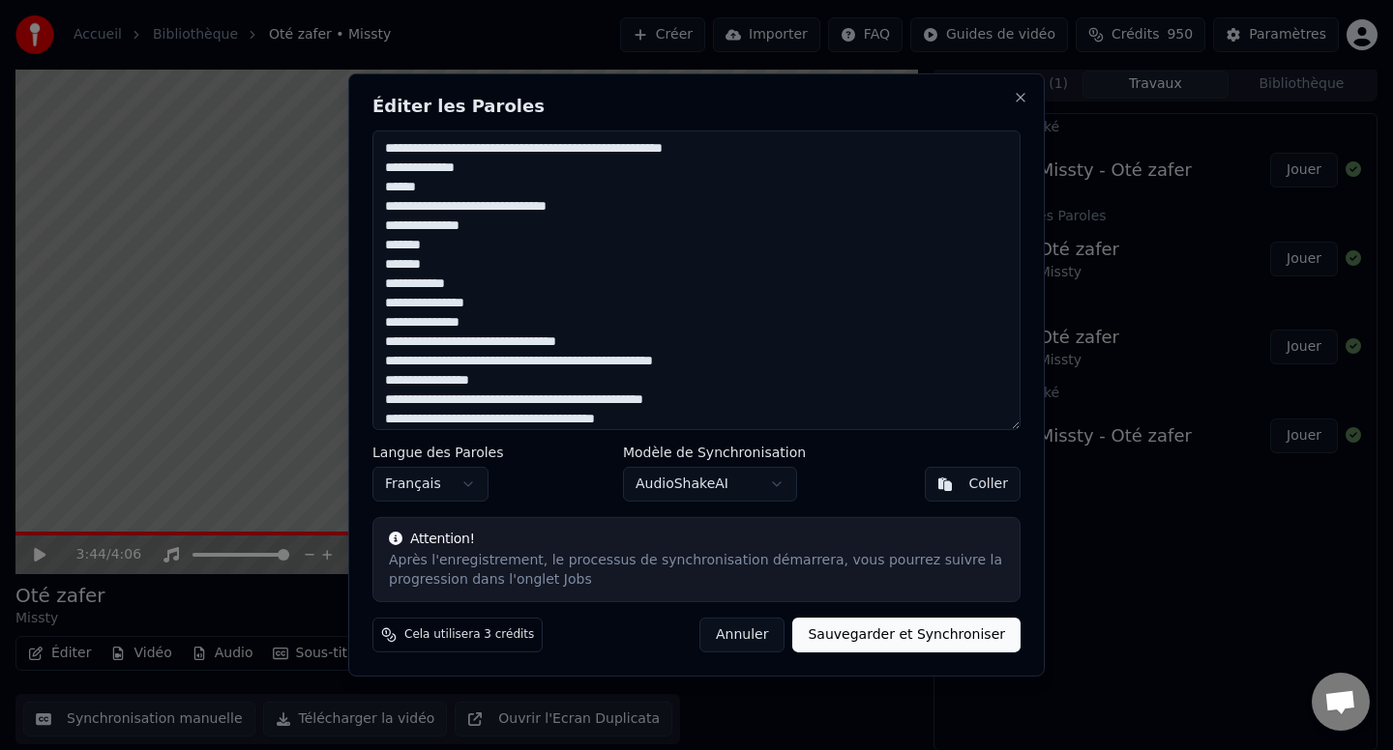
click at [522, 300] on textarea at bounding box center [696, 281] width 648 height 300
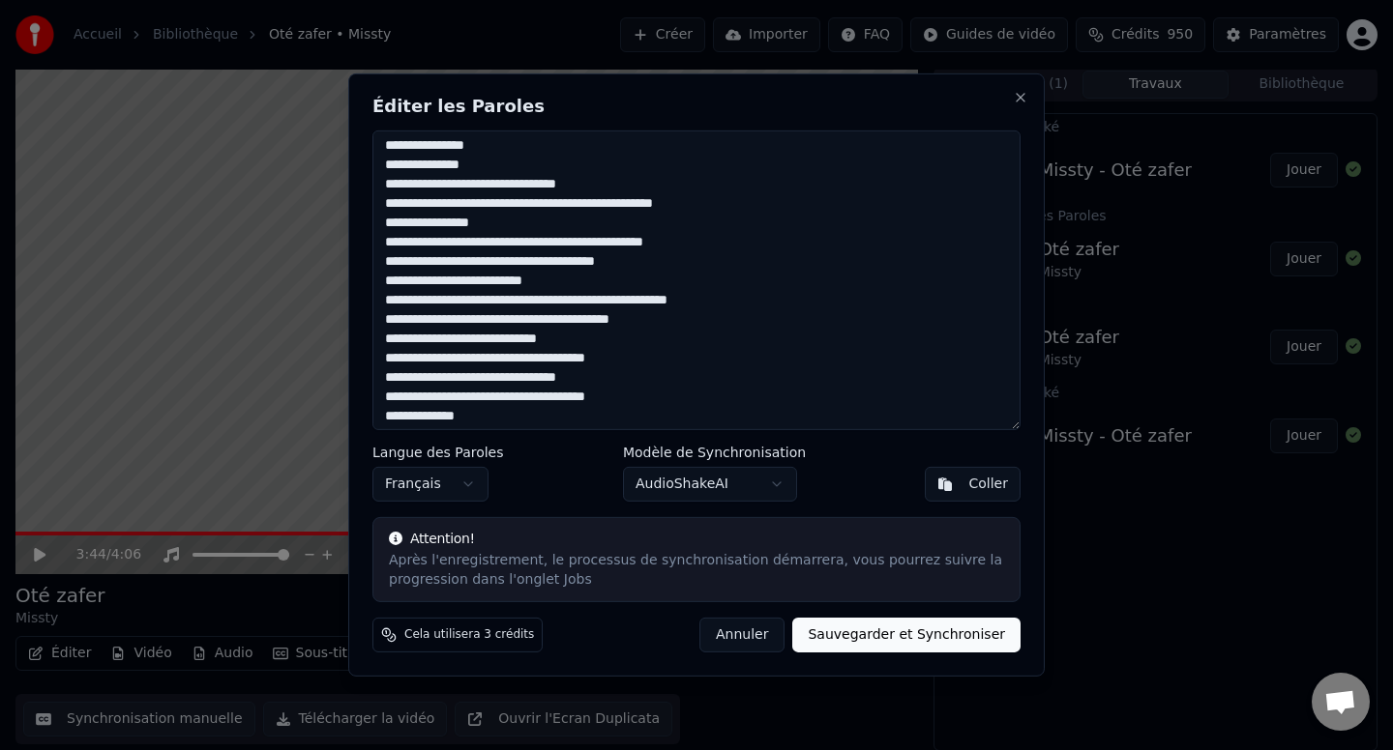
click at [624, 302] on textarea at bounding box center [696, 281] width 648 height 300
click at [582, 316] on textarea at bounding box center [696, 281] width 648 height 300
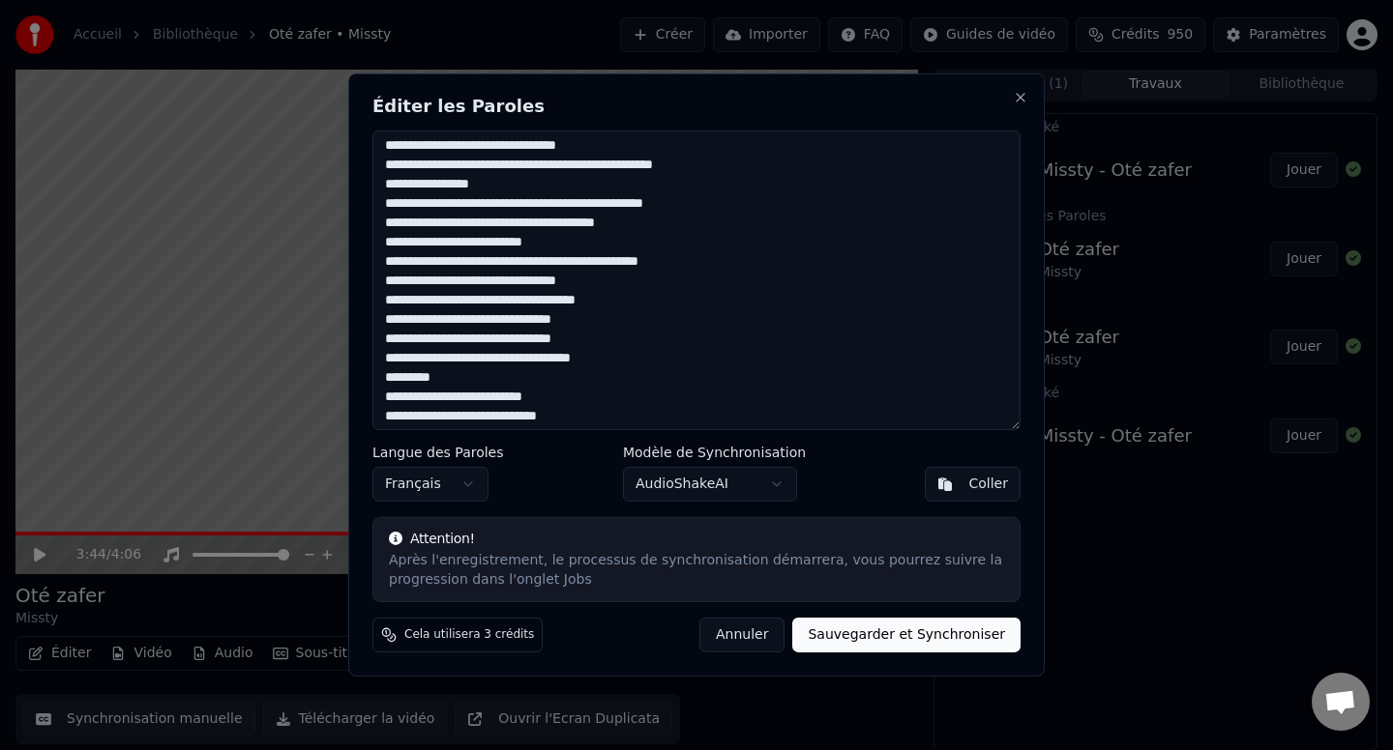
scroll to position [211, 0]
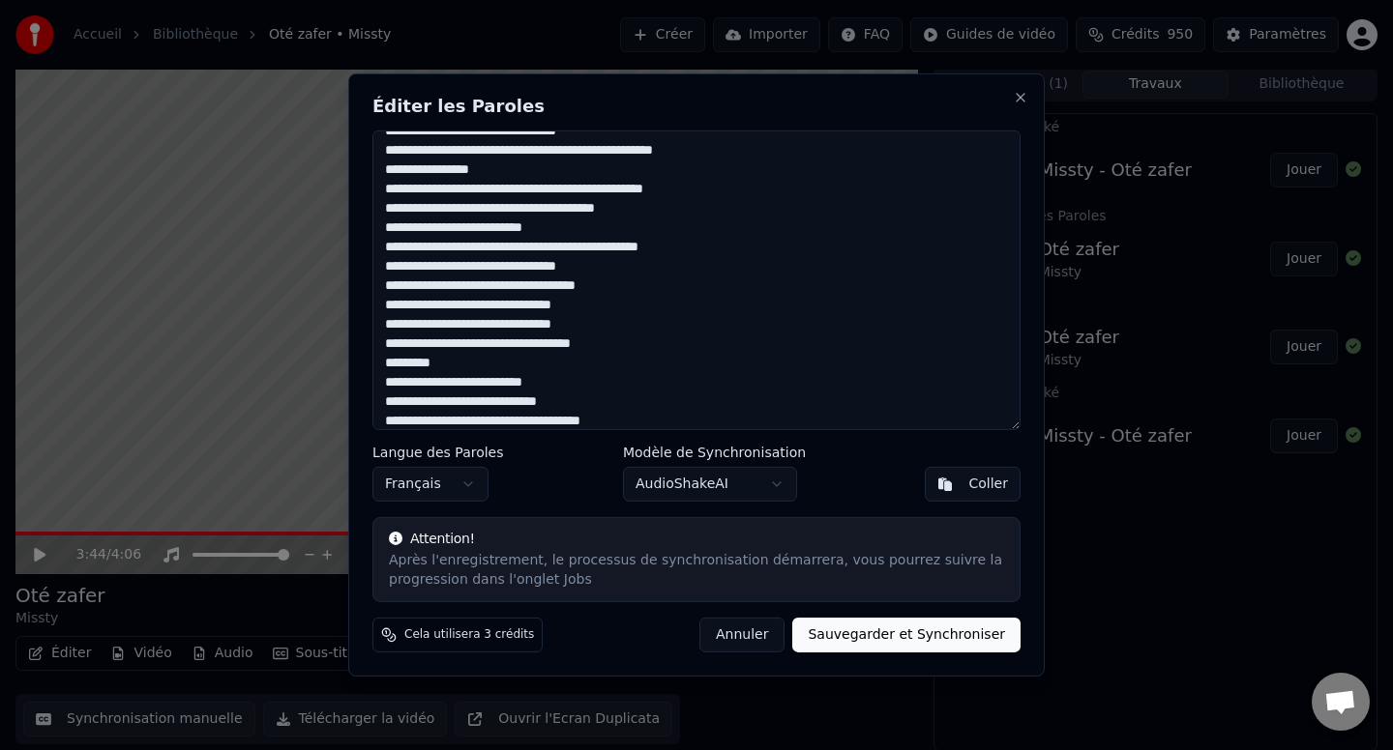
click at [471, 267] on textarea at bounding box center [696, 281] width 648 height 300
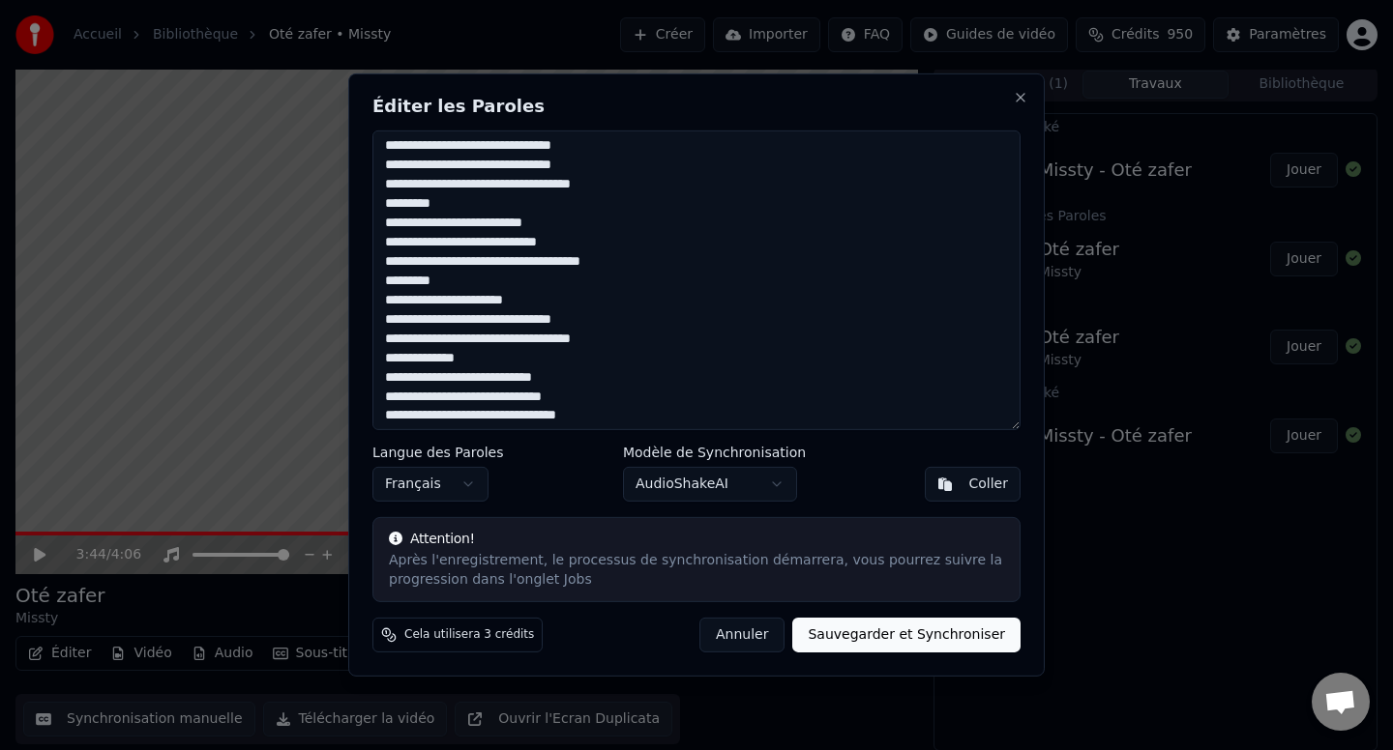
click at [525, 189] on textarea at bounding box center [696, 281] width 648 height 300
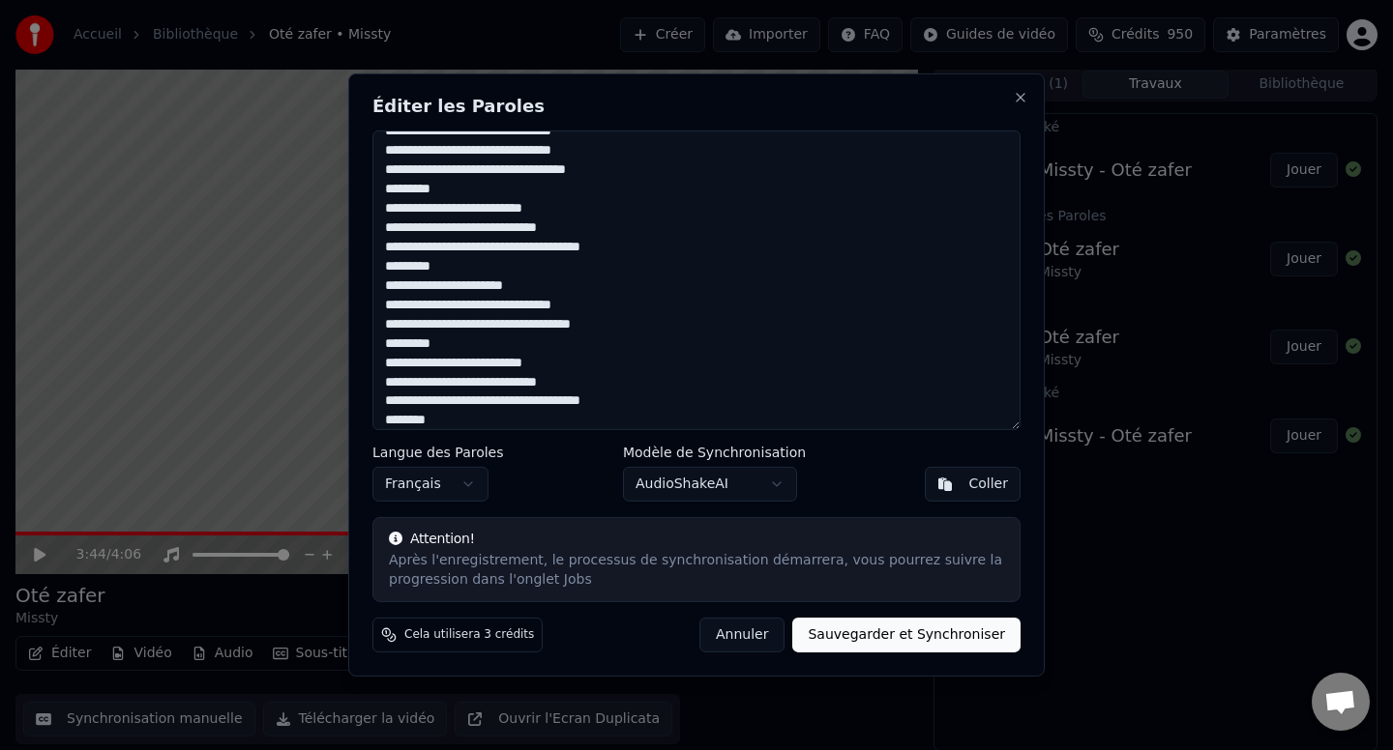
scroll to position [510, 0]
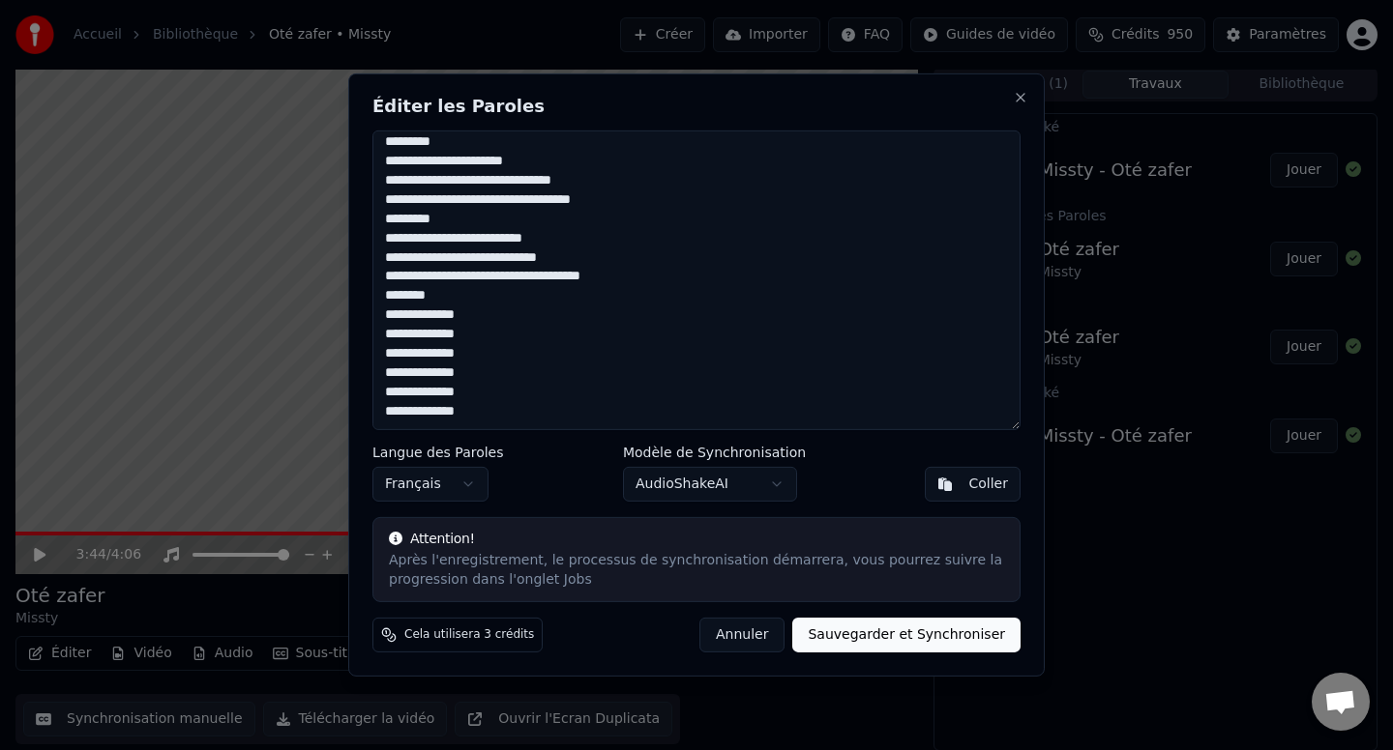
click at [527, 280] on textarea at bounding box center [696, 281] width 648 height 300
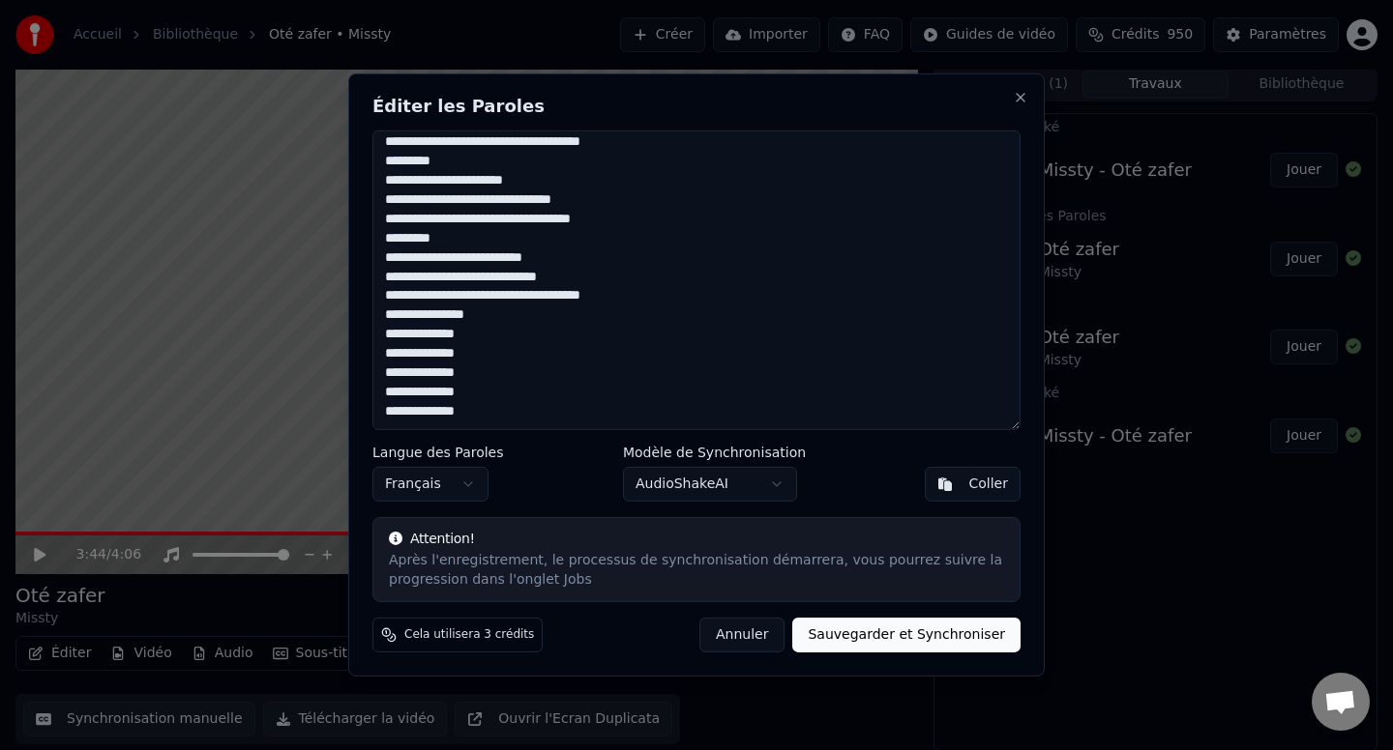
scroll to position [490, 0]
type textarea "**********"
click at [887, 642] on button "Sauvegarder et Synchroniser" at bounding box center [906, 635] width 228 height 35
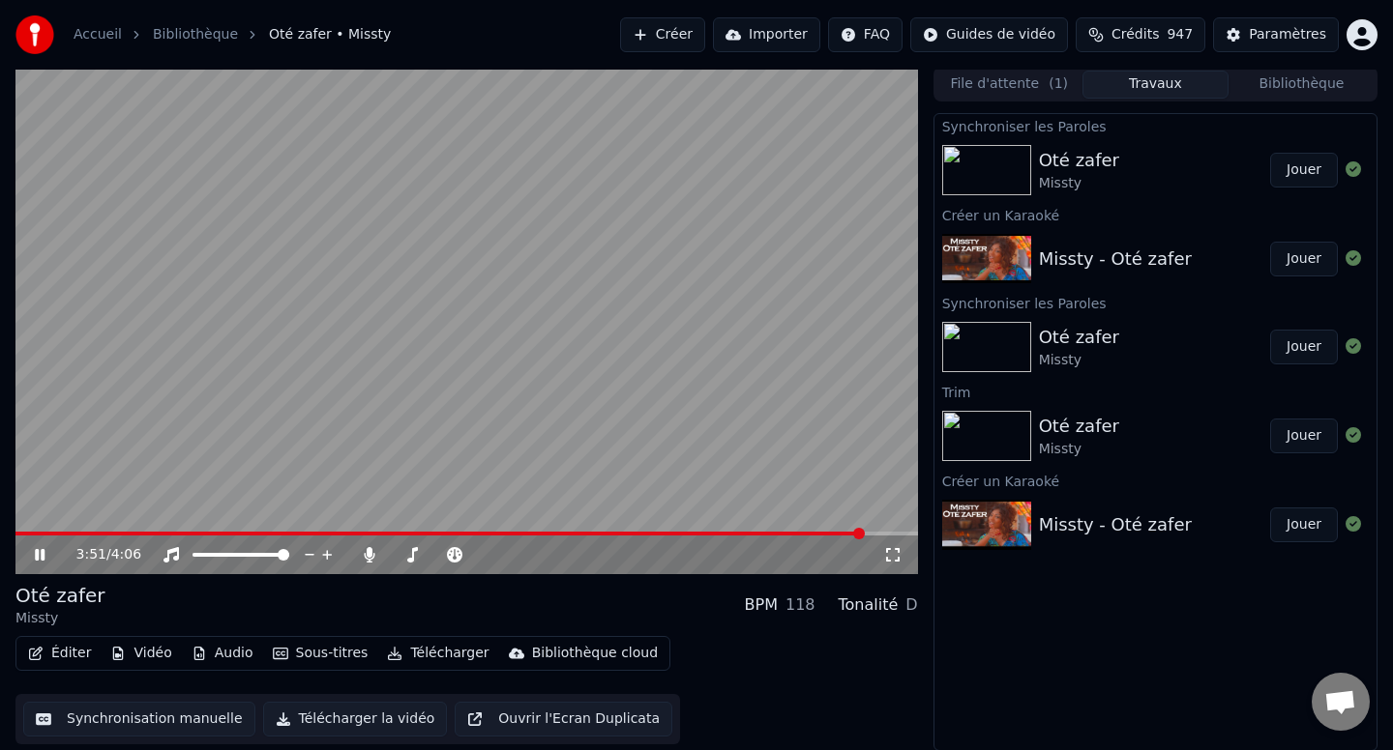
click at [148, 520] on video at bounding box center [466, 321] width 902 height 508
click at [150, 532] on span at bounding box center [439, 534] width 849 height 4
click at [78, 651] on button "Éditer" at bounding box center [59, 653] width 78 height 27
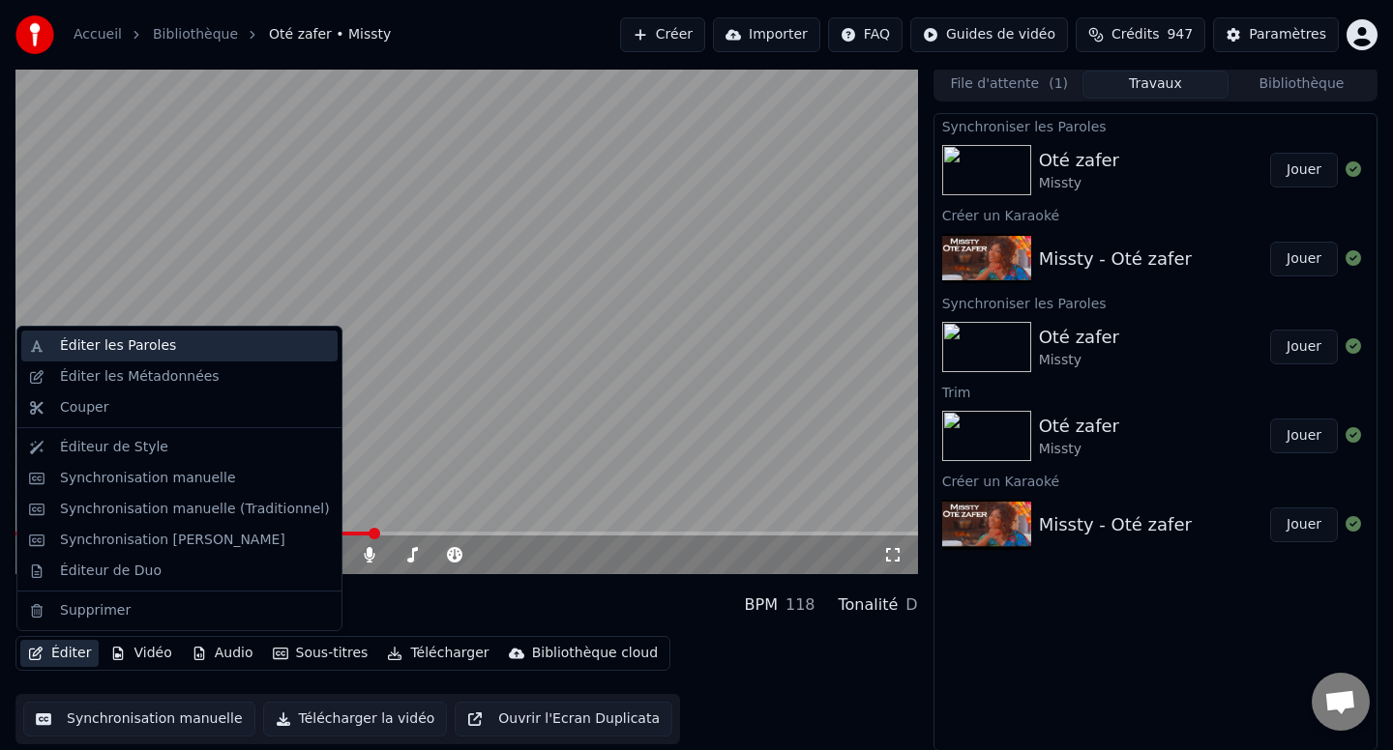
click at [85, 351] on div "Éditer les Paroles" at bounding box center [118, 346] width 116 height 19
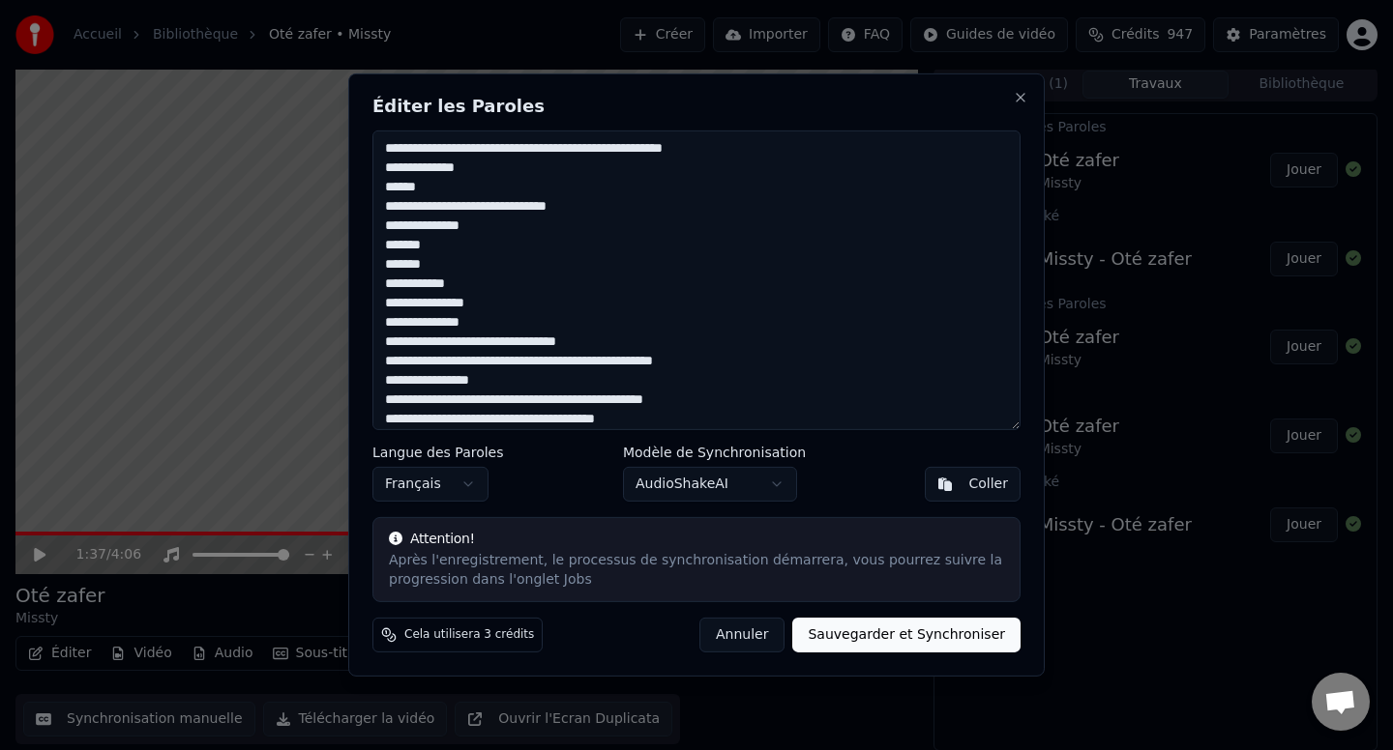
click at [505, 383] on textarea at bounding box center [696, 281] width 648 height 300
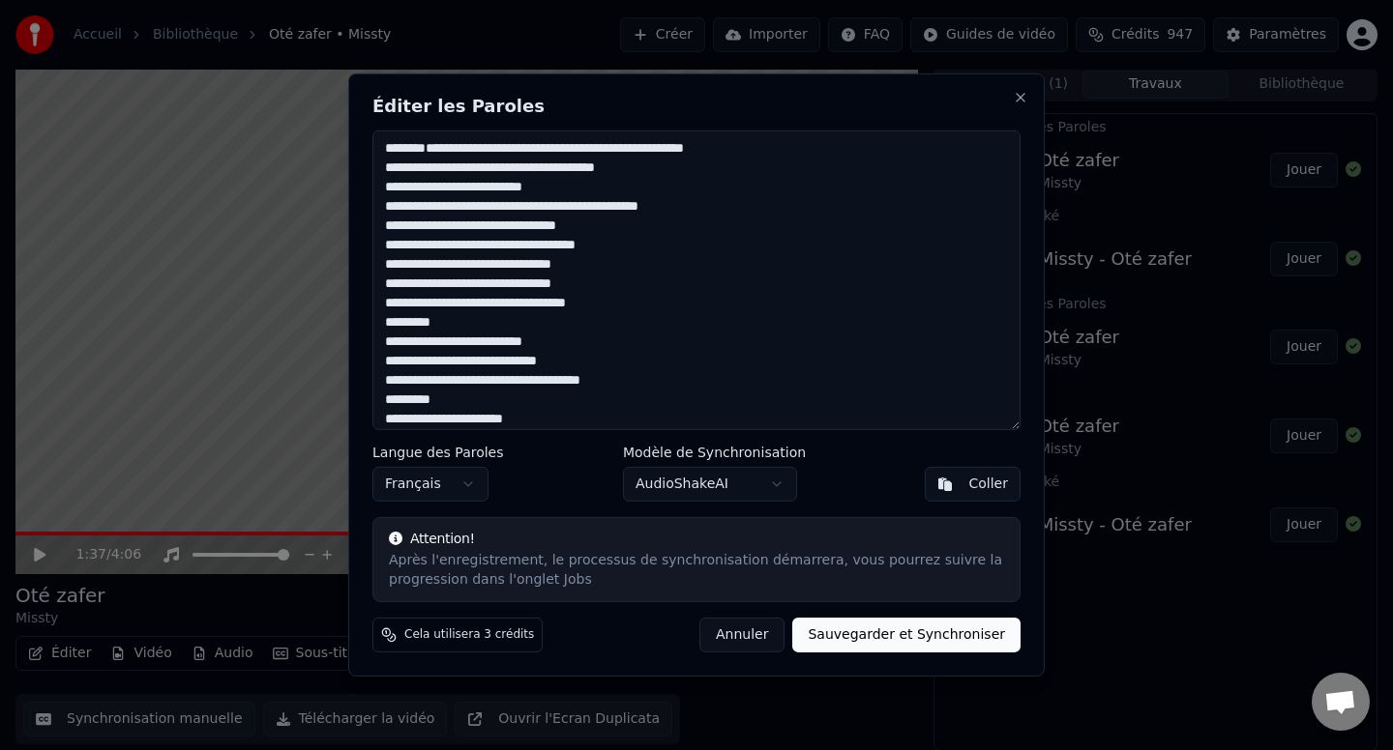
click at [970, 643] on button "Sauvegarder et Synchroniser" at bounding box center [906, 635] width 228 height 35
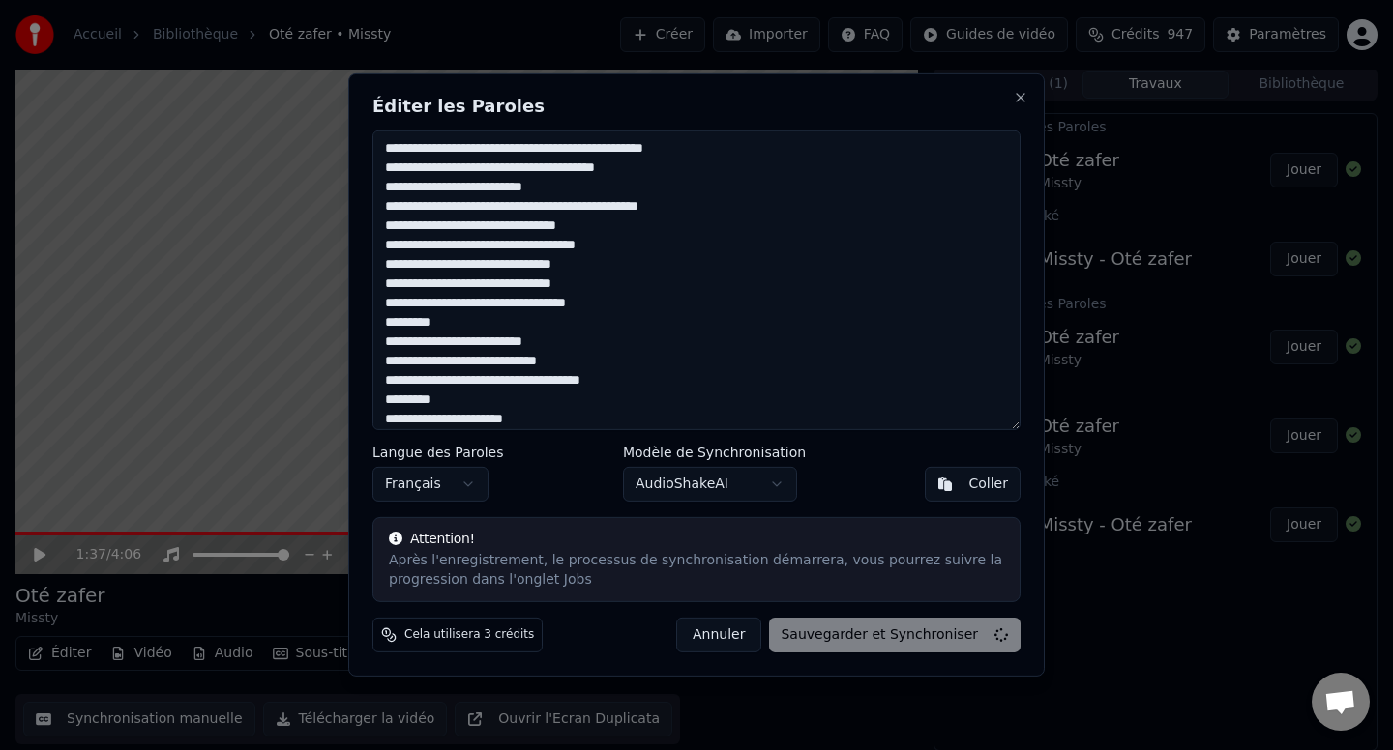
type textarea "**********"
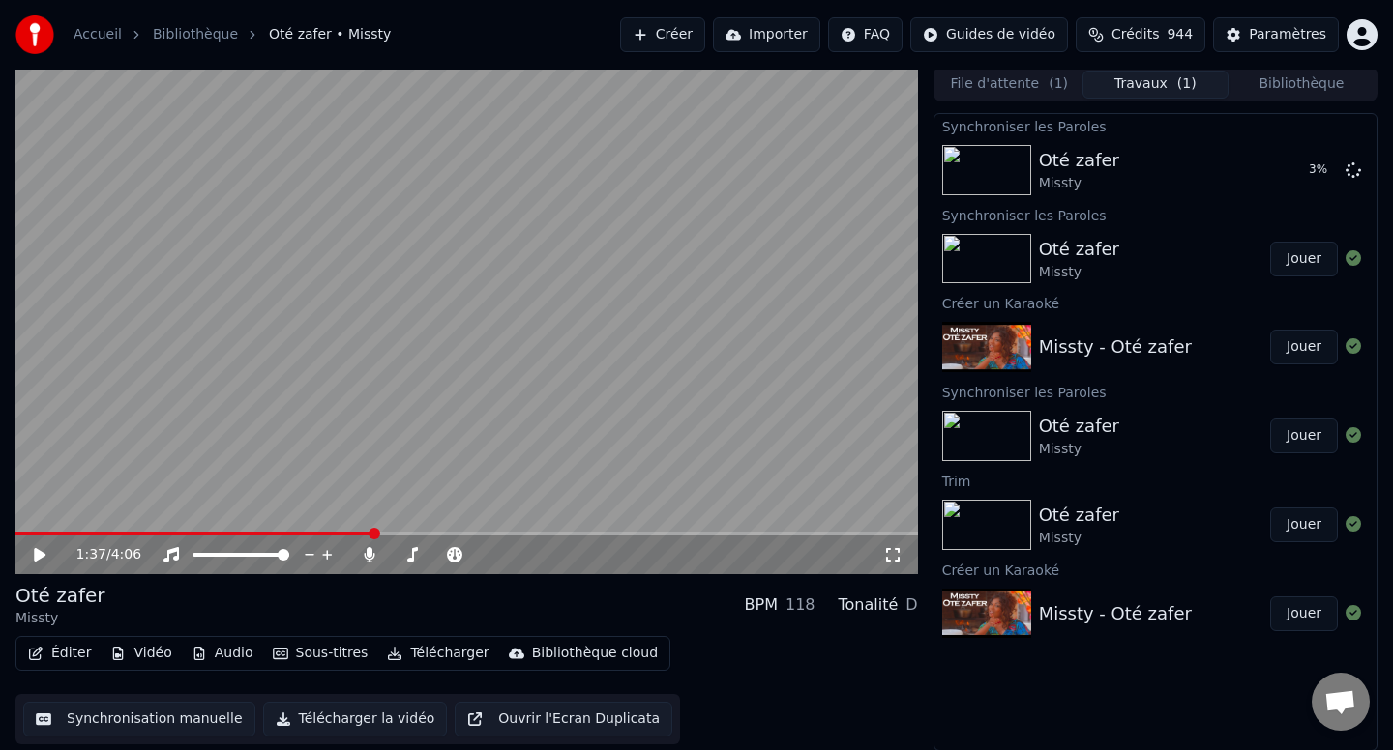
click at [466, 712] on button "Ouvrir l'Ecran Duplicata" at bounding box center [563, 719] width 218 height 35
click at [454, 702] on button "Ouvrir l'Ecran Duplicata" at bounding box center [563, 719] width 218 height 35
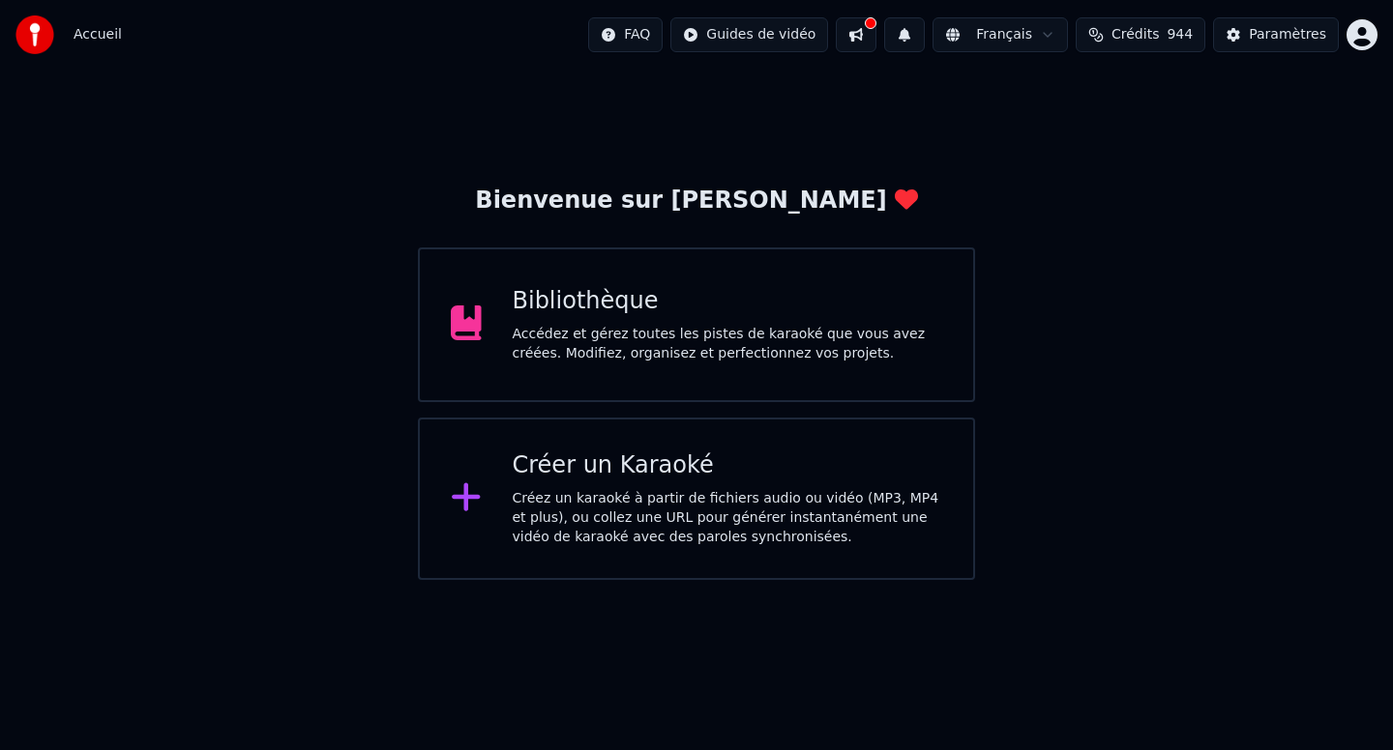
click at [842, 346] on div "Accédez et gérez toutes les pistes de karaoké que vous avez créées. Modifiez, o…" at bounding box center [728, 344] width 430 height 39
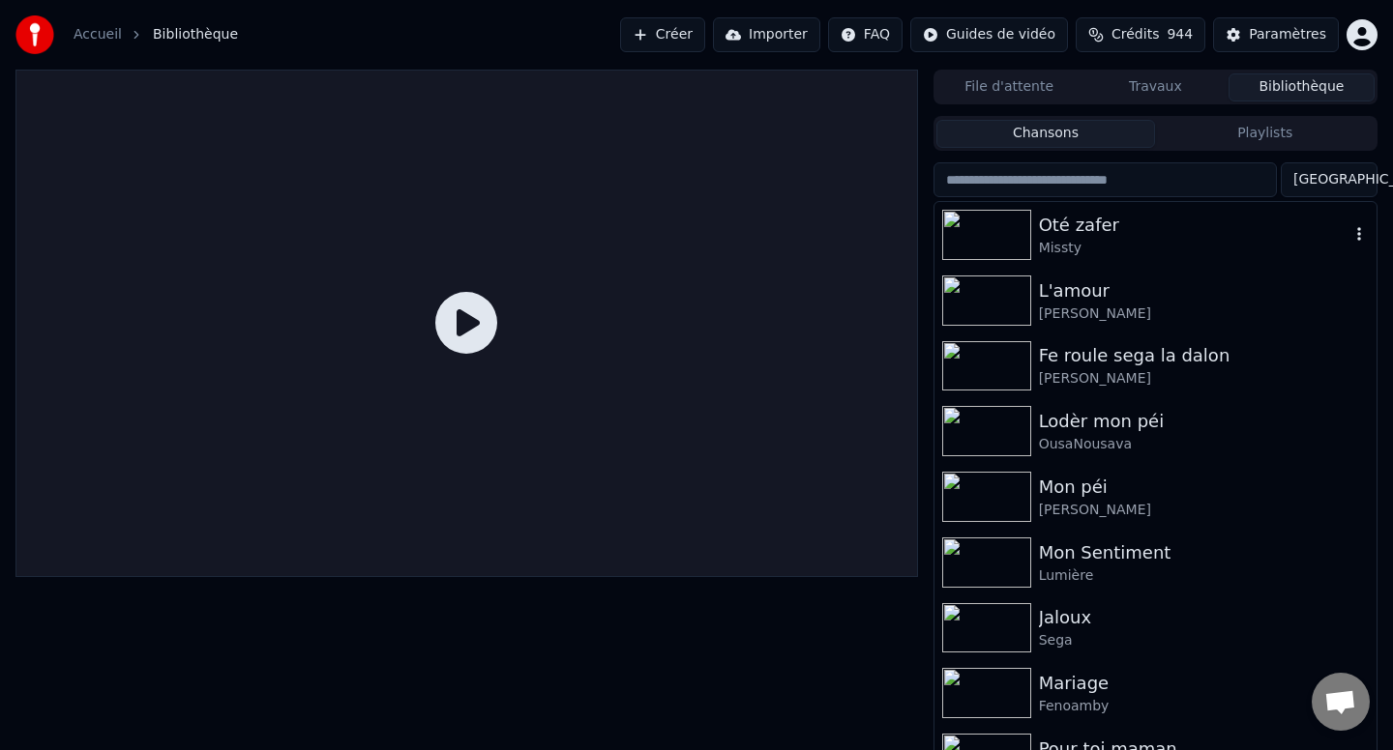
click at [993, 255] on img at bounding box center [986, 235] width 89 height 50
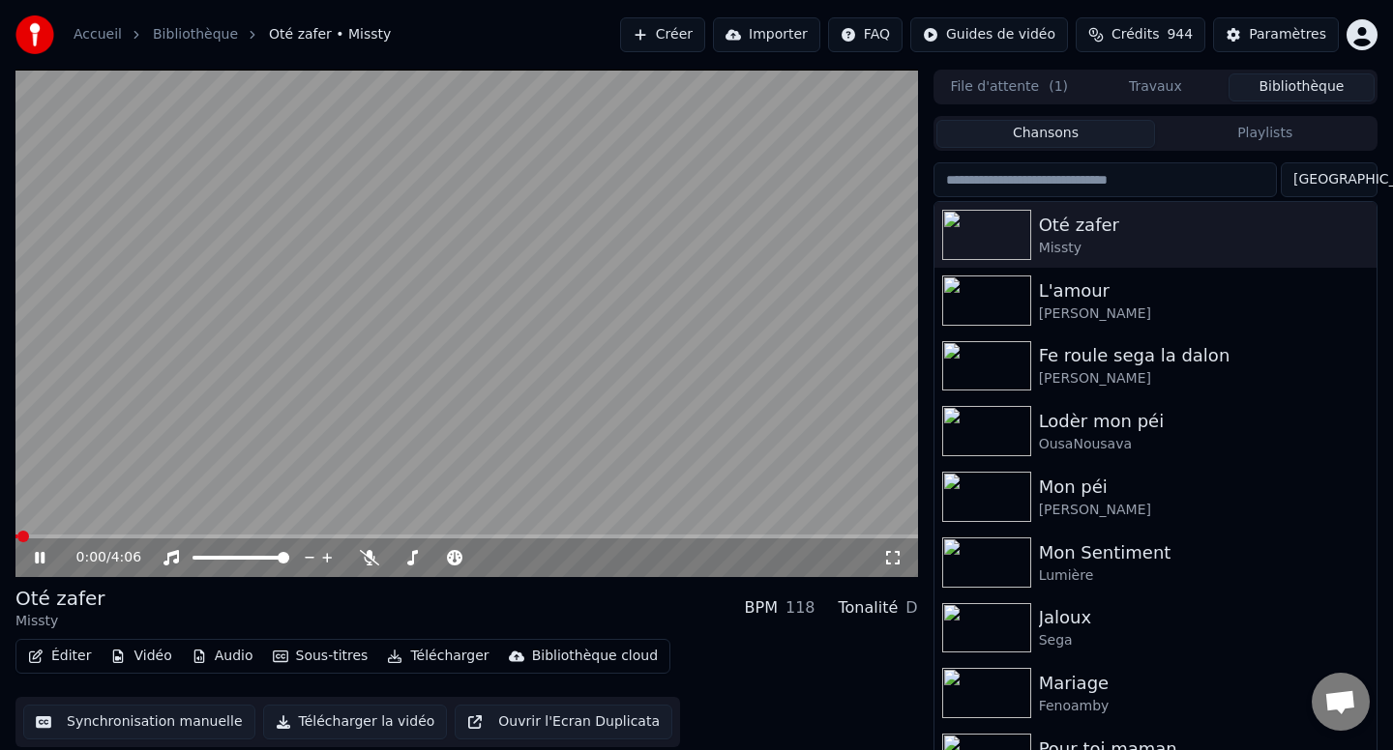
scroll to position [542, 0]
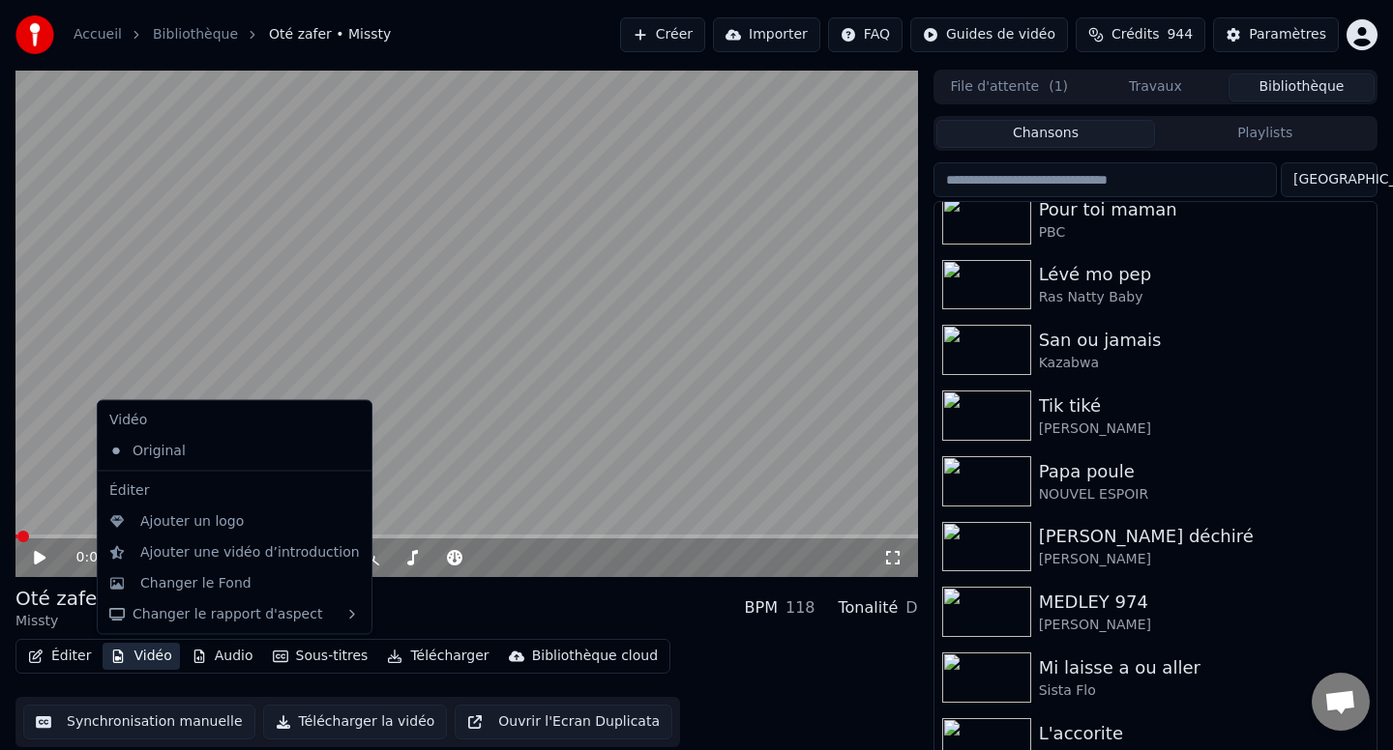
click at [132, 658] on button "Vidéo" at bounding box center [141, 656] width 76 height 27
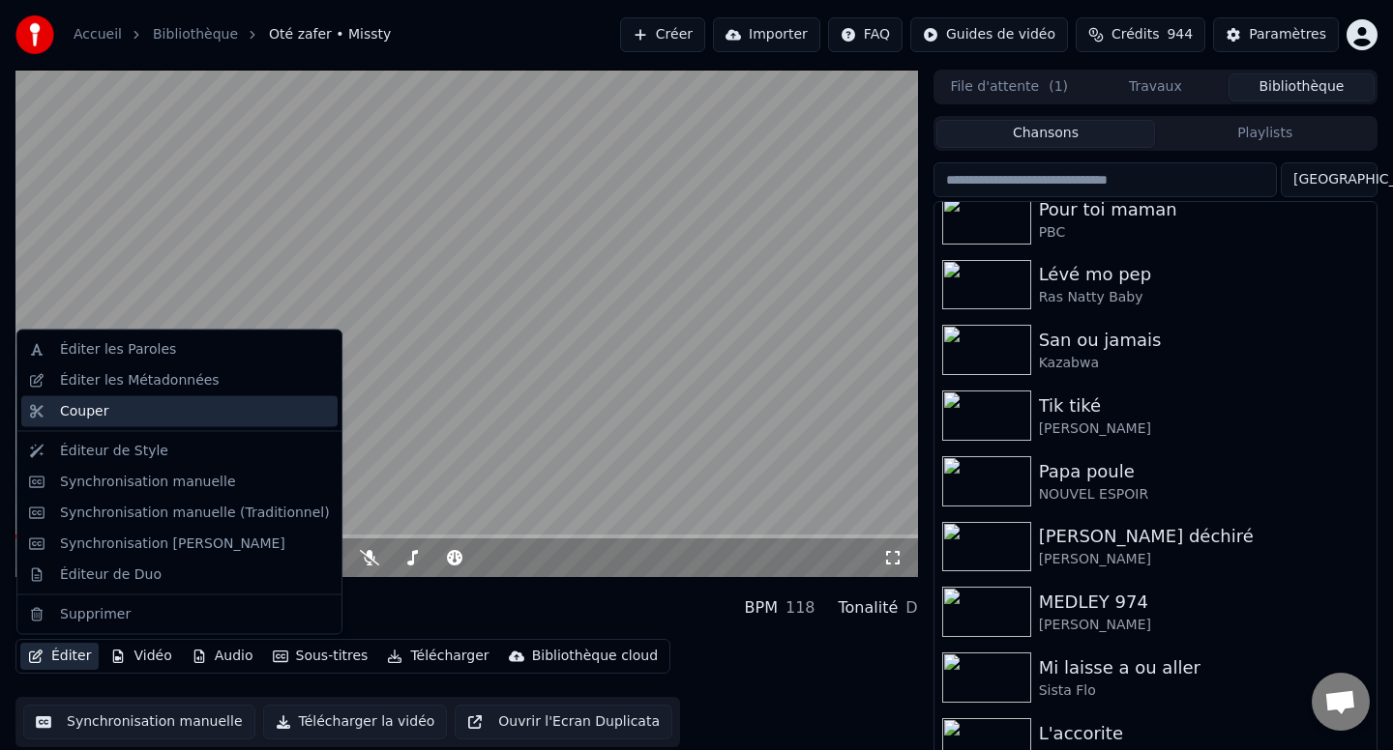
click at [108, 423] on div "Couper" at bounding box center [179, 411] width 316 height 31
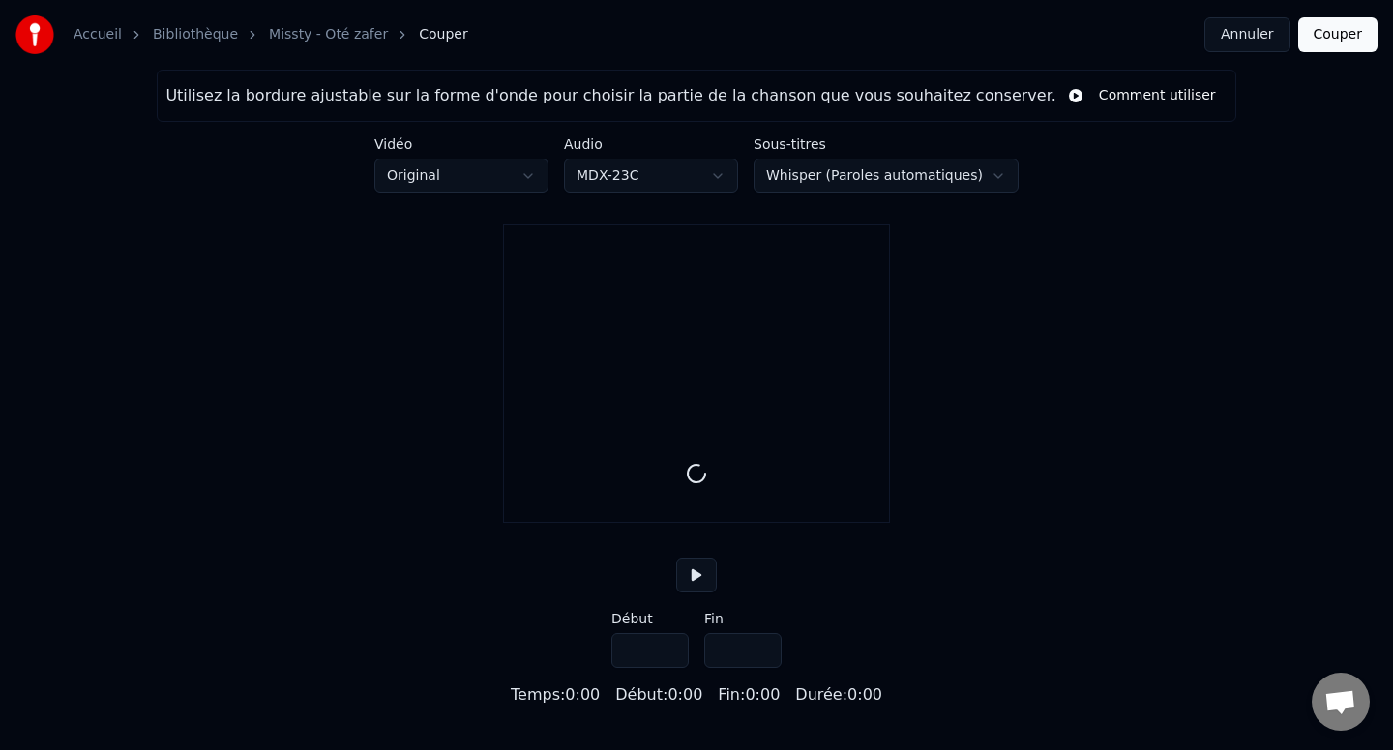
type input "*****"
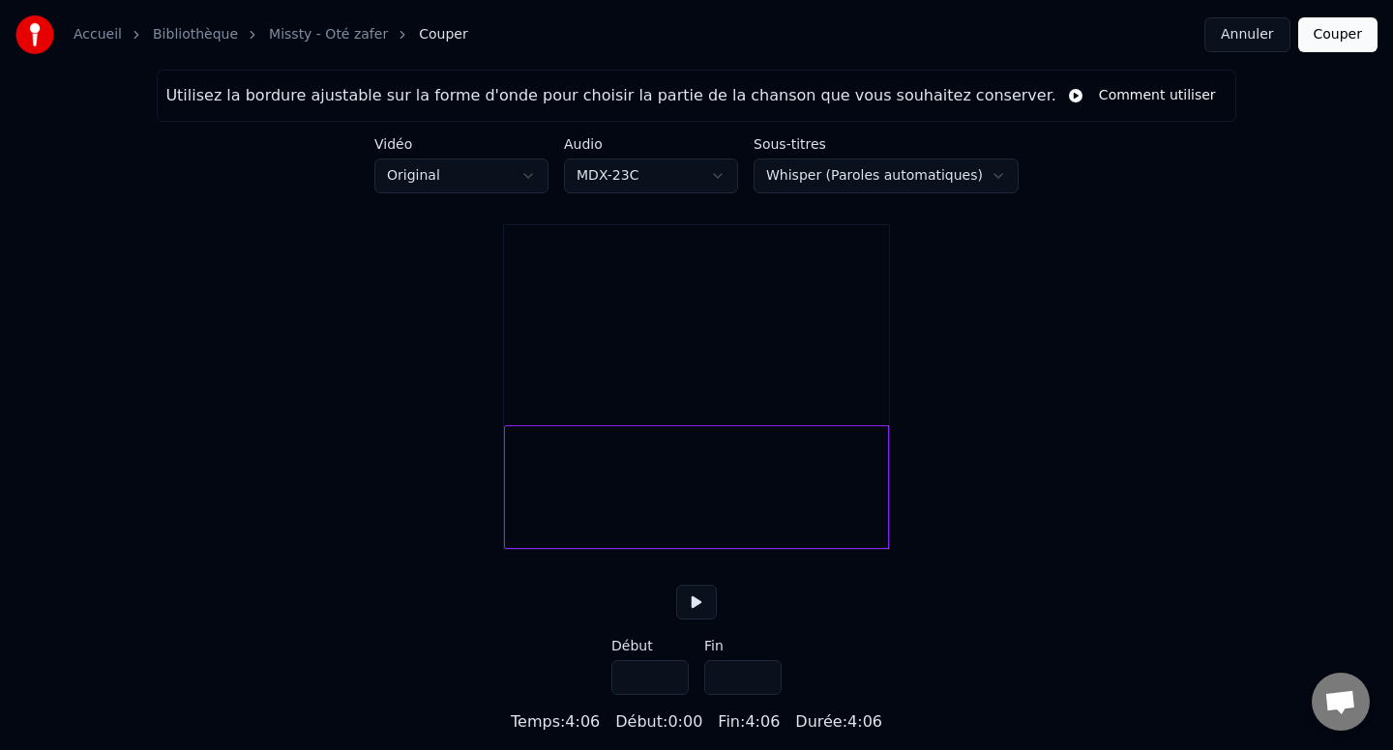
click at [484, 186] on html "Accueil Bibliothèque Missty - Oté zafer Couper Annuler Couper Utilisez la bordu…" at bounding box center [696, 367] width 1393 height 734
click at [528, 524] on div at bounding box center [525, 487] width 6 height 122
click at [671, 695] on input "****" at bounding box center [649, 677] width 77 height 35
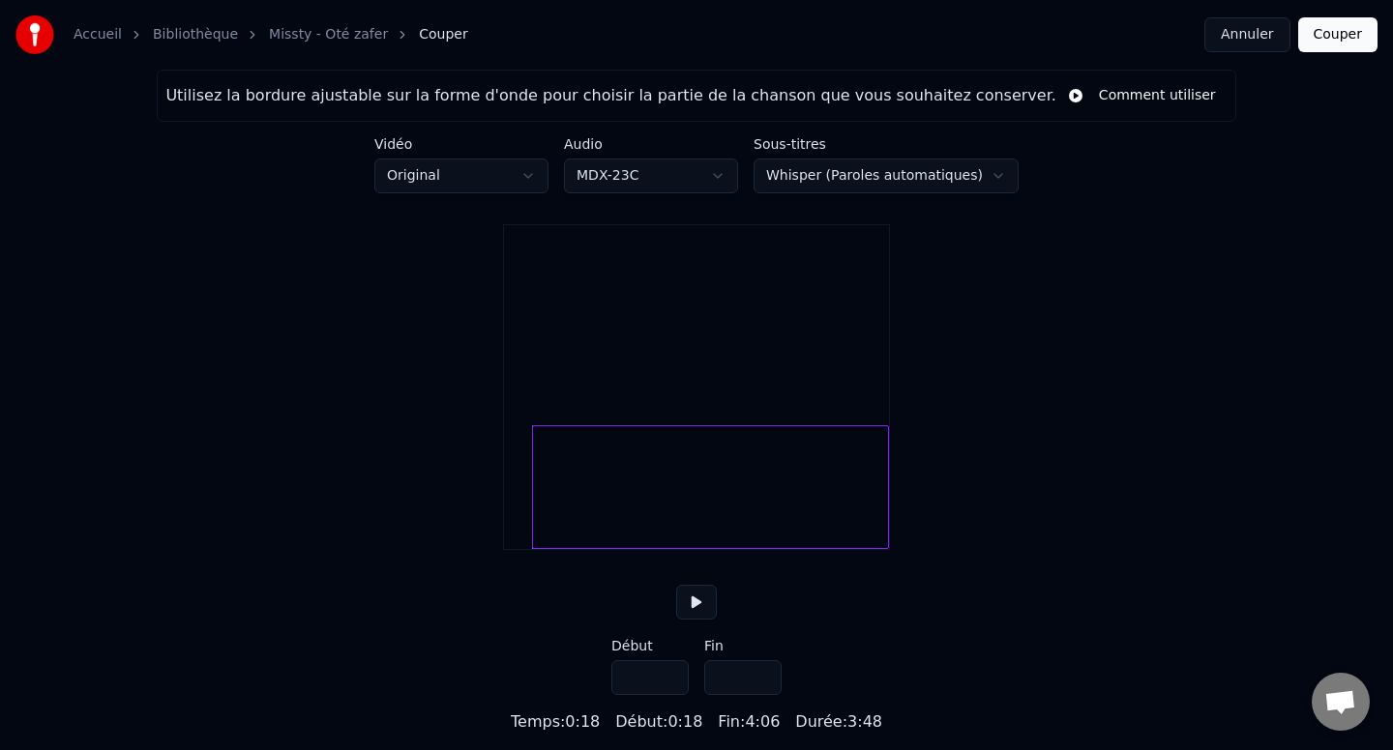
click at [671, 695] on input "****" at bounding box center [649, 677] width 77 height 35
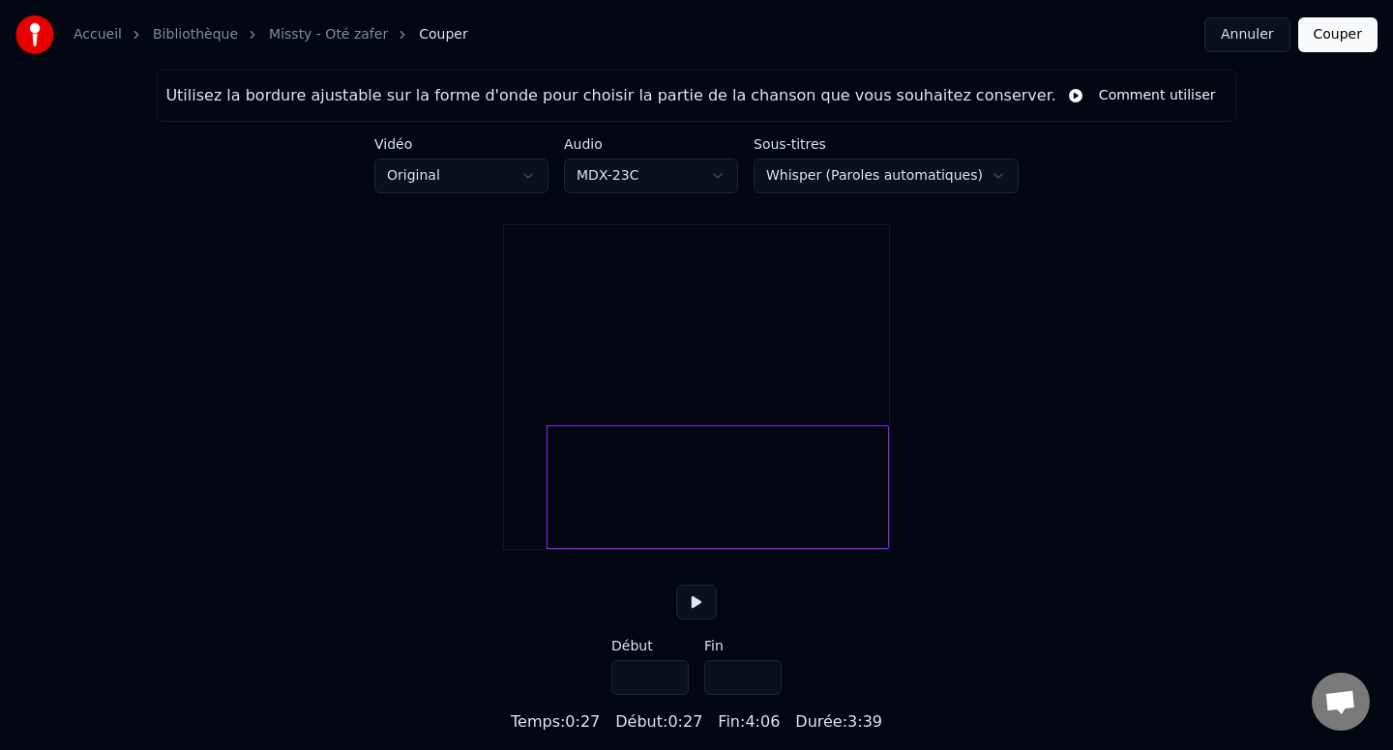
click at [671, 695] on input "****" at bounding box center [649, 677] width 77 height 35
type input "****"
click at [671, 695] on input "****" at bounding box center [649, 677] width 77 height 35
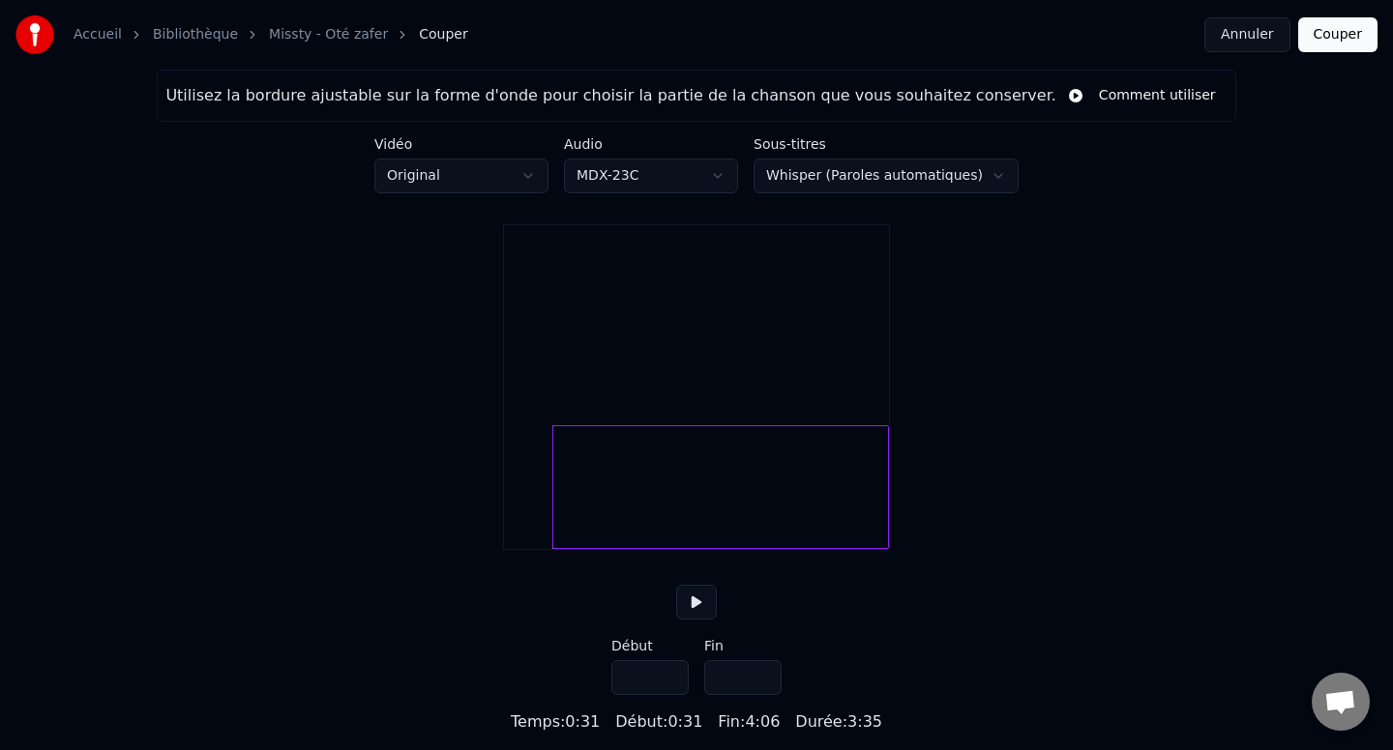
click at [503, 685] on div "Utilisez la bordure ajustable sur la forme d'onde pour choisir la partie de la …" at bounding box center [696, 402] width 1393 height 664
click at [1339, 31] on button "Couper" at bounding box center [1337, 34] width 79 height 35
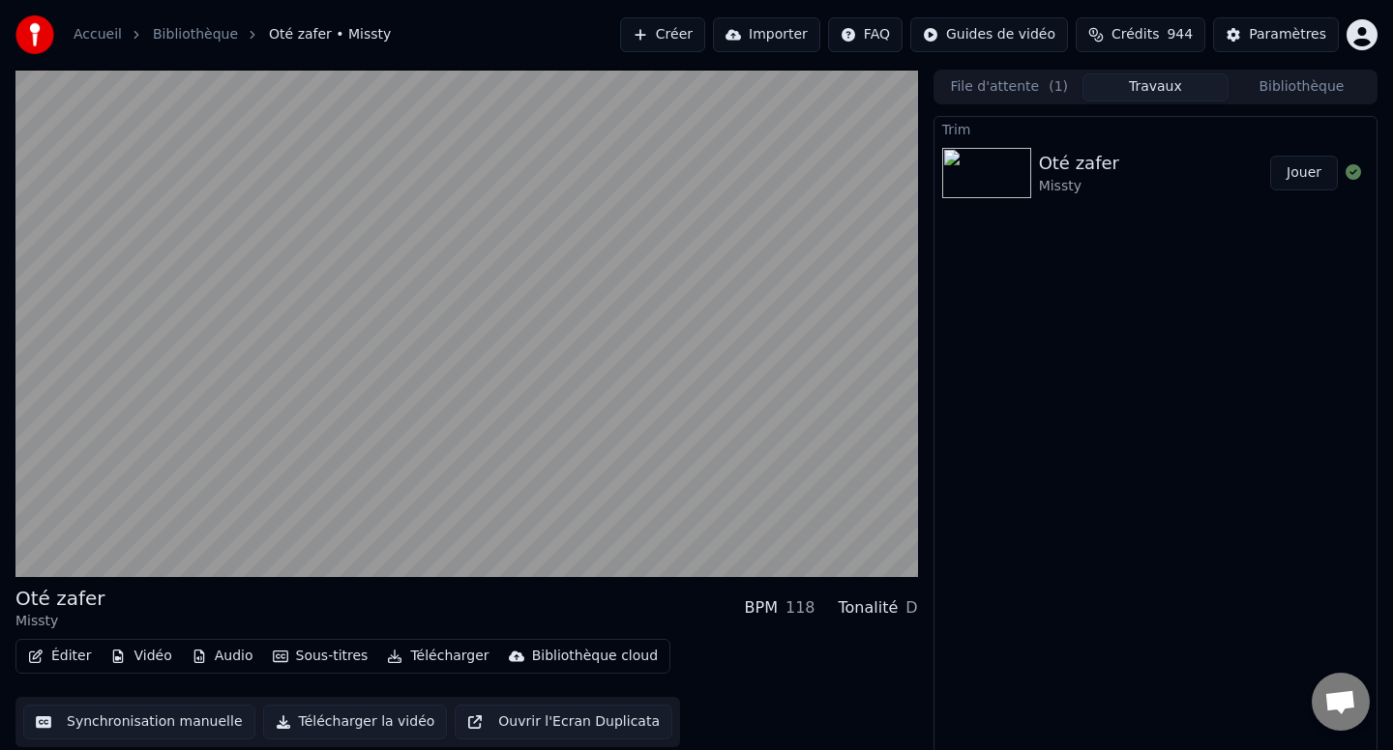
scroll to position [3, 0]
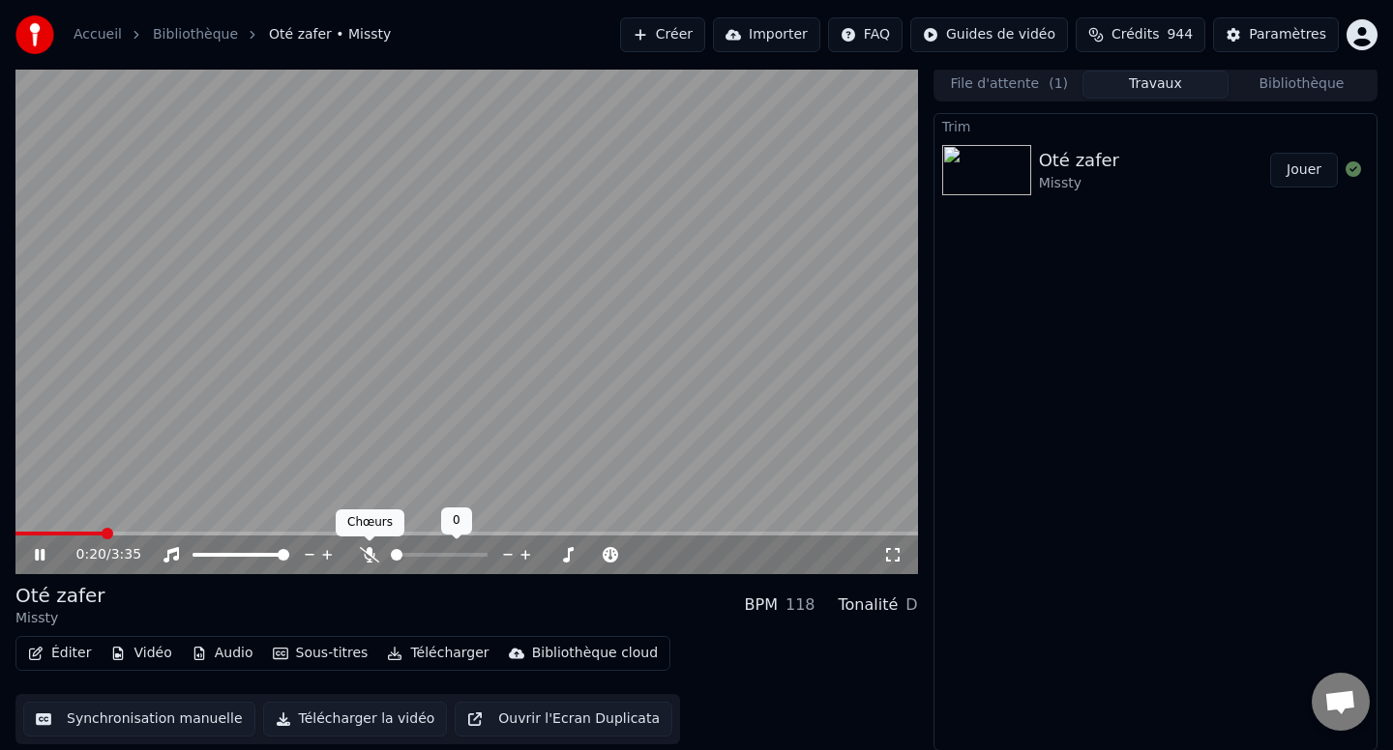
click at [367, 558] on icon at bounding box center [369, 554] width 19 height 15
click at [45, 645] on button "Éditer" at bounding box center [59, 653] width 78 height 27
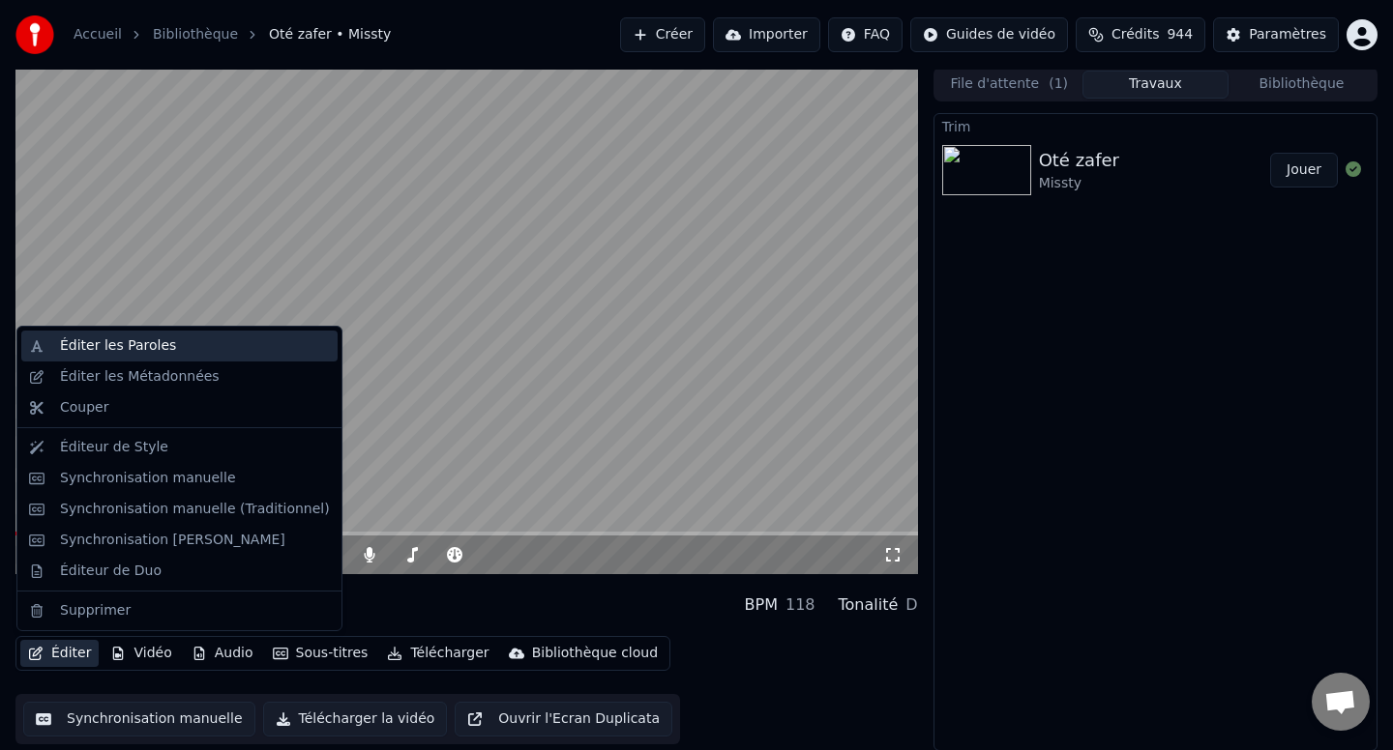
click at [104, 351] on div "Éditer les Paroles" at bounding box center [118, 346] width 116 height 19
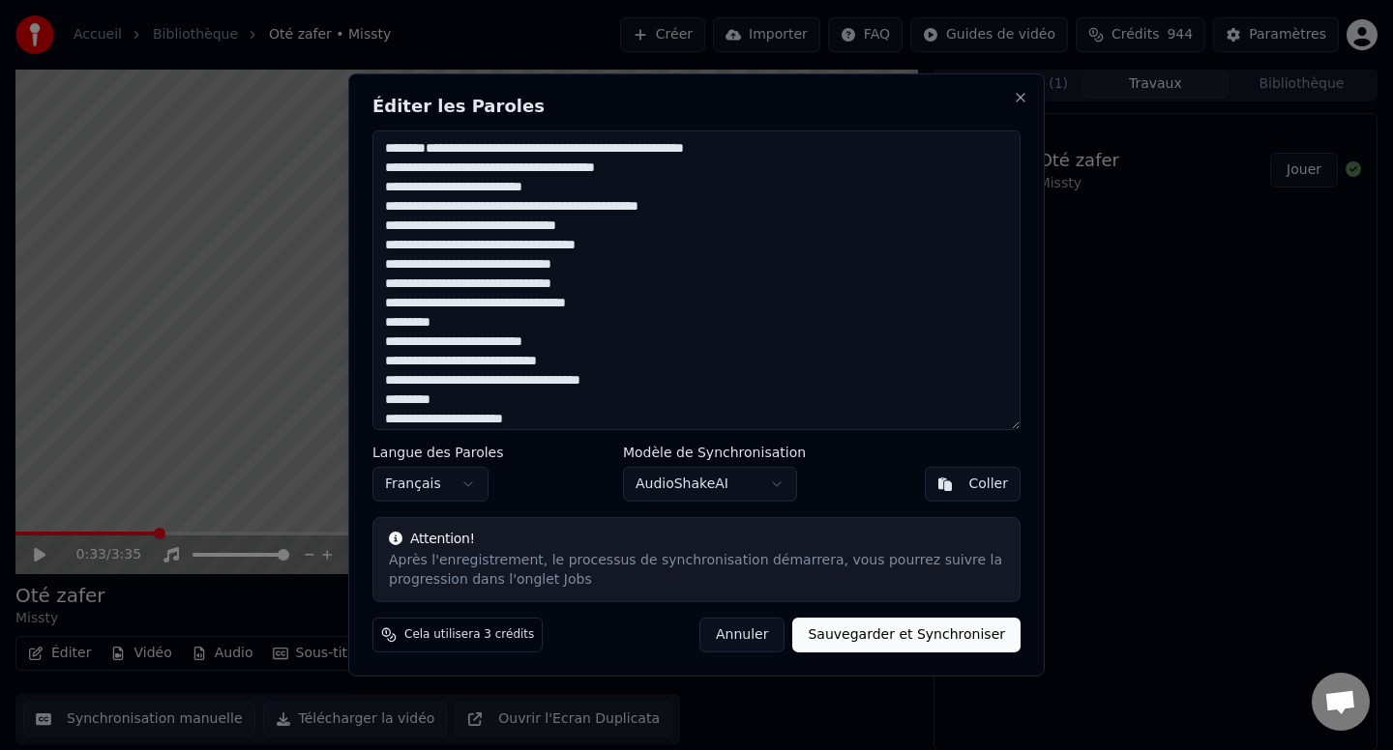
click at [750, 627] on button "Annuler" at bounding box center [741, 635] width 85 height 35
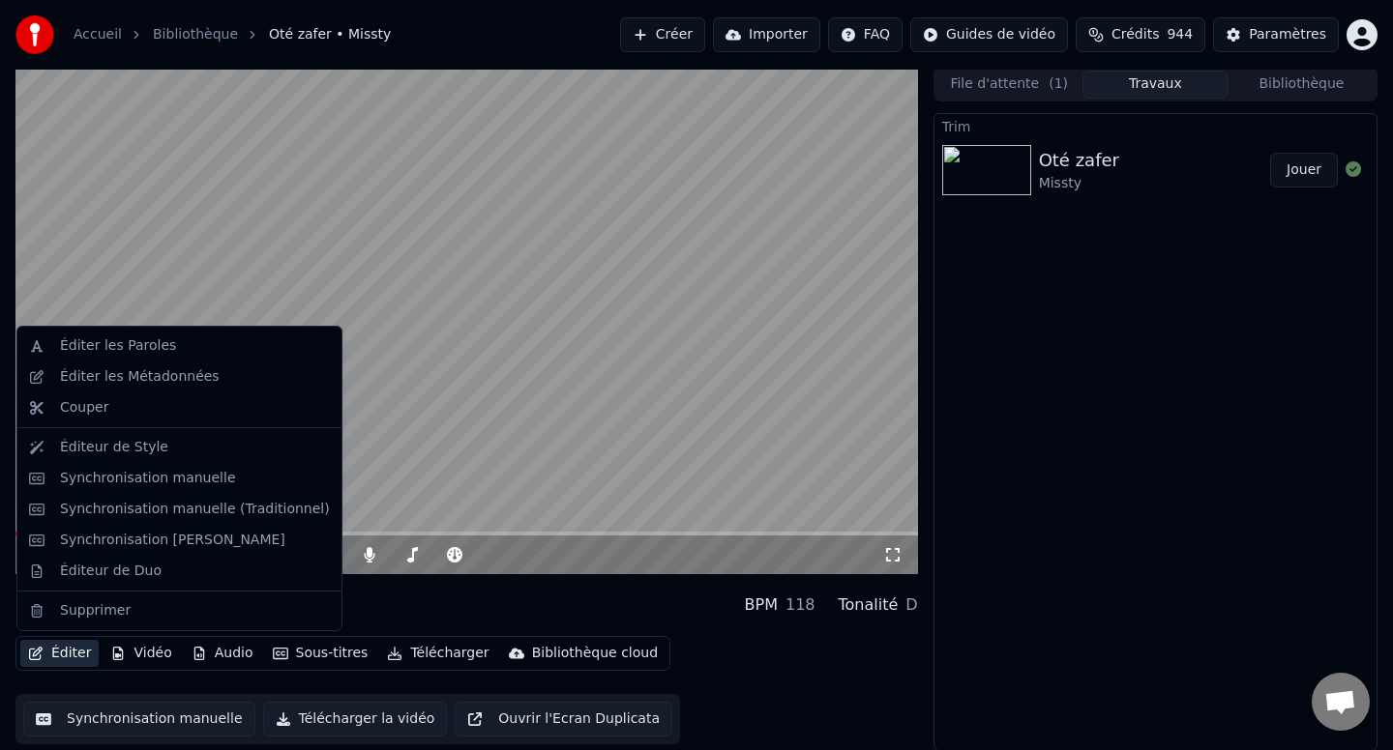
click at [72, 657] on button "Éditer" at bounding box center [59, 653] width 78 height 27
click at [218, 348] on div "Éditer les Paroles" at bounding box center [195, 346] width 270 height 19
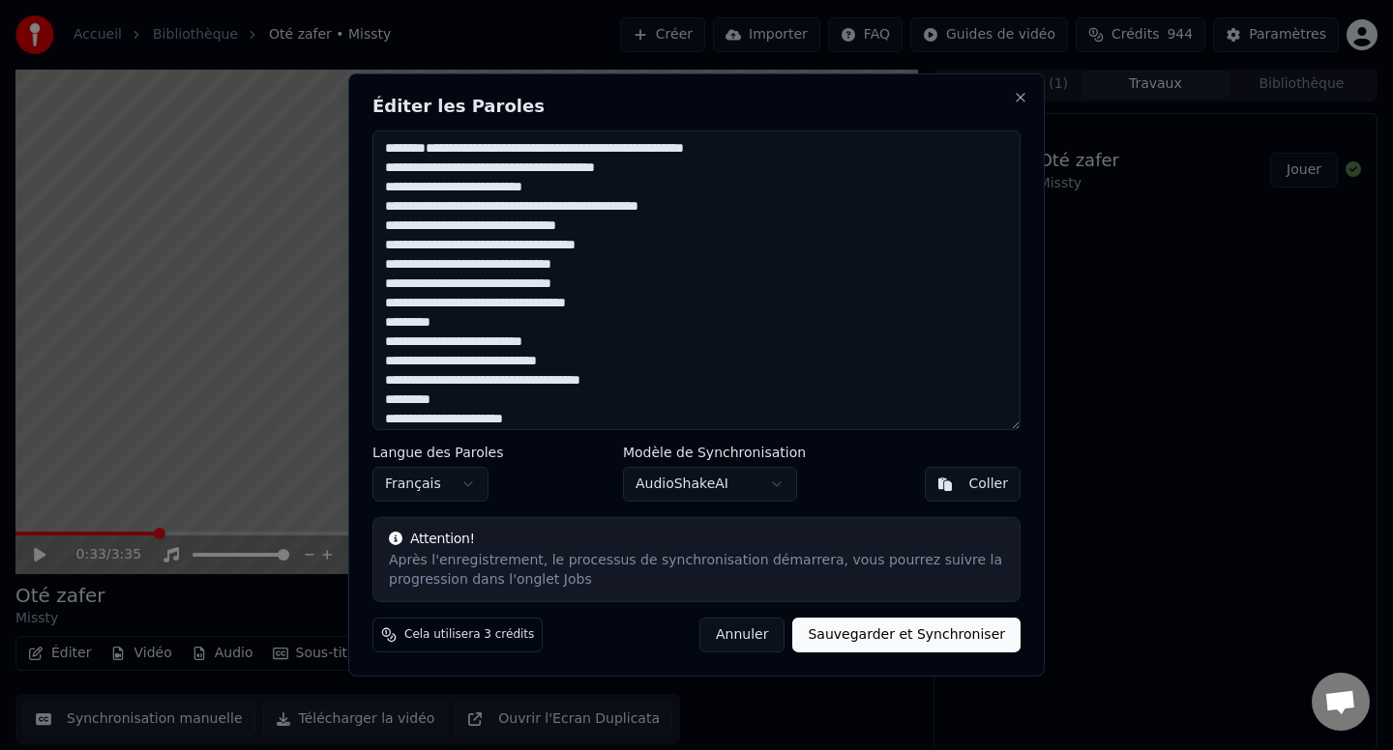
click at [852, 642] on button "Sauvegarder et Synchroniser" at bounding box center [906, 635] width 228 height 35
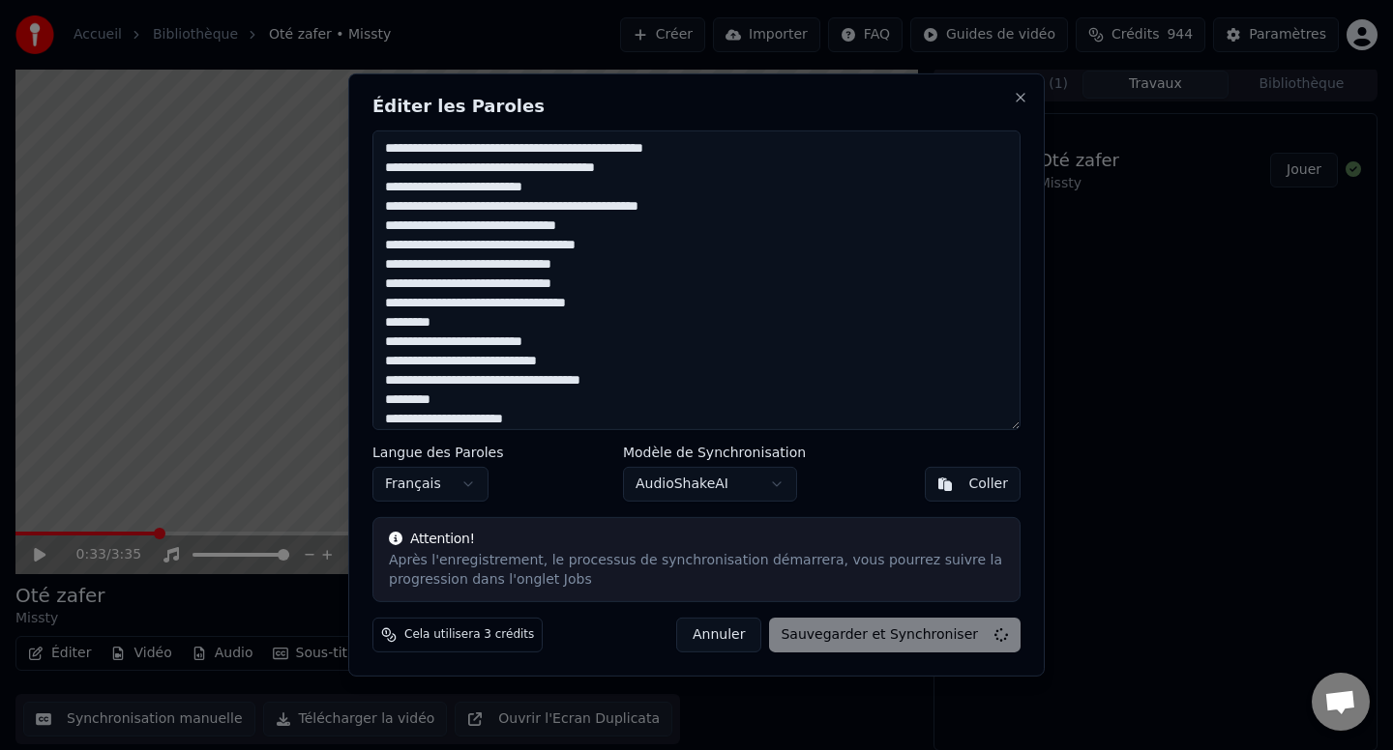
type textarea "**********"
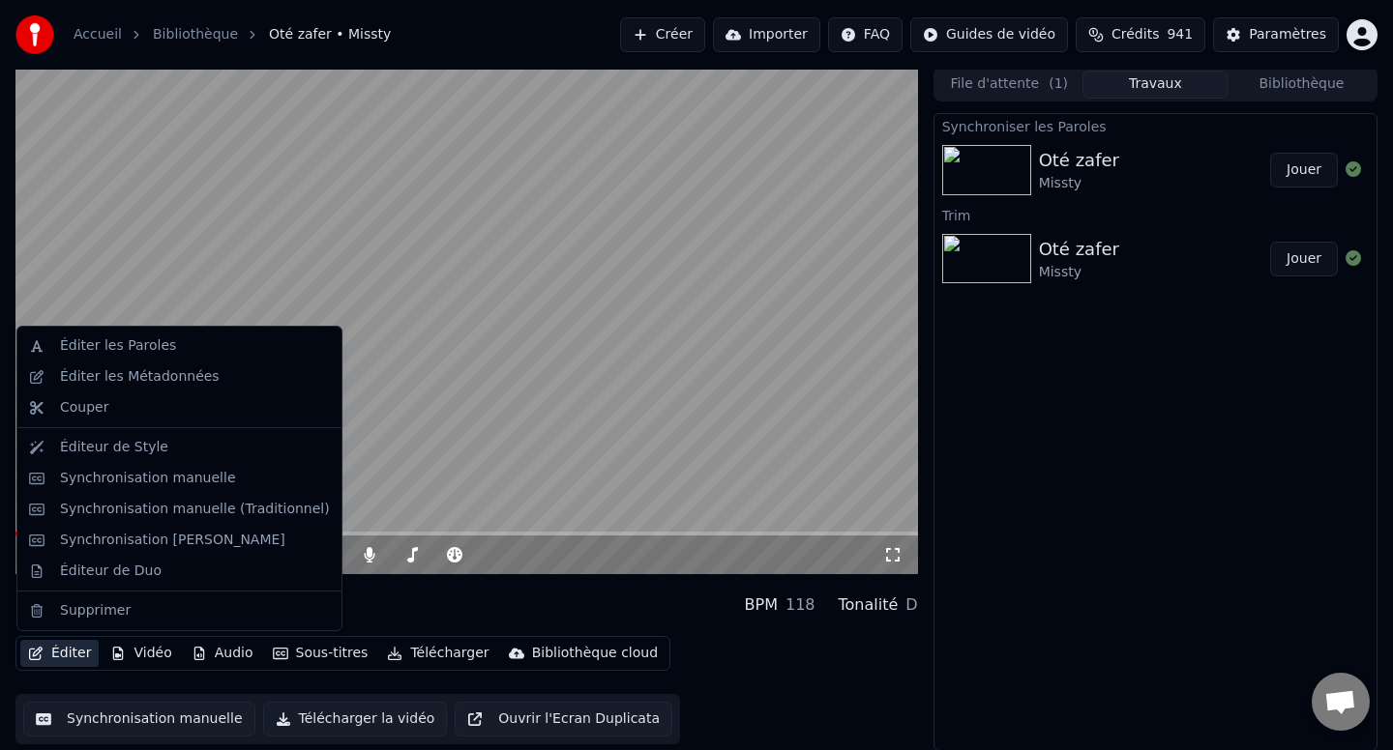
click at [82, 648] on button "Éditer" at bounding box center [59, 653] width 78 height 27
click at [185, 476] on div "Synchronisation manuelle" at bounding box center [148, 478] width 176 height 19
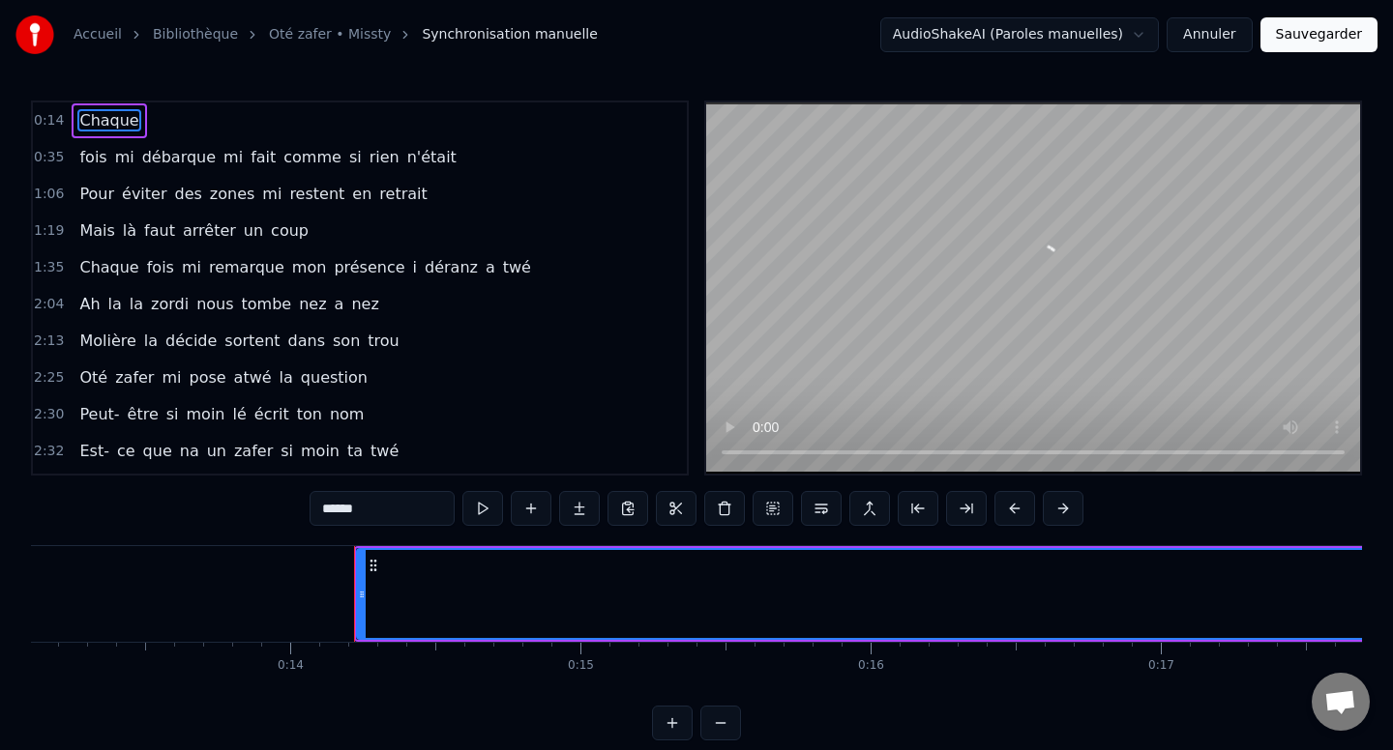
scroll to position [0, 4029]
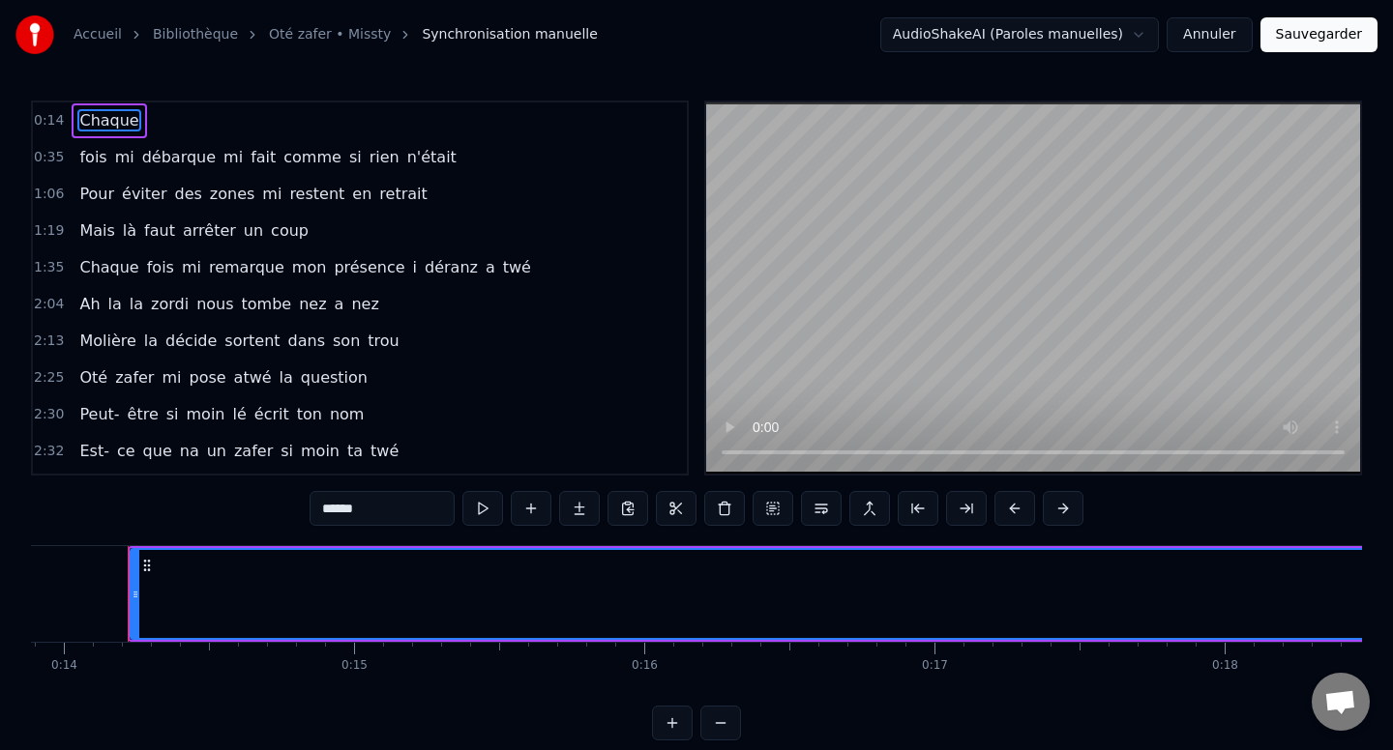
click at [74, 149] on div "0:35 fois mi débarque mi fait comme si rien n'était" at bounding box center [360, 157] width 654 height 37
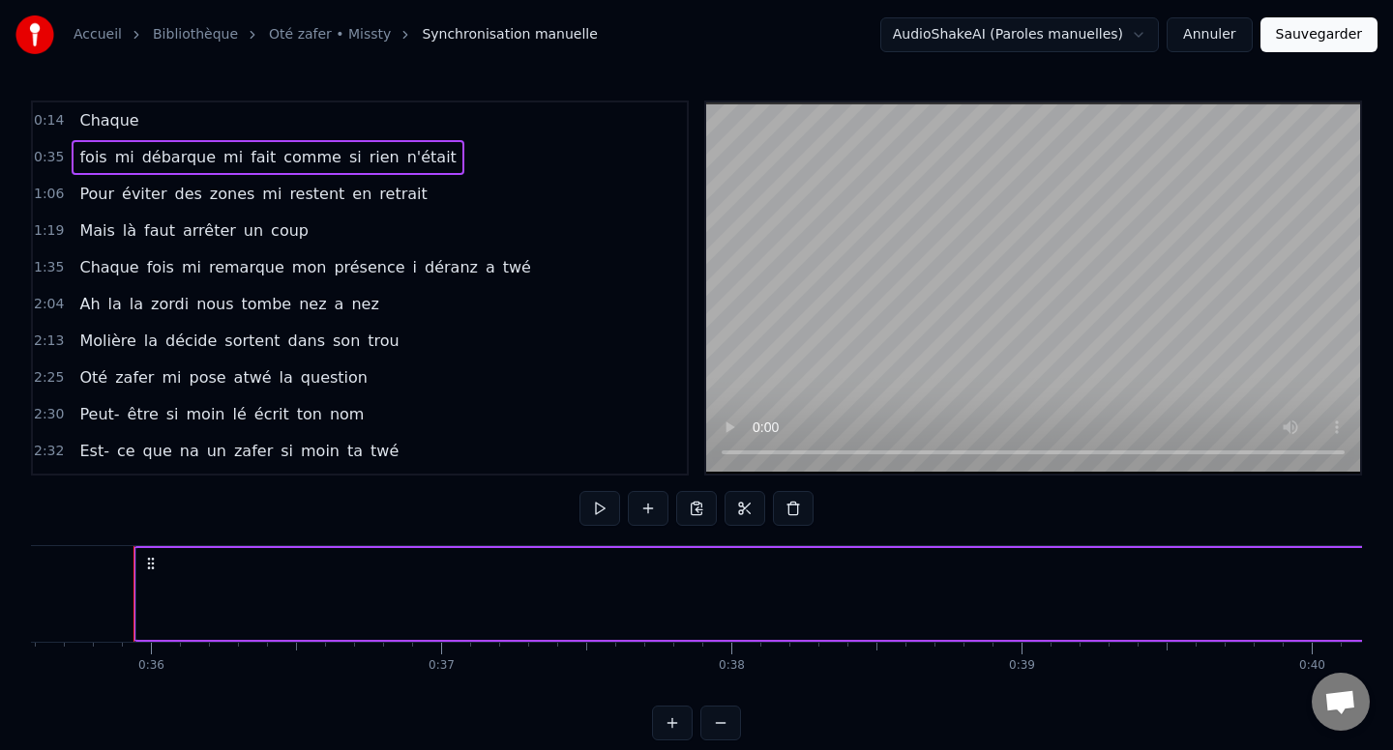
scroll to position [0, 10330]
drag, startPoint x: 73, startPoint y: 149, endPoint x: 138, endPoint y: 132, distance: 67.8
click at [138, 132] on div "0:14 Chaque 0:35 fois mi débarque mi fait comme si rien n'était 1:06 Pour évite…" at bounding box center [360, 288] width 658 height 375
click at [124, 132] on div "Chaque" at bounding box center [109, 120] width 74 height 35
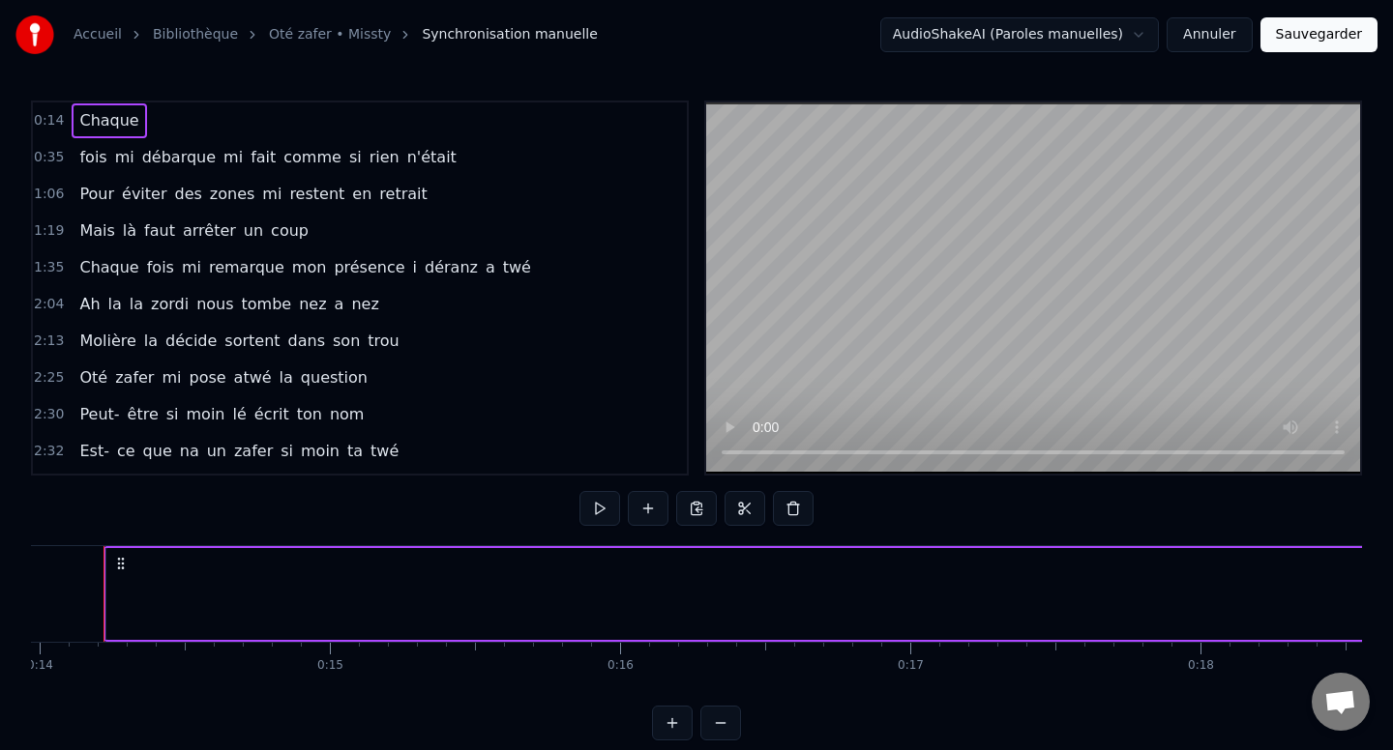
scroll to position [0, 4029]
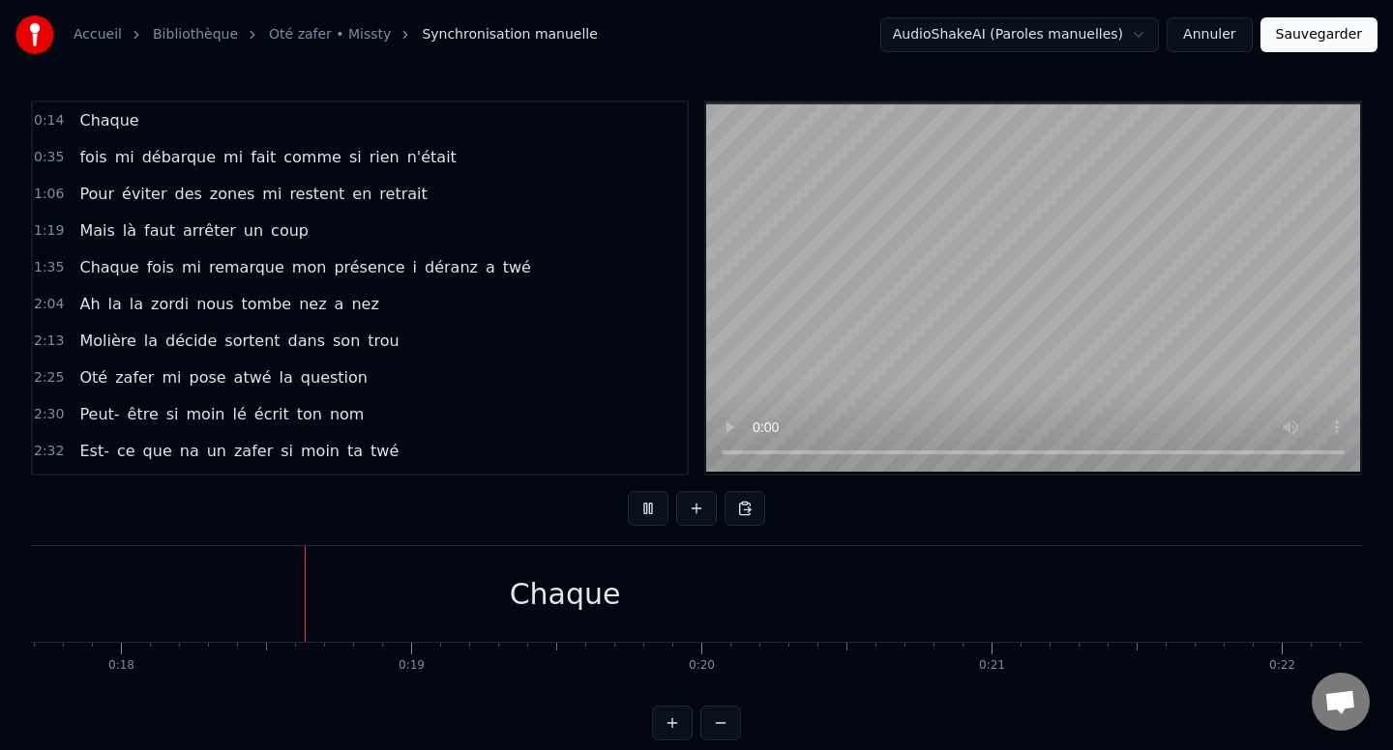
scroll to position [0, 5143]
click at [654, 508] on button at bounding box center [648, 508] width 41 height 35
click at [73, 160] on div "fois mi débarque mi fait comme si rien n'était" at bounding box center [268, 157] width 392 height 35
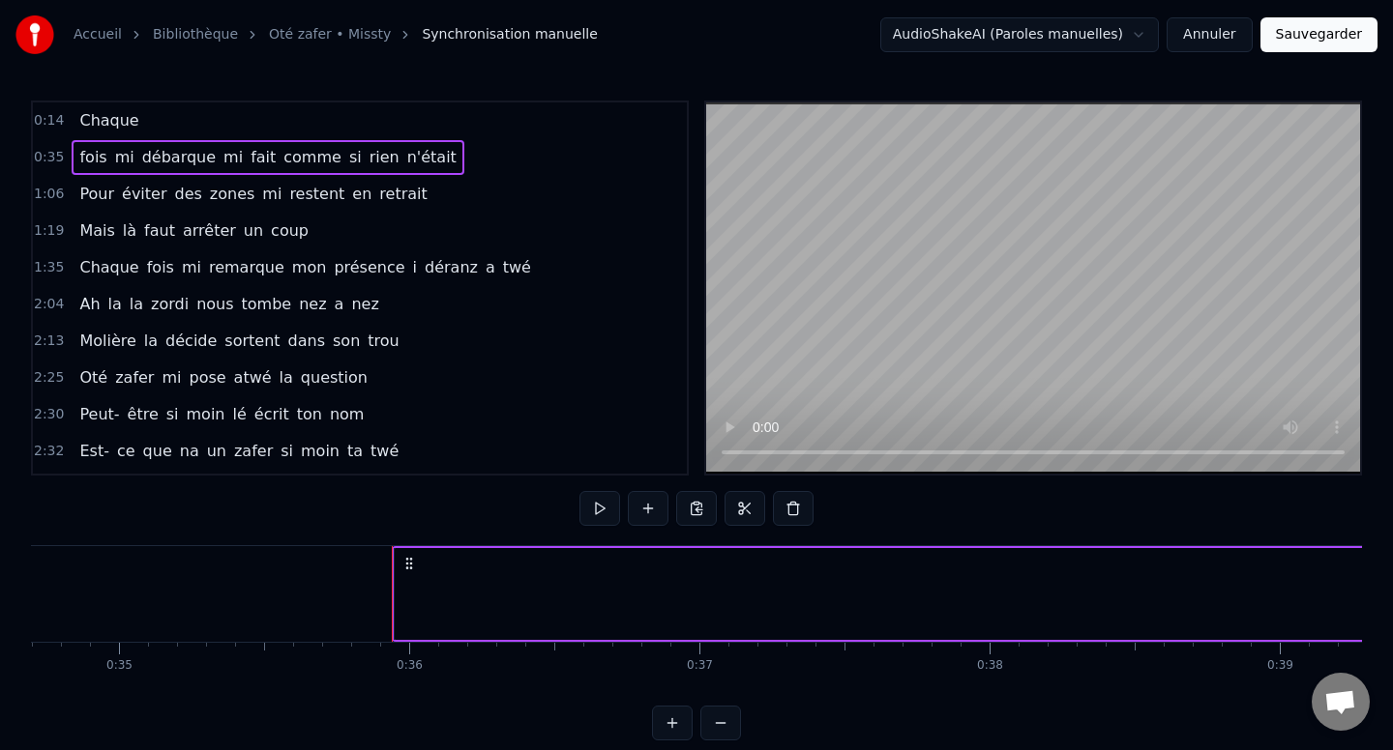
scroll to position [0, 10330]
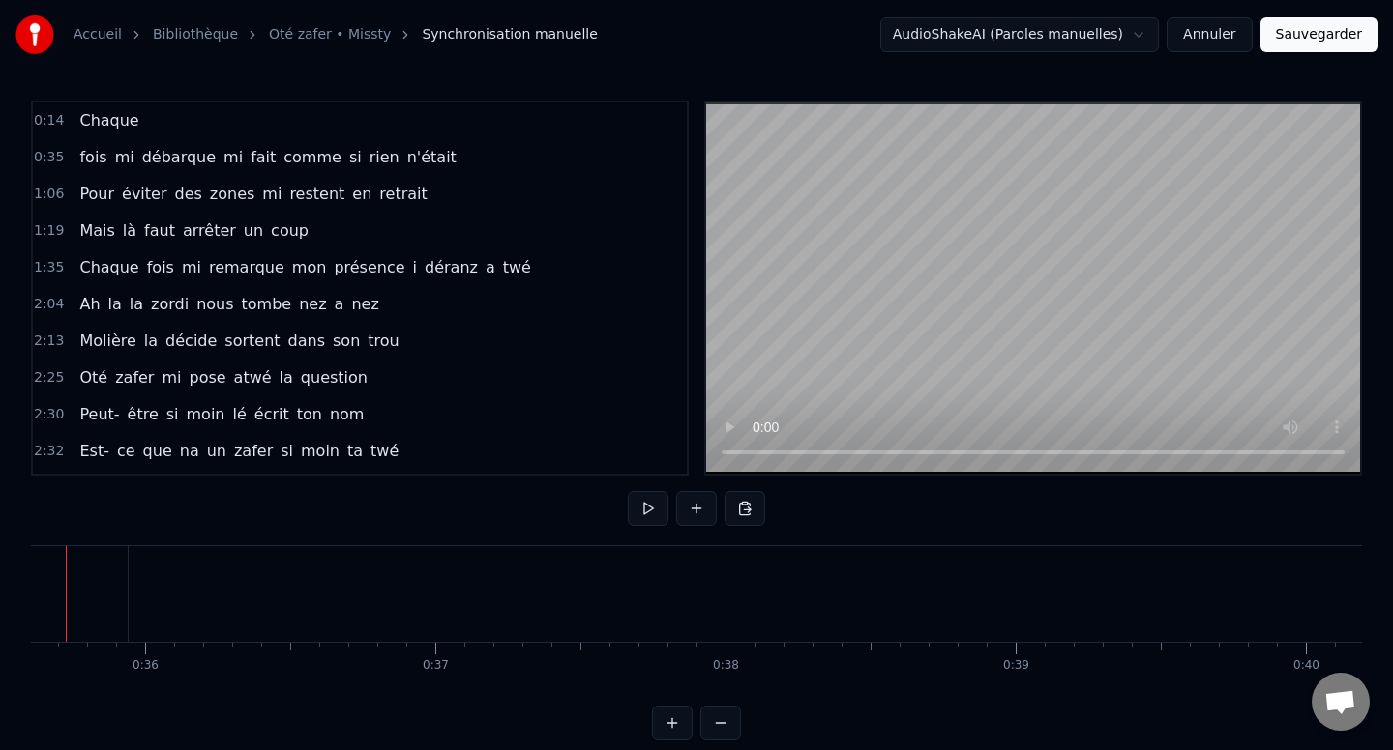
scroll to position [0, 10268]
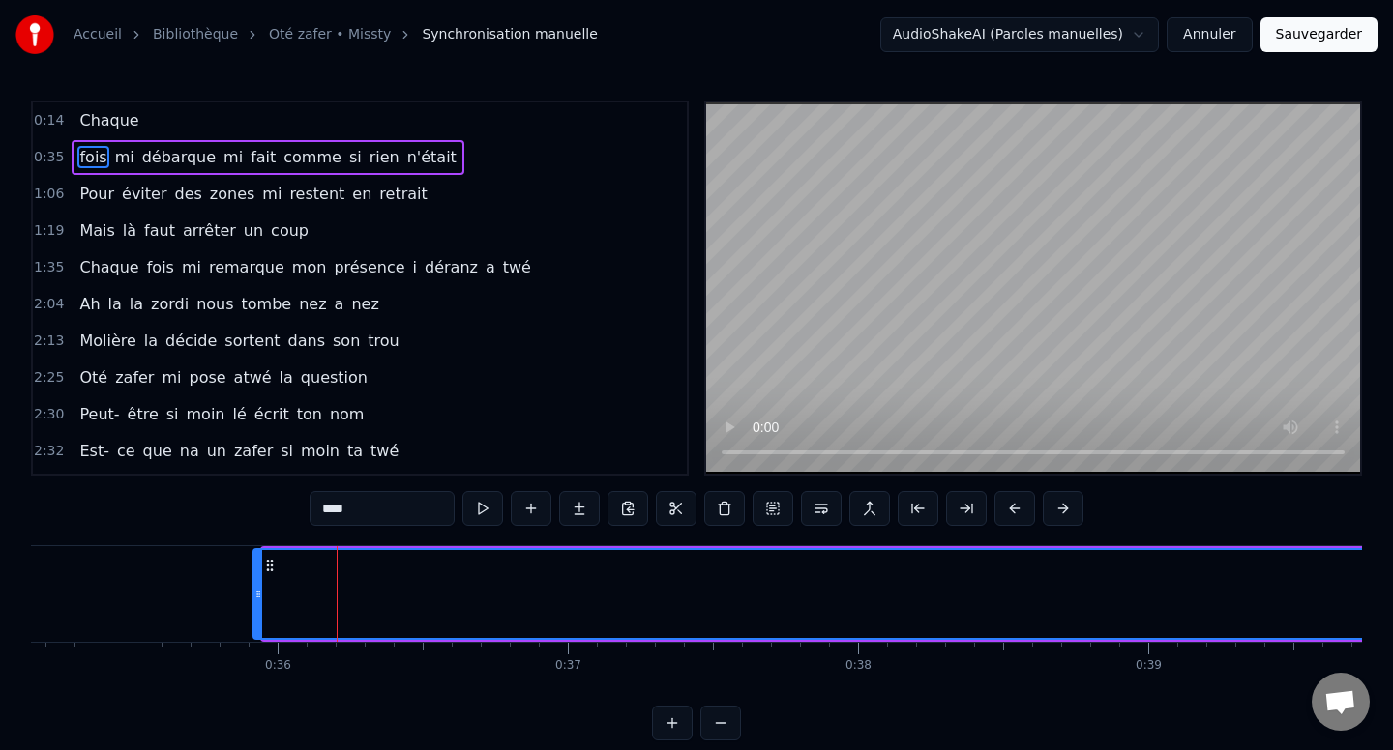
drag, startPoint x: 270, startPoint y: 563, endPoint x: 260, endPoint y: 575, distance: 15.9
click at [260, 575] on div at bounding box center [258, 594] width 8 height 88
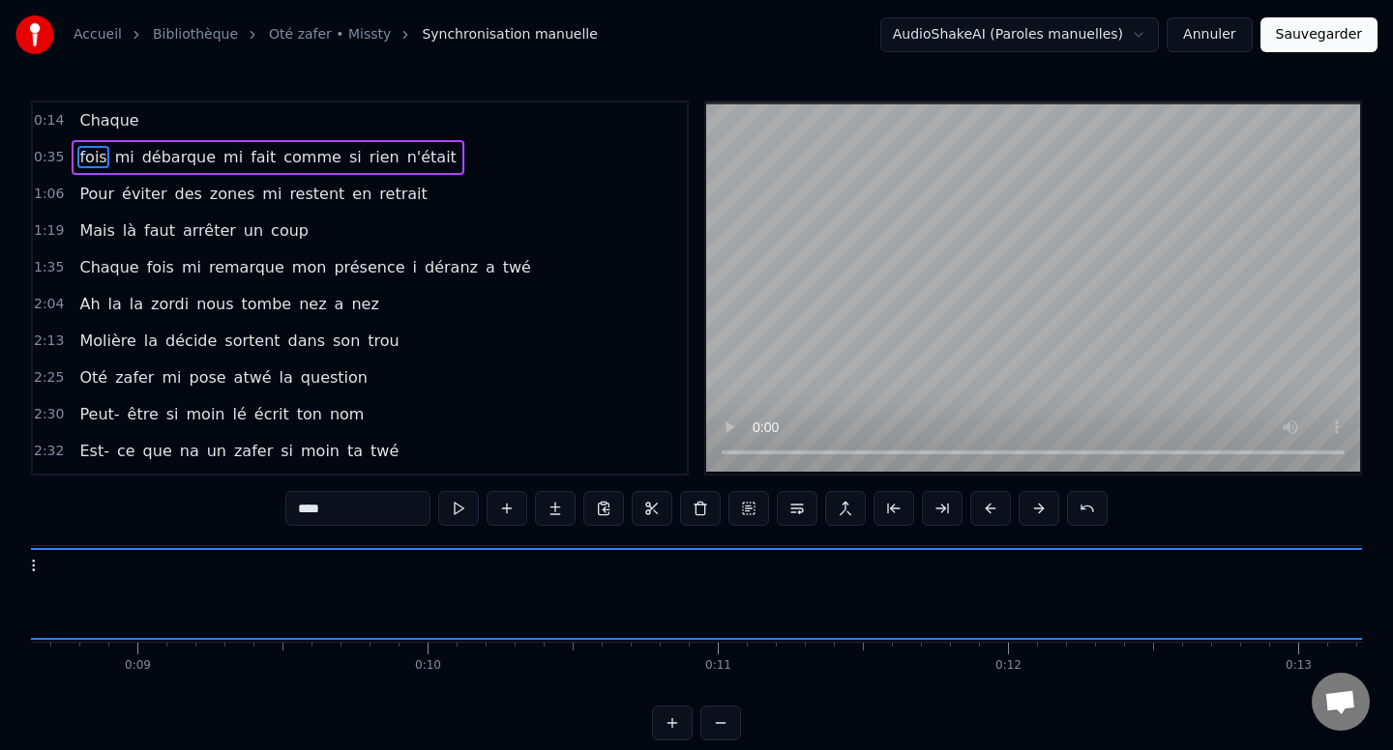
drag, startPoint x: 271, startPoint y: 569, endPoint x: 0, endPoint y: 554, distance: 271.2
click at [0, 554] on div "Accueil Bibliothèque Oté zafer • Missty Synchronisation manuelle AudioShakeAI (…" at bounding box center [696, 370] width 1393 height 741
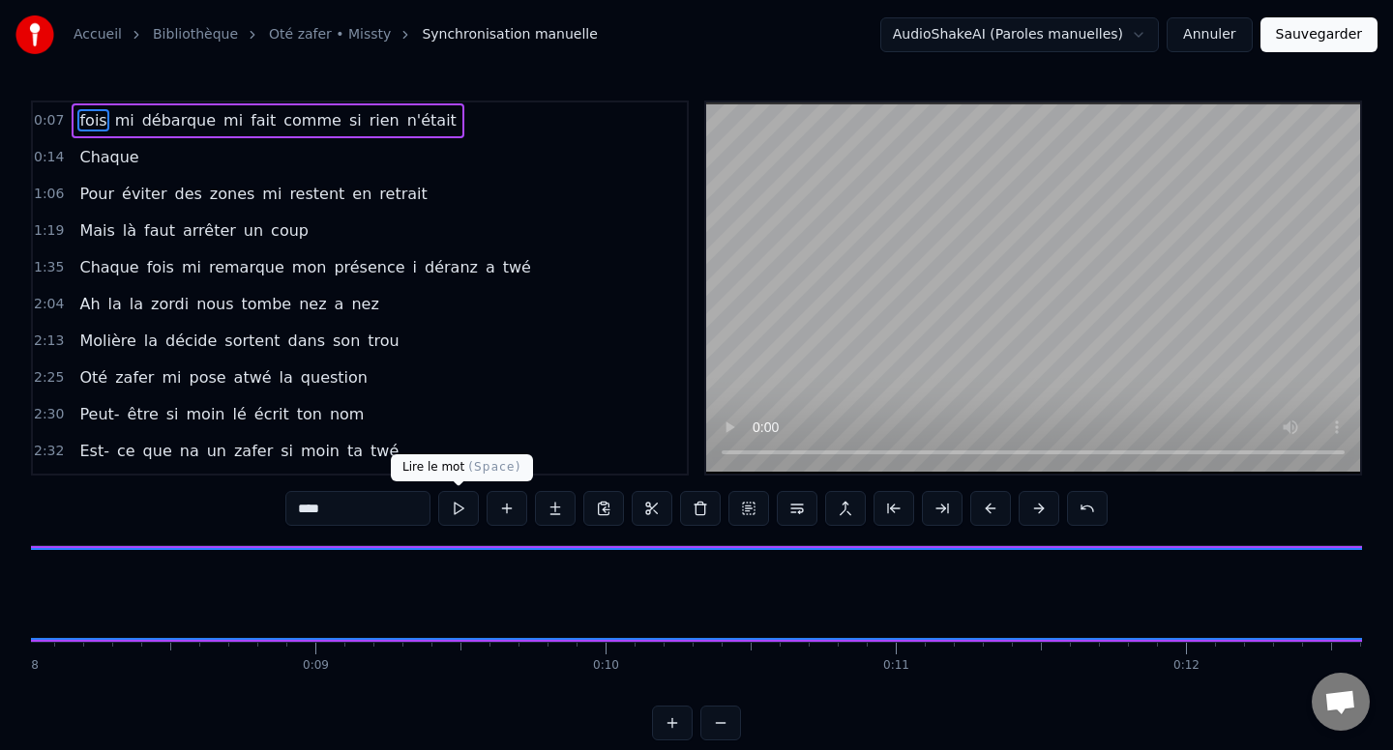
click at [457, 509] on button at bounding box center [458, 508] width 41 height 35
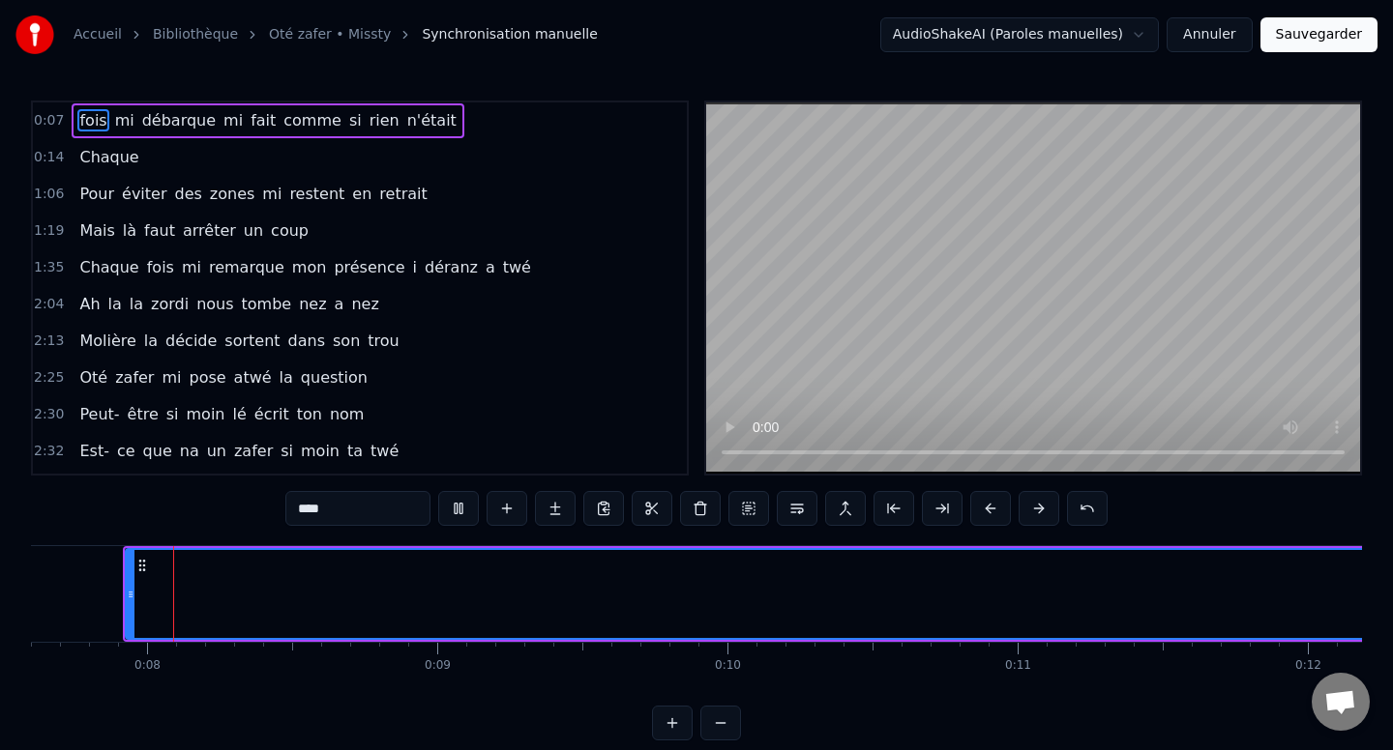
scroll to position [0, 2200]
click at [457, 509] on button at bounding box center [458, 508] width 41 height 35
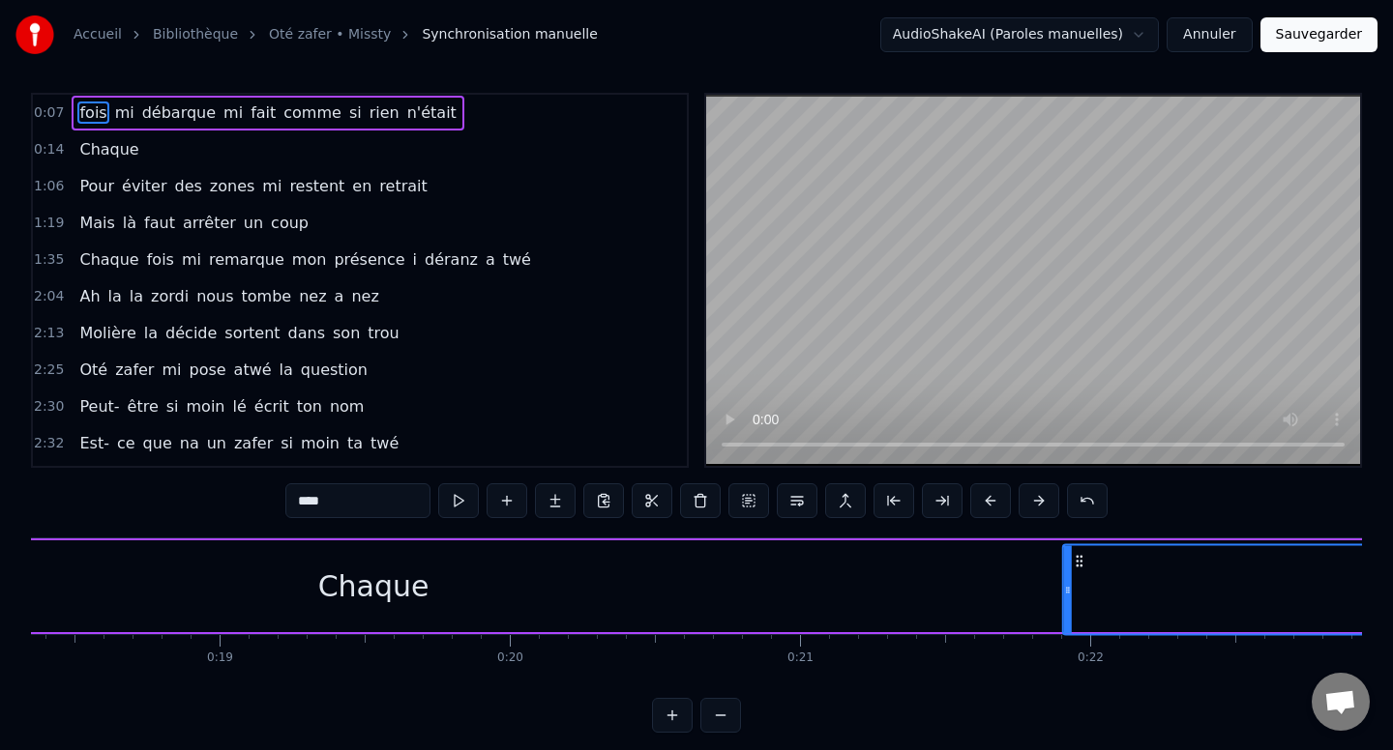
scroll to position [21, 0]
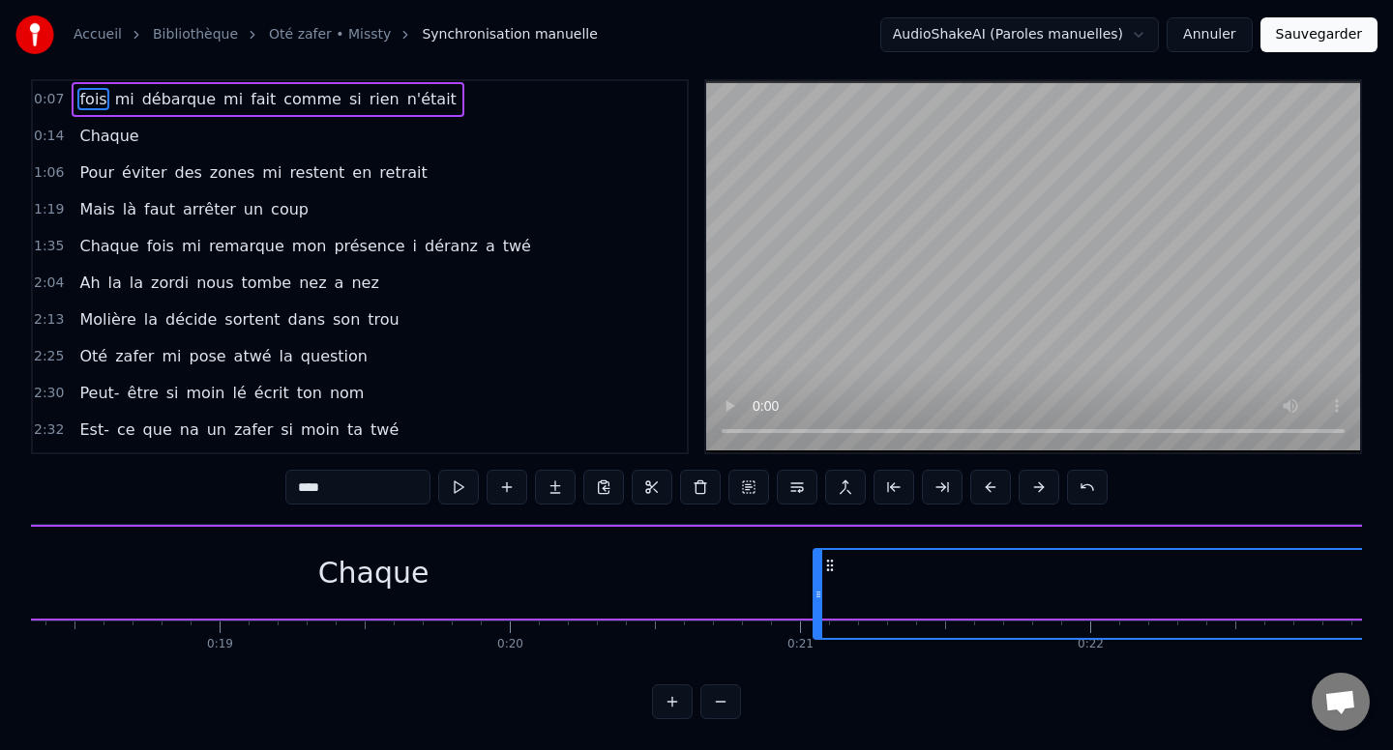
drag, startPoint x: 146, startPoint y: 569, endPoint x: 826, endPoint y: 608, distance: 681.0
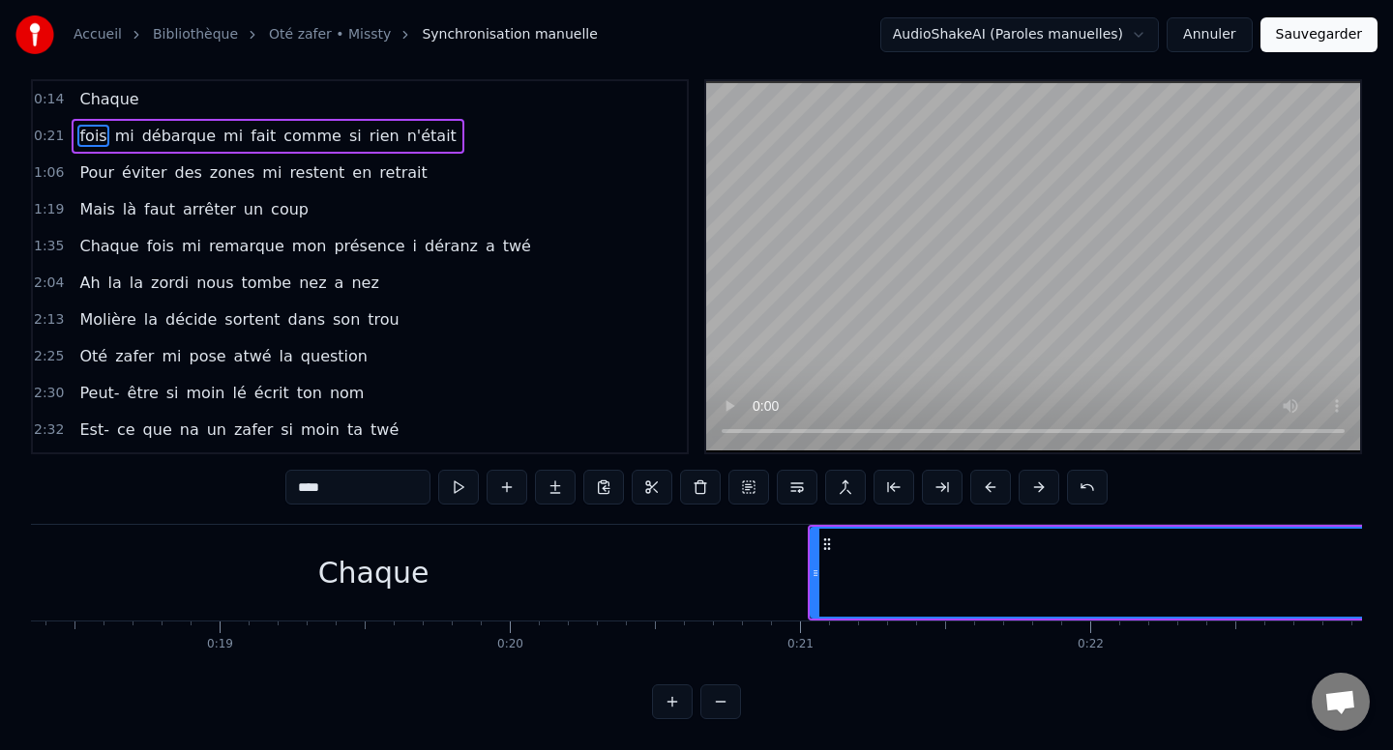
scroll to position [0, 5323]
click at [462, 499] on button at bounding box center [458, 487] width 41 height 35
click at [463, 499] on button at bounding box center [458, 487] width 41 height 35
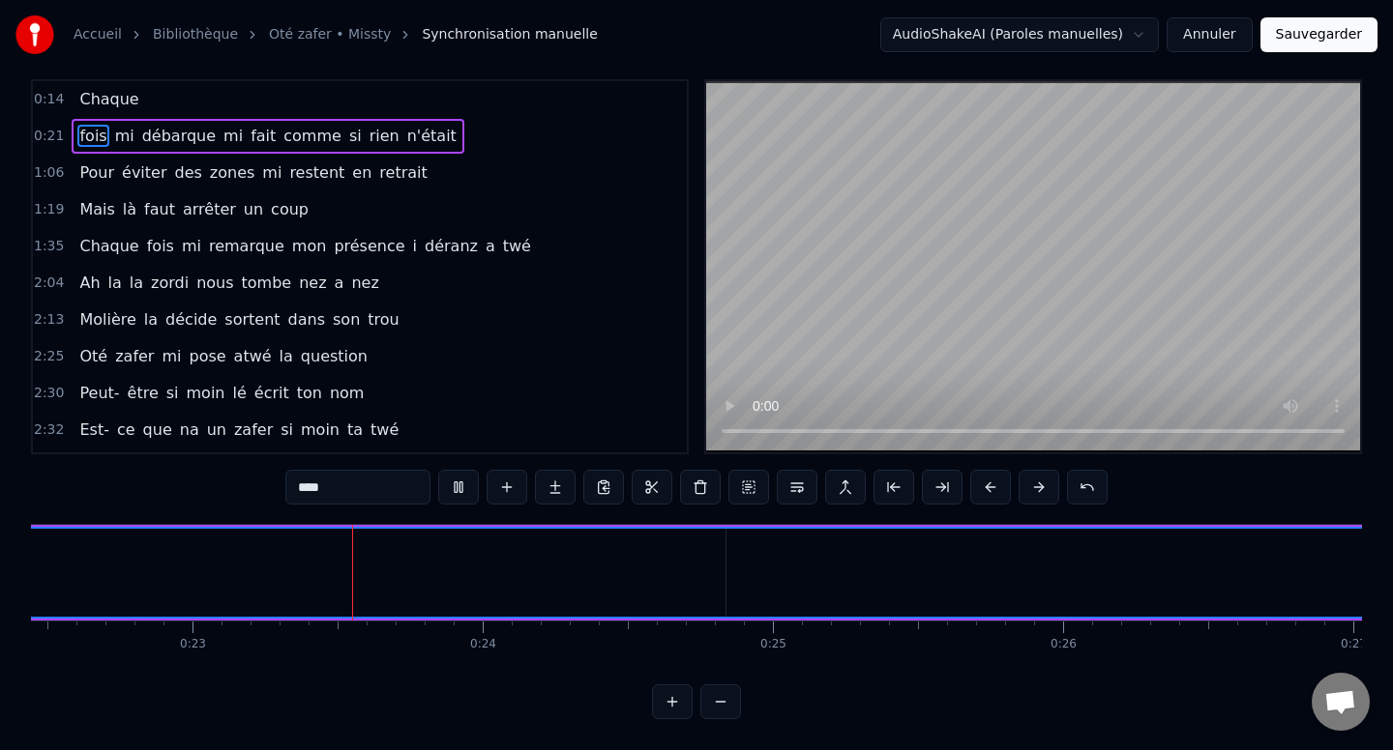
scroll to position [0, 6517]
click at [463, 499] on button at bounding box center [458, 487] width 41 height 35
click at [1231, 41] on button "Annuler" at bounding box center [1208, 34] width 85 height 35
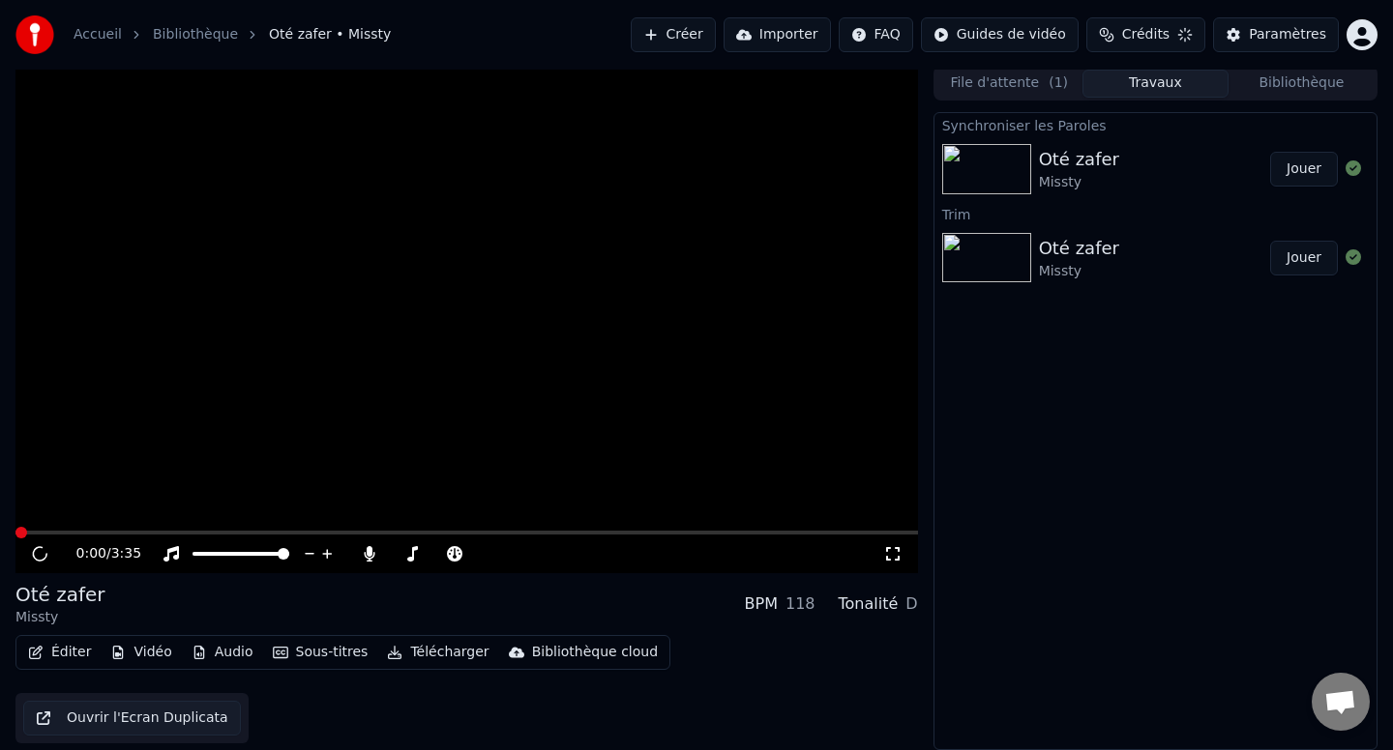
scroll to position [3, 0]
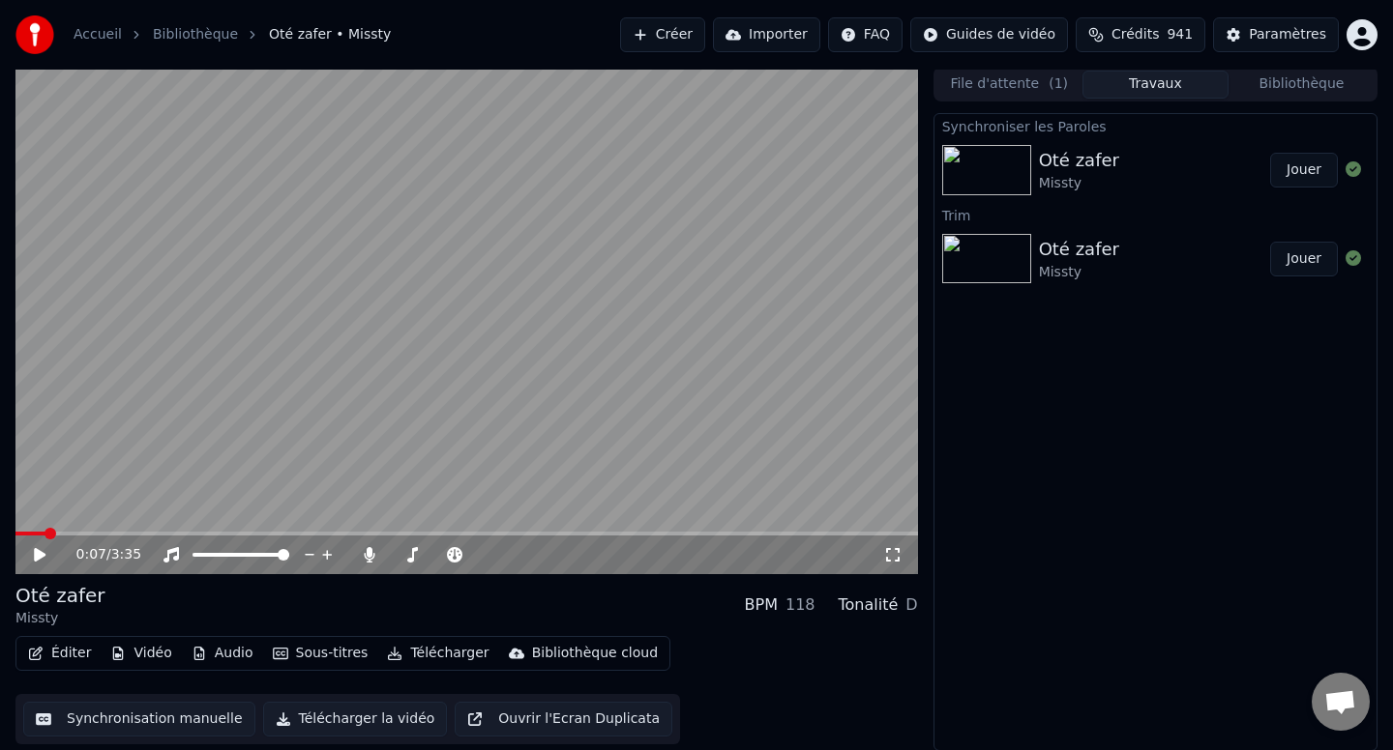
click at [218, 655] on button "Audio" at bounding box center [222, 653] width 77 height 27
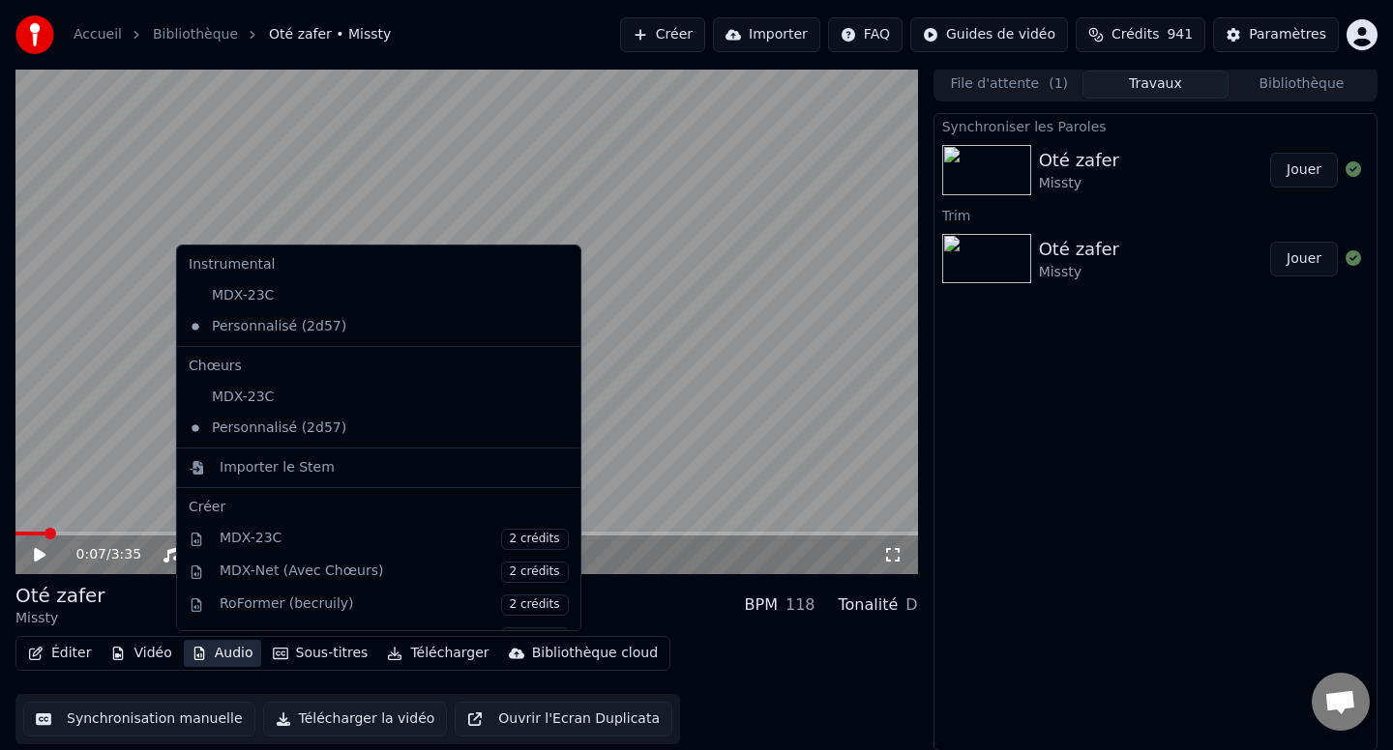
click at [218, 655] on button "Audio" at bounding box center [222, 653] width 77 height 27
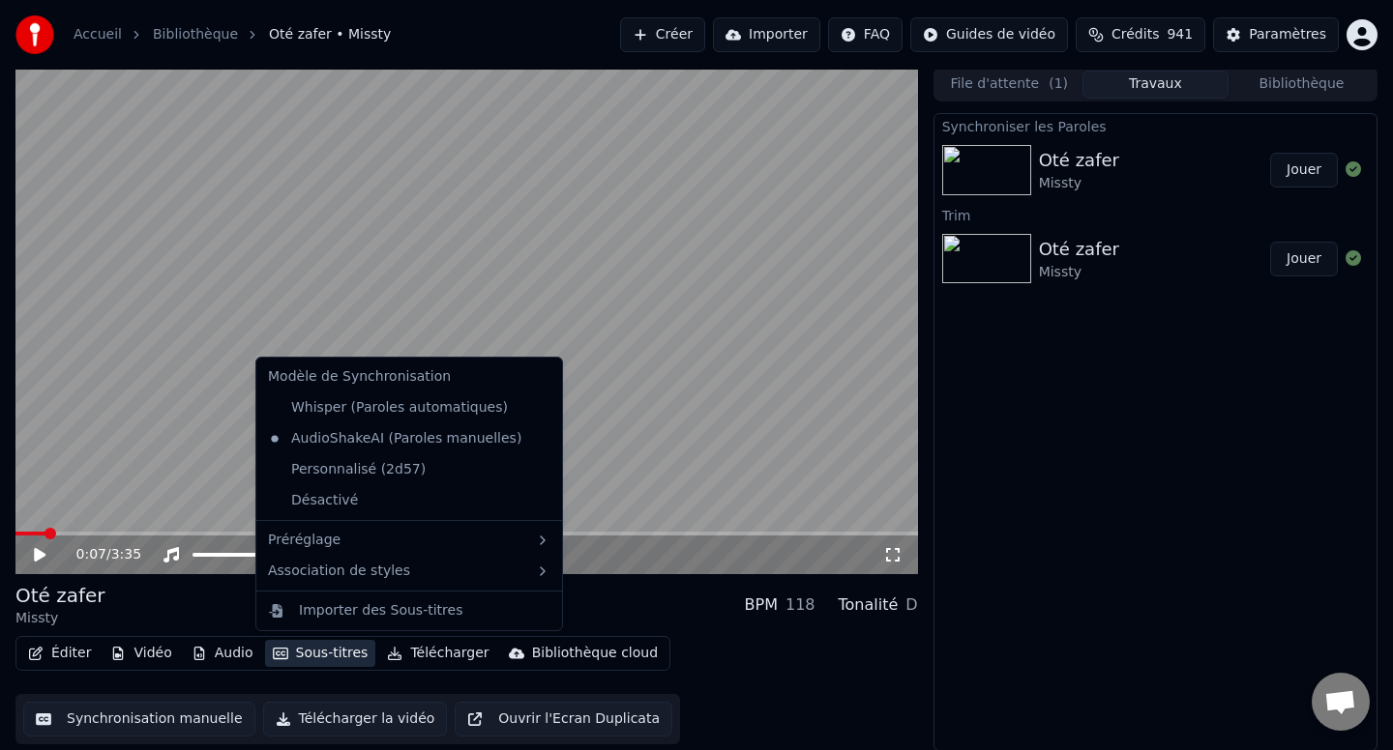
click at [291, 647] on button "Sous-titres" at bounding box center [320, 653] width 111 height 27
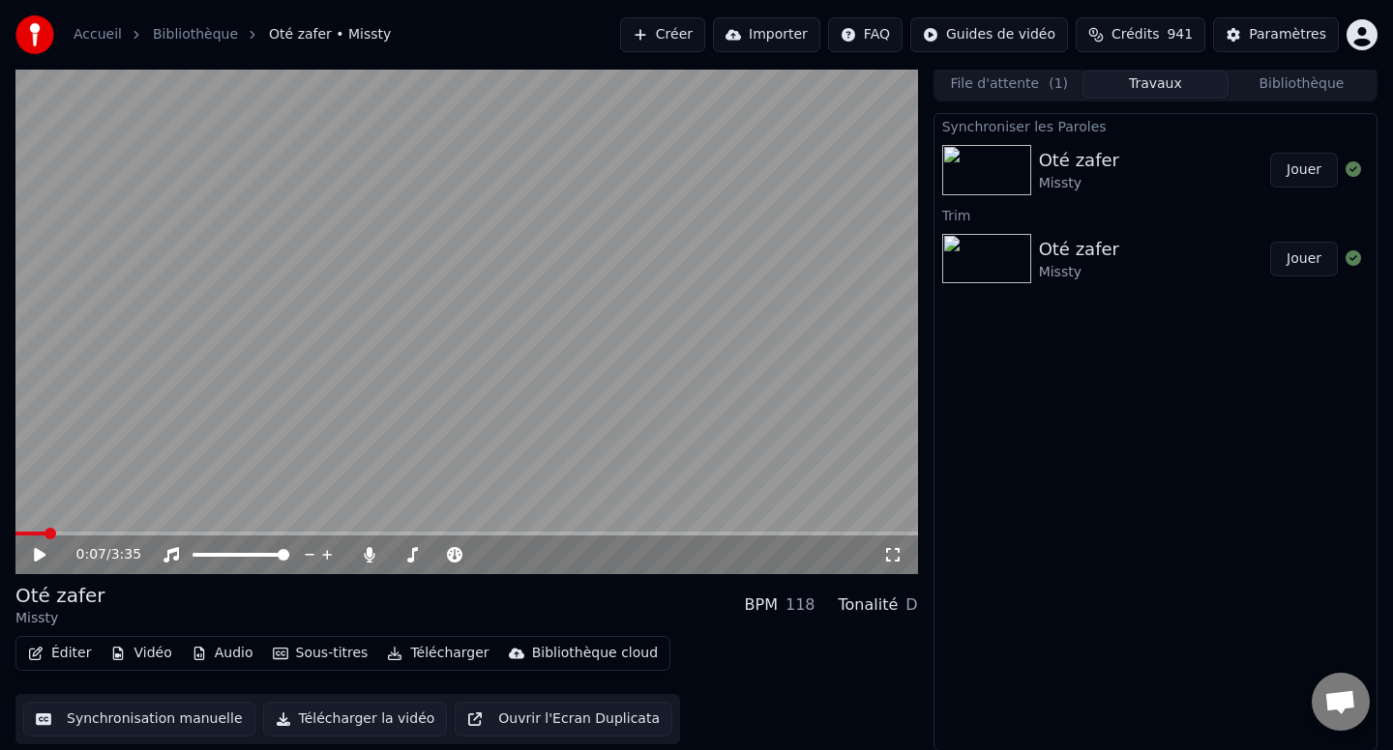
click at [572, 579] on div "0:07 / 3:35 Oté zafer Missty BPM 118 Tonalité D Éditer Vidéo Audio Sous-titres …" at bounding box center [466, 409] width 902 height 685
click at [52, 654] on button "Éditer" at bounding box center [59, 653] width 78 height 27
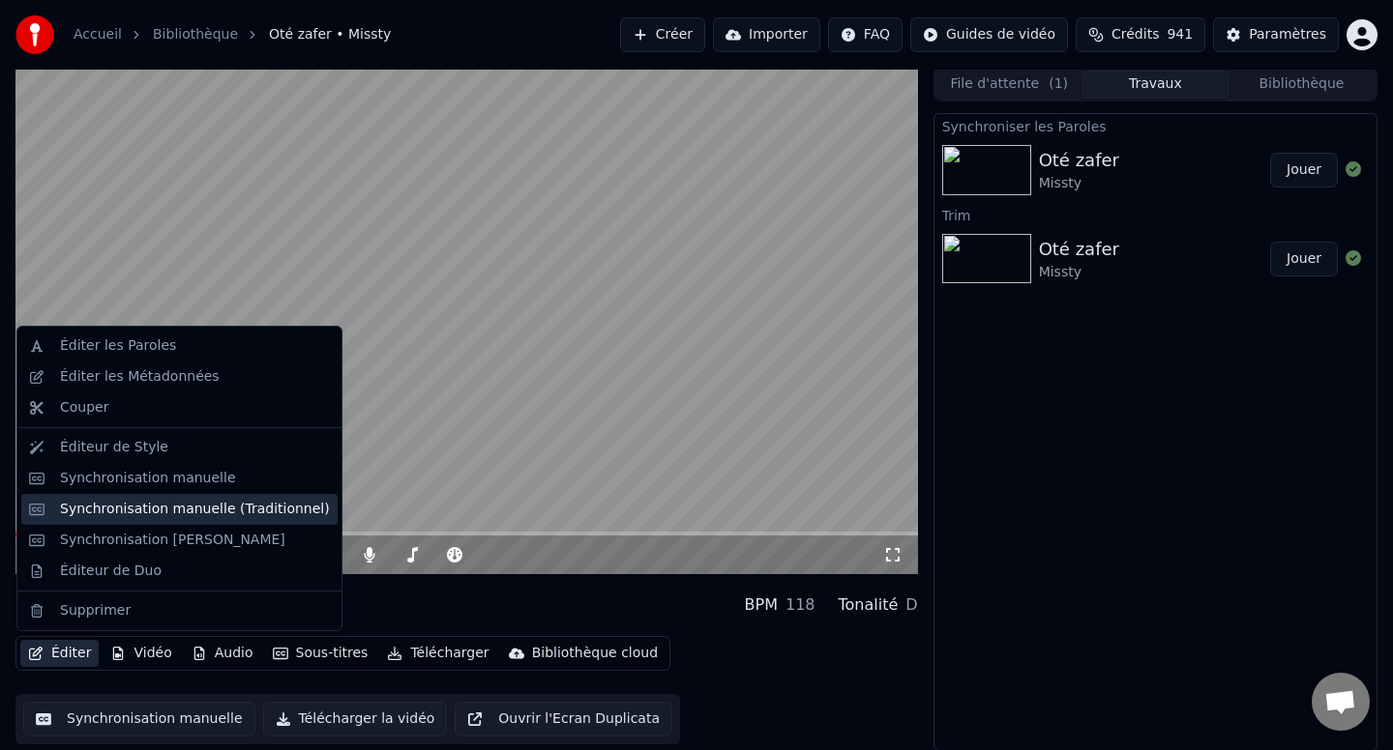
click at [189, 518] on div "Synchronisation manuelle (Traditionnel)" at bounding box center [195, 509] width 270 height 19
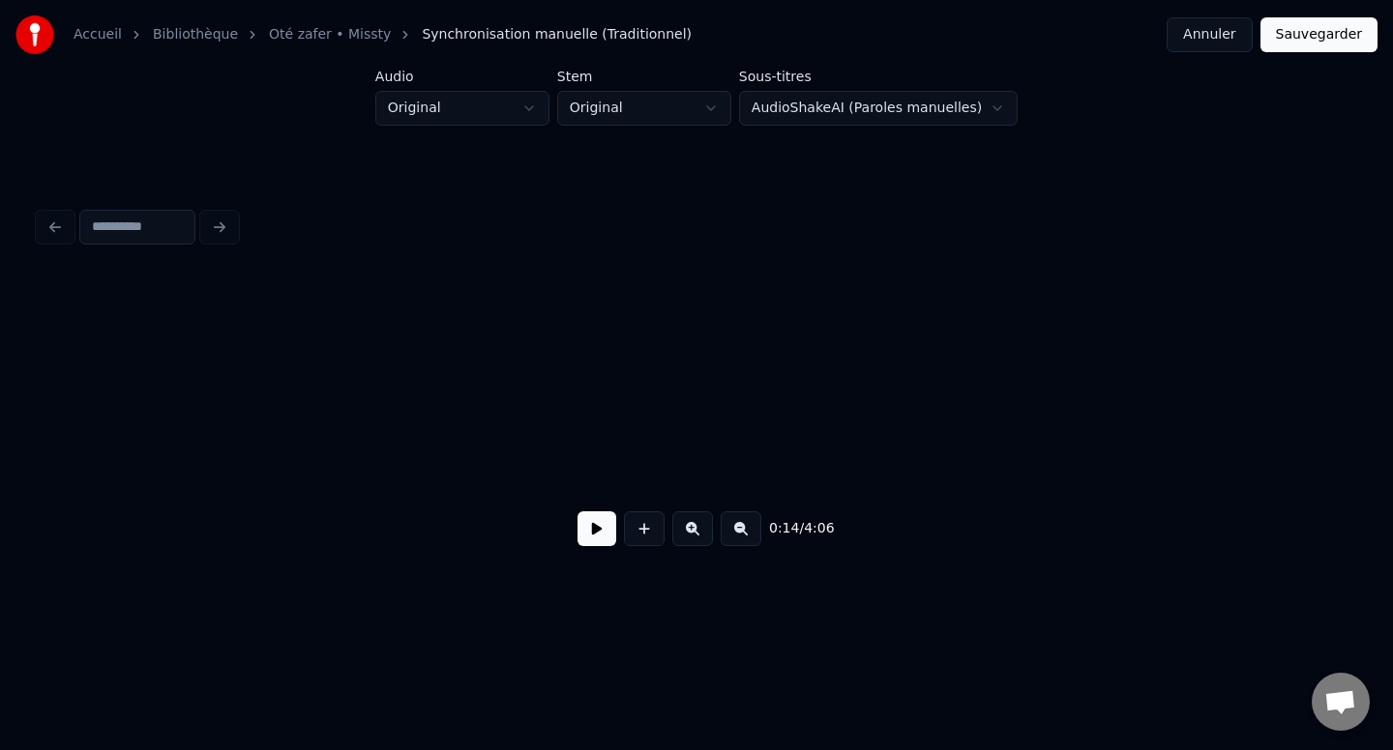
scroll to position [0, 2750]
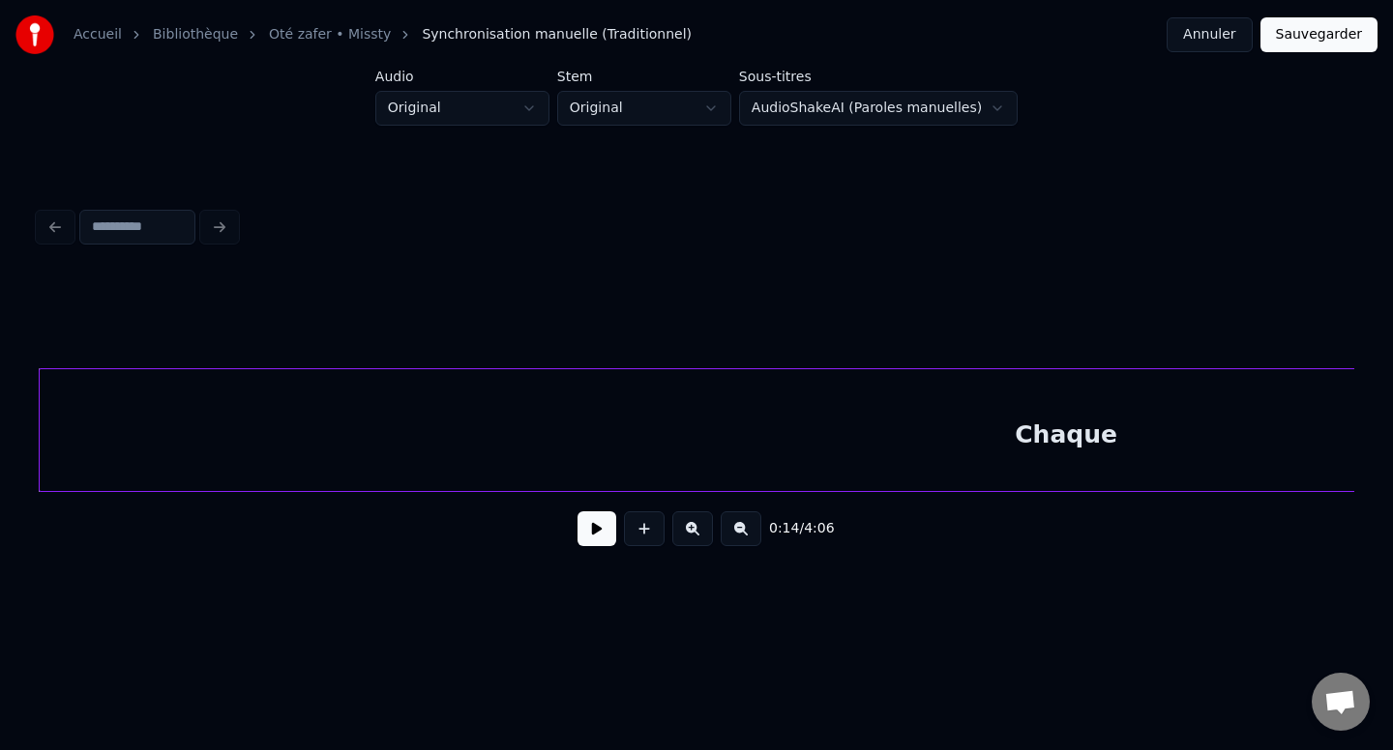
click at [604, 541] on button at bounding box center [596, 529] width 39 height 35
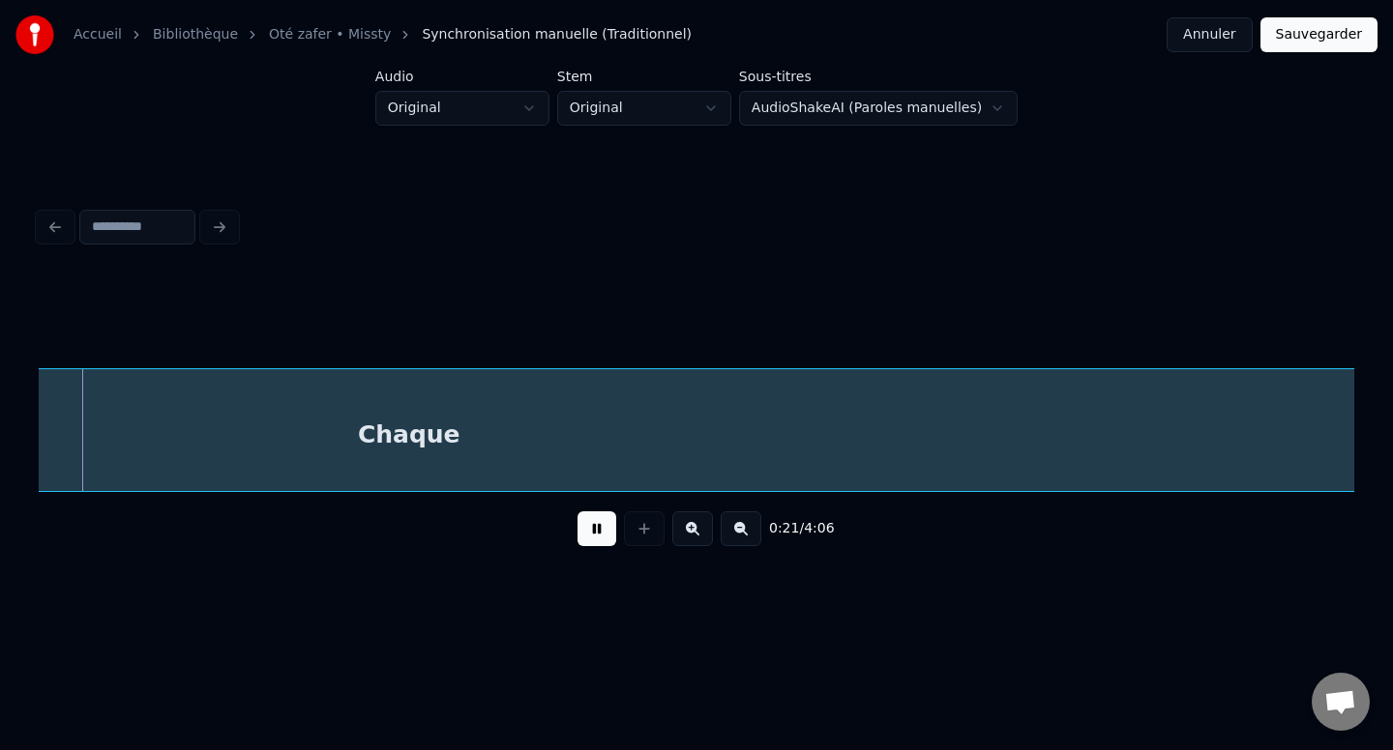
click at [1392, 409] on div "Accueil Bibliothèque Oté zafer • Missty Synchronisation manuelle (Traditionnel)…" at bounding box center [696, 303] width 1393 height 607
click at [742, 529] on button at bounding box center [740, 529] width 41 height 35
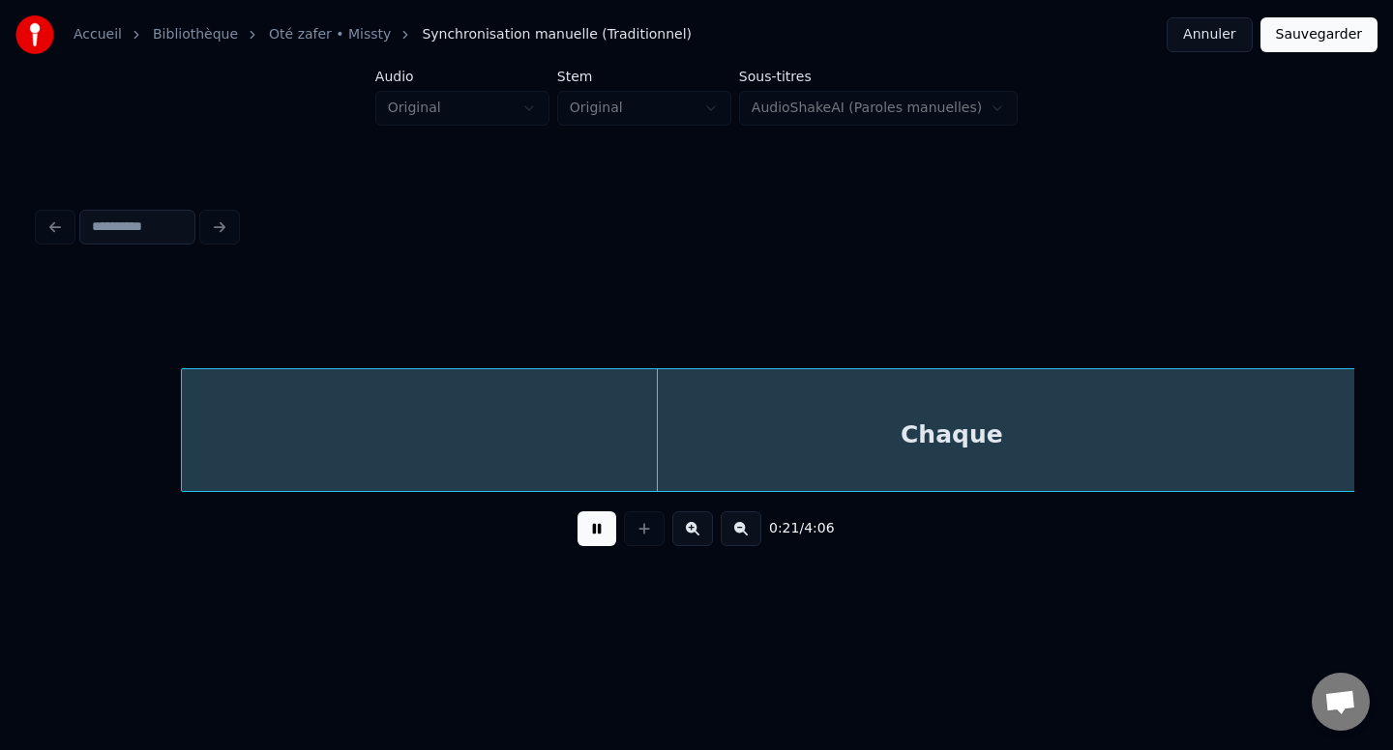
click at [742, 529] on button at bounding box center [740, 529] width 41 height 35
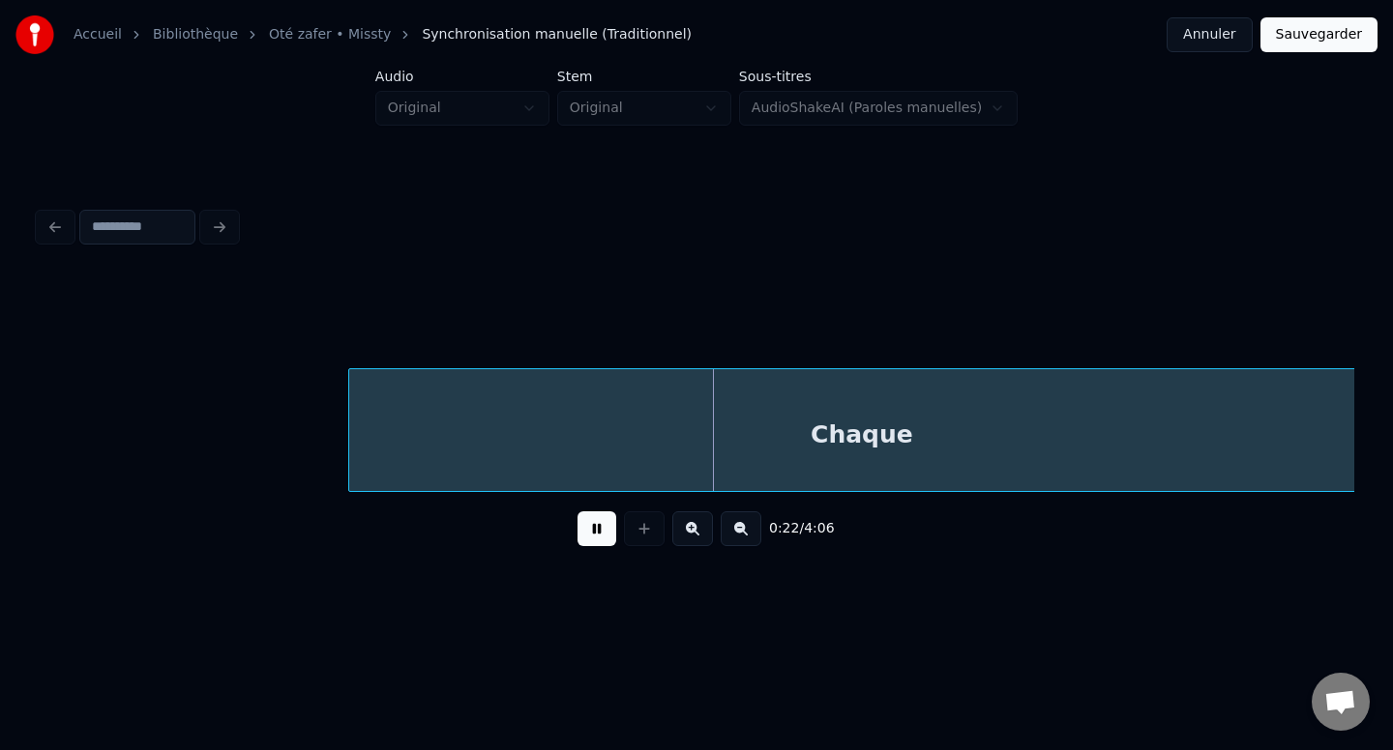
click at [742, 529] on button at bounding box center [740, 529] width 41 height 35
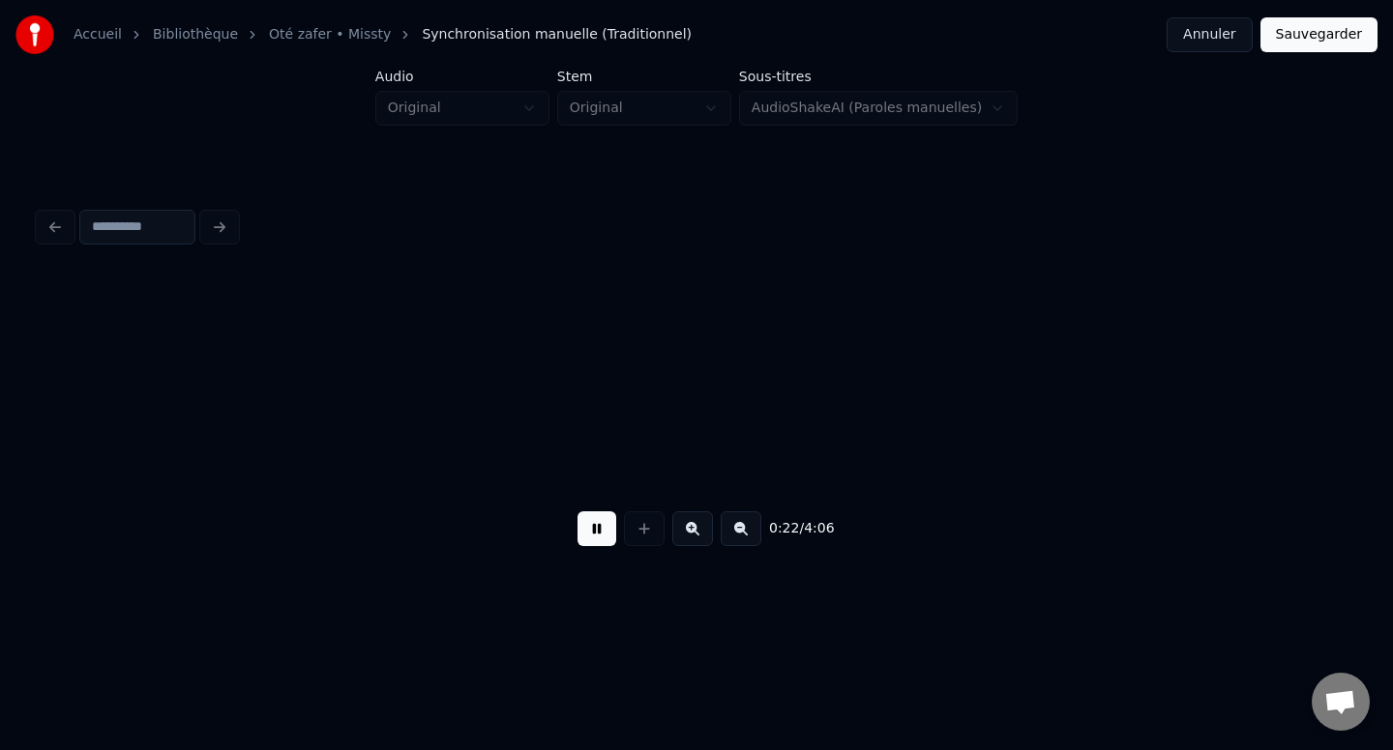
click at [742, 529] on button at bounding box center [740, 529] width 41 height 35
click at [742, 529] on div "0:22 / 4:06" at bounding box center [696, 529] width 1284 height 43
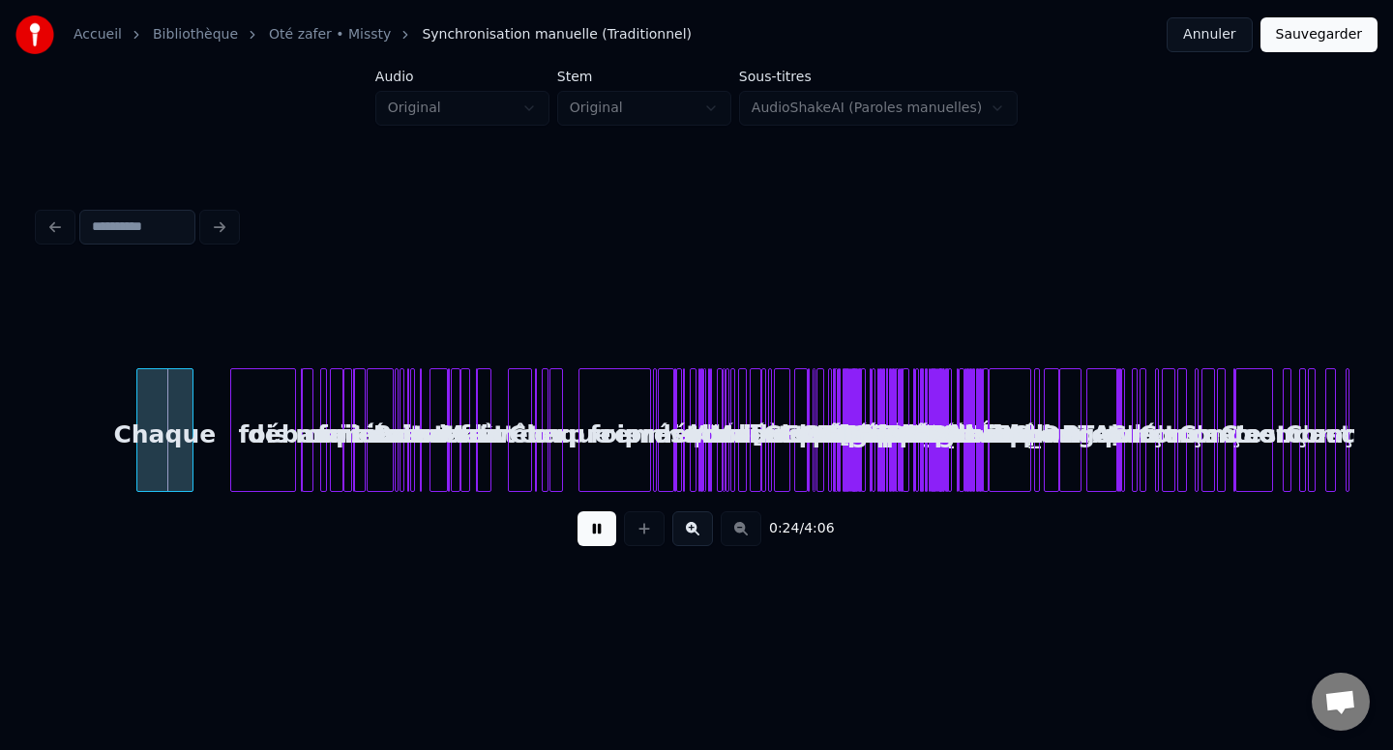
click at [686, 528] on button at bounding box center [692, 529] width 41 height 35
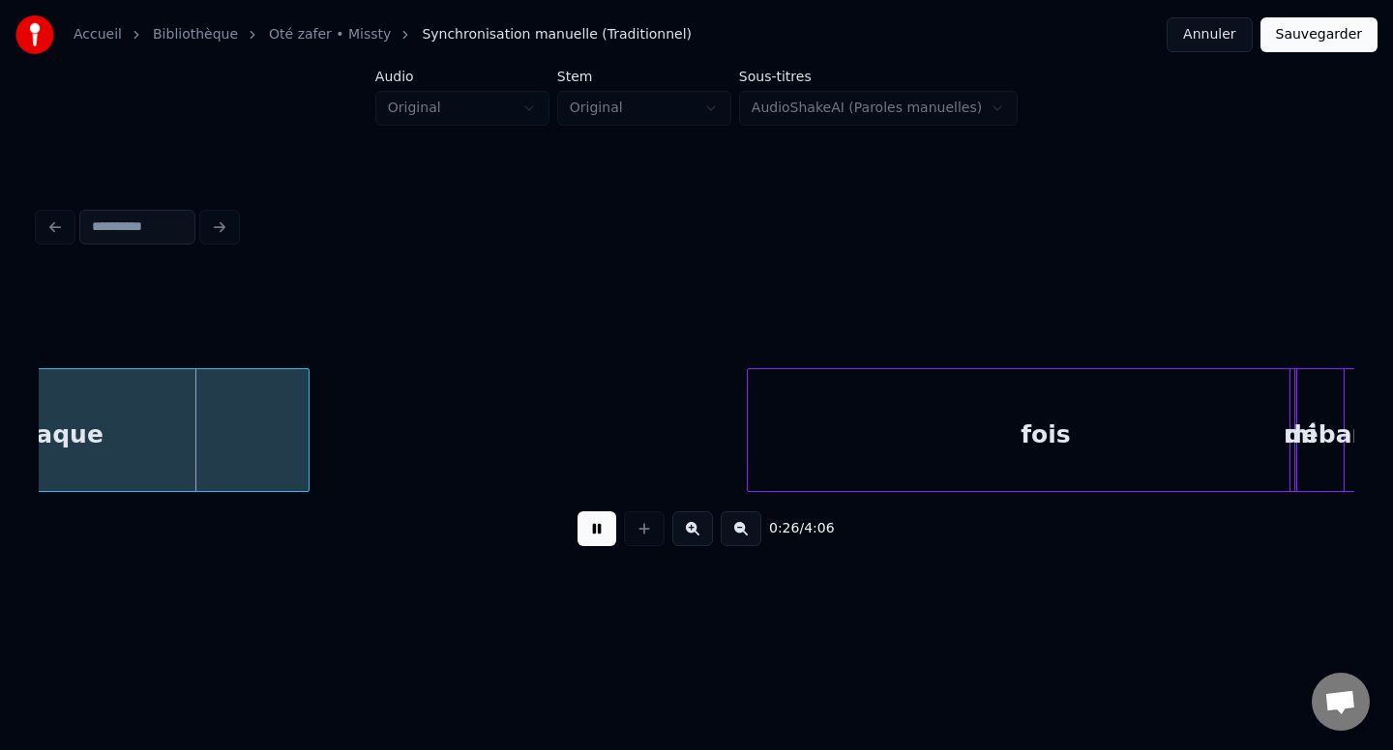
scroll to position [0, 1158]
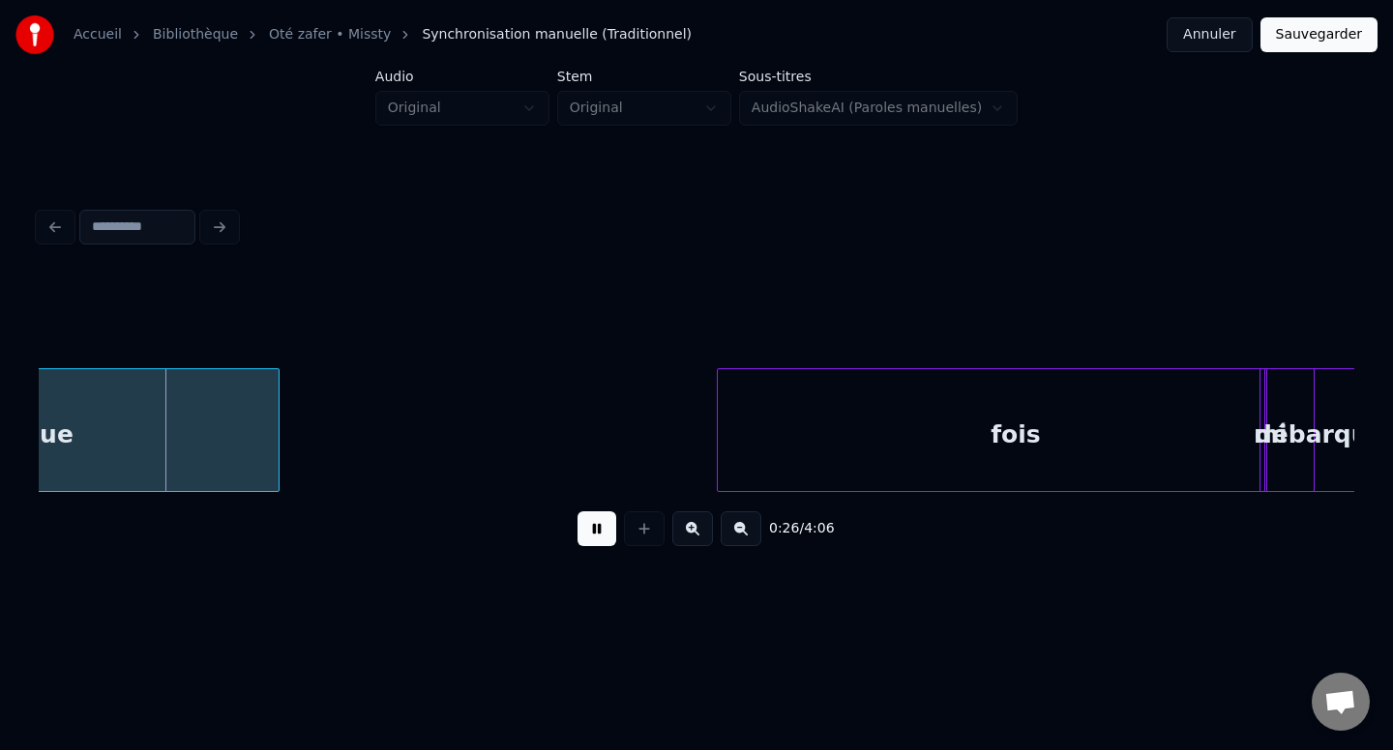
click at [965, 448] on div "fois" at bounding box center [1015, 435] width 595 height 132
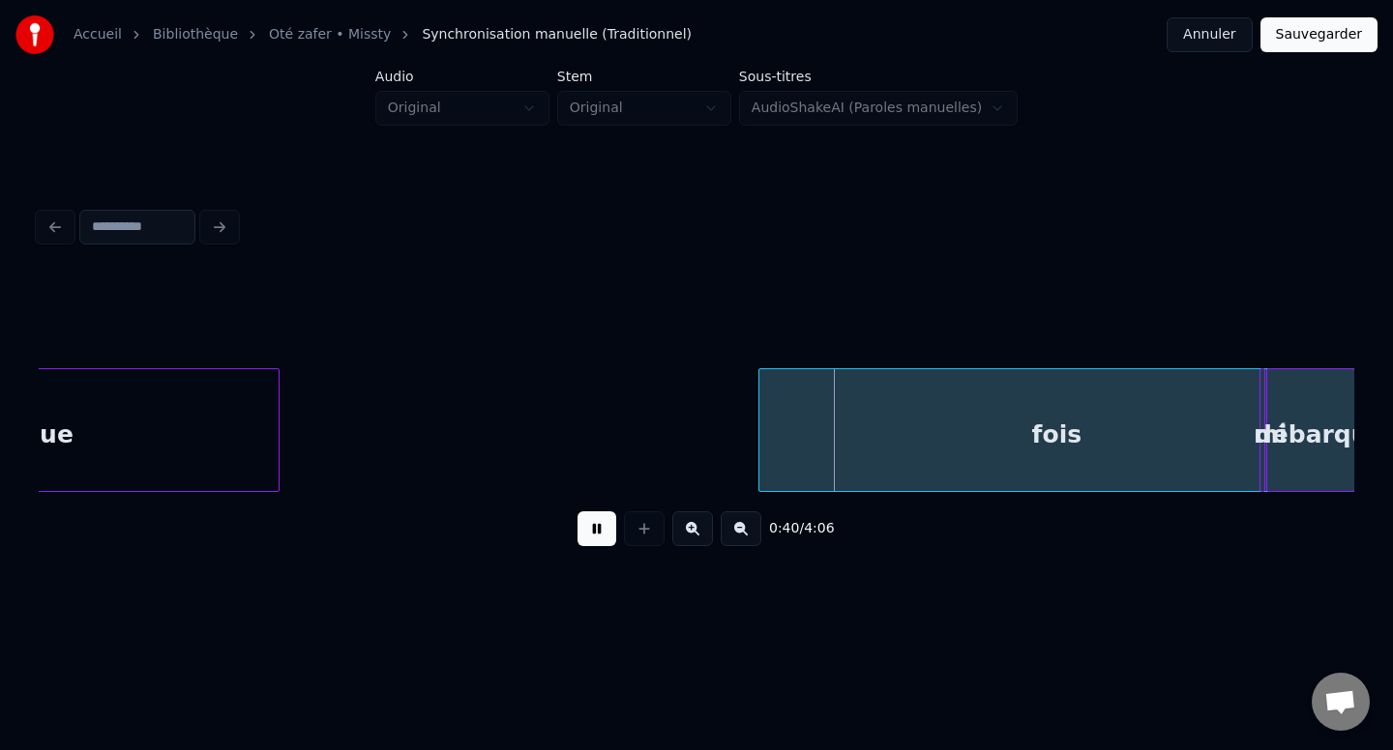
scroll to position [0, 889]
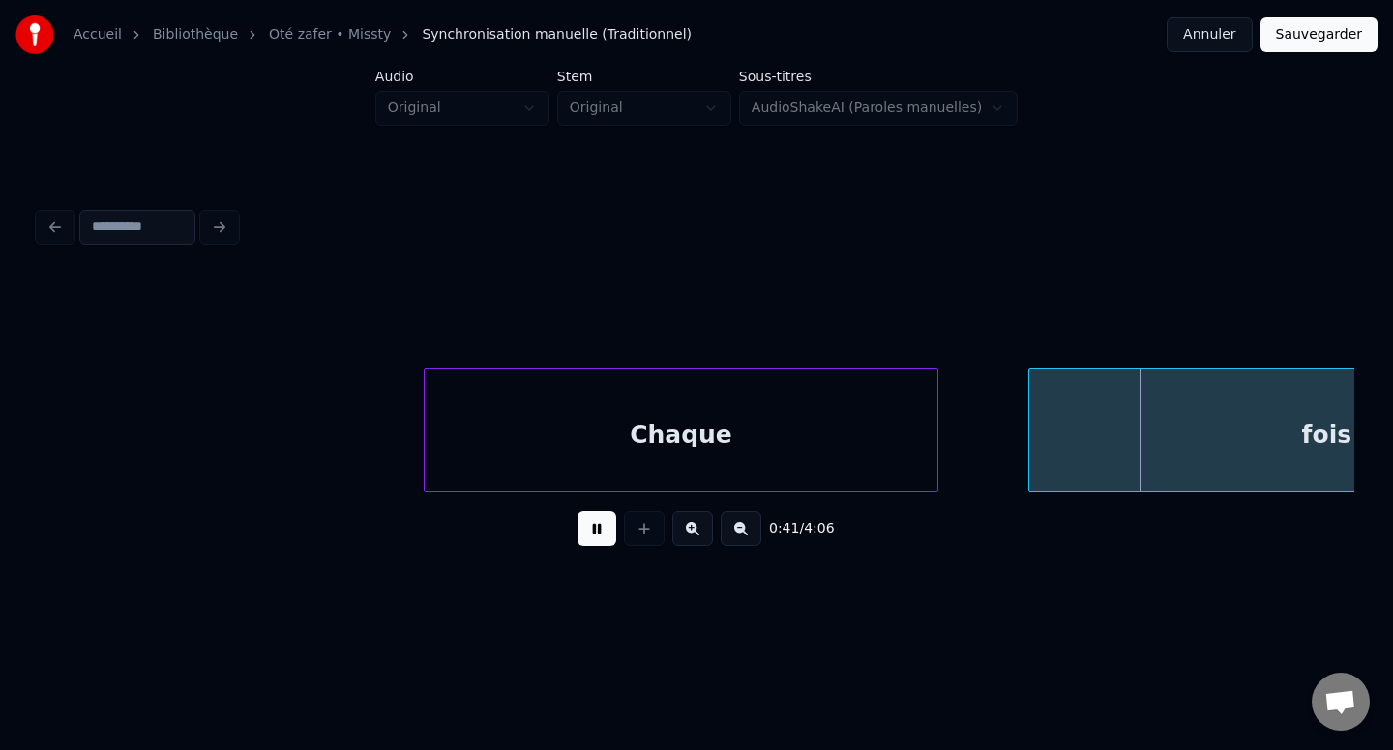
click at [579, 435] on div "Chaque" at bounding box center [681, 435] width 512 height 132
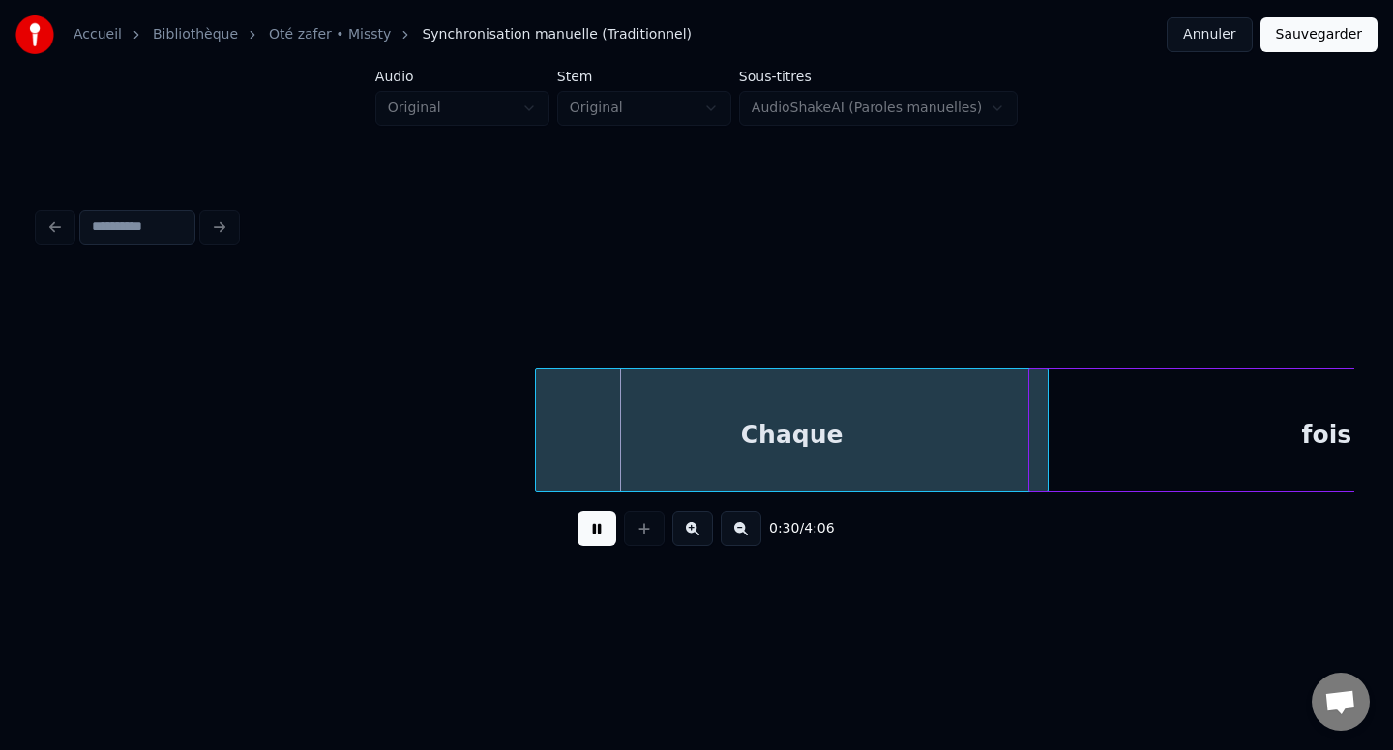
click at [913, 437] on div "Chaque" at bounding box center [792, 435] width 512 height 132
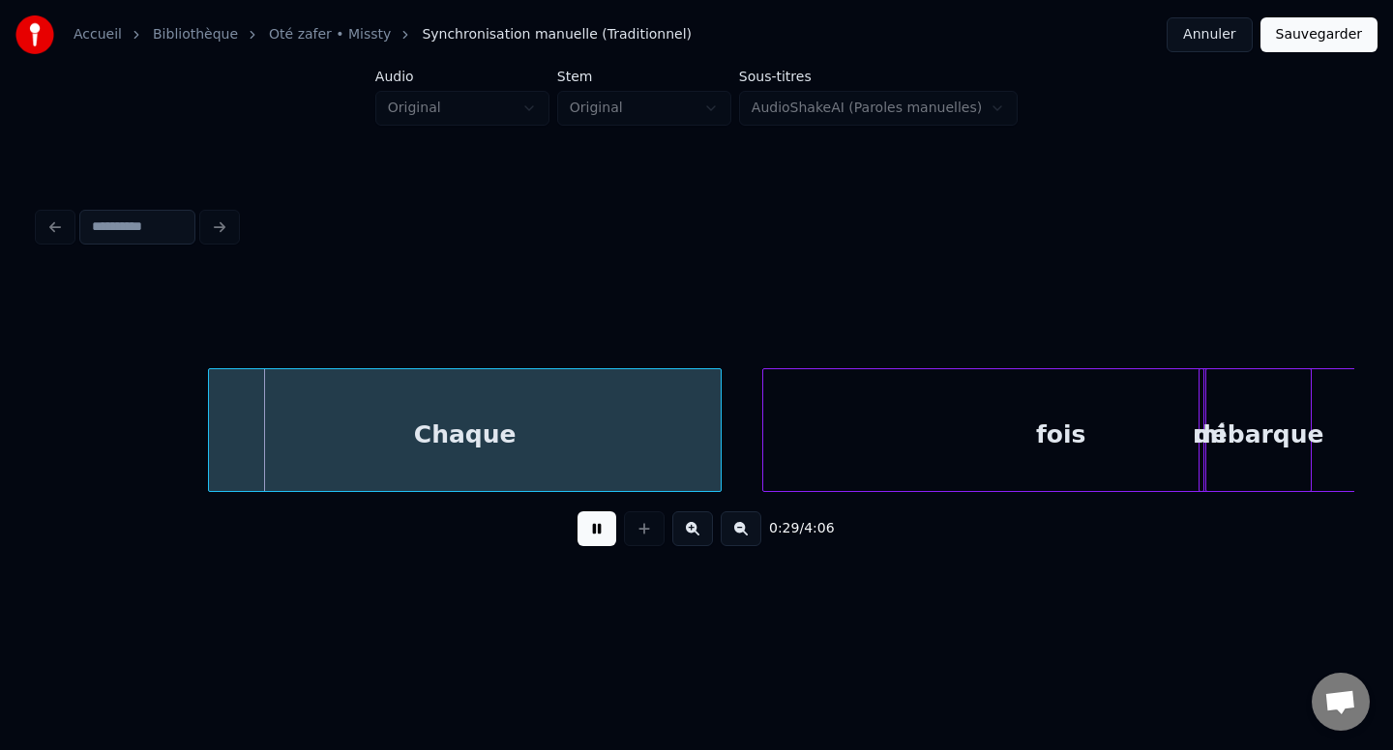
scroll to position [0, 1225]
click at [1314, 436] on div "fois" at bounding box center [1055, 435] width 595 height 132
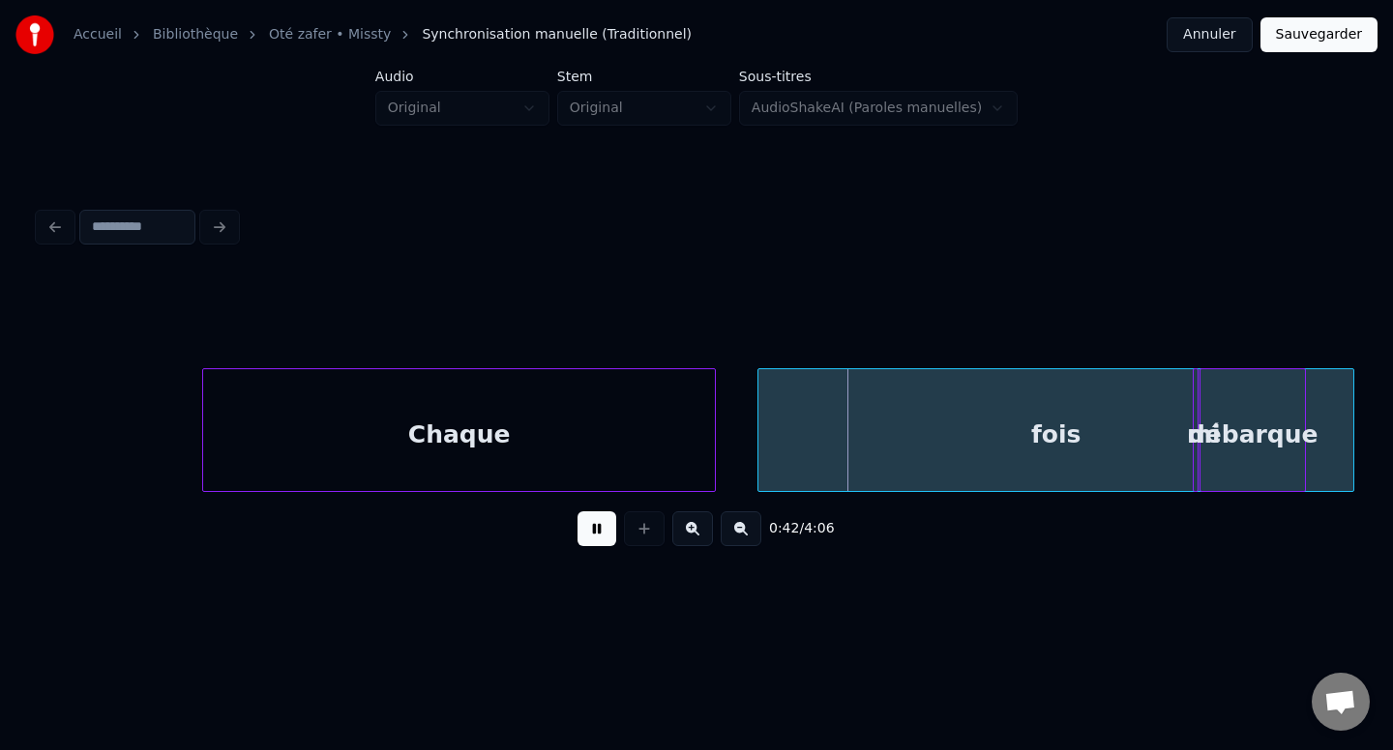
scroll to position [0, 1254]
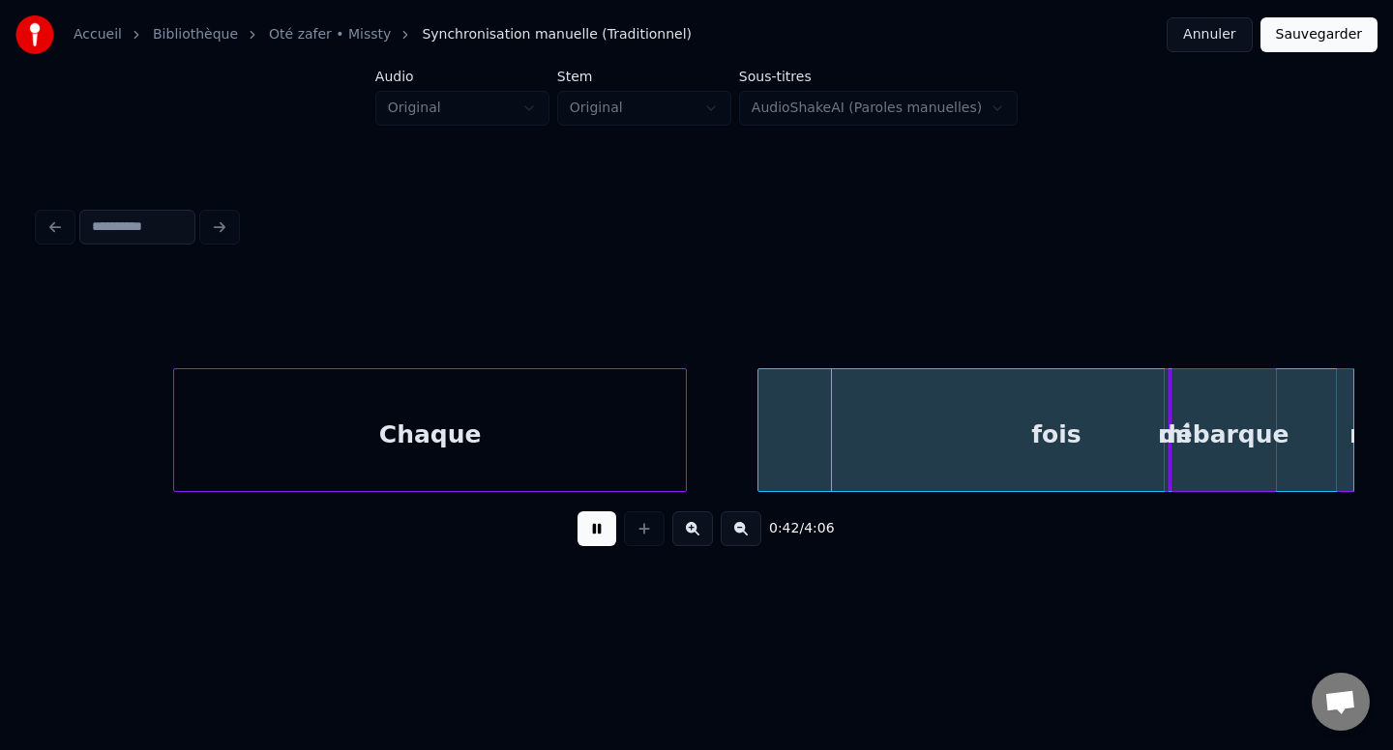
click at [1363, 458] on div "Accueil Bibliothèque Oté zafer • Missty Synchronisation manuelle (Traditionnel)…" at bounding box center [696, 303] width 1393 height 607
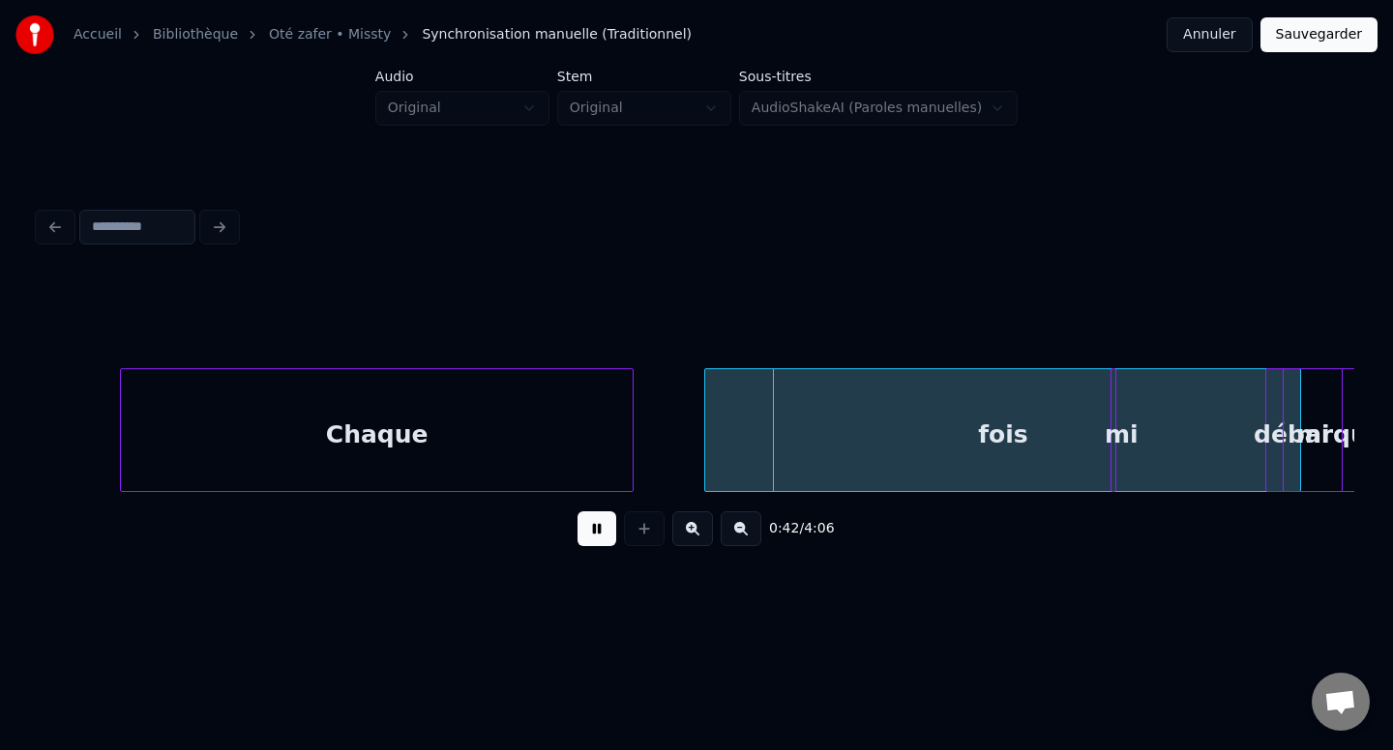
scroll to position [0, 1325]
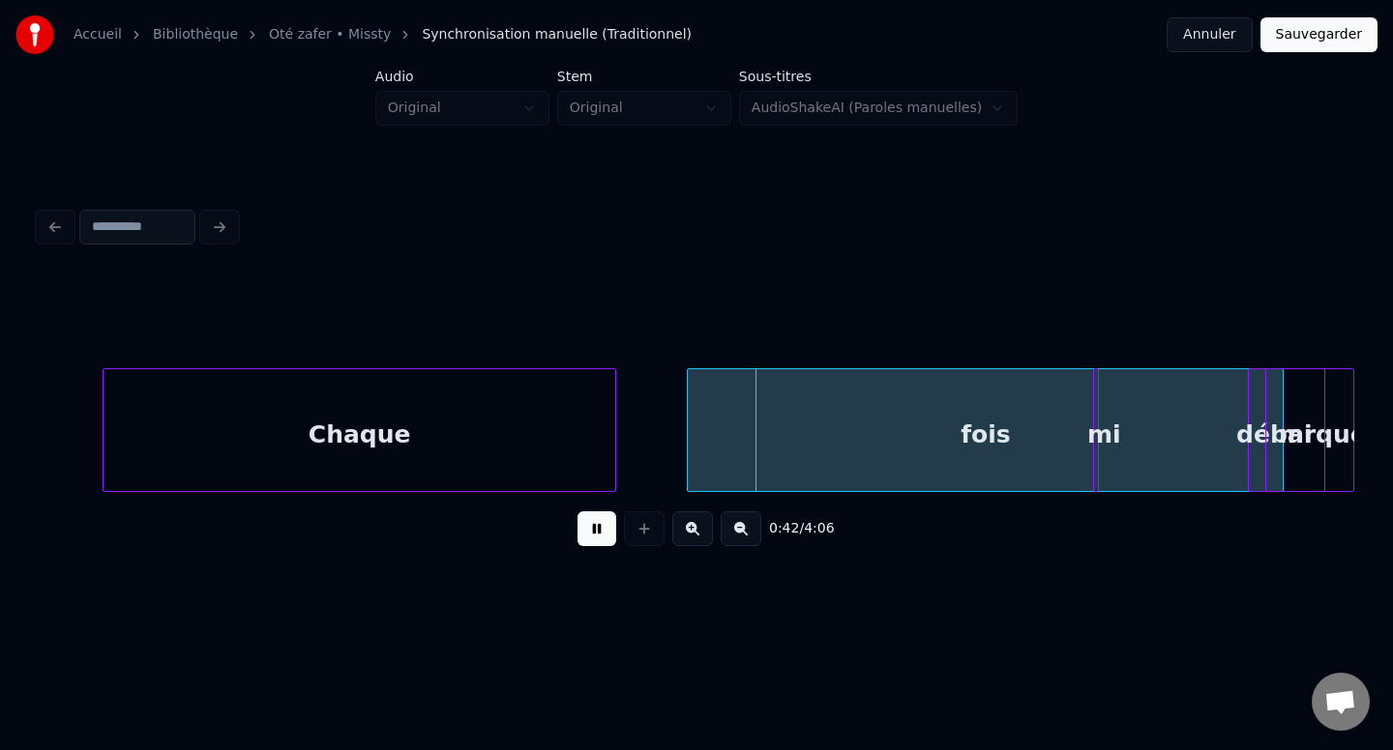
click at [1381, 447] on div "Accueil Bibliothèque Oté zafer • Missty Synchronisation manuelle (Traditionnel)…" at bounding box center [696, 303] width 1393 height 607
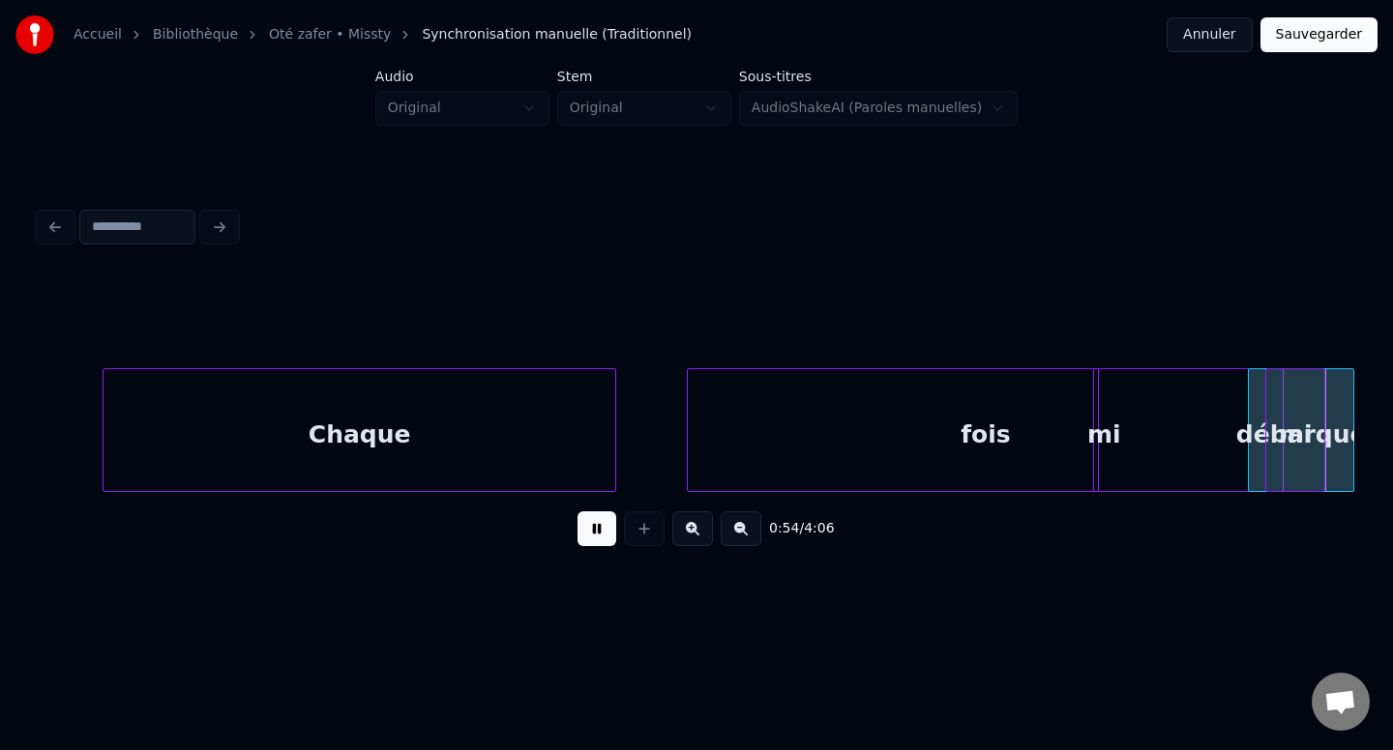
click at [453, 396] on div "Chaque" at bounding box center [359, 435] width 512 height 132
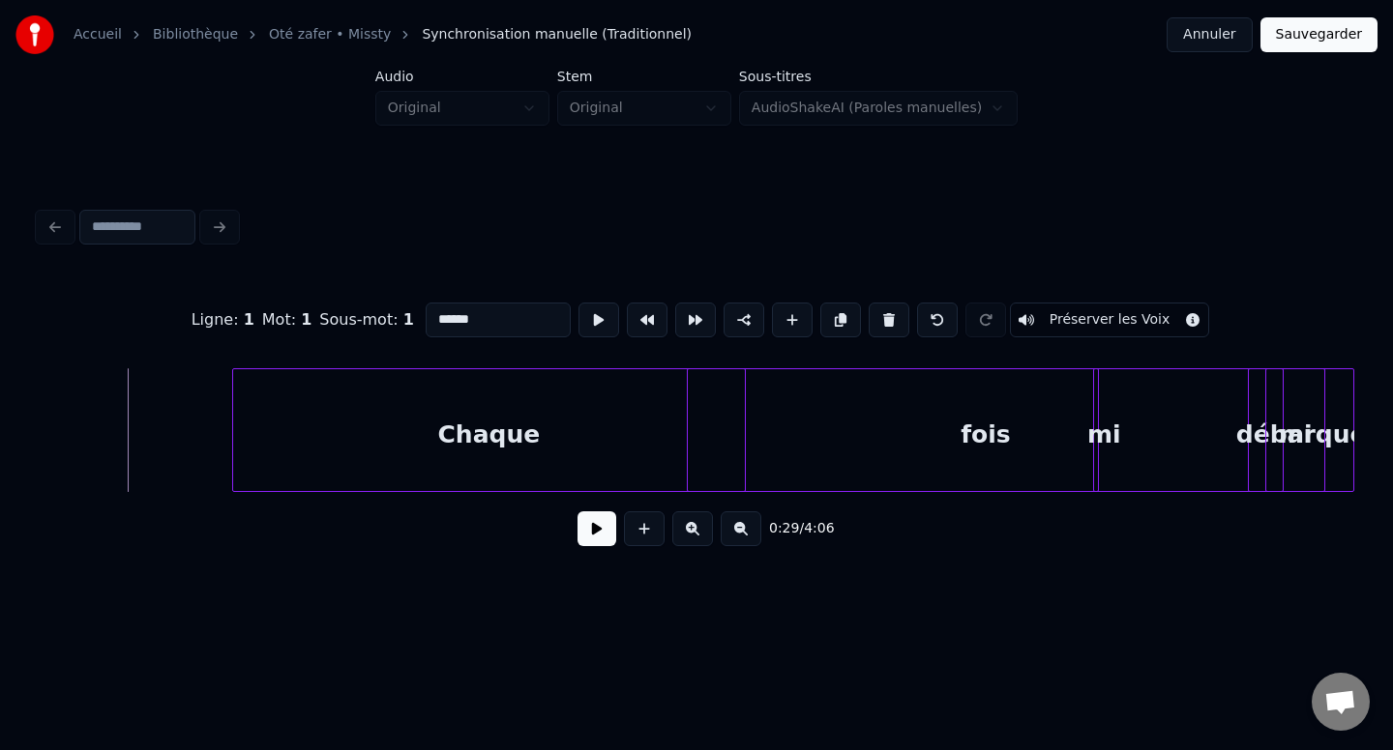
click at [593, 393] on div "Chaque" at bounding box center [489, 435] width 512 height 132
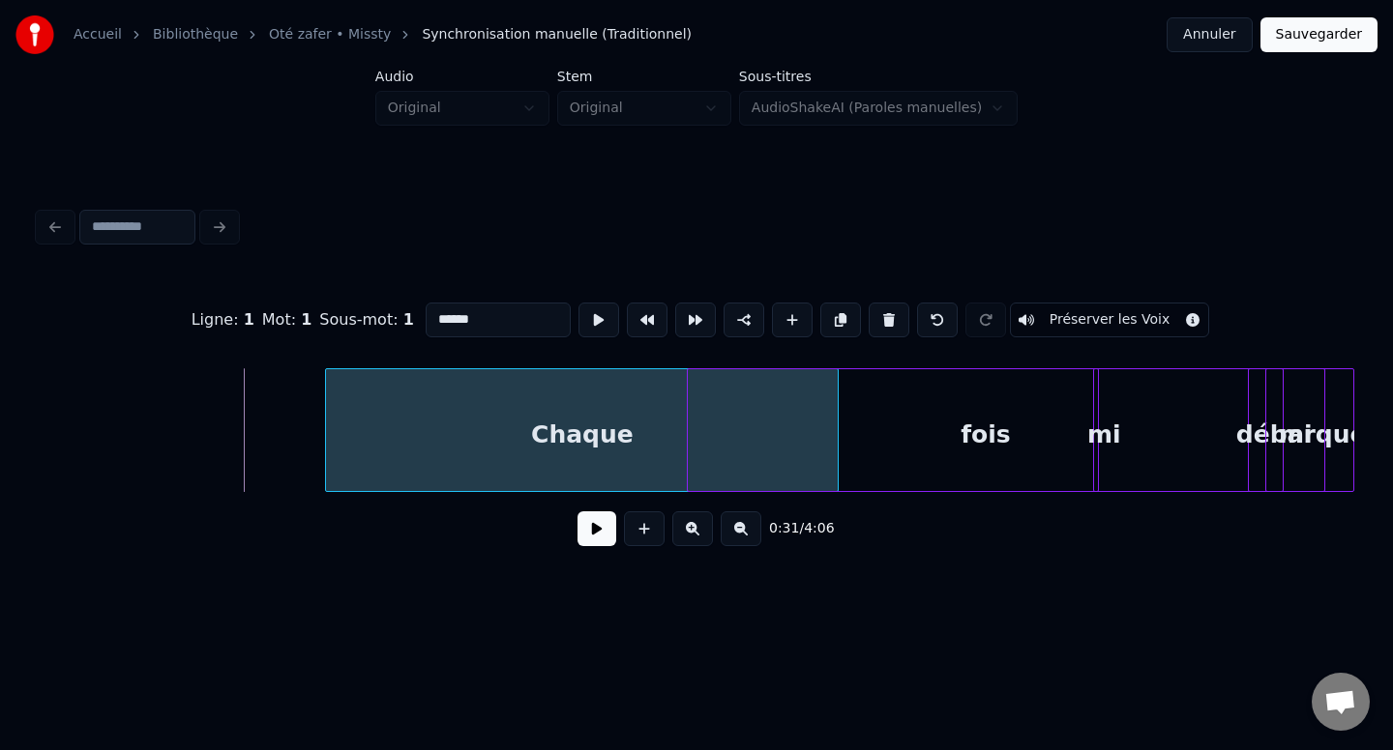
click at [598, 528] on button at bounding box center [596, 529] width 39 height 35
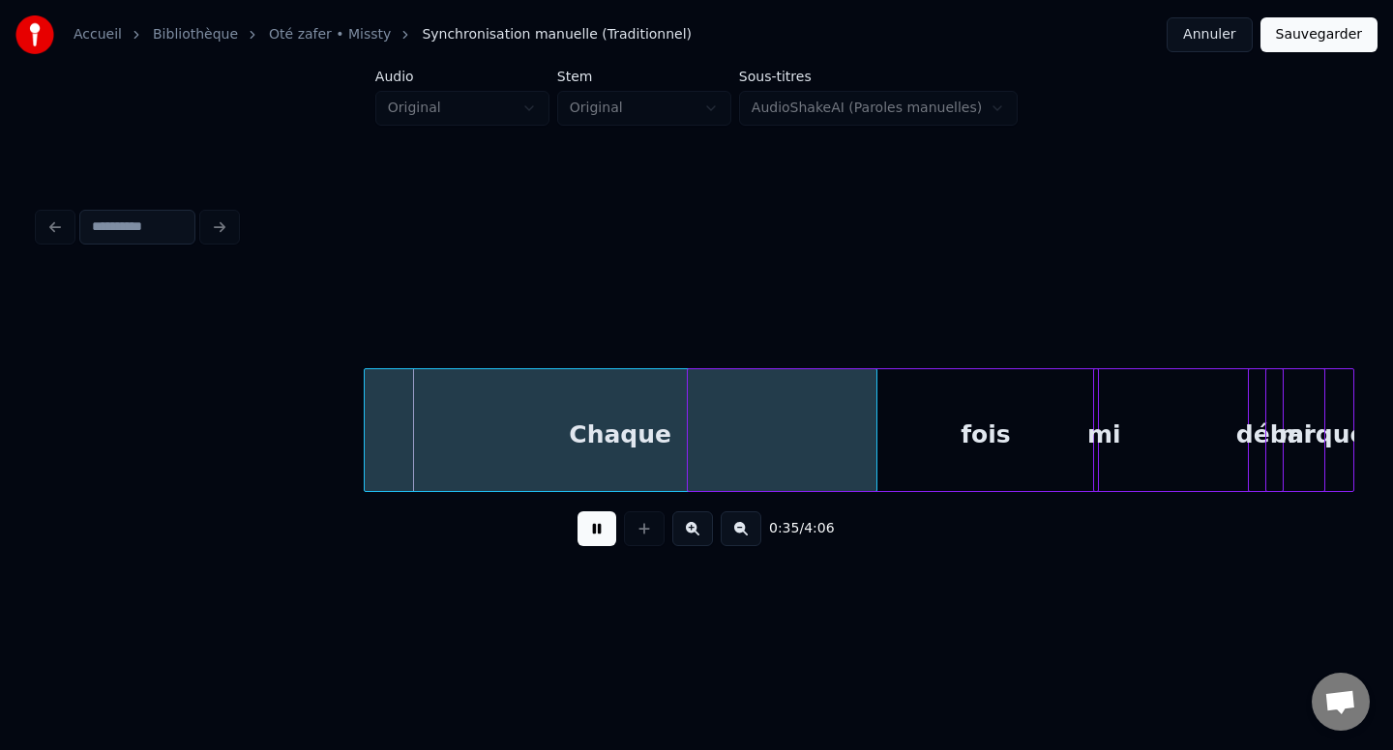
click at [657, 431] on div "Chaque" at bounding box center [621, 435] width 512 height 132
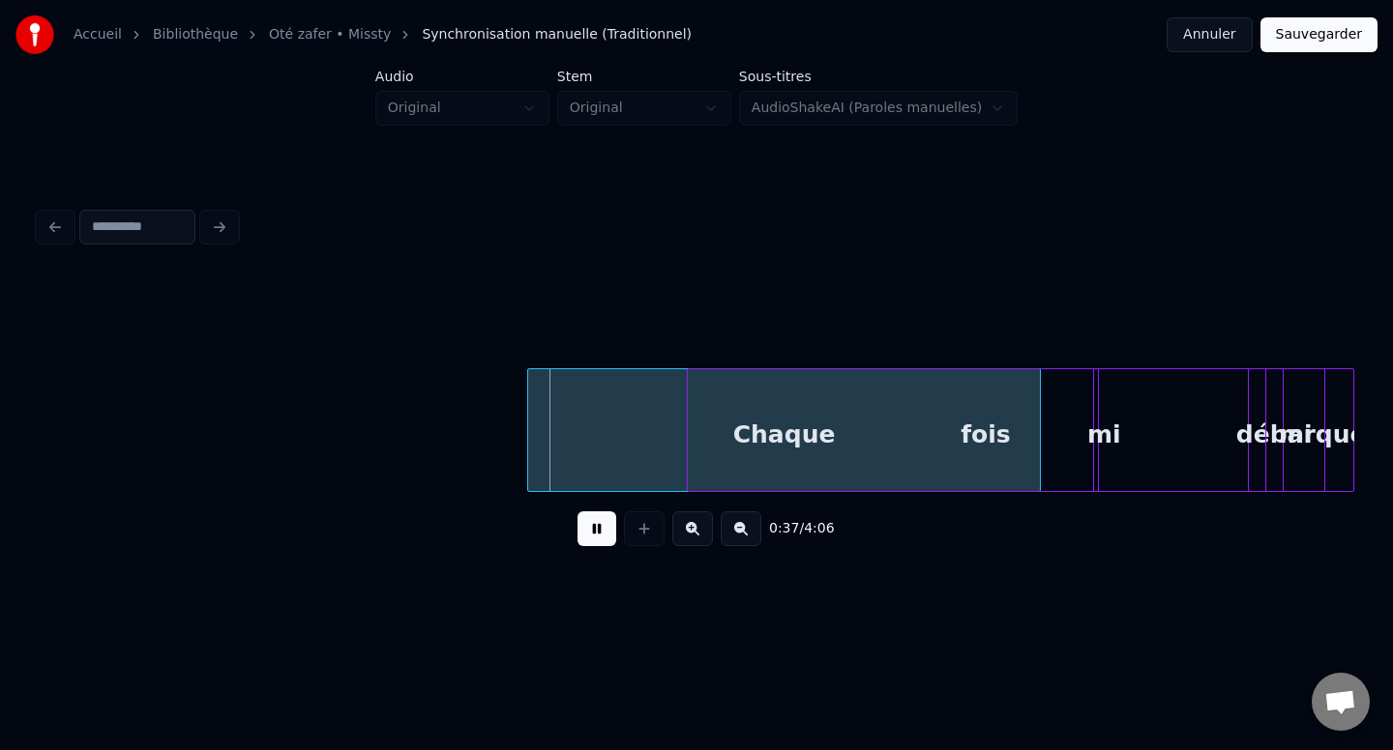
click at [601, 432] on div "Chaque" at bounding box center [784, 435] width 512 height 132
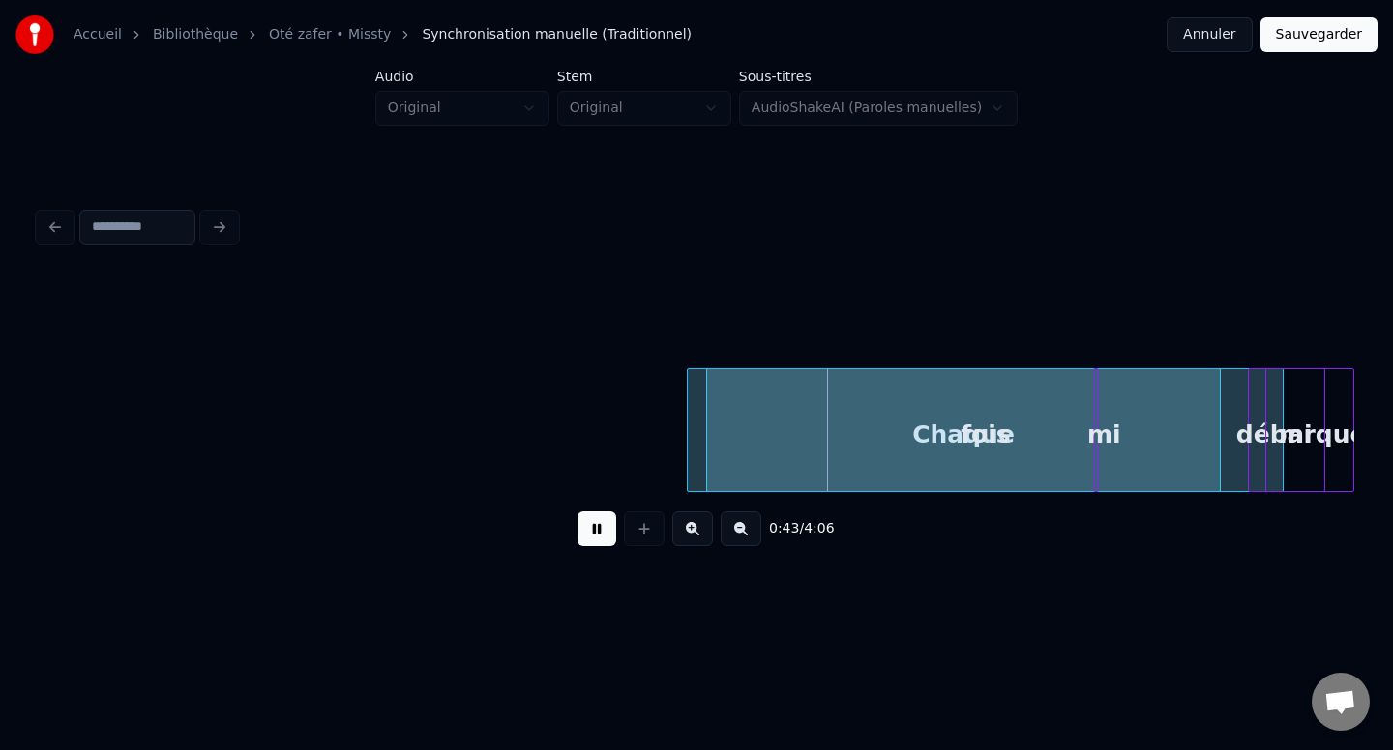
drag, startPoint x: 917, startPoint y: 528, endPoint x: 753, endPoint y: 528, distance: 163.4
click at [753, 528] on div "0:43 / 4:06" at bounding box center [696, 529] width 1284 height 43
click at [739, 539] on button at bounding box center [740, 529] width 41 height 35
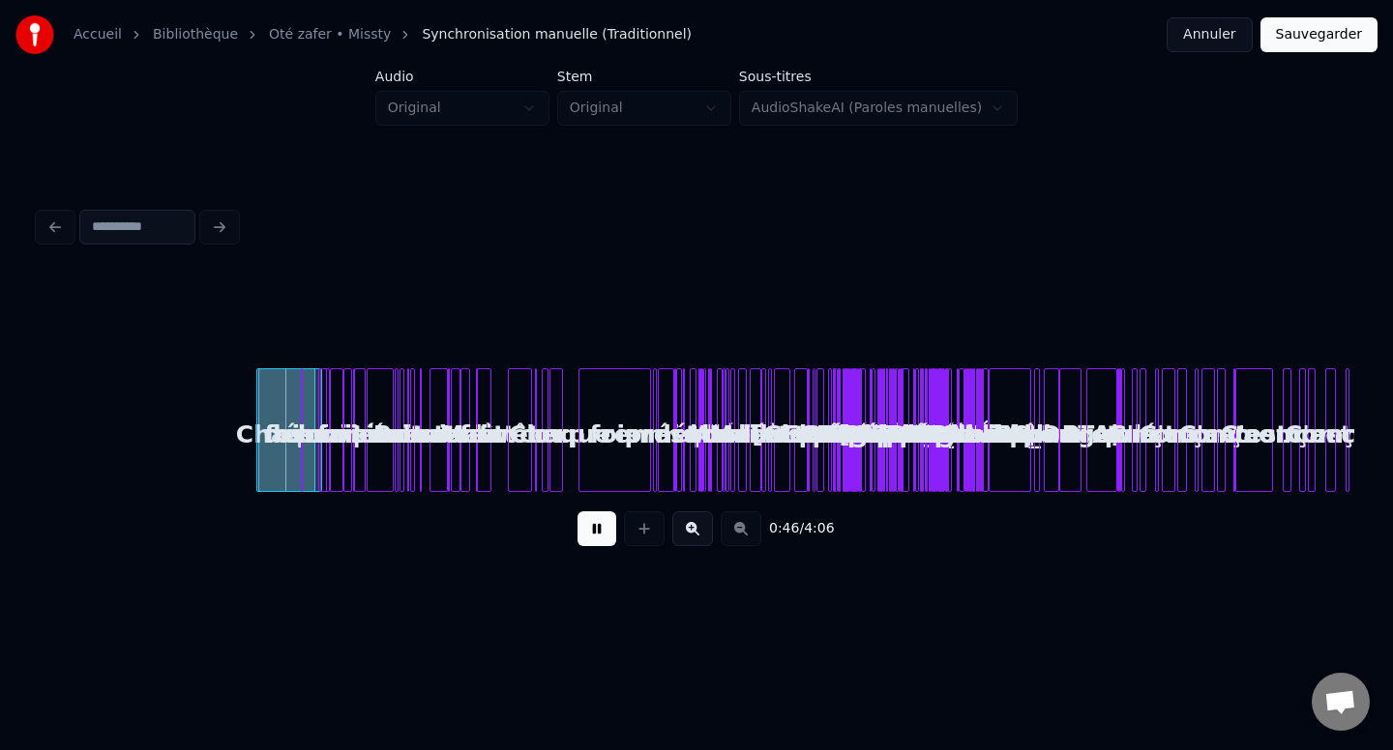
click at [685, 528] on button at bounding box center [692, 529] width 41 height 35
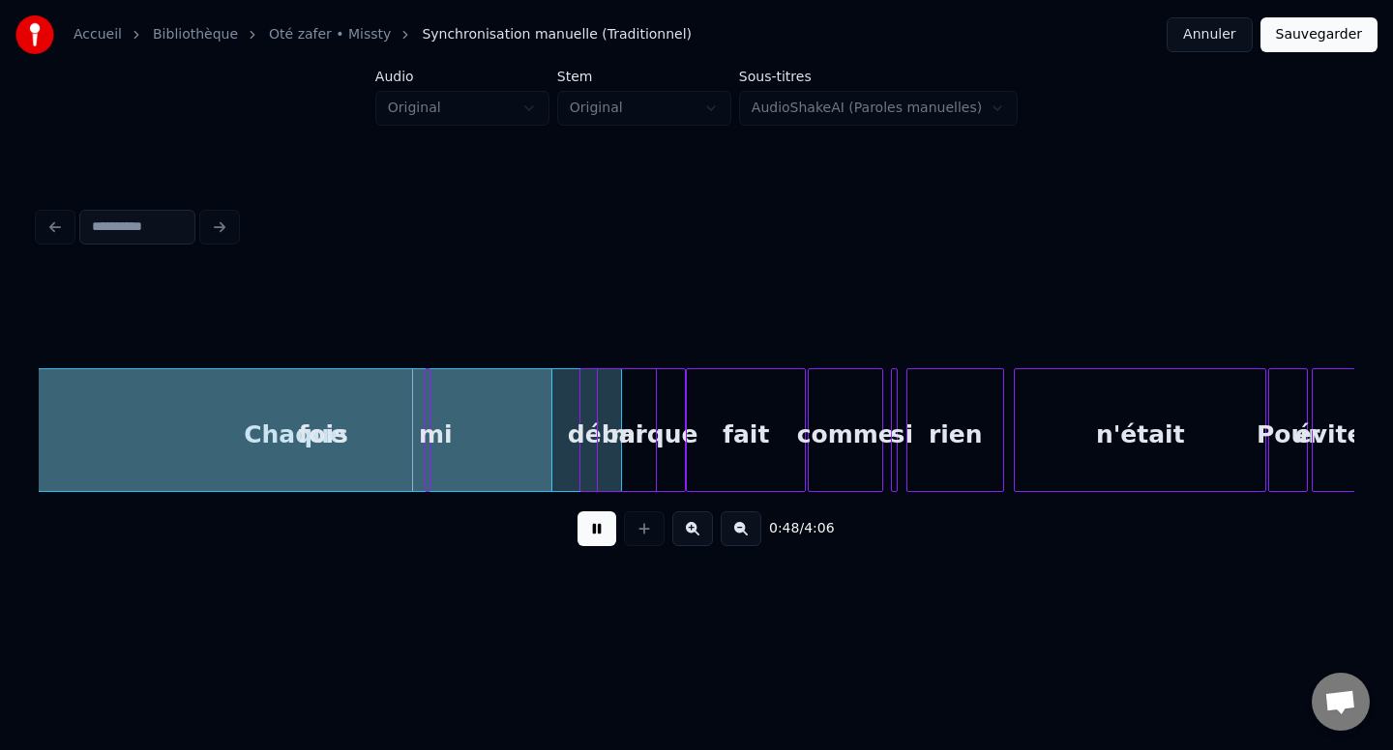
scroll to position [0, 1979]
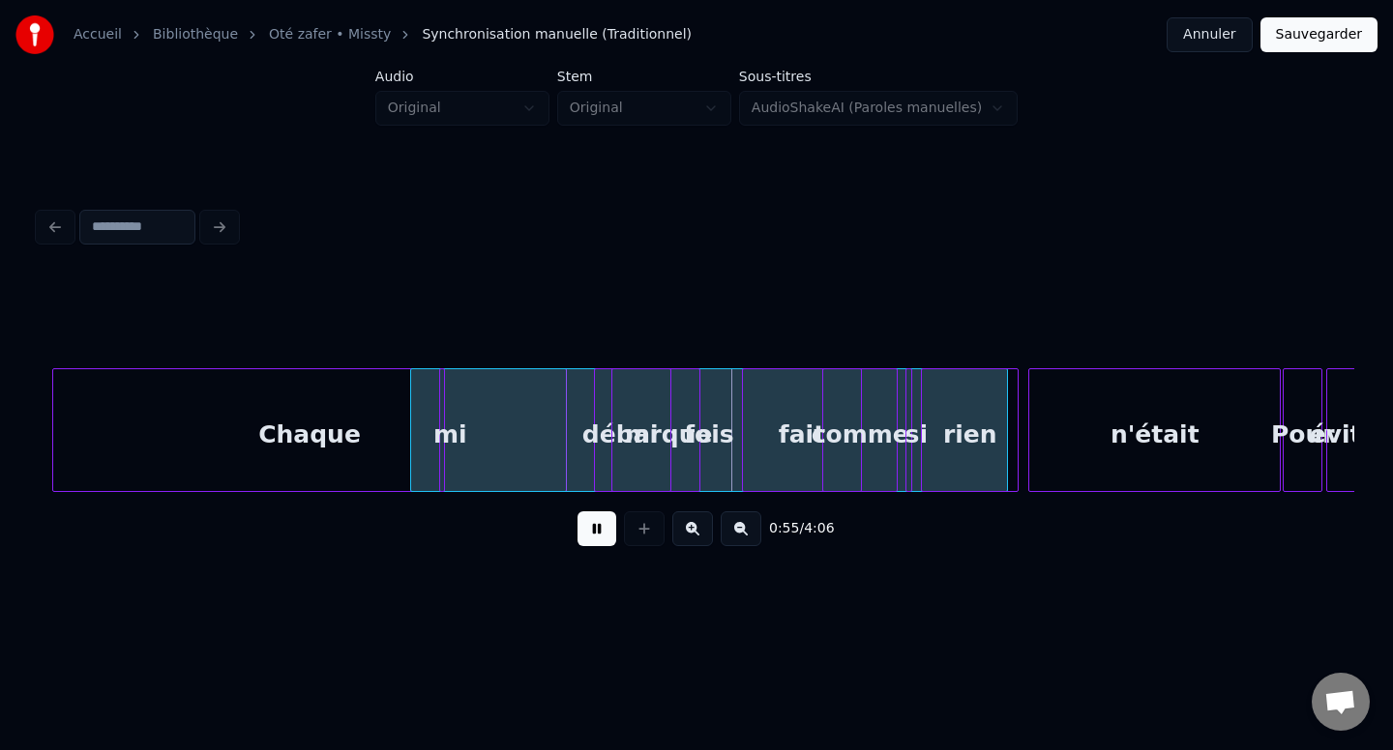
click at [787, 466] on div "fait" at bounding box center [802, 435] width 118 height 132
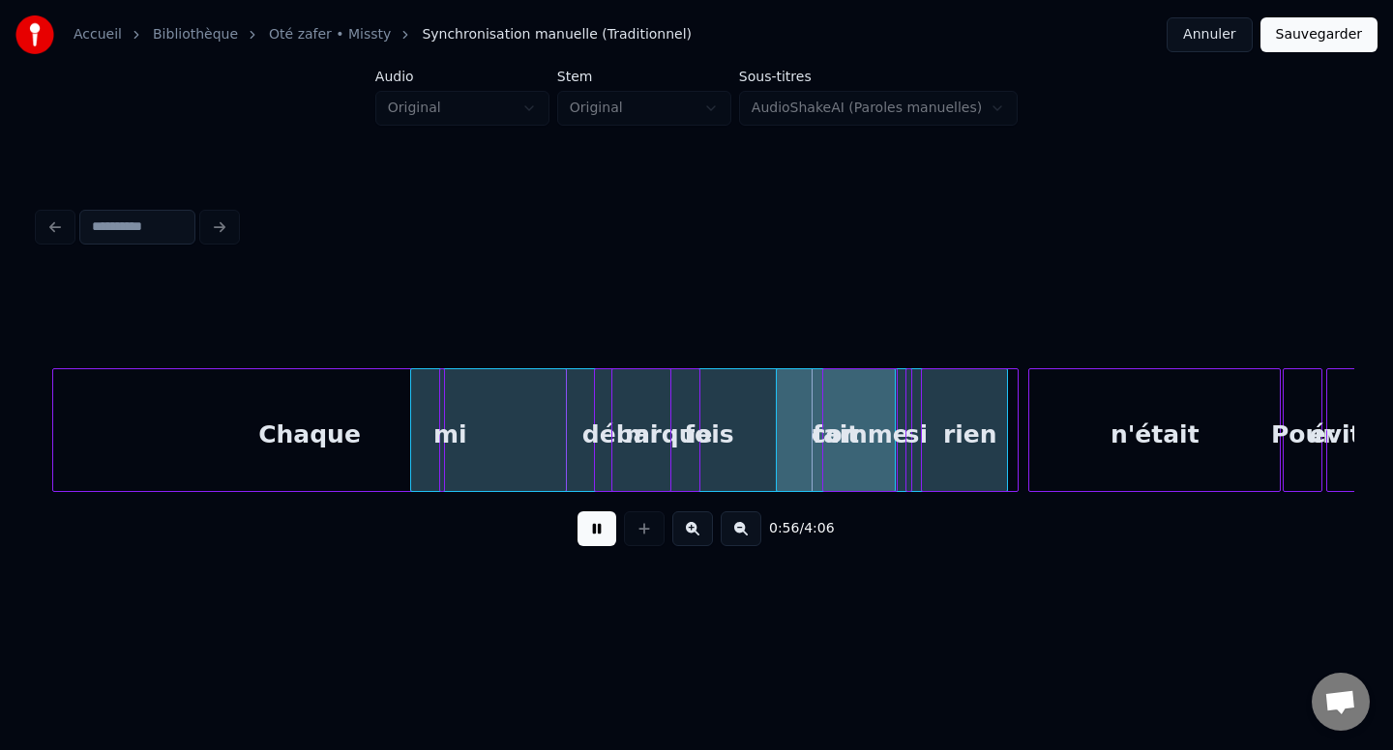
click at [718, 450] on div "fois" at bounding box center [708, 435] width 595 height 132
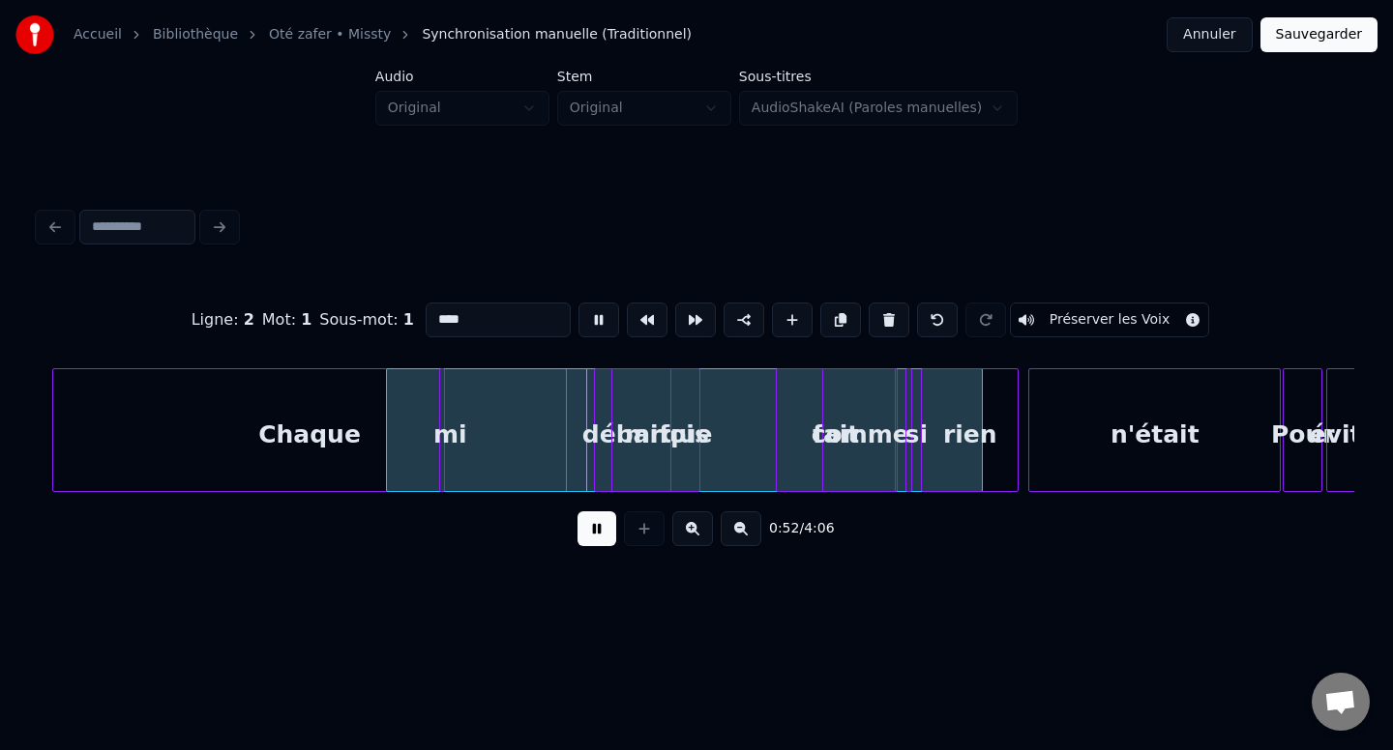
click at [1187, 27] on button "Annuler" at bounding box center [1208, 34] width 85 height 35
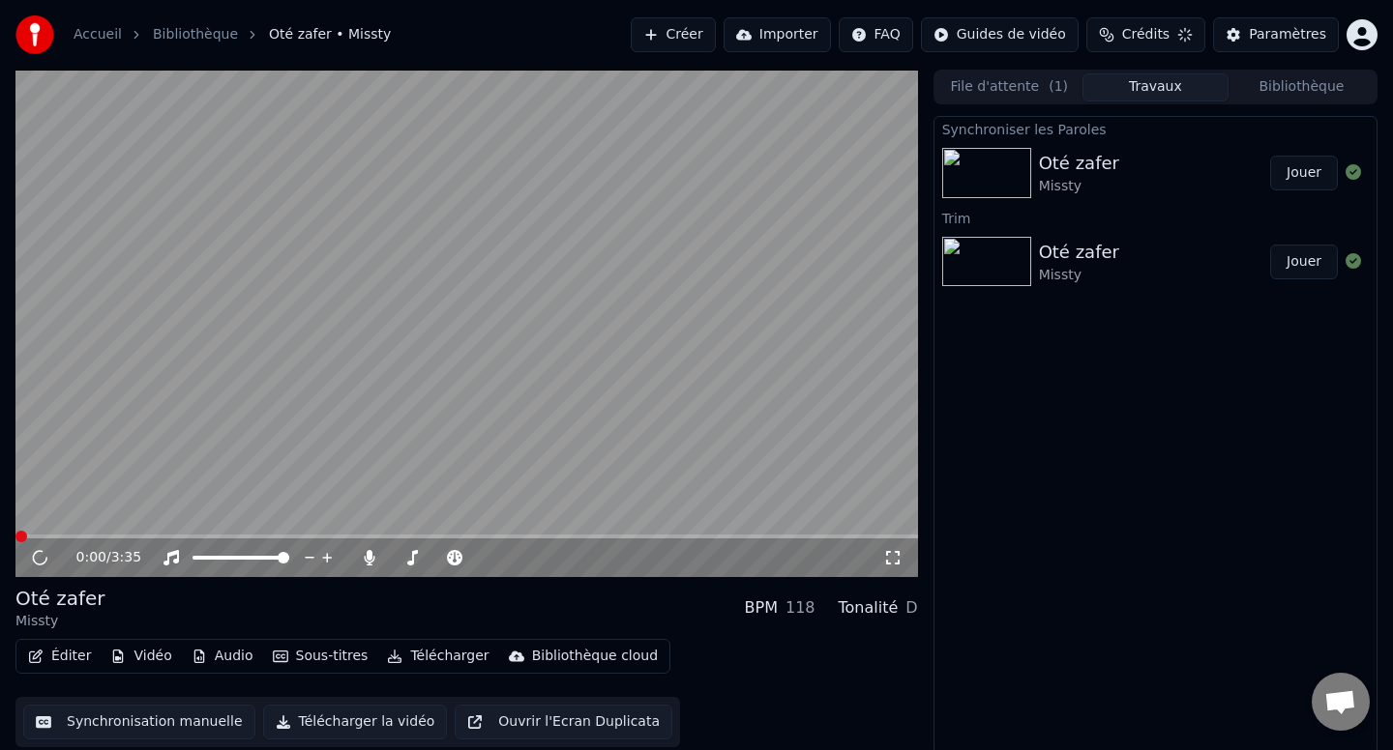
scroll to position [3, 0]
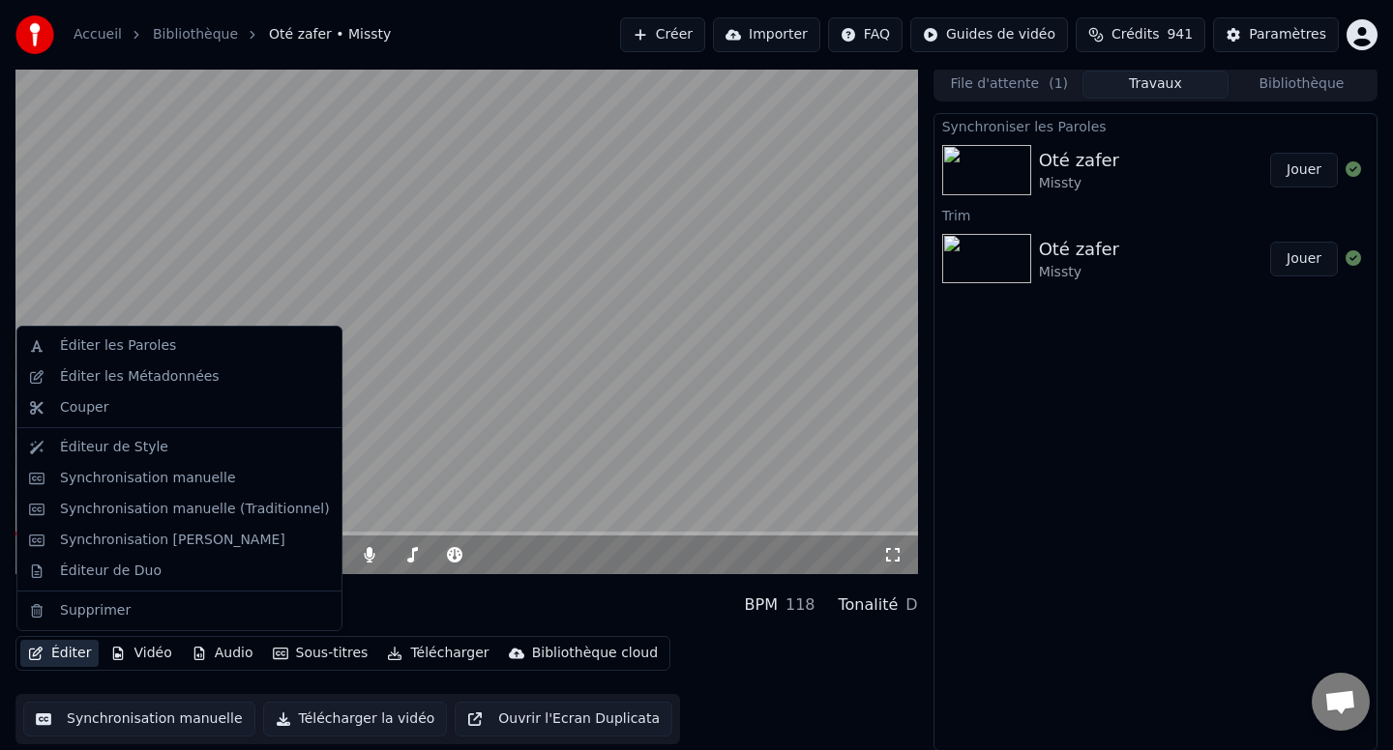
click at [65, 659] on button "Éditer" at bounding box center [59, 653] width 78 height 27
click at [138, 544] on div "Synchronisation [PERSON_NAME]" at bounding box center [172, 540] width 225 height 19
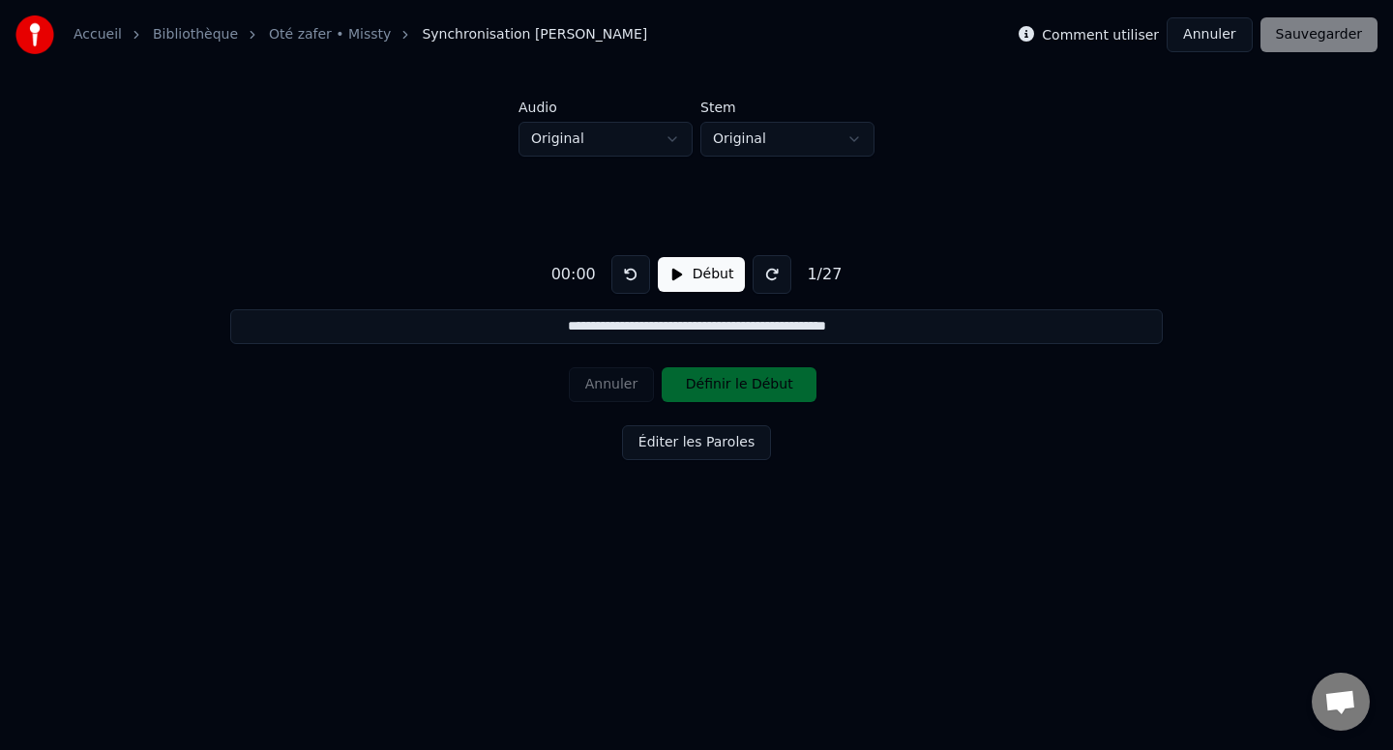
click at [684, 271] on button "Début" at bounding box center [702, 274] width 88 height 35
click at [761, 284] on button at bounding box center [771, 274] width 39 height 39
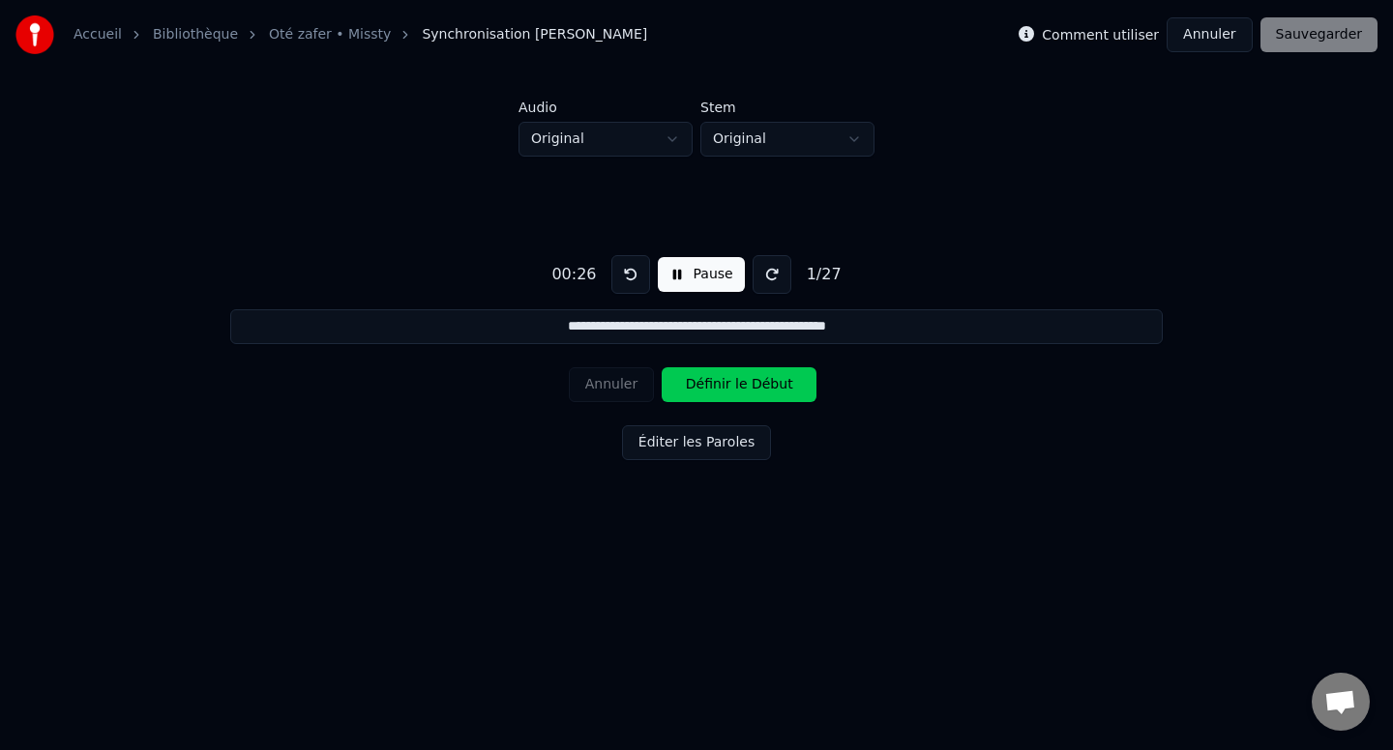
click at [761, 284] on button at bounding box center [771, 274] width 39 height 39
click at [526, 516] on div "**********" at bounding box center [696, 354] width 1331 height 395
click at [698, 384] on button "Définir le Début" at bounding box center [738, 384] width 155 height 35
click at [698, 384] on button "Définir la Fin" at bounding box center [738, 384] width 155 height 35
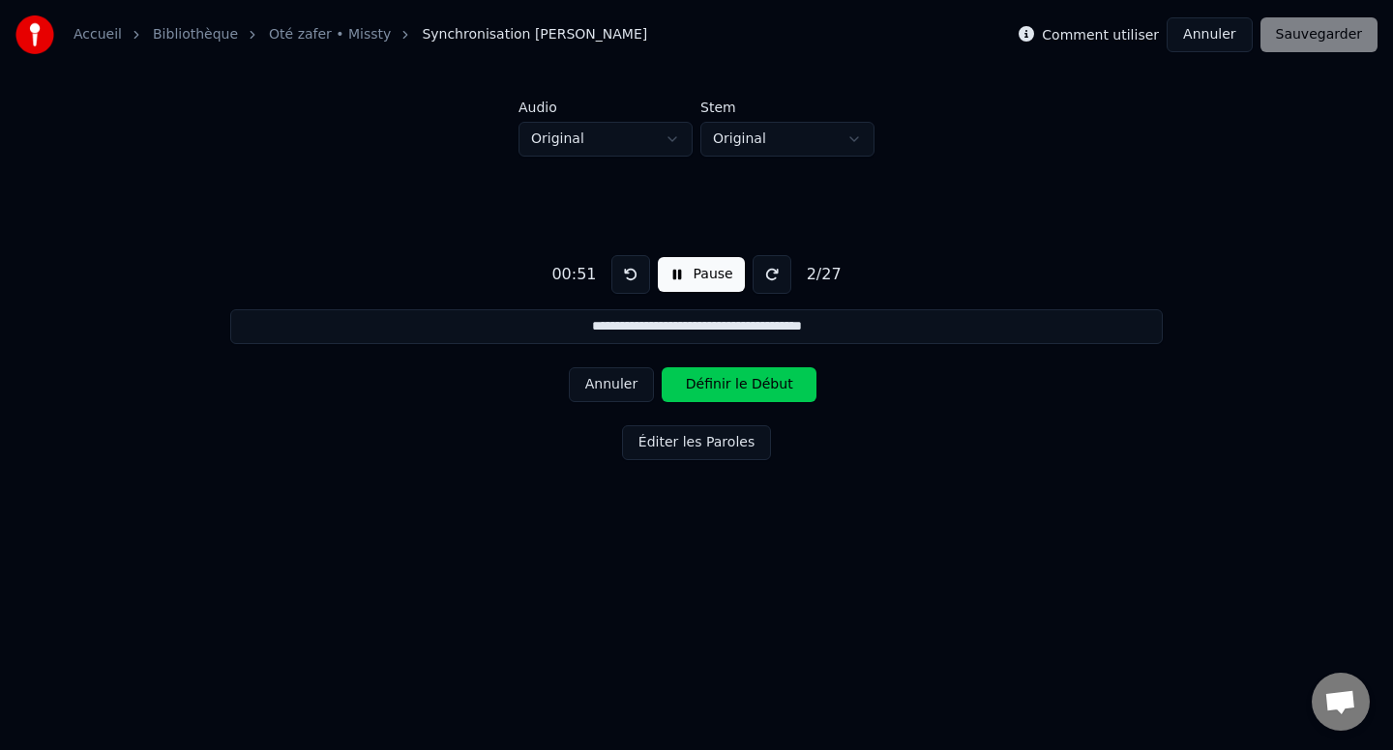
click at [620, 378] on button "Annuler" at bounding box center [611, 384] width 85 height 35
click at [703, 386] on button "Définir la Fin" at bounding box center [738, 384] width 155 height 35
click at [703, 386] on button "Définir le Début" at bounding box center [738, 384] width 155 height 35
click at [703, 386] on button "Définir la Fin" at bounding box center [738, 384] width 155 height 35
click at [703, 386] on button "Définir le Début" at bounding box center [738, 384] width 155 height 35
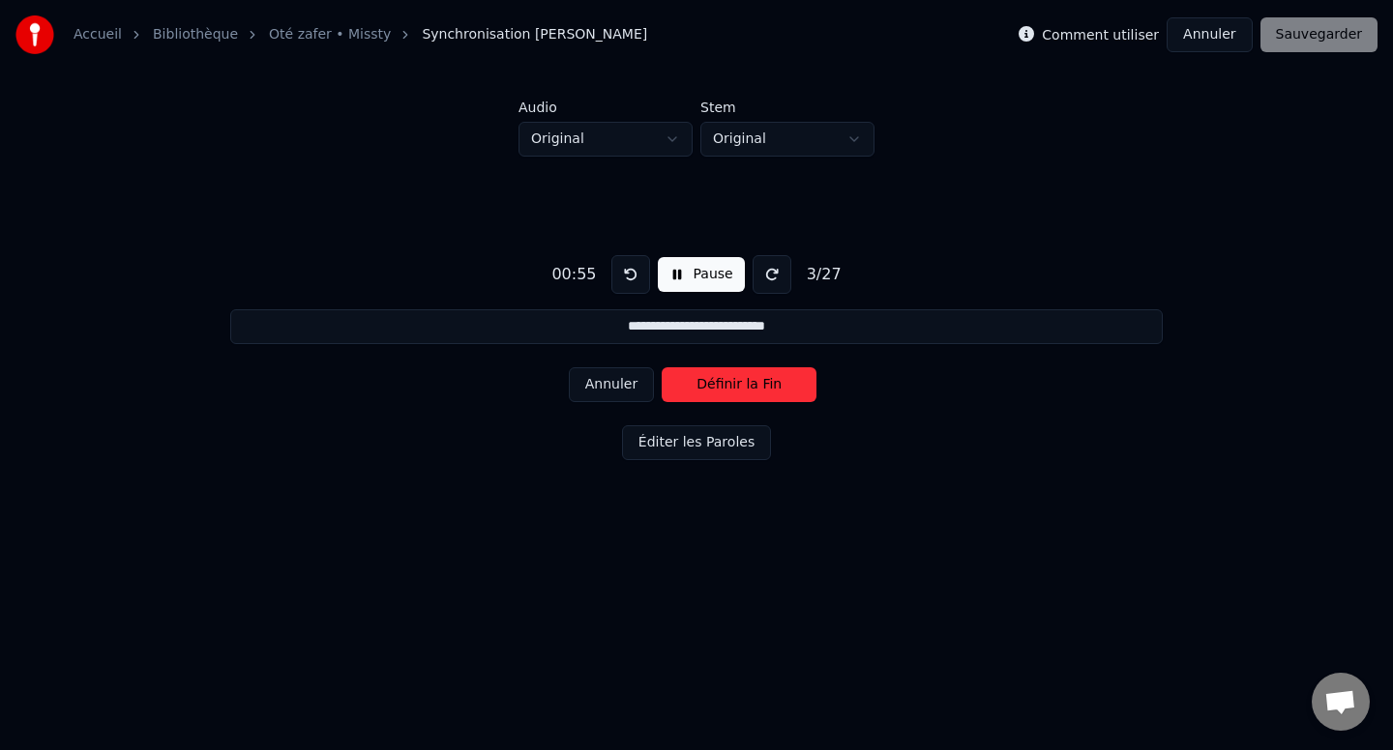
click at [703, 386] on button "Définir la Fin" at bounding box center [738, 384] width 155 height 35
click at [703, 386] on button "Définir le Début" at bounding box center [738, 384] width 155 height 35
click at [703, 386] on button "Définir la Fin" at bounding box center [738, 384] width 155 height 35
click at [703, 386] on button "Définir le Début" at bounding box center [738, 384] width 155 height 35
click at [703, 386] on button "Définir la Fin" at bounding box center [738, 384] width 155 height 35
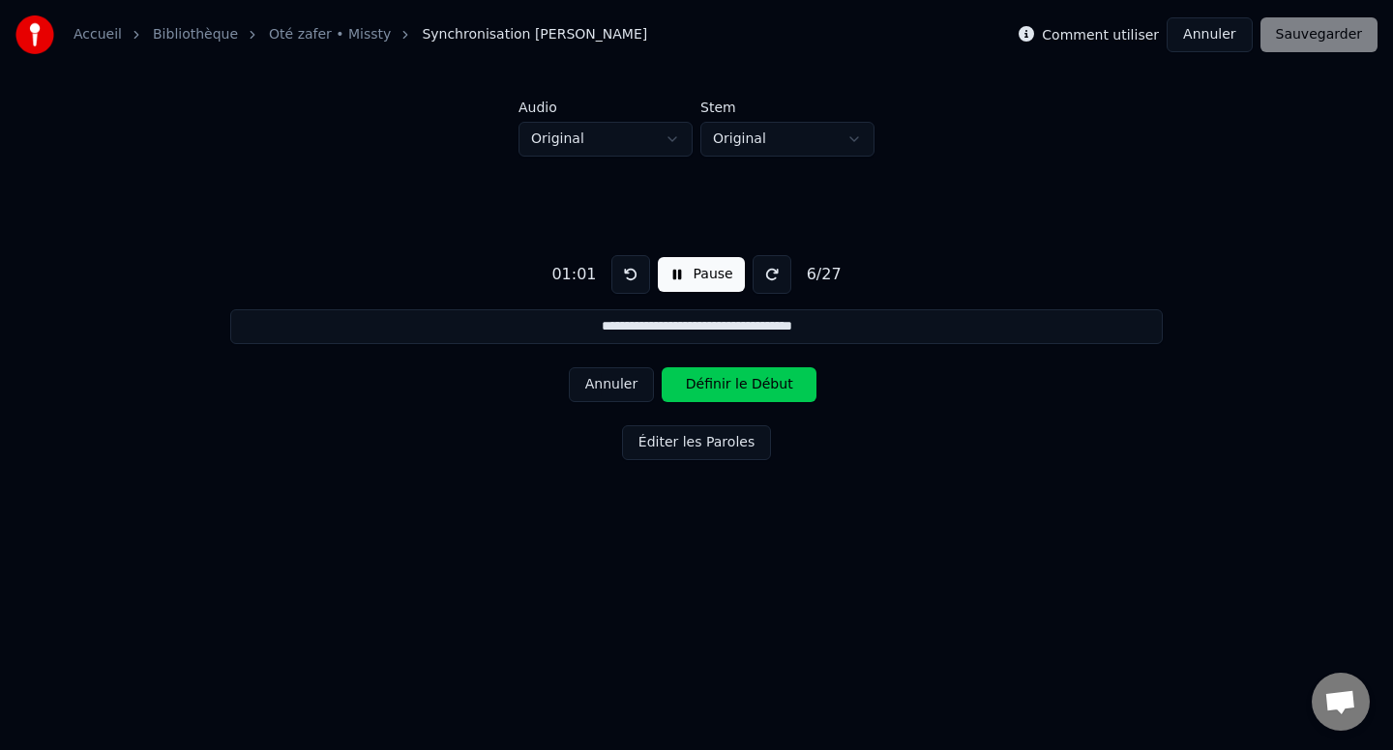
click at [703, 386] on button "Définir le Début" at bounding box center [738, 384] width 155 height 35
click at [703, 386] on button "Définir la Fin" at bounding box center [738, 384] width 155 height 35
click at [703, 386] on button "Définir le Début" at bounding box center [738, 384] width 155 height 35
click at [703, 386] on button "Définir la Fin" at bounding box center [738, 384] width 155 height 35
click at [703, 386] on button "Définir le Début" at bounding box center [738, 384] width 155 height 35
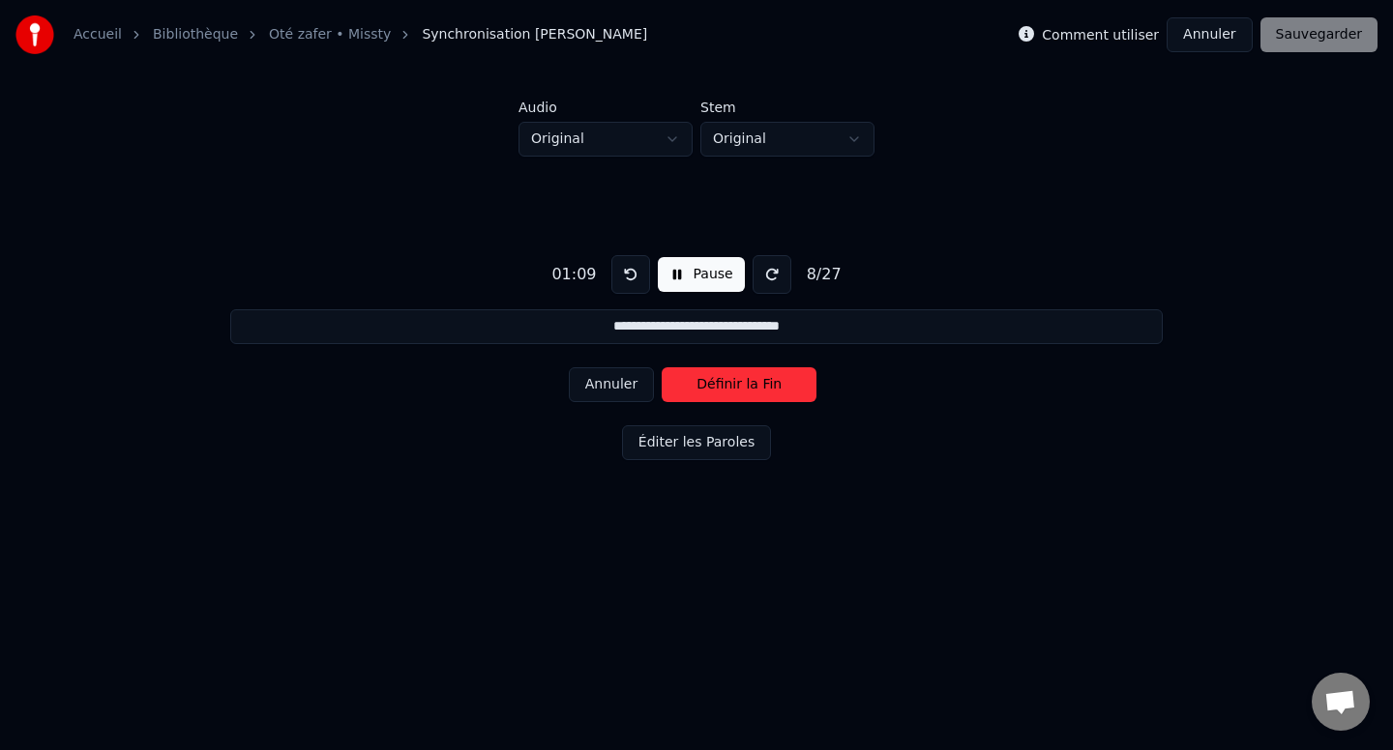
click at [703, 386] on button "Définir la Fin" at bounding box center [738, 384] width 155 height 35
click at [703, 386] on button "Définir le Début" at bounding box center [738, 384] width 155 height 35
click at [703, 386] on button "Définir la Fin" at bounding box center [738, 384] width 155 height 35
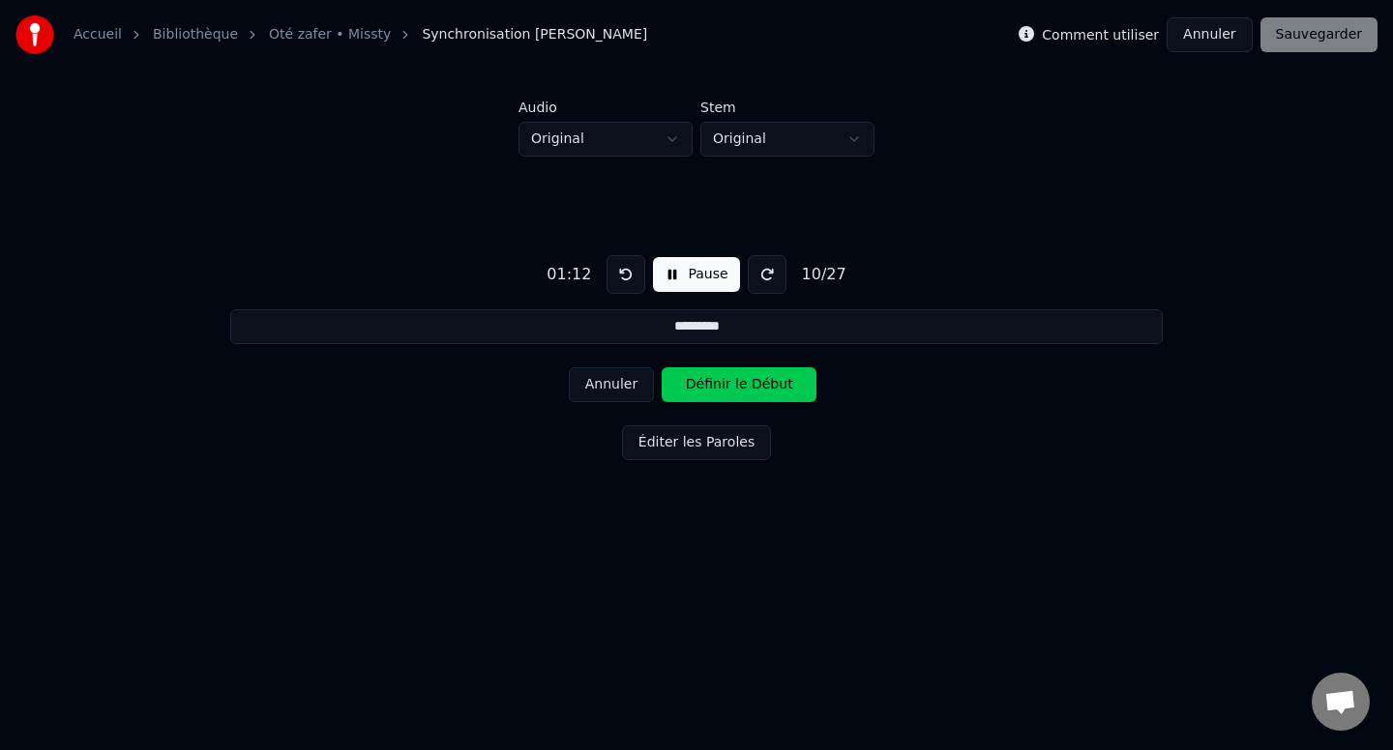
click at [703, 386] on button "Définir le Début" at bounding box center [738, 384] width 155 height 35
click at [703, 386] on button "Définir la Fin" at bounding box center [738, 384] width 155 height 35
click at [703, 386] on button "Définir le Début" at bounding box center [738, 384] width 155 height 35
click at [703, 386] on button "Définir la Fin" at bounding box center [738, 384] width 155 height 35
click at [703, 386] on button "Définir le Début" at bounding box center [738, 384] width 155 height 35
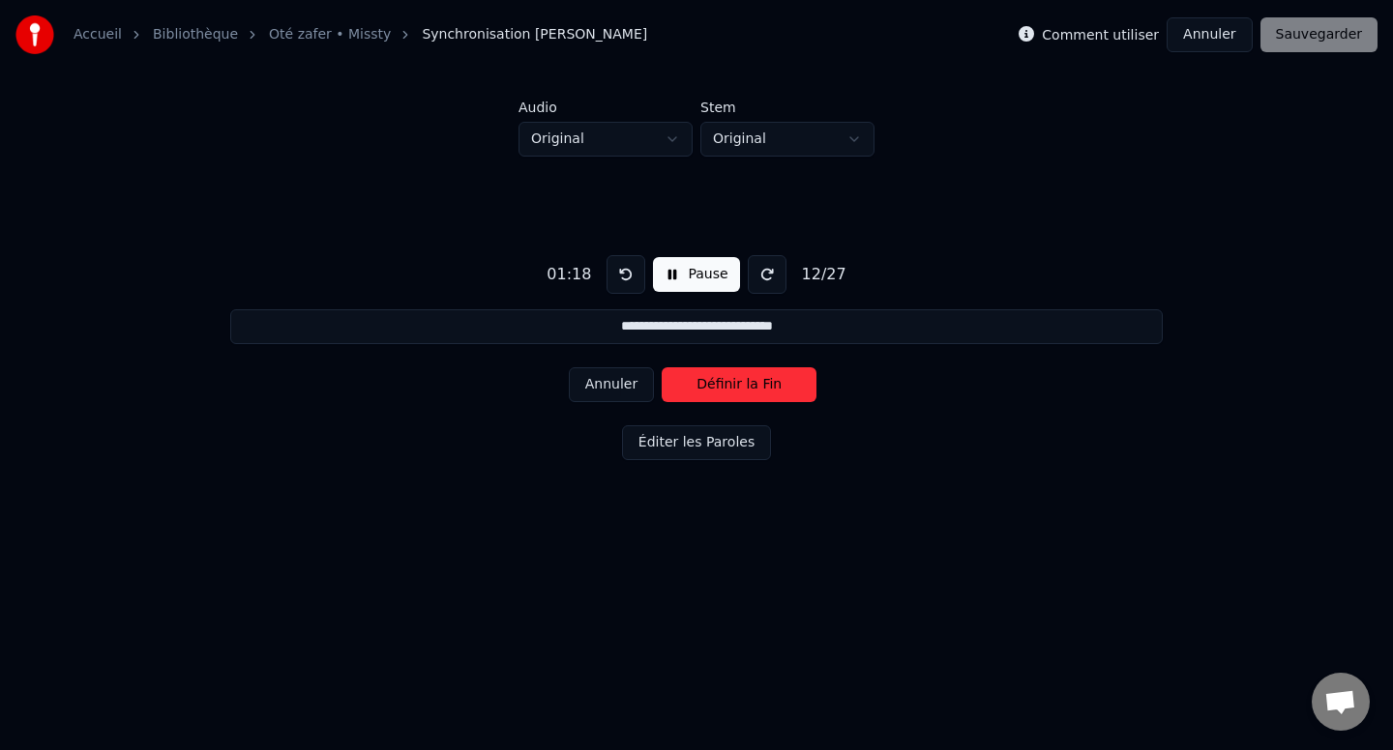
click at [703, 386] on button "Définir la Fin" at bounding box center [738, 384] width 155 height 35
click at [702, 386] on button "Définir la Fin" at bounding box center [738, 384] width 155 height 35
type input "*********"
drag, startPoint x: 691, startPoint y: 440, endPoint x: 730, endPoint y: 365, distance: 84.8
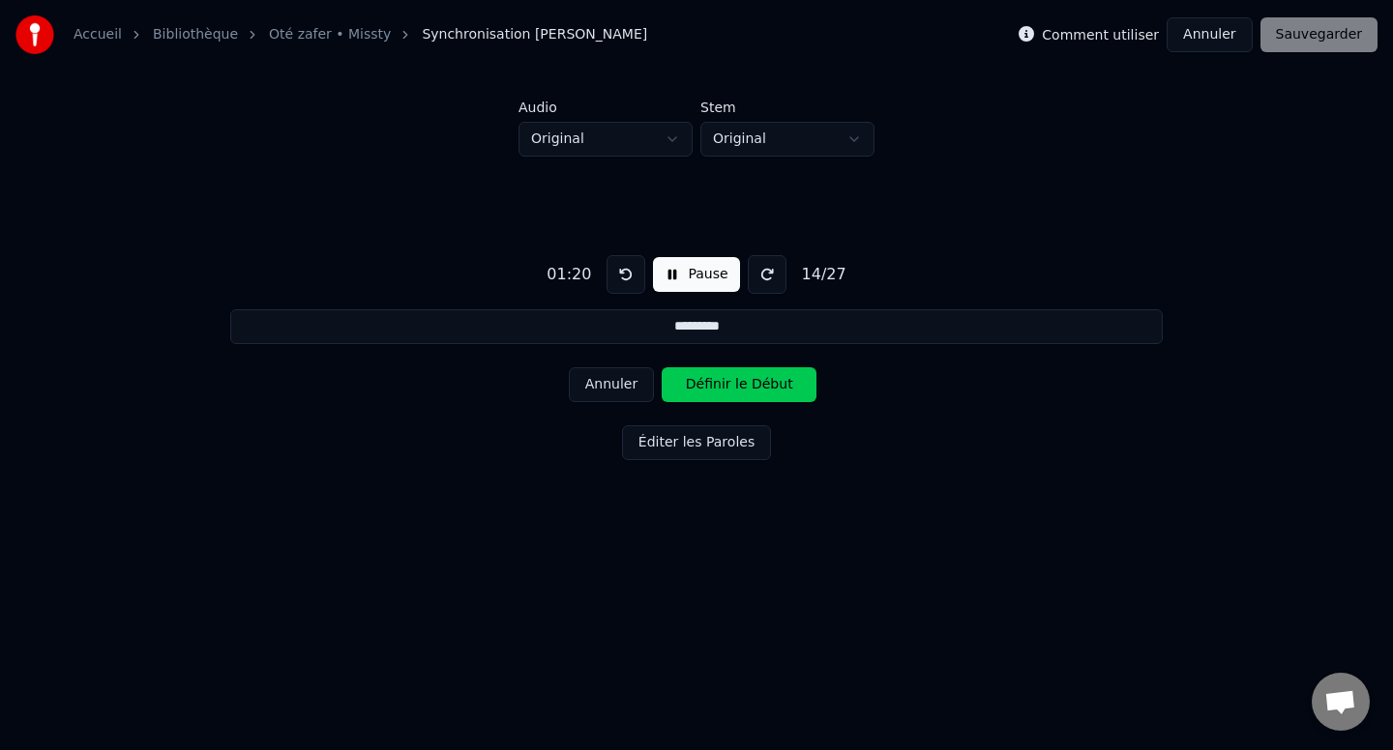
click at [691, 437] on button "Éditer les Paroles" at bounding box center [696, 442] width 149 height 35
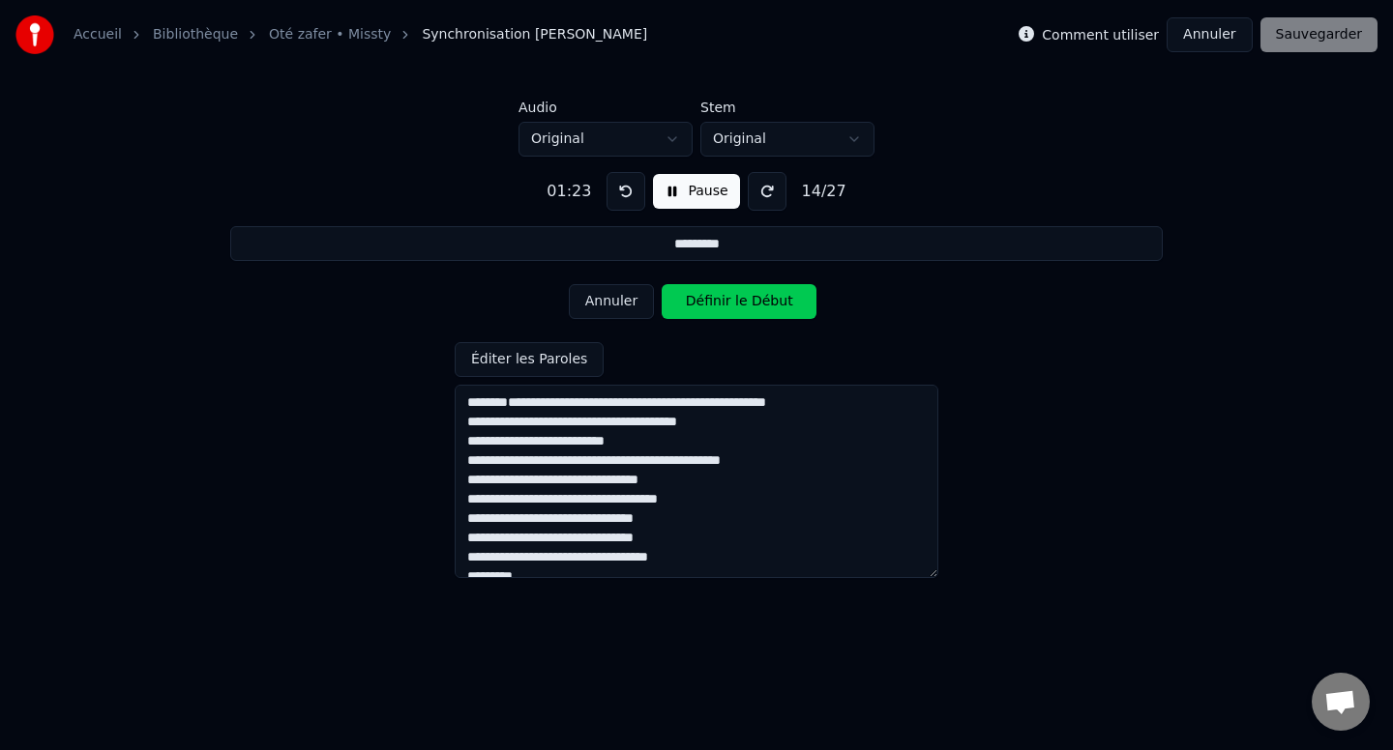
click at [653, 195] on button "Pause" at bounding box center [696, 191] width 86 height 35
click at [1226, 25] on button "Annuler" at bounding box center [1208, 34] width 85 height 35
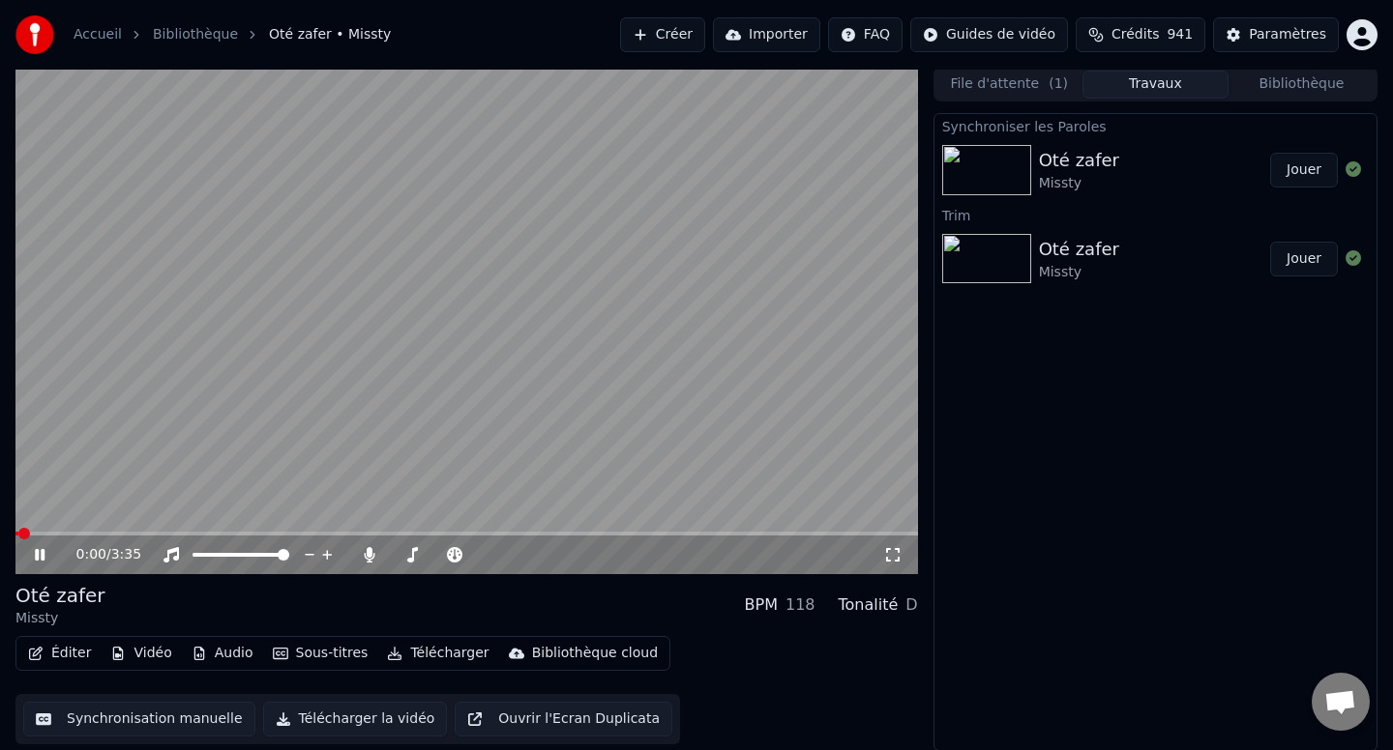
click at [248, 479] on video at bounding box center [466, 321] width 902 height 508
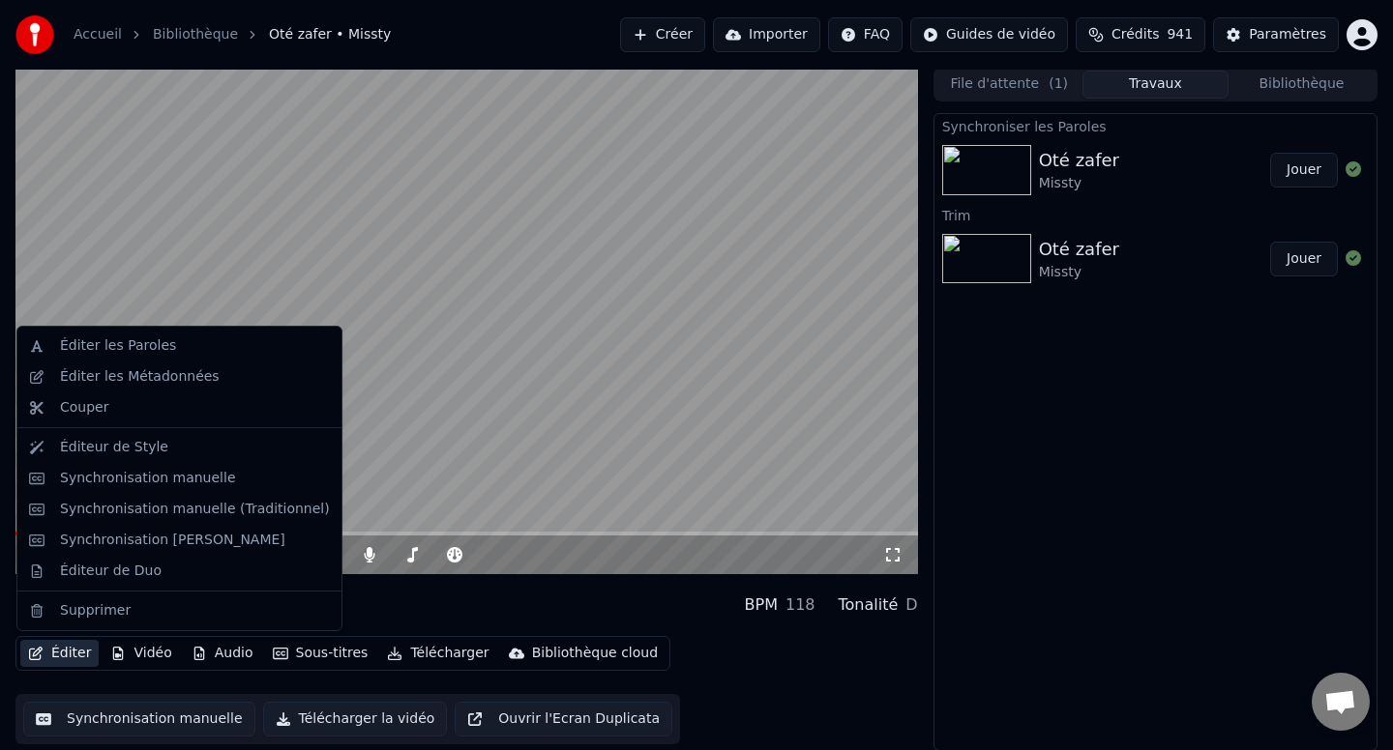
click at [41, 665] on button "Éditer" at bounding box center [59, 653] width 78 height 27
click at [147, 550] on div "Synchronisation [PERSON_NAME]" at bounding box center [179, 540] width 316 height 31
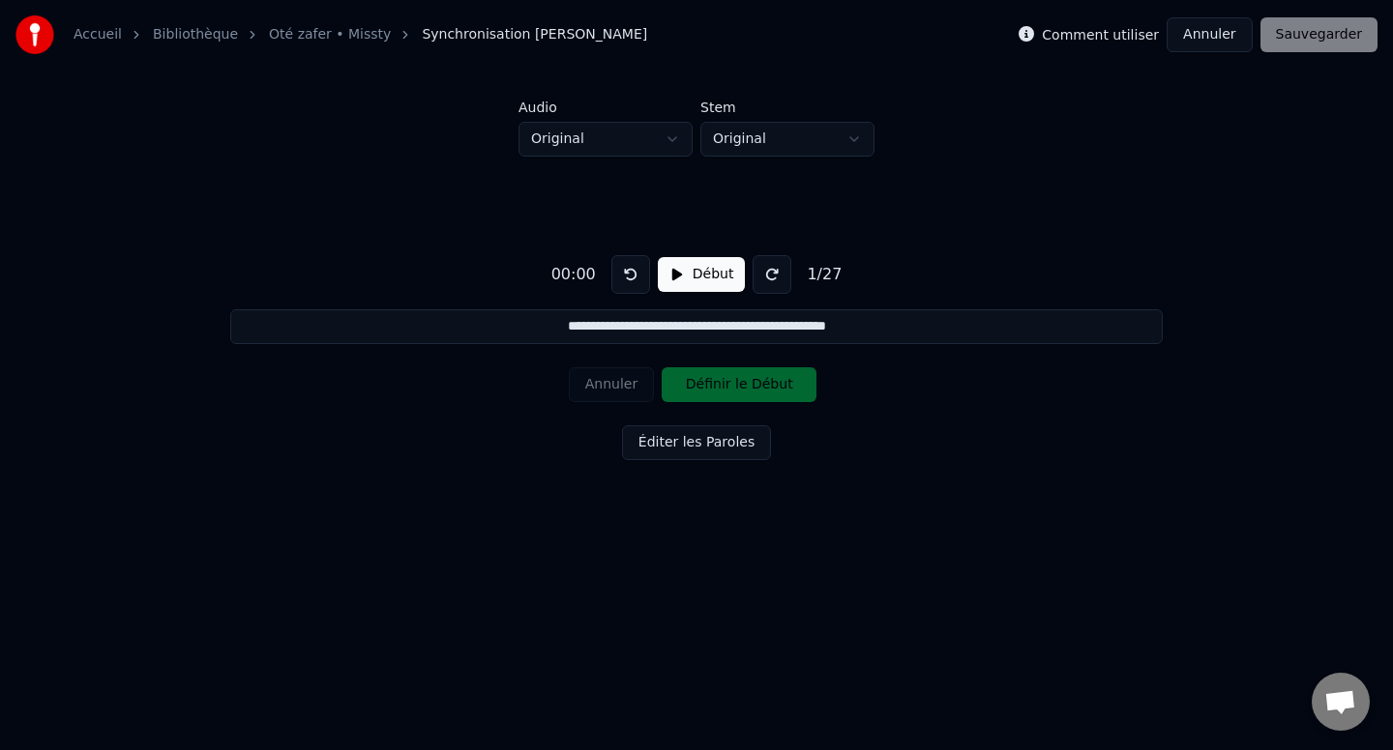
click at [669, 279] on button "Début" at bounding box center [702, 274] width 88 height 35
click at [772, 282] on button at bounding box center [771, 274] width 39 height 39
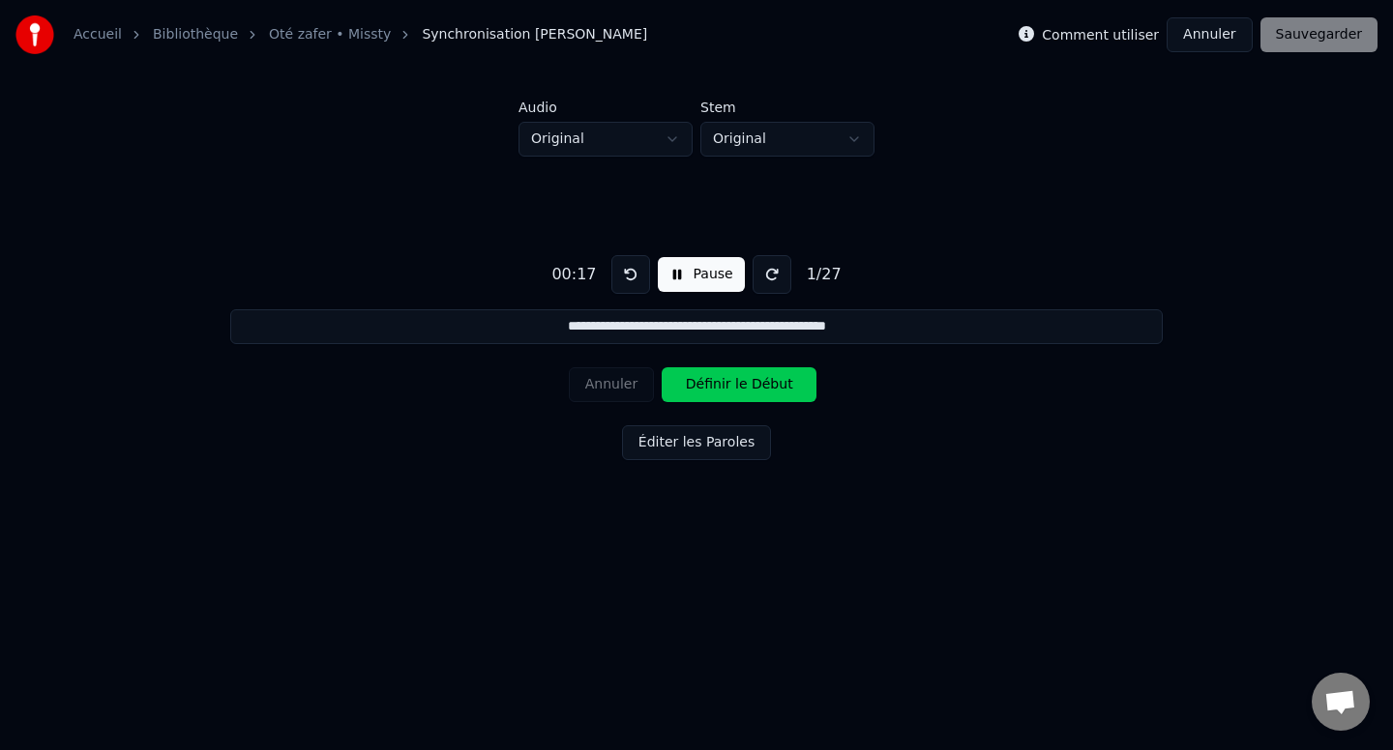
click at [772, 282] on button at bounding box center [771, 274] width 39 height 39
click at [689, 388] on button "Définir le Début" at bounding box center [738, 384] width 155 height 35
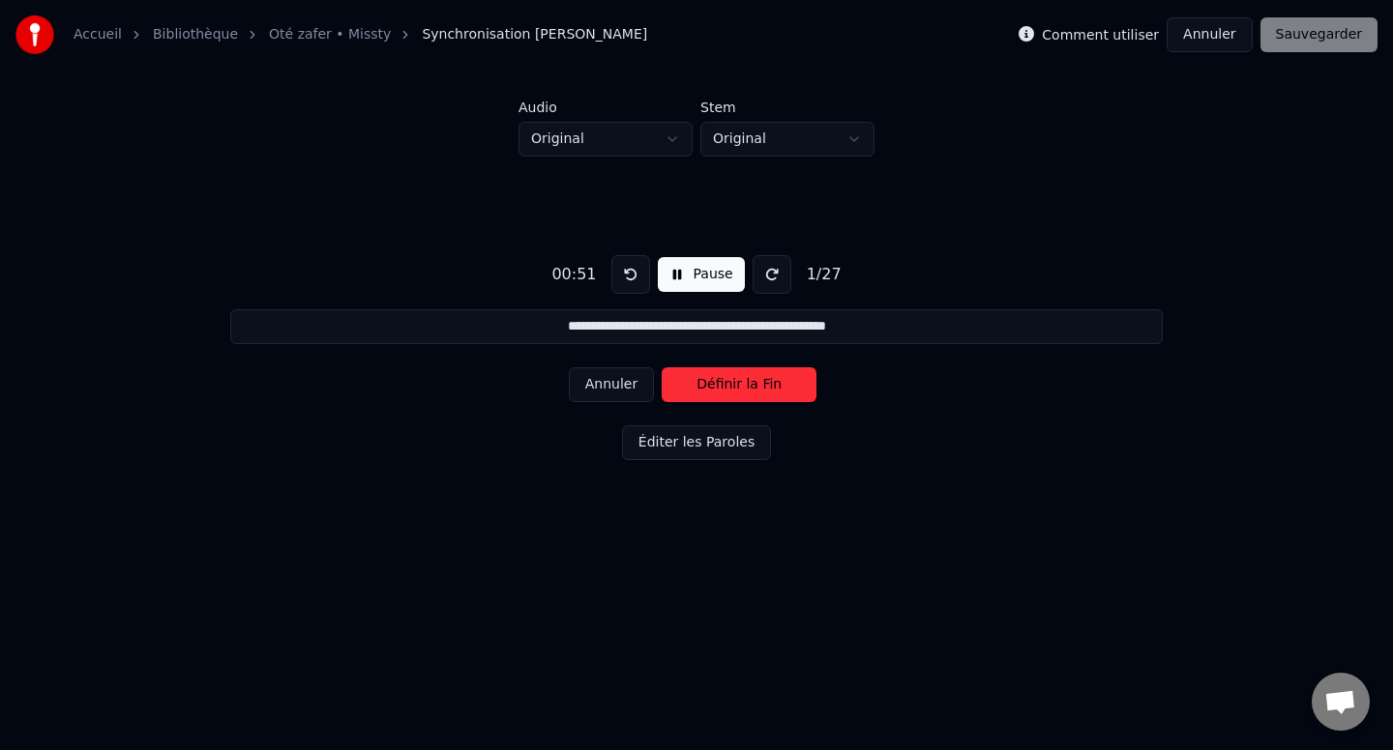
click at [689, 388] on button "Définir la Fin" at bounding box center [738, 384] width 155 height 35
click at [689, 388] on button "Définir le Début" at bounding box center [738, 384] width 155 height 35
click at [689, 388] on button "Définir la Fin" at bounding box center [738, 384] width 155 height 35
click at [689, 388] on button "Définir le Début" at bounding box center [738, 384] width 155 height 35
click at [689, 388] on button "Définir la Fin" at bounding box center [738, 384] width 155 height 35
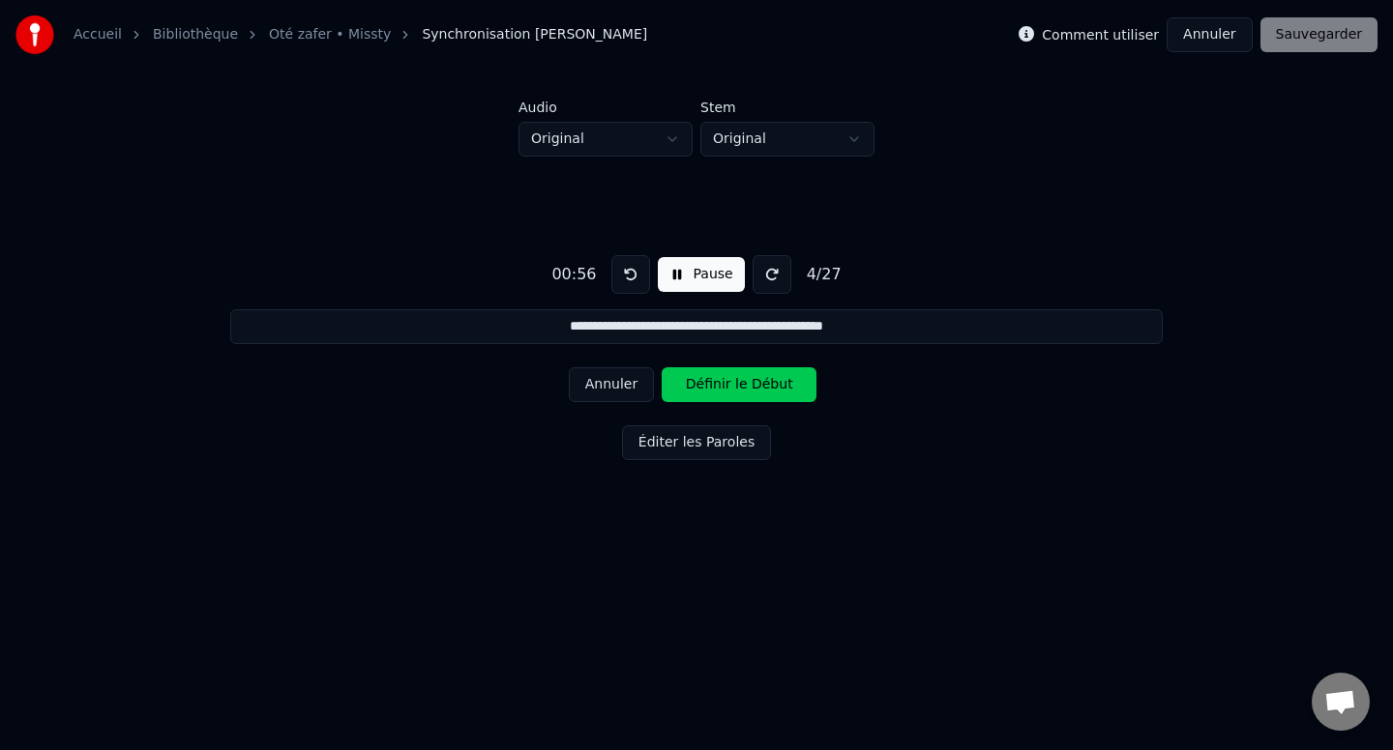
click at [689, 388] on button "Définir le Début" at bounding box center [738, 384] width 155 height 35
click at [689, 388] on button "Définir la Fin" at bounding box center [738, 384] width 155 height 35
click at [689, 388] on button "Définir le Début" at bounding box center [738, 384] width 155 height 35
click at [689, 388] on button "Définir la Fin" at bounding box center [738, 384] width 155 height 35
click at [689, 388] on button "Définir le Début" at bounding box center [738, 384] width 155 height 35
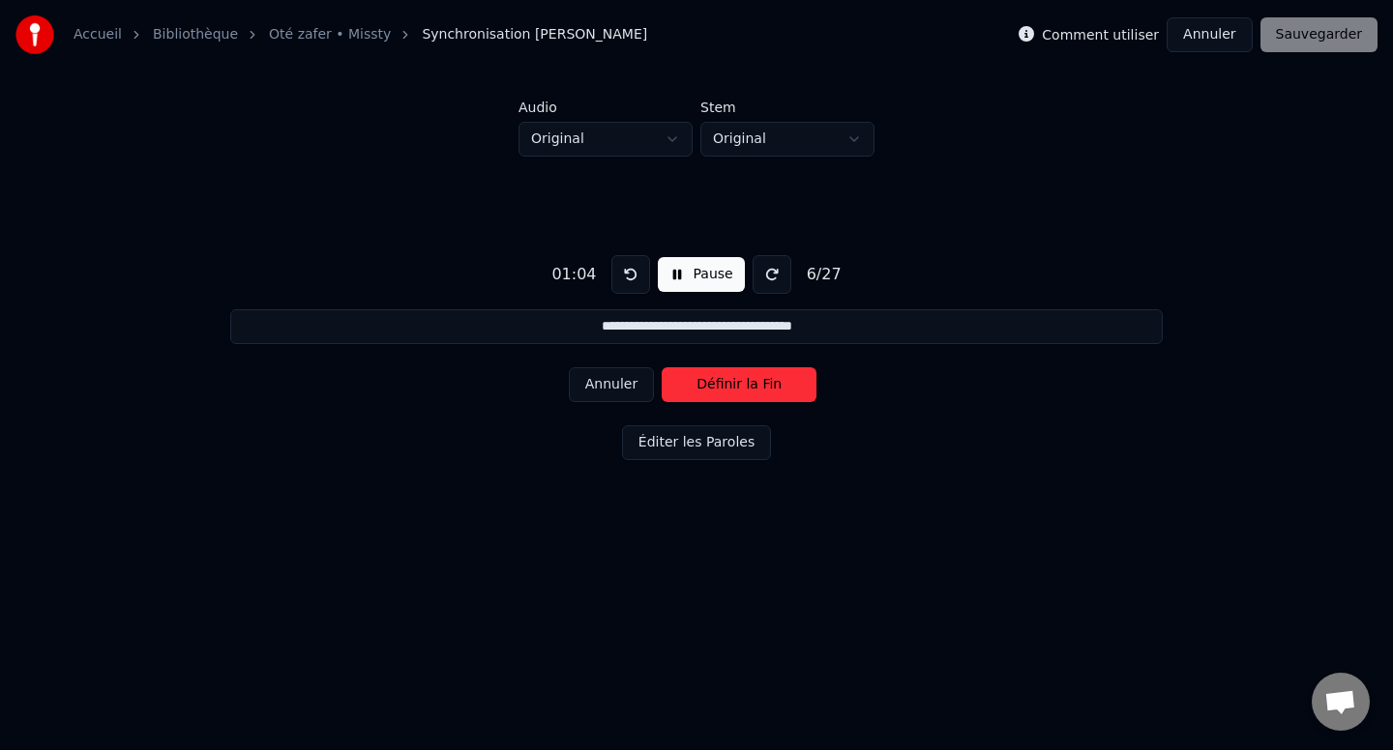
click at [689, 388] on button "Définir la Fin" at bounding box center [738, 384] width 155 height 35
click at [689, 388] on button "Définir le Début" at bounding box center [738, 384] width 155 height 35
click at [689, 388] on button "Définir la Fin" at bounding box center [738, 384] width 155 height 35
click at [689, 388] on button "Définir le Début" at bounding box center [738, 384] width 155 height 35
click at [689, 388] on button "Définir la Fin" at bounding box center [738, 384] width 155 height 35
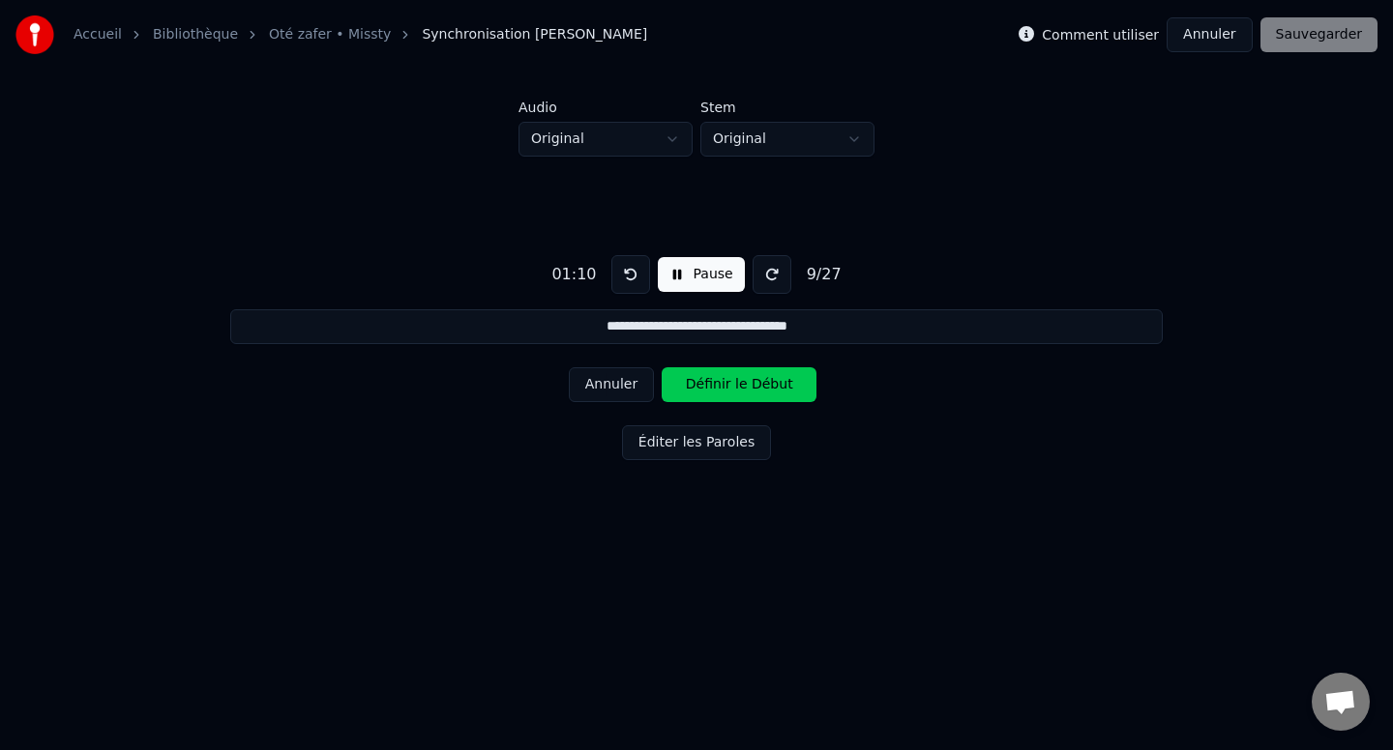
click at [689, 388] on button "Définir le Début" at bounding box center [738, 384] width 155 height 35
click at [689, 388] on button "Définir la Fin" at bounding box center [738, 384] width 155 height 35
click at [689, 388] on button "Définir le Début" at bounding box center [738, 384] width 155 height 35
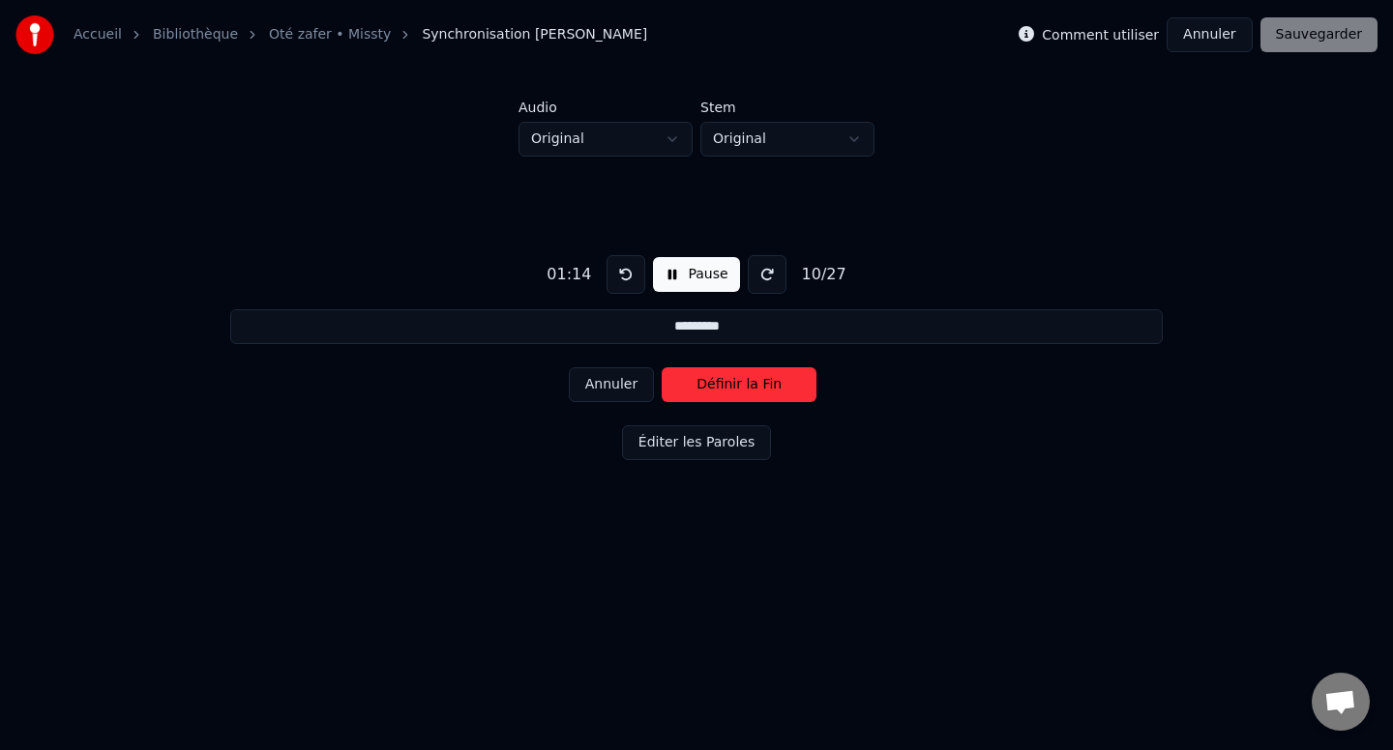
click at [689, 388] on button "Définir la Fin" at bounding box center [738, 384] width 155 height 35
click at [689, 388] on button "Définir le Début" at bounding box center [738, 384] width 155 height 35
click at [689, 388] on button "Définir la Fin" at bounding box center [738, 384] width 155 height 35
click at [689, 388] on button "Définir le Début" at bounding box center [738, 384] width 155 height 35
click at [689, 388] on button "Définir la Fin" at bounding box center [738, 384] width 155 height 35
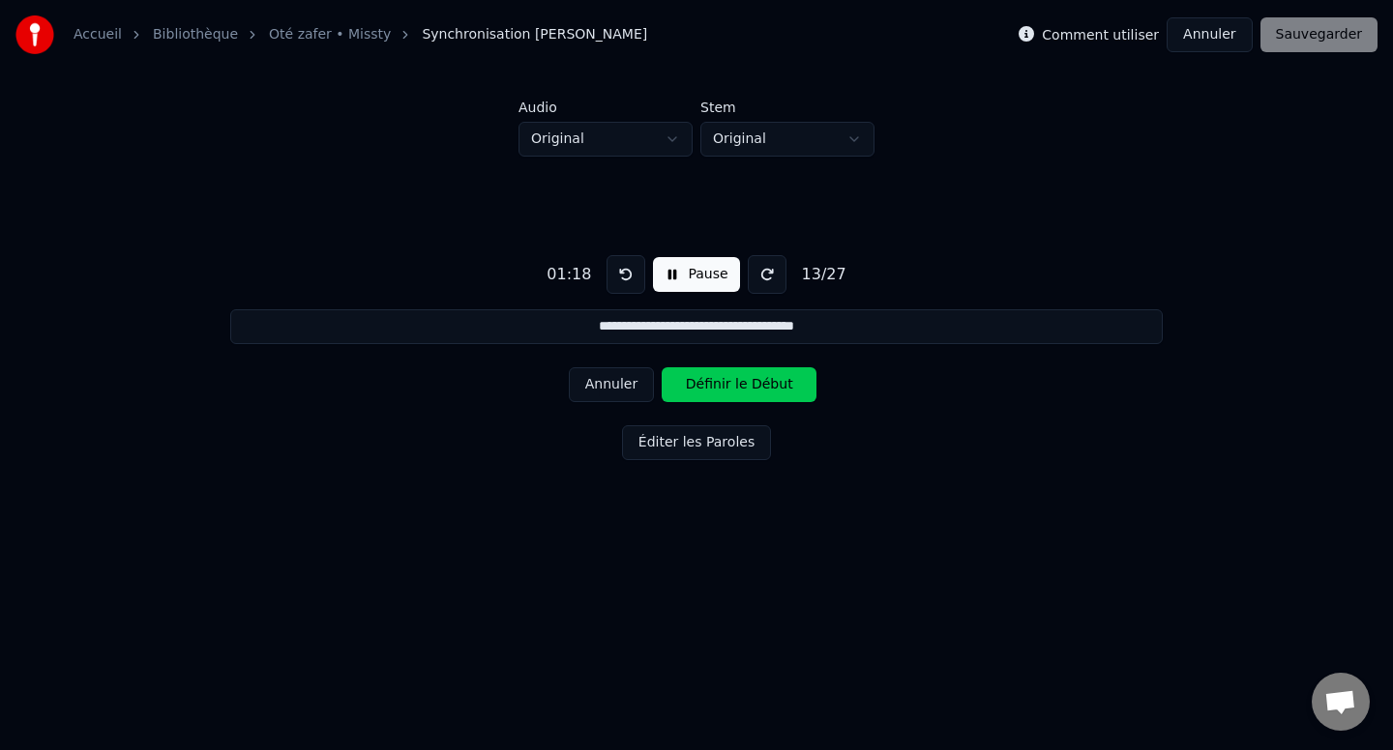
click at [689, 388] on button "Définir le Début" at bounding box center [738, 384] width 155 height 35
click at [689, 388] on button "Définir la Fin" at bounding box center [738, 384] width 155 height 35
click at [689, 388] on button "Définir le Début" at bounding box center [738, 384] width 155 height 35
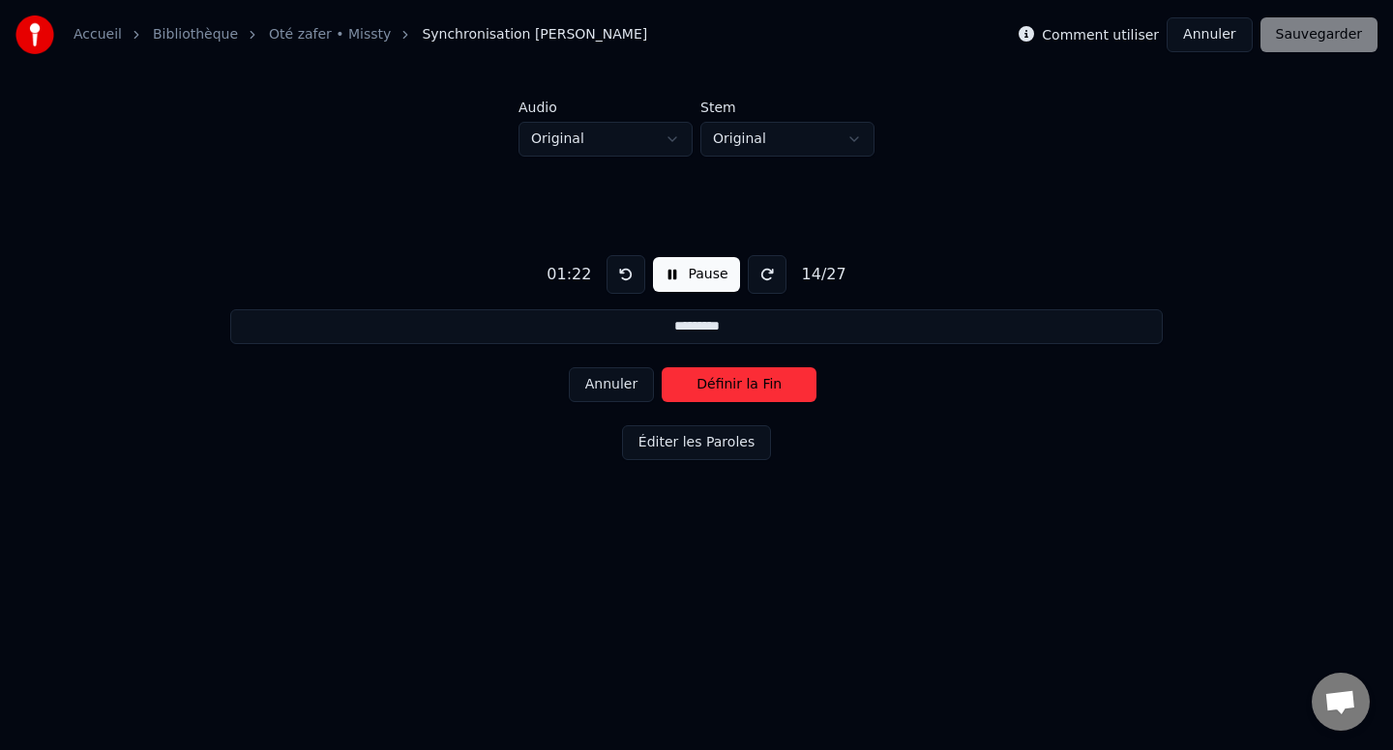
click at [689, 388] on button "Définir la Fin" at bounding box center [738, 384] width 155 height 35
click at [689, 388] on button "Définir le Début" at bounding box center [738, 384] width 155 height 35
click at [689, 388] on button "Définir la Fin" at bounding box center [738, 384] width 155 height 35
click at [689, 388] on button "Définir le Début" at bounding box center [738, 384] width 155 height 35
click at [689, 388] on button "Définir la Fin" at bounding box center [738, 384] width 155 height 35
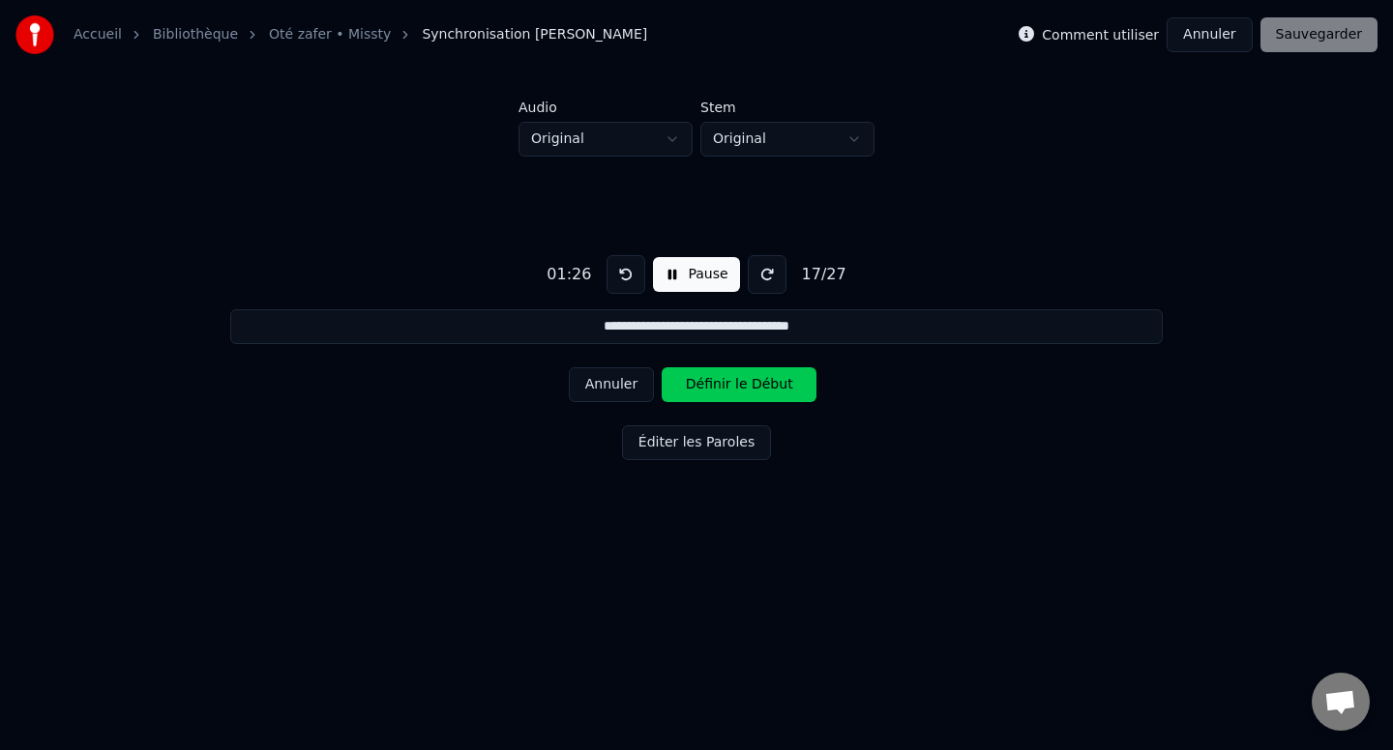
click at [689, 388] on button "Définir le Début" at bounding box center [738, 384] width 155 height 35
click at [689, 388] on button "Définir la Fin" at bounding box center [738, 384] width 155 height 35
click at [689, 388] on button "Définir le Début" at bounding box center [738, 384] width 155 height 35
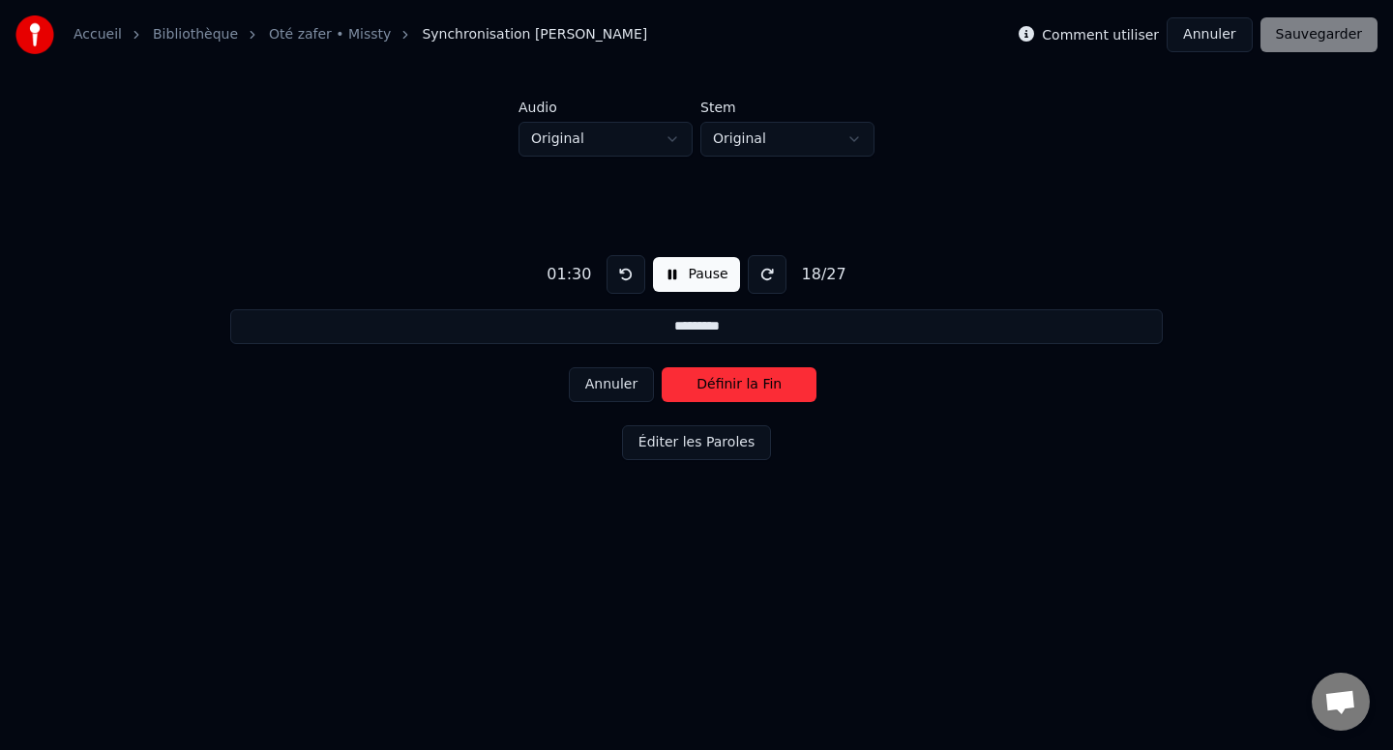
click at [689, 388] on button "Définir la Fin" at bounding box center [738, 384] width 155 height 35
click at [689, 388] on button "Définir le Début" at bounding box center [738, 384] width 155 height 35
click at [689, 388] on button "Définir la Fin" at bounding box center [738, 384] width 155 height 35
click at [689, 388] on button "Définir le Début" at bounding box center [738, 384] width 155 height 35
click at [689, 388] on button "Définir la Fin" at bounding box center [738, 384] width 155 height 35
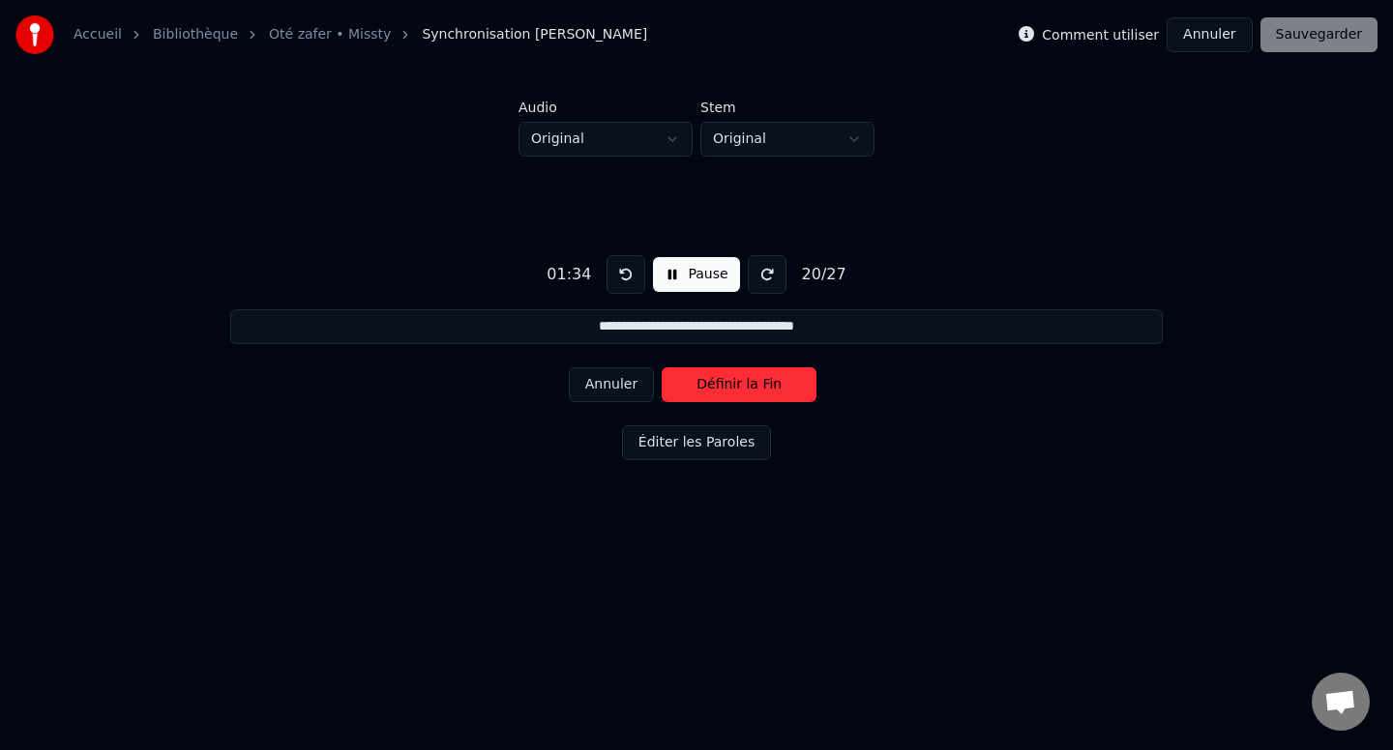
click at [689, 388] on button "Définir la Fin" at bounding box center [738, 384] width 155 height 35
type input "**********"
click at [686, 274] on button "Pause" at bounding box center [696, 274] width 86 height 35
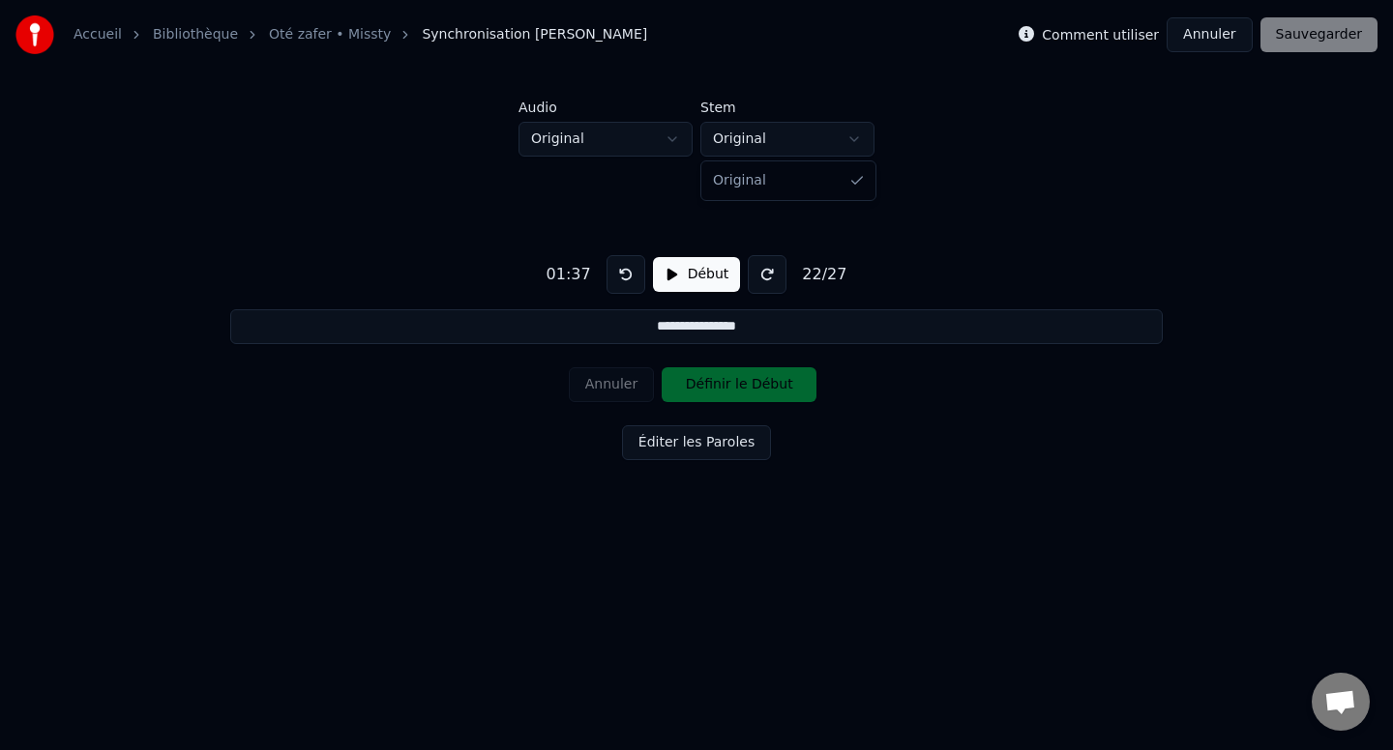
click at [796, 144] on html "**********" at bounding box center [696, 291] width 1393 height 582
click at [609, 138] on html "**********" at bounding box center [696, 291] width 1393 height 582
click at [478, 146] on html "**********" at bounding box center [696, 291] width 1393 height 582
click at [1232, 37] on button "Annuler" at bounding box center [1208, 34] width 85 height 35
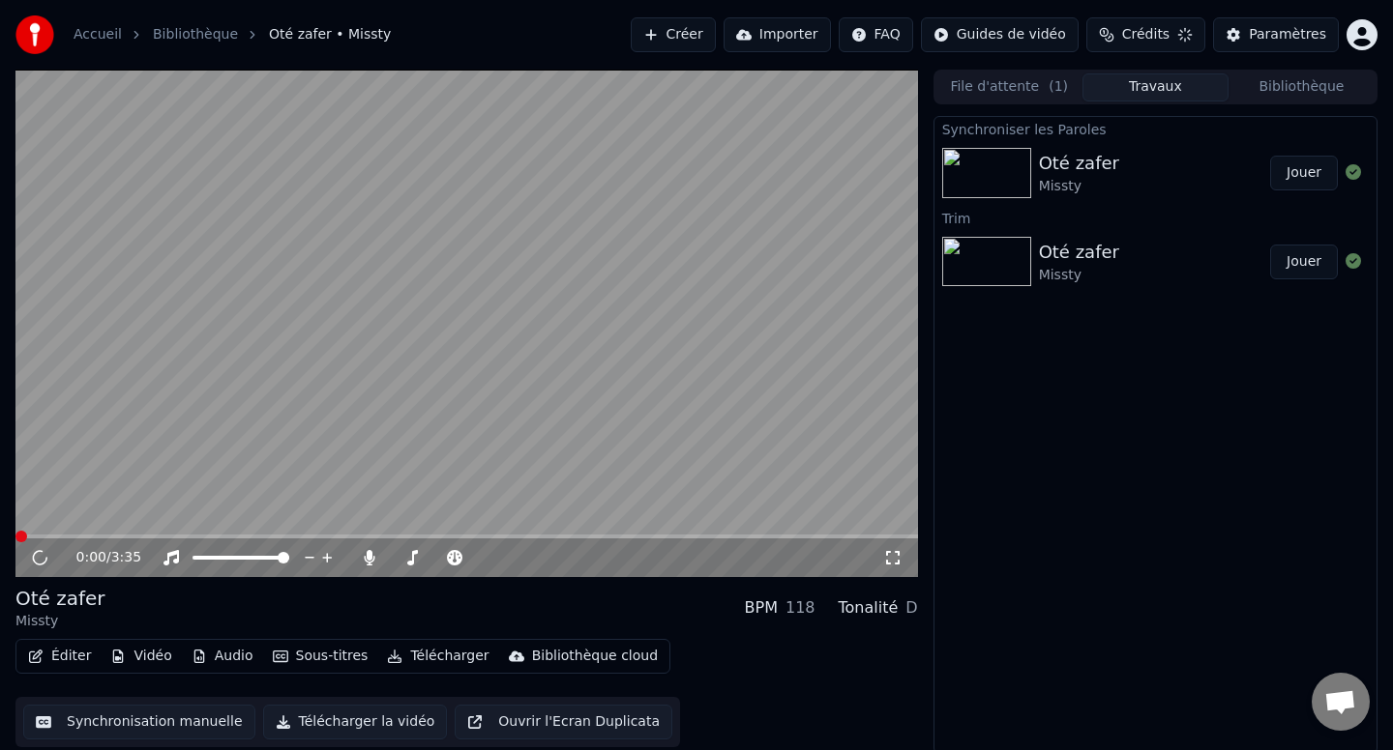
scroll to position [3, 0]
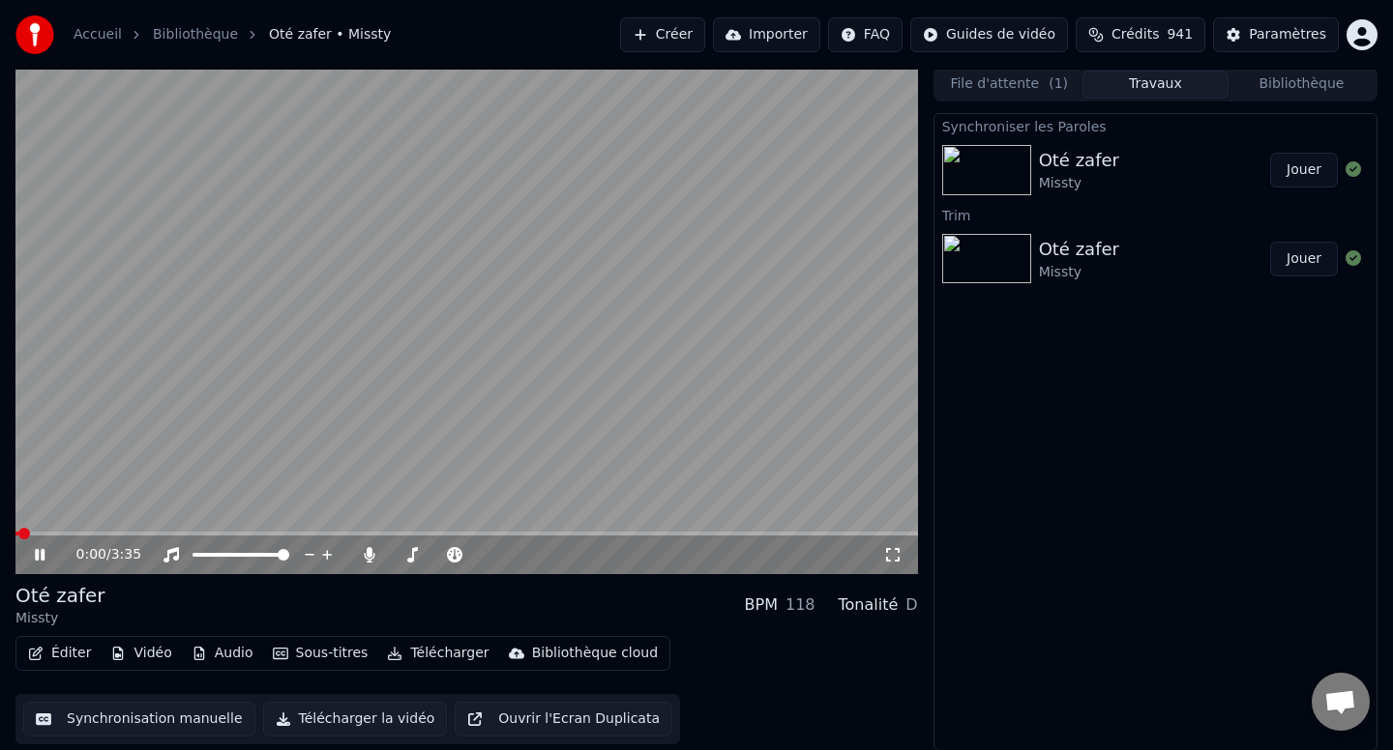
click at [648, 322] on video at bounding box center [466, 321] width 902 height 508
click at [49, 705] on button "Synchronisation manuelle" at bounding box center [139, 719] width 232 height 35
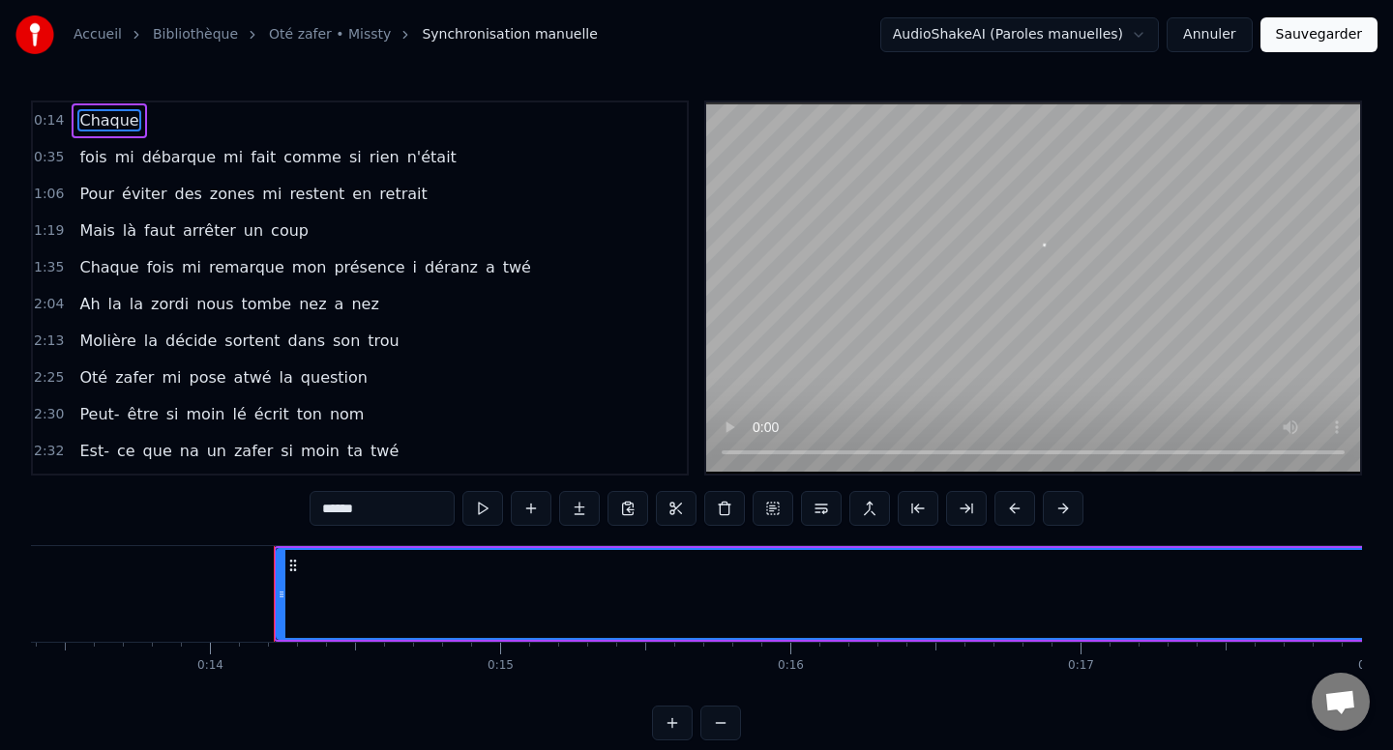
scroll to position [0, 4029]
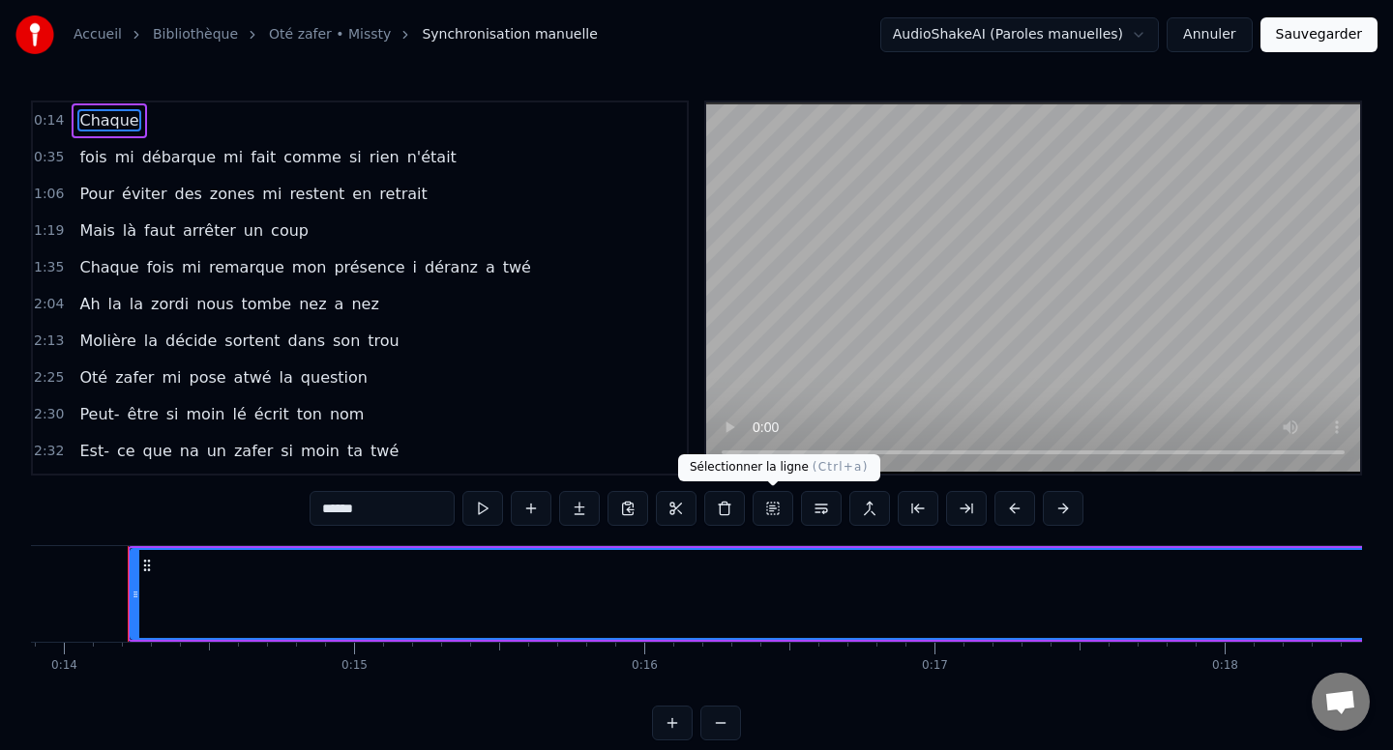
click at [783, 507] on button at bounding box center [772, 508] width 41 height 35
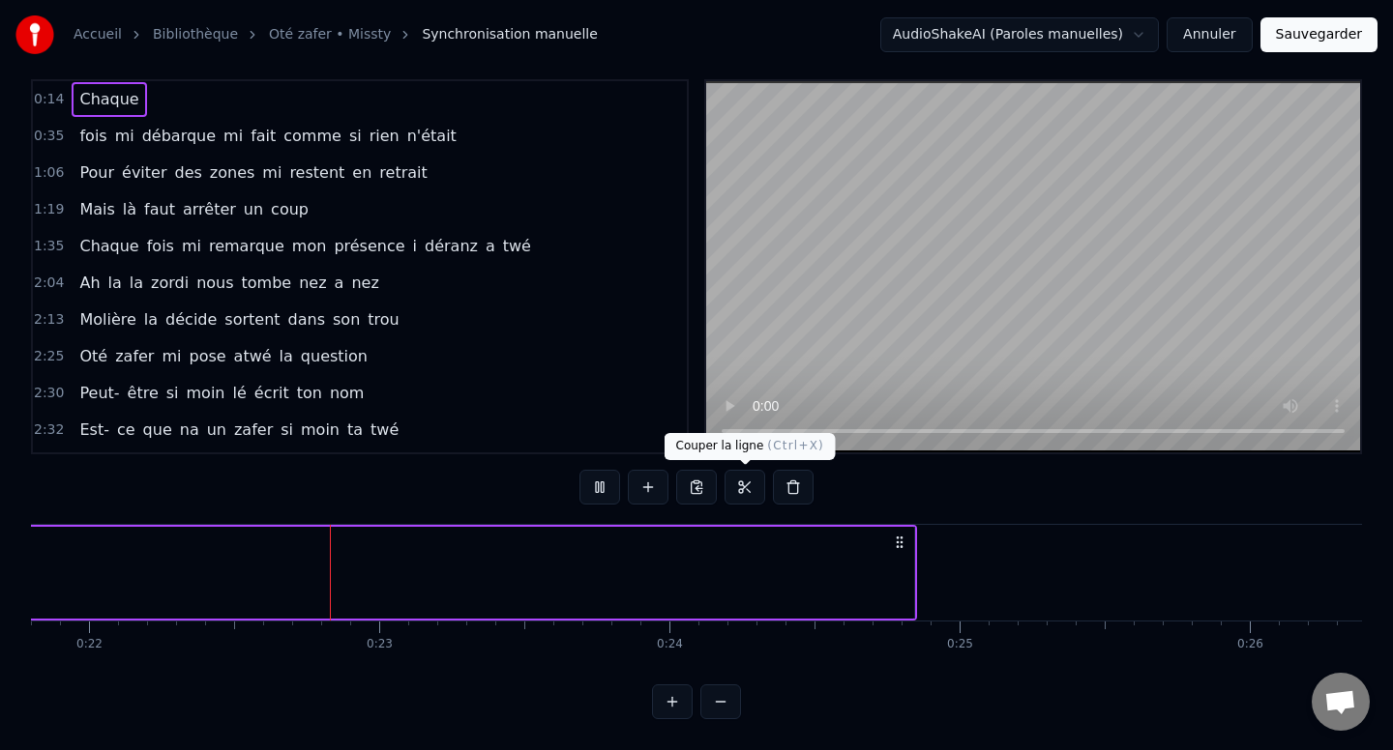
scroll to position [0, 6325]
click at [739, 496] on button at bounding box center [744, 487] width 41 height 35
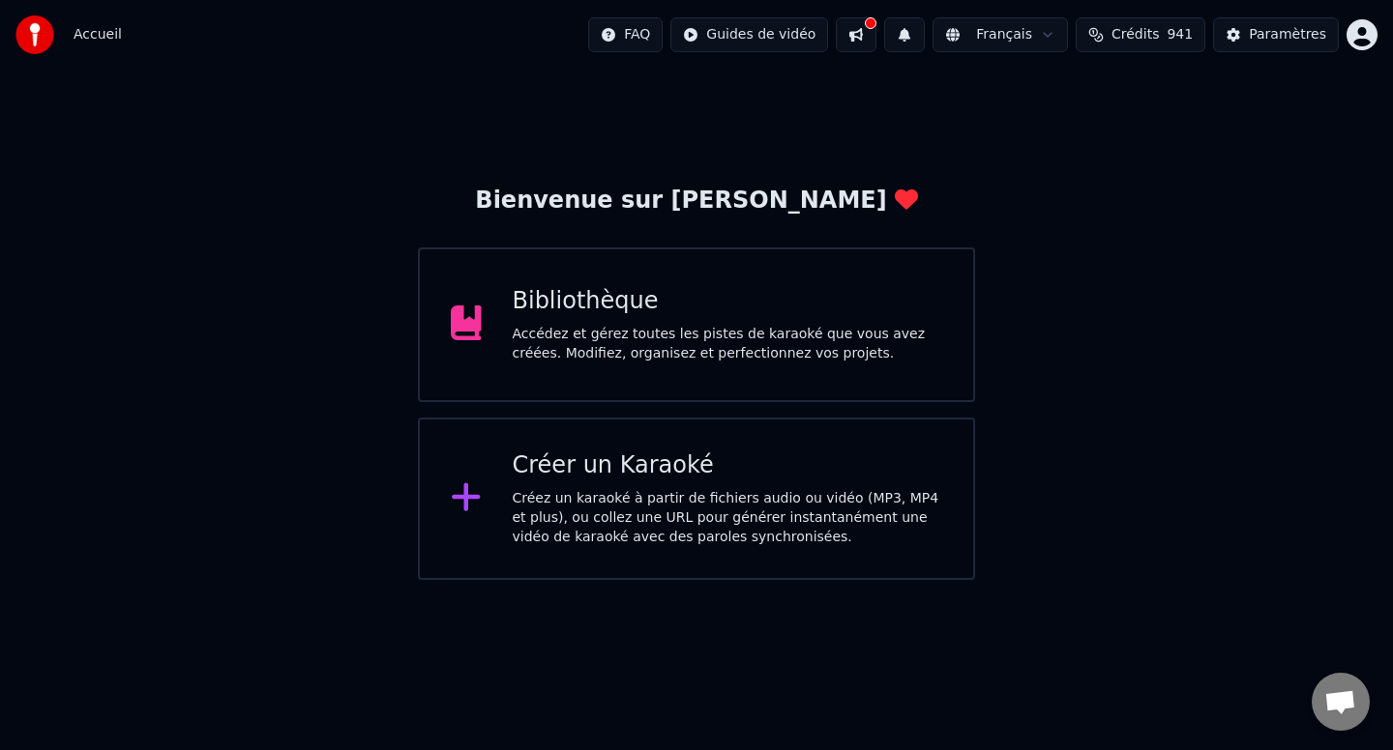
click at [626, 357] on div "Accédez et gérez toutes les pistes de karaoké que vous avez créées. Modifiez, o…" at bounding box center [728, 344] width 430 height 39
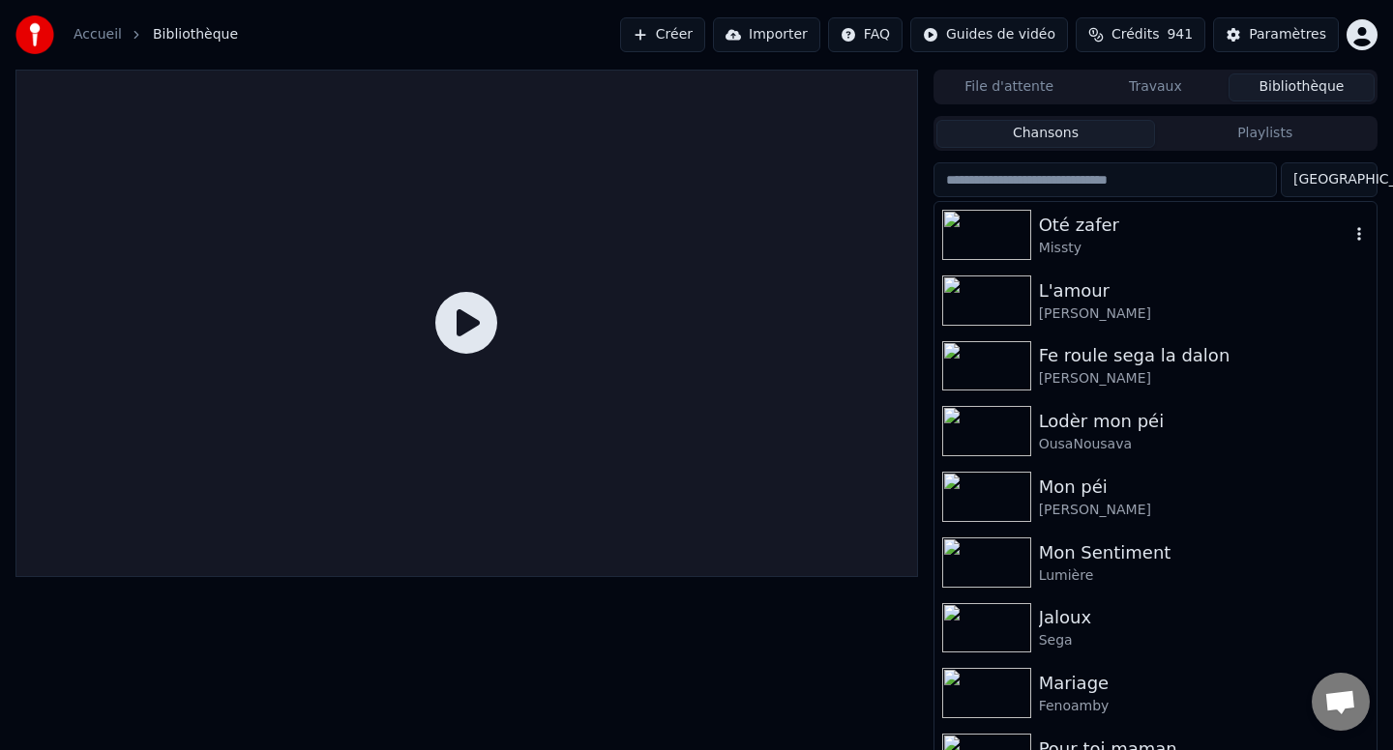
click at [1034, 211] on div at bounding box center [990, 235] width 97 height 50
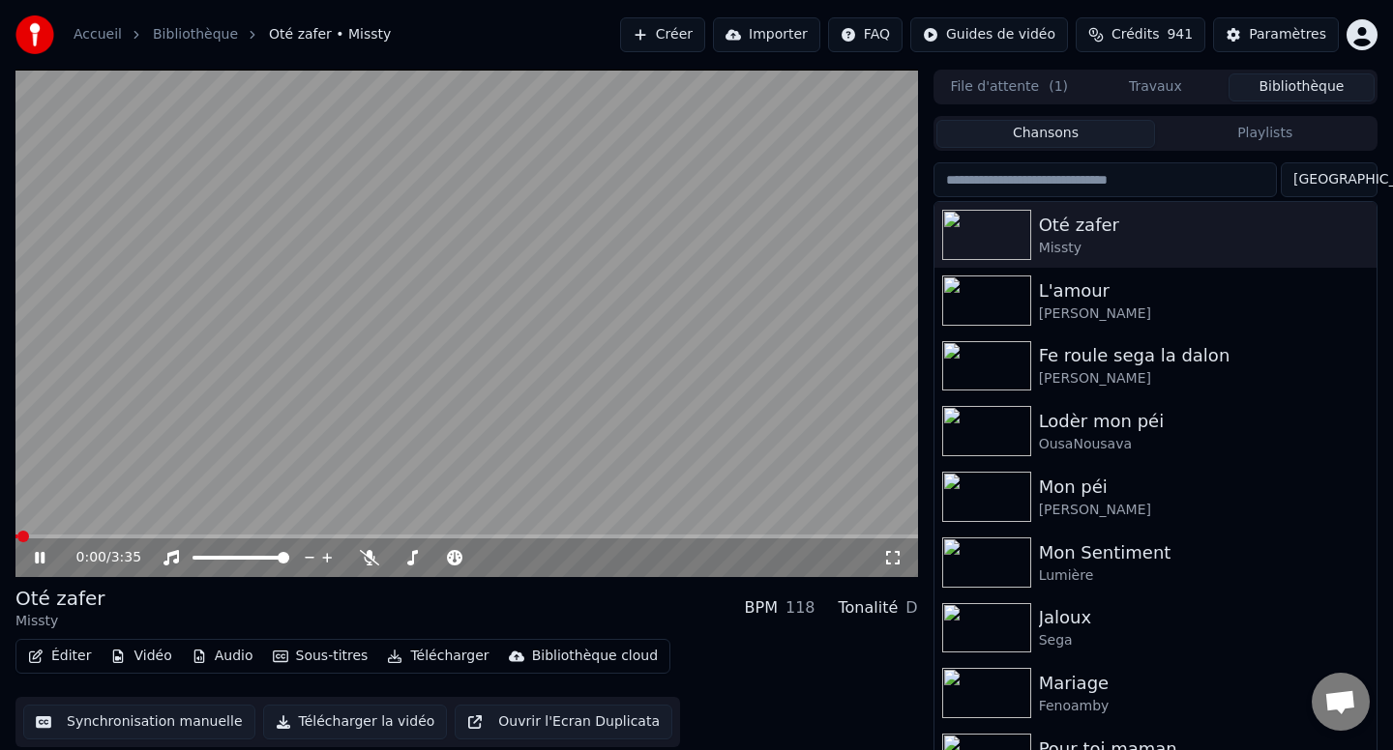
click at [613, 416] on video at bounding box center [466, 324] width 902 height 508
click at [90, 656] on button "Éditer" at bounding box center [59, 656] width 78 height 27
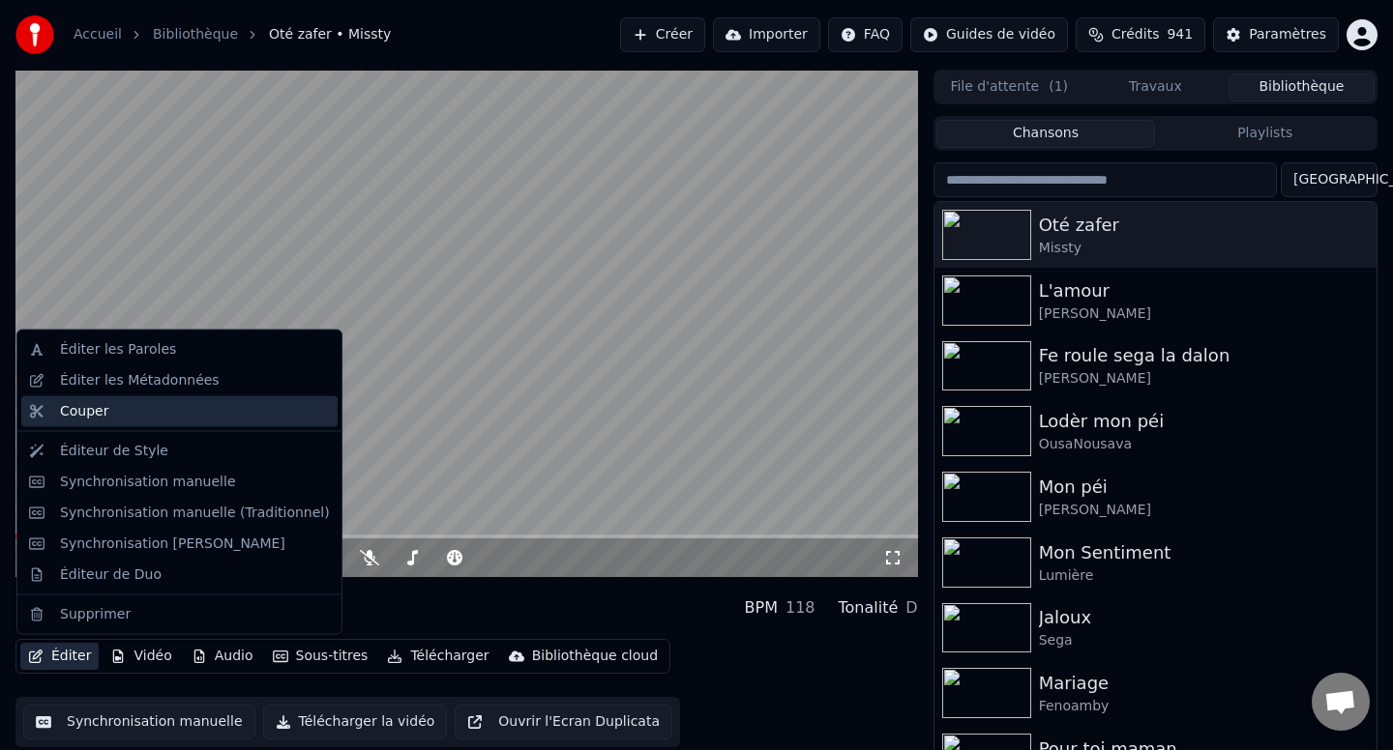
click at [149, 420] on div "Couper" at bounding box center [195, 410] width 270 height 19
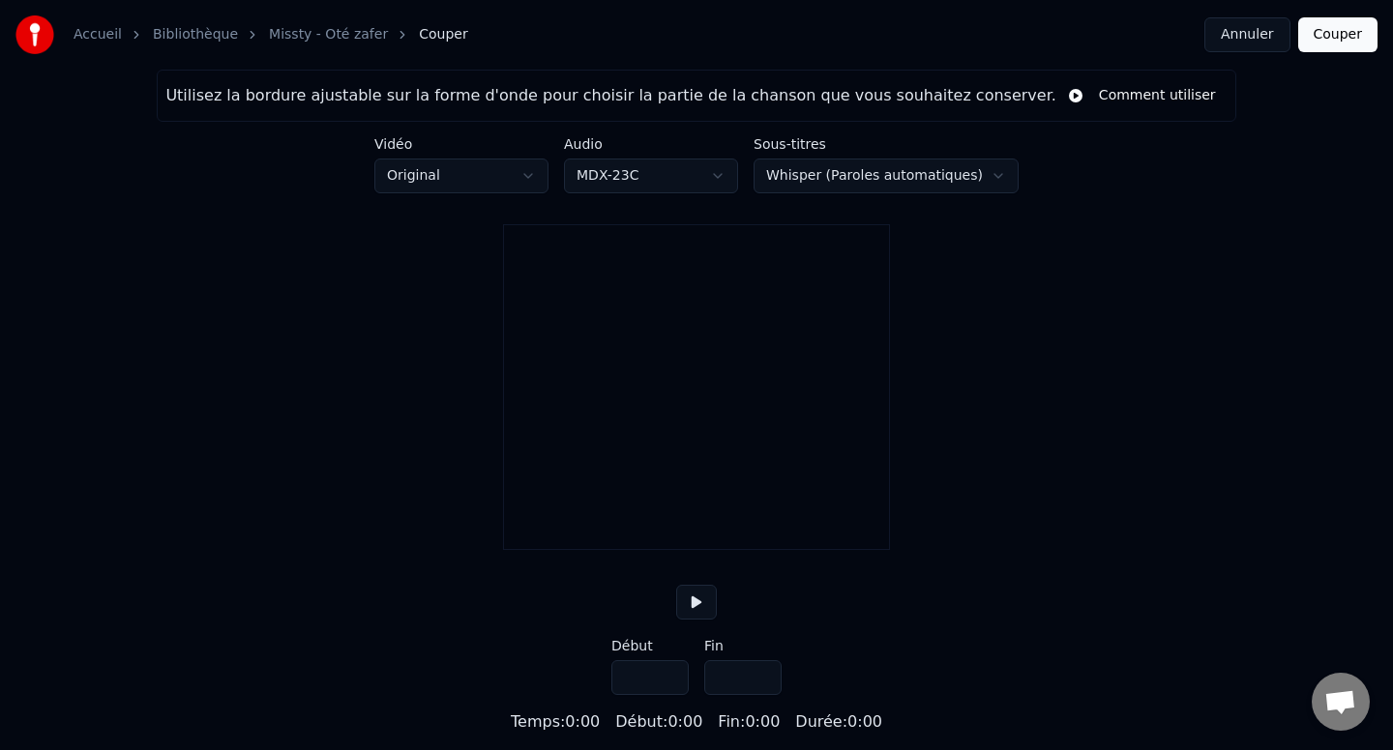
type input "*****"
click at [704, 620] on button at bounding box center [696, 602] width 41 height 35
click at [699, 620] on button at bounding box center [696, 602] width 41 height 35
click at [544, 521] on div at bounding box center [547, 487] width 6 height 122
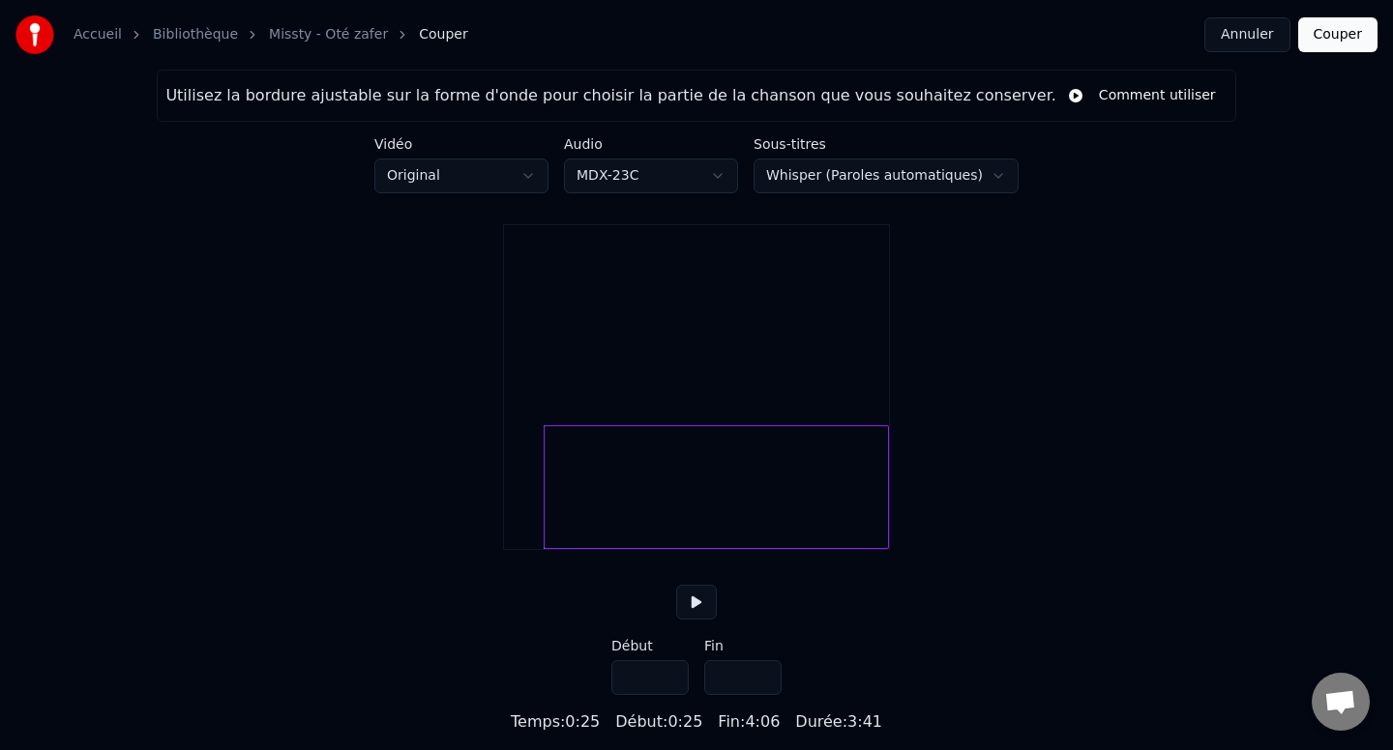
click at [667, 695] on input "****" at bounding box center [649, 677] width 77 height 35
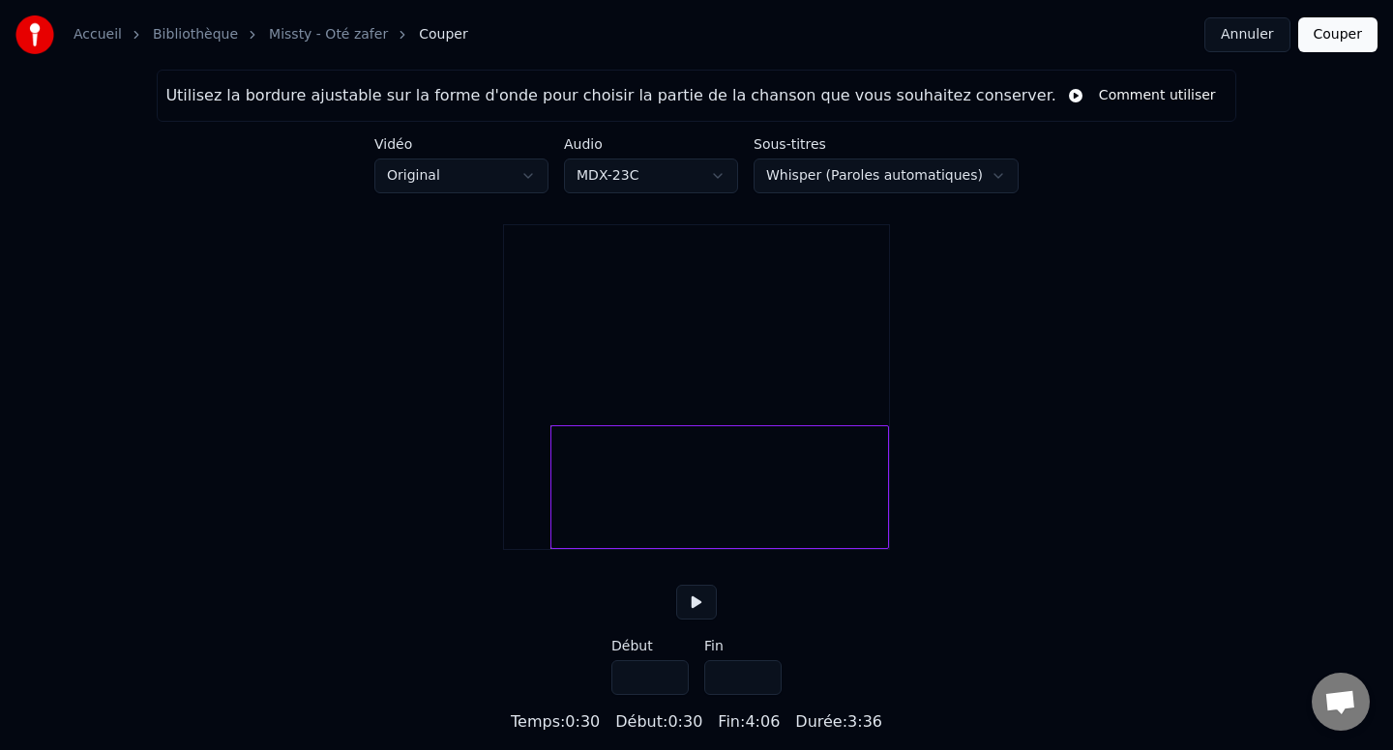
click at [667, 695] on input "****" at bounding box center [649, 677] width 77 height 35
type input "****"
click at [668, 695] on input "****" at bounding box center [649, 677] width 77 height 35
click at [1316, 40] on button "Couper" at bounding box center [1337, 34] width 79 height 35
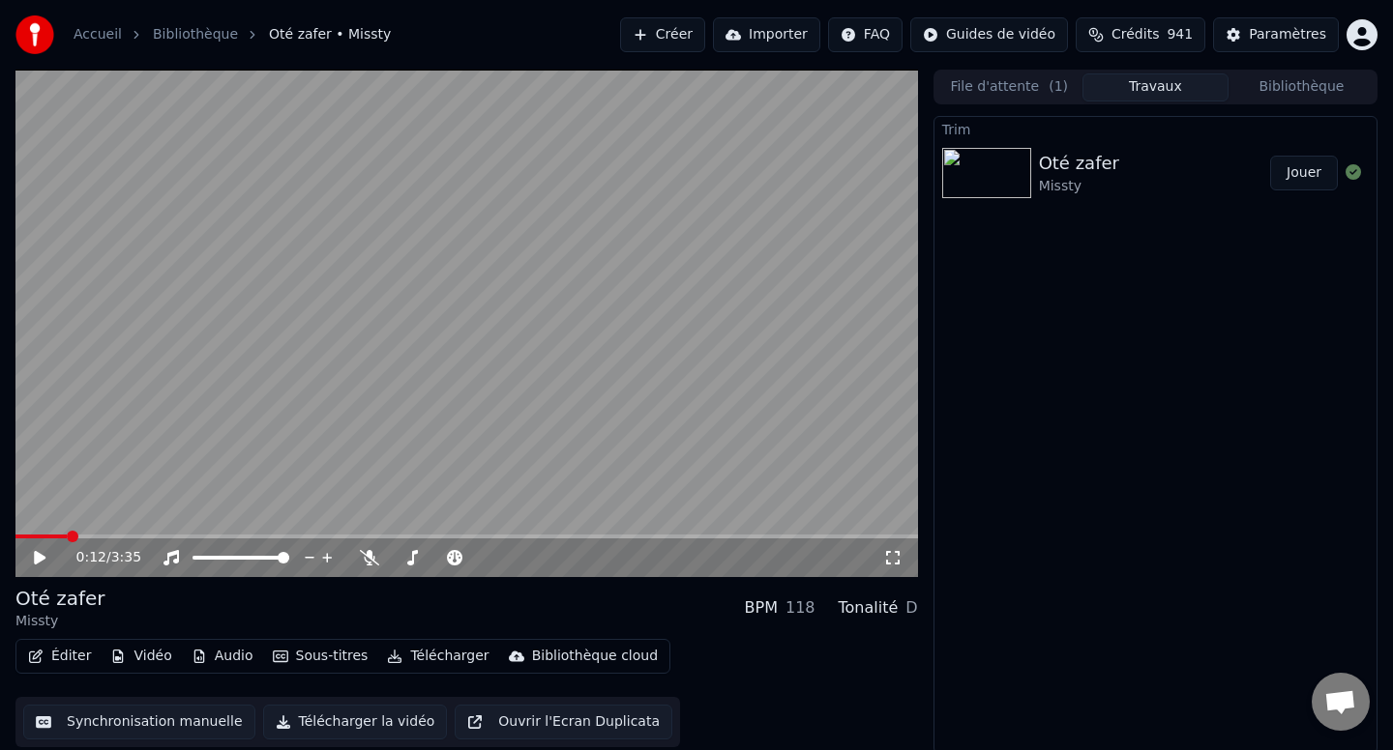
scroll to position [3, 0]
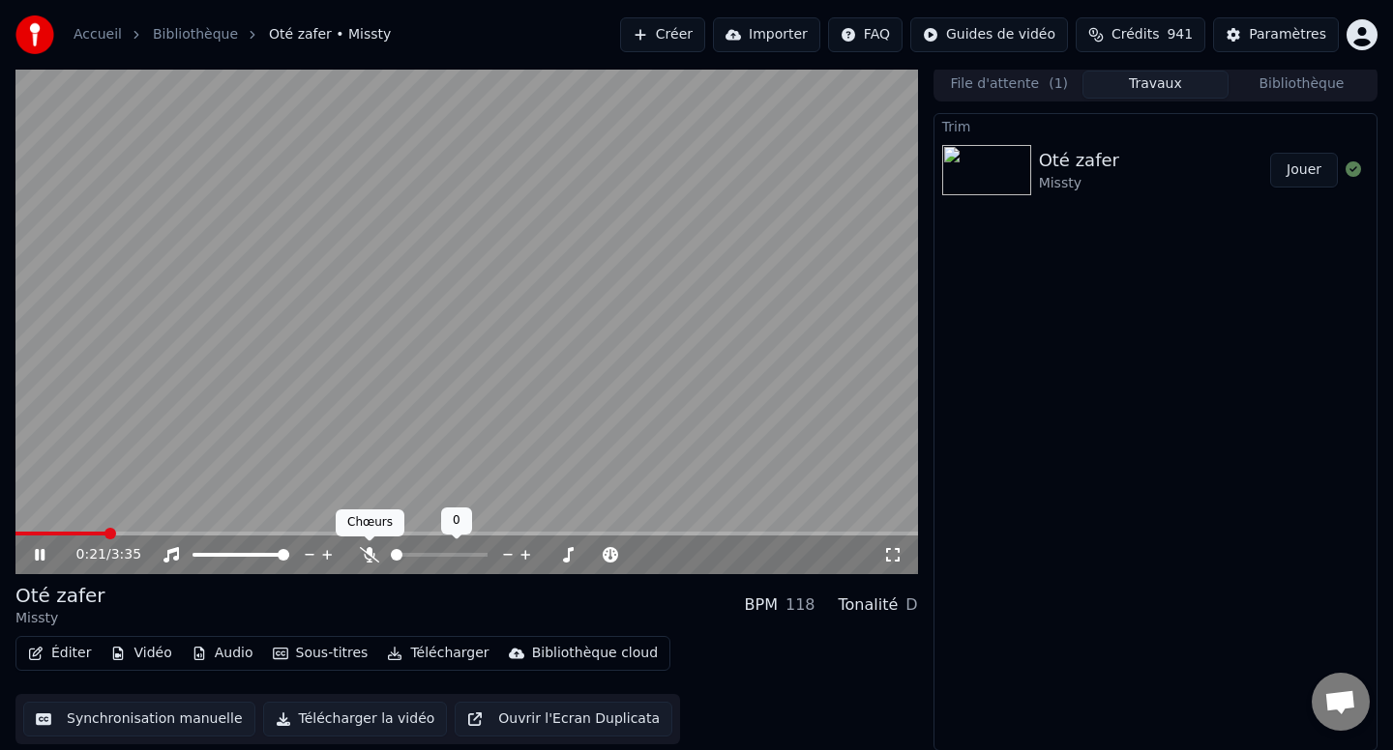
click at [362, 556] on icon at bounding box center [369, 554] width 19 height 15
click at [274, 414] on video at bounding box center [466, 321] width 902 height 508
click at [57, 647] on button "Éditer" at bounding box center [59, 653] width 78 height 27
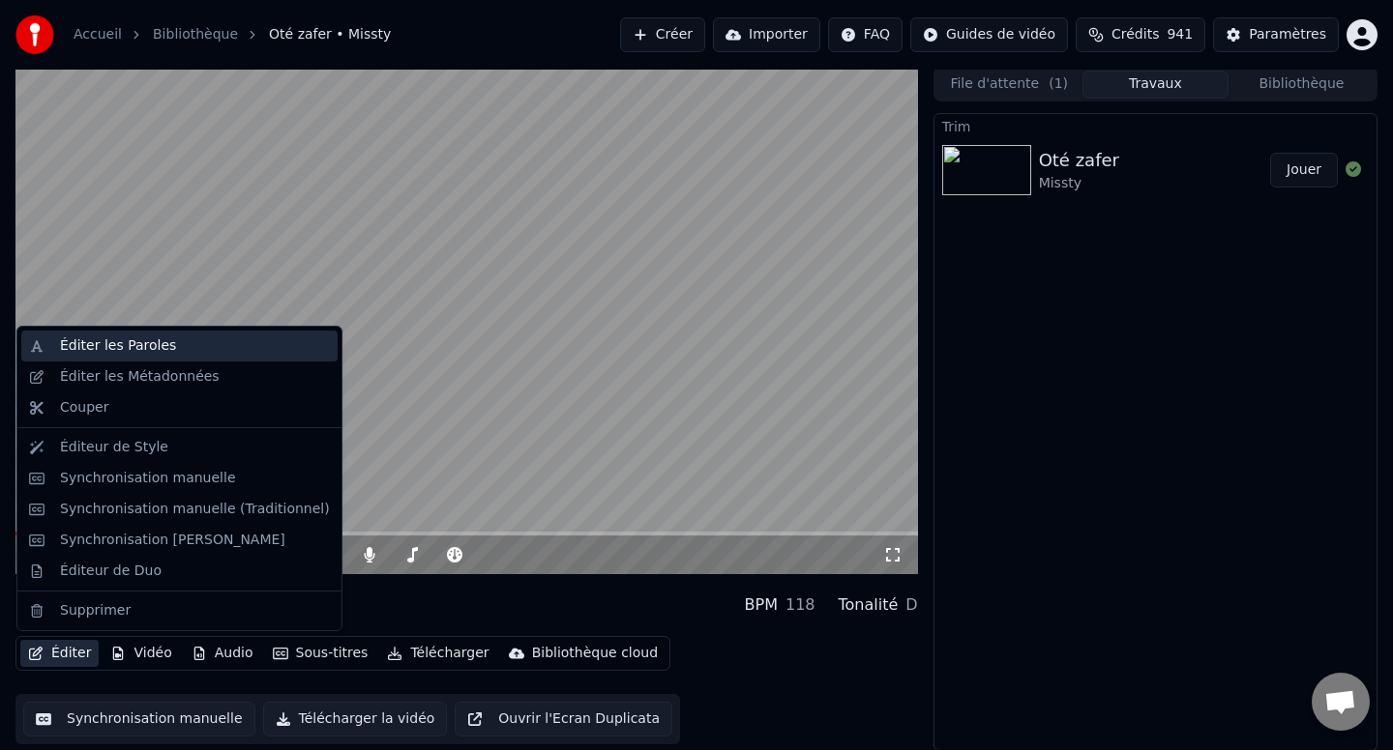
click at [226, 352] on div "Éditer les Paroles" at bounding box center [195, 346] width 270 height 19
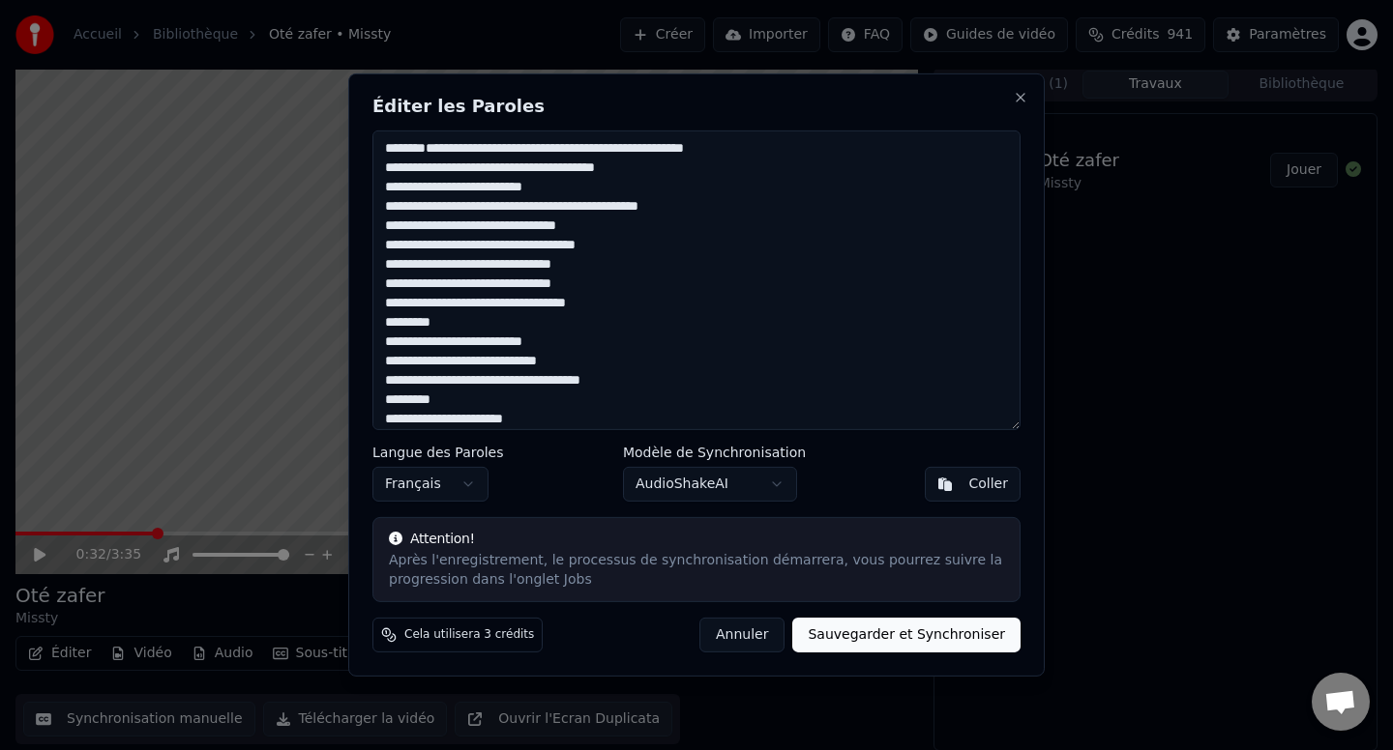
click at [391, 299] on textarea "**********" at bounding box center [696, 281] width 648 height 300
type textarea "**********"
click at [853, 632] on button "Sauvegarder et Synchroniser" at bounding box center [906, 635] width 228 height 35
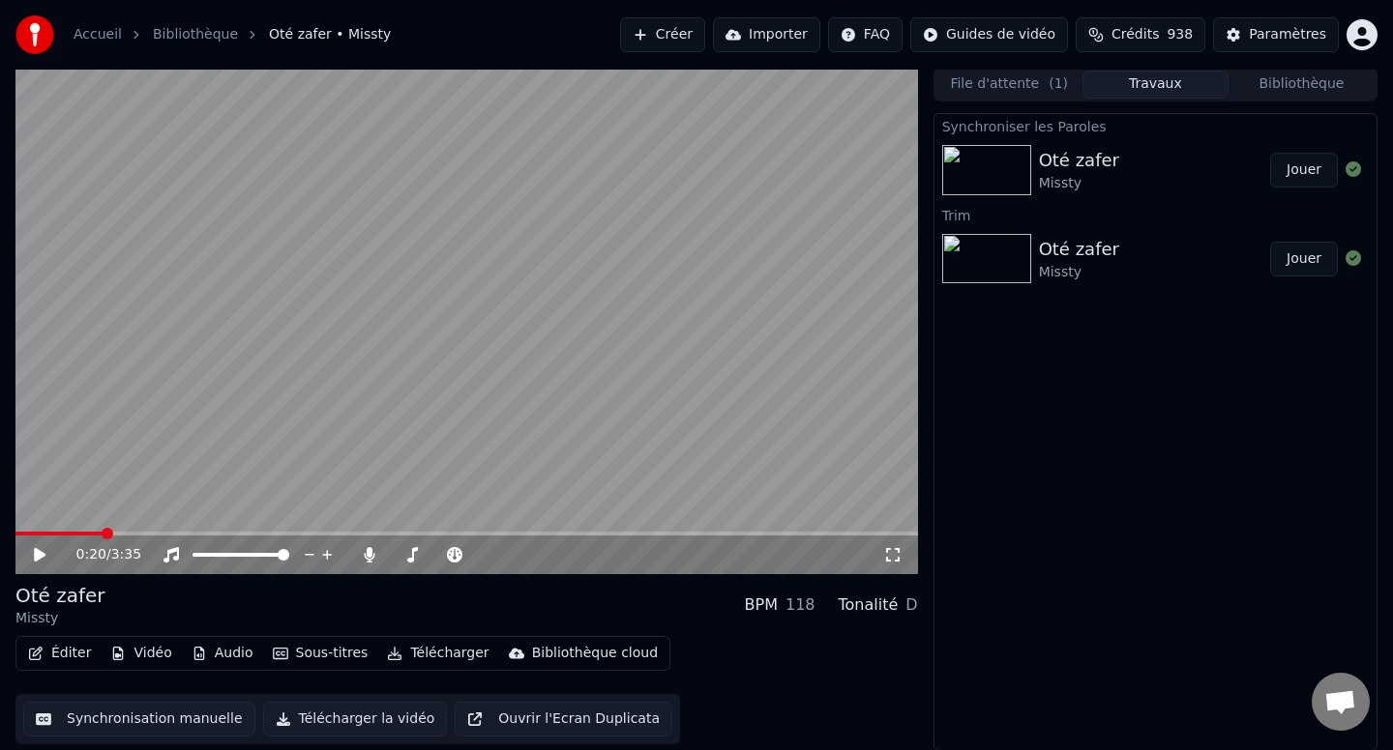
click at [73, 660] on button "Éditer" at bounding box center [59, 653] width 78 height 27
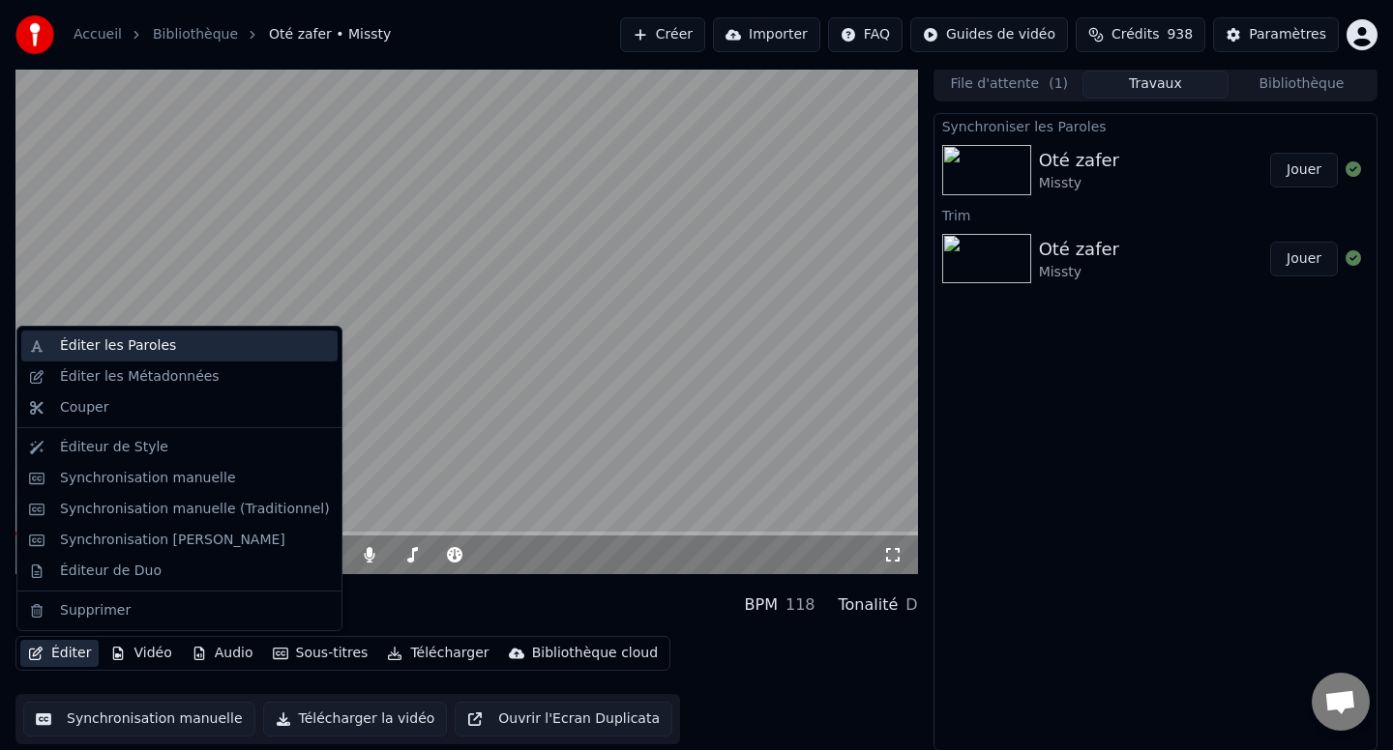
click at [136, 342] on div "Éditer les Paroles" at bounding box center [118, 346] width 116 height 19
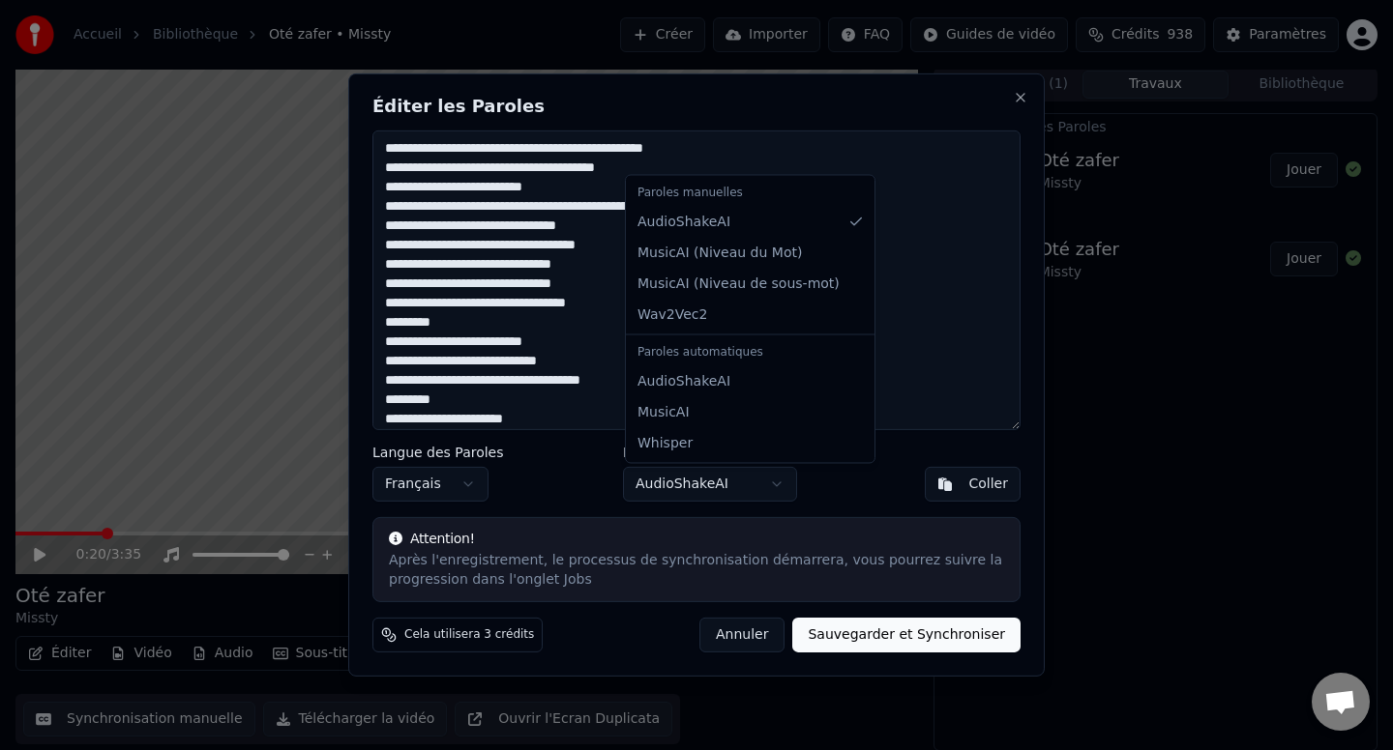
click at [749, 474] on body "Accueil Bibliothèque Oté zafer • Missty Créer Importer FAQ Guides de vidéo Créd…" at bounding box center [696, 372] width 1393 height 750
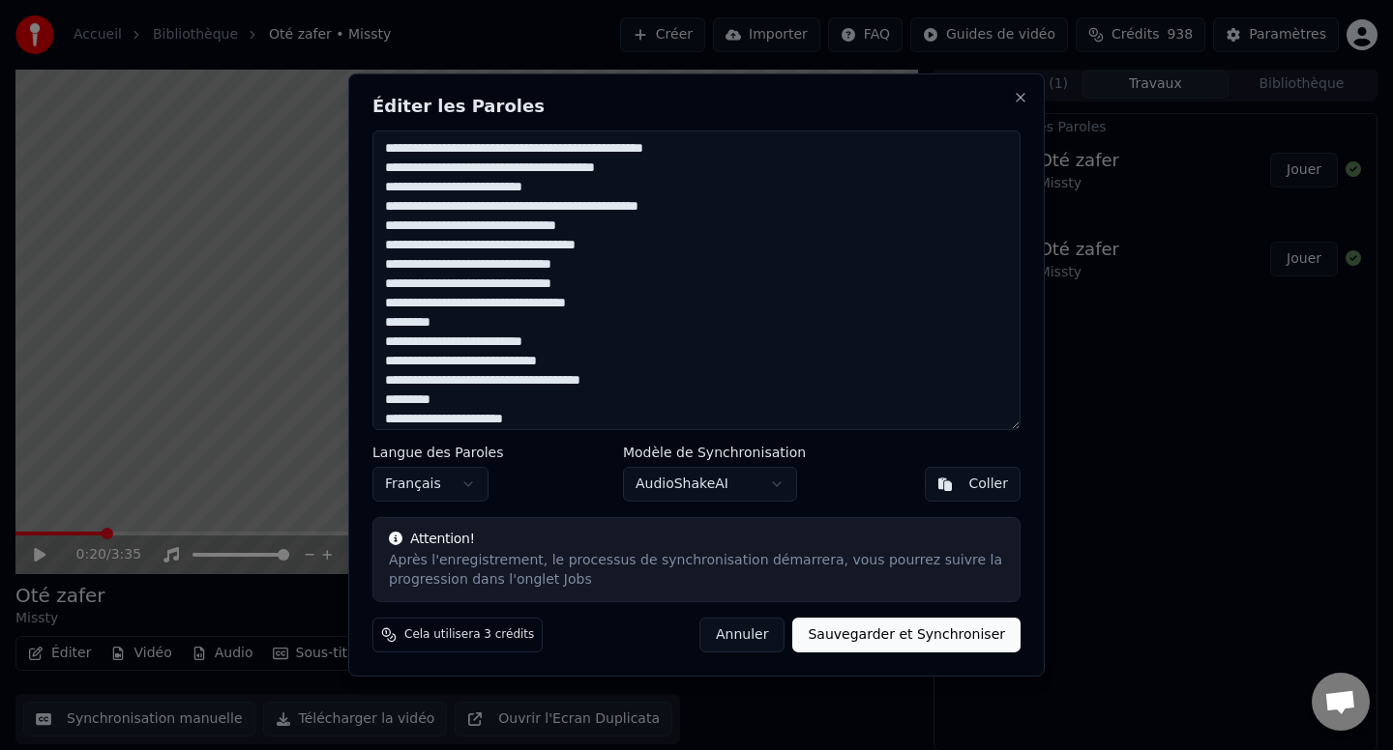
click at [566, 509] on body "Accueil Bibliothèque Oté zafer • Missty Créer Importer FAQ Guides de vidéo Créd…" at bounding box center [696, 372] width 1393 height 750
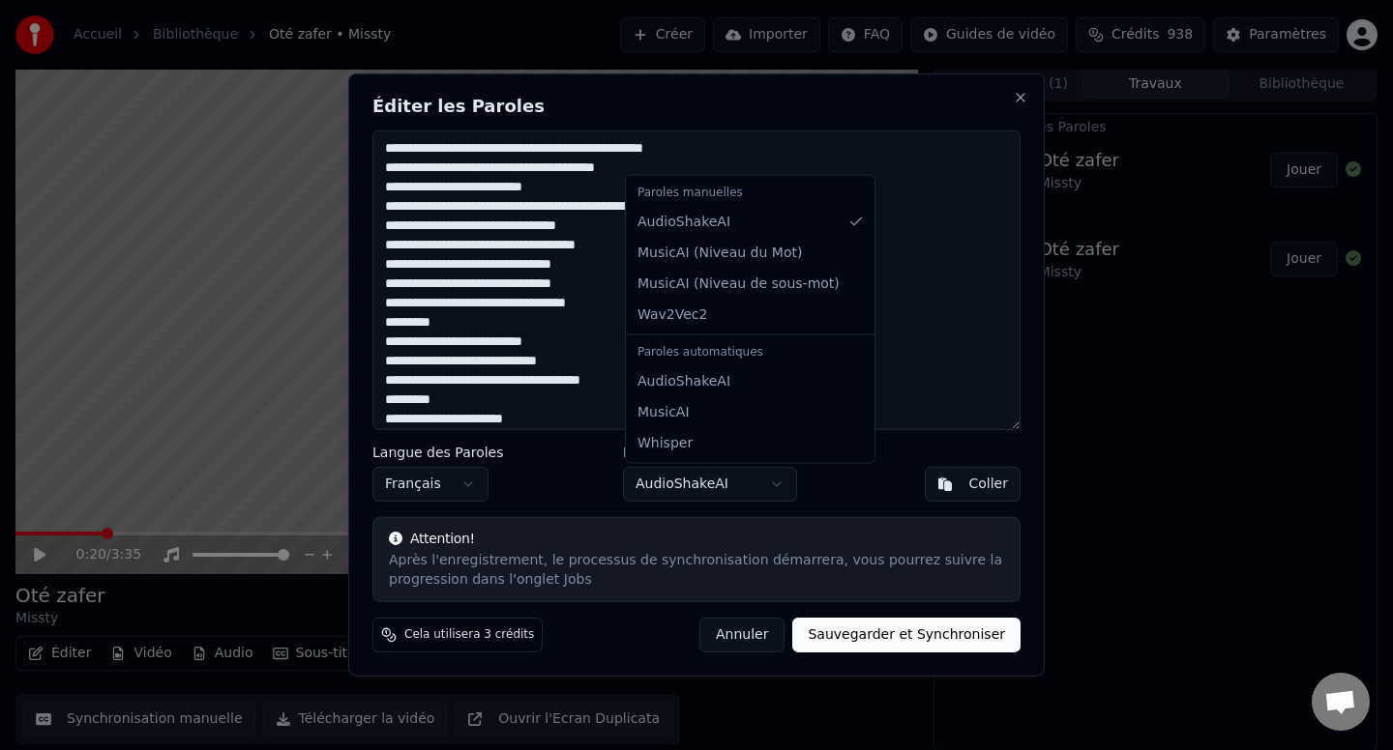
click at [696, 493] on body "Accueil Bibliothèque Oté zafer • Missty Créer Importer FAQ Guides de vidéo Créd…" at bounding box center [696, 372] width 1393 height 750
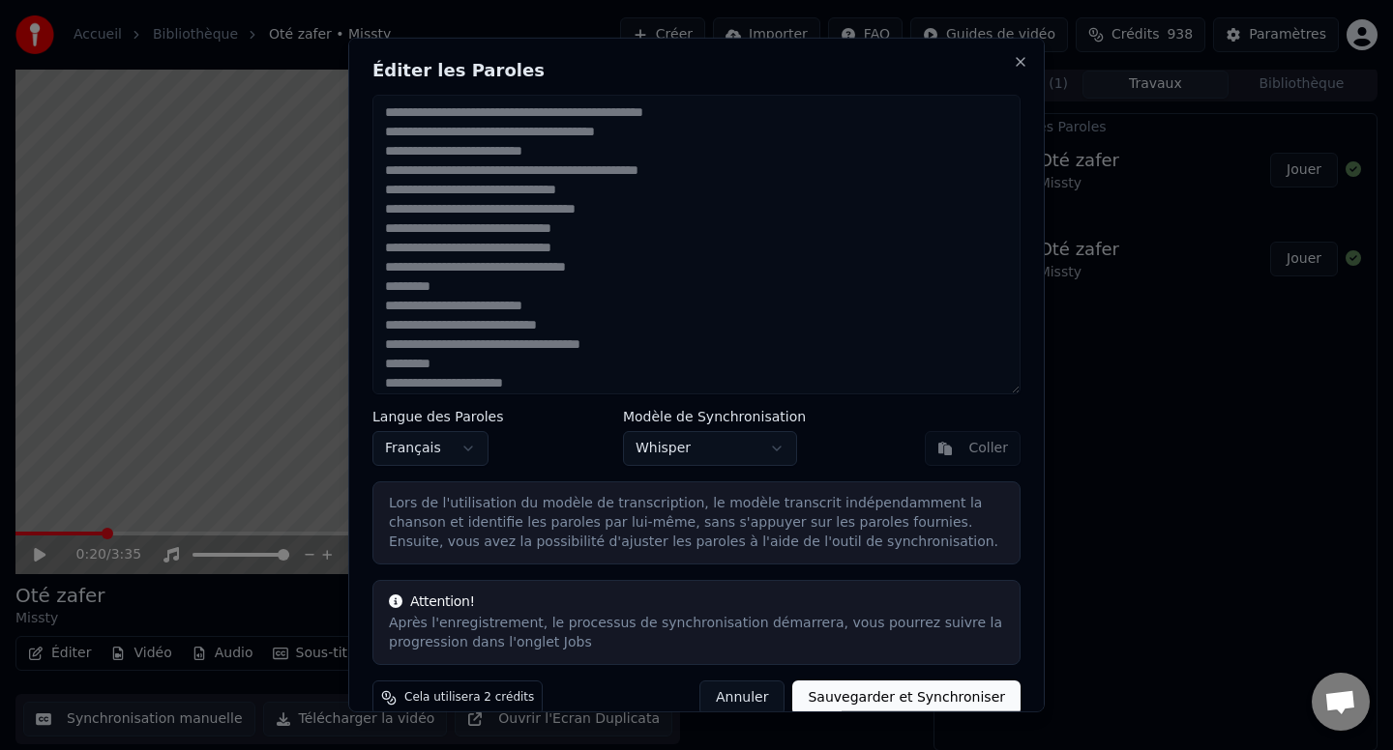
click at [871, 692] on button "Sauvegarder et Synchroniser" at bounding box center [906, 698] width 228 height 35
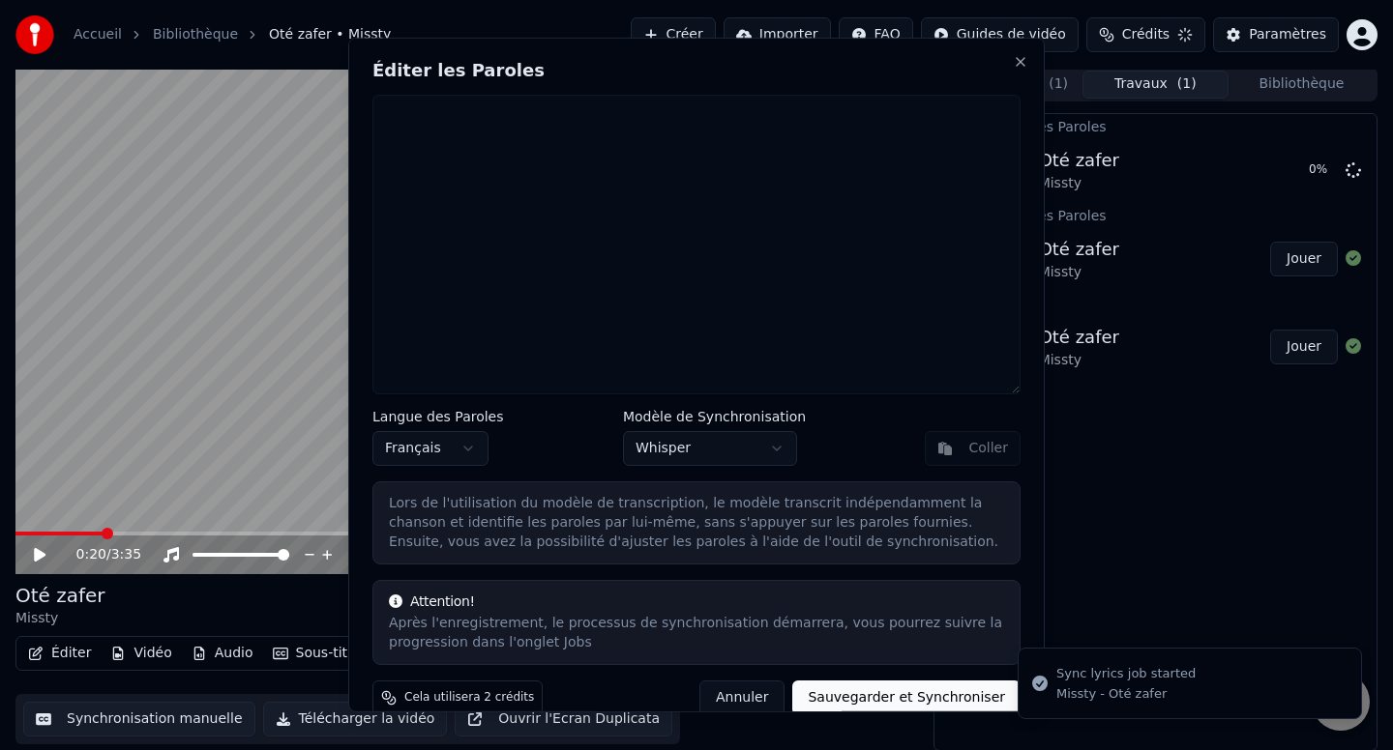
type textarea "**********"
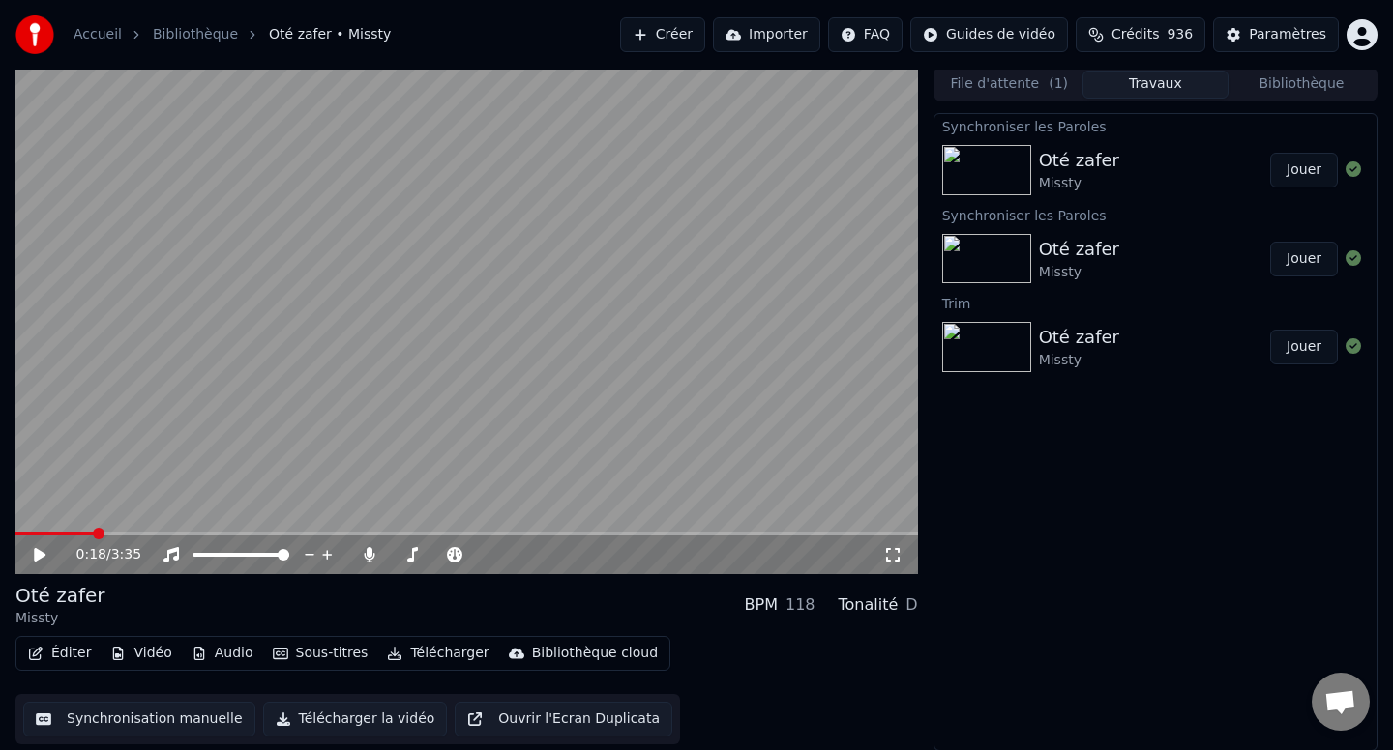
click at [51, 645] on button "Éditer" at bounding box center [59, 653] width 78 height 27
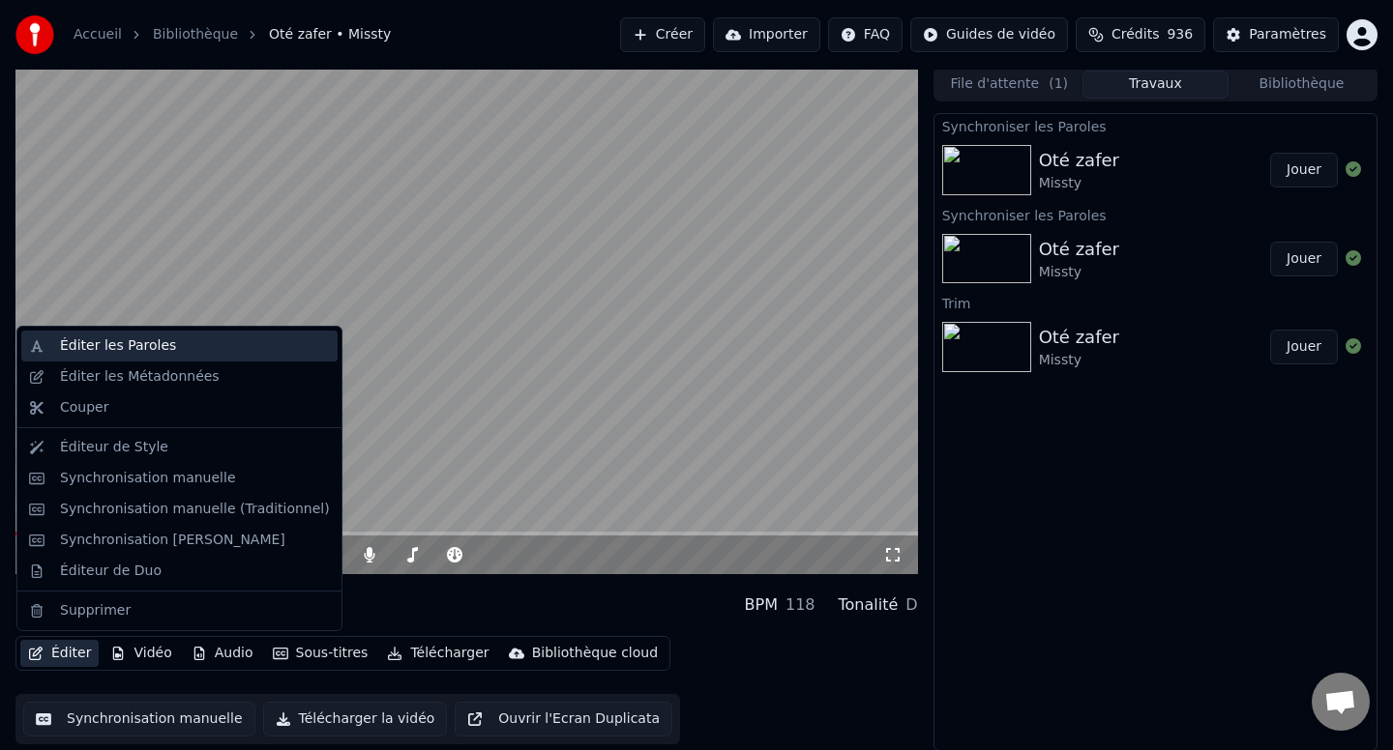
click at [183, 338] on div "Éditer les Paroles" at bounding box center [195, 346] width 270 height 19
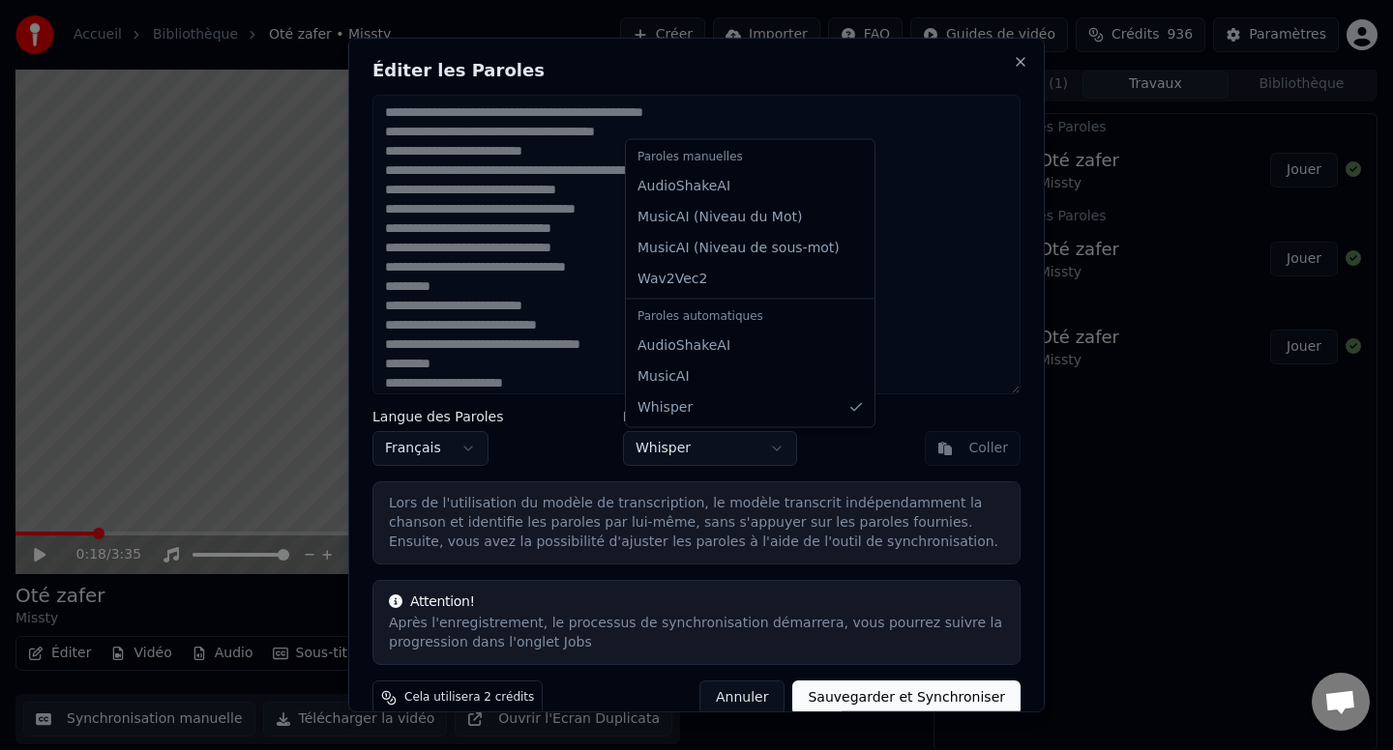
click at [659, 443] on body "Accueil Bibliothèque Oté zafer • Missty Créer Importer FAQ Guides de vidéo Créd…" at bounding box center [696, 372] width 1393 height 750
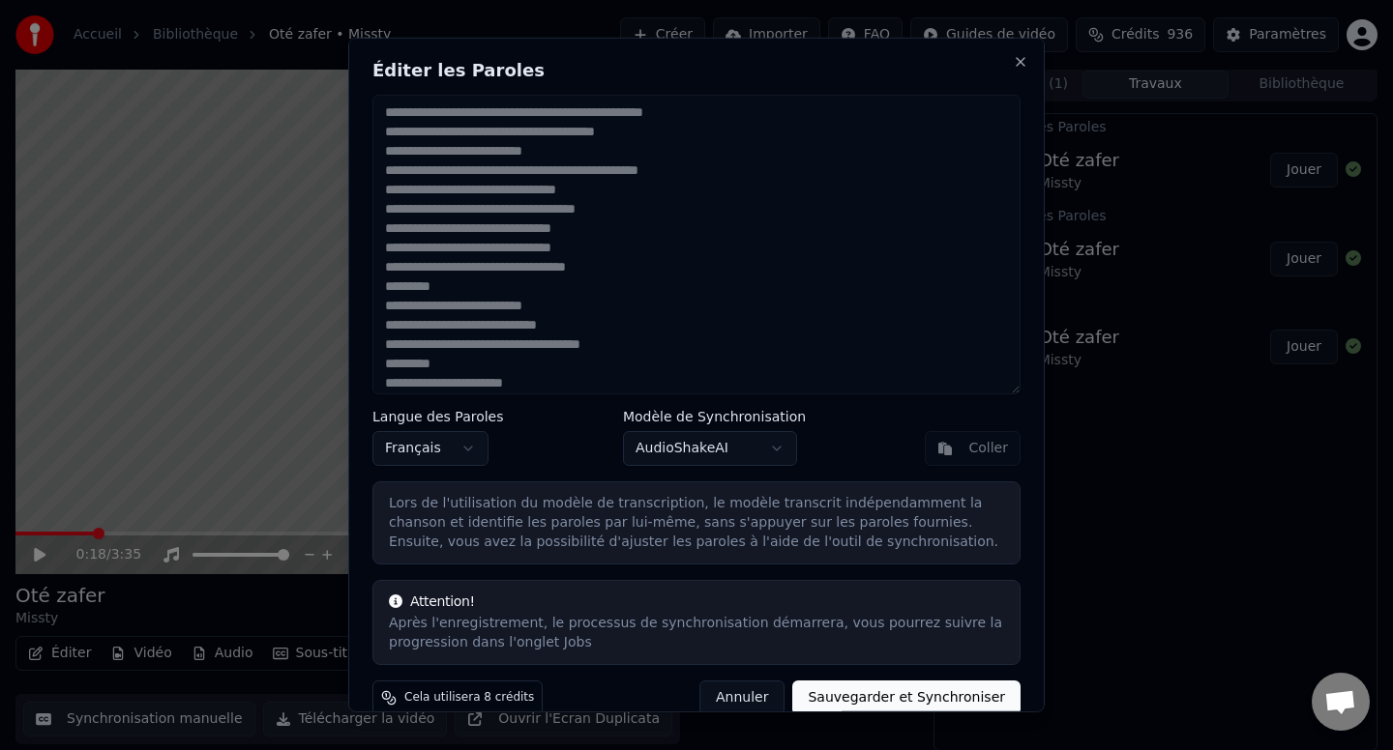
click at [855, 689] on button "Sauvegarder et Synchroniser" at bounding box center [906, 698] width 228 height 35
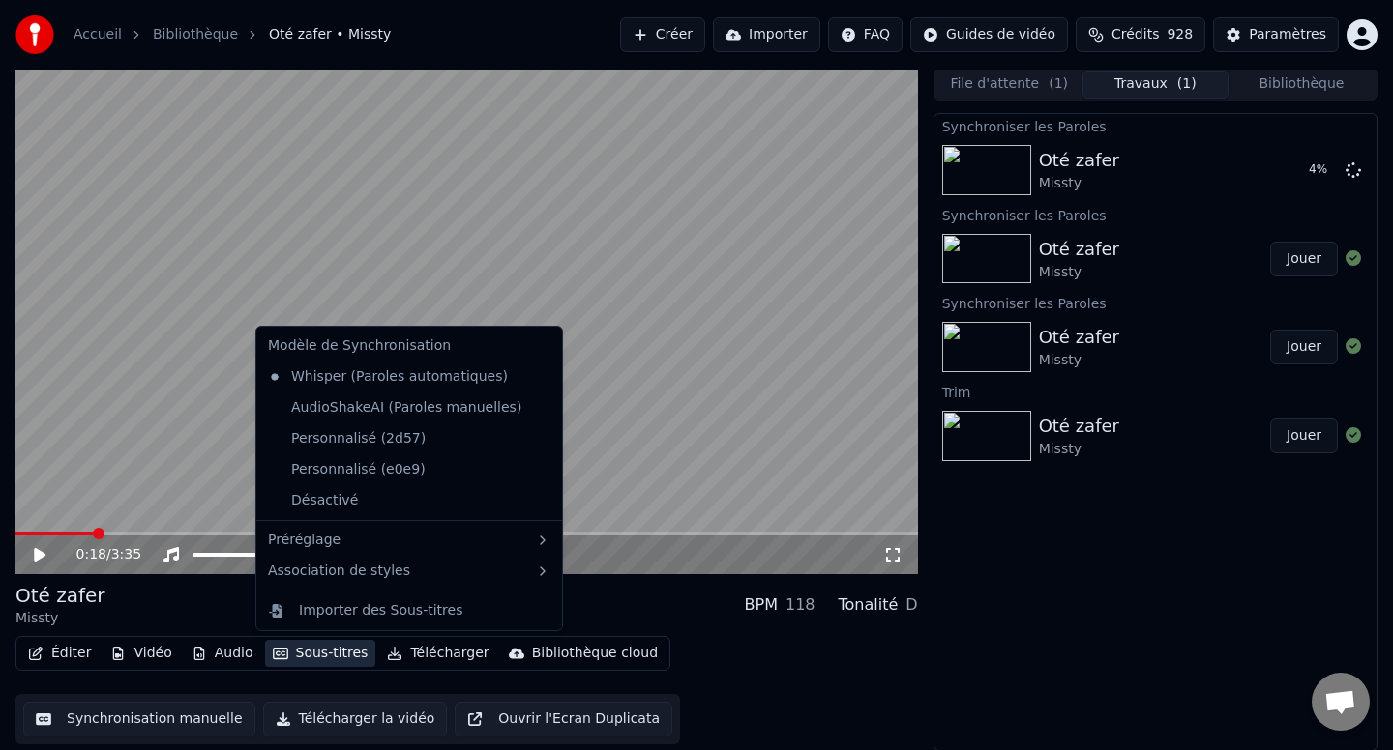
click at [304, 645] on button "Sous-titres" at bounding box center [320, 653] width 111 height 27
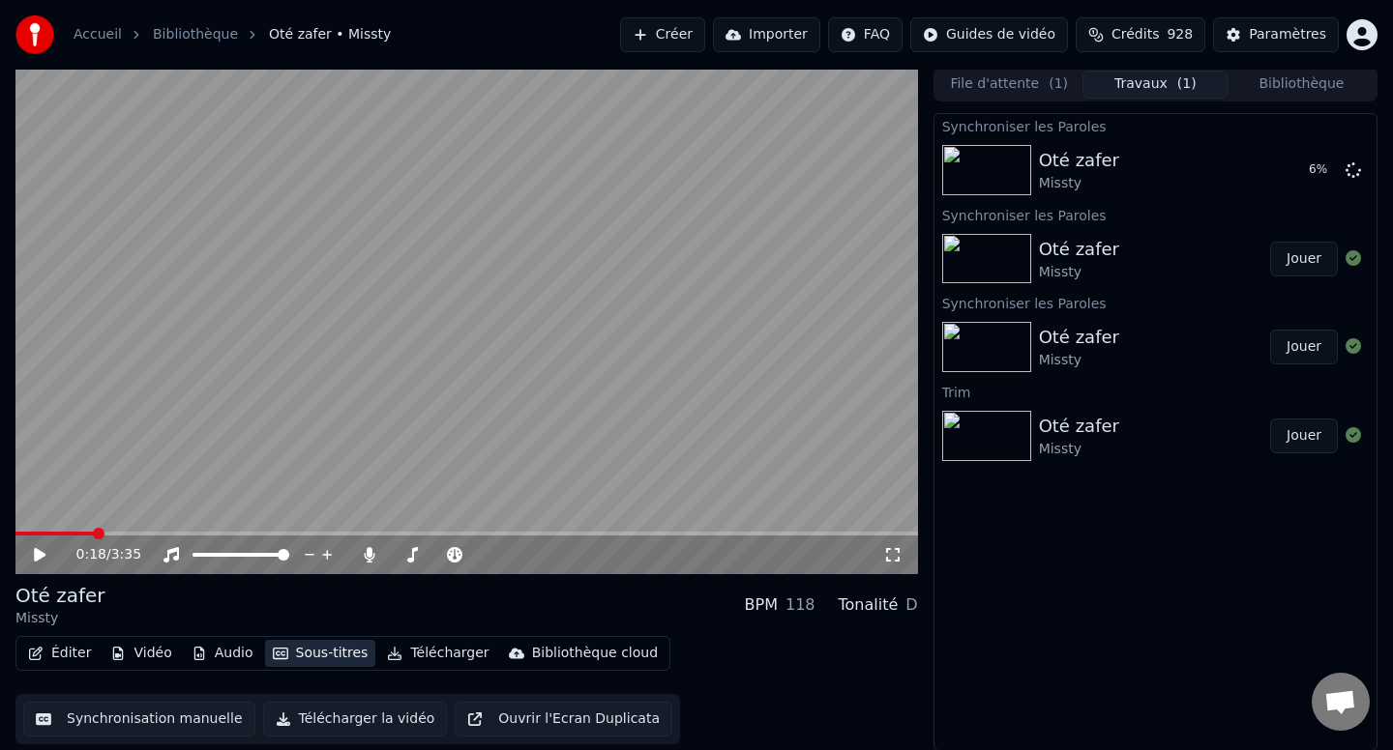
click at [303, 645] on button "Sous-titres" at bounding box center [320, 653] width 111 height 27
click at [26, 542] on div "0:18 / 3:35" at bounding box center [466, 555] width 902 height 39
click at [37, 554] on icon at bounding box center [40, 555] width 12 height 14
click at [98, 530] on span at bounding box center [104, 534] width 12 height 12
click at [84, 648] on button "Éditer" at bounding box center [59, 653] width 78 height 27
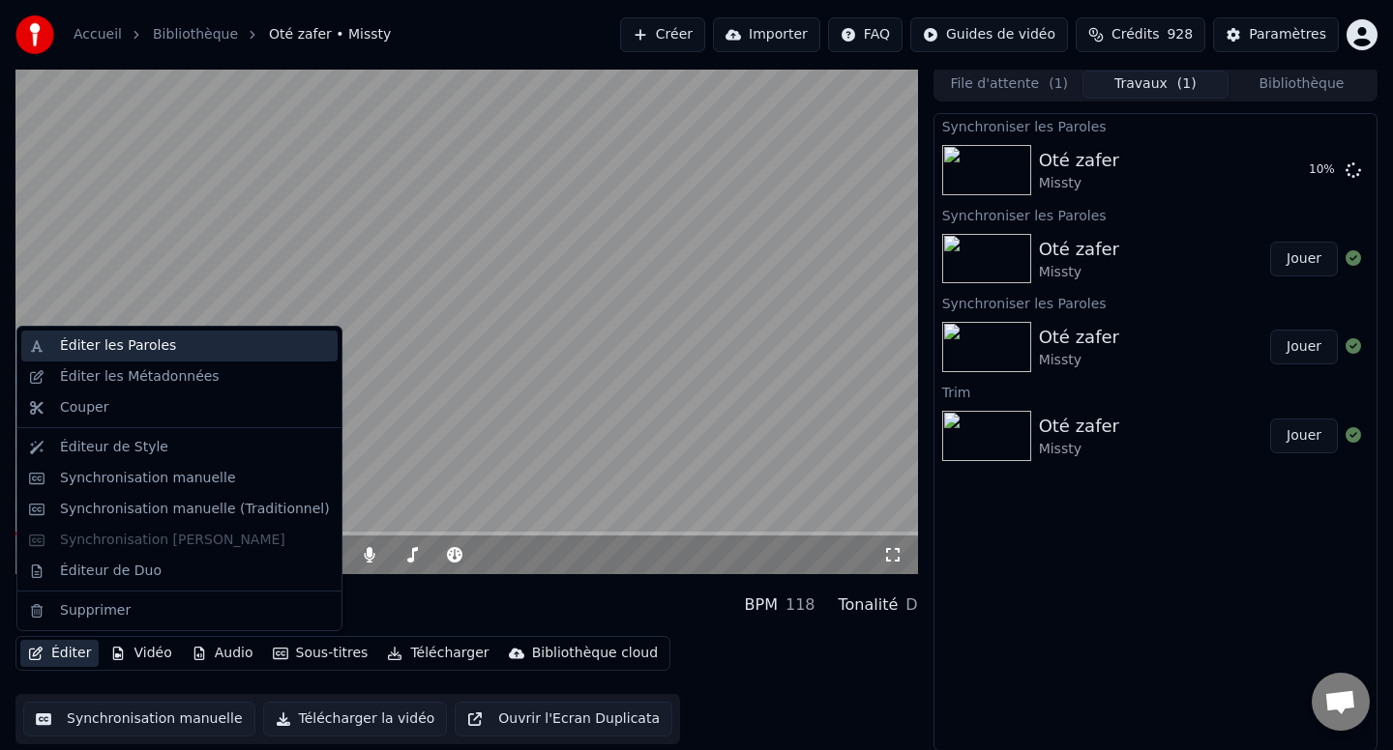
click at [191, 341] on div "Éditer les Paroles" at bounding box center [195, 346] width 270 height 19
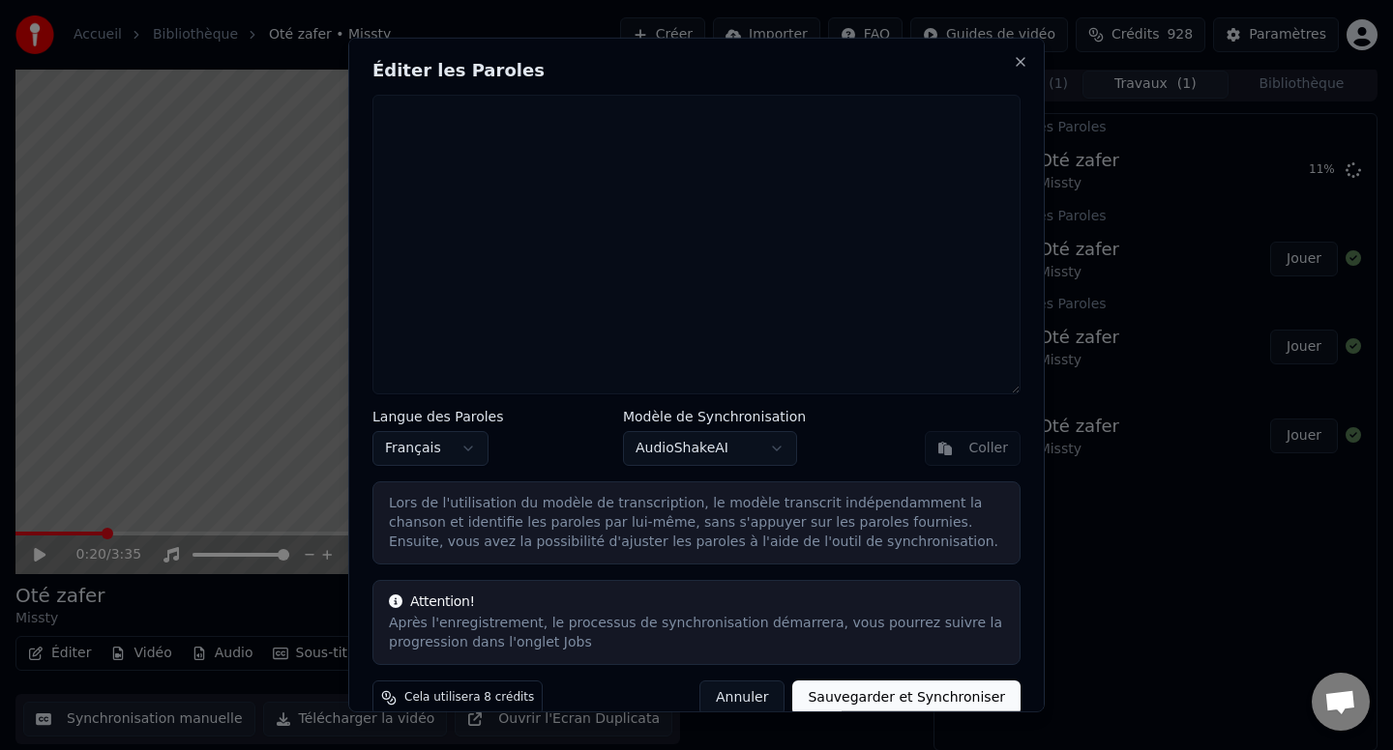
click at [648, 444] on body "Accueil Bibliothèque Oté zafer • Missty Créer Importer FAQ Guides de vidéo Créd…" at bounding box center [696, 372] width 1393 height 750
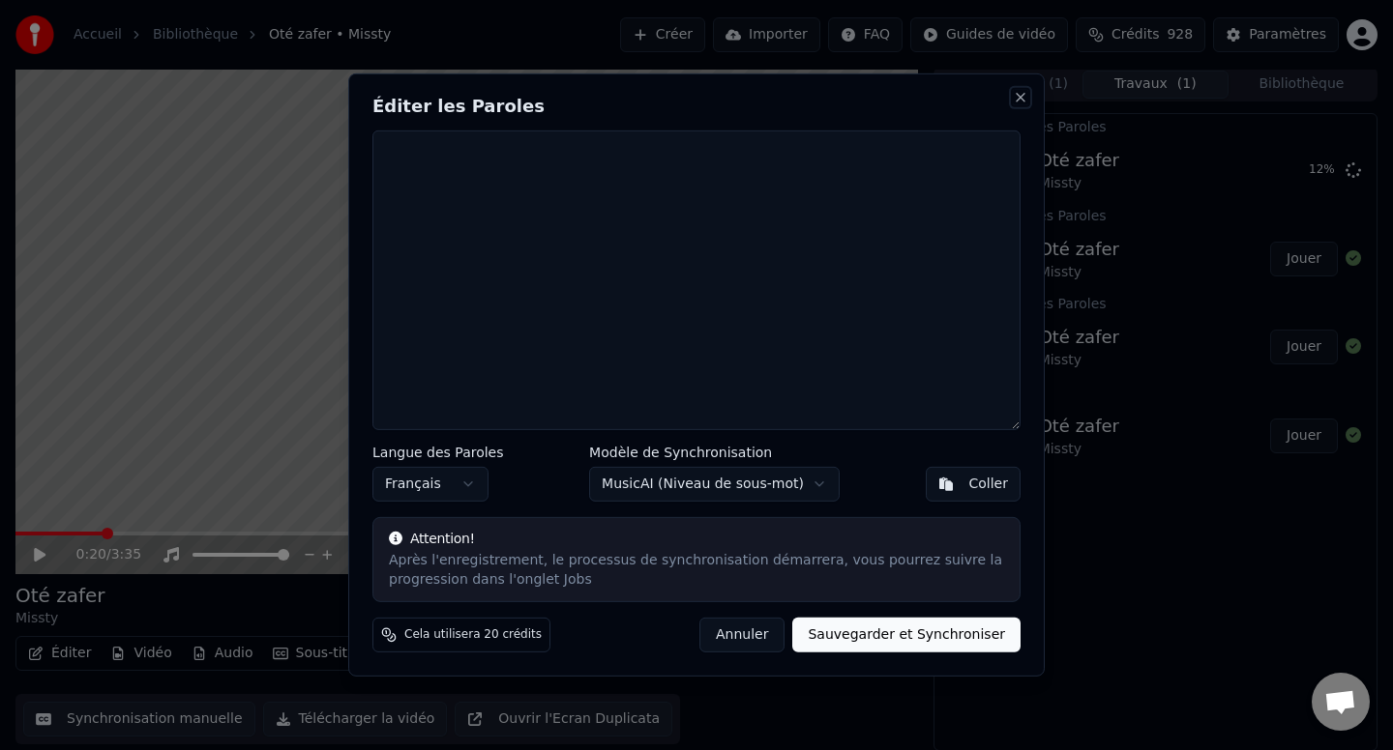
click at [1017, 94] on button "Close" at bounding box center [1019, 97] width 15 height 15
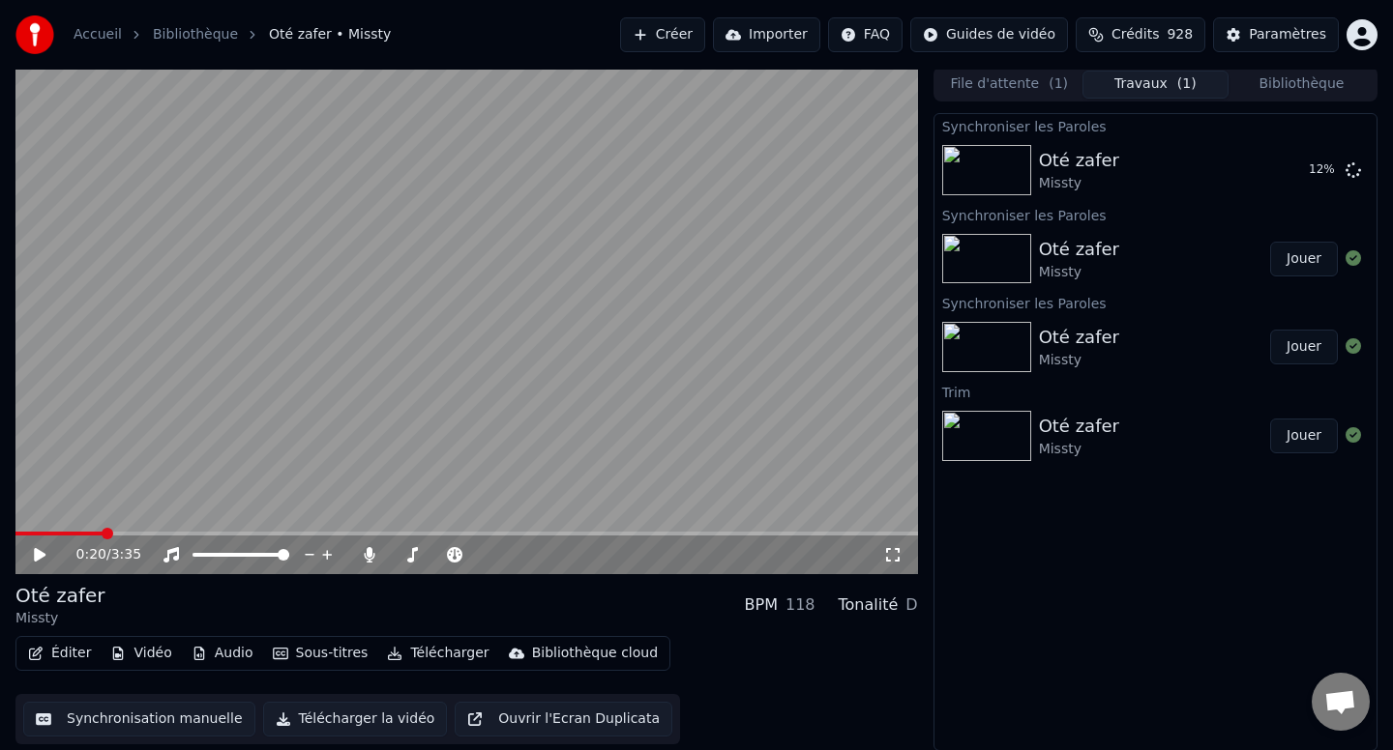
click at [1247, 90] on button "Bibliothèque" at bounding box center [1301, 85] width 146 height 28
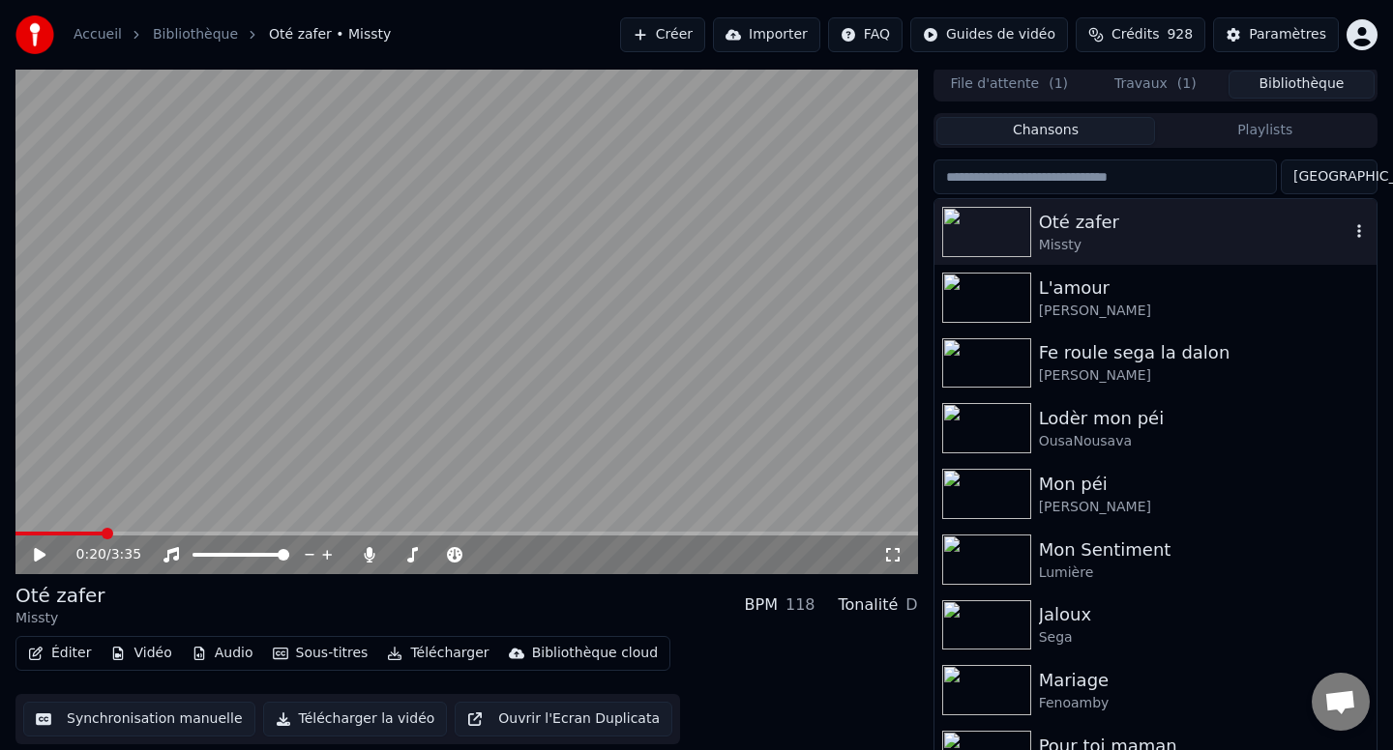
click at [1364, 232] on icon "button" at bounding box center [1358, 230] width 19 height 15
click at [1353, 235] on icon "button" at bounding box center [1358, 230] width 19 height 15
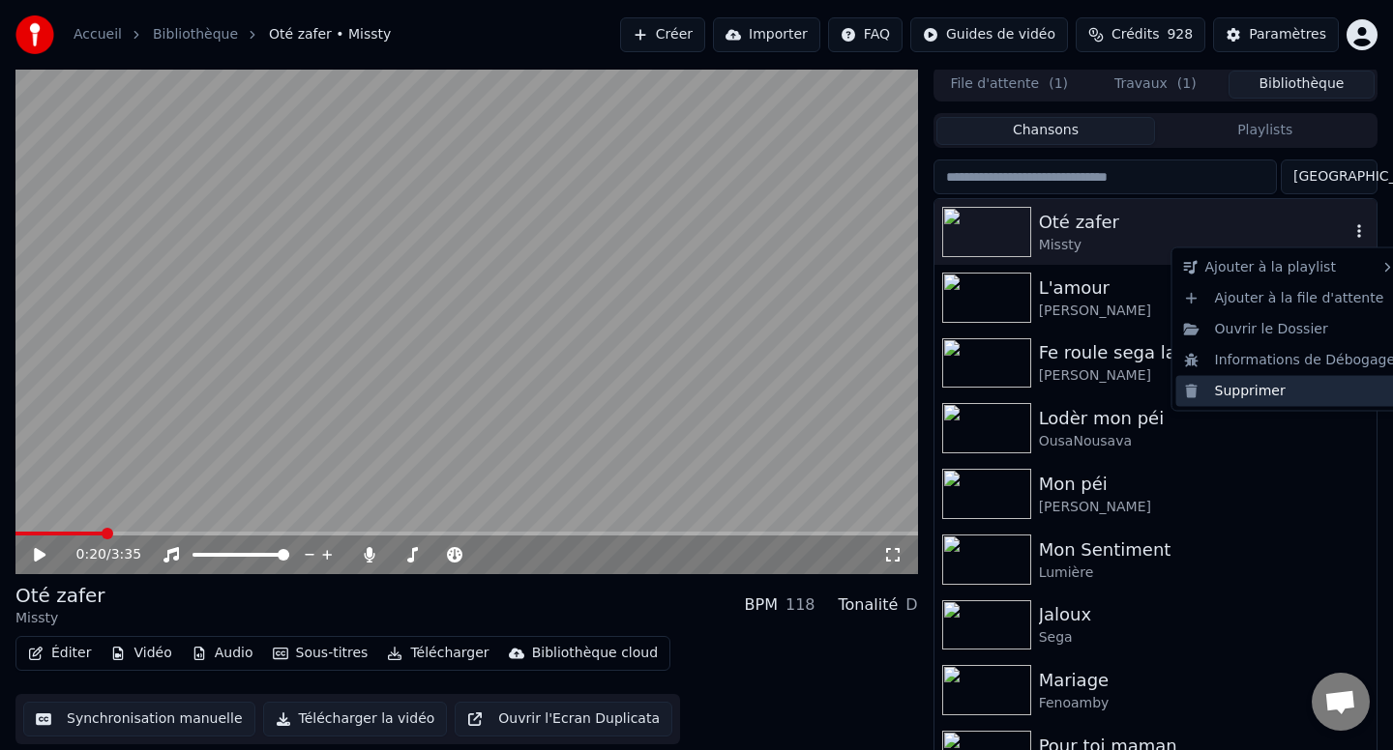
click at [1257, 385] on div "Supprimer" at bounding box center [1289, 390] width 227 height 31
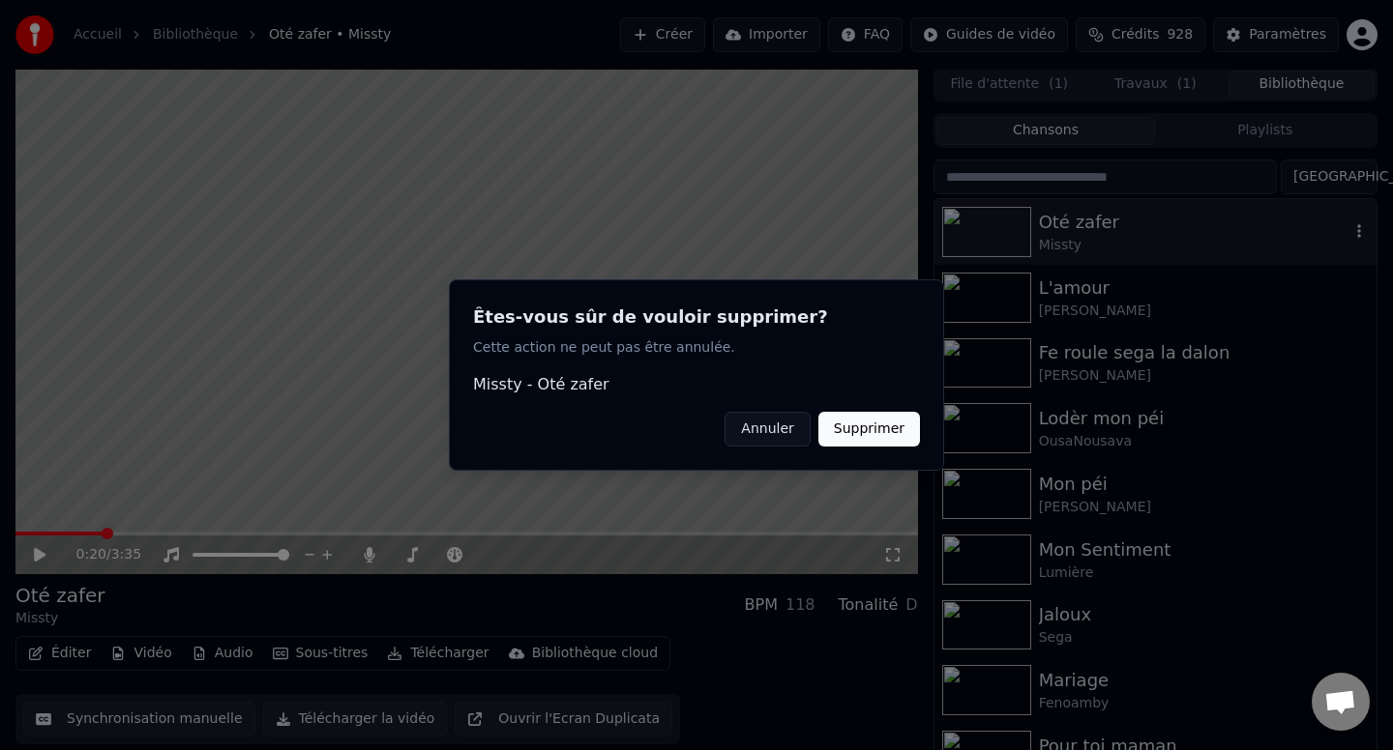
click at [865, 432] on button "Supprimer" at bounding box center [869, 429] width 102 height 35
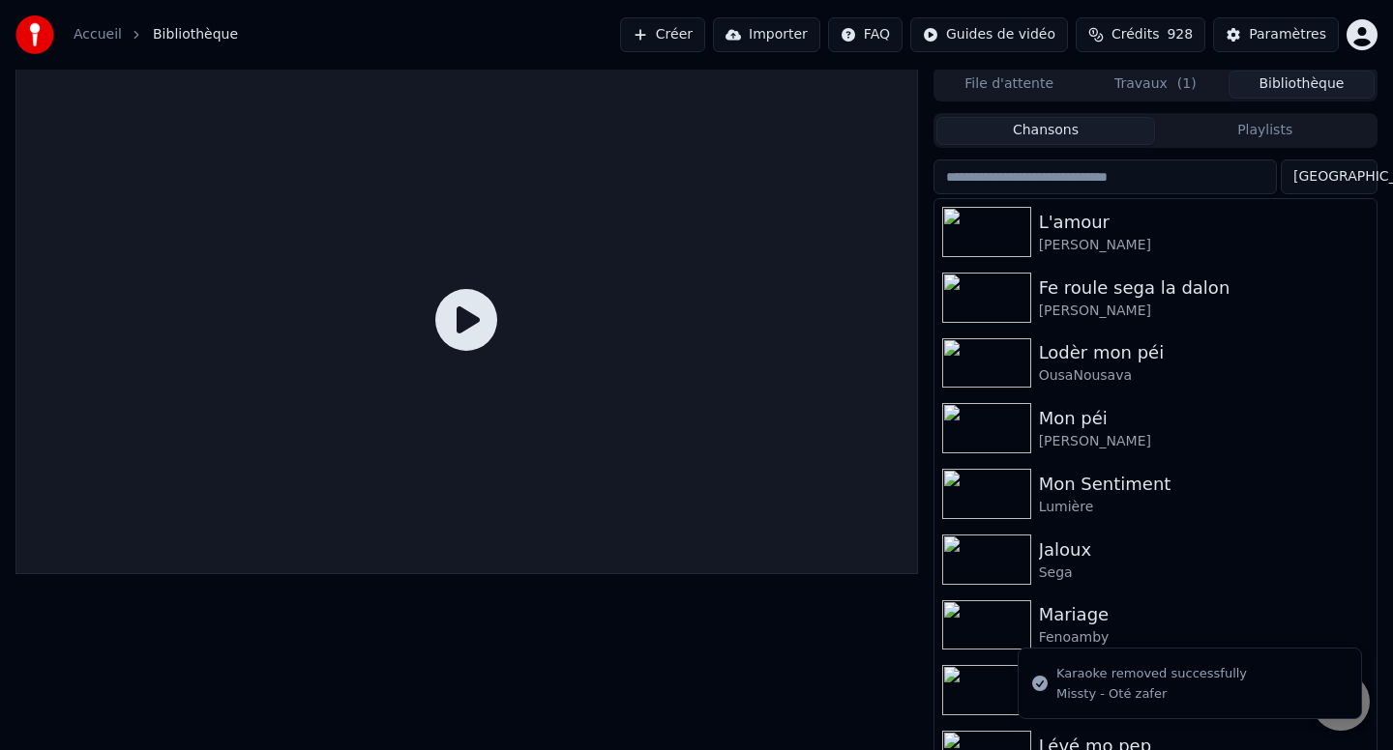
click at [654, 39] on button "Créer" at bounding box center [662, 34] width 85 height 35
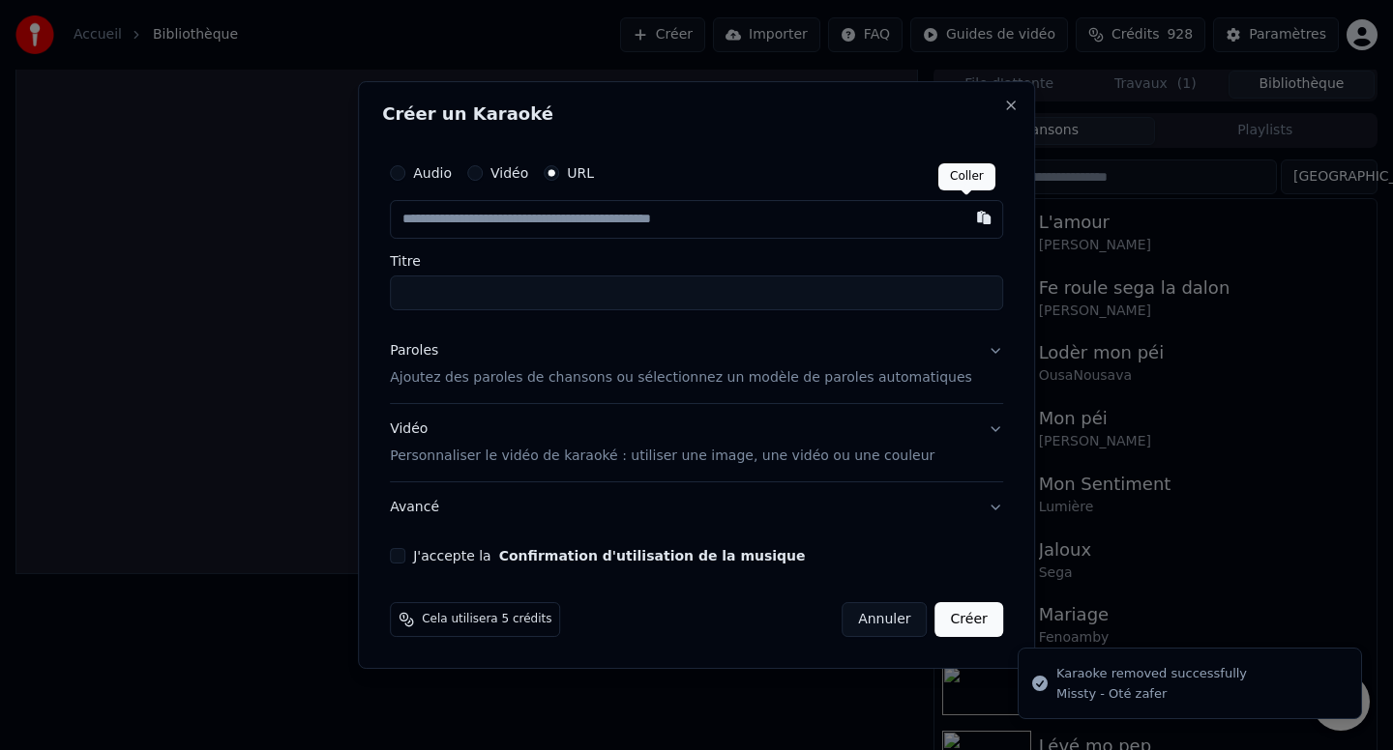
click at [974, 218] on button "button" at bounding box center [983, 217] width 39 height 35
type input "**********"
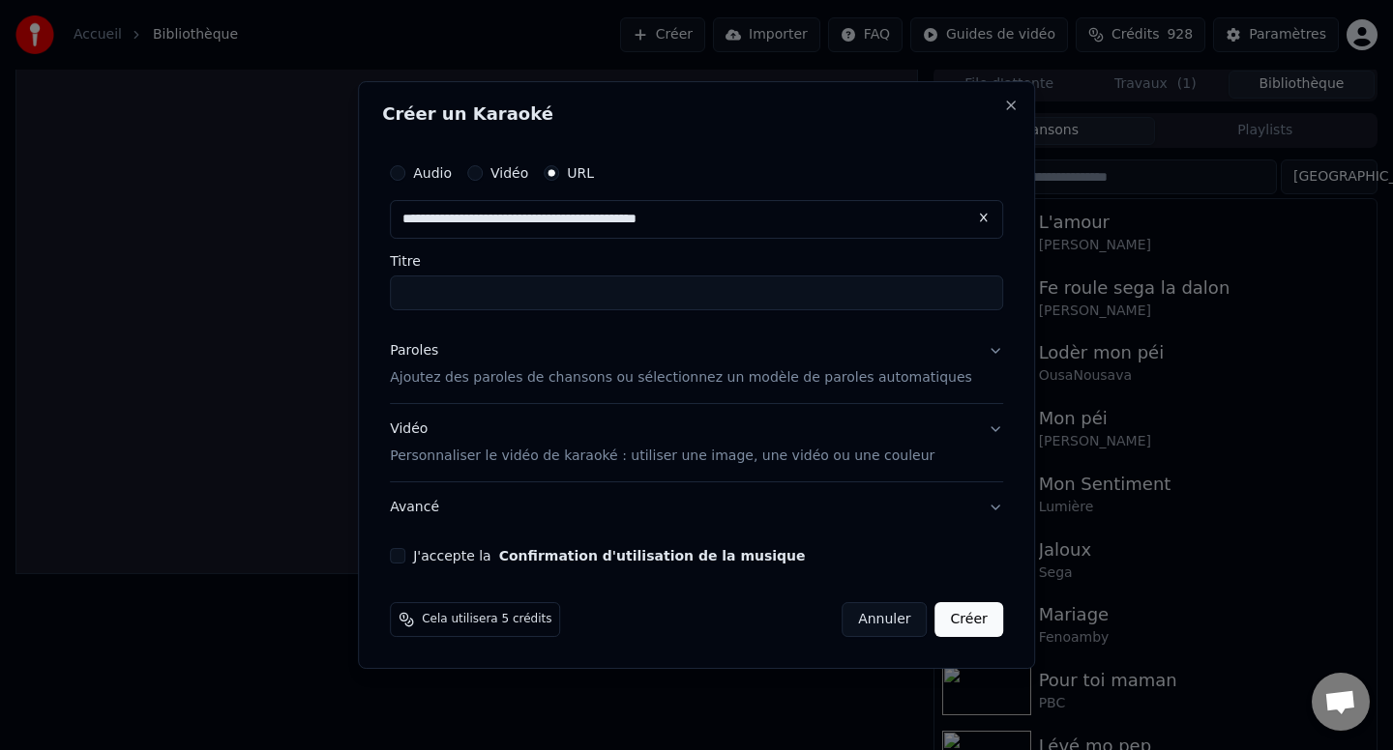
type input "**********"
click at [405, 559] on button "J'accepte la Confirmation d'utilisation de la musique" at bounding box center [397, 555] width 15 height 15
click at [978, 355] on button "Paroles Ajoutez des paroles de chansons ou sélectionnez un modèle de paroles au…" at bounding box center [696, 364] width 613 height 77
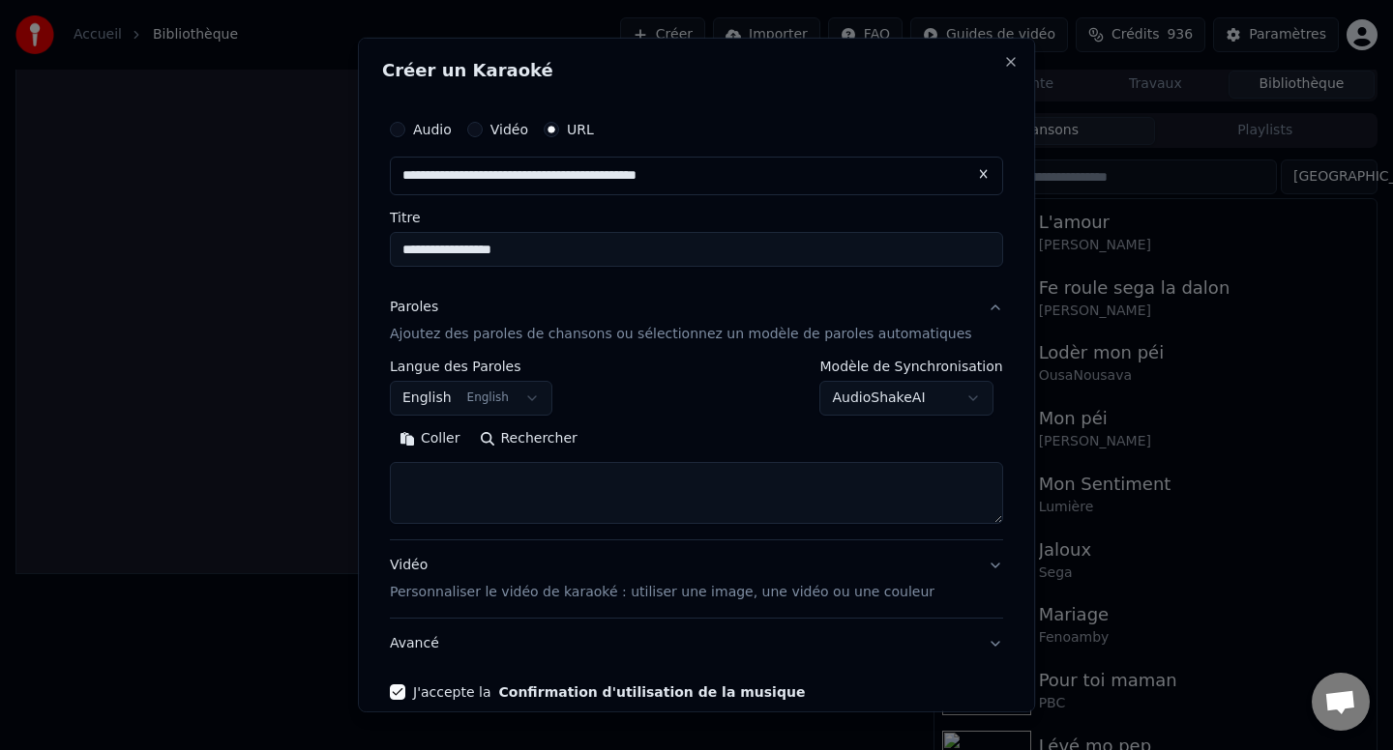
click at [902, 401] on body "**********" at bounding box center [696, 372] width 1393 height 750
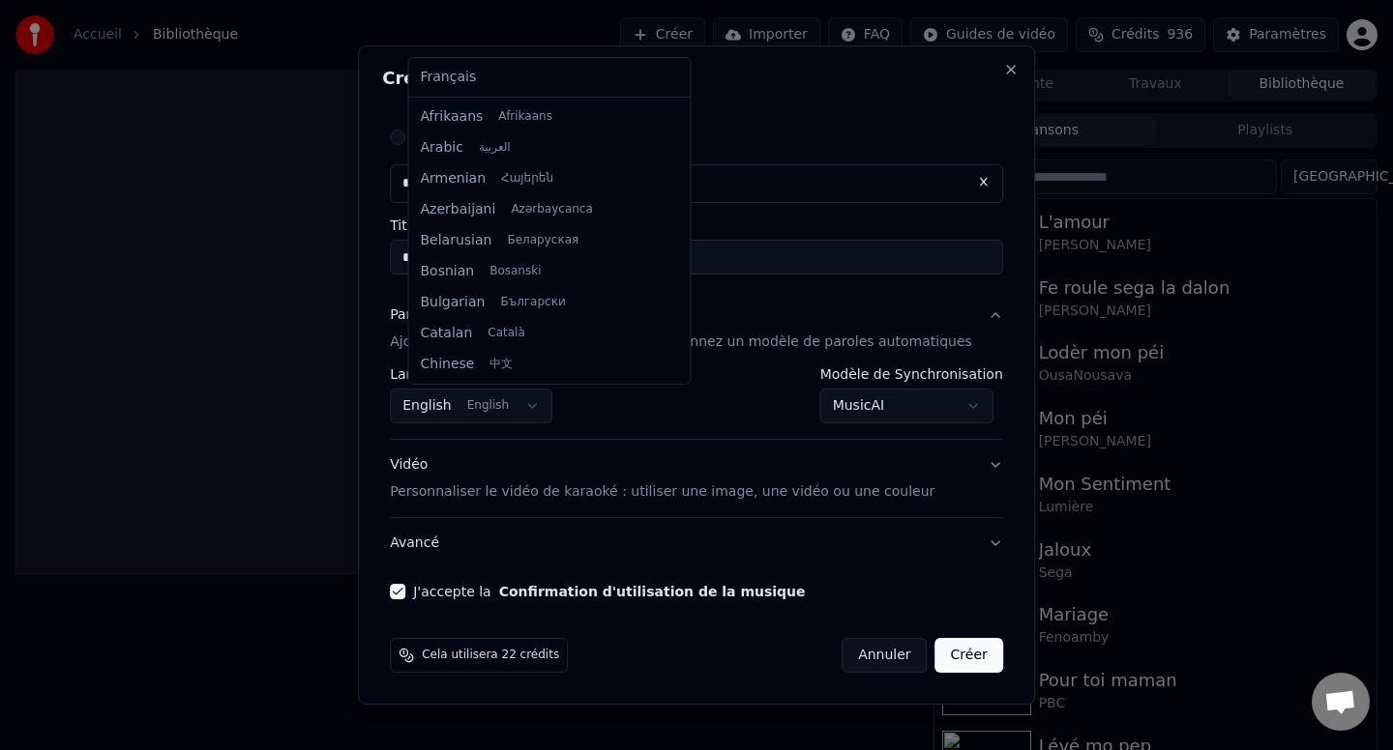
click at [490, 415] on body "**********" at bounding box center [696, 372] width 1393 height 750
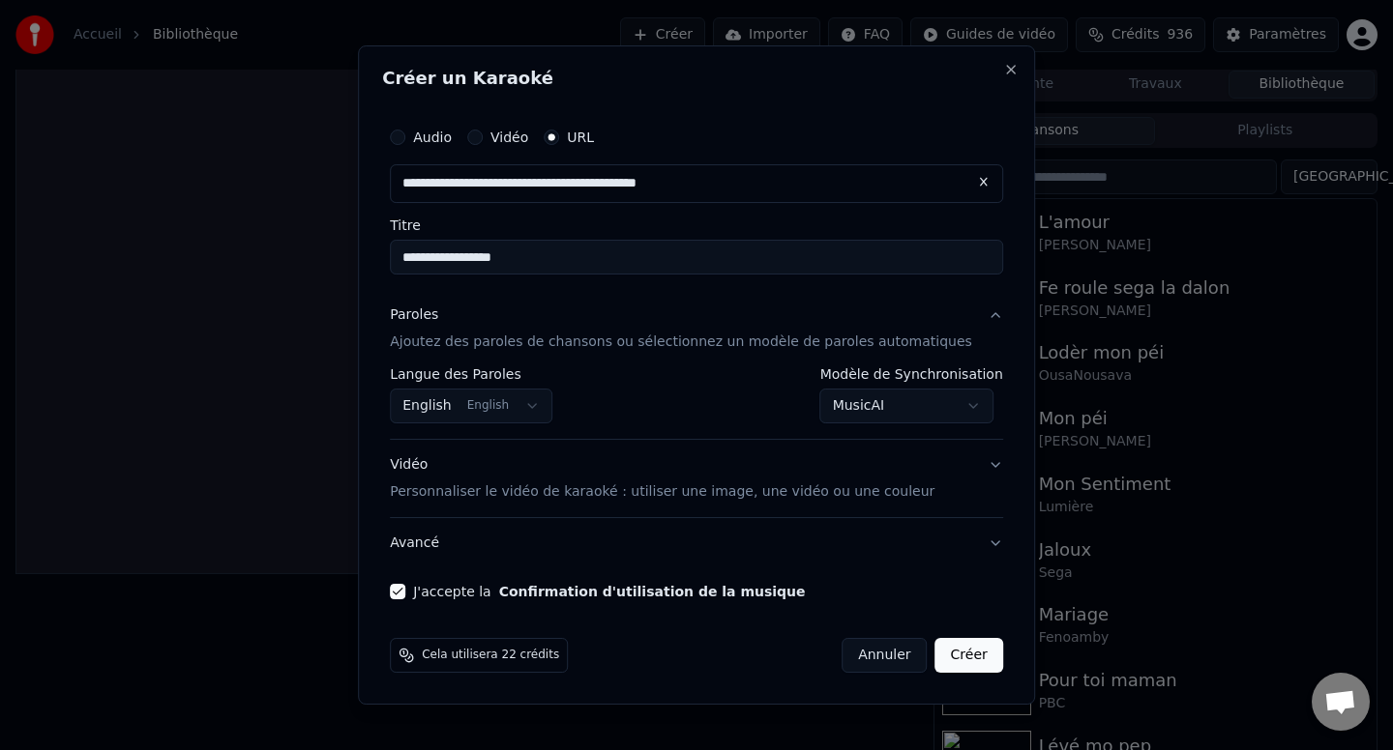
click at [876, 415] on body "**********" at bounding box center [696, 372] width 1393 height 750
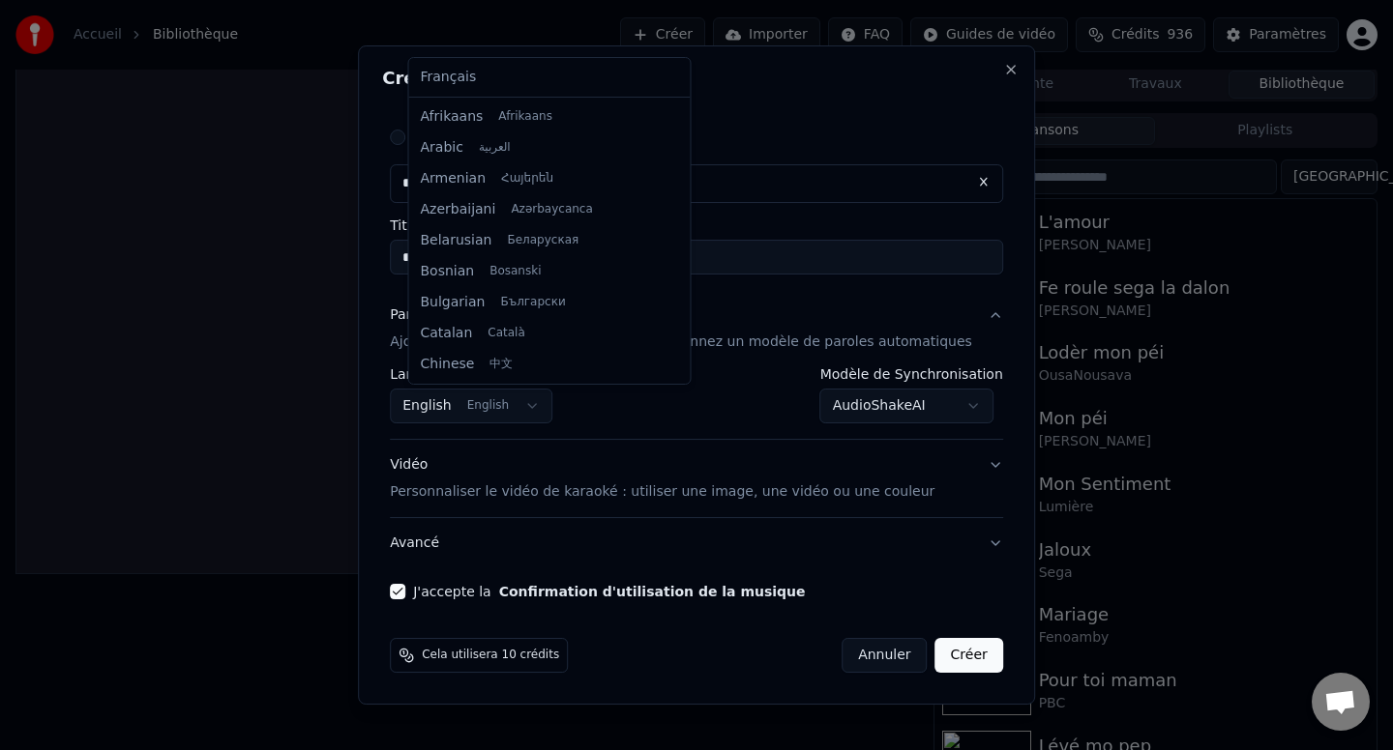
click at [498, 405] on body "**********" at bounding box center [696, 372] width 1393 height 750
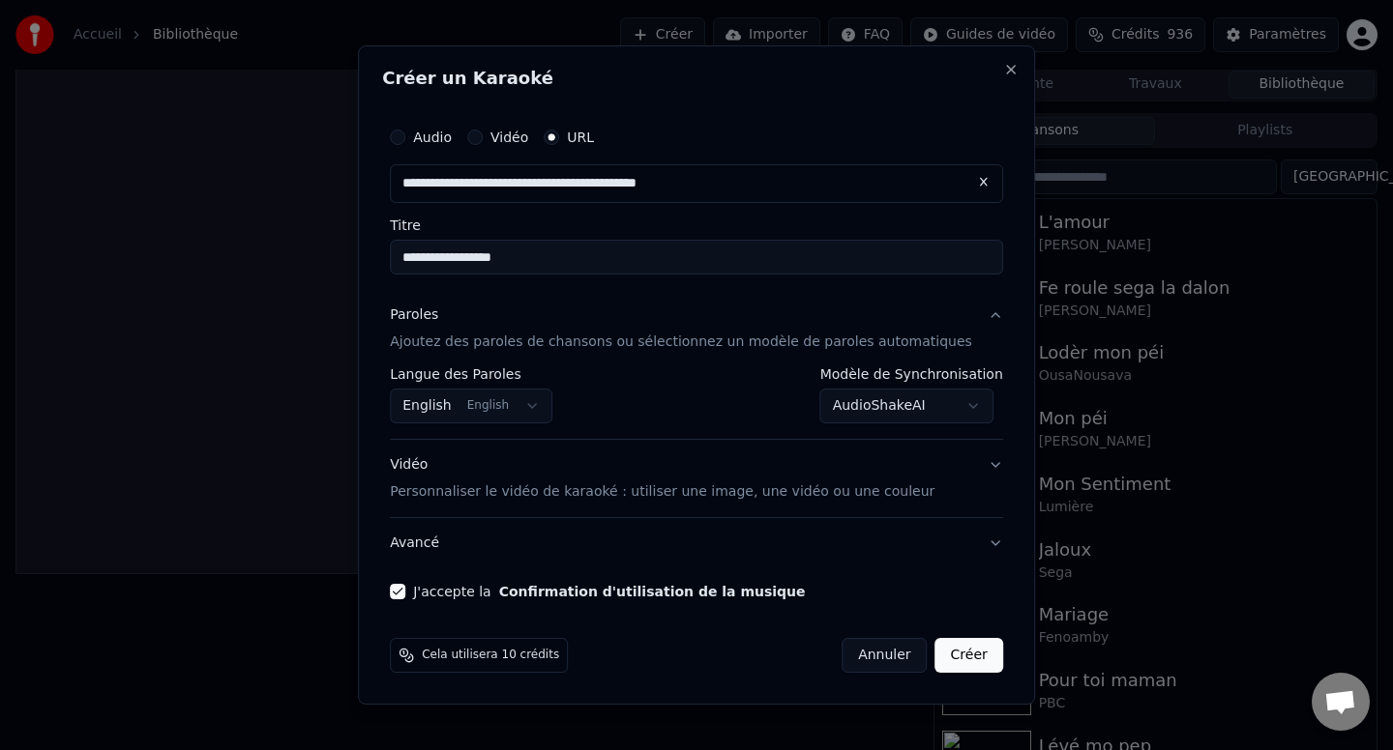
click at [861, 411] on body "**********" at bounding box center [696, 372] width 1393 height 750
click at [944, 657] on button "Créer" at bounding box center [969, 655] width 68 height 35
select select "**********"
select select
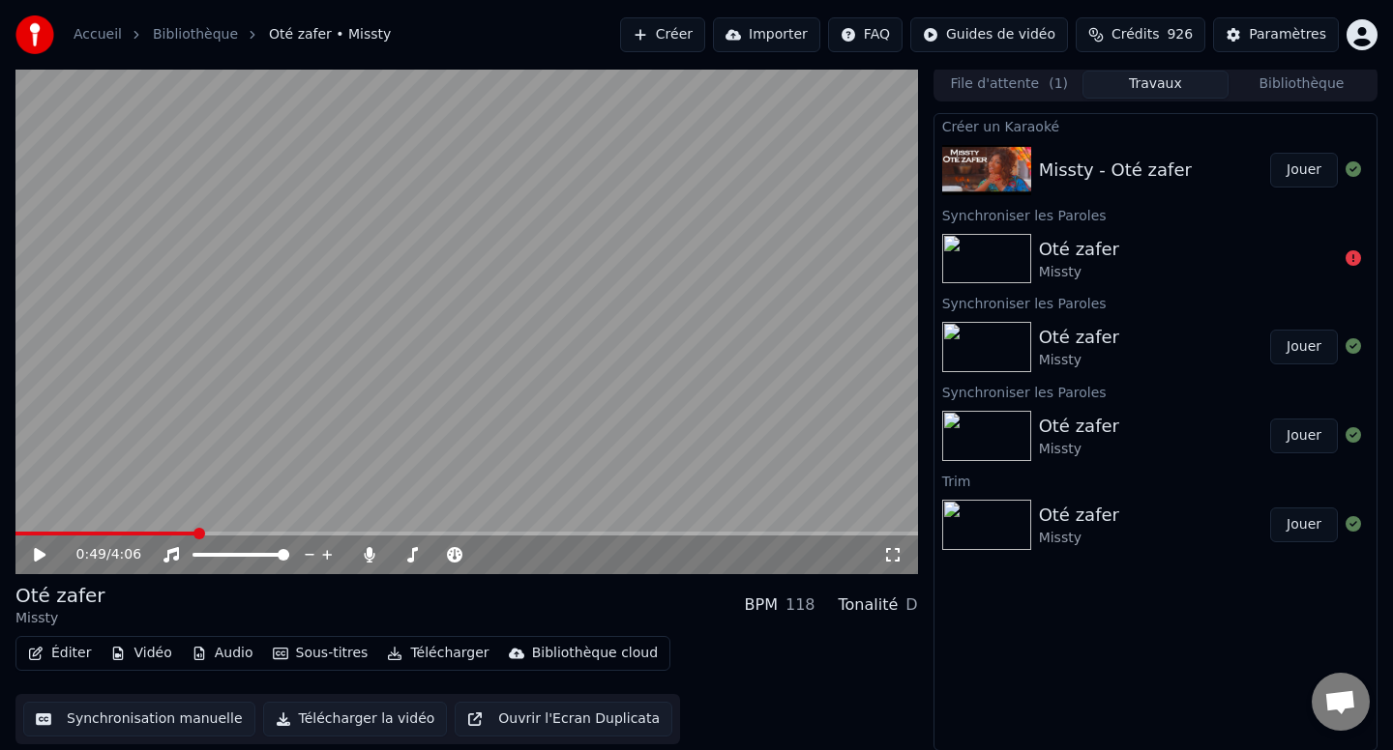
click at [64, 658] on button "Éditer" at bounding box center [59, 653] width 78 height 27
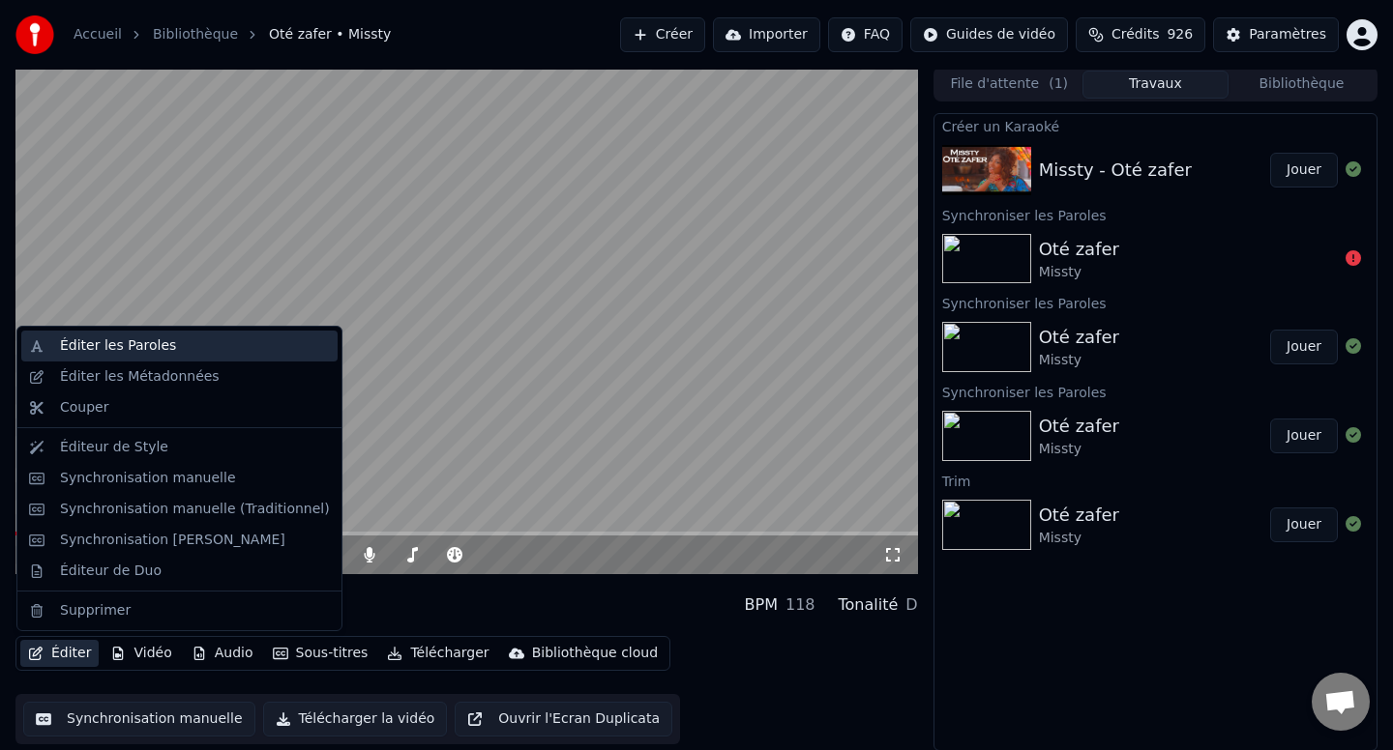
click at [174, 348] on div "Éditer les Paroles" at bounding box center [195, 346] width 270 height 19
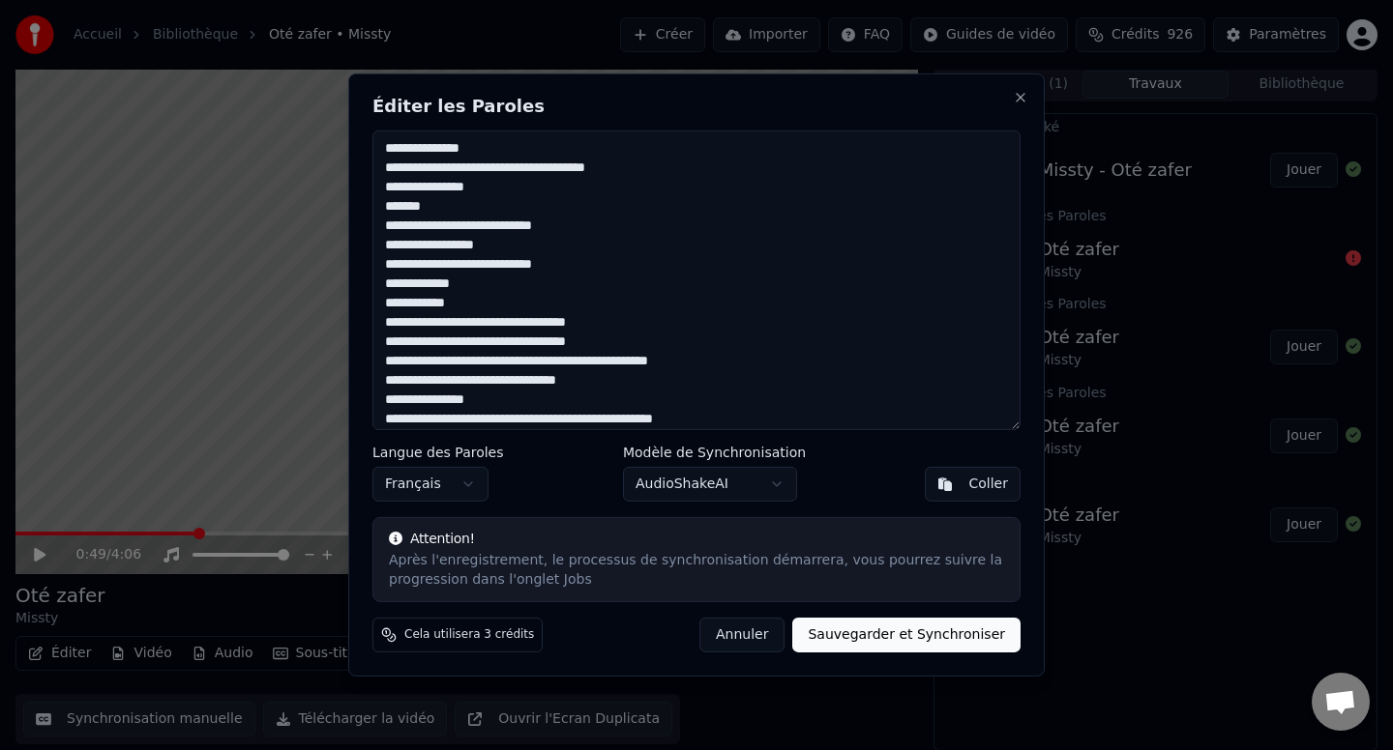
click at [508, 402] on textarea at bounding box center [696, 281] width 648 height 300
click at [621, 385] on textarea at bounding box center [696, 281] width 648 height 300
click at [754, 368] on textarea at bounding box center [696, 281] width 648 height 300
click at [557, 410] on textarea at bounding box center [696, 281] width 648 height 300
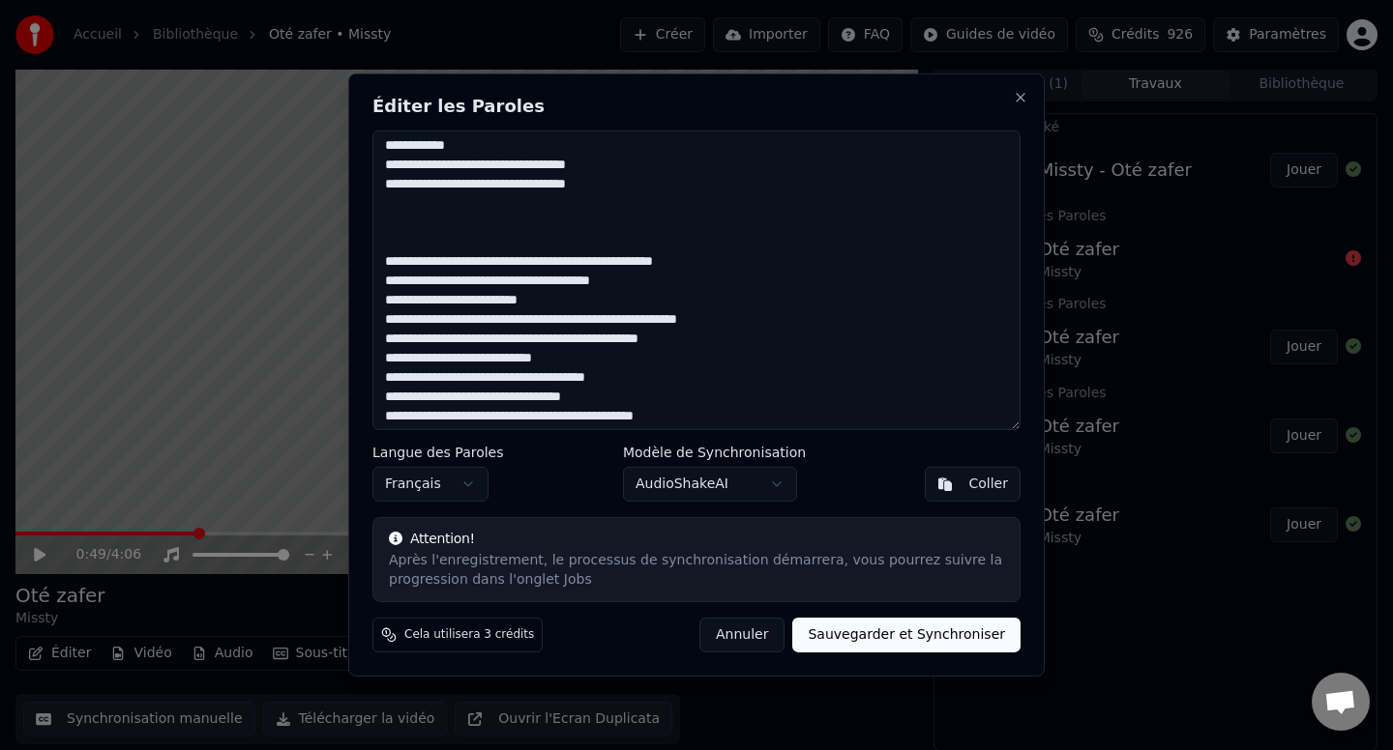
click at [468, 265] on textarea at bounding box center [696, 281] width 648 height 300
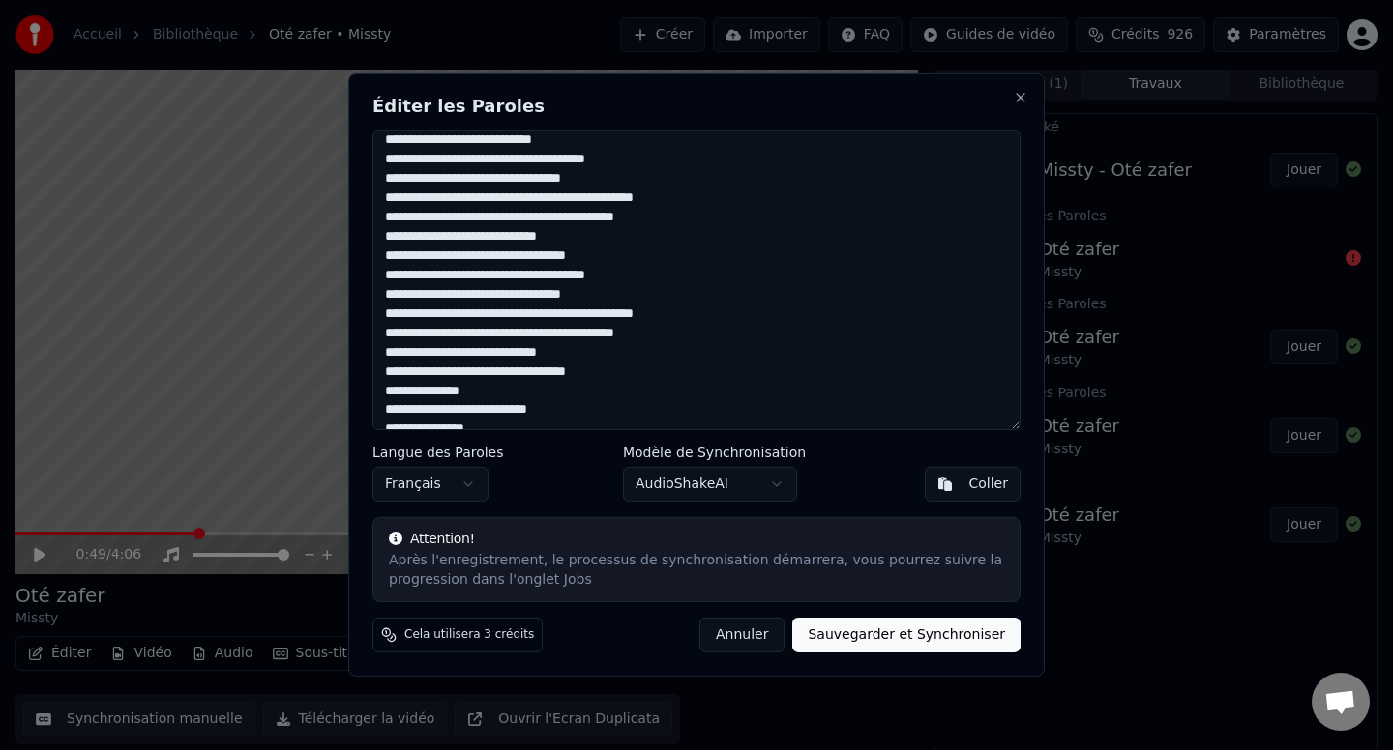
scroll to position [357, 0]
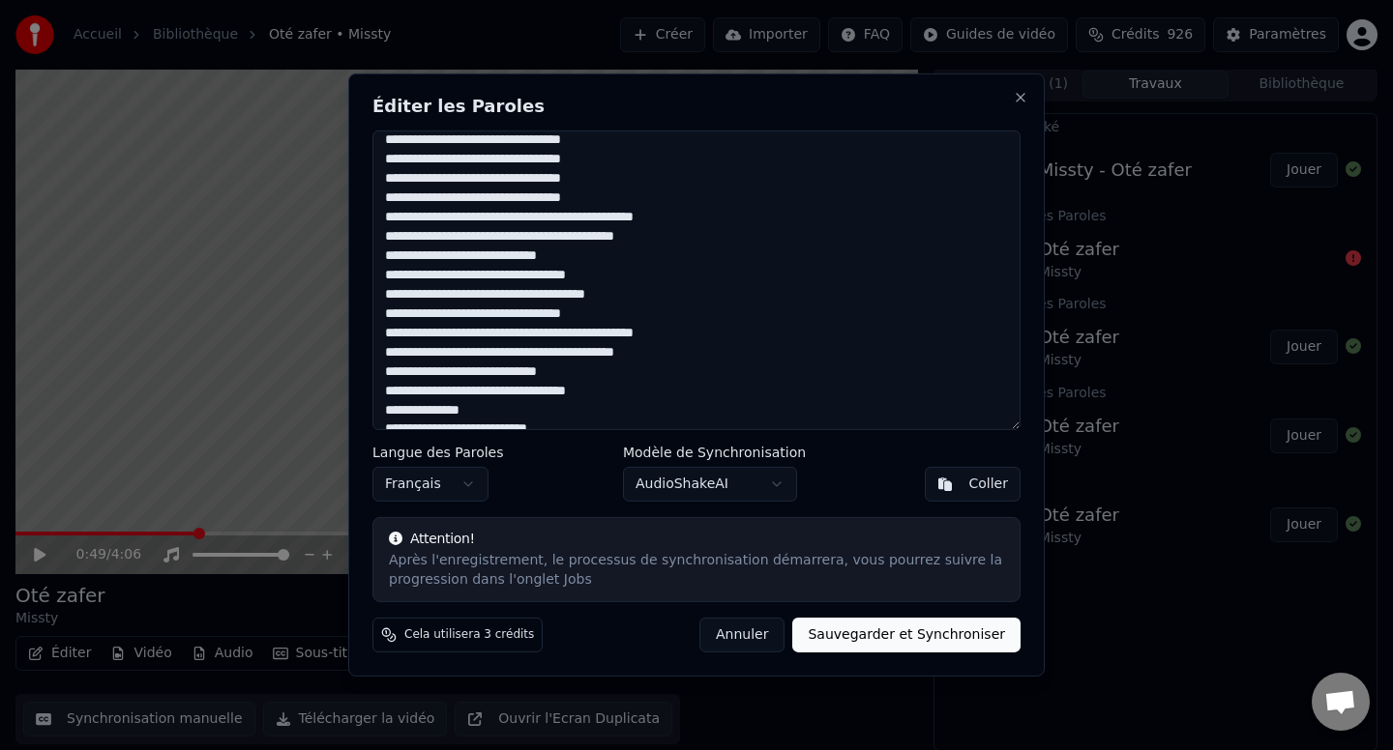
click at [421, 196] on textarea at bounding box center [696, 281] width 648 height 300
click at [765, 190] on textarea at bounding box center [696, 281] width 648 height 300
click at [392, 215] on textarea at bounding box center [696, 281] width 648 height 300
click at [865, 226] on textarea at bounding box center [696, 281] width 648 height 300
click at [396, 242] on textarea at bounding box center [696, 281] width 648 height 300
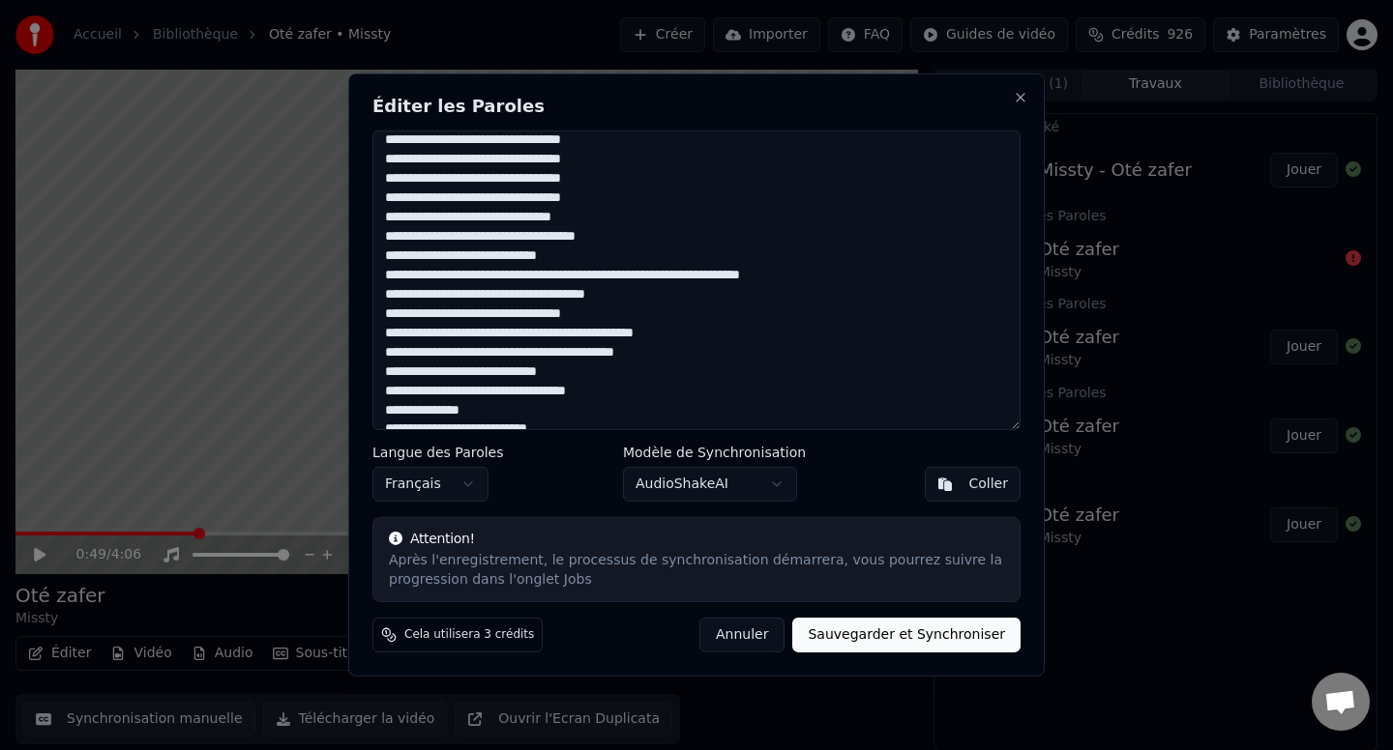
click at [893, 278] on textarea at bounding box center [696, 281] width 648 height 300
click at [396, 294] on textarea at bounding box center [696, 281] width 648 height 300
click at [888, 324] on textarea at bounding box center [696, 281] width 648 height 300
click at [394, 351] on textarea at bounding box center [696, 281] width 648 height 300
type textarea "**********"
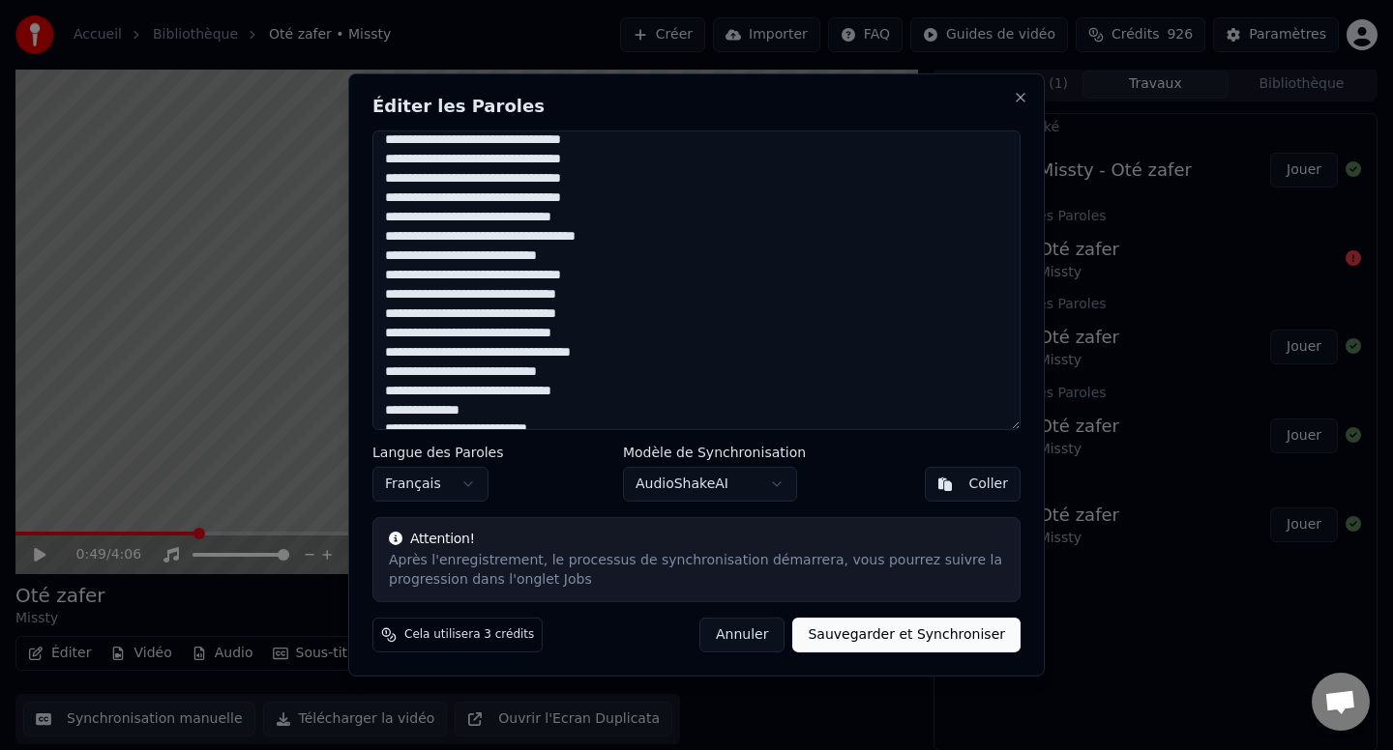
click at [885, 623] on button "Sauvegarder et Synchroniser" at bounding box center [906, 635] width 228 height 35
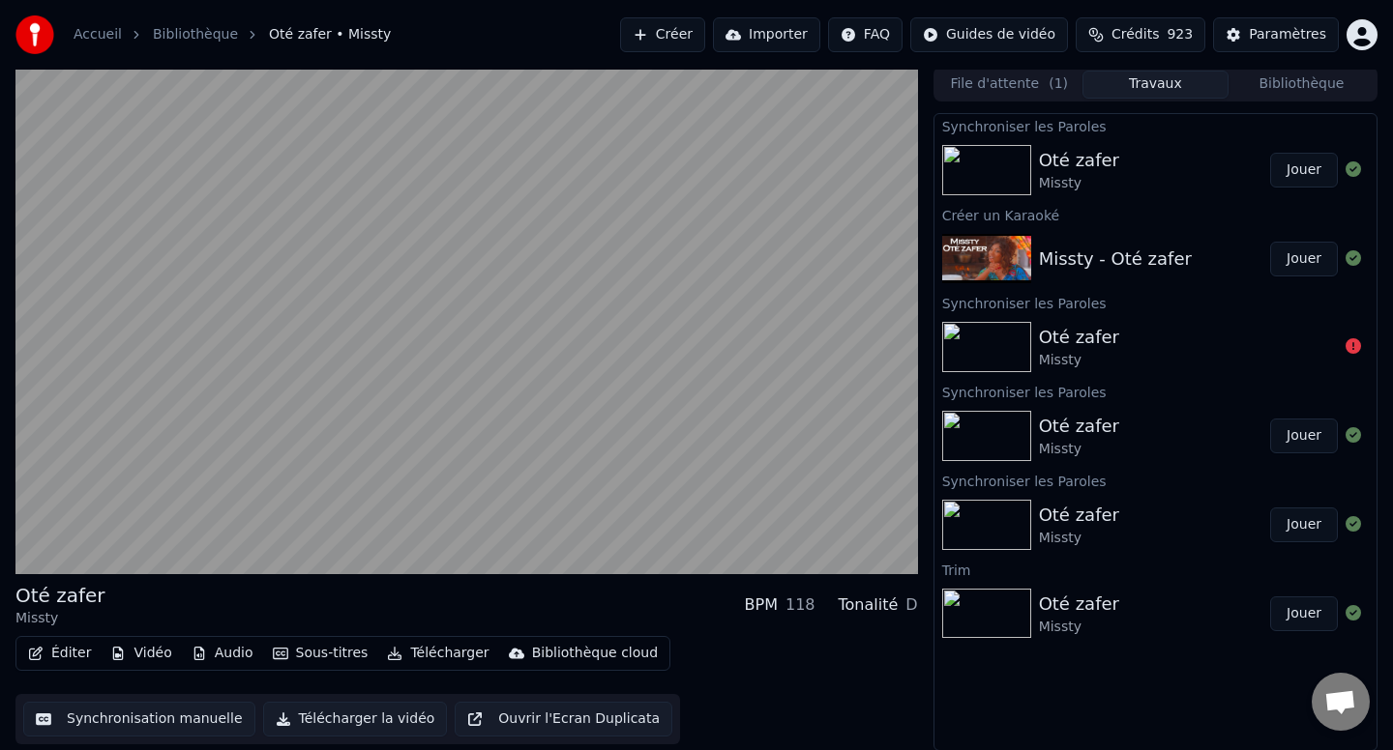
click at [298, 651] on button "Sous-titres" at bounding box center [320, 653] width 111 height 27
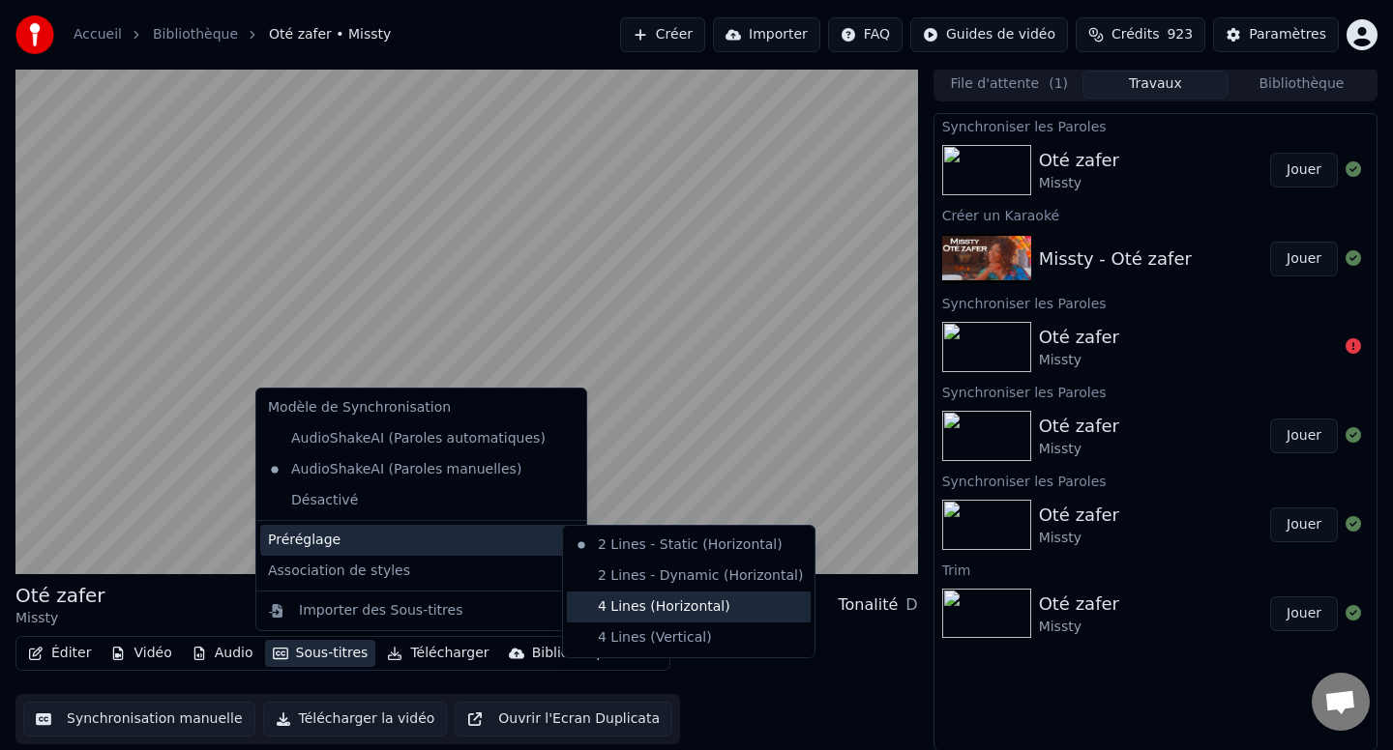
click at [639, 611] on div "4 Lines (Horizontal)" at bounding box center [689, 607] width 244 height 31
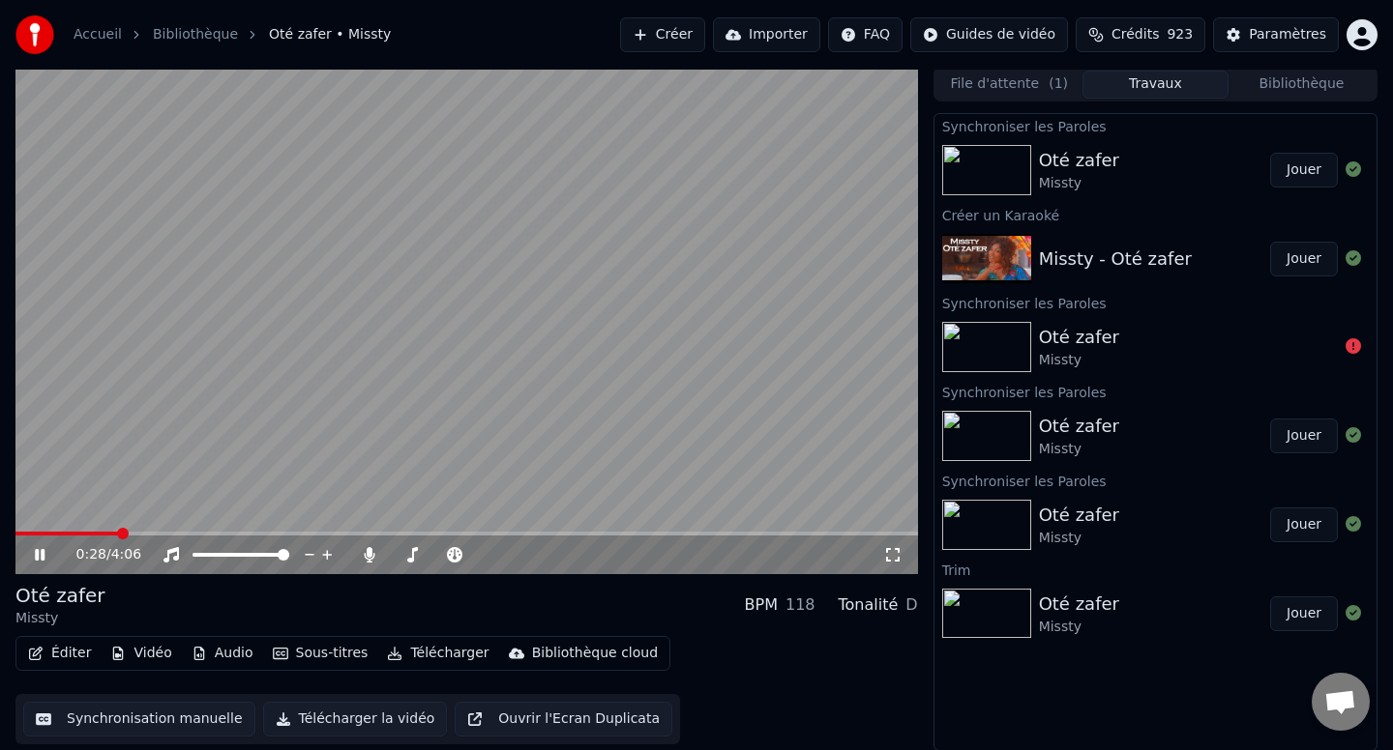
click at [116, 532] on span at bounding box center [66, 534] width 103 height 4
click at [181, 530] on video at bounding box center [466, 321] width 902 height 508
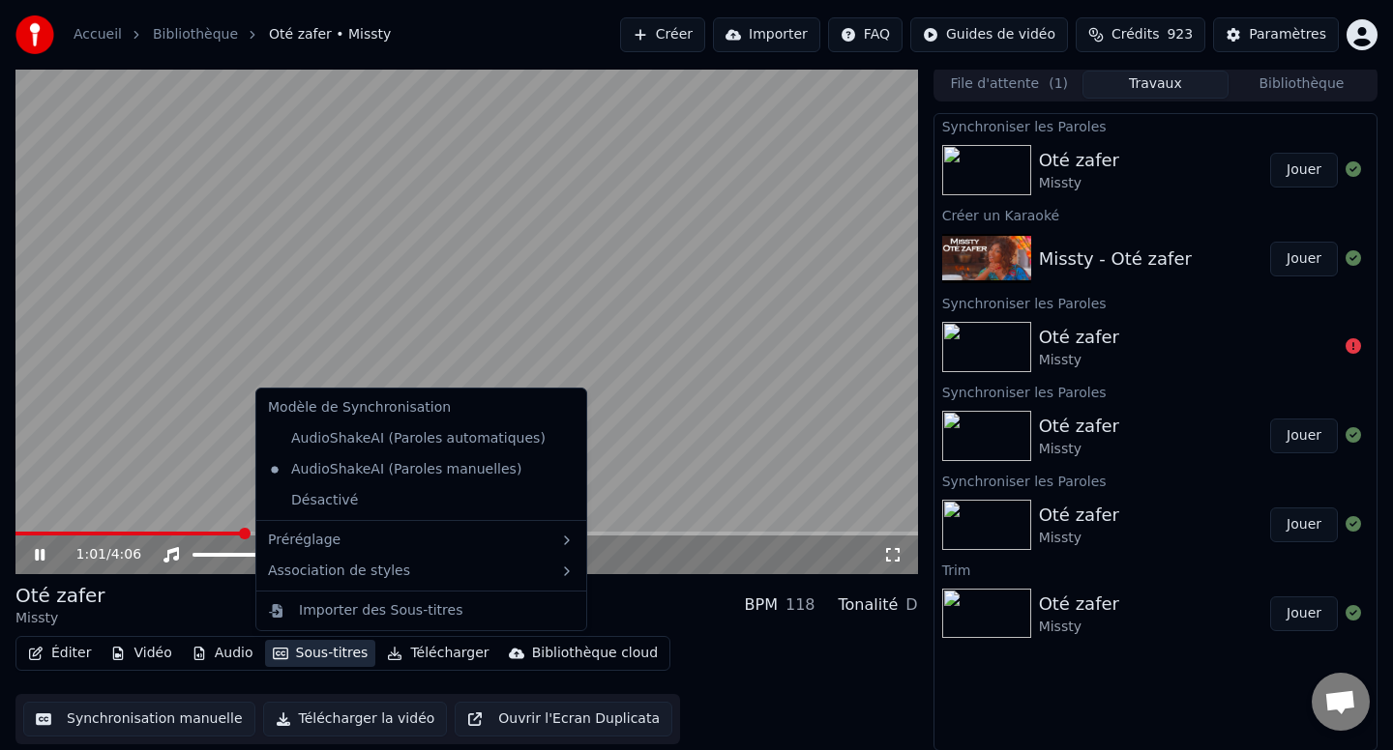
click at [278, 647] on icon "button" at bounding box center [280, 653] width 15 height 12
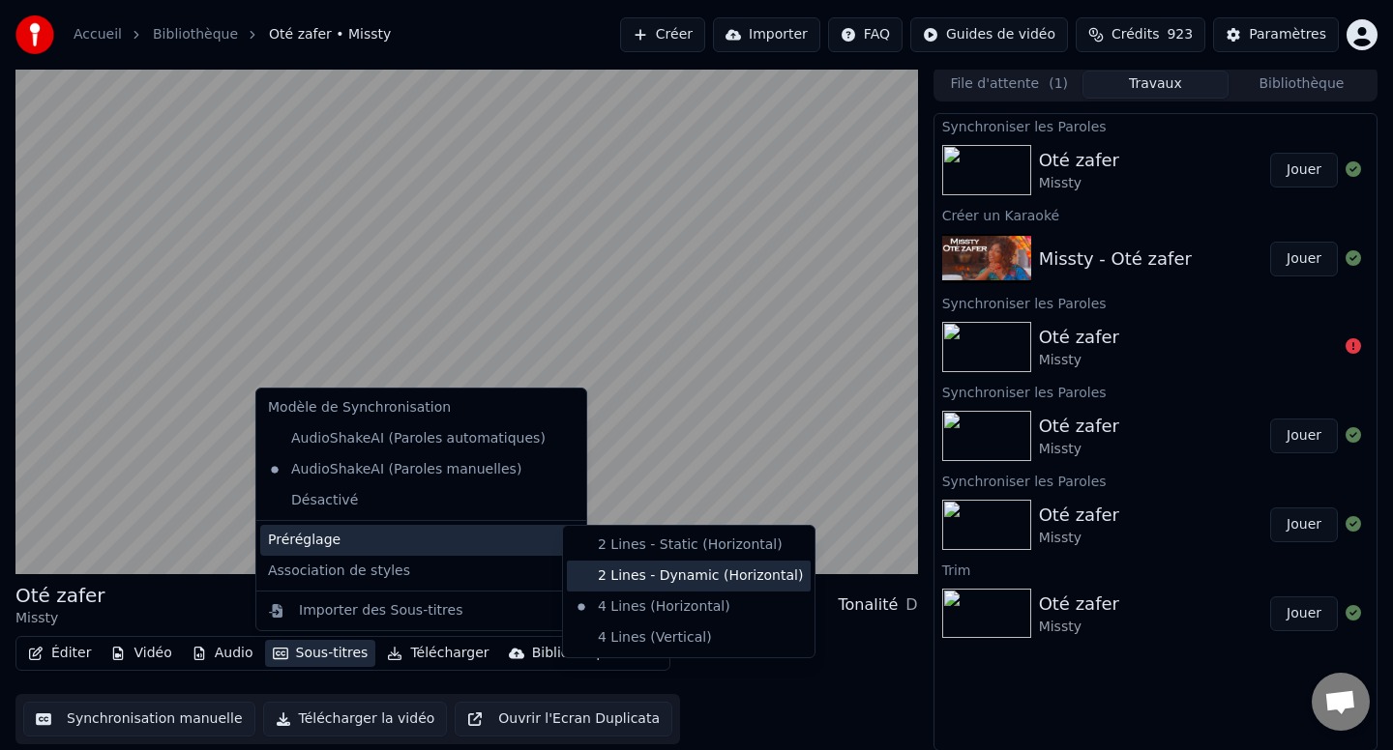
click at [622, 571] on div "2 Lines - Dynamic (Horizontal)" at bounding box center [689, 576] width 244 height 31
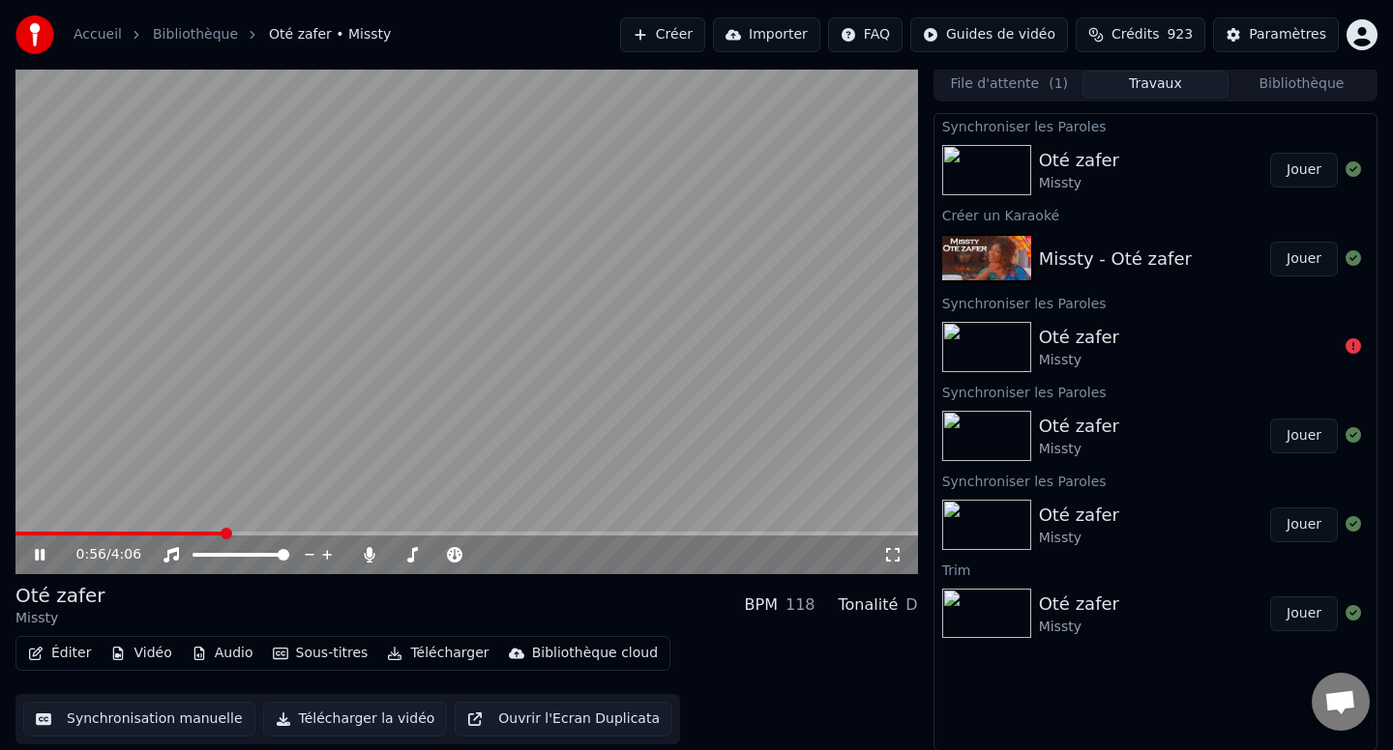
click at [320, 652] on button "Sous-titres" at bounding box center [320, 653] width 111 height 27
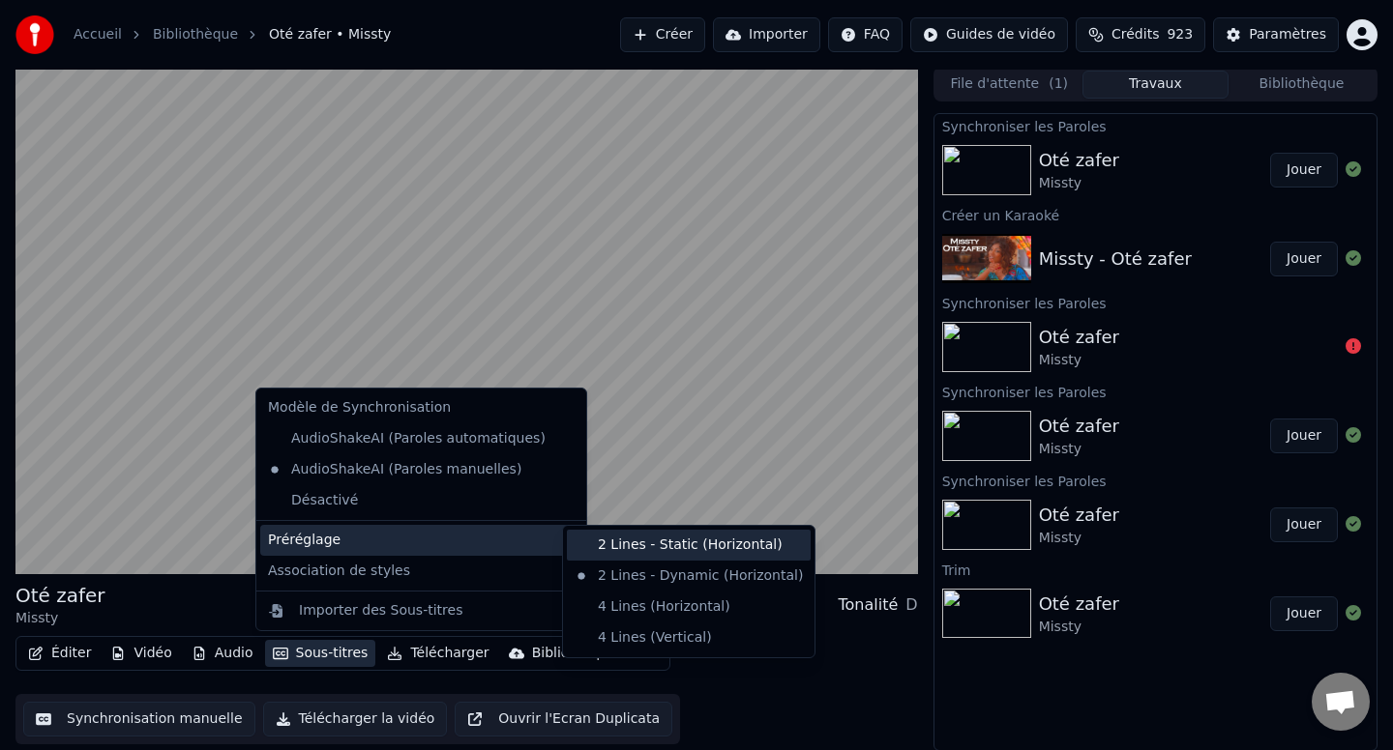
click at [622, 551] on div "2 Lines - Static (Horizontal)" at bounding box center [689, 545] width 244 height 31
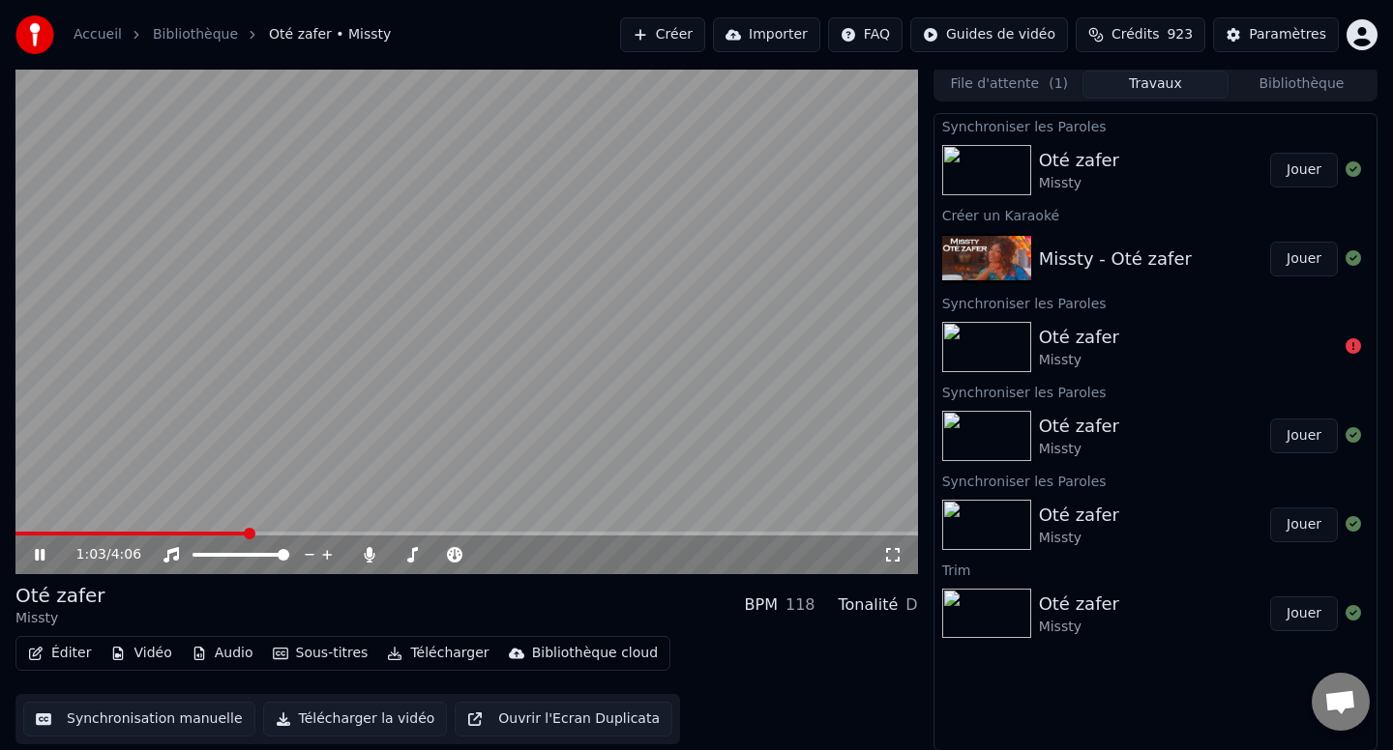
click at [328, 646] on button "Sous-titres" at bounding box center [320, 653] width 111 height 27
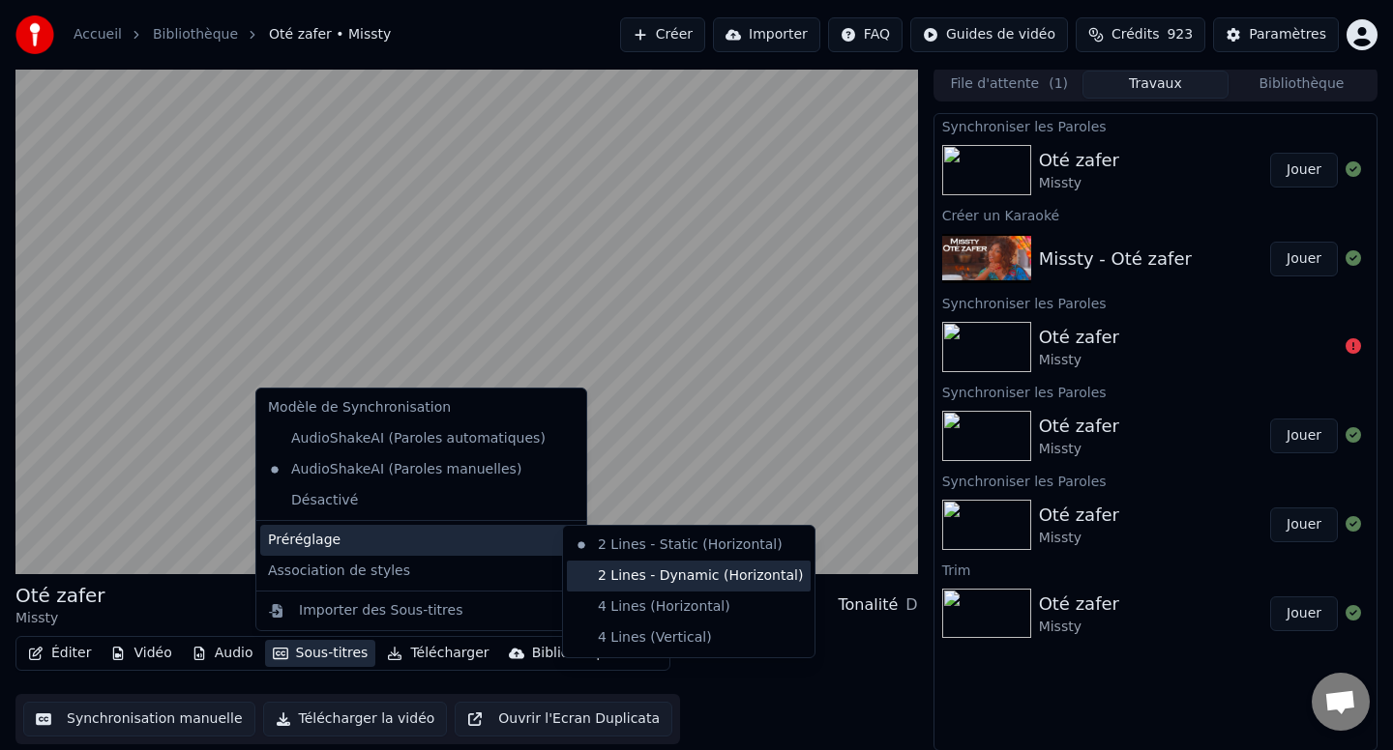
click at [594, 567] on div "2 Lines - Dynamic (Horizontal)" at bounding box center [689, 576] width 244 height 31
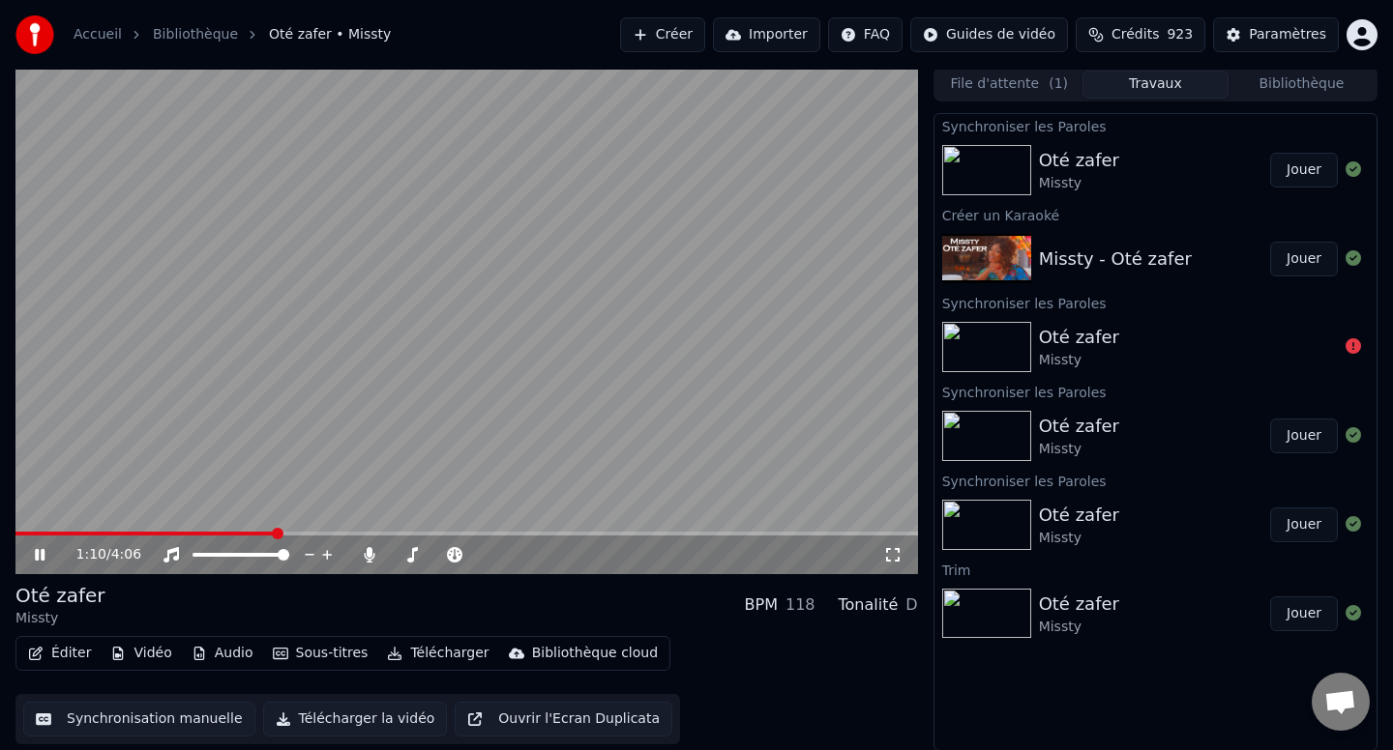
click at [340, 656] on button "Sous-titres" at bounding box center [320, 653] width 111 height 27
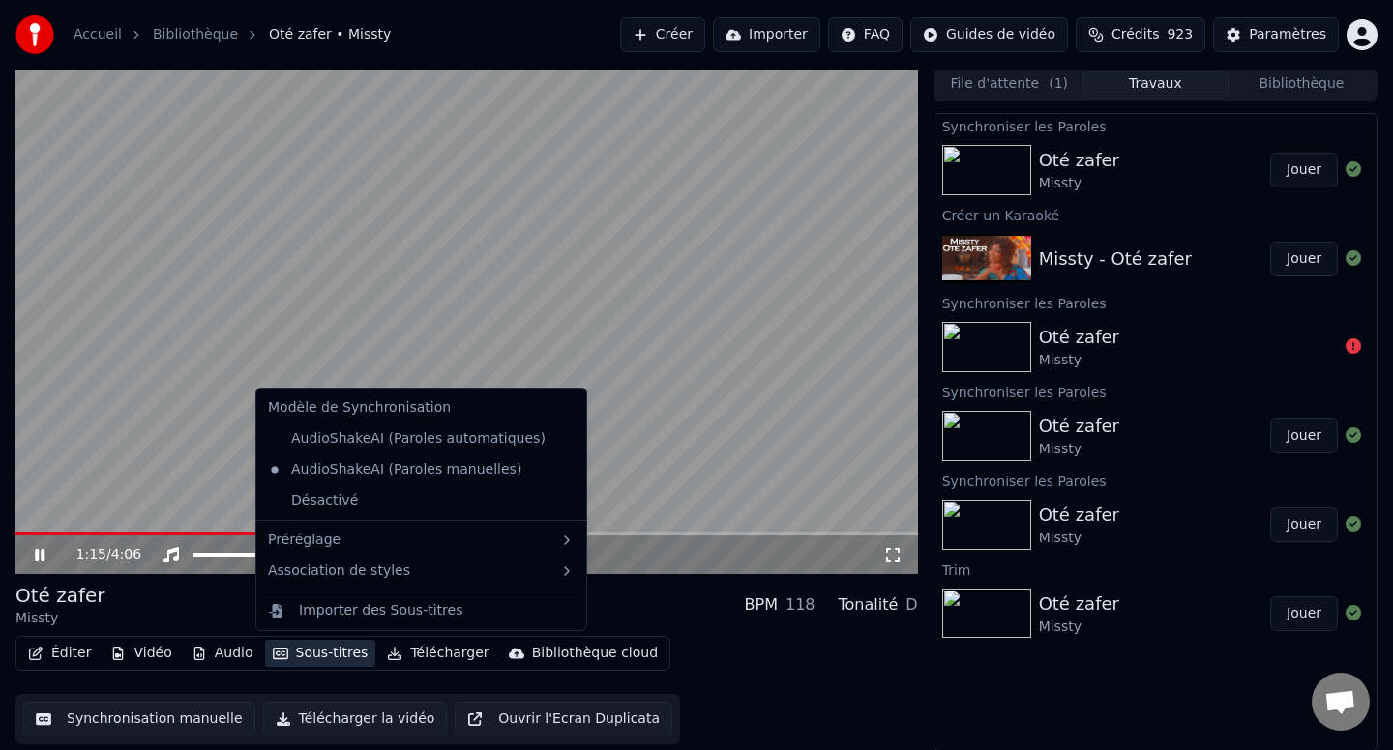
click at [29, 556] on div "1:15 / 4:06" at bounding box center [466, 554] width 887 height 19
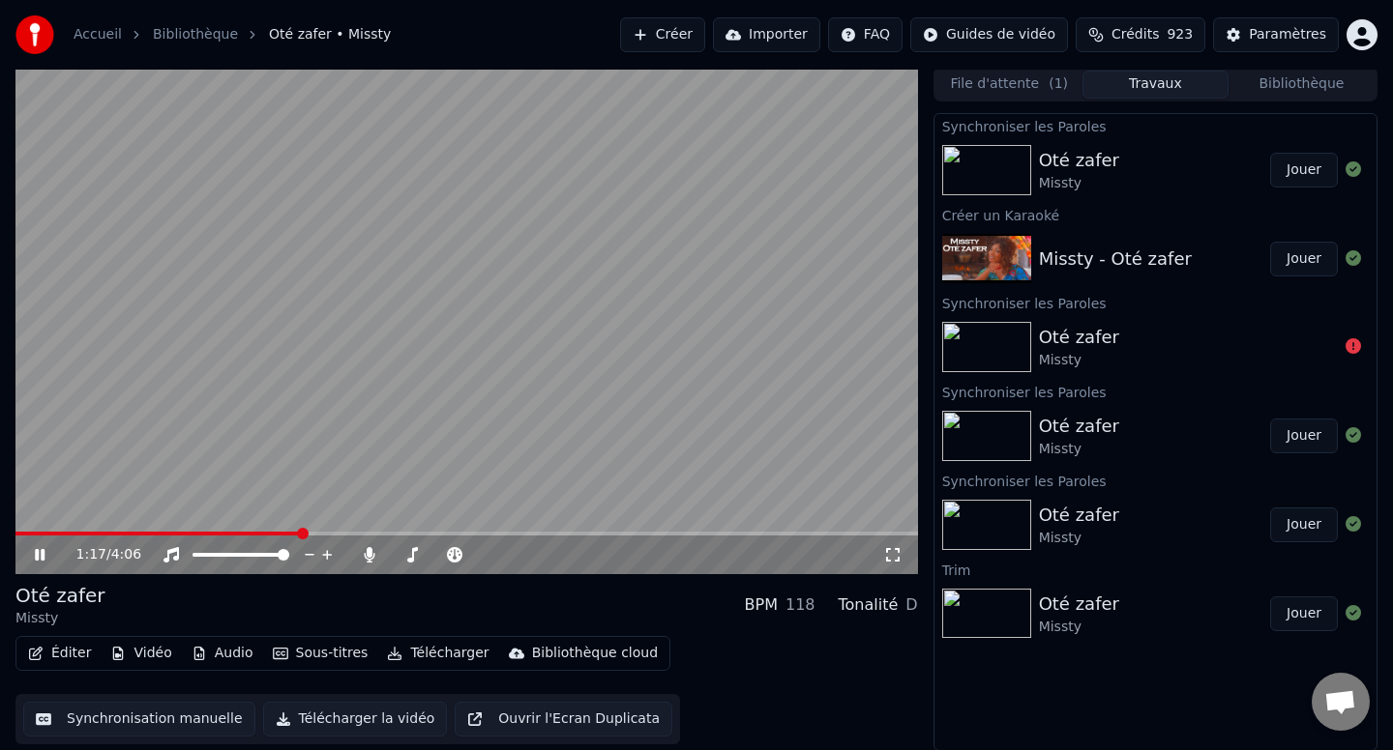
click at [67, 652] on button "Éditer" at bounding box center [59, 653] width 78 height 27
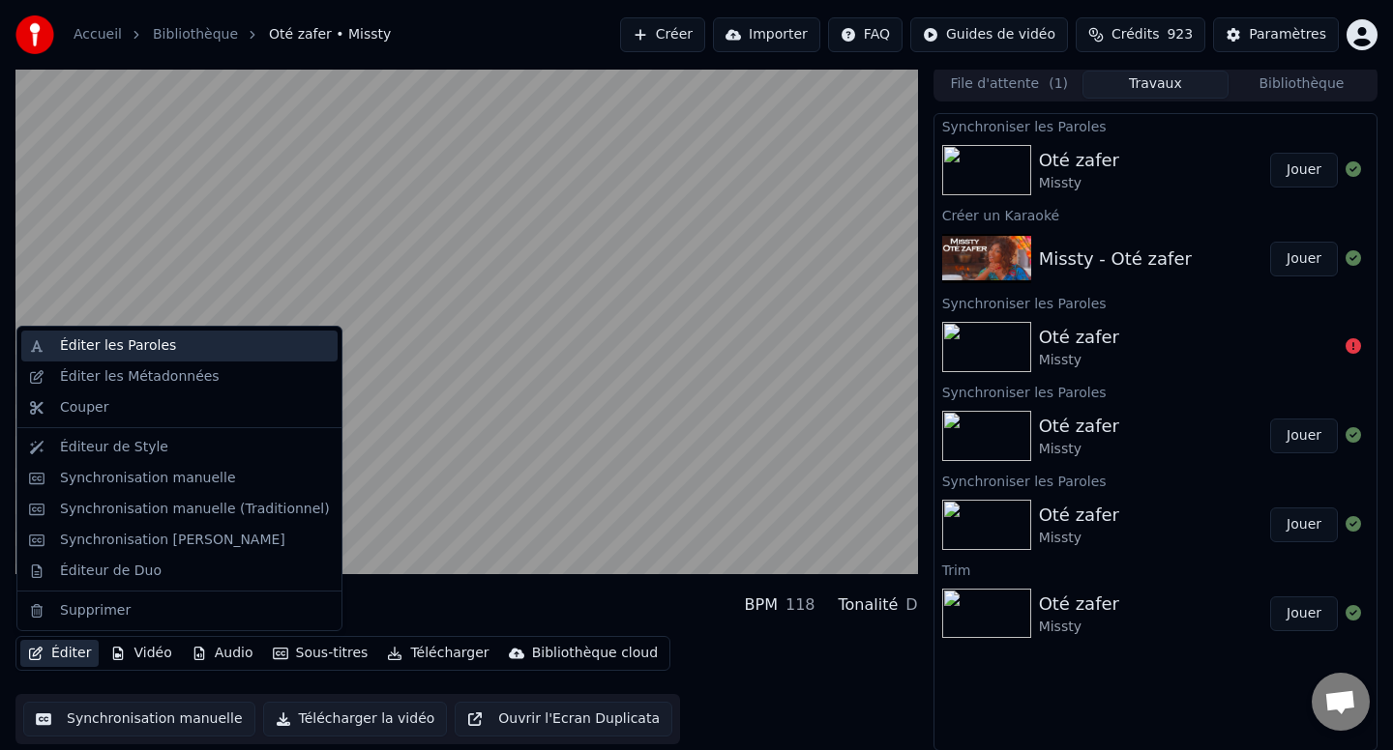
click at [192, 350] on div "Éditer les Paroles" at bounding box center [195, 346] width 270 height 19
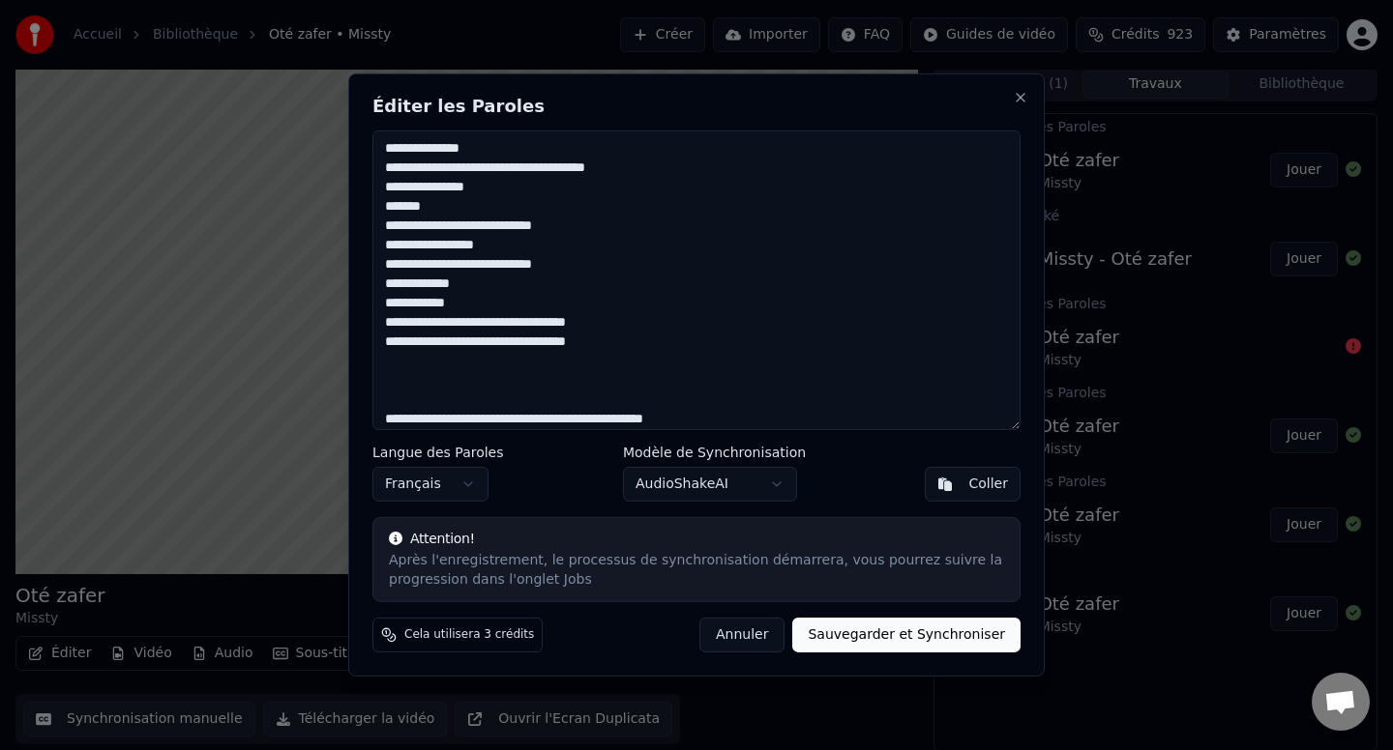
click at [613, 346] on textarea at bounding box center [696, 281] width 648 height 300
click at [679, 324] on textarea at bounding box center [696, 281] width 648 height 300
click at [604, 300] on textarea at bounding box center [696, 281] width 648 height 300
click at [515, 295] on textarea at bounding box center [696, 281] width 648 height 300
click at [520, 280] on textarea at bounding box center [696, 281] width 648 height 300
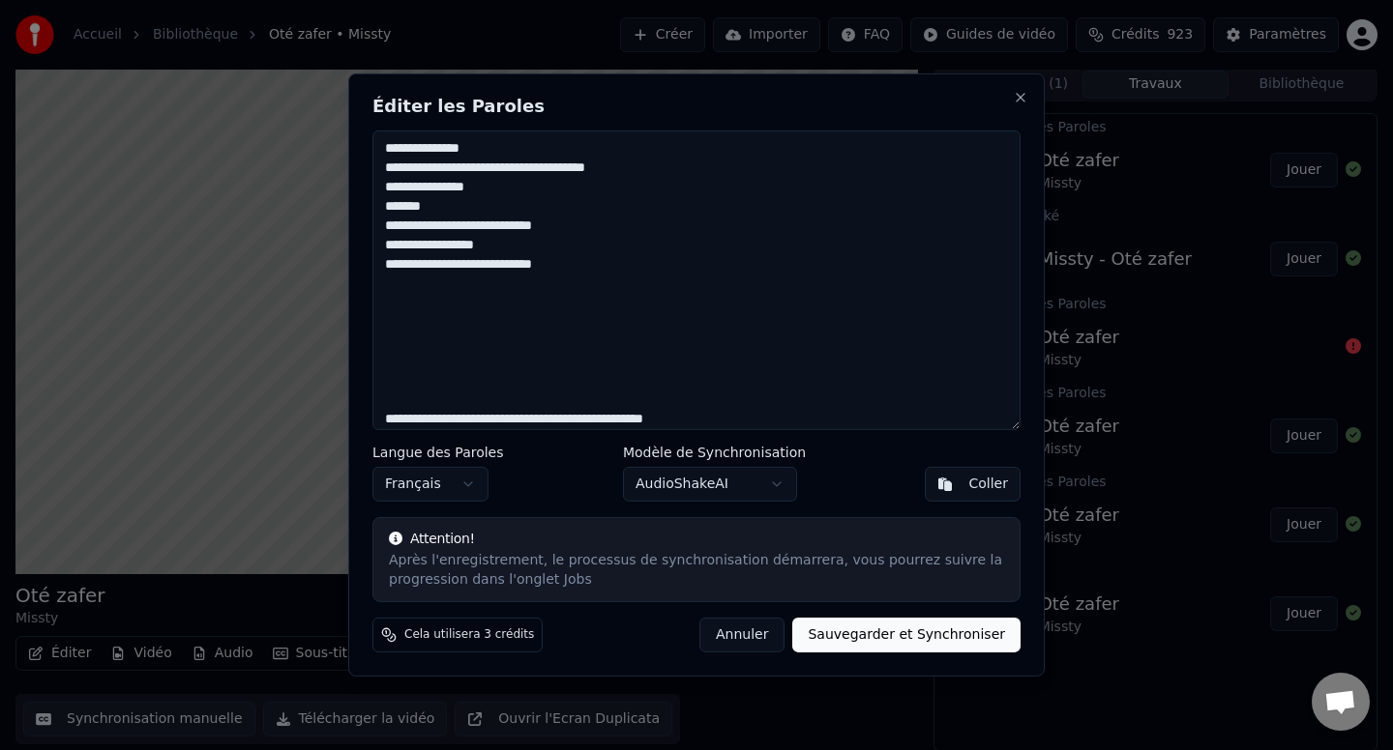
click at [599, 257] on textarea at bounding box center [696, 281] width 648 height 300
click at [535, 250] on textarea at bounding box center [696, 281] width 648 height 300
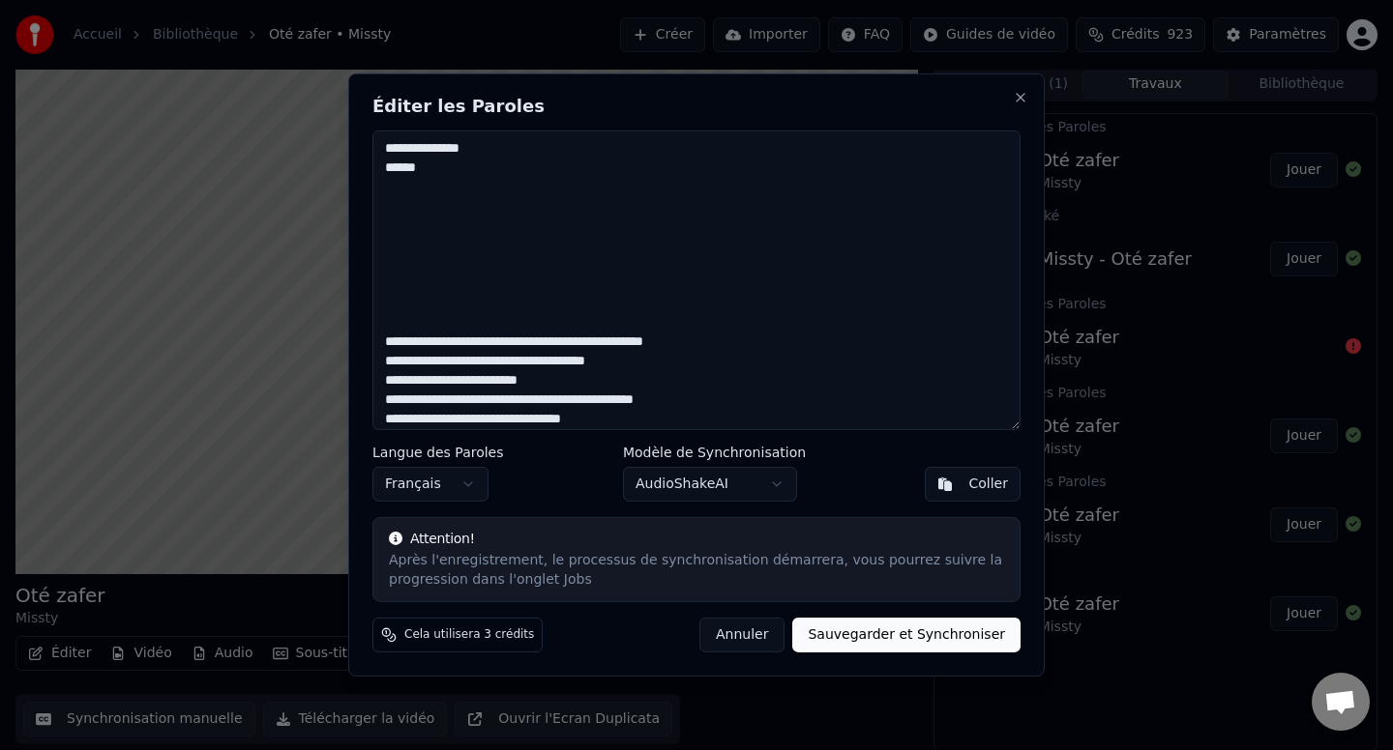
click at [748, 638] on button "Annuler" at bounding box center [741, 635] width 85 height 35
type textarea "**********"
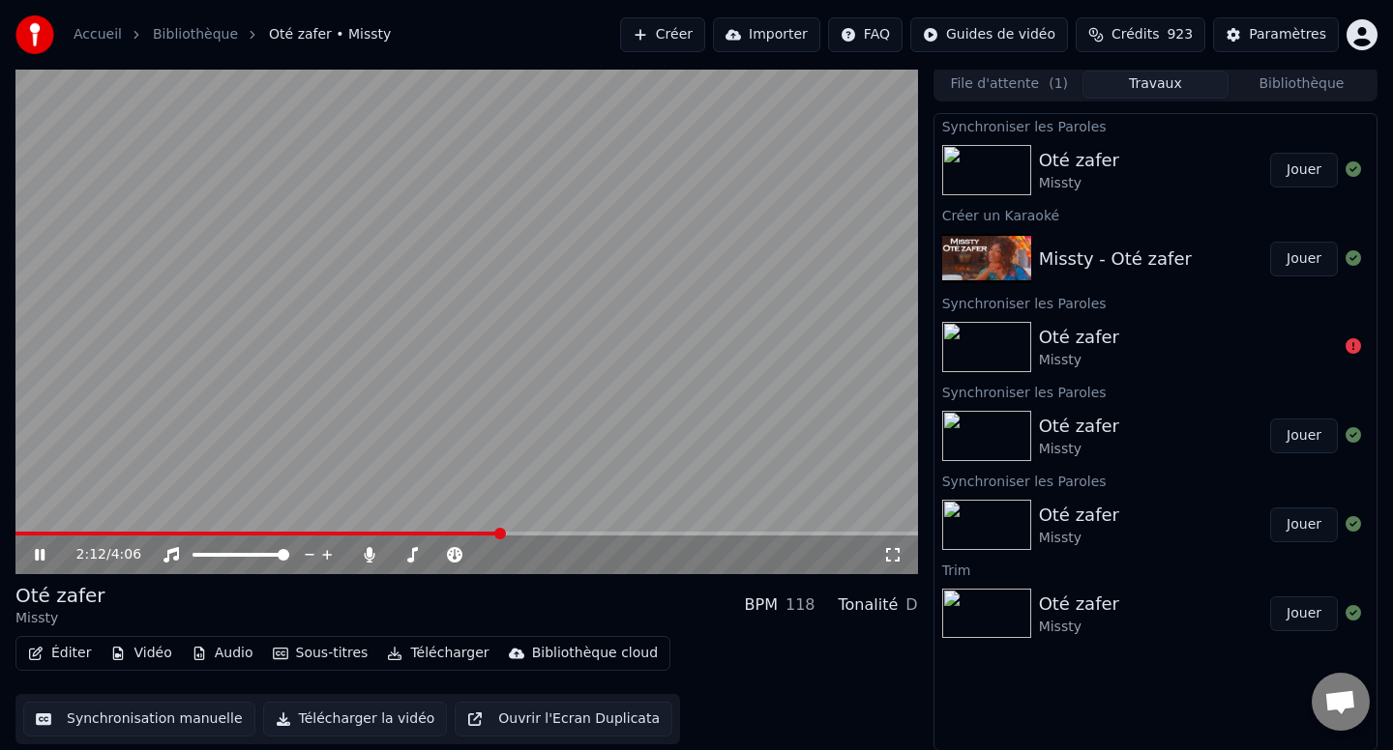
click at [100, 536] on div "2:12 / 4:06" at bounding box center [466, 555] width 902 height 39
click at [51, 533] on span at bounding box center [33, 534] width 37 height 4
click at [73, 526] on video at bounding box center [466, 321] width 902 height 508
click at [75, 528] on video at bounding box center [466, 321] width 902 height 508
click at [75, 529] on video at bounding box center [466, 321] width 902 height 508
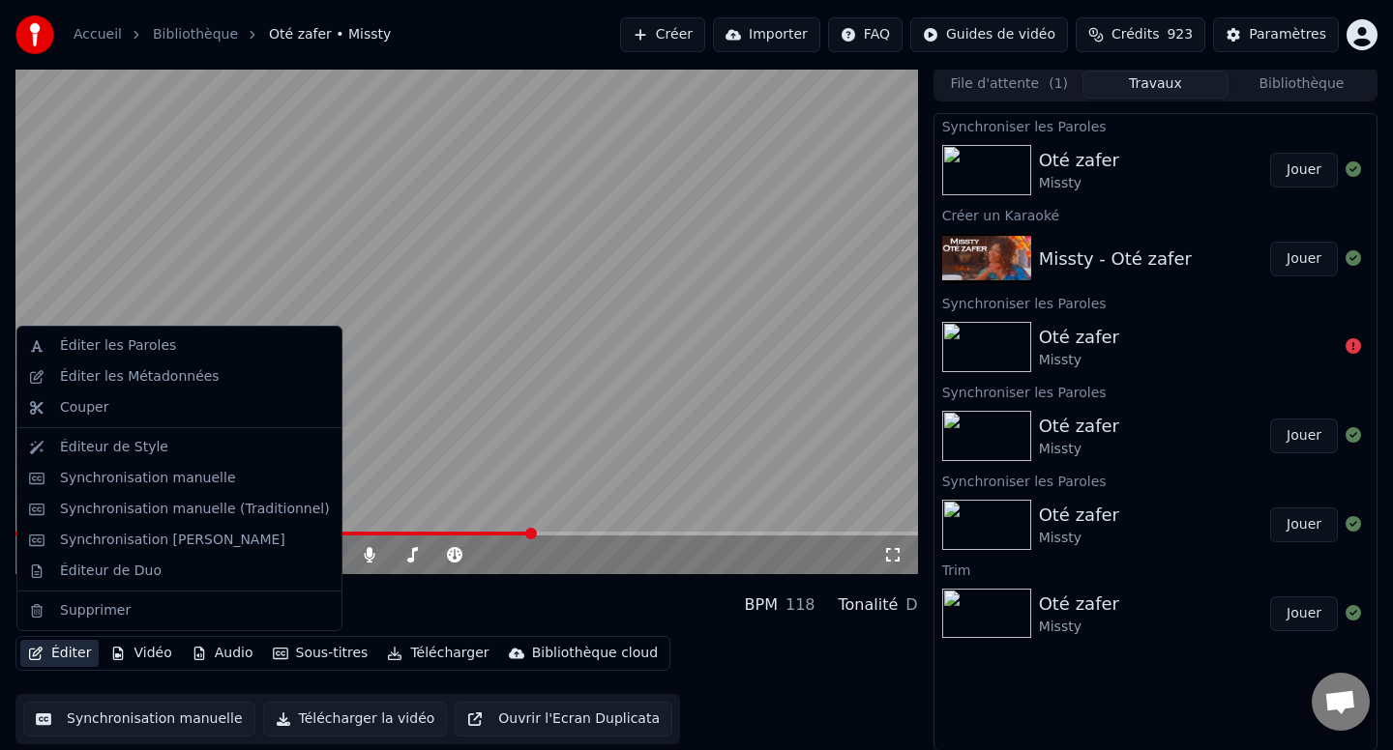
click at [65, 643] on button "Éditer" at bounding box center [59, 653] width 78 height 27
click at [189, 356] on div "Éditer les Paroles" at bounding box center [179, 346] width 316 height 31
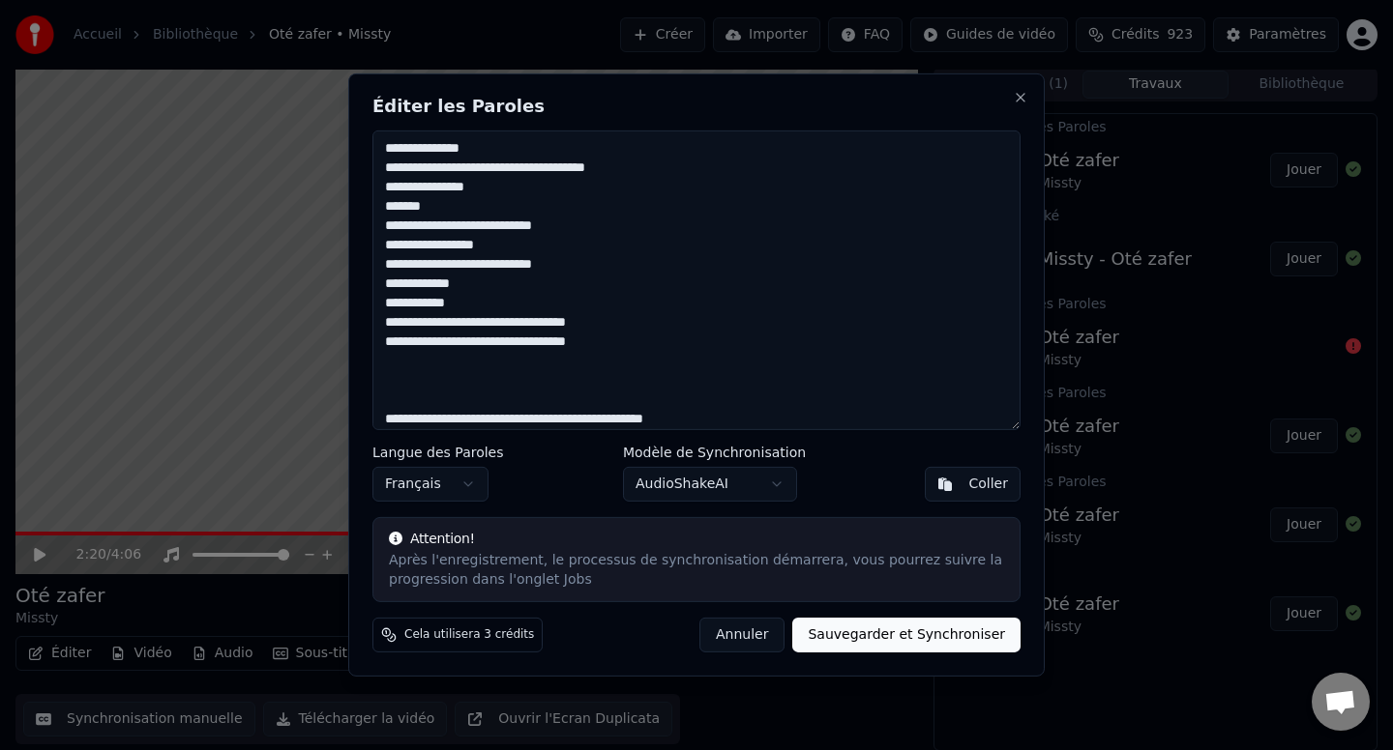
click at [433, 389] on textarea at bounding box center [696, 281] width 648 height 300
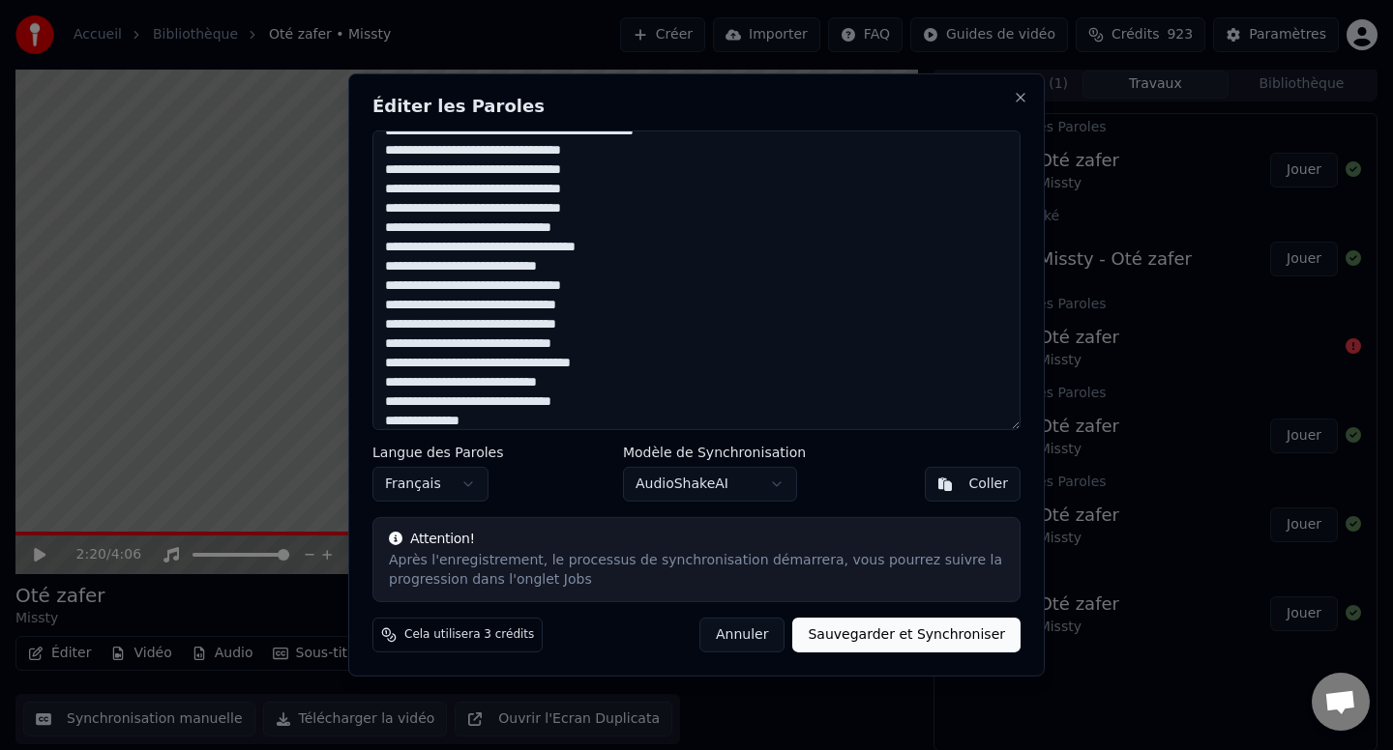
scroll to position [506, 0]
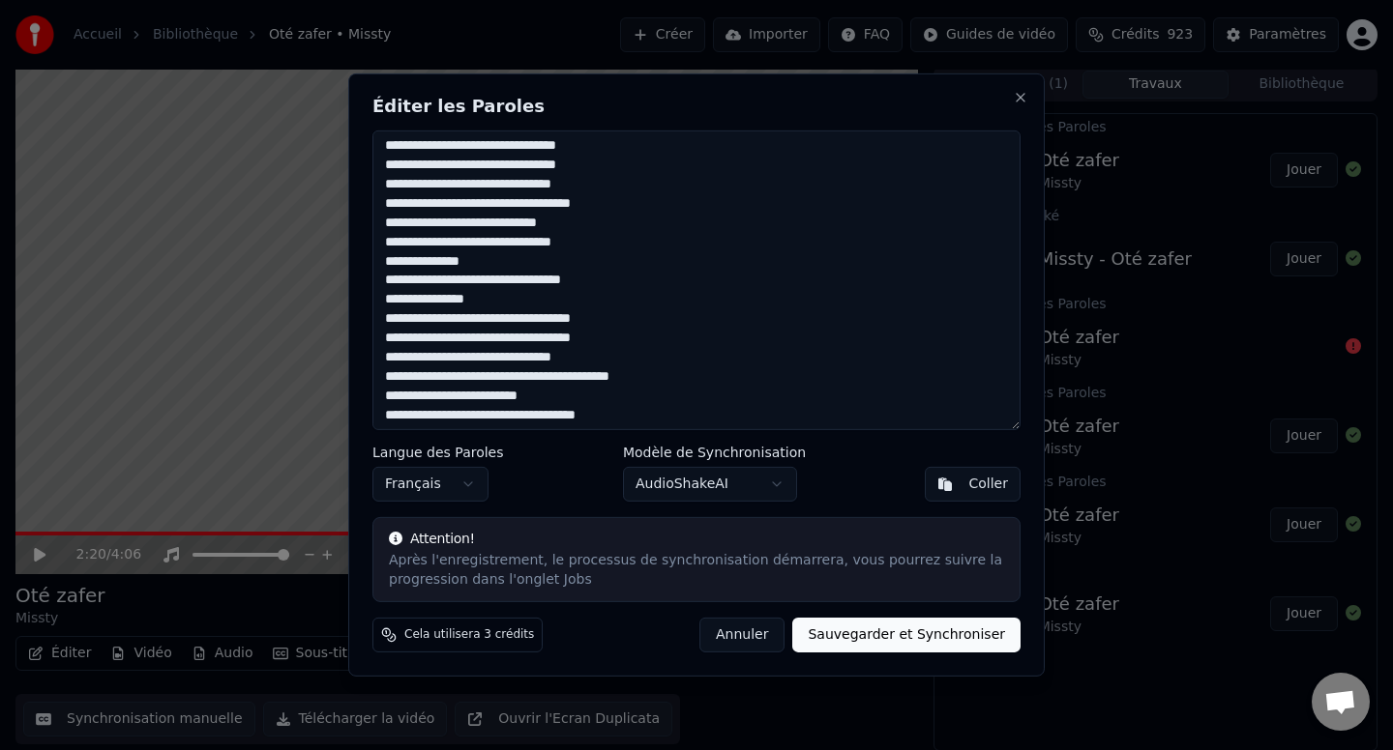
click at [494, 262] on textarea at bounding box center [696, 281] width 648 height 300
type textarea "**********"
click at [869, 632] on button "Sauvegarder et Synchroniser" at bounding box center [906, 635] width 228 height 35
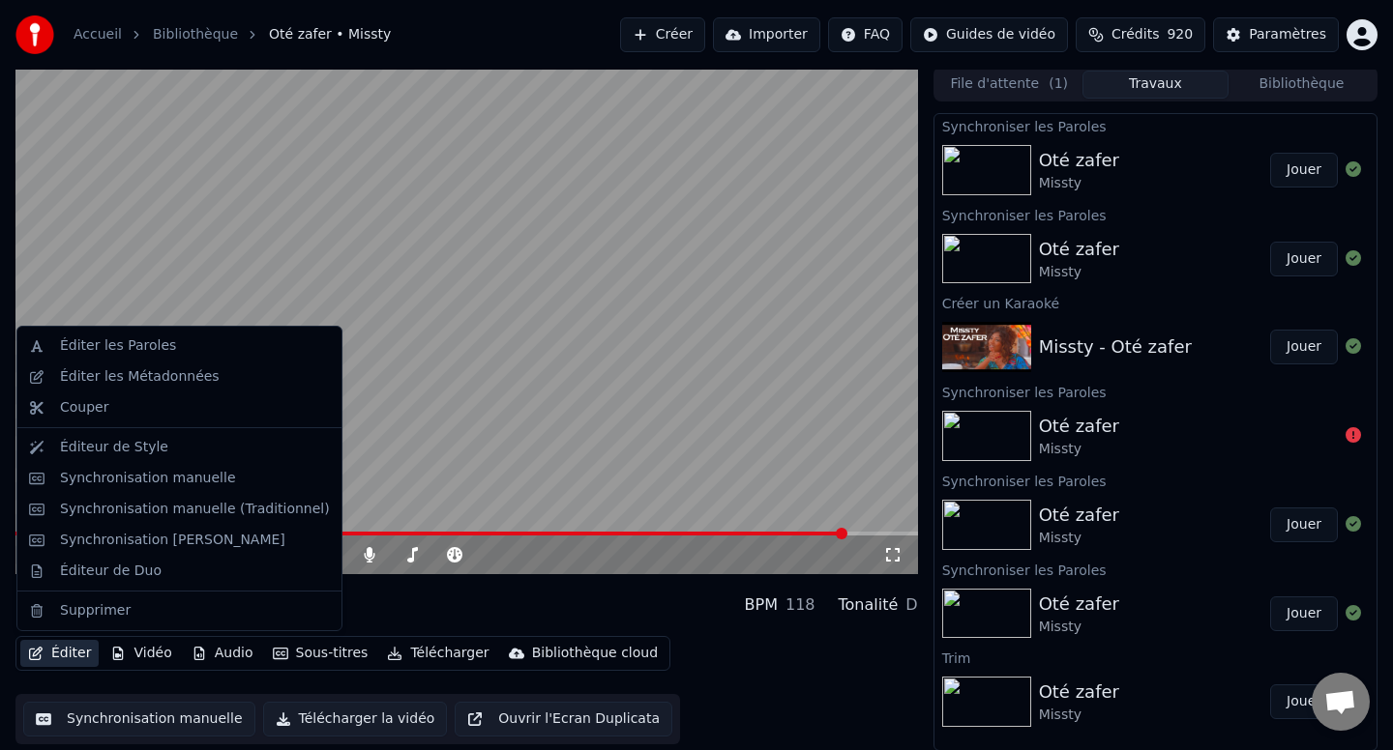
click at [82, 664] on button "Éditer" at bounding box center [59, 653] width 78 height 27
click at [108, 349] on div "Éditer les Paroles" at bounding box center [118, 346] width 116 height 19
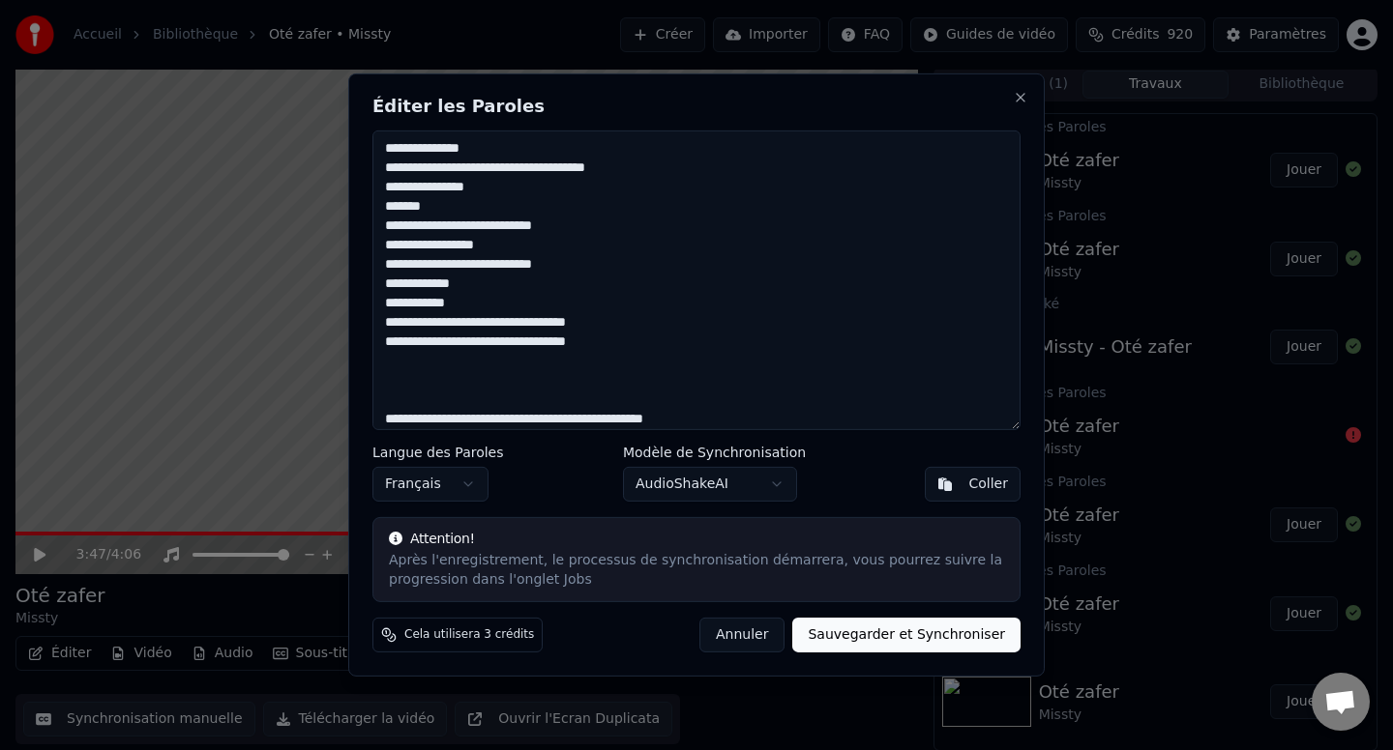
click at [447, 397] on textarea at bounding box center [696, 281] width 648 height 300
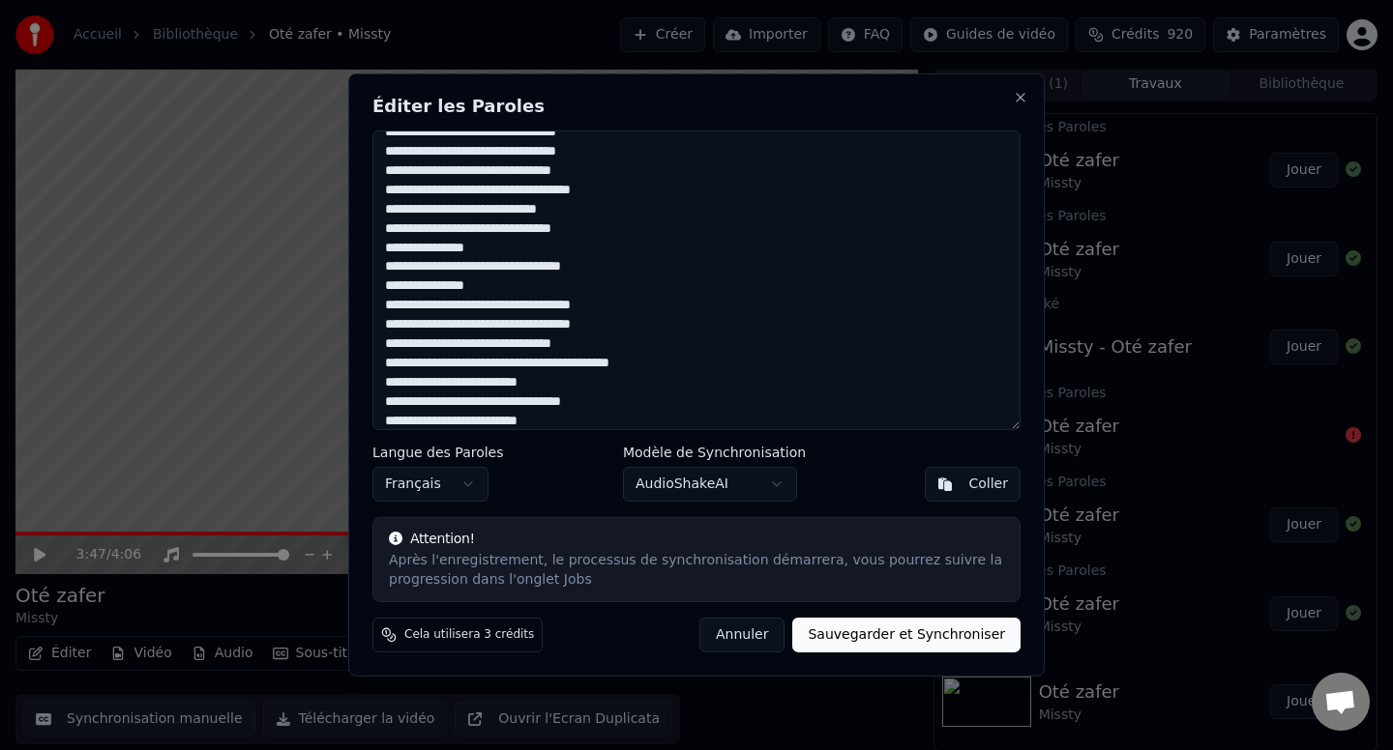
scroll to position [680, 0]
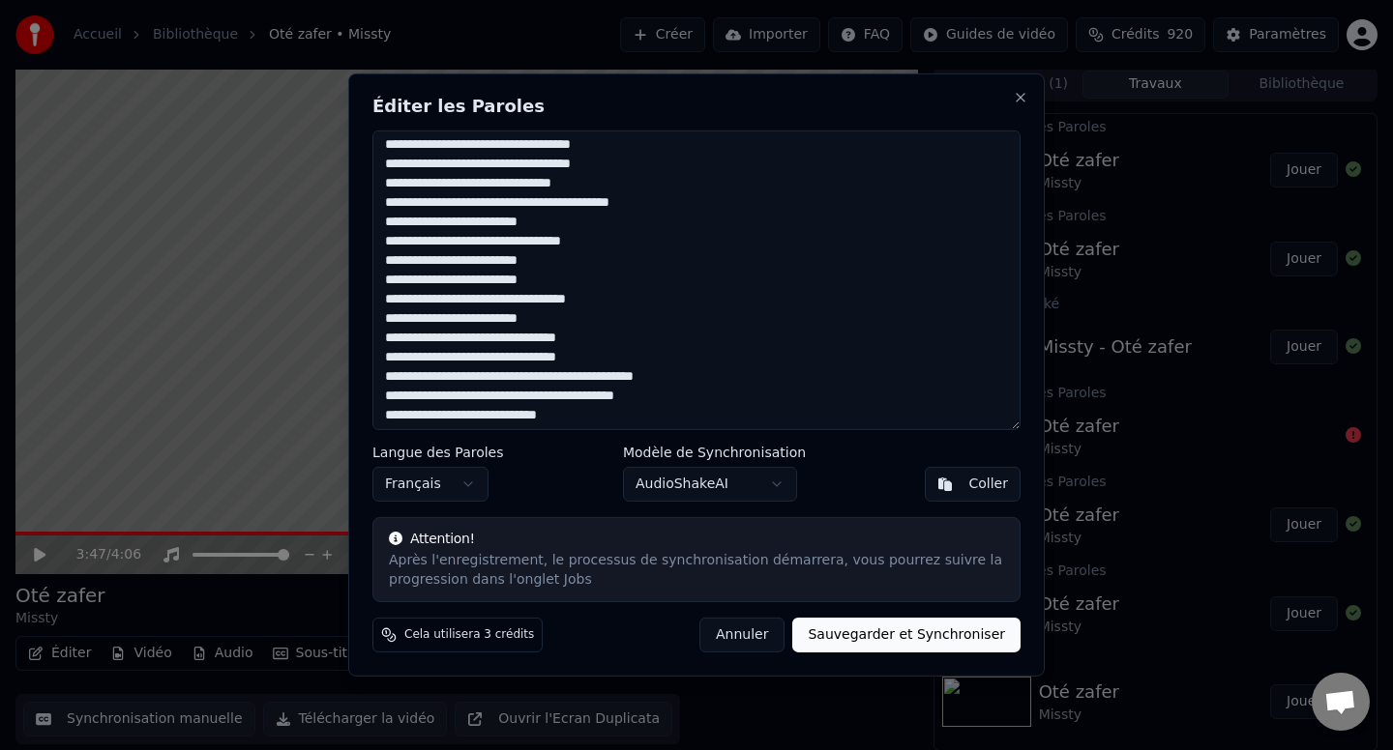
click at [439, 385] on textarea at bounding box center [696, 281] width 648 height 300
click at [865, 381] on textarea at bounding box center [696, 281] width 648 height 300
click at [402, 394] on textarea at bounding box center [696, 281] width 648 height 300
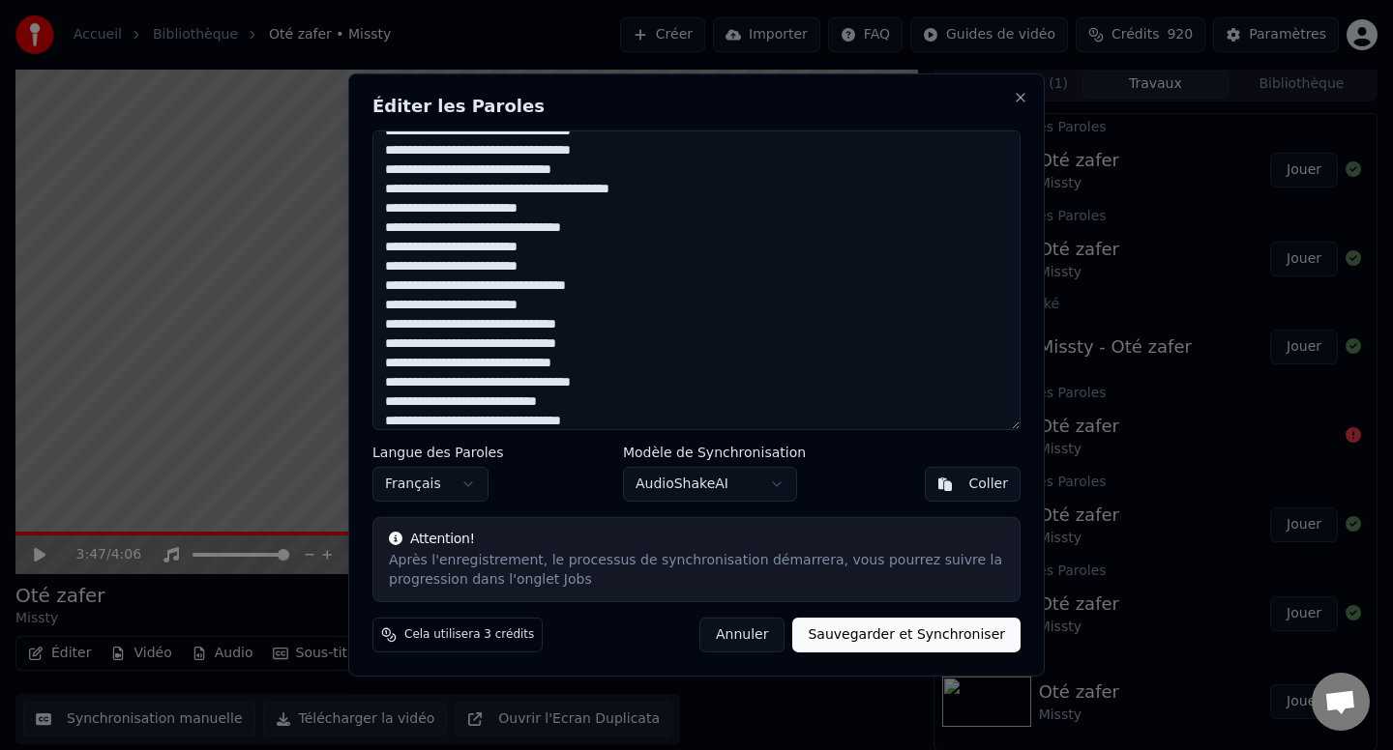
scroll to position [854, 0]
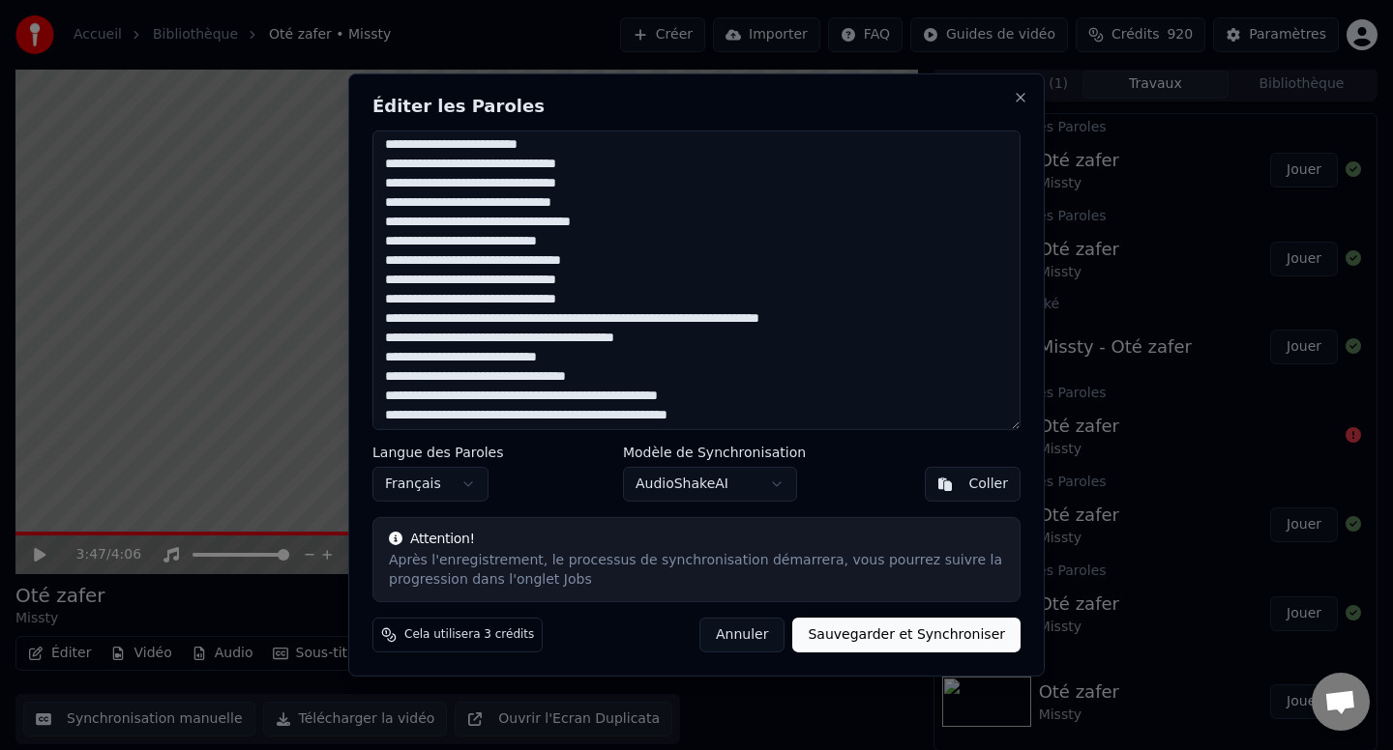
click at [866, 313] on textarea at bounding box center [696, 281] width 648 height 300
click at [384, 337] on textarea at bounding box center [696, 281] width 648 height 300
type textarea "**********"
click at [860, 641] on button "Sauvegarder et Synchroniser" at bounding box center [906, 635] width 228 height 35
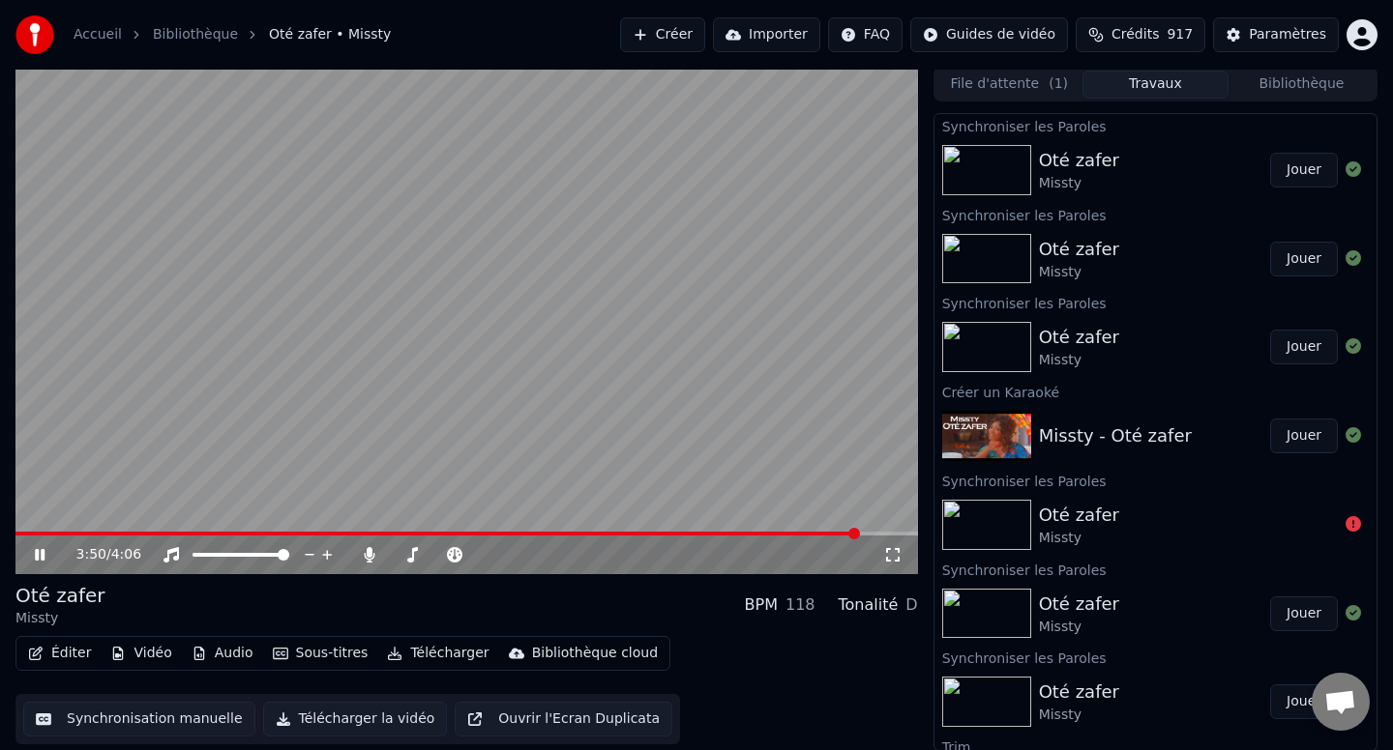
click at [499, 537] on div "3:50 / 4:06" at bounding box center [466, 555] width 902 height 39
click at [501, 536] on div "3:51 / 4:06" at bounding box center [466, 555] width 902 height 39
click at [509, 514] on video at bounding box center [466, 321] width 902 height 508
click at [505, 529] on video at bounding box center [466, 321] width 902 height 508
click at [691, 528] on span at bounding box center [697, 534] width 12 height 12
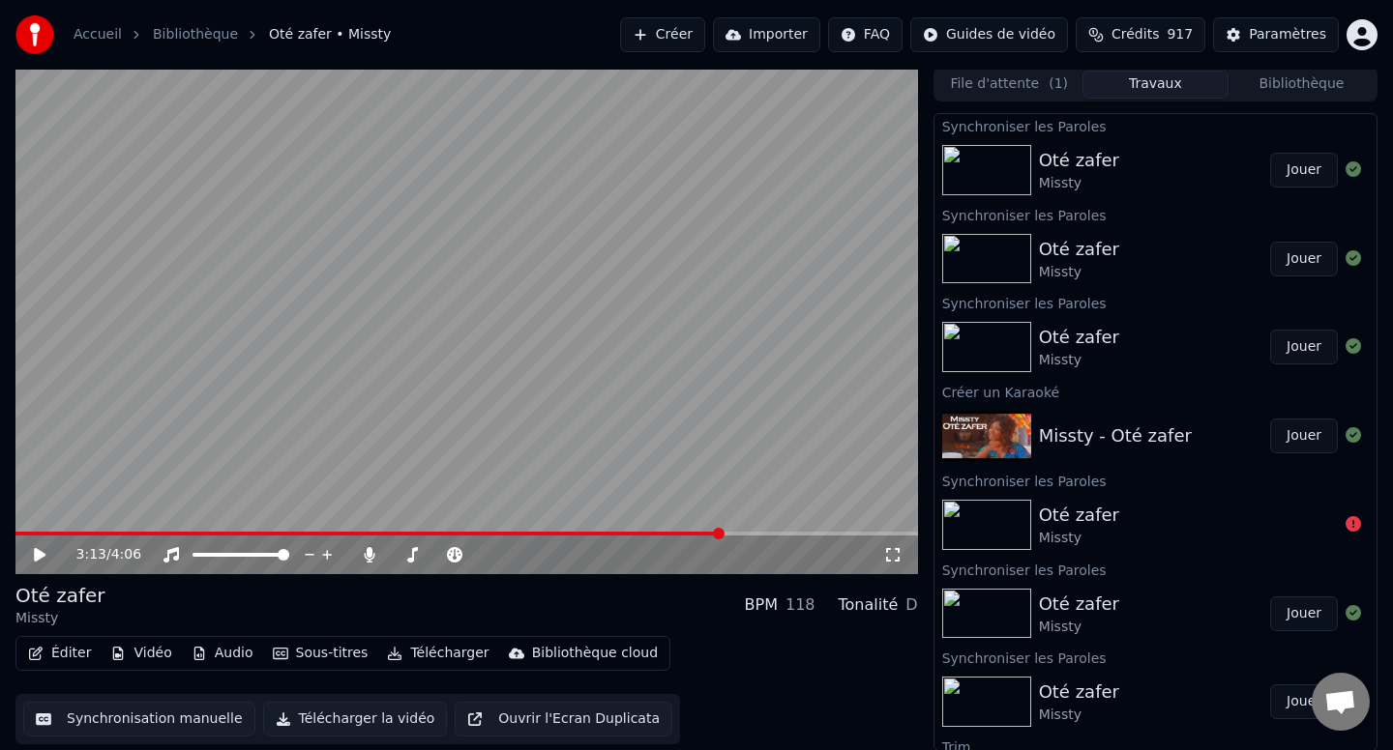
click at [167, 532] on span at bounding box center [368, 534] width 707 height 4
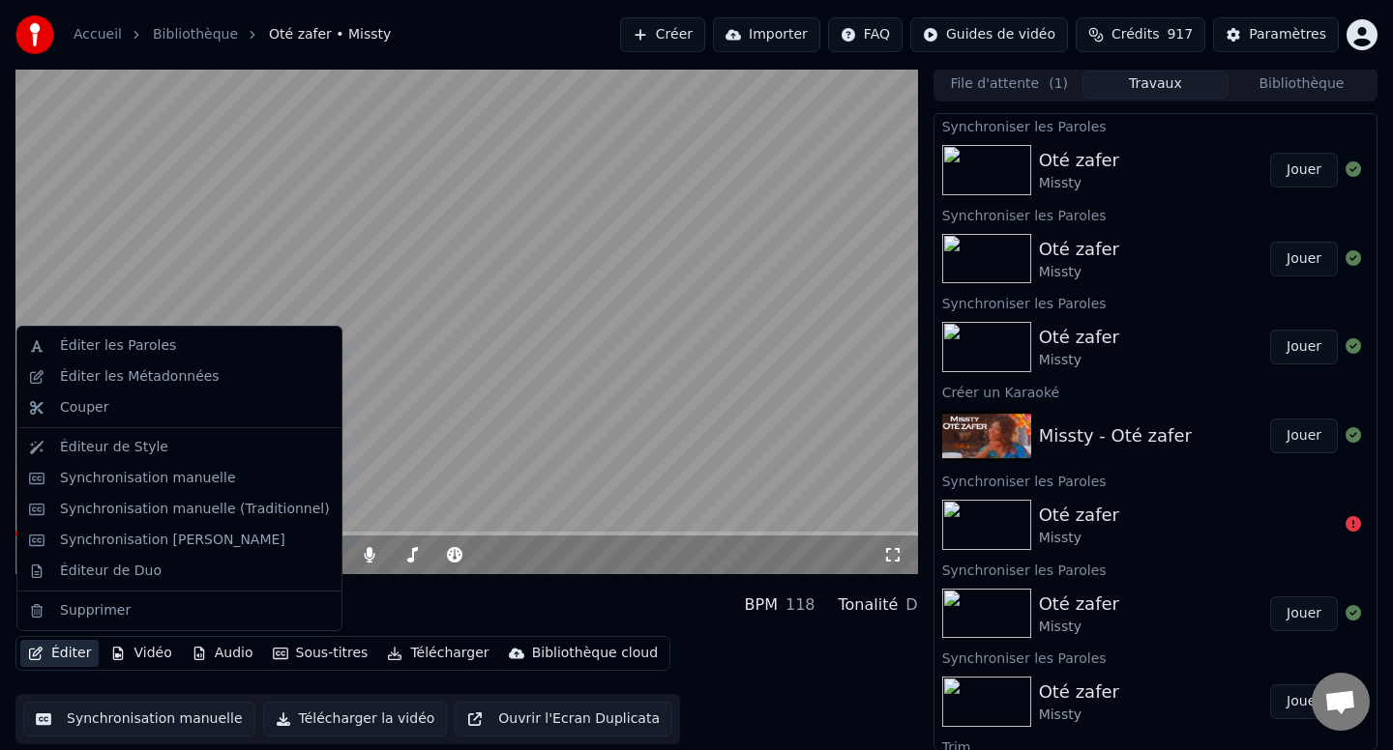
click at [56, 655] on button "Éditer" at bounding box center [59, 653] width 78 height 27
click at [161, 341] on div "Éditer les Paroles" at bounding box center [118, 346] width 116 height 19
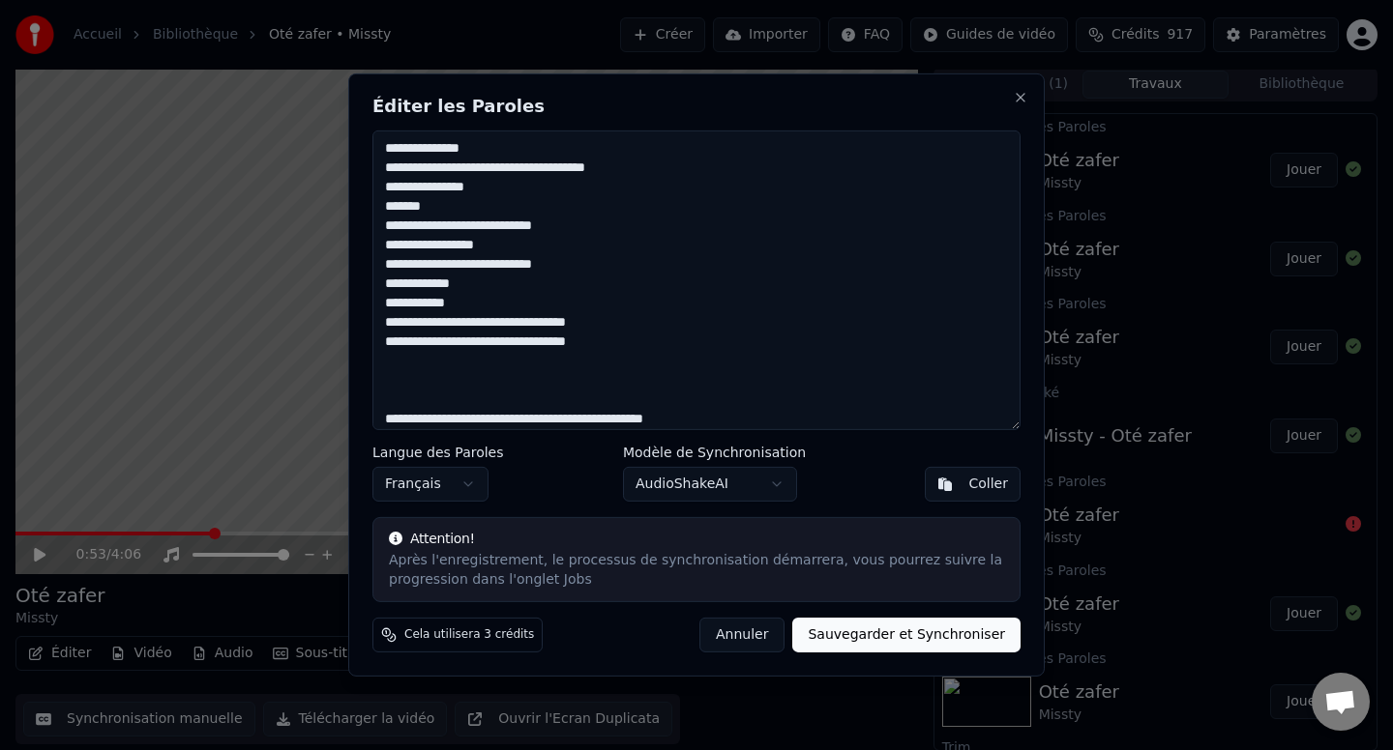
click at [471, 391] on textarea at bounding box center [696, 281] width 648 height 300
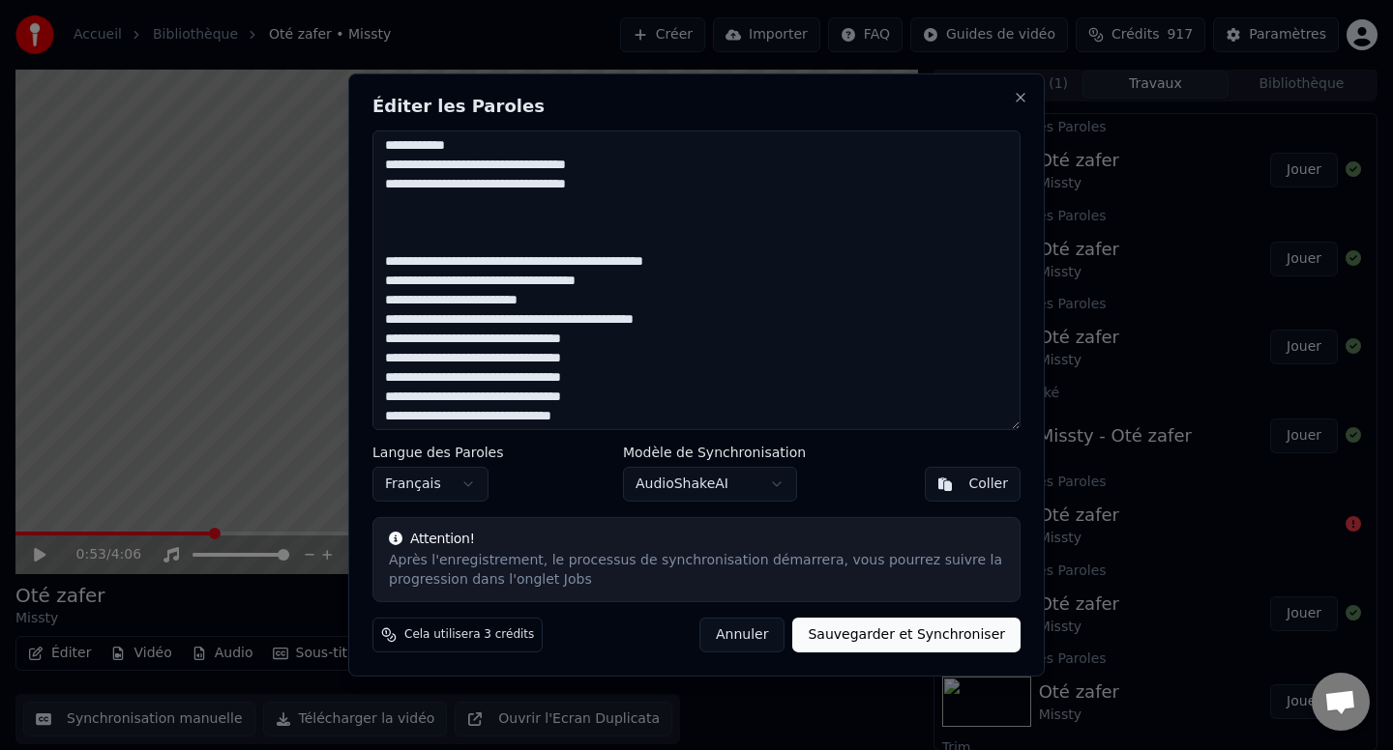
click at [530, 334] on textarea at bounding box center [696, 281] width 648 height 300
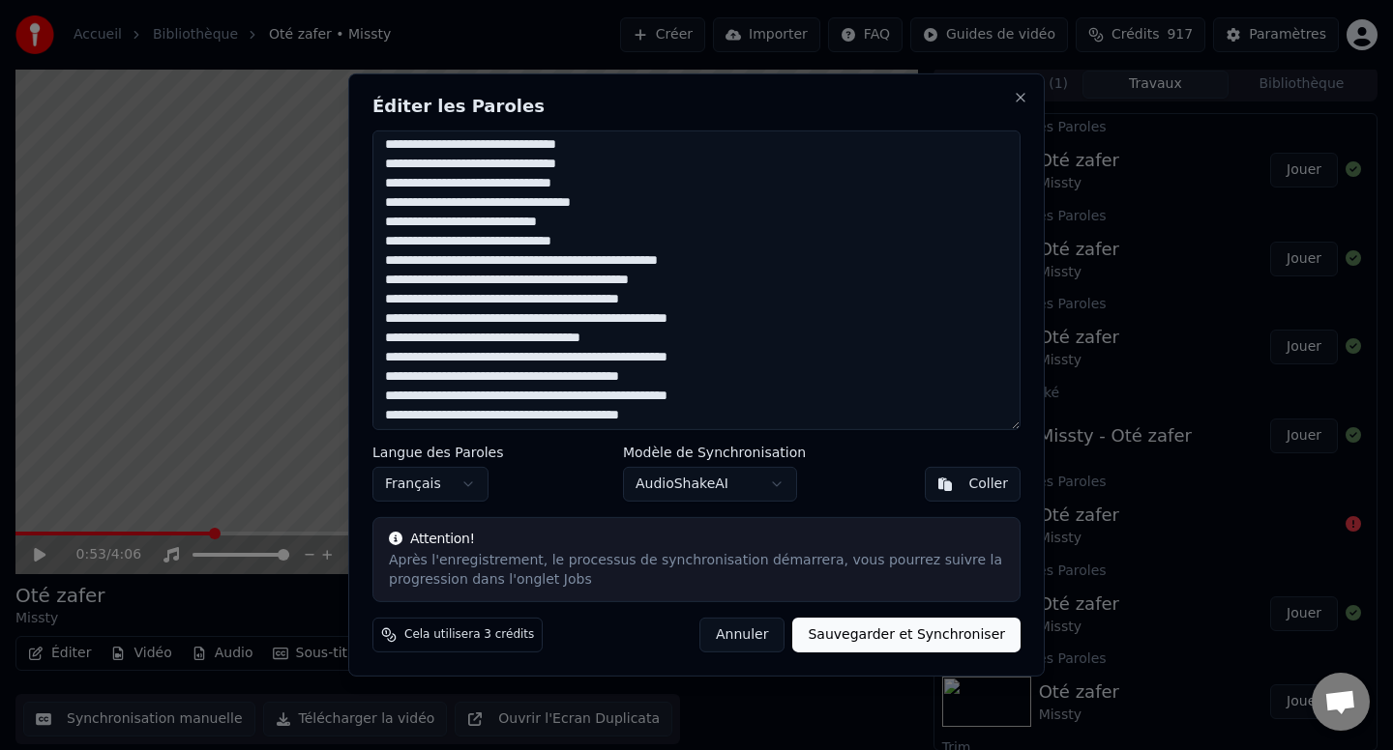
scroll to position [975, 0]
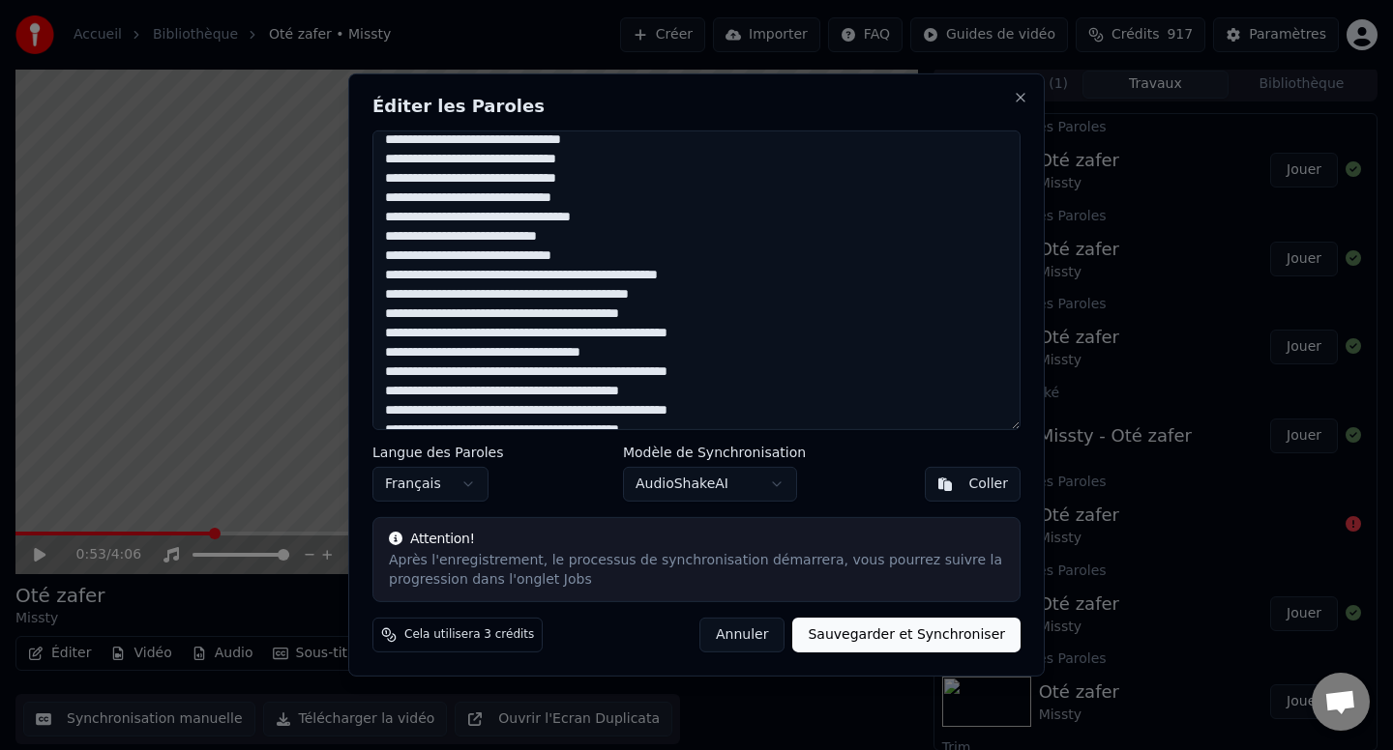
type textarea "**********"
click at [894, 636] on button "Sauvegarder et Synchroniser" at bounding box center [906, 635] width 228 height 35
